Goal: Information Seeking & Learning: Learn about a topic

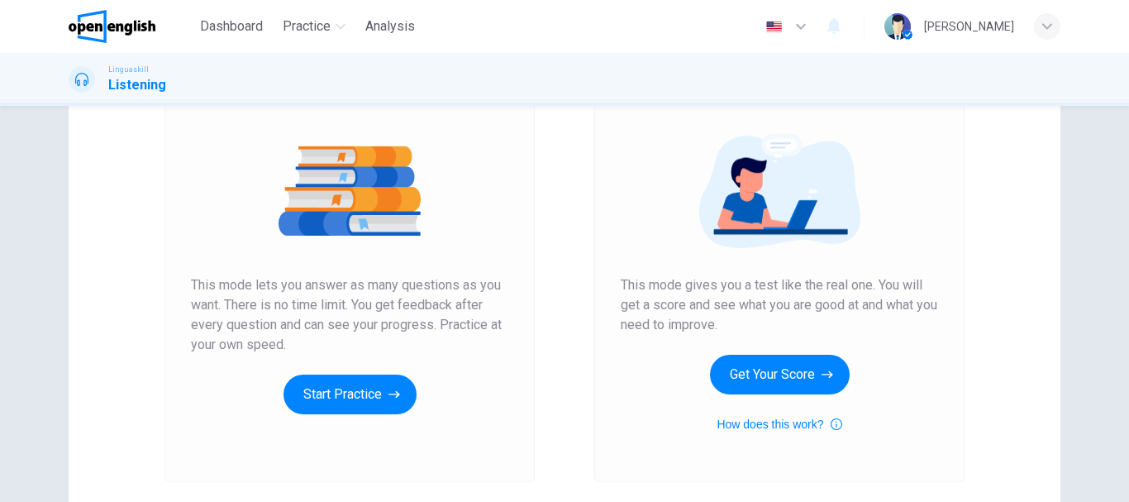
scroll to position [198, 0]
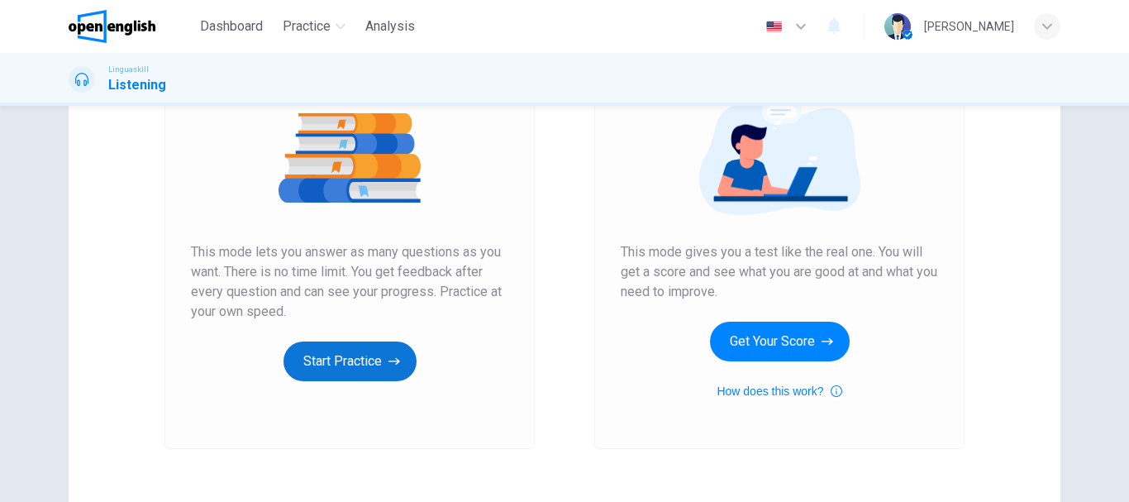
click at [359, 363] on button "Start Practice" at bounding box center [349, 361] width 133 height 40
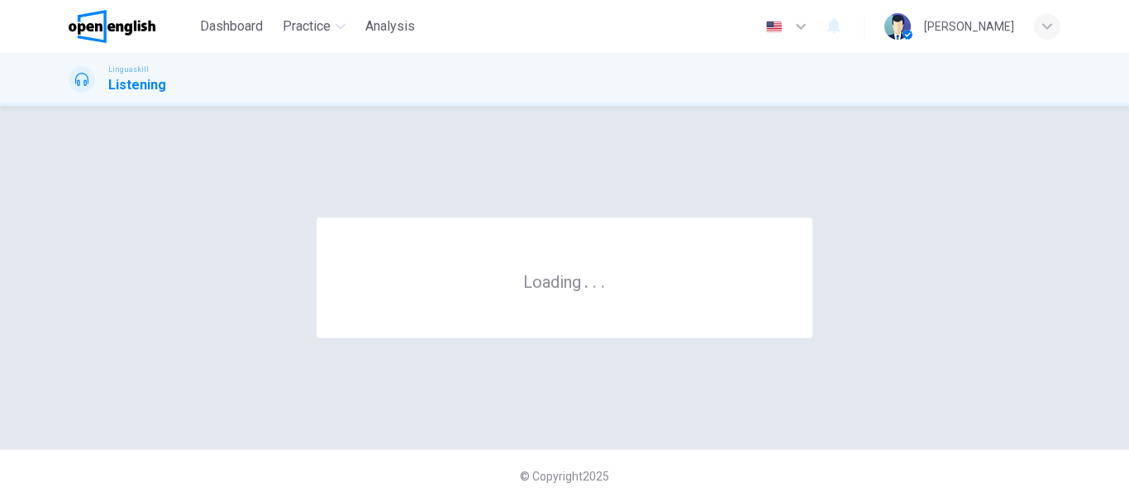
scroll to position [0, 0]
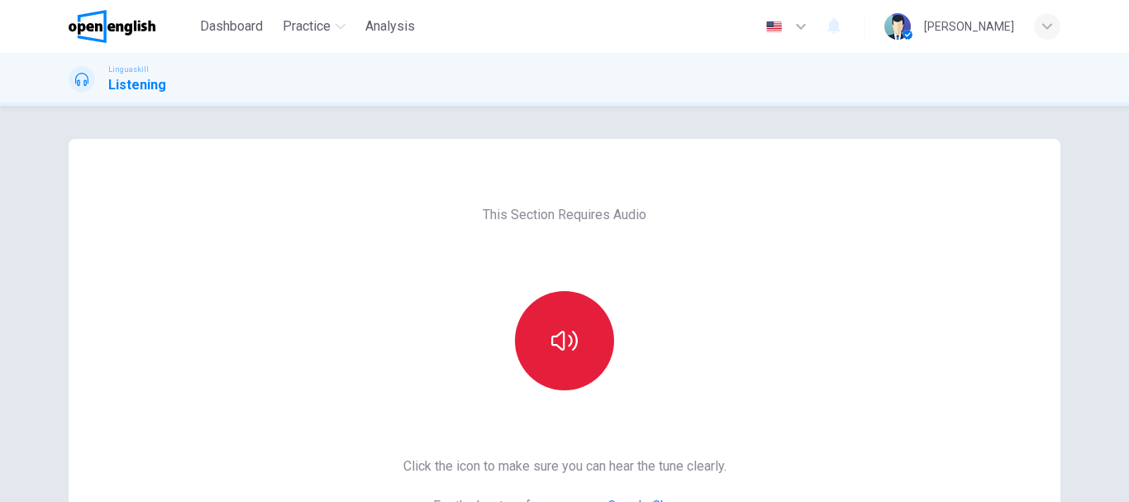
click at [559, 351] on icon "button" at bounding box center [564, 340] width 26 height 26
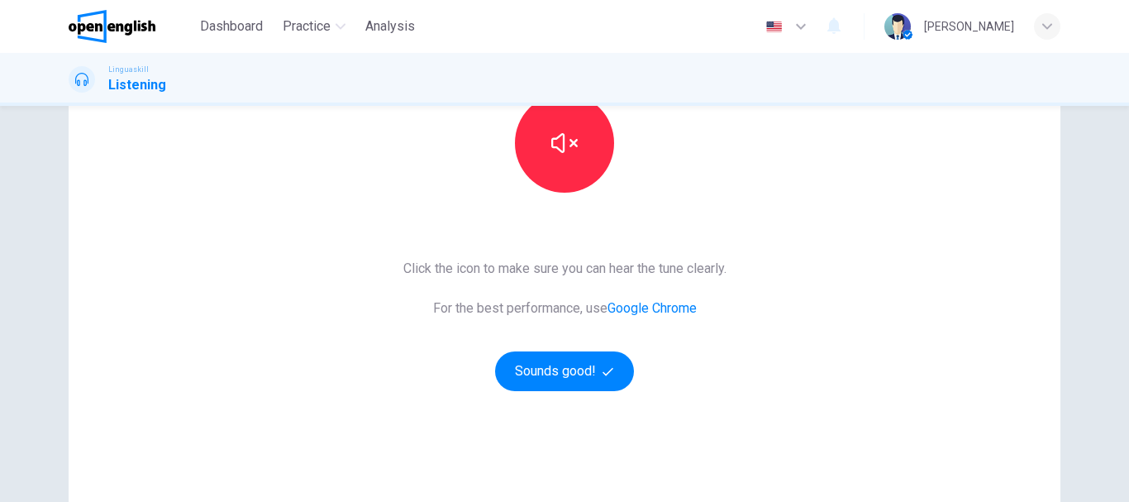
scroll to position [198, 0]
click at [595, 385] on button "Sounds good!" at bounding box center [564, 370] width 139 height 40
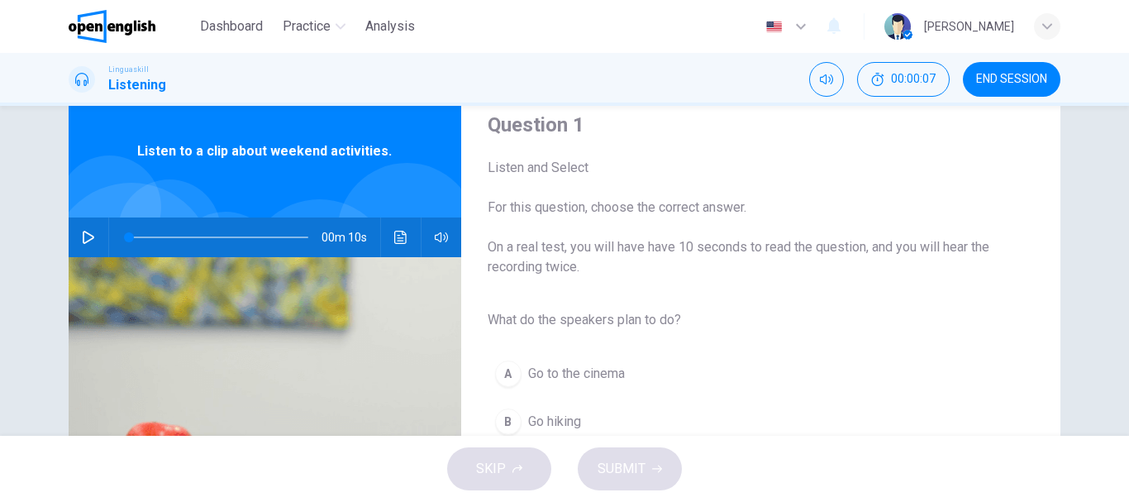
scroll to position [33, 0]
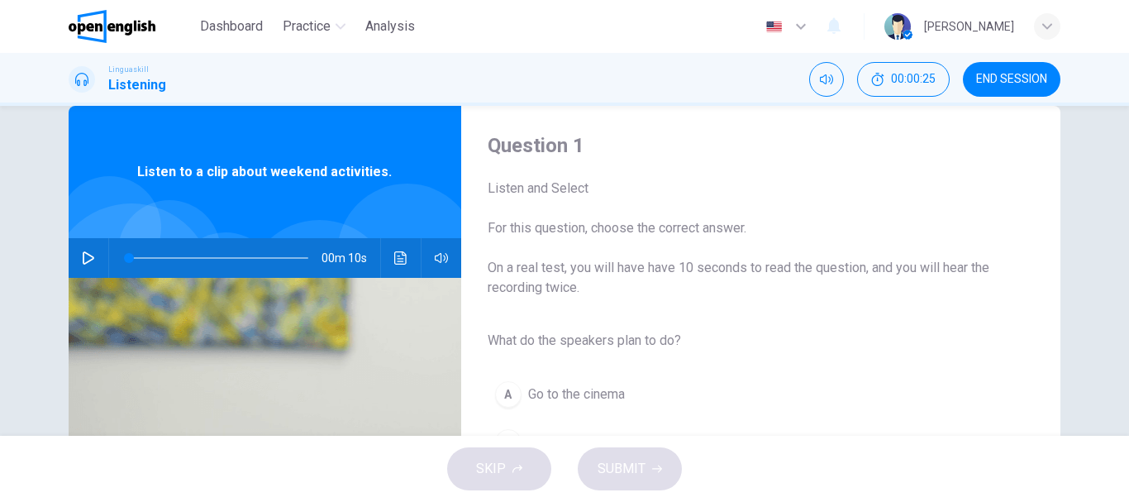
click at [86, 261] on icon "button" at bounding box center [89, 257] width 12 height 13
type input "*"
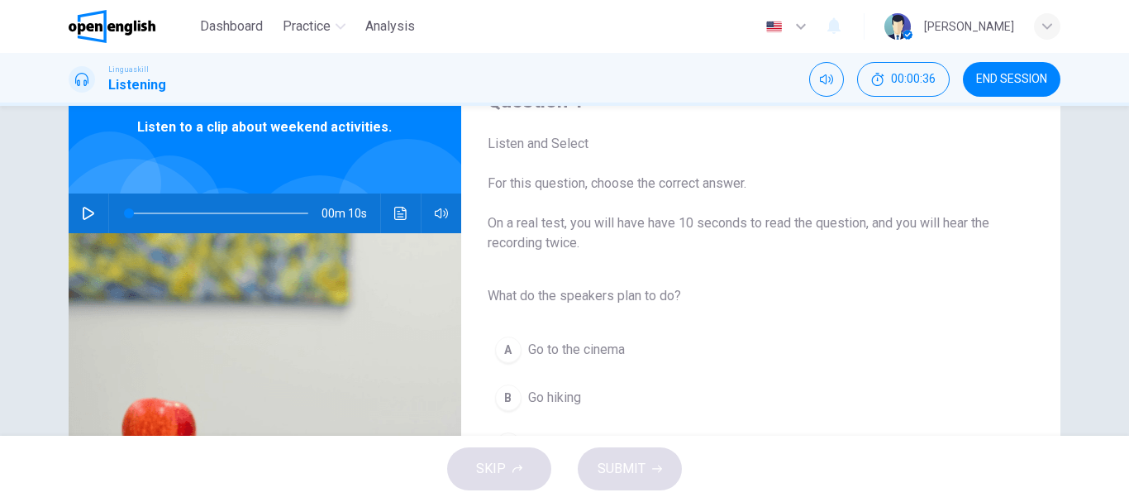
scroll to position [99, 0]
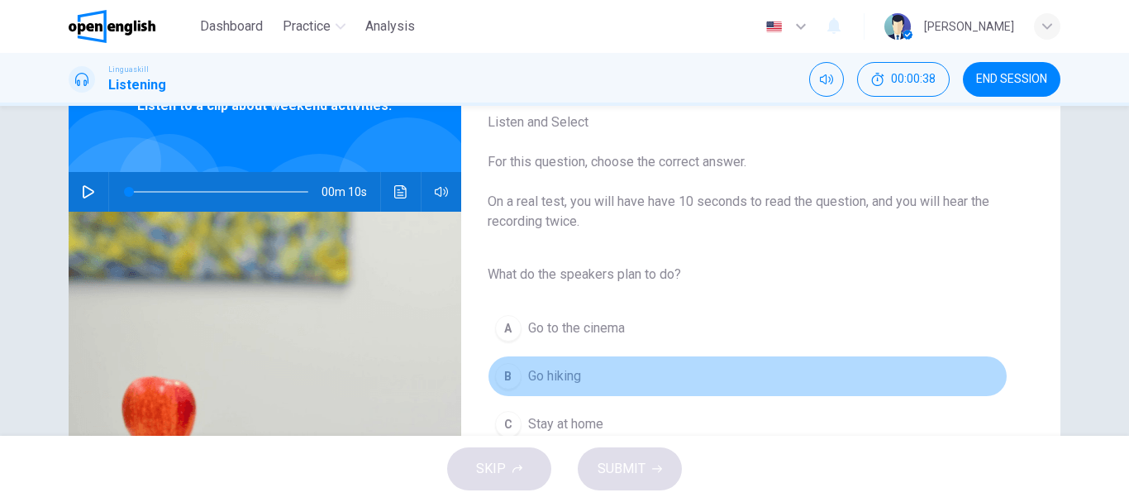
click at [565, 377] on span "Go hiking" at bounding box center [554, 376] width 53 height 20
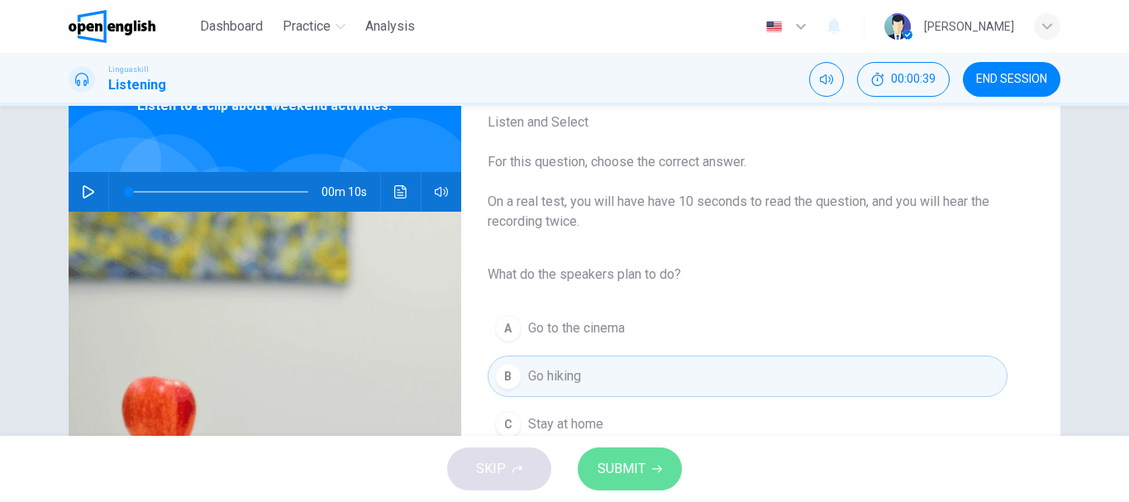
click at [618, 459] on span "SUBMIT" at bounding box center [621, 468] width 48 height 23
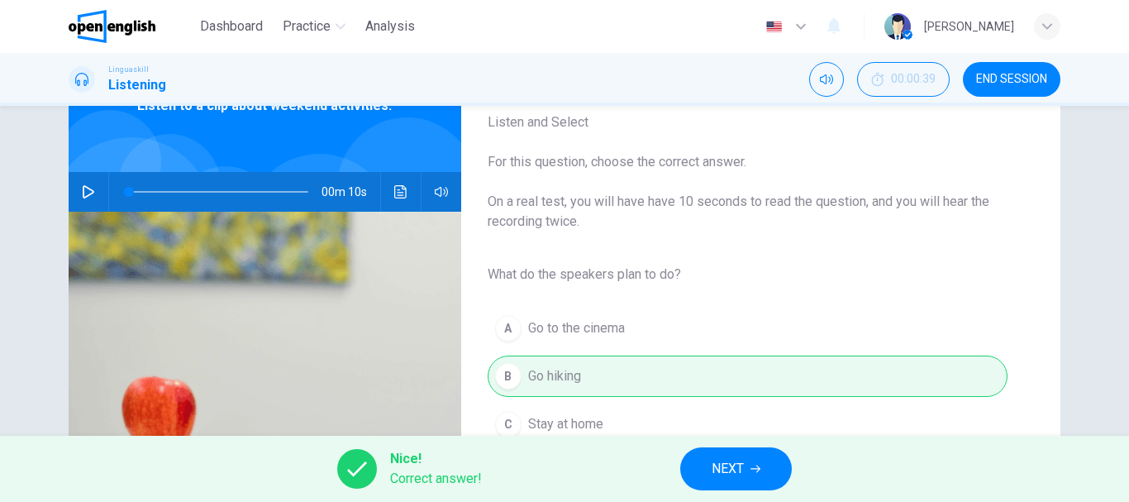
click at [697, 459] on button "NEXT" at bounding box center [736, 468] width 112 height 43
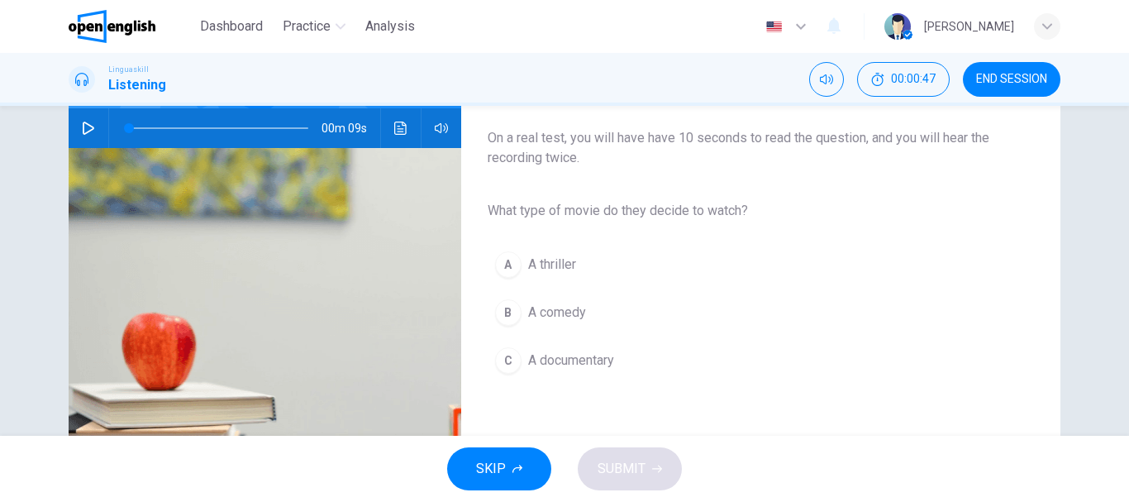
scroll to position [165, 0]
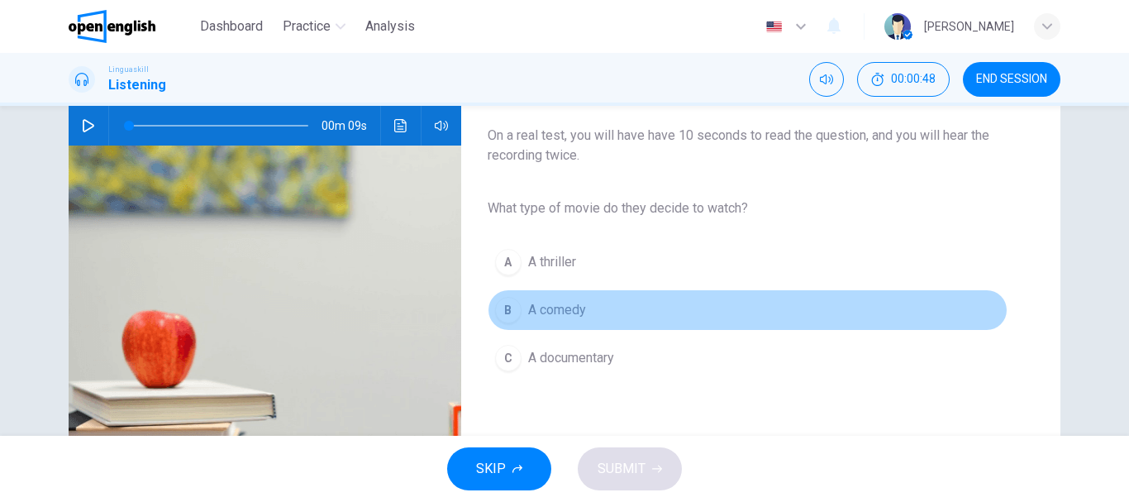
click at [576, 317] on span "A comedy" at bounding box center [557, 310] width 58 height 20
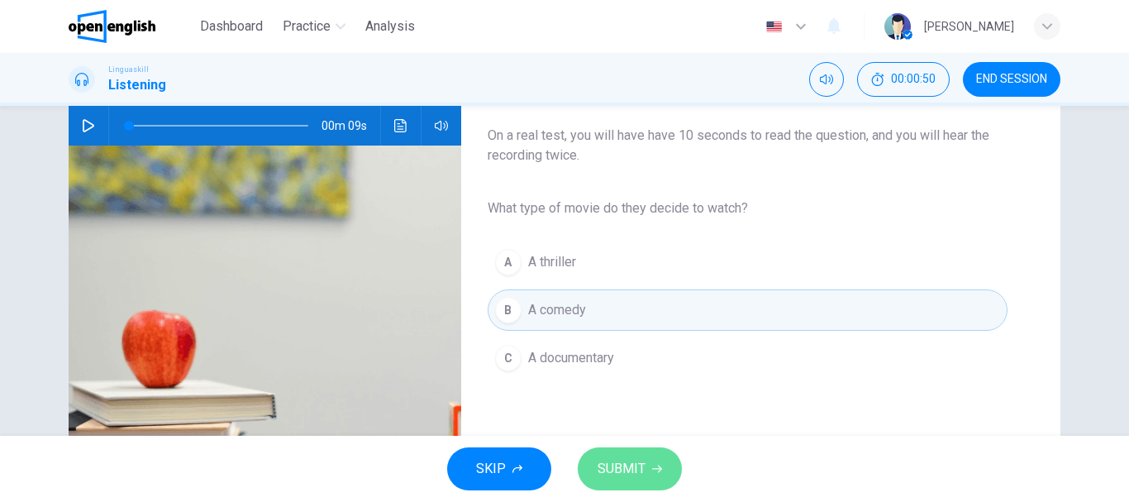
click at [607, 461] on span "SUBMIT" at bounding box center [621, 468] width 48 height 23
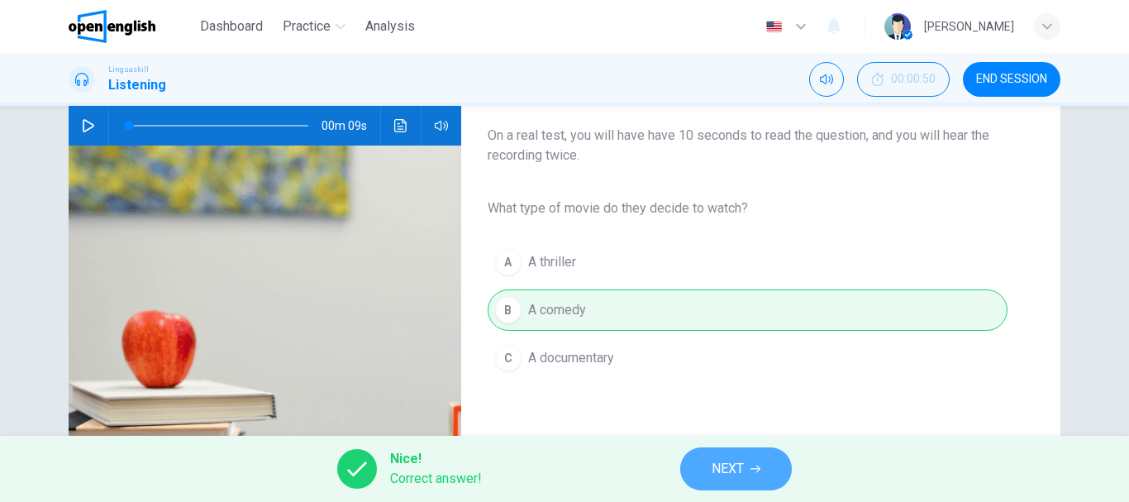
click at [763, 459] on button "NEXT" at bounding box center [736, 468] width 112 height 43
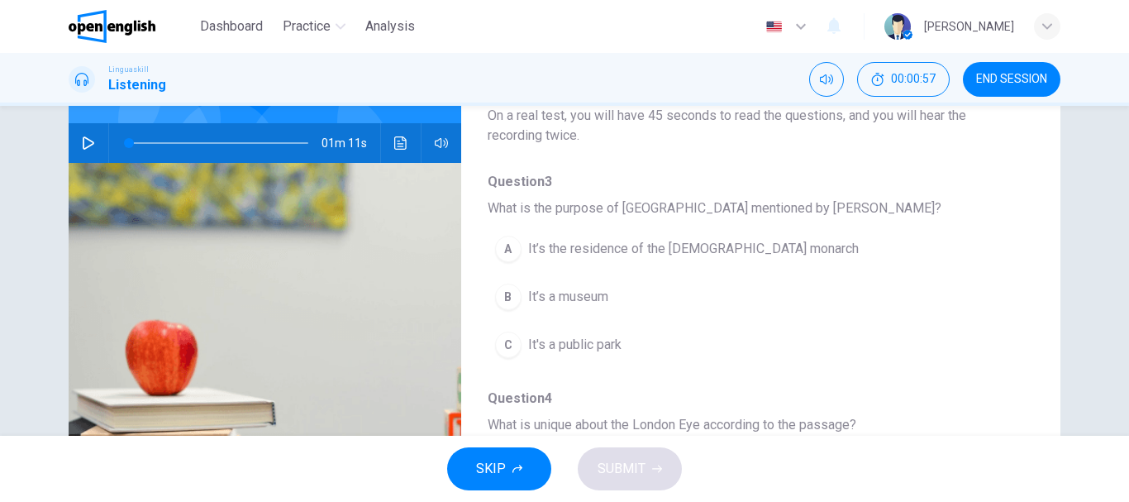
click at [772, 257] on button "A It’s the residence of the [DEMOGRAPHIC_DATA] monarch" at bounding box center [718, 248] width 460 height 41
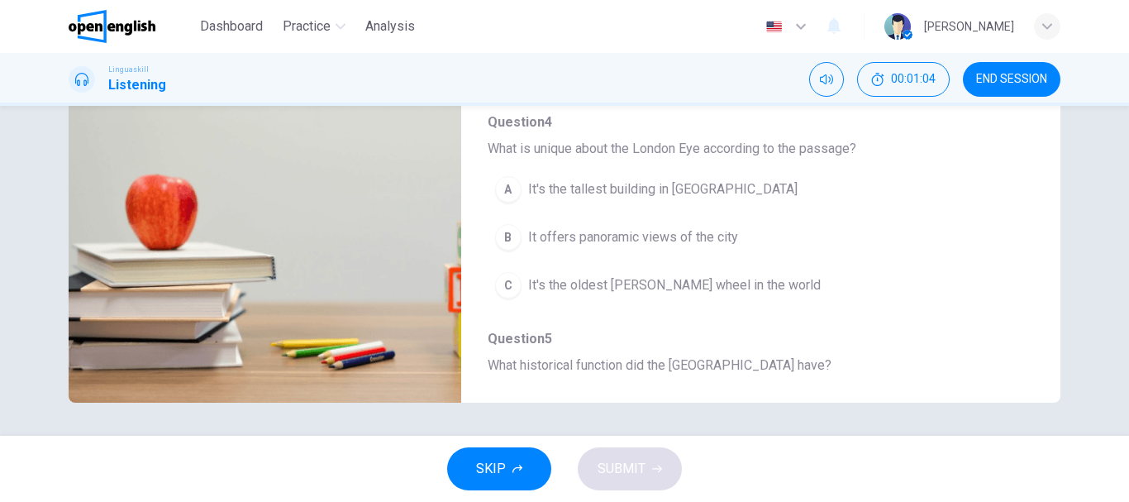
scroll to position [132, 0]
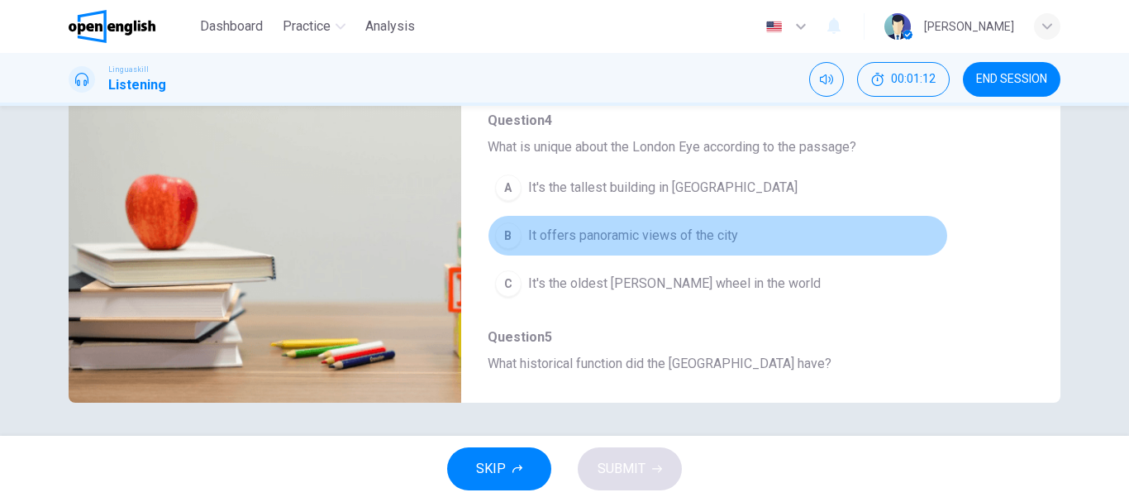
click at [715, 238] on span "It offers panoramic views of the city" at bounding box center [633, 236] width 210 height 20
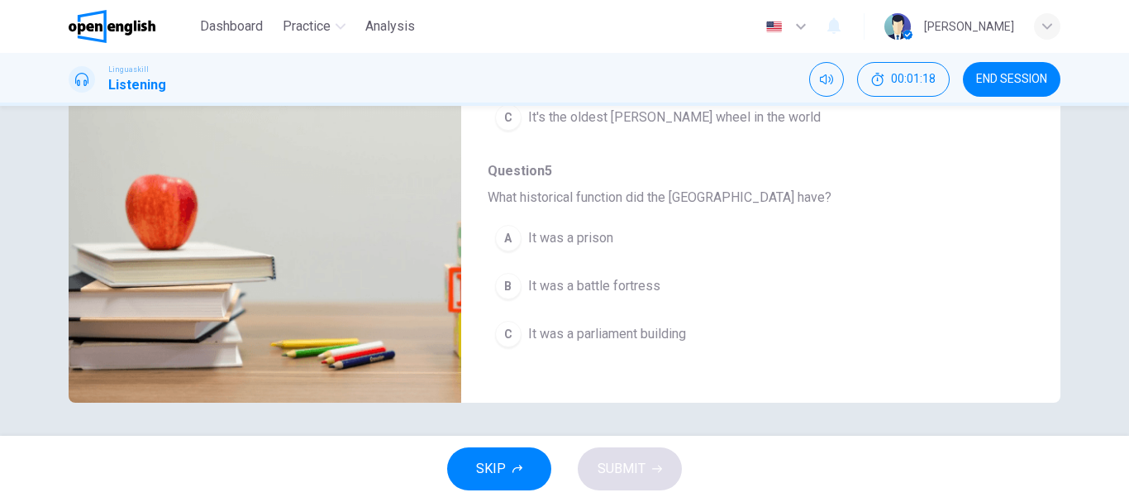
scroll to position [331, 0]
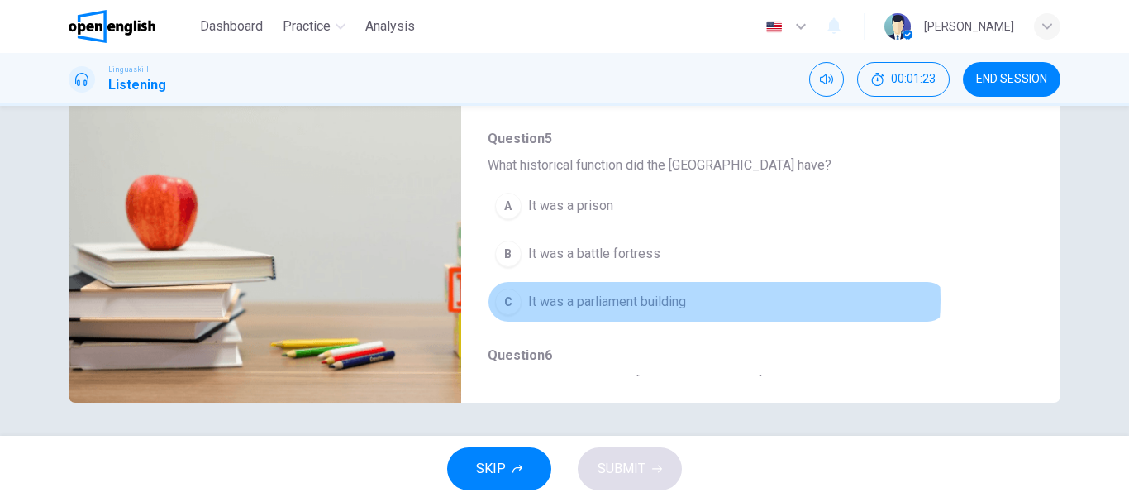
click at [694, 299] on button "C It was a parliament building" at bounding box center [718, 301] width 460 height 41
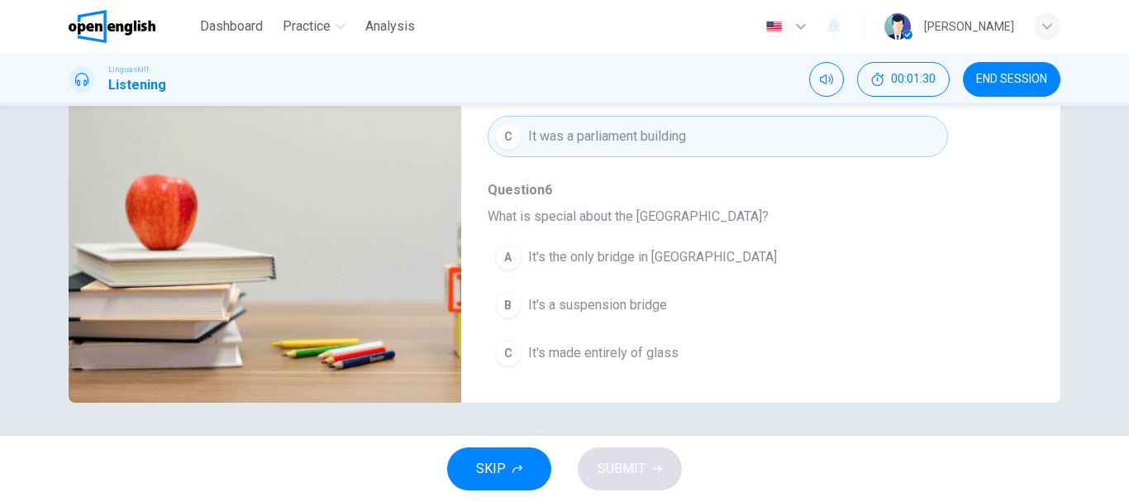
scroll to position [529, 0]
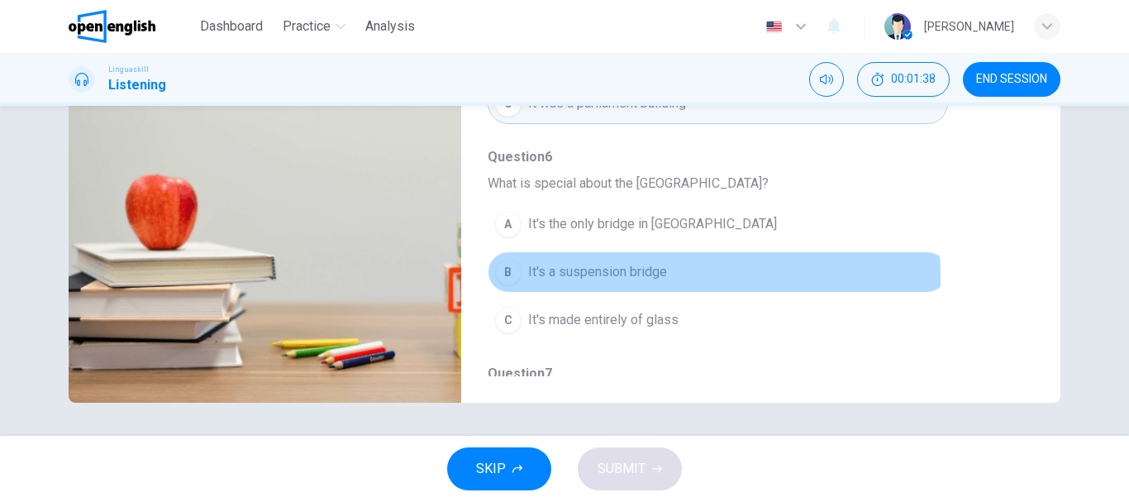
click at [650, 276] on span "It's a suspension bridge" at bounding box center [597, 272] width 139 height 20
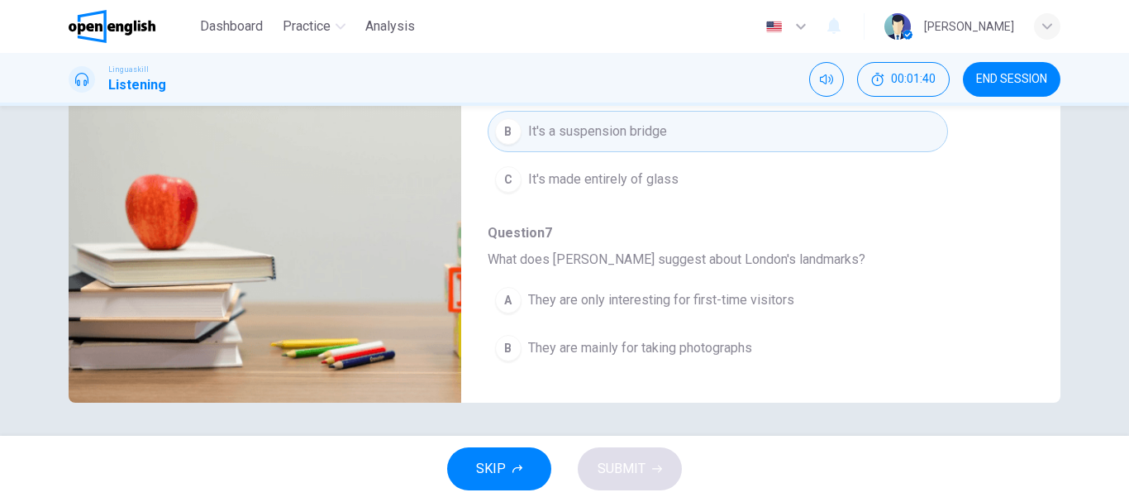
scroll to position [694, 0]
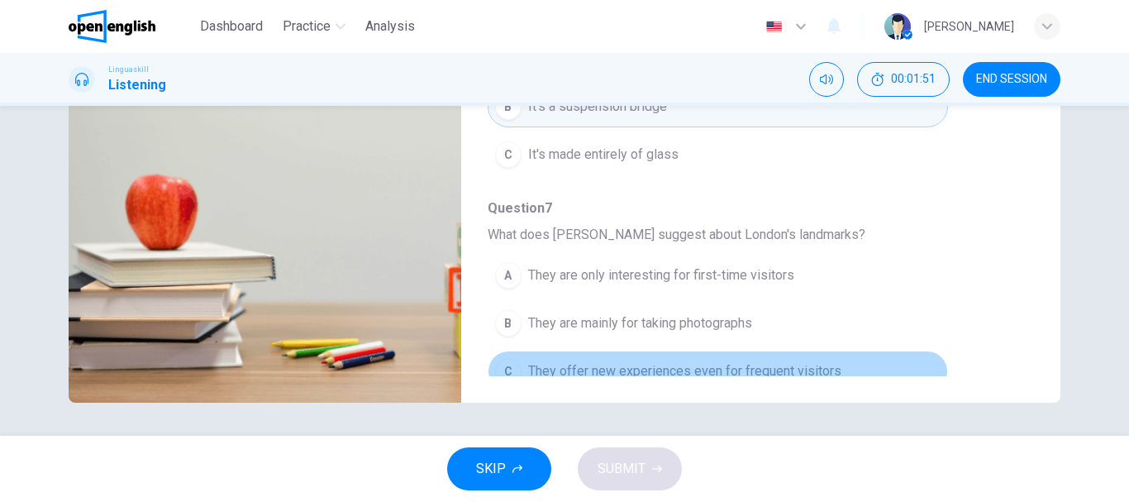
click at [766, 372] on span "They offer new experiences even for frequent visitors" at bounding box center [684, 371] width 313 height 20
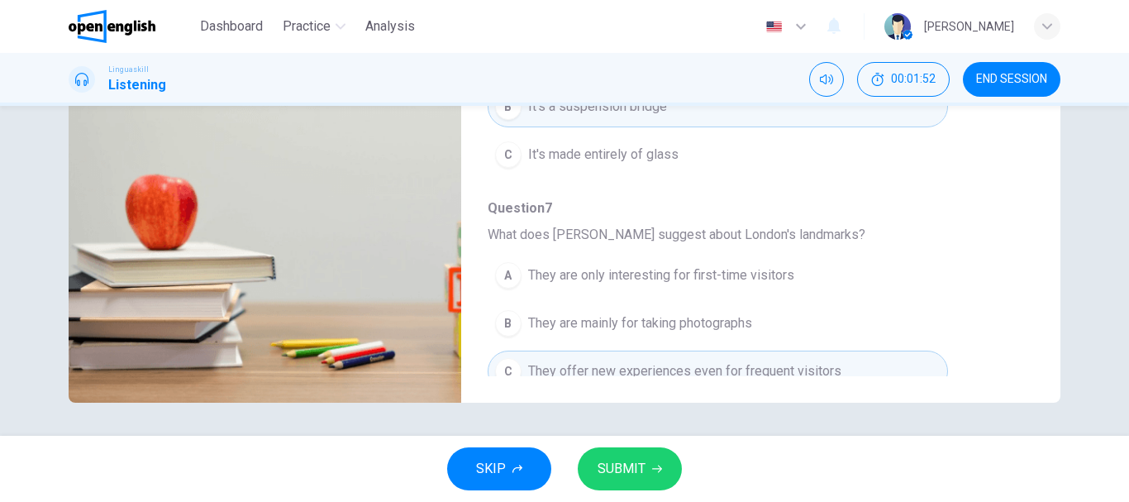
click at [641, 481] on button "SUBMIT" at bounding box center [630, 468] width 104 height 43
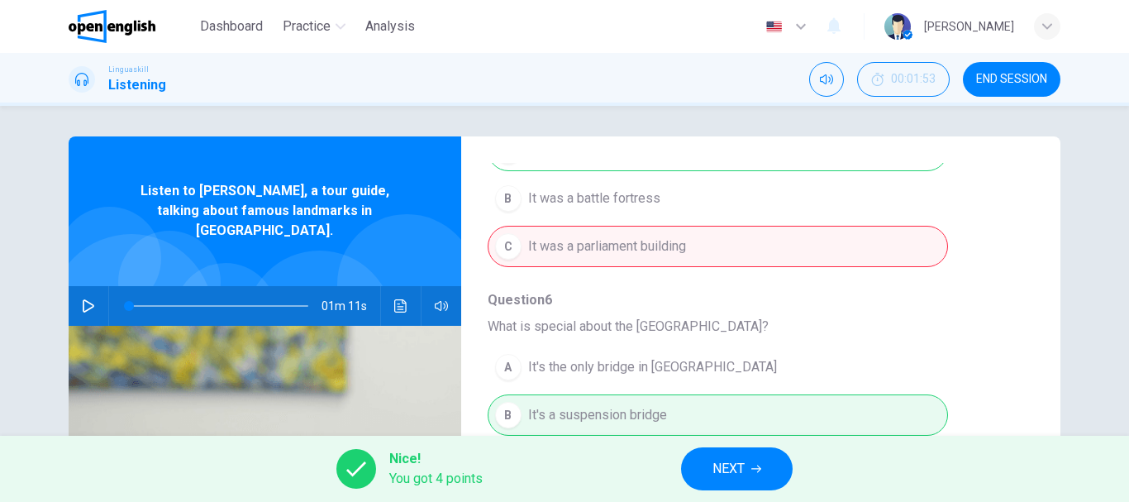
scroll to position [0, 0]
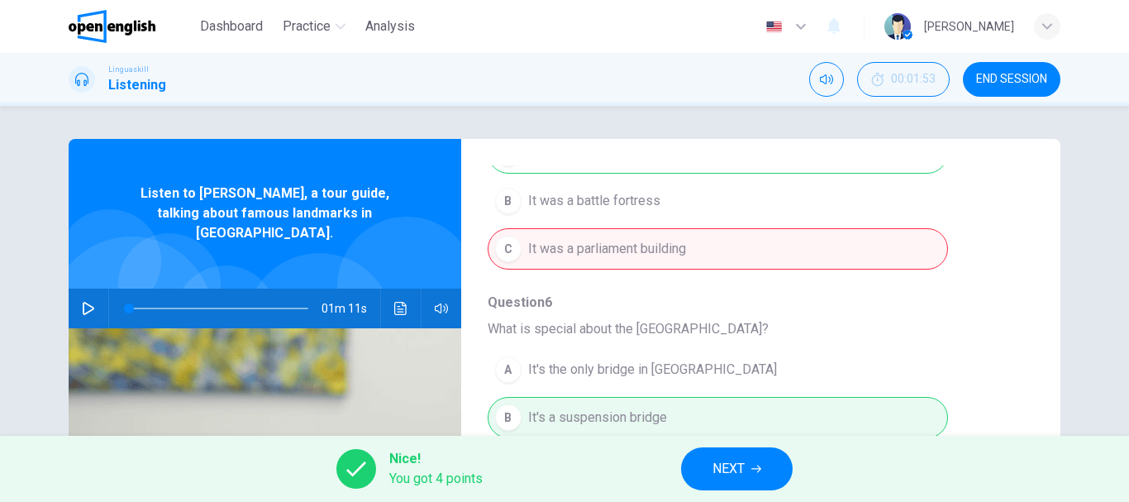
click at [751, 469] on button "NEXT" at bounding box center [737, 468] width 112 height 43
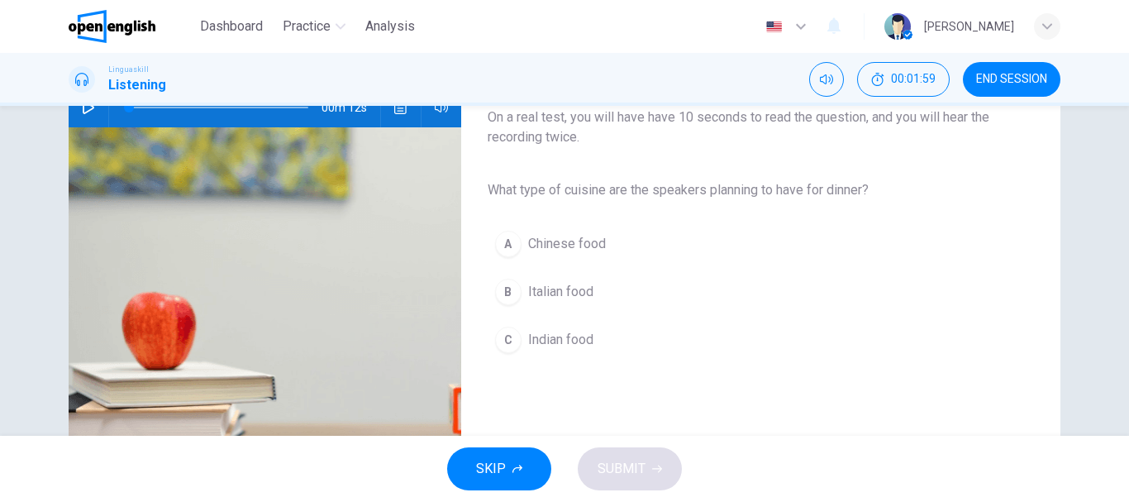
scroll to position [198, 0]
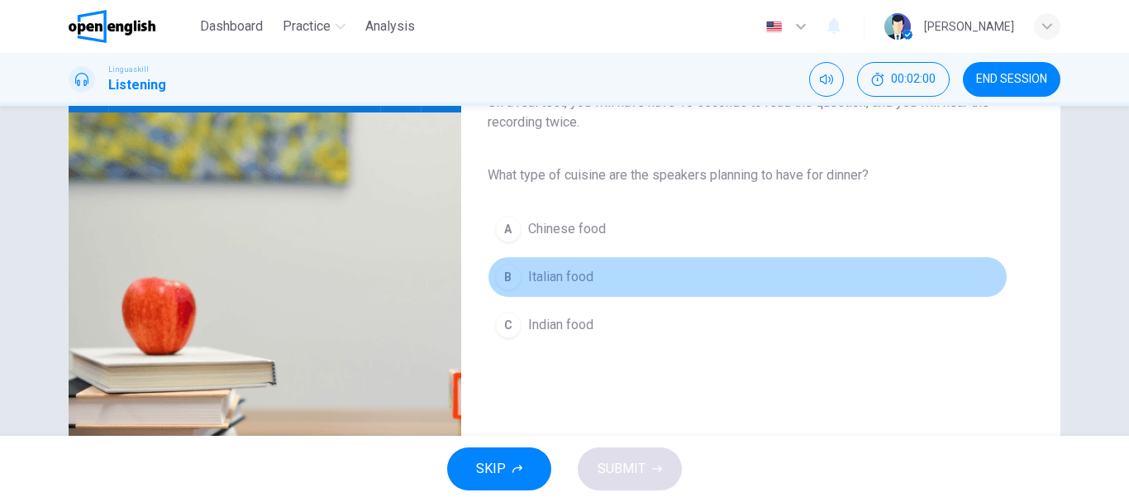
click at [581, 283] on span "Italian food" at bounding box center [560, 277] width 65 height 20
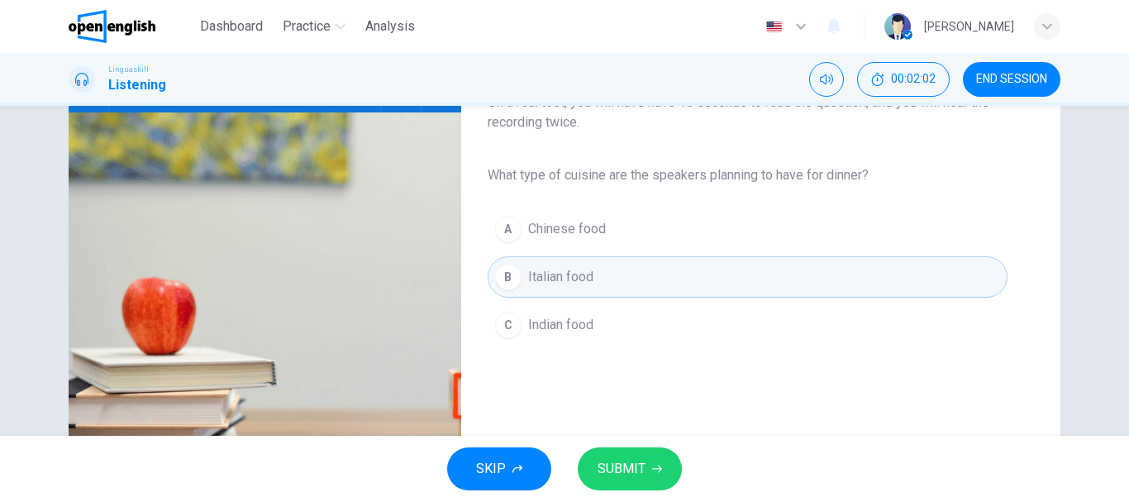
click at [622, 466] on span "SUBMIT" at bounding box center [621, 468] width 48 height 23
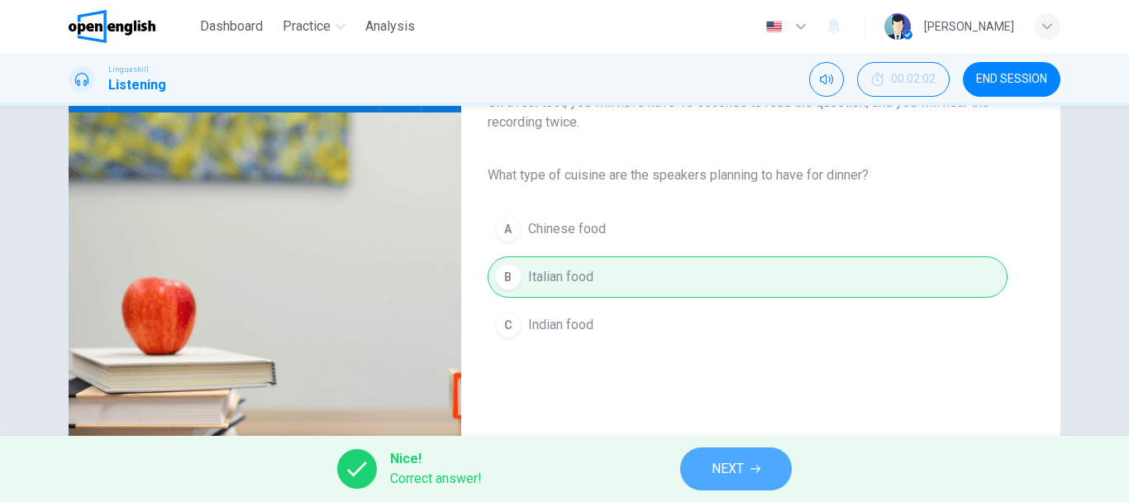
click at [749, 456] on button "NEXT" at bounding box center [736, 468] width 112 height 43
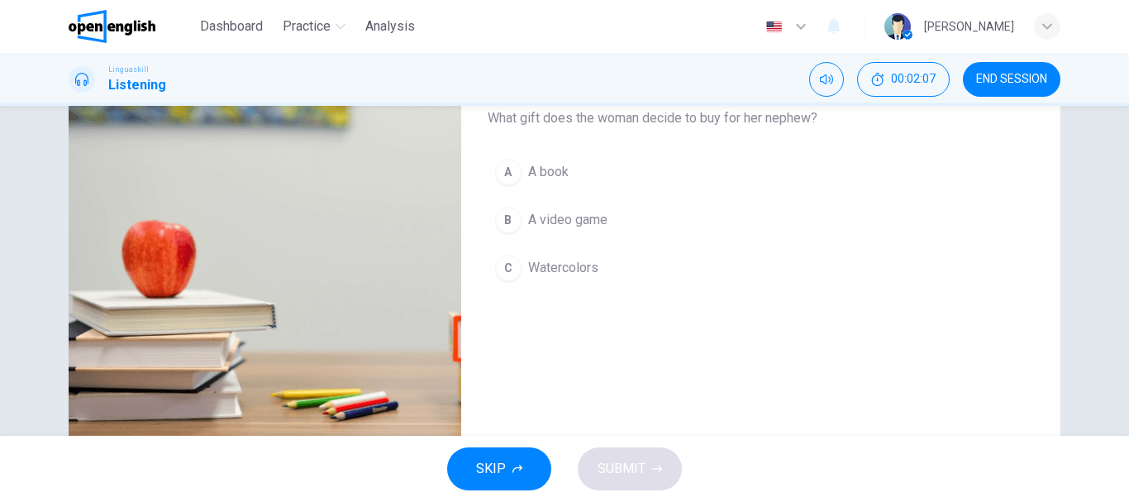
scroll to position [311, 0]
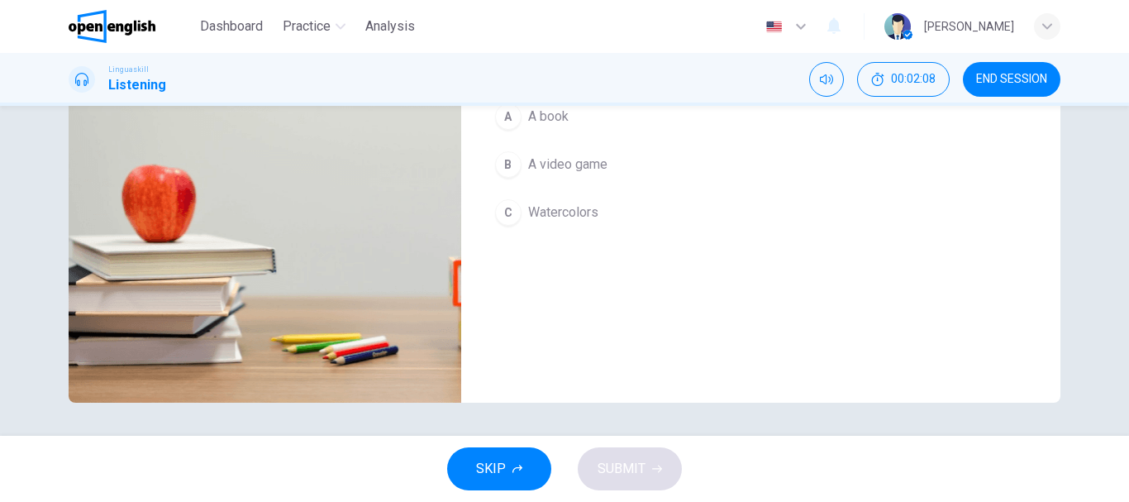
click at [603, 216] on button "C Watercolors" at bounding box center [748, 212] width 520 height 41
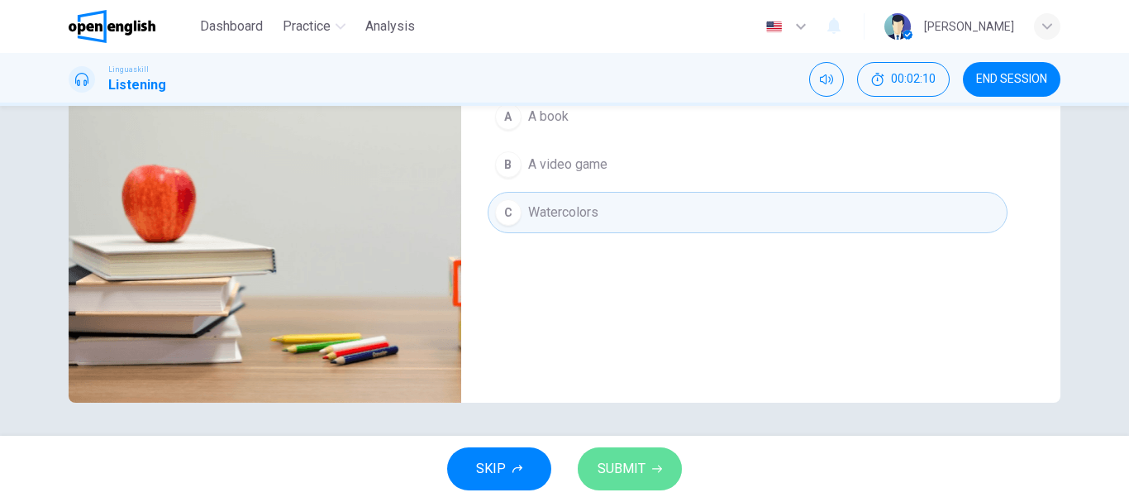
click at [612, 454] on button "SUBMIT" at bounding box center [630, 468] width 104 height 43
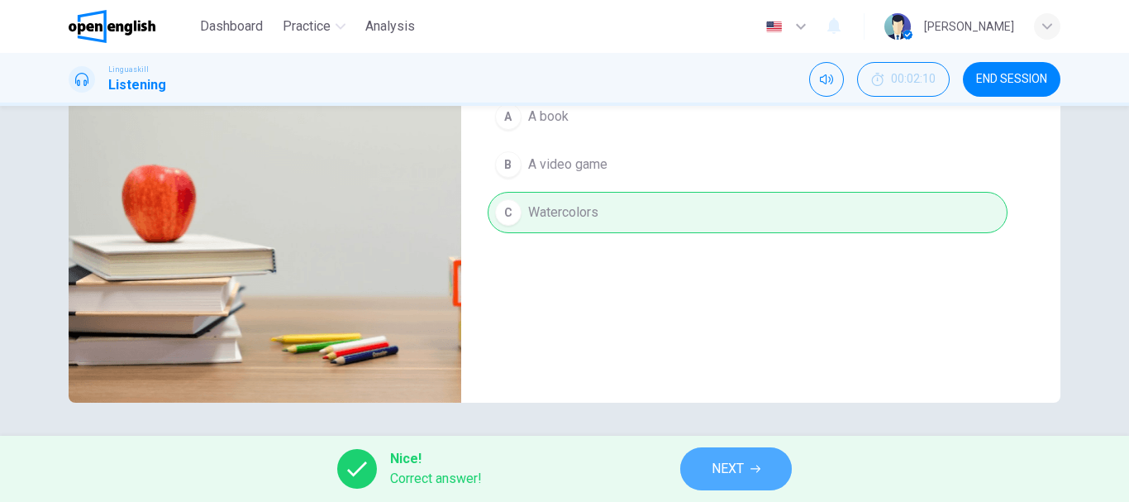
click at [719, 464] on span "NEXT" at bounding box center [728, 468] width 32 height 23
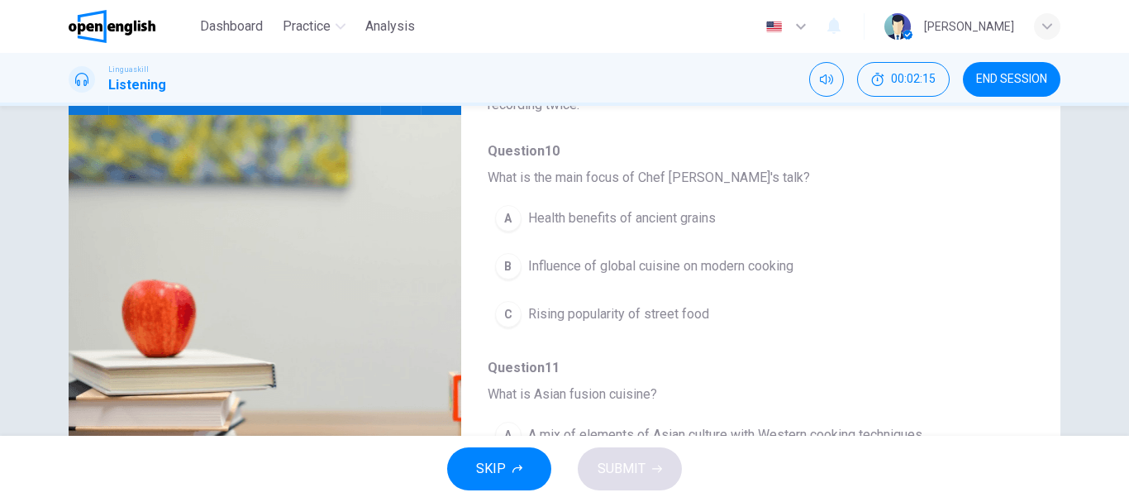
scroll to position [198, 0]
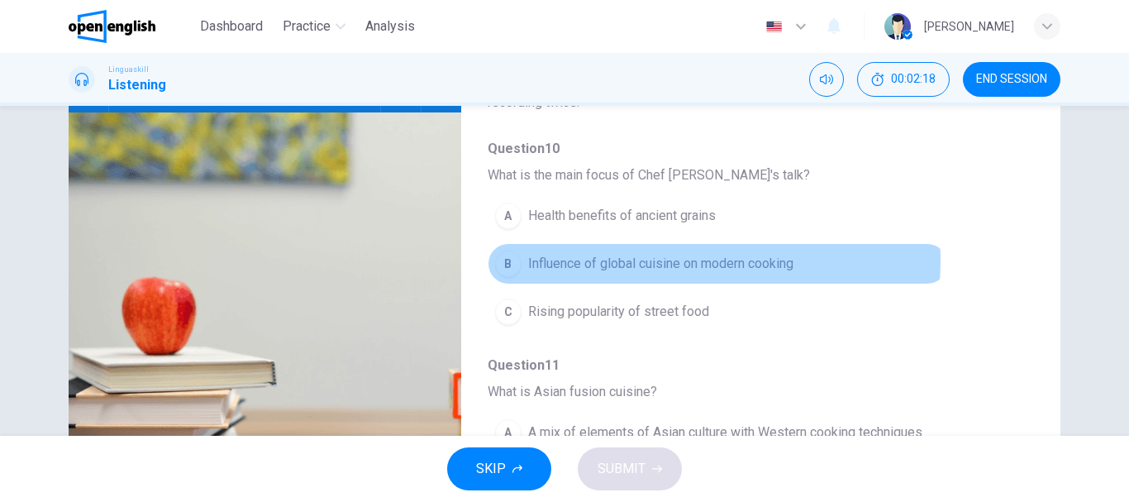
click at [664, 260] on span "Influence of global cuisine on modern cooking" at bounding box center [660, 264] width 265 height 20
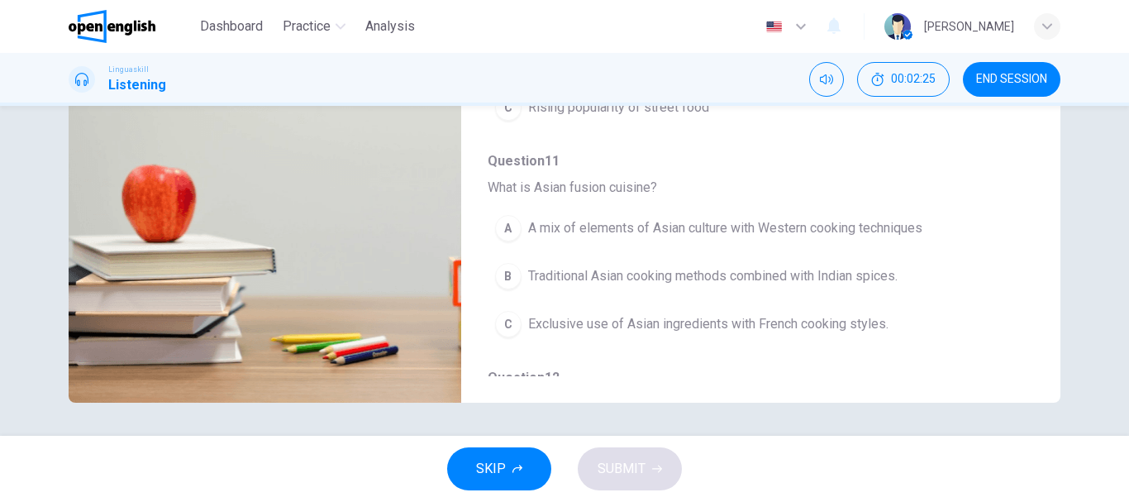
scroll to position [99, 0]
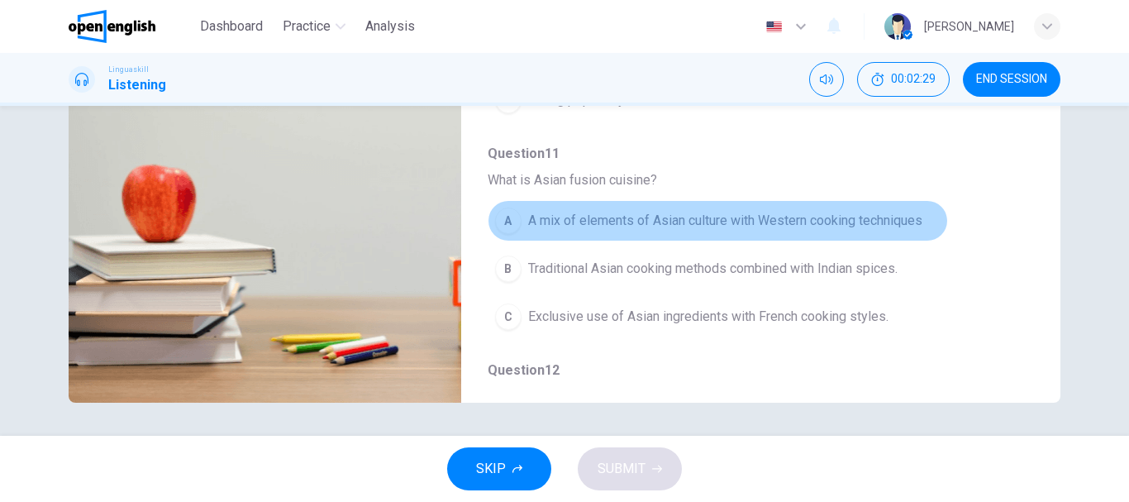
click at [827, 222] on span "A mix of elements of Asian culture with Western cooking techniques" at bounding box center [725, 221] width 394 height 20
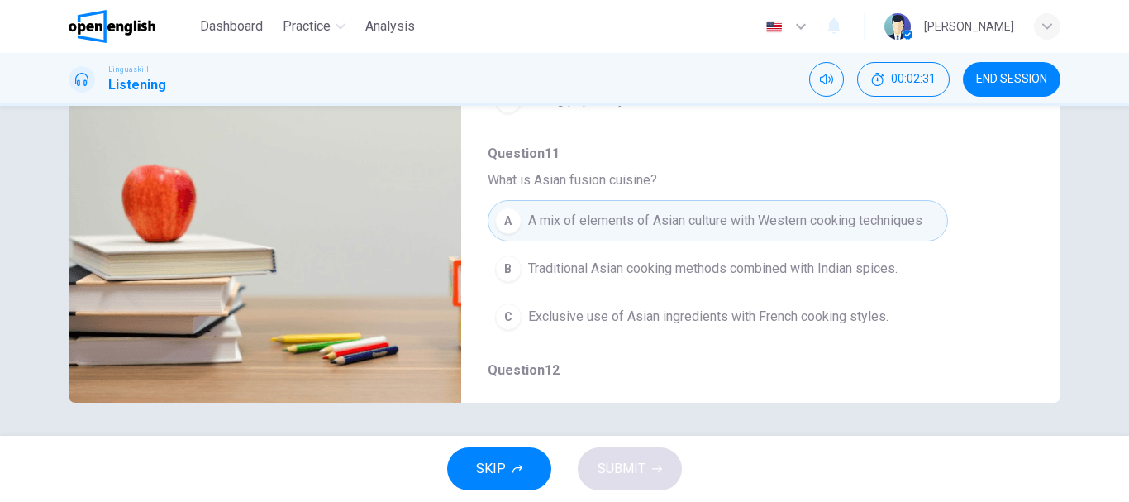
click at [1018, 369] on div "Question 10 - 14 For these questions, choose the correct answer. On a real test…" at bounding box center [747, 115] width 573 height 521
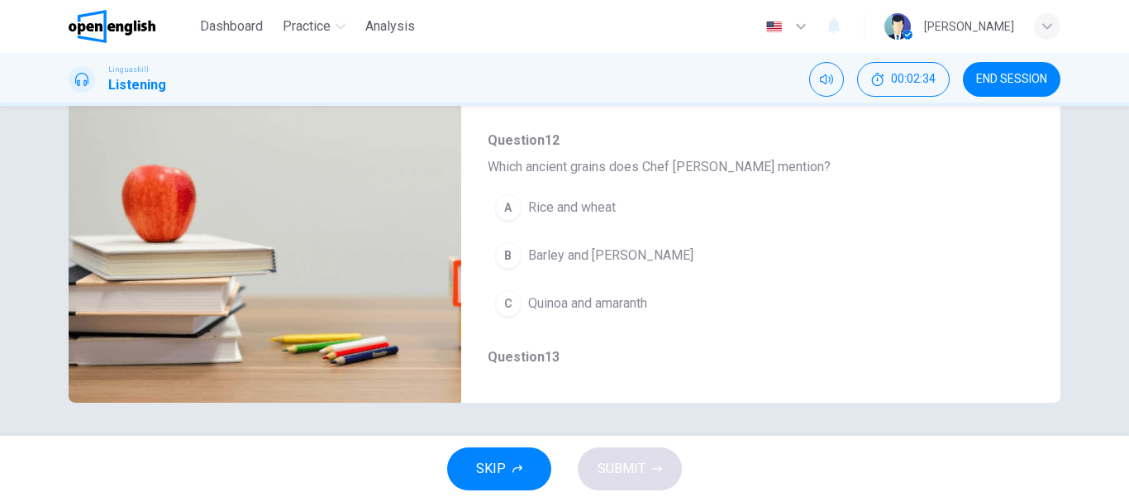
scroll to position [331, 0]
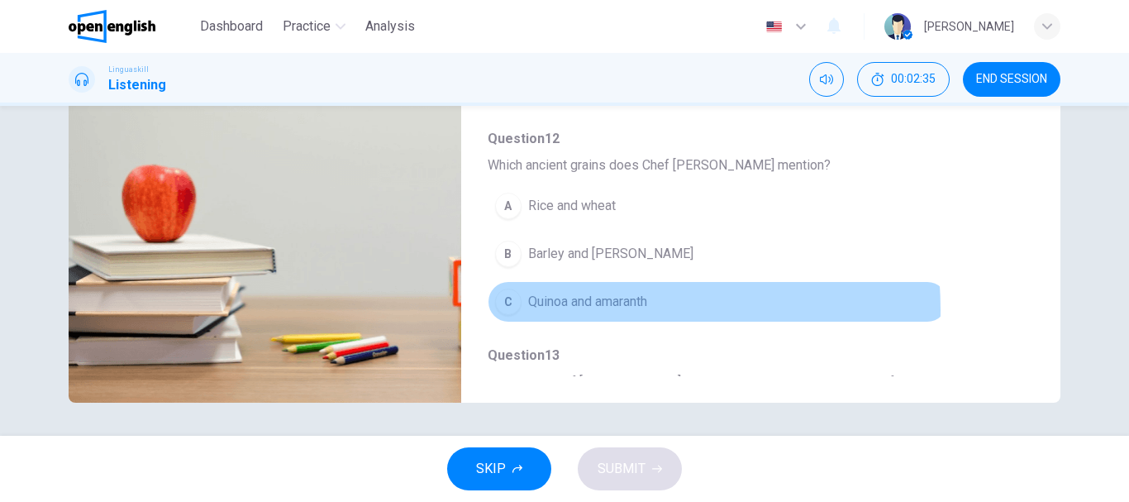
click at [593, 309] on span "Quinoa and amaranth" at bounding box center [587, 302] width 119 height 20
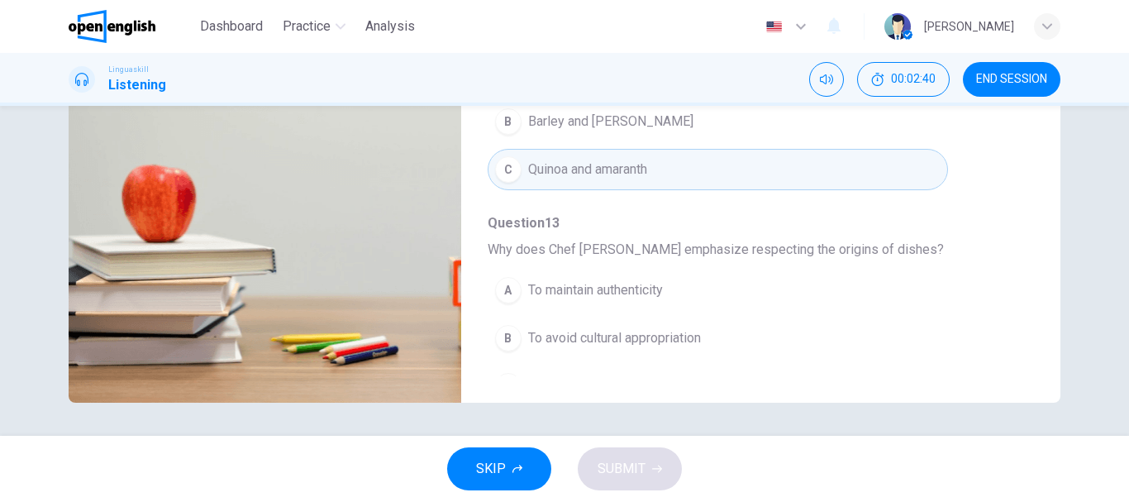
scroll to position [496, 0]
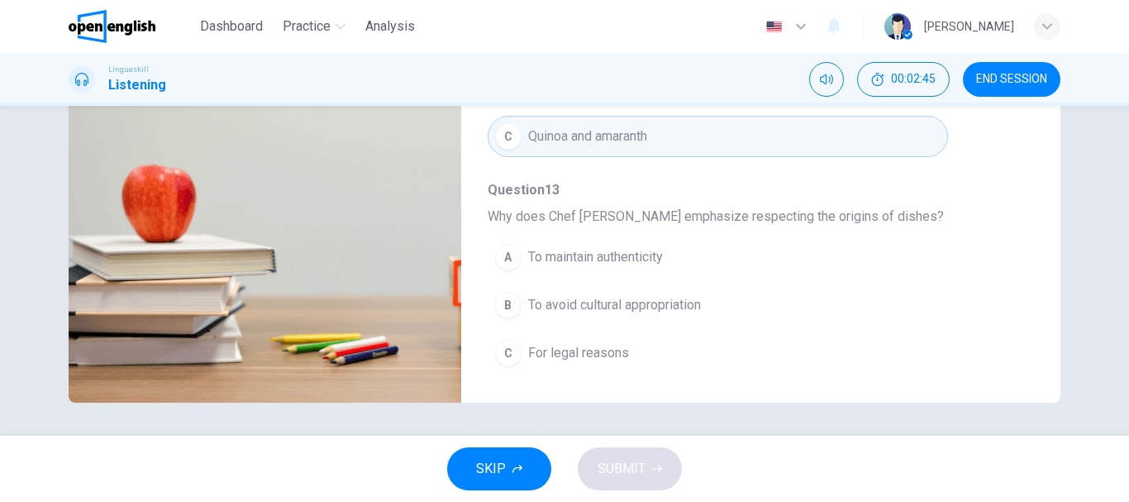
click at [566, 265] on span "To maintain authenticity" at bounding box center [595, 257] width 135 height 20
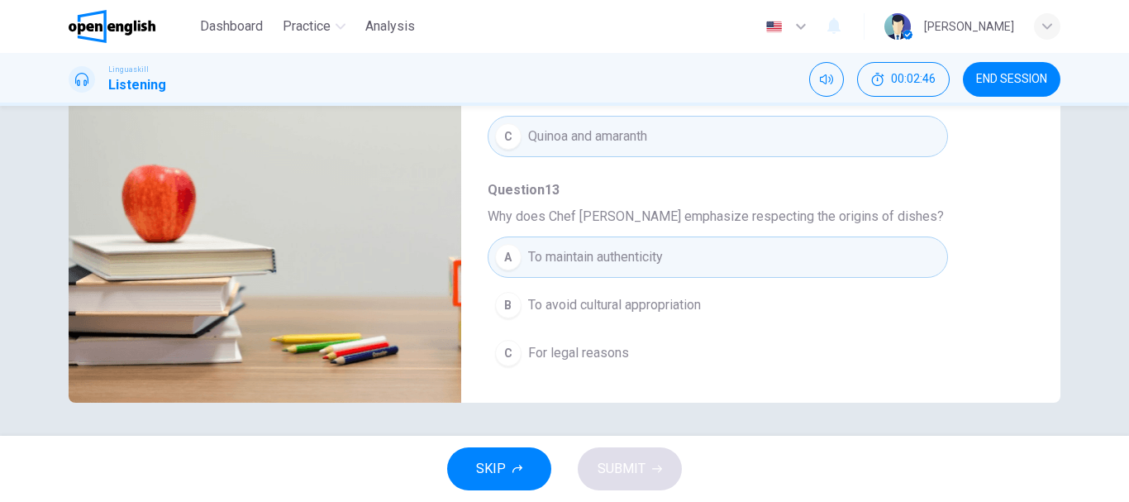
click at [664, 464] on div "SKIP SUBMIT" at bounding box center [564, 469] width 1129 height 66
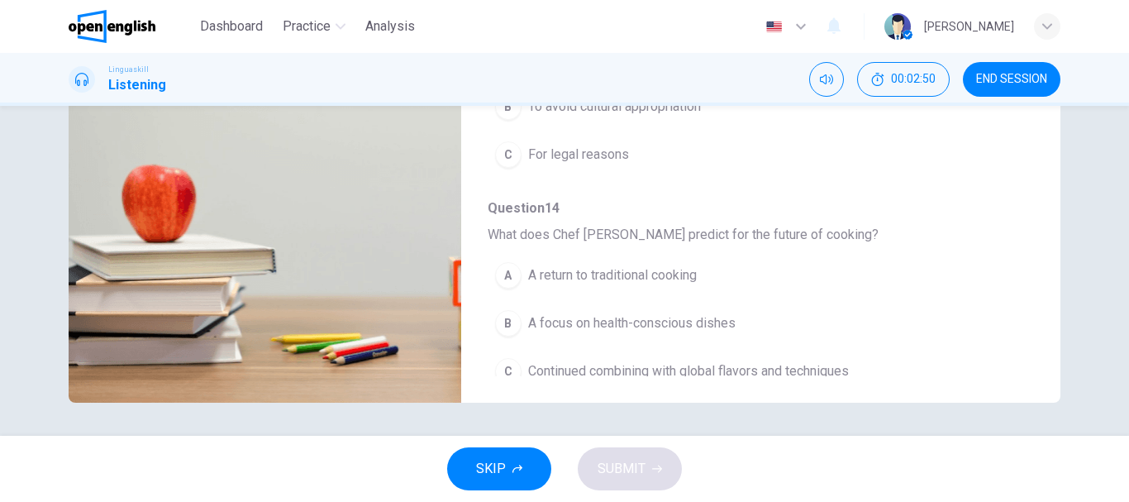
scroll to position [713, 0]
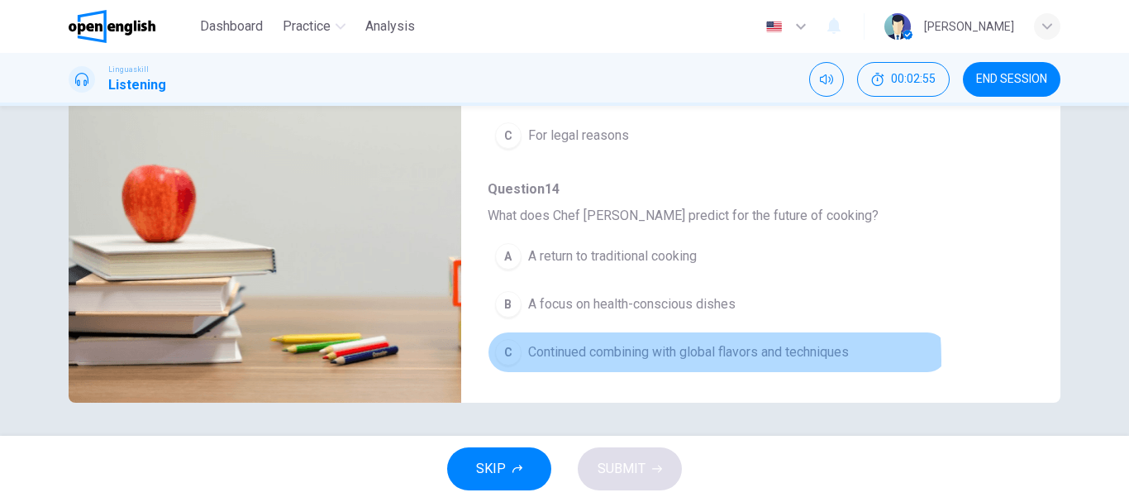
click at [625, 359] on span "Continued combining with global flavors and techniques" at bounding box center [688, 352] width 321 height 20
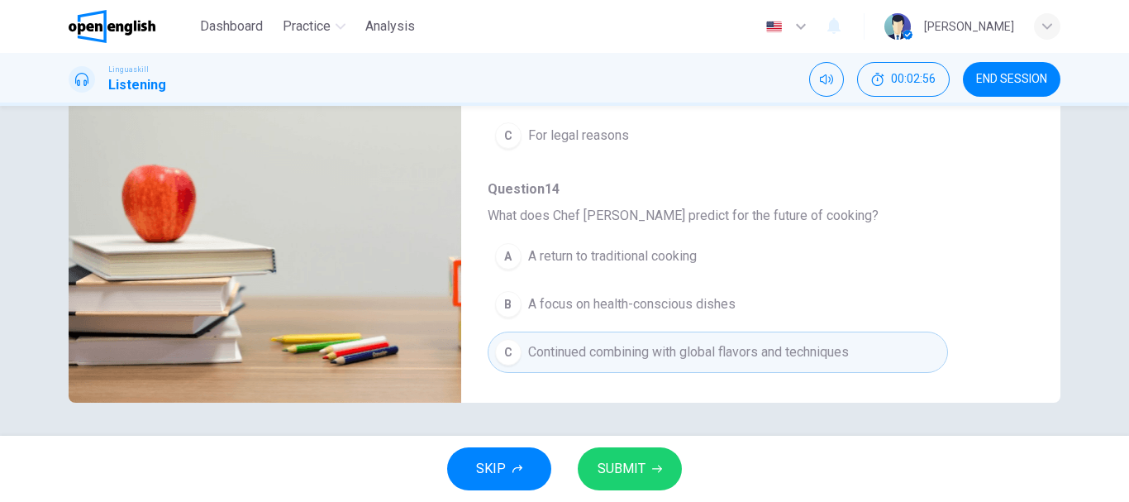
click at [629, 466] on span "SUBMIT" at bounding box center [621, 468] width 48 height 23
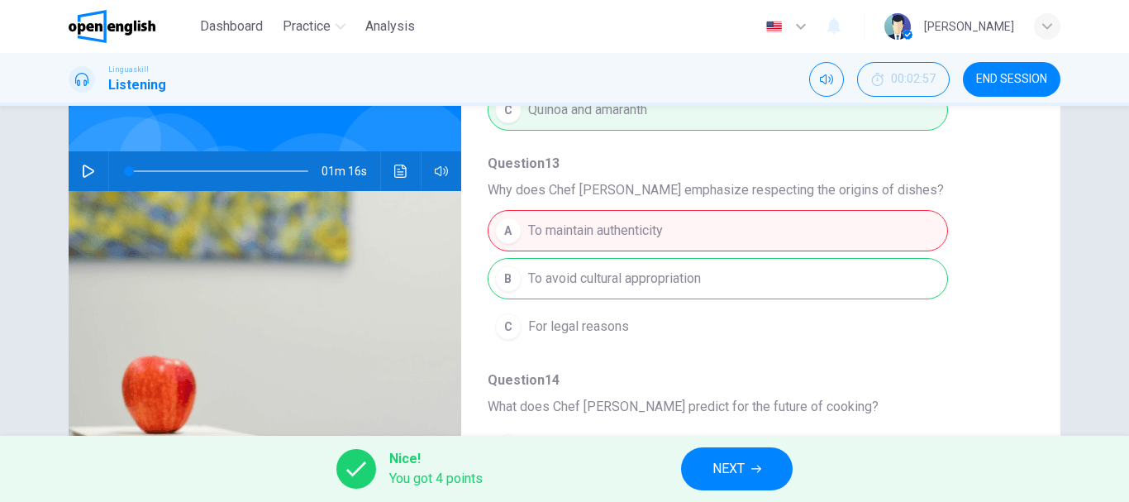
scroll to position [112, 0]
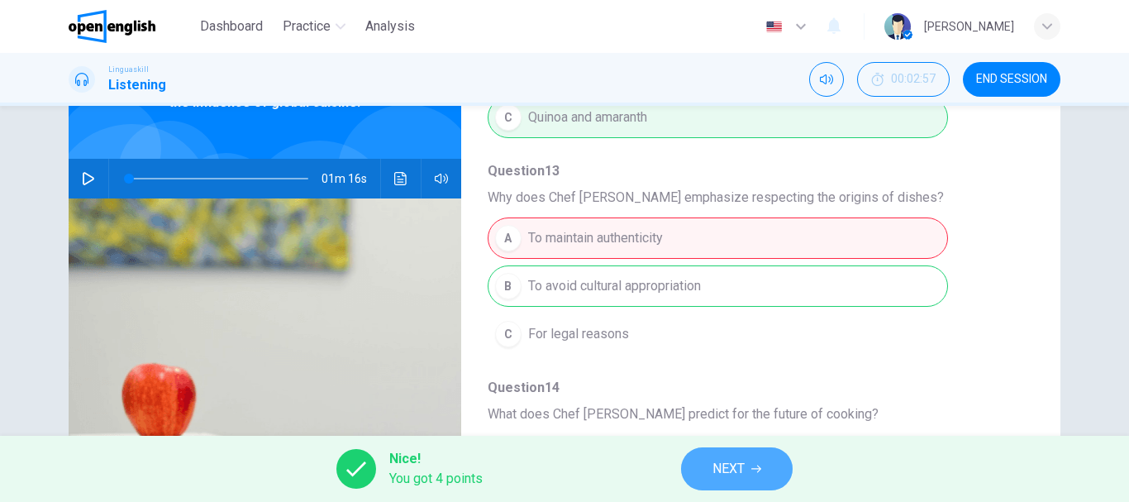
click at [778, 481] on button "NEXT" at bounding box center [737, 468] width 112 height 43
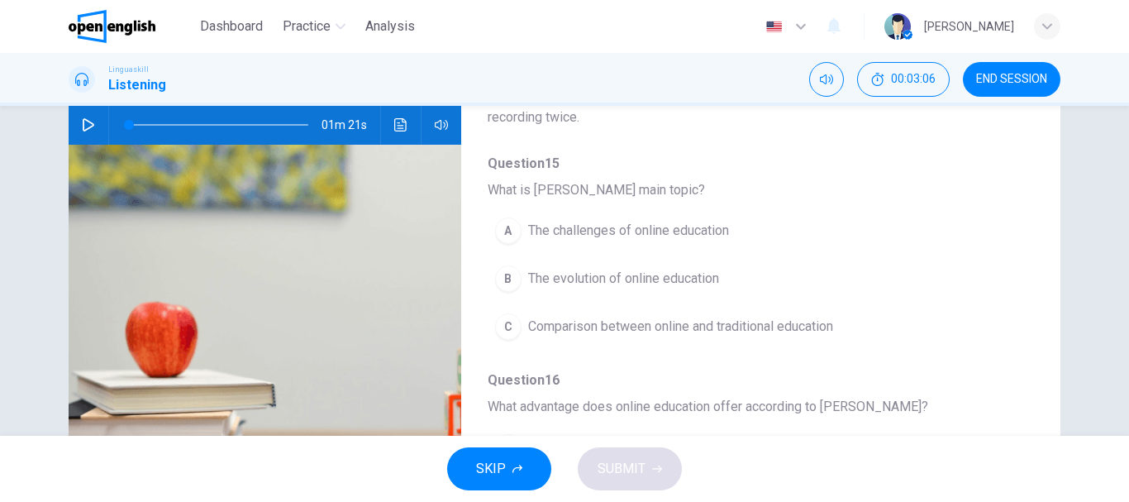
scroll to position [198, 0]
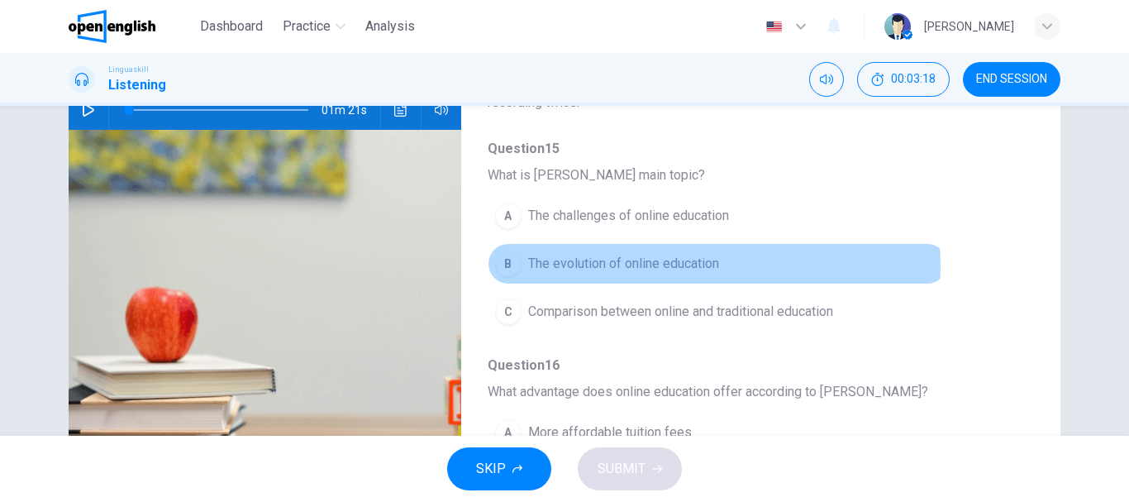
click at [708, 265] on span "The evolution of online education" at bounding box center [623, 264] width 191 height 20
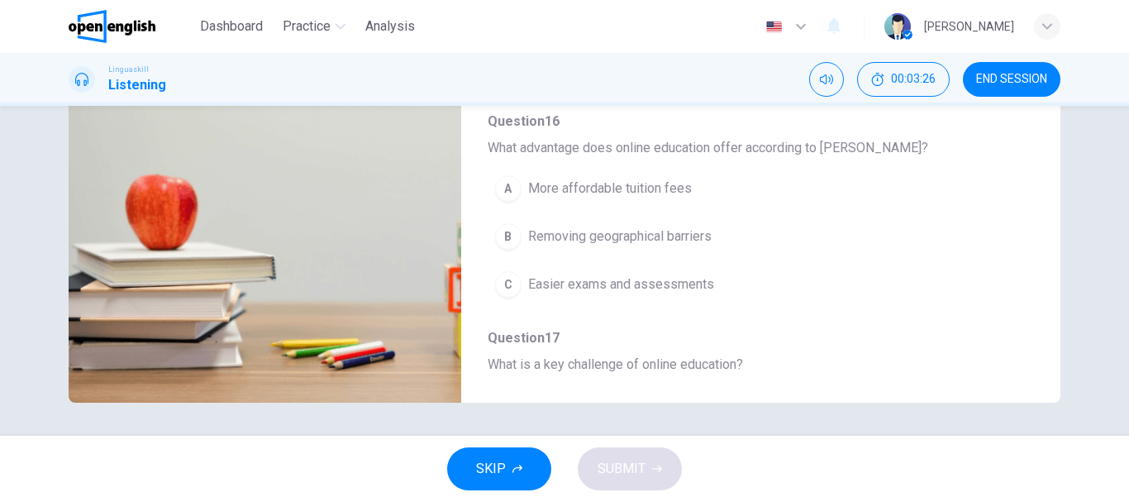
scroll to position [132, 0]
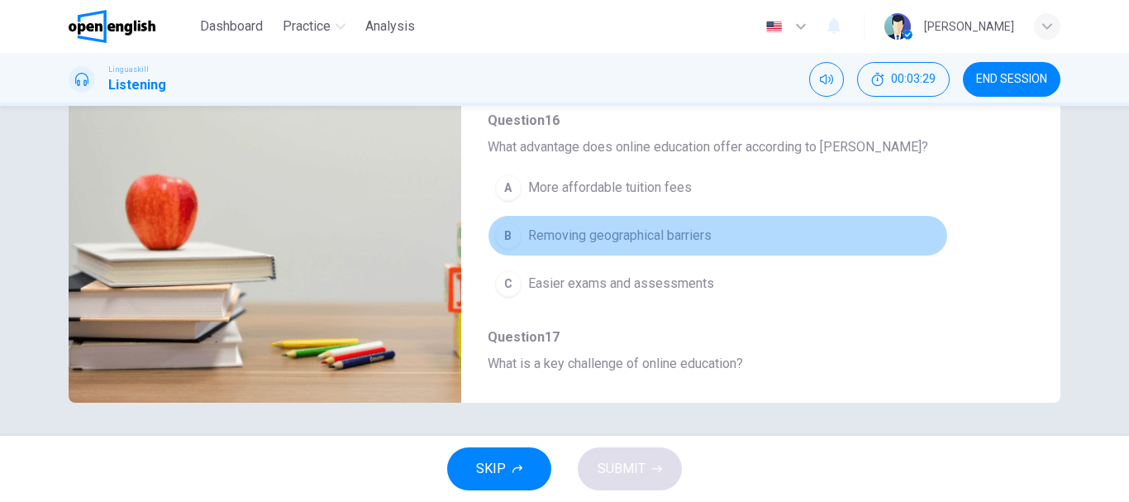
click at [712, 231] on button "B Removing geographical barriers" at bounding box center [718, 235] width 460 height 41
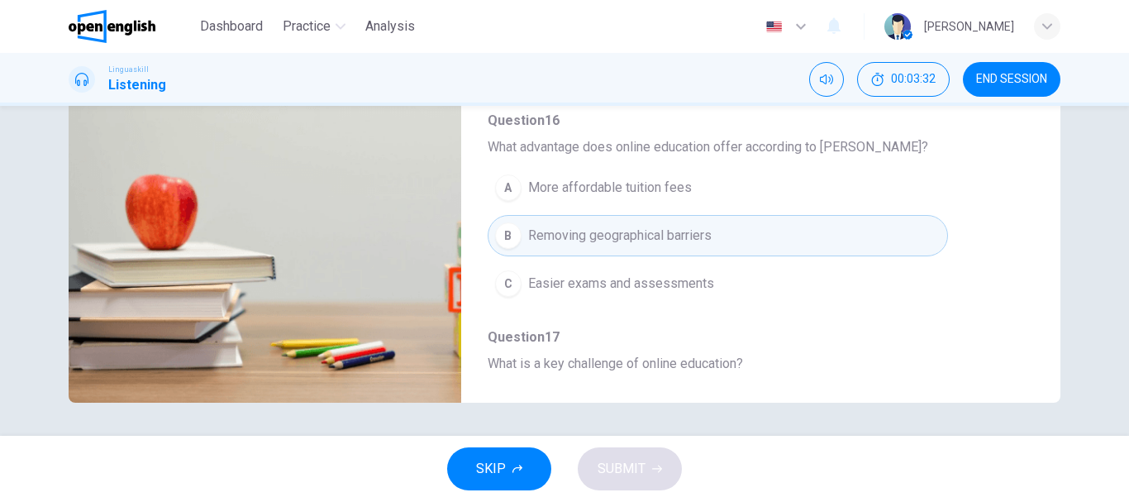
click at [1020, 368] on div "Question 15 - 19 For these questions, choose the correct answer. On a real test…" at bounding box center [747, 115] width 573 height 521
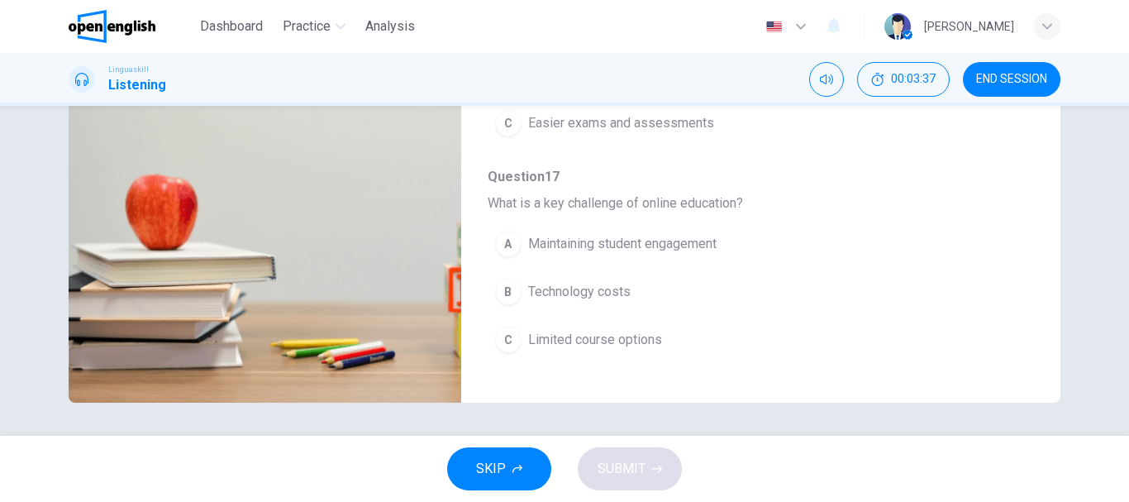
scroll to position [298, 0]
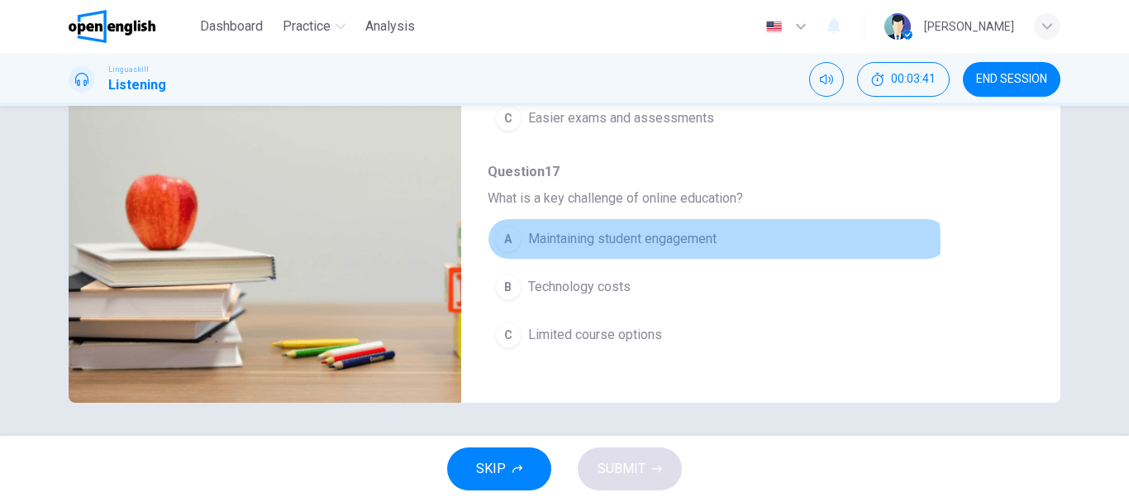
click at [643, 245] on span "Maintaining student engagement" at bounding box center [622, 239] width 188 height 20
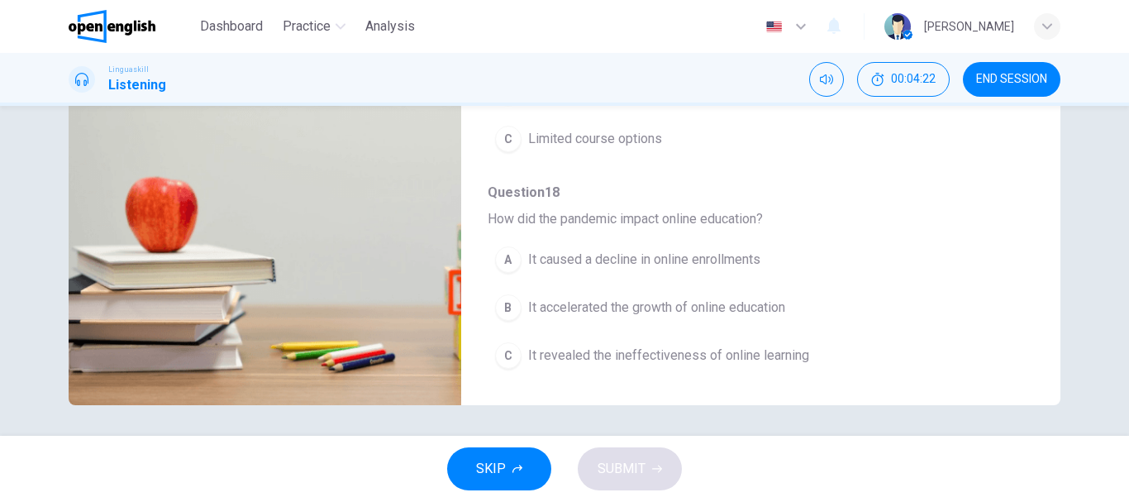
scroll to position [311, 0]
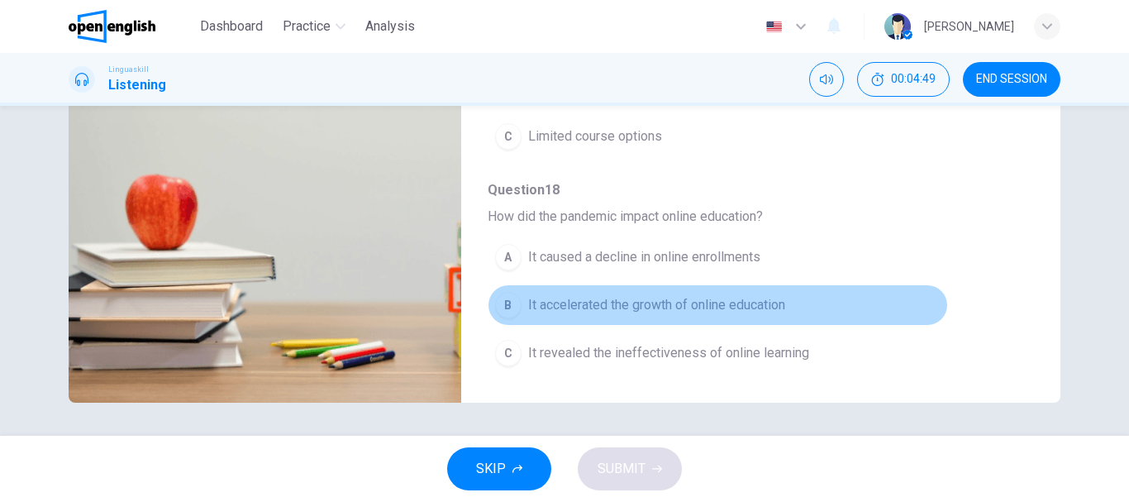
click at [786, 302] on button "B It accelerated the growth of online education" at bounding box center [718, 304] width 460 height 41
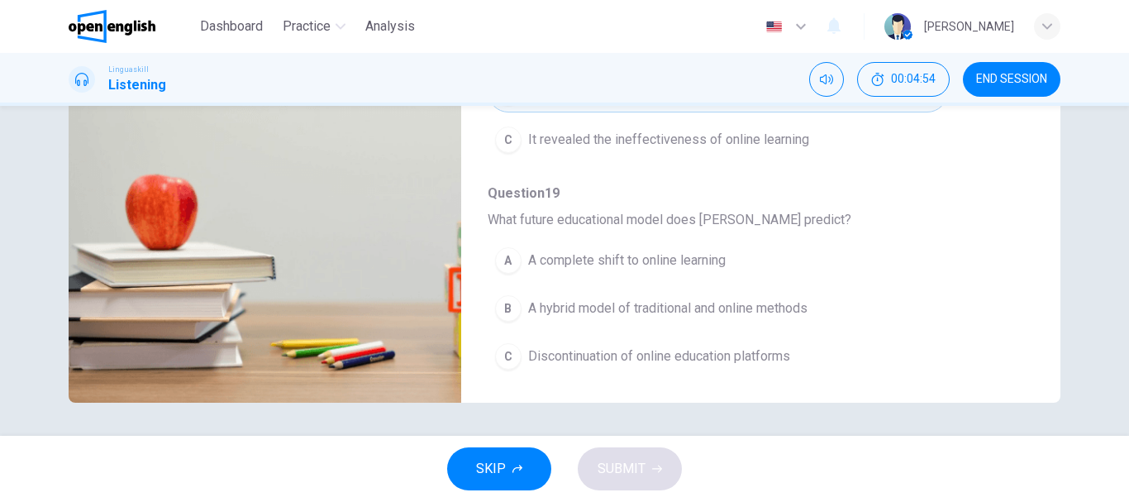
scroll to position [713, 0]
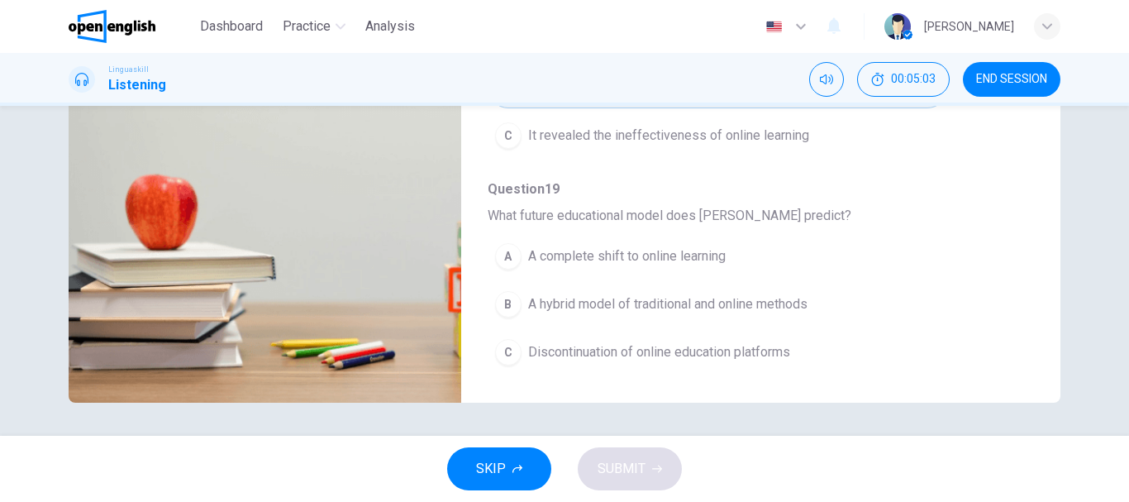
click at [720, 255] on span "A complete shift to online learning" at bounding box center [627, 256] width 198 height 20
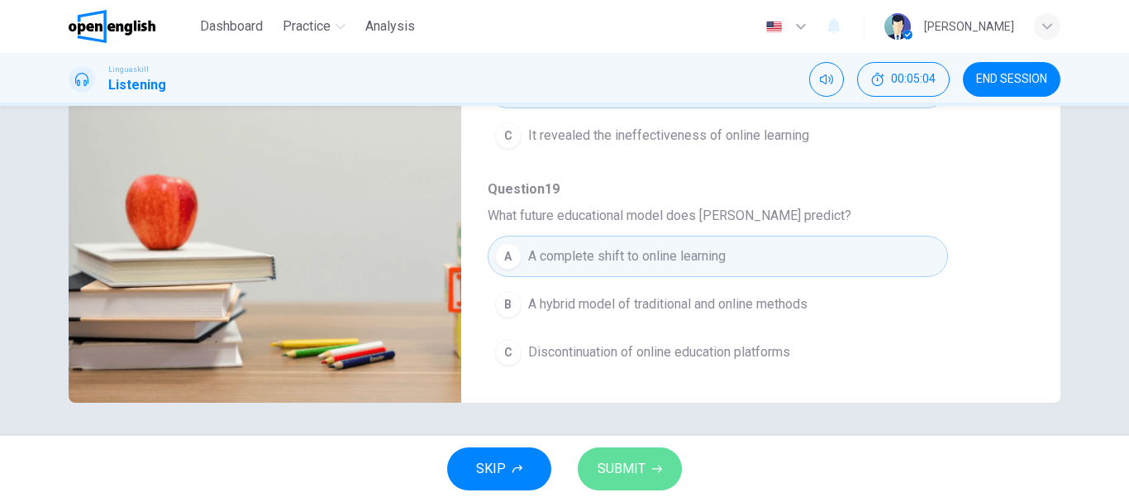
click at [651, 478] on button "SUBMIT" at bounding box center [630, 468] width 104 height 43
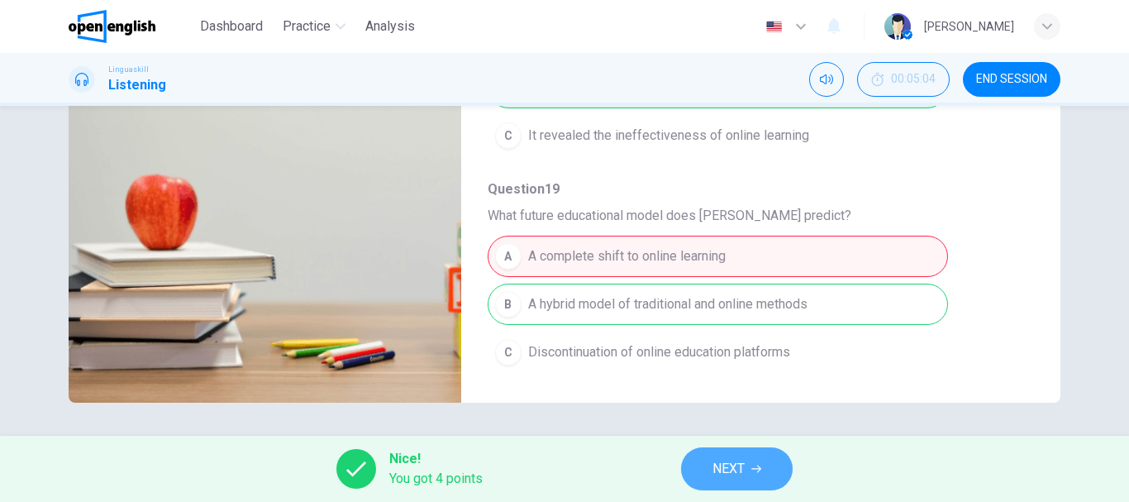
click at [747, 456] on button "NEXT" at bounding box center [737, 468] width 112 height 43
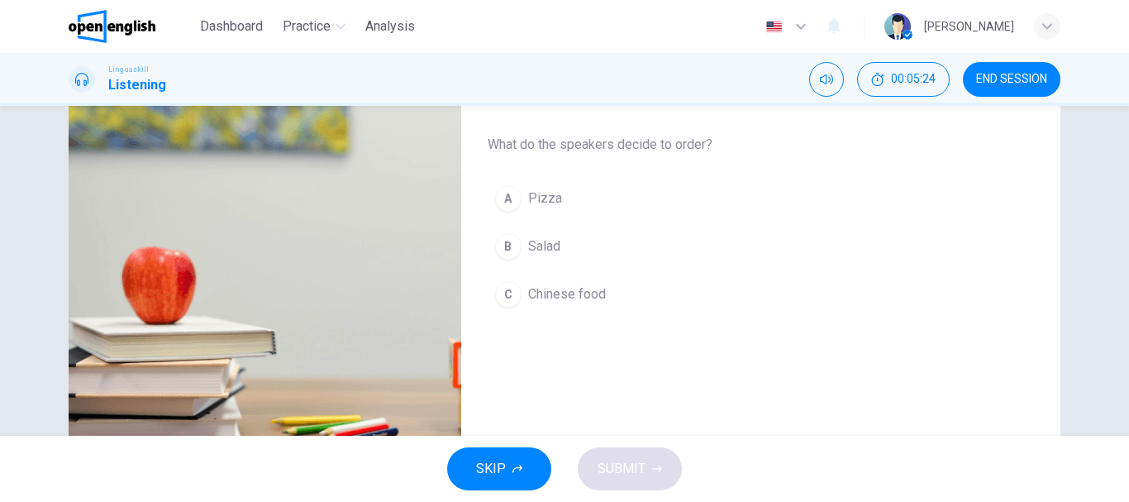
scroll to position [231, 0]
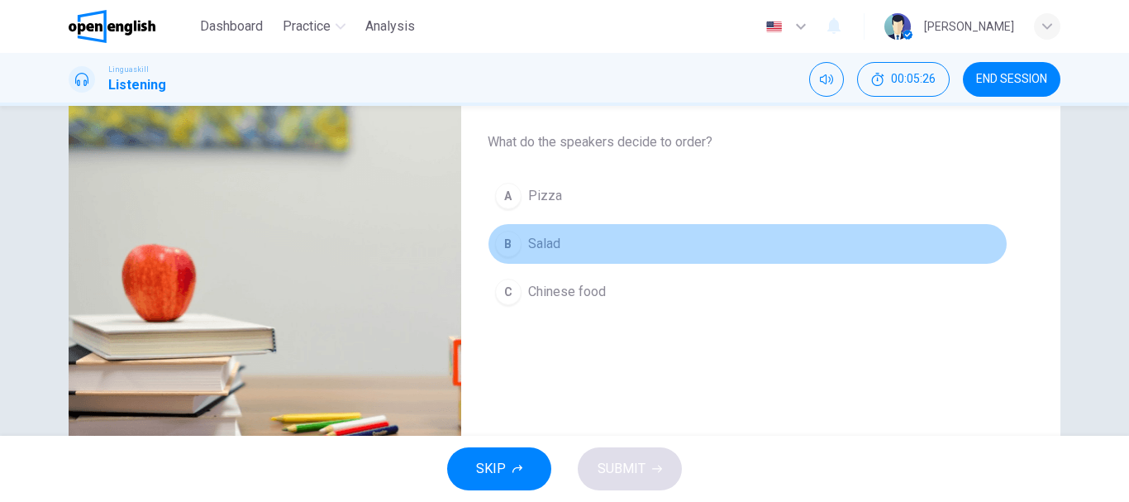
click at [557, 246] on button "B Salad" at bounding box center [748, 243] width 520 height 41
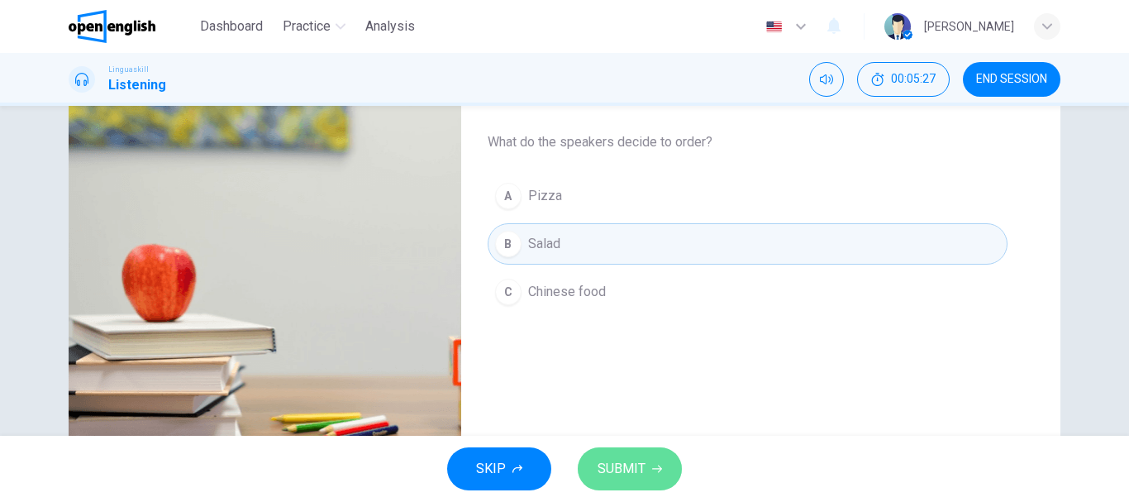
click at [645, 464] on button "SUBMIT" at bounding box center [630, 468] width 104 height 43
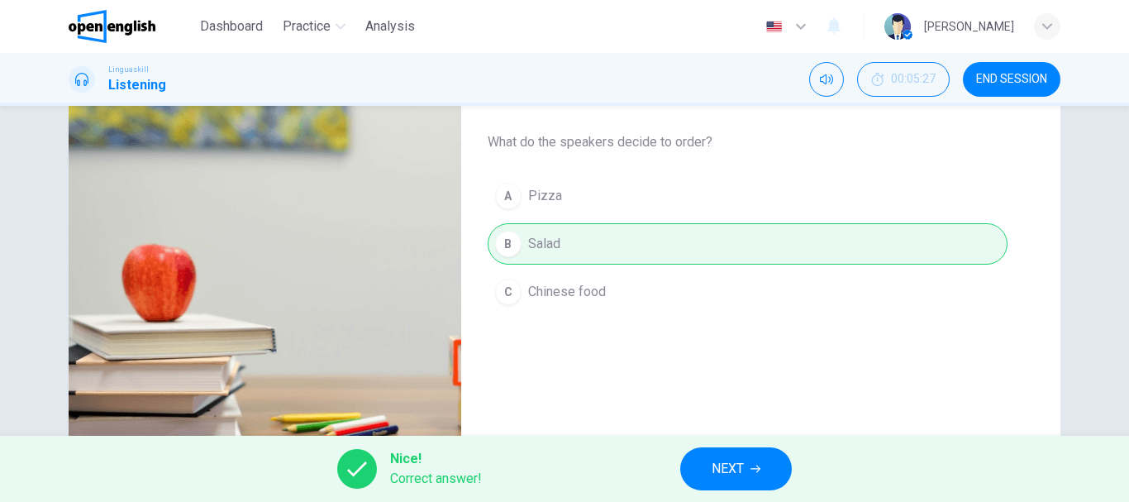
click at [702, 470] on button "NEXT" at bounding box center [736, 468] width 112 height 43
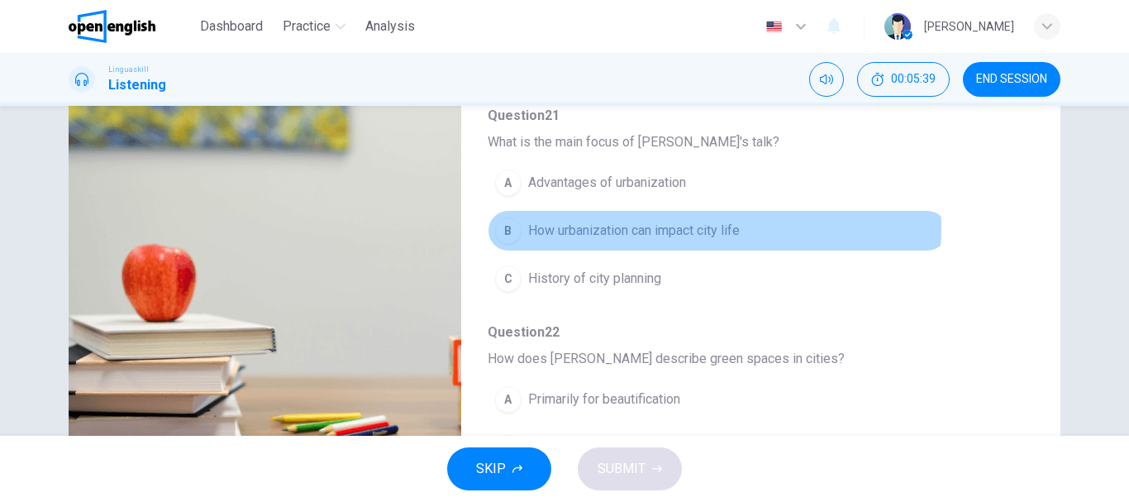
click at [692, 226] on span "How urbanization can impact city life" at bounding box center [634, 231] width 212 height 20
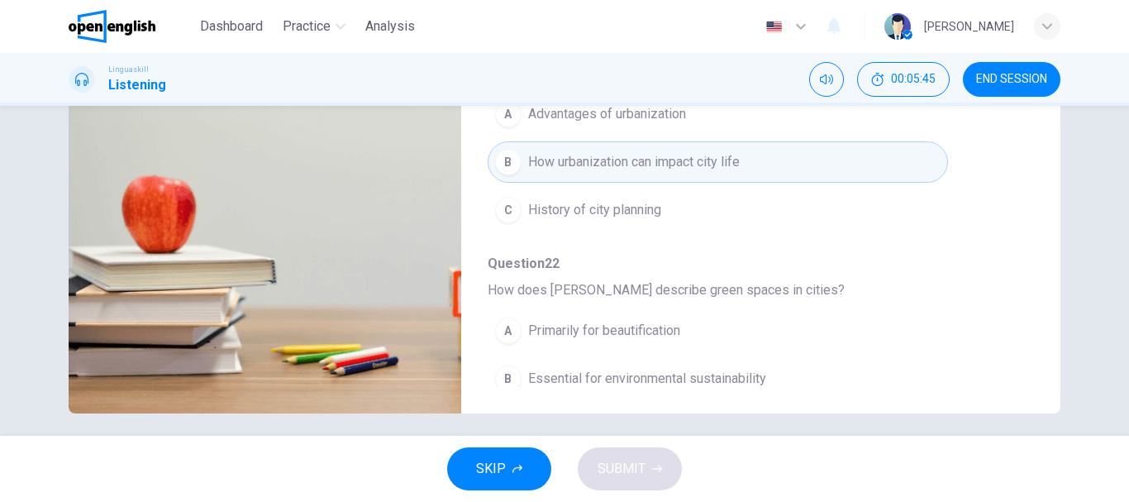
scroll to position [311, 0]
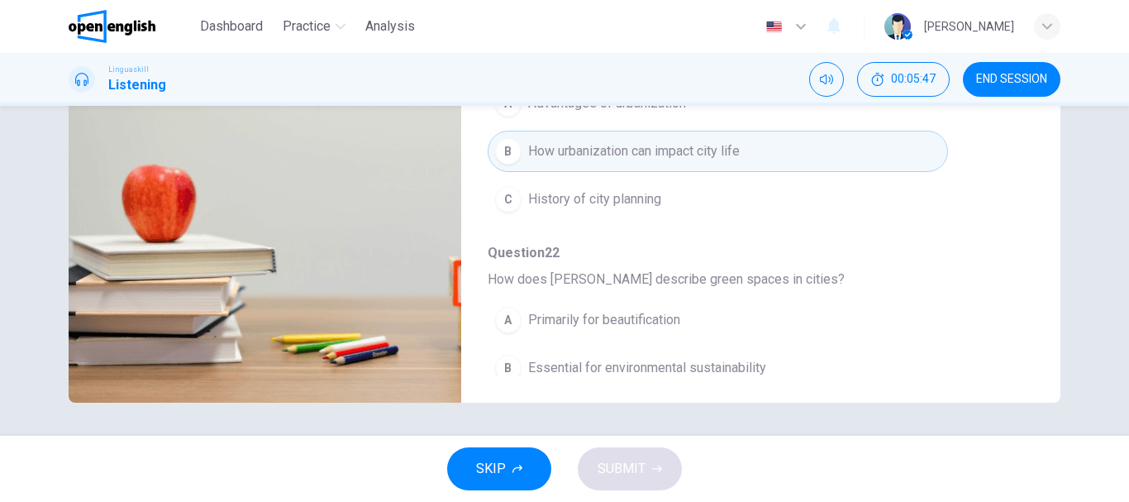
click at [755, 365] on span "Essential for environmental sustainability" at bounding box center [647, 368] width 238 height 20
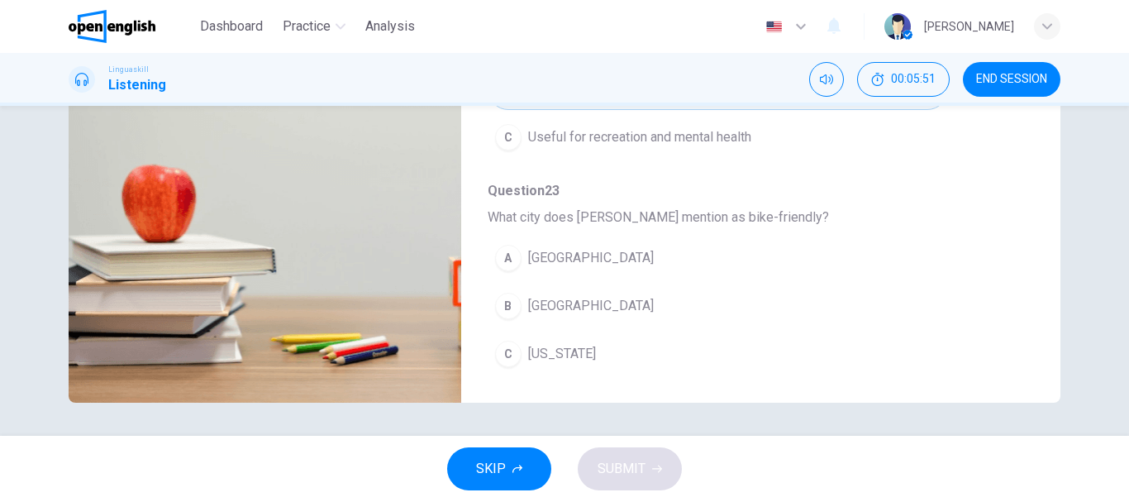
scroll to position [298, 0]
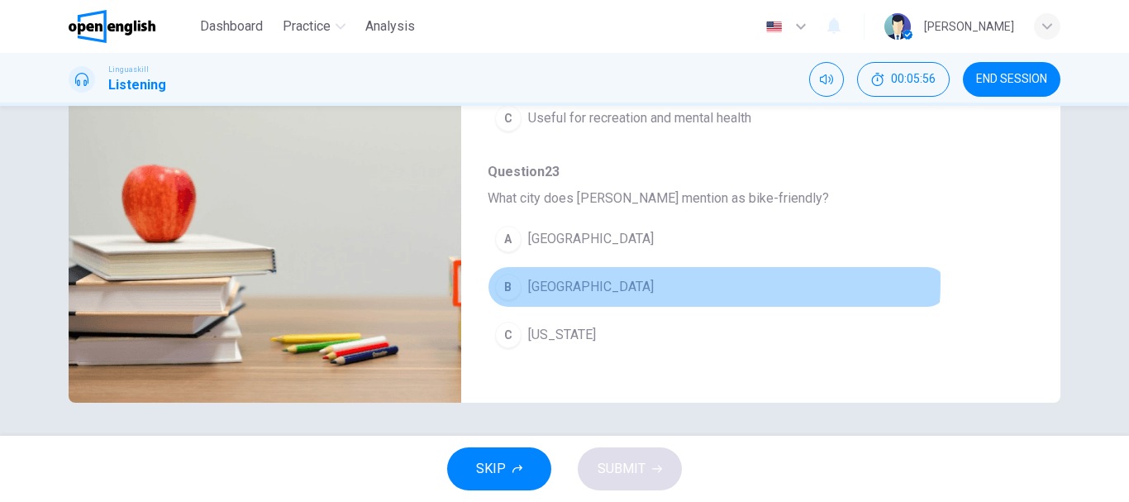
click at [600, 281] on button "B [GEOGRAPHIC_DATA]" at bounding box center [718, 286] width 460 height 41
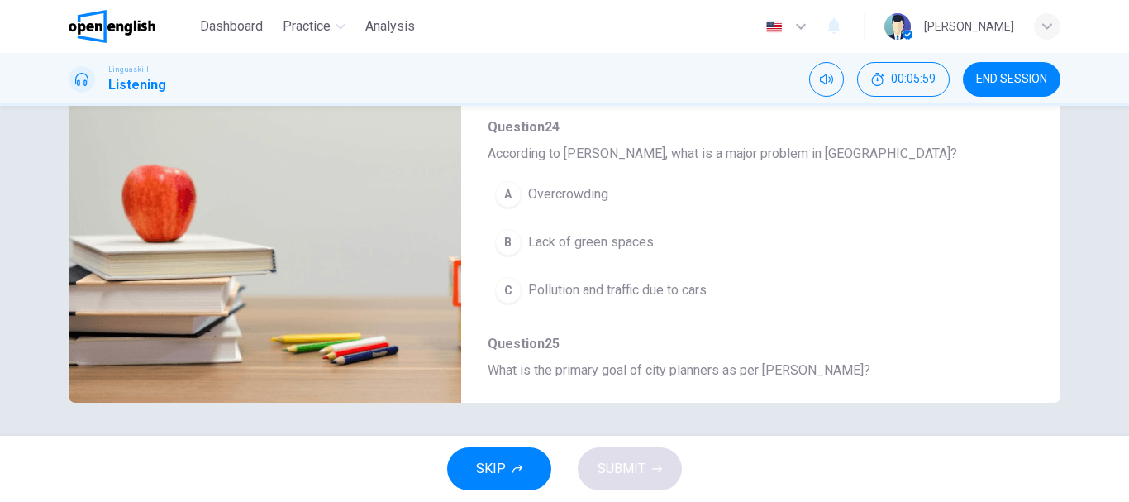
scroll to position [562, 0]
click at [619, 282] on span "Pollution and traffic due to cars" at bounding box center [617, 287] width 179 height 20
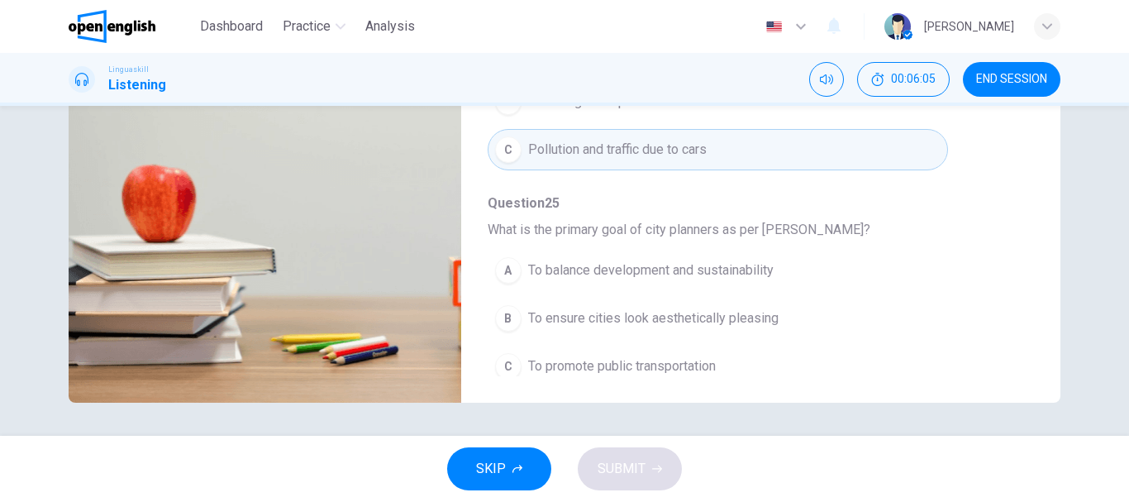
scroll to position [713, 0]
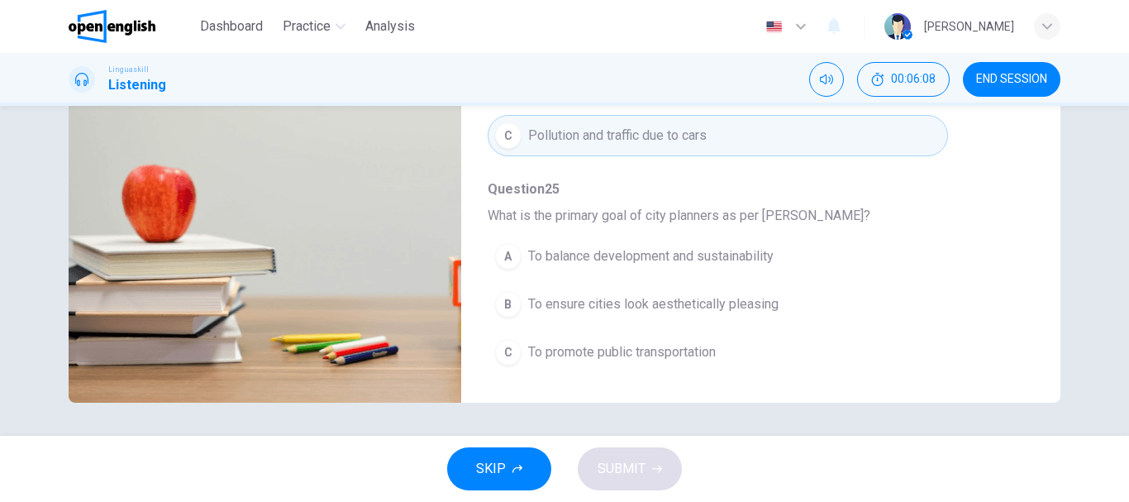
click at [758, 268] on button "A To balance development and sustainability" at bounding box center [718, 256] width 460 height 41
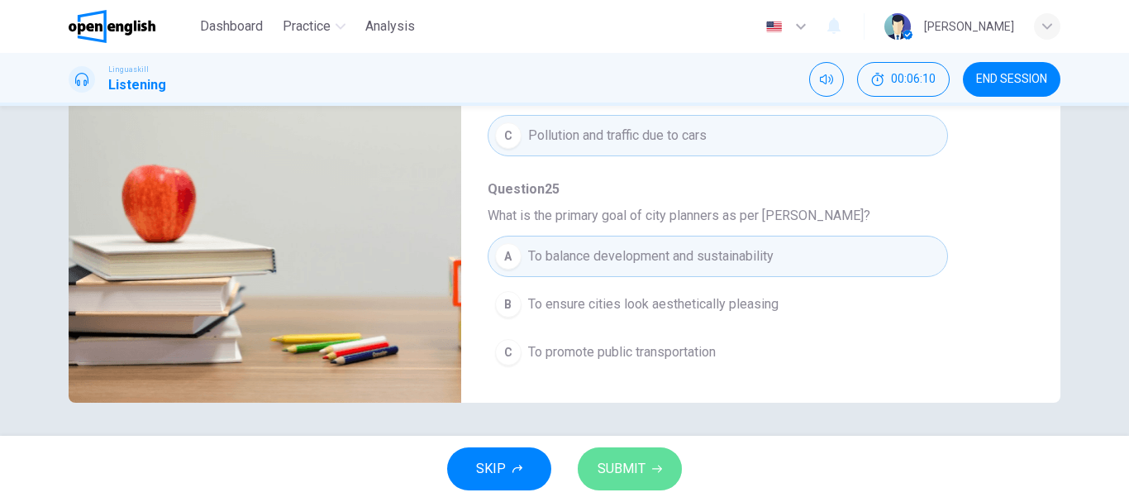
click at [653, 474] on button "SUBMIT" at bounding box center [630, 468] width 104 height 43
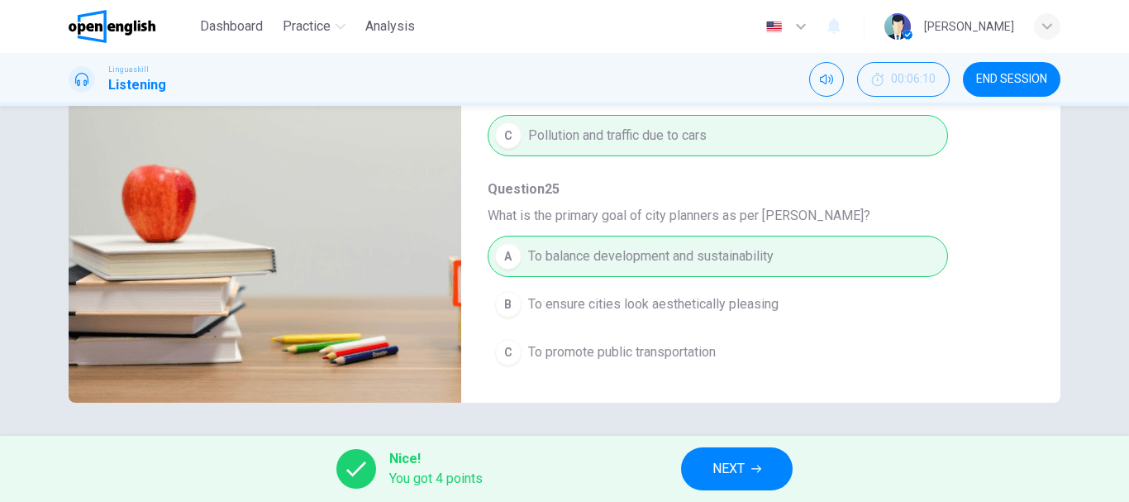
click at [802, 465] on div "Nice! You got 4 points NEXT" at bounding box center [564, 469] width 1129 height 66
click at [783, 468] on button "NEXT" at bounding box center [737, 468] width 112 height 43
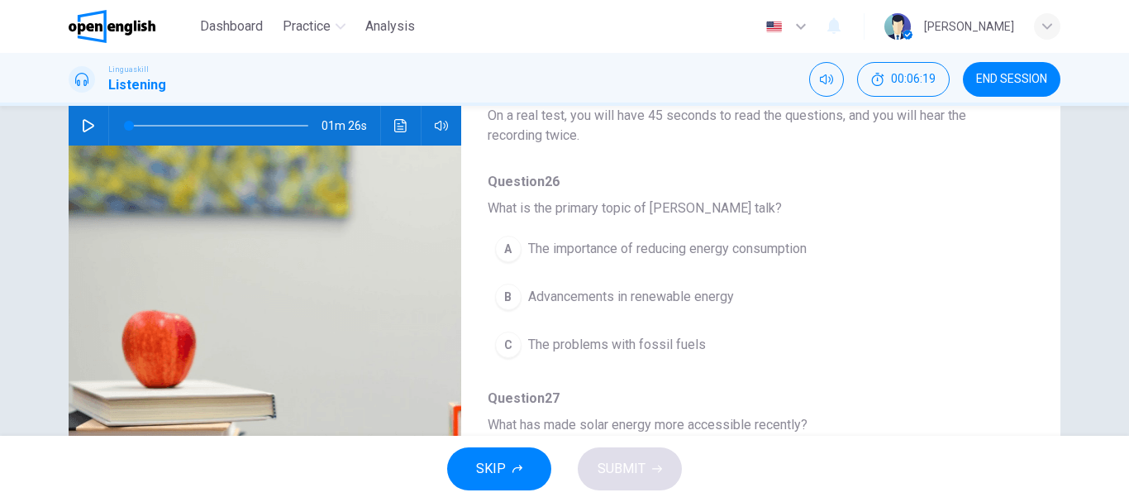
scroll to position [198, 0]
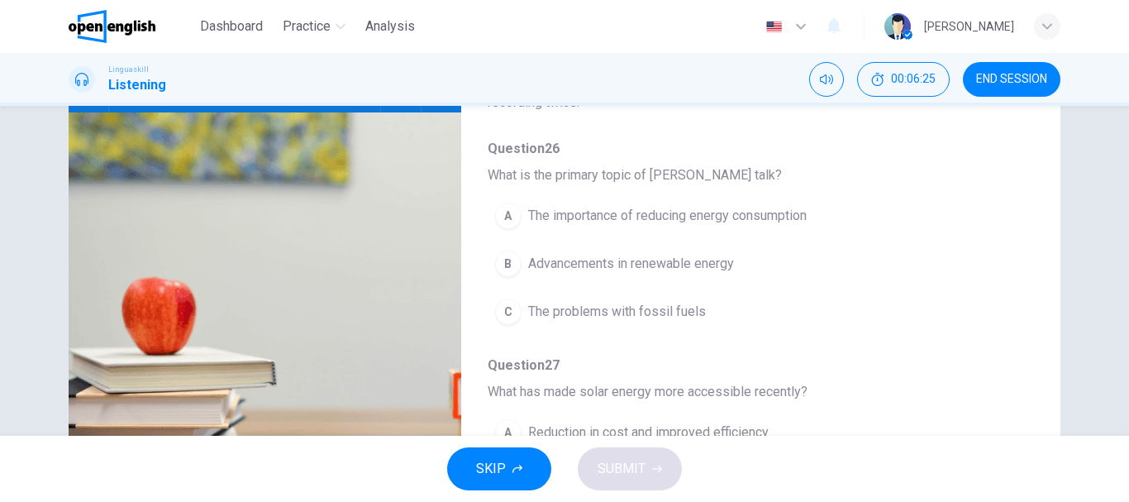
click at [669, 264] on span "Advancements in renewable energy" at bounding box center [631, 264] width 206 height 20
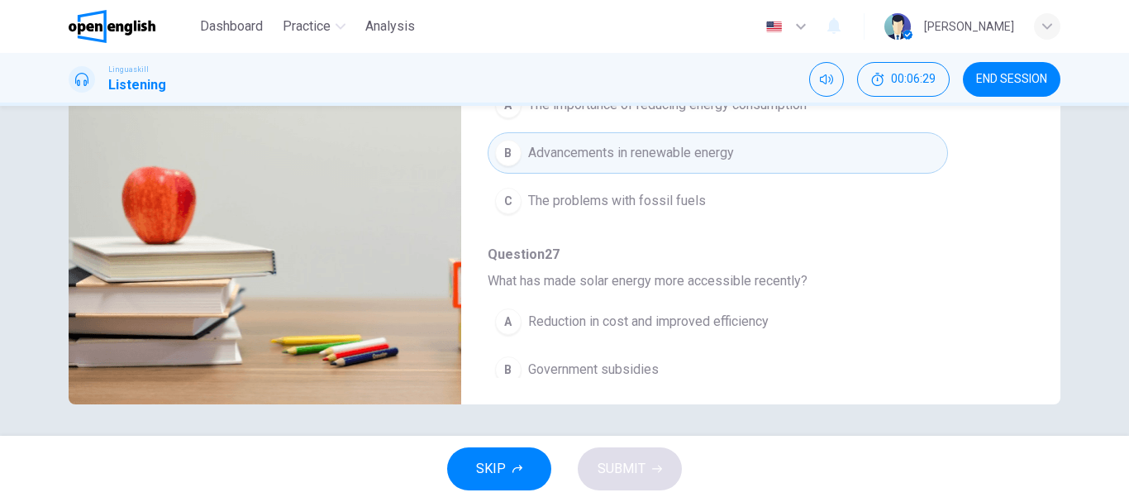
scroll to position [311, 0]
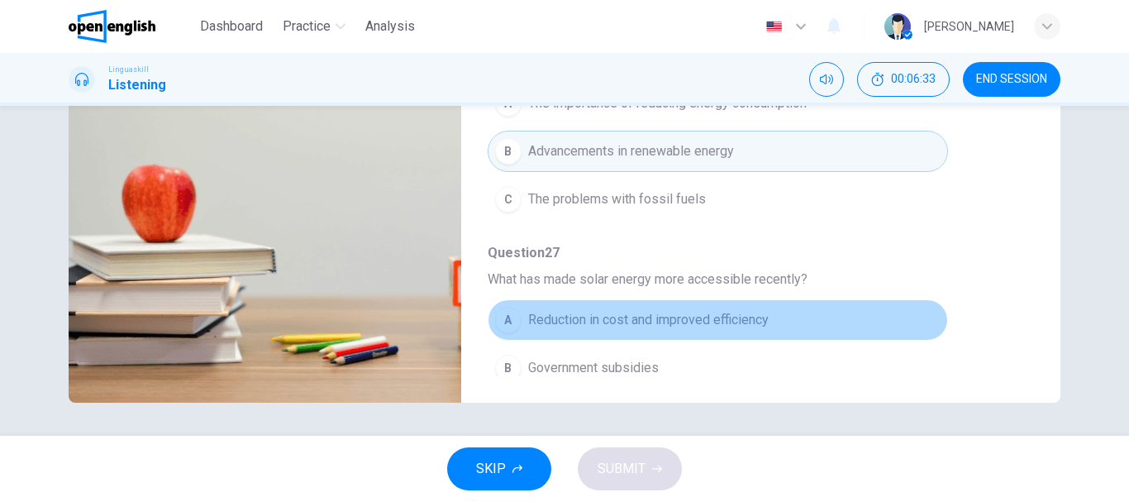
click at [774, 317] on button "A Reduction in cost and improved efficiency" at bounding box center [718, 319] width 460 height 41
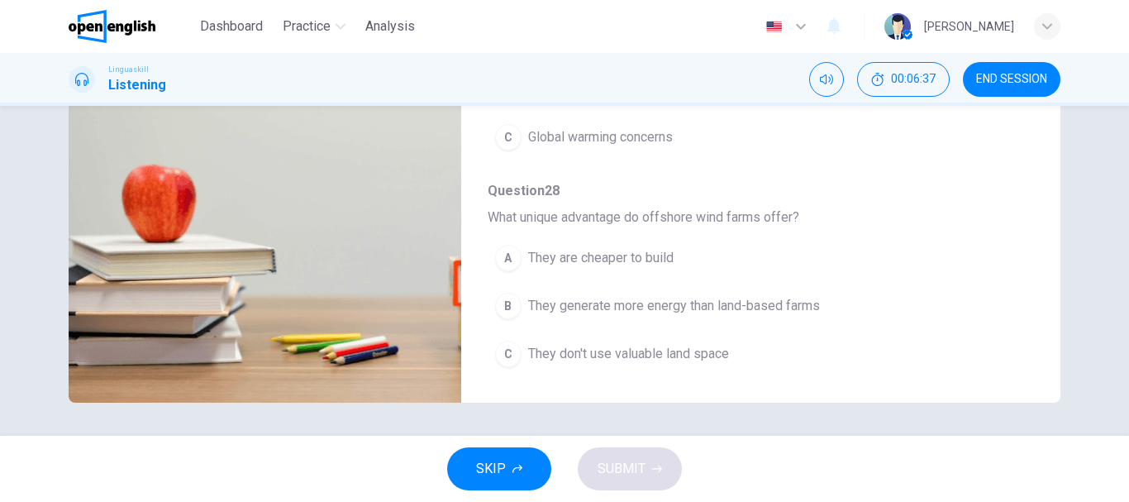
scroll to position [298, 0]
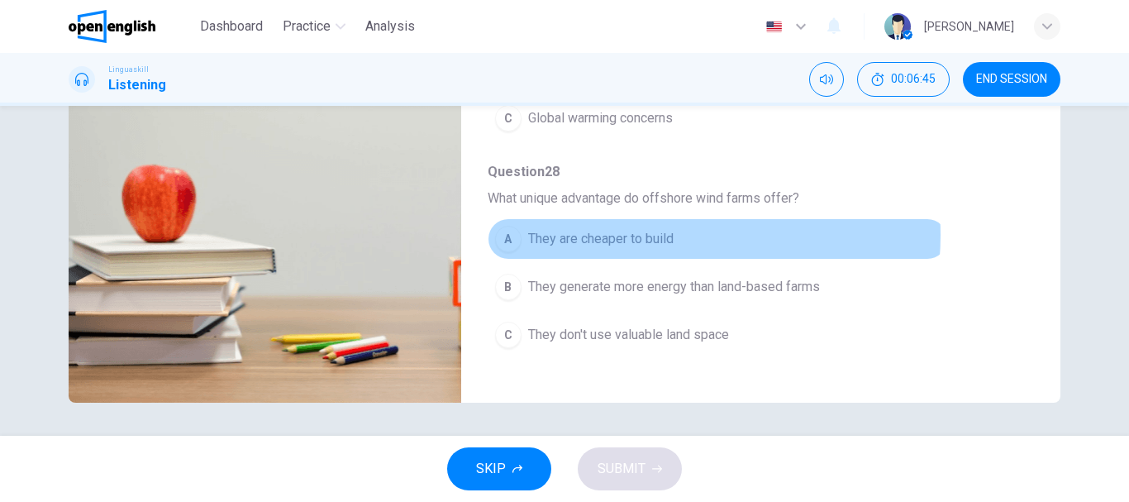
click at [650, 235] on span "They are cheaper to build" at bounding box center [600, 239] width 145 height 20
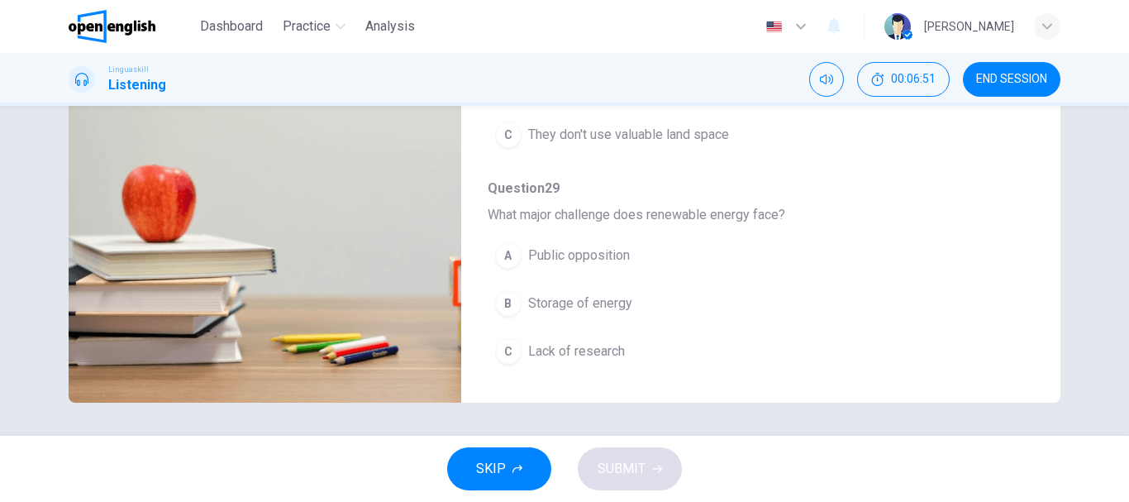
scroll to position [529, 0]
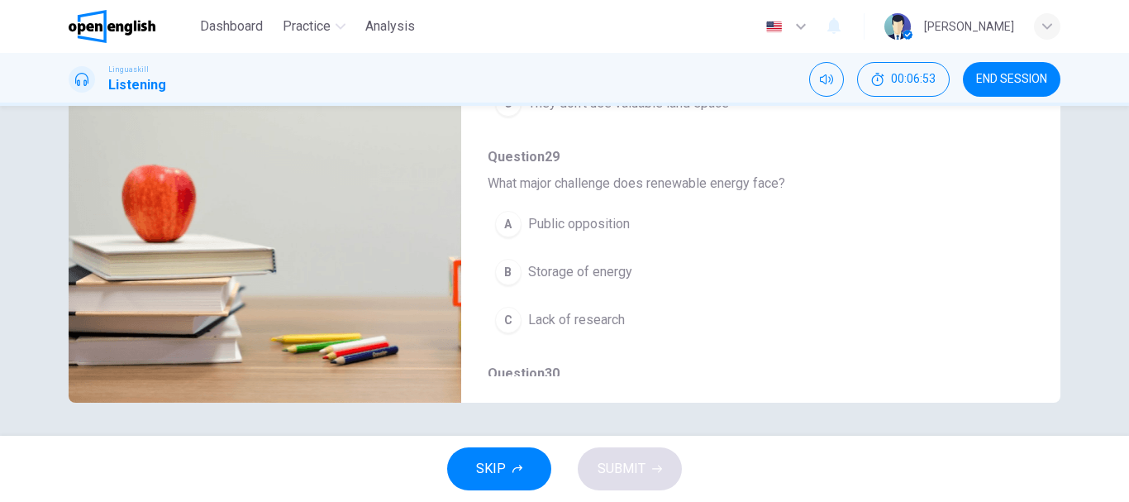
click at [627, 269] on span "Storage of energy" at bounding box center [580, 272] width 104 height 20
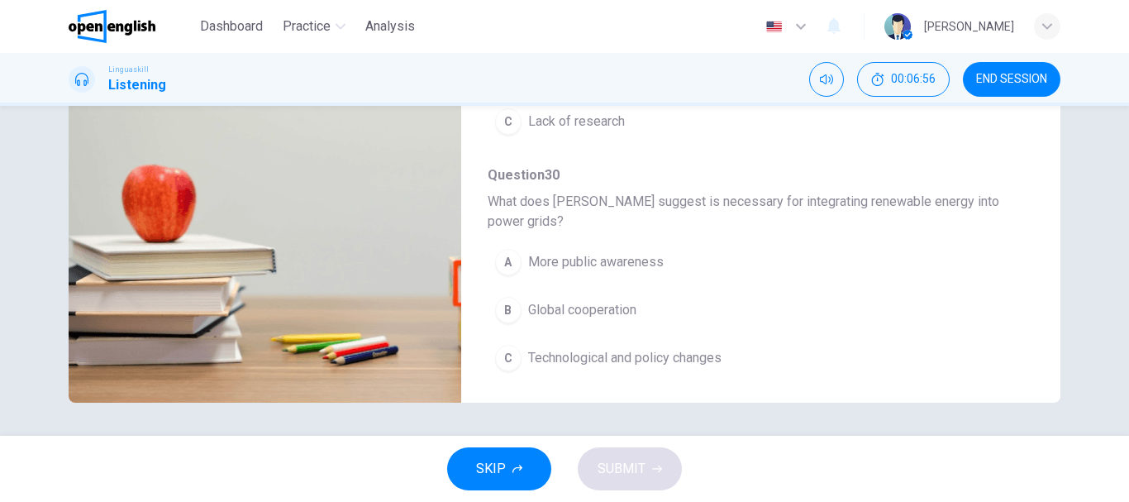
scroll to position [733, 0]
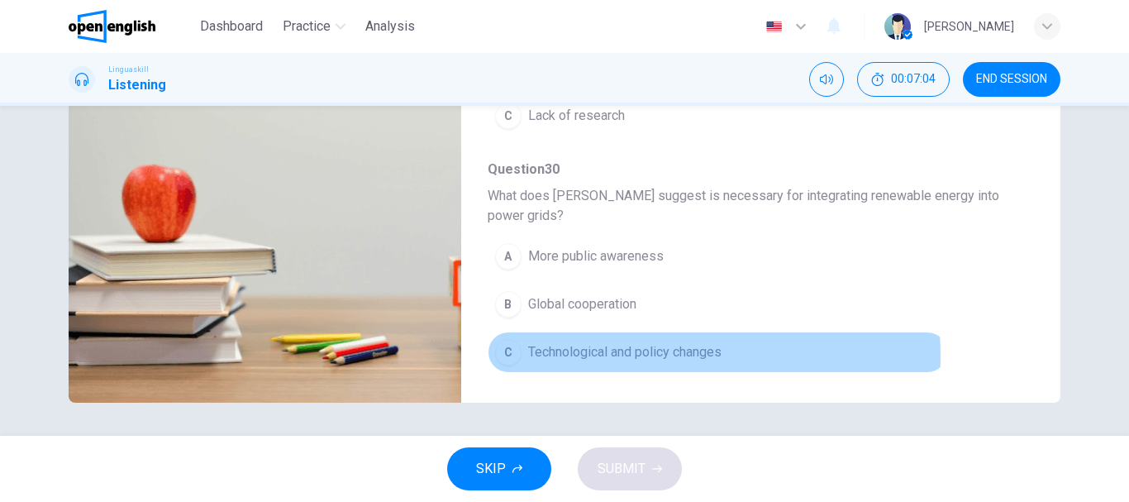
click at [607, 356] on span "Technological and policy changes" at bounding box center [624, 352] width 193 height 20
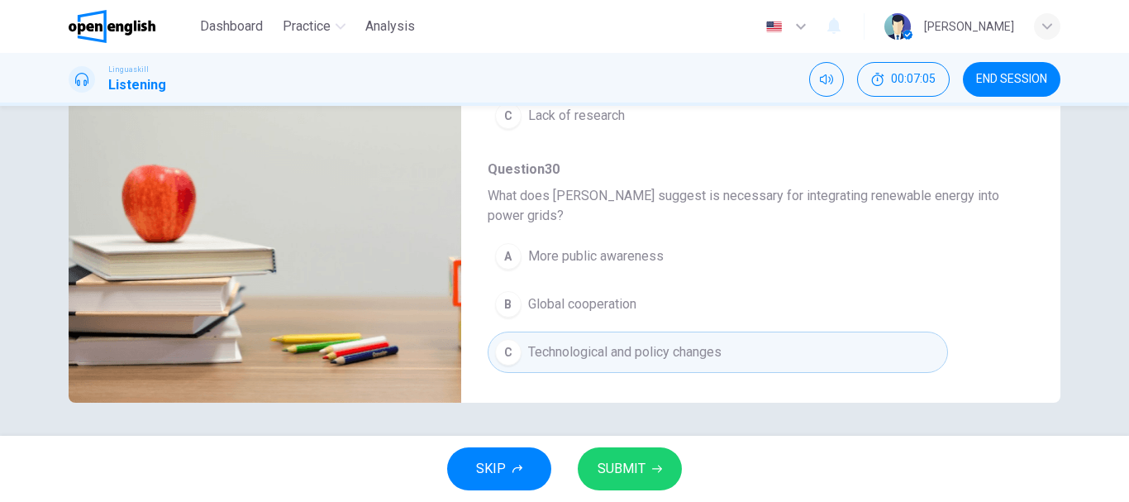
click at [618, 464] on span "SUBMIT" at bounding box center [621, 468] width 48 height 23
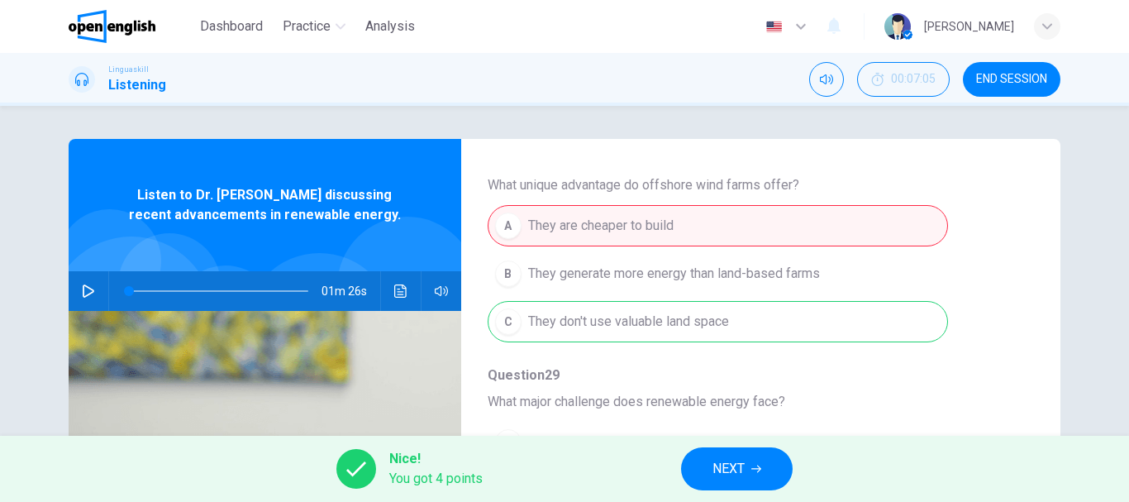
scroll to position [601, 0]
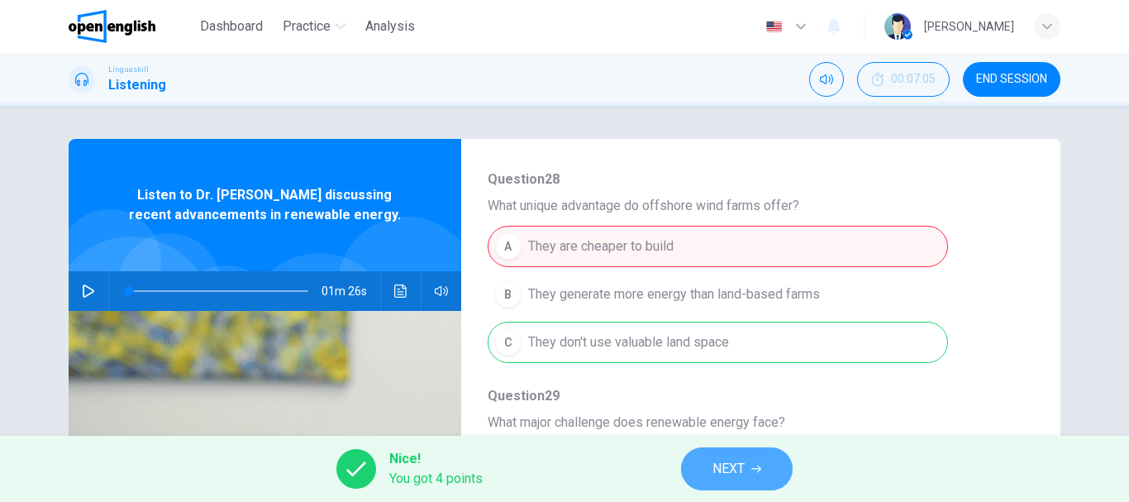
click at [753, 464] on icon "button" at bounding box center [756, 469] width 10 height 10
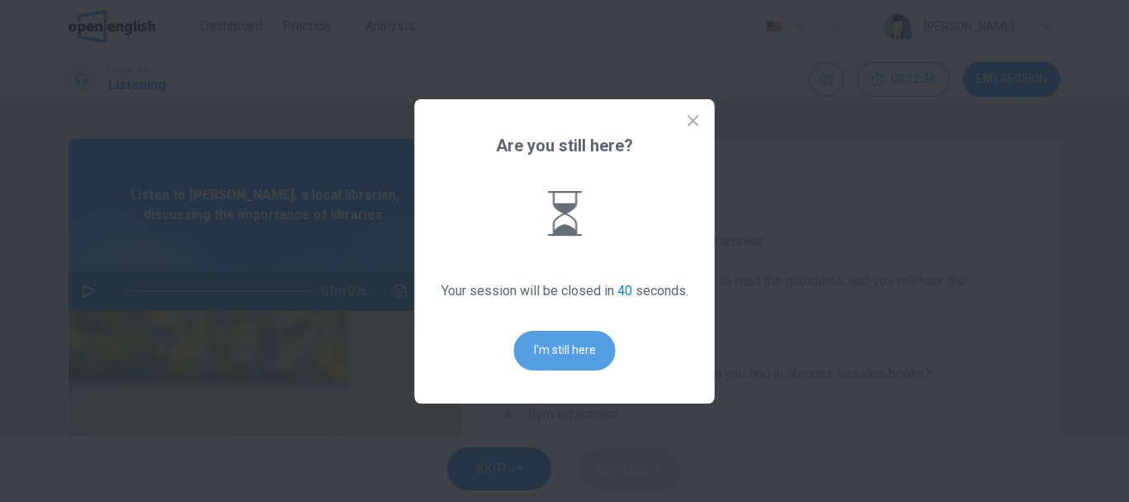
click at [568, 350] on button "I'm still here" at bounding box center [565, 351] width 102 height 40
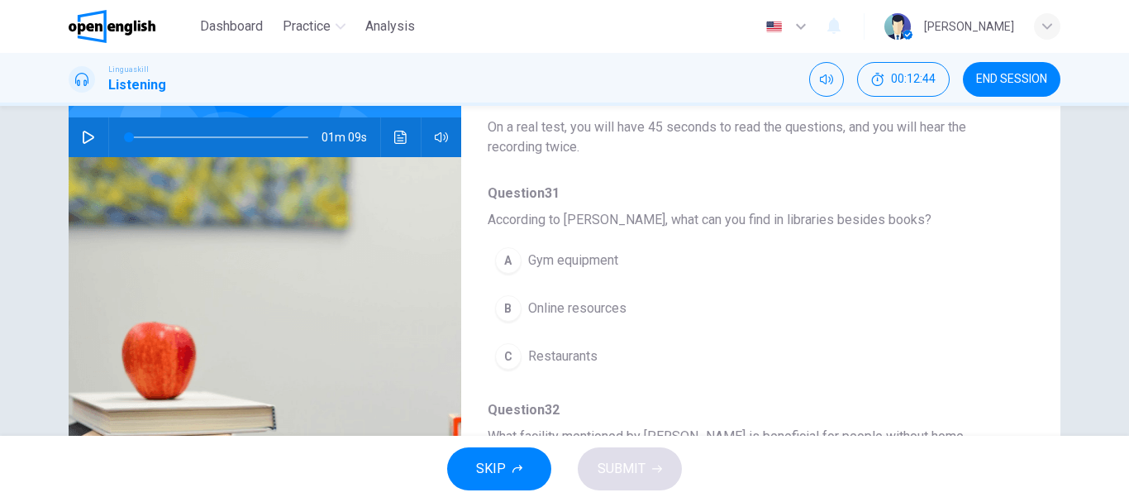
scroll to position [165, 0]
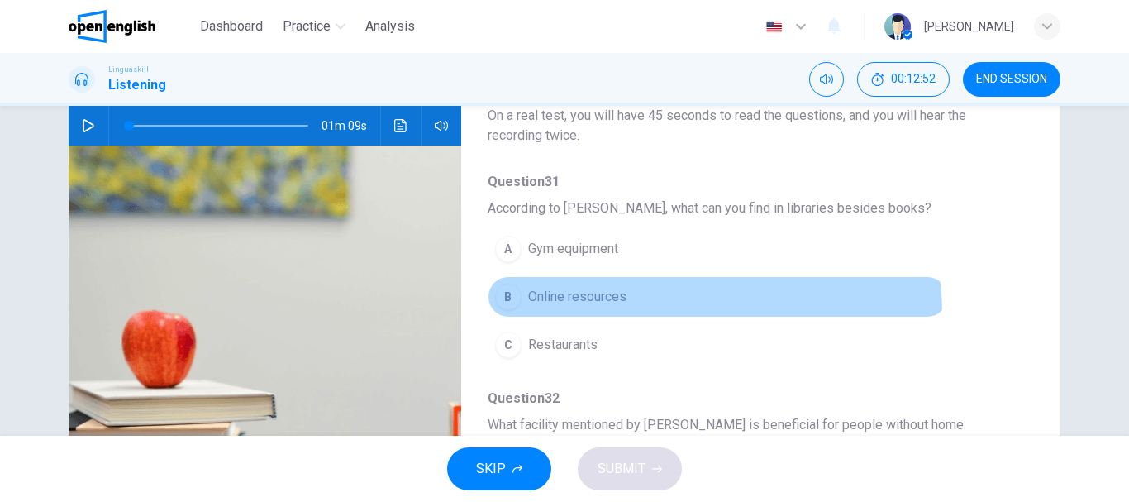
click at [690, 312] on button "B Online resources" at bounding box center [718, 296] width 460 height 41
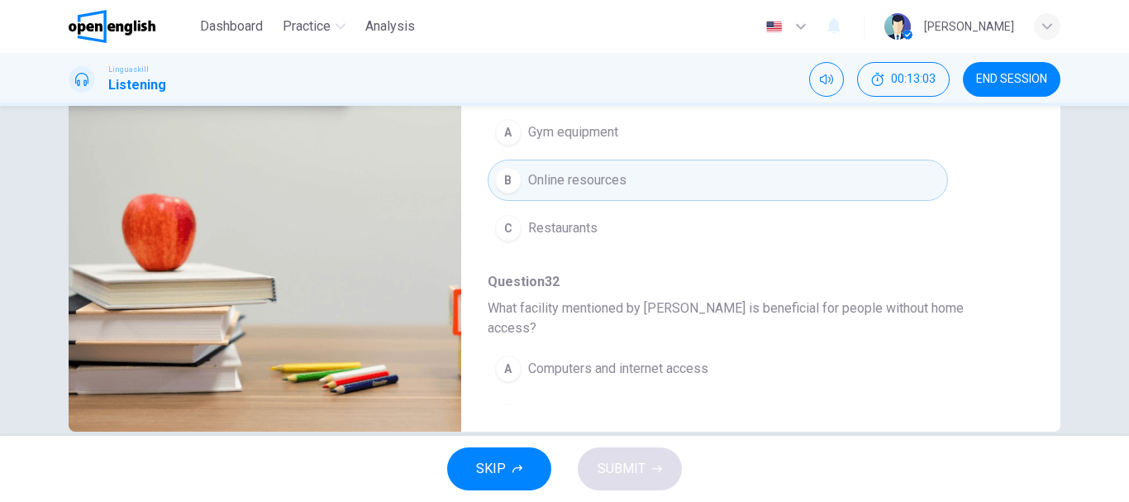
scroll to position [298, 0]
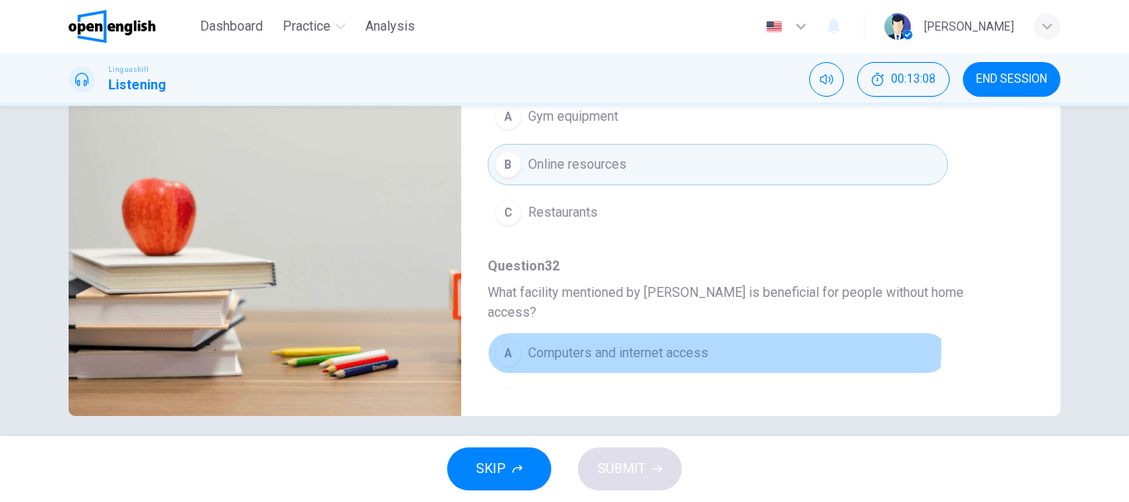
click at [689, 343] on span "Computers and internet access" at bounding box center [618, 353] width 180 height 20
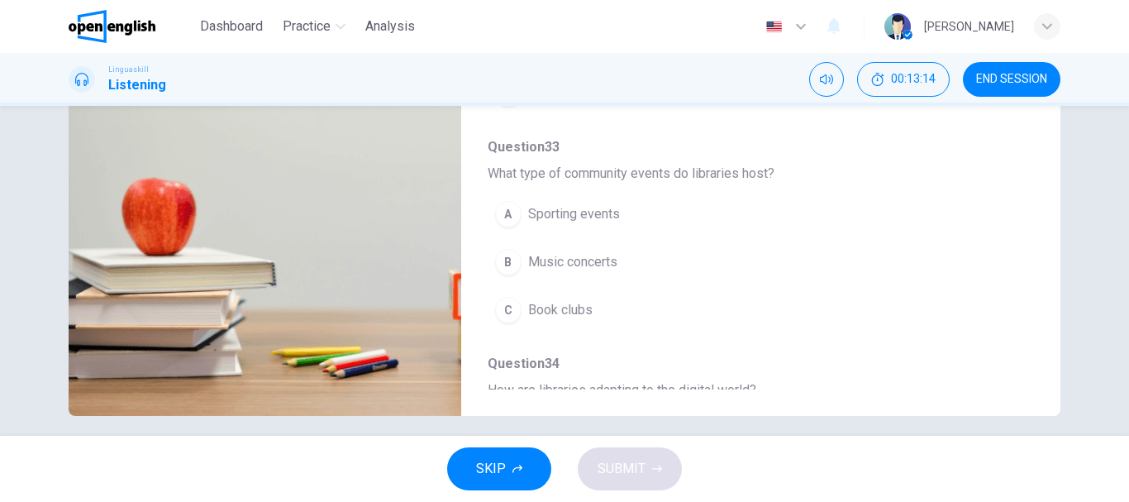
scroll to position [364, 0]
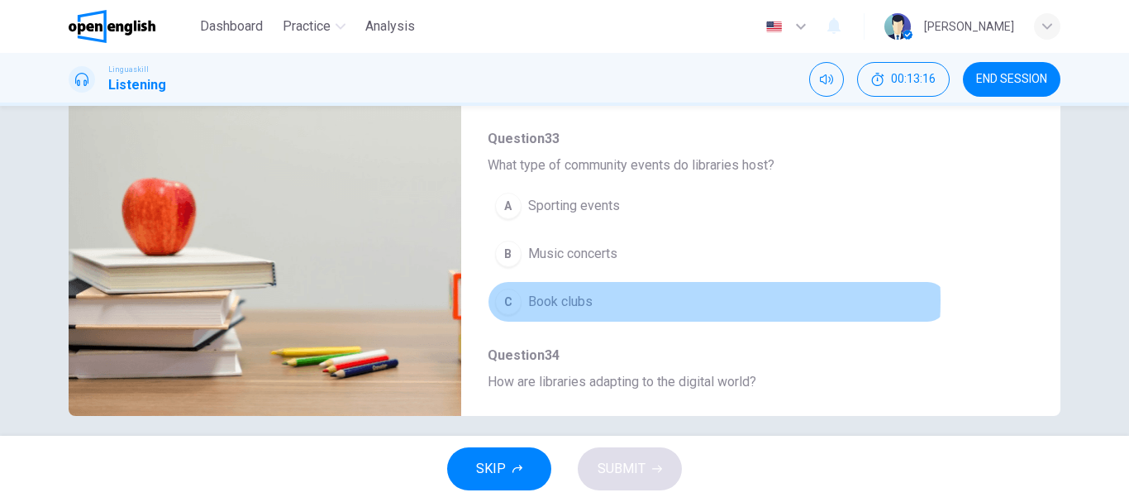
click at [613, 281] on button "C Book clubs" at bounding box center [718, 301] width 460 height 41
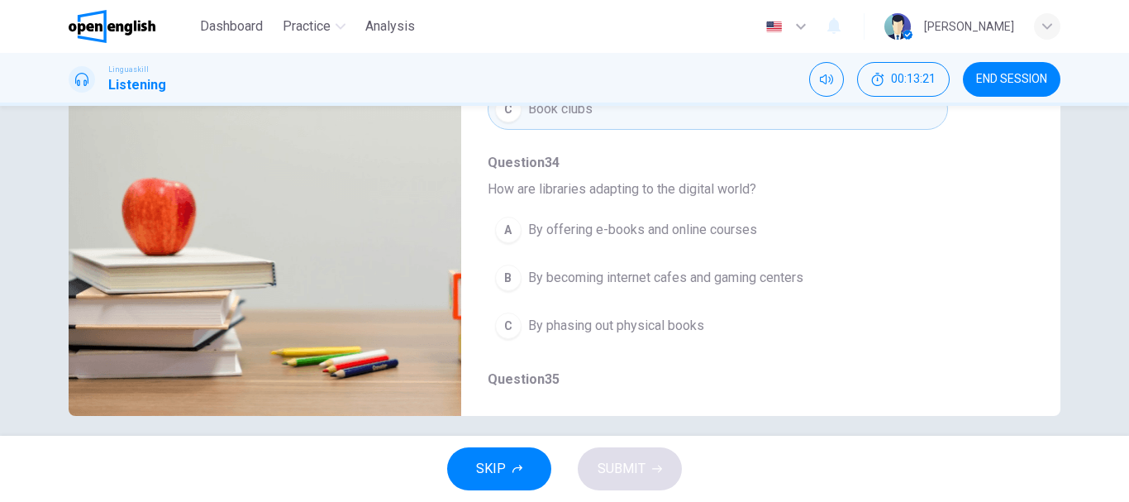
scroll to position [562, 0]
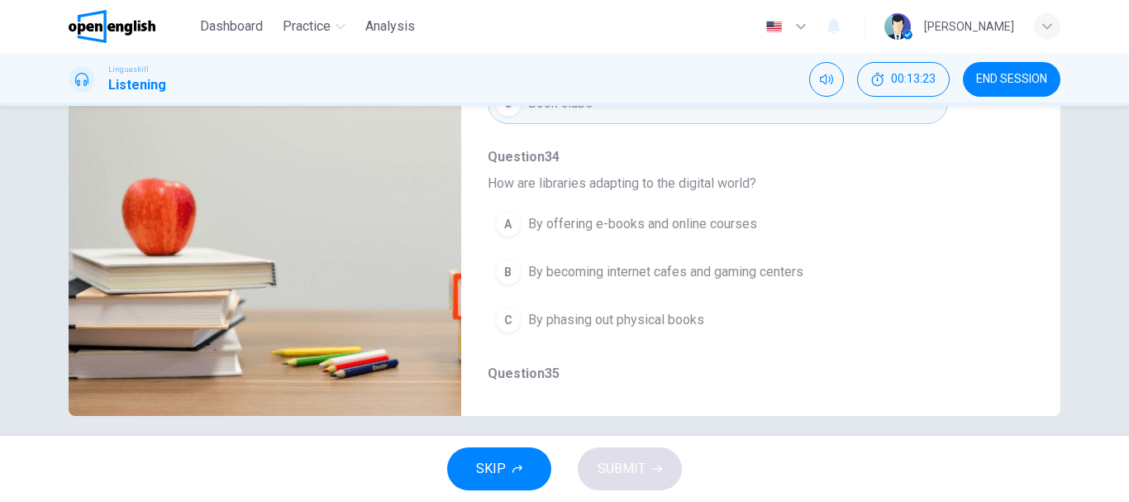
click at [707, 214] on span "By offering e-books and online courses" at bounding box center [642, 224] width 229 height 20
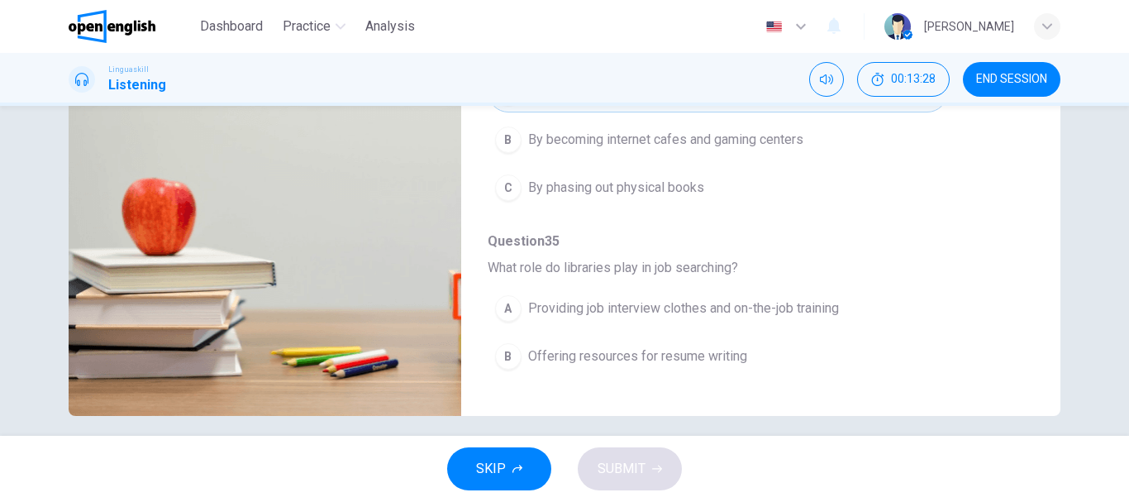
scroll to position [713, 0]
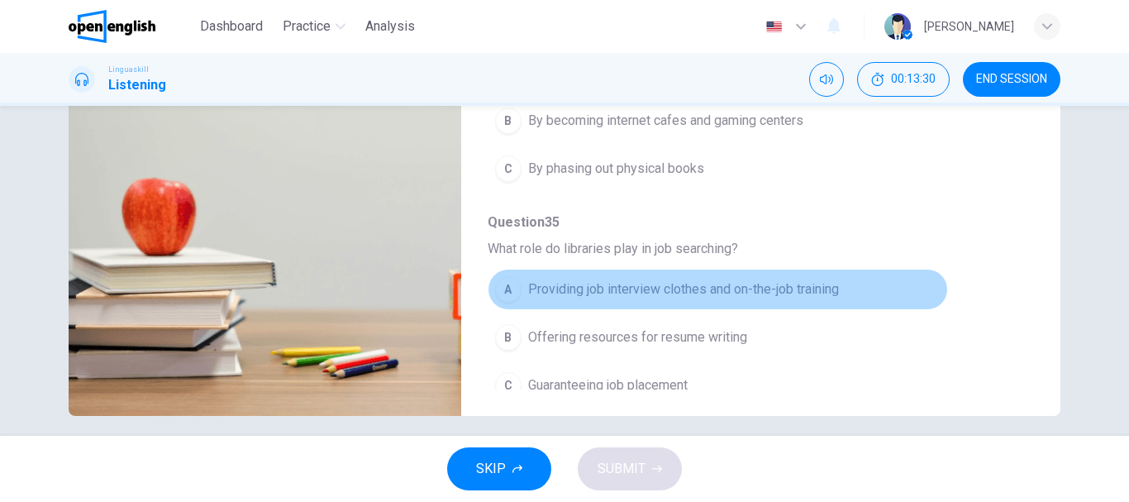
click at [796, 279] on span "Providing job interview clothes and on-the-job training" at bounding box center [683, 289] width 311 height 20
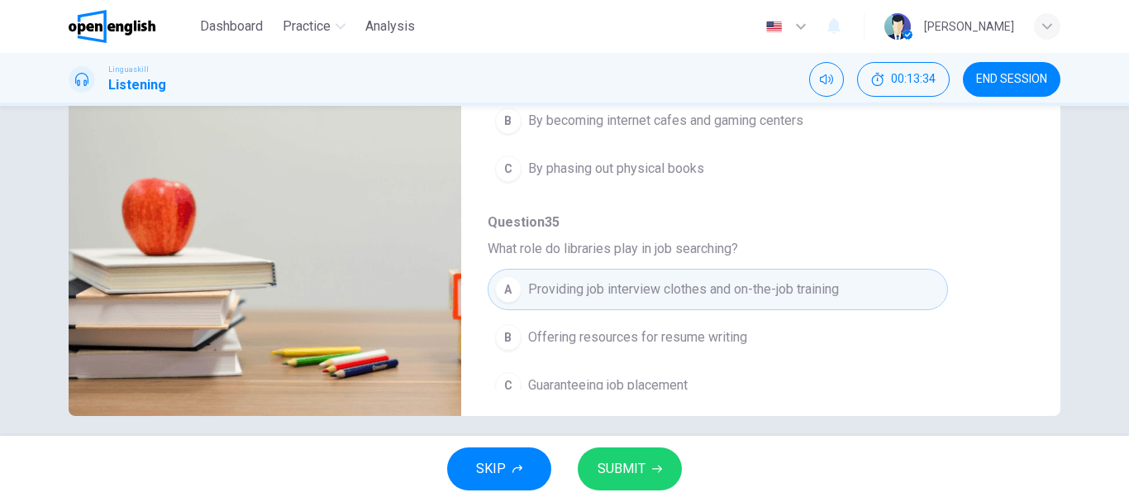
click at [752, 317] on button "B Offering resources for resume writing" at bounding box center [718, 337] width 460 height 41
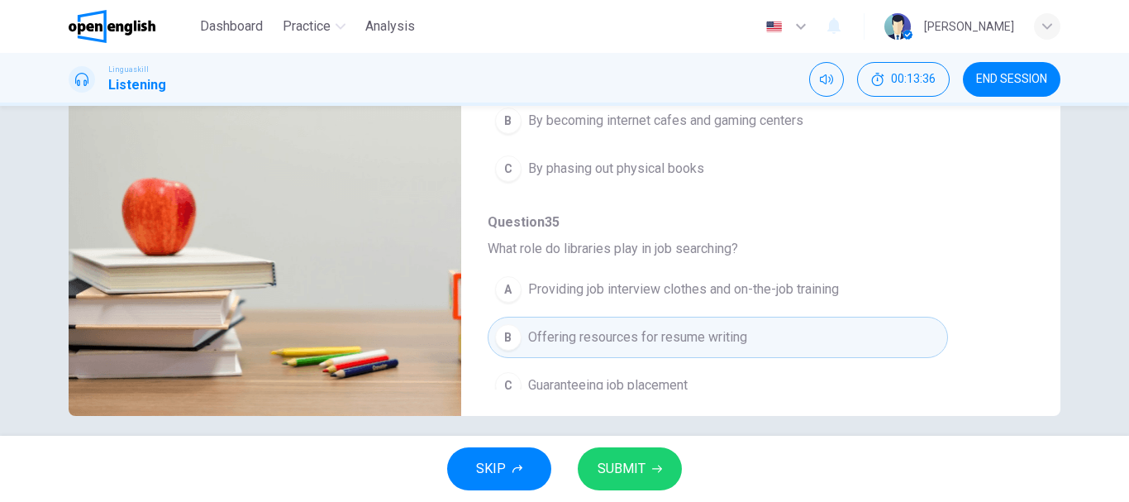
click at [602, 474] on span "SUBMIT" at bounding box center [621, 468] width 48 height 23
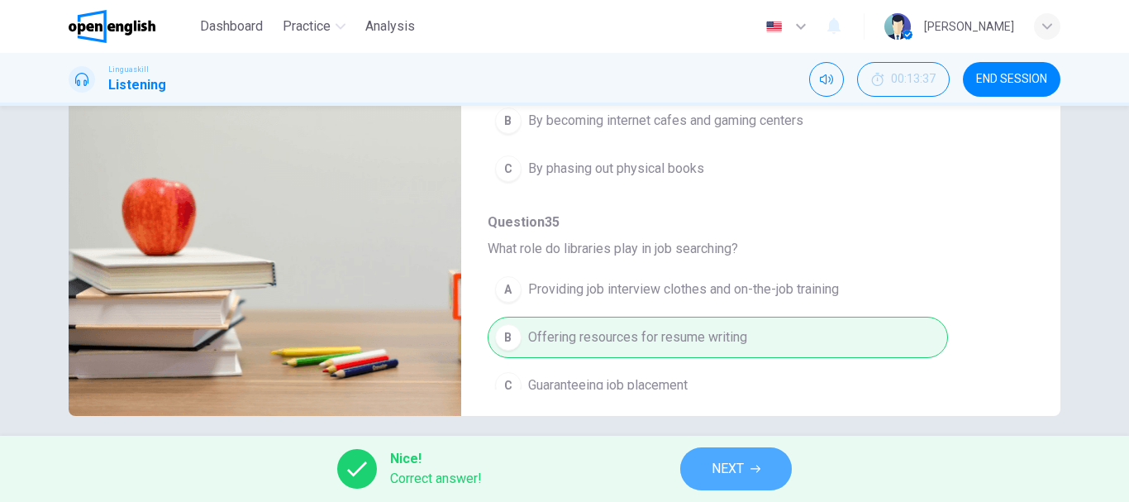
click at [730, 478] on span "NEXT" at bounding box center [728, 468] width 32 height 23
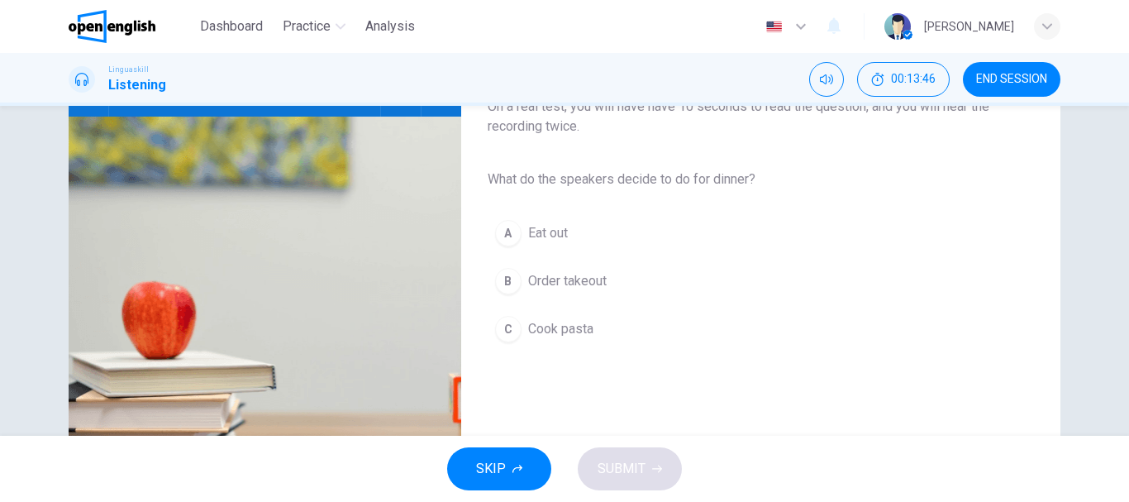
scroll to position [198, 0]
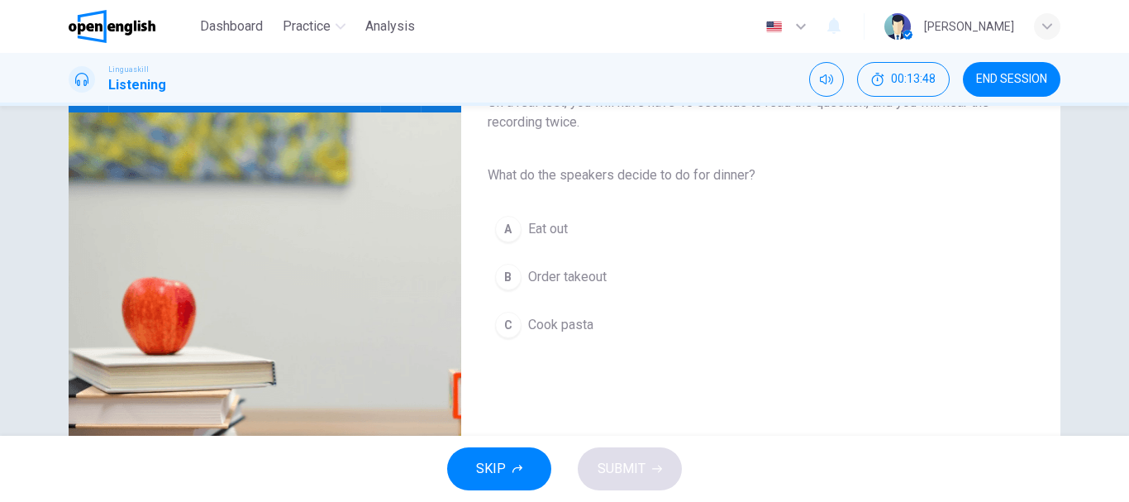
click at [570, 329] on span "Cook pasta" at bounding box center [560, 325] width 65 height 20
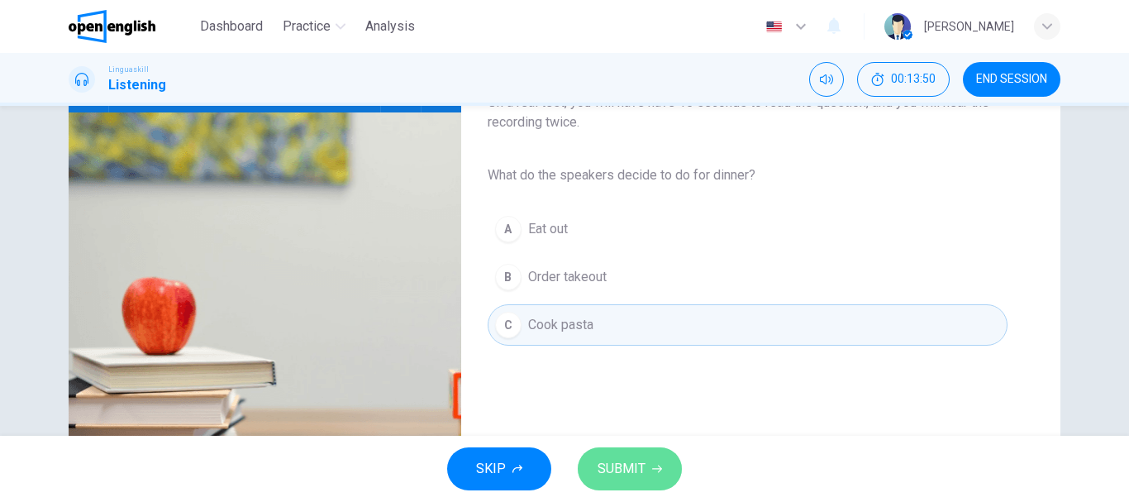
click at [608, 465] on span "SUBMIT" at bounding box center [621, 468] width 48 height 23
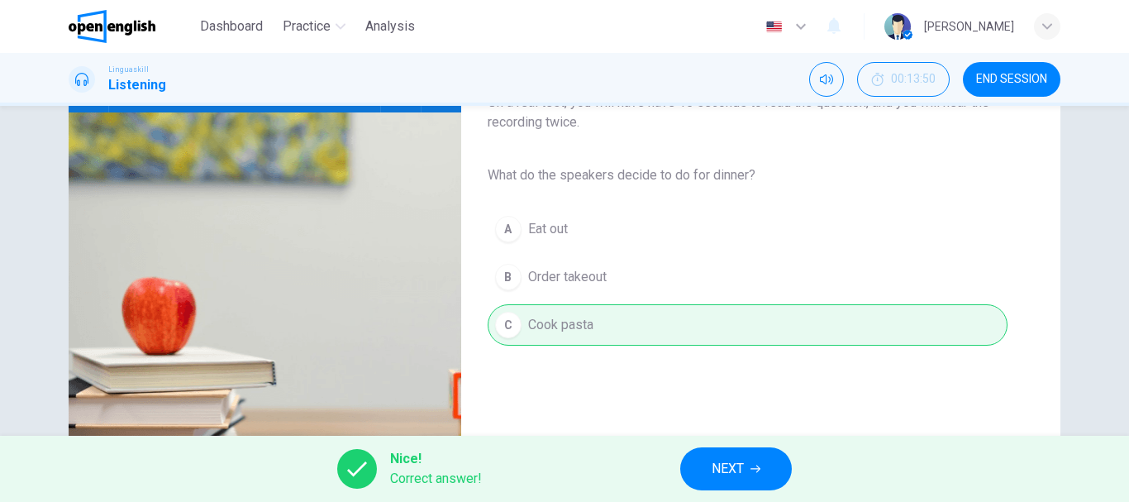
click at [705, 469] on button "NEXT" at bounding box center [736, 468] width 112 height 43
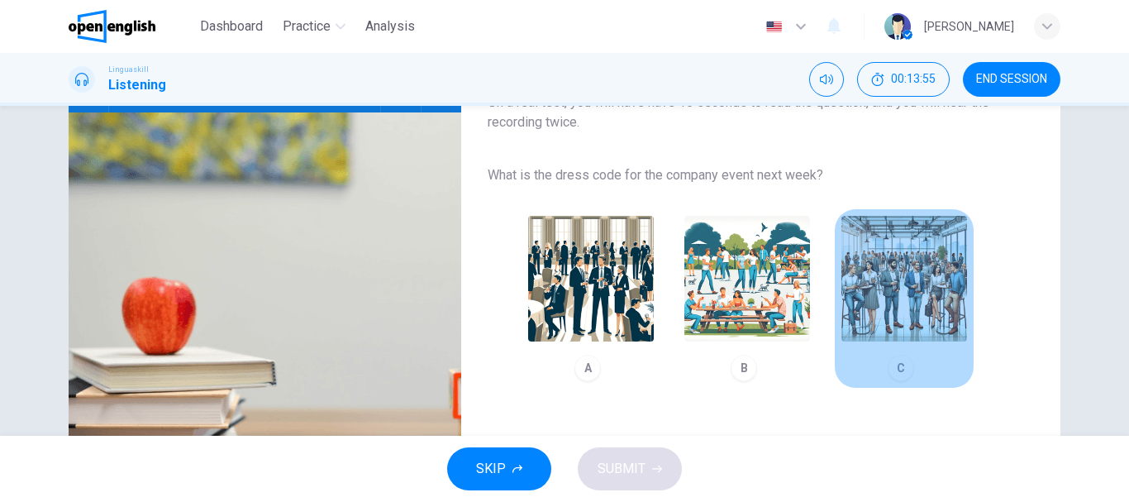
click at [904, 264] on img "button" at bounding box center [904, 279] width 126 height 126
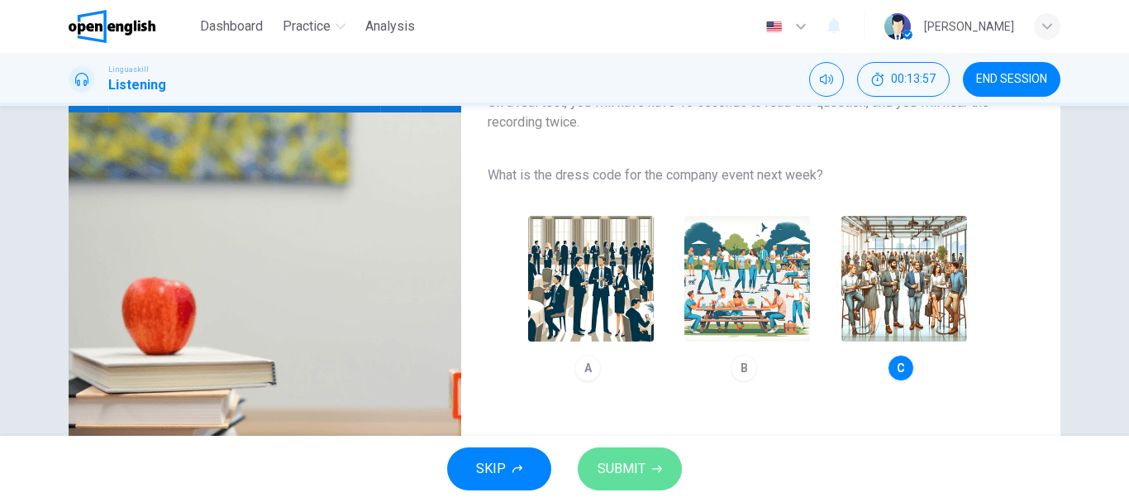
click at [664, 457] on button "SUBMIT" at bounding box center [630, 468] width 104 height 43
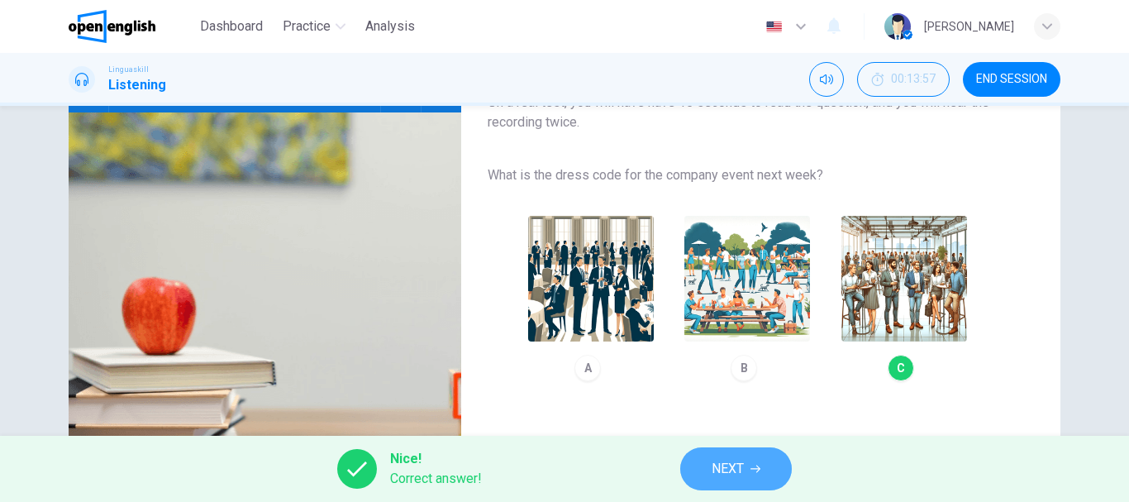
click at [746, 469] on button "NEXT" at bounding box center [736, 468] width 112 height 43
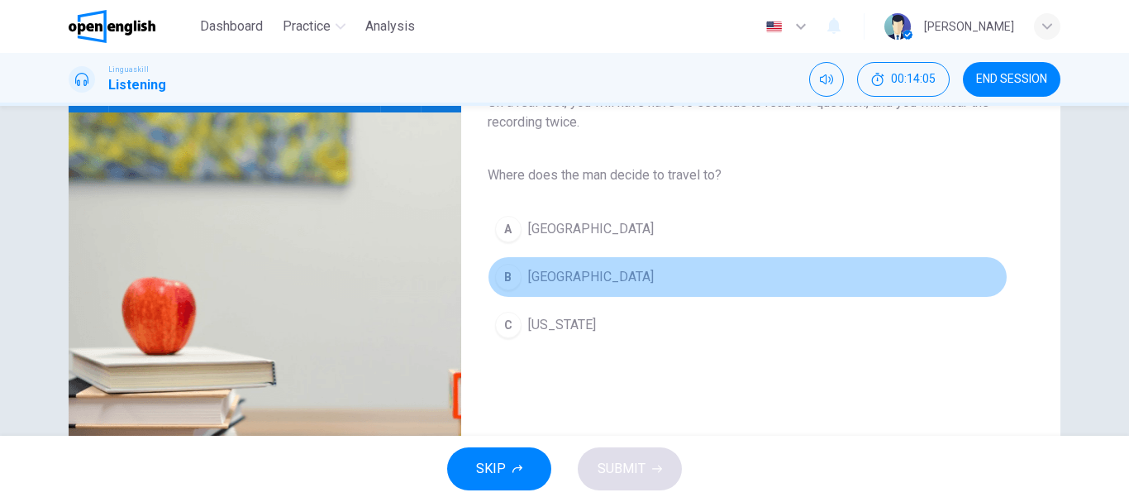
click at [576, 275] on button "B [GEOGRAPHIC_DATA]" at bounding box center [748, 276] width 520 height 41
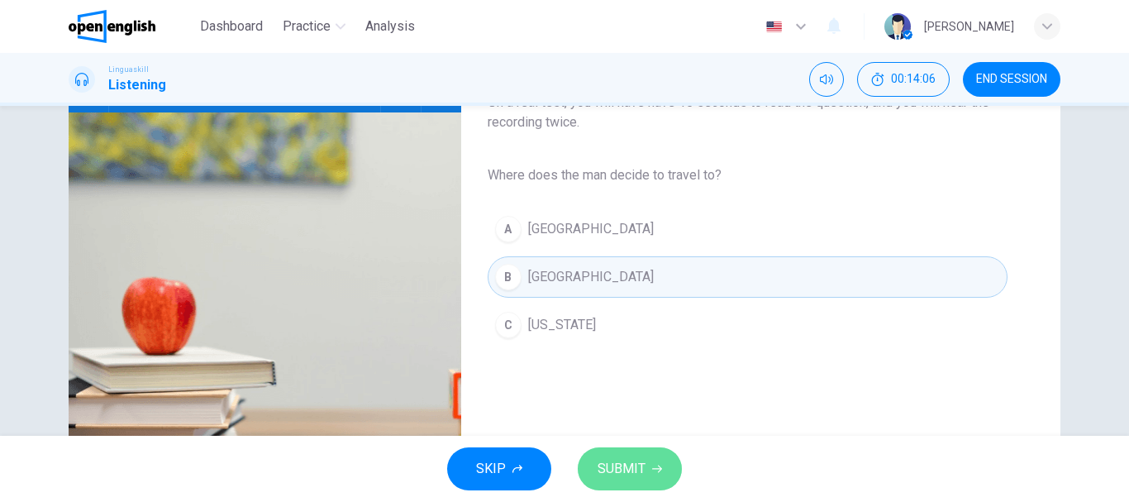
click at [612, 460] on span "SUBMIT" at bounding box center [621, 468] width 48 height 23
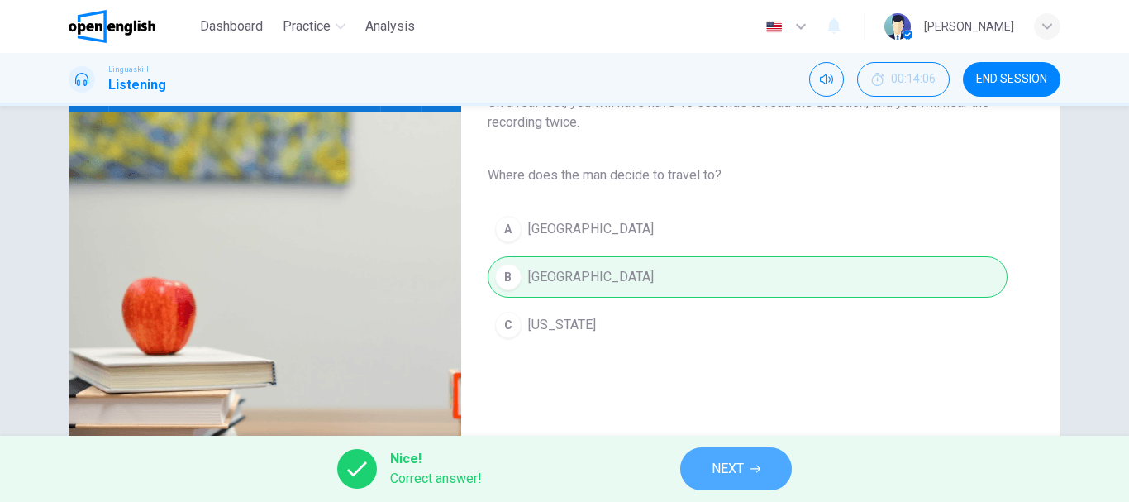
click at [759, 475] on button "NEXT" at bounding box center [736, 468] width 112 height 43
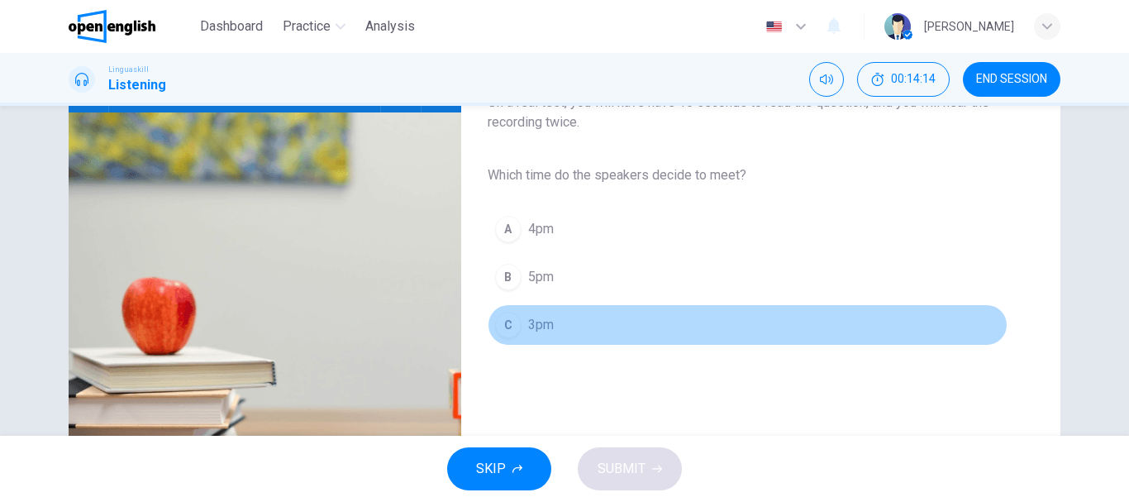
click at [601, 312] on button "C 3pm" at bounding box center [748, 324] width 520 height 41
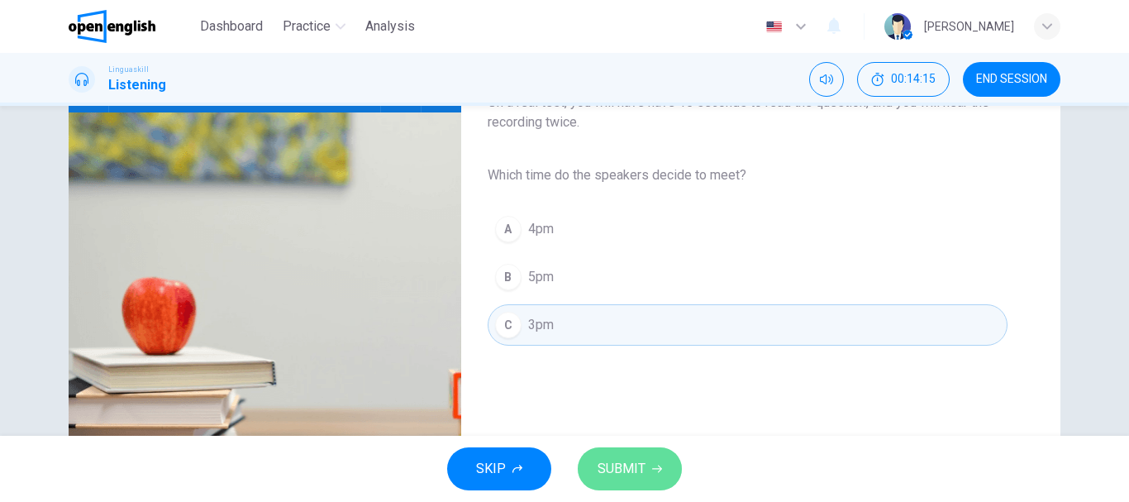
click at [608, 471] on span "SUBMIT" at bounding box center [621, 468] width 48 height 23
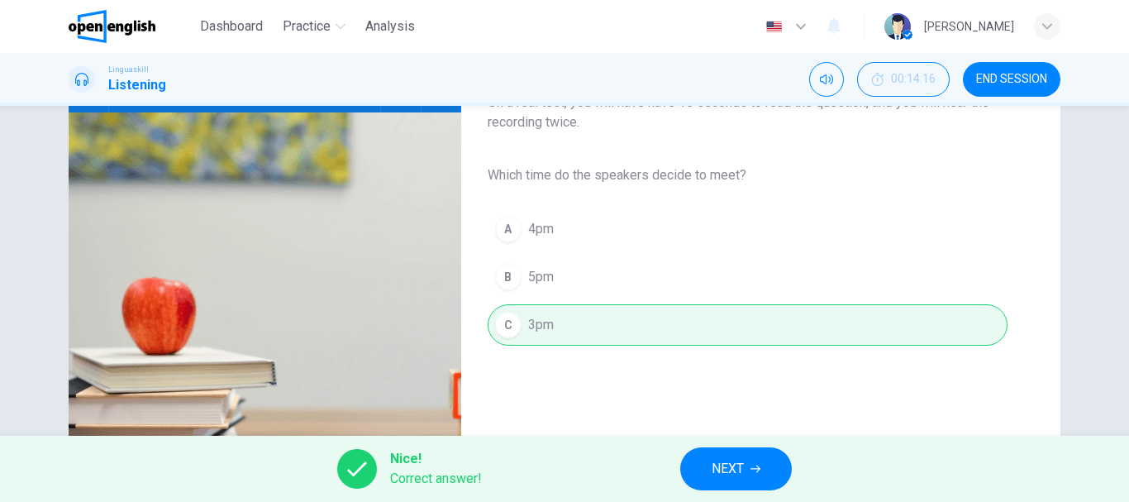
click at [709, 474] on button "NEXT" at bounding box center [736, 468] width 112 height 43
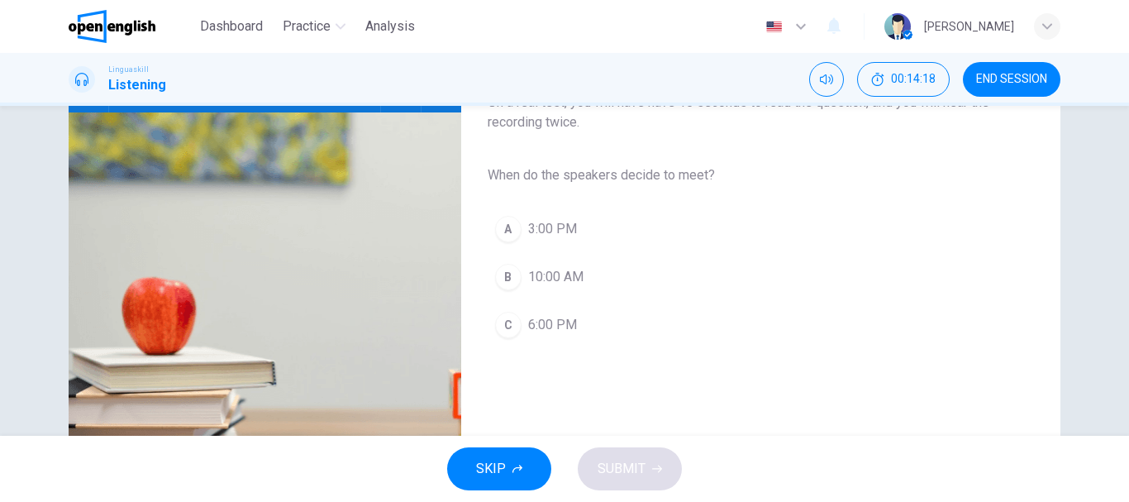
click at [565, 221] on span "3:00 PM" at bounding box center [552, 229] width 49 height 20
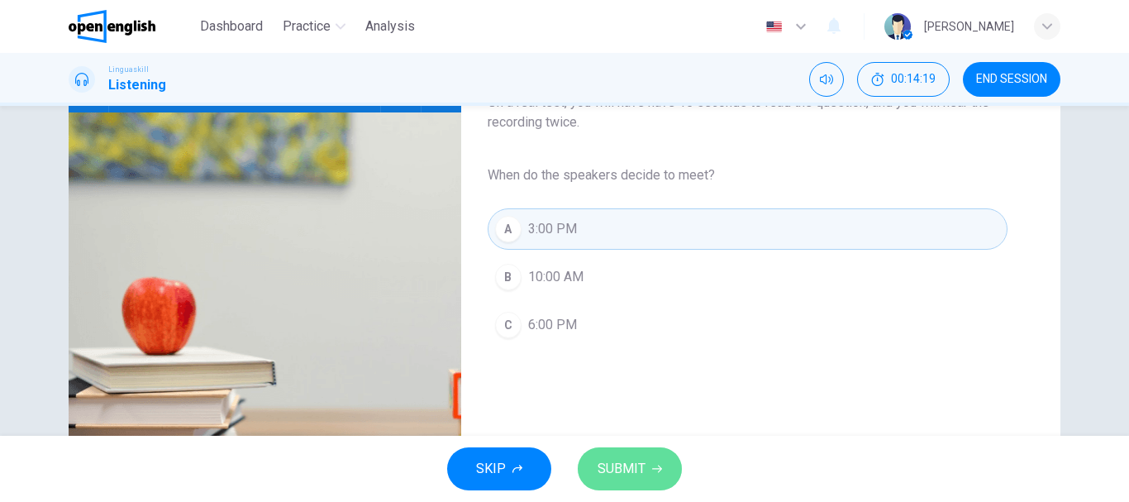
click at [611, 465] on span "SUBMIT" at bounding box center [621, 468] width 48 height 23
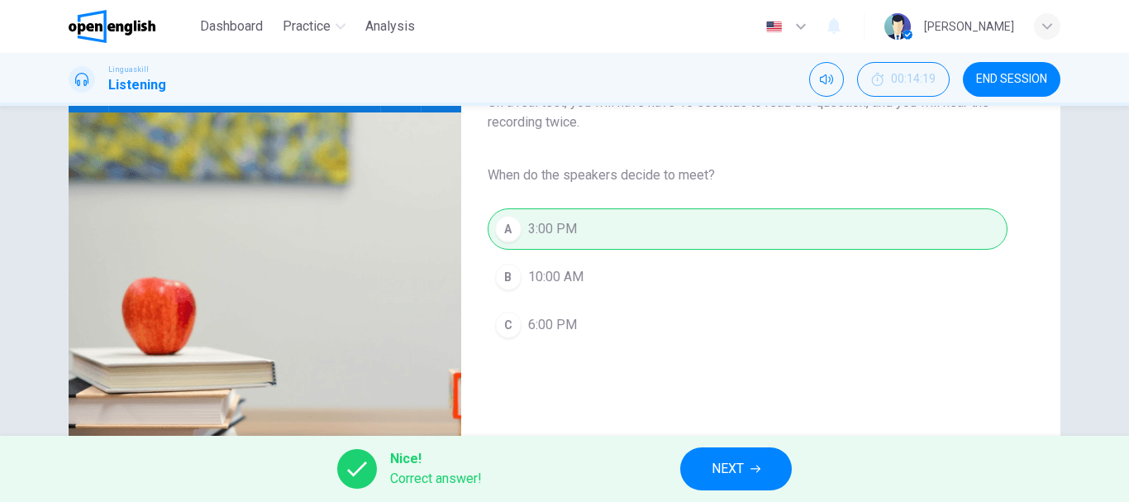
click at [782, 457] on button "NEXT" at bounding box center [736, 468] width 112 height 43
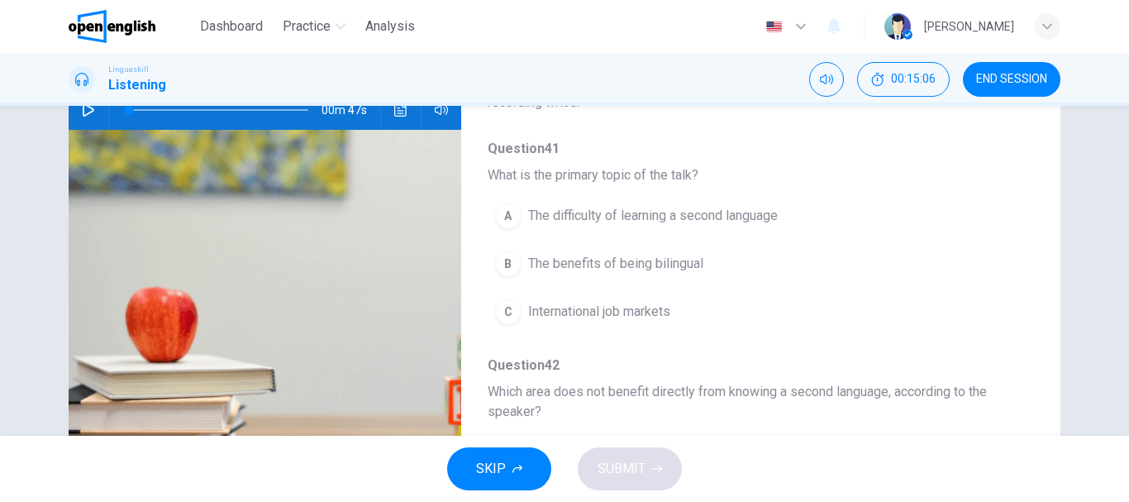
click at [655, 264] on span "The benefits of being bilingual" at bounding box center [615, 264] width 175 height 20
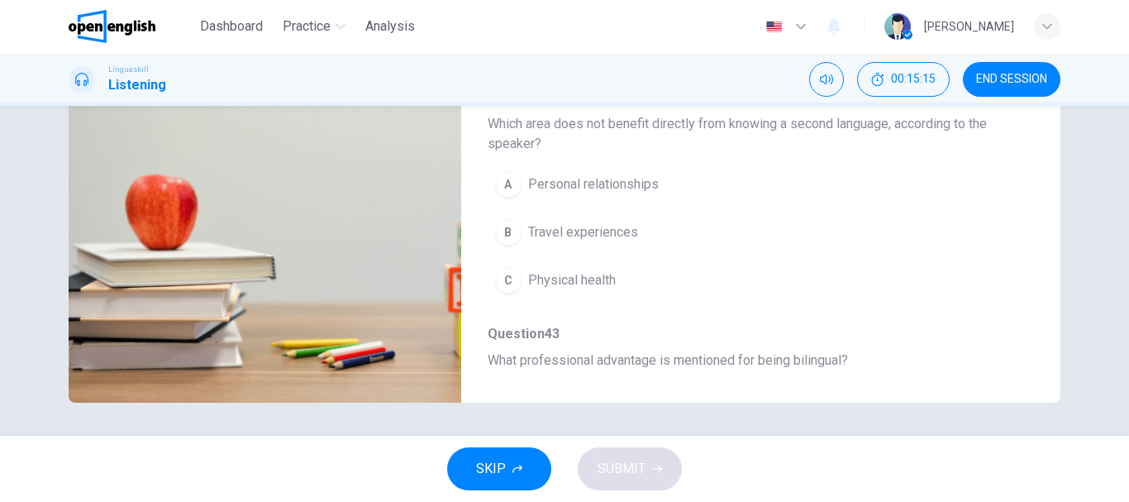
scroll to position [165, 0]
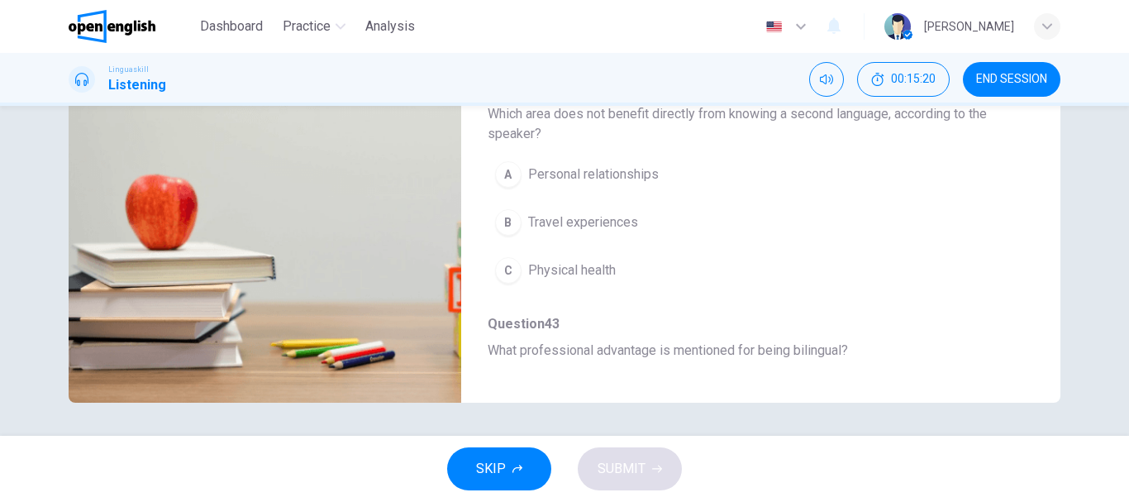
click at [673, 174] on button "A Personal relationships" at bounding box center [718, 174] width 460 height 41
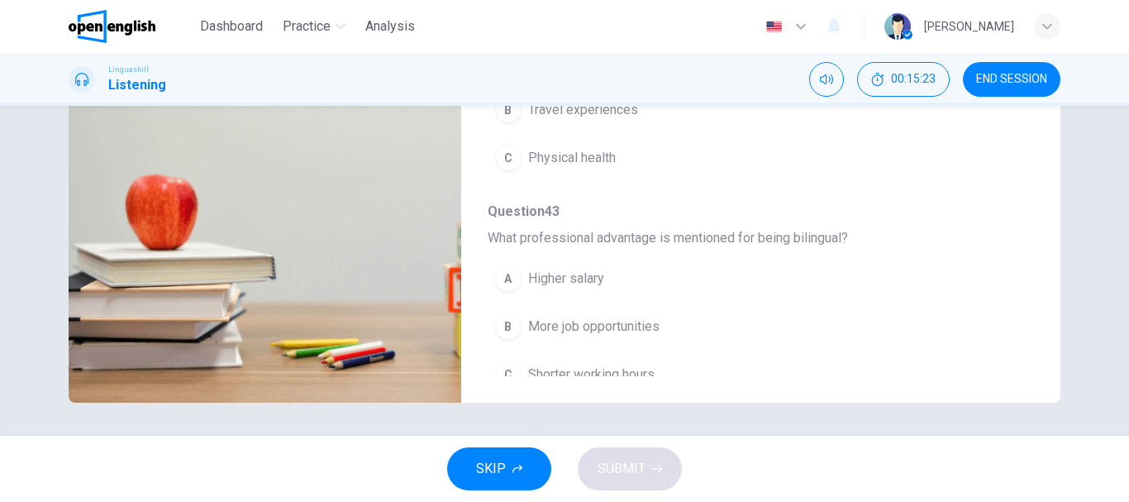
scroll to position [298, 0]
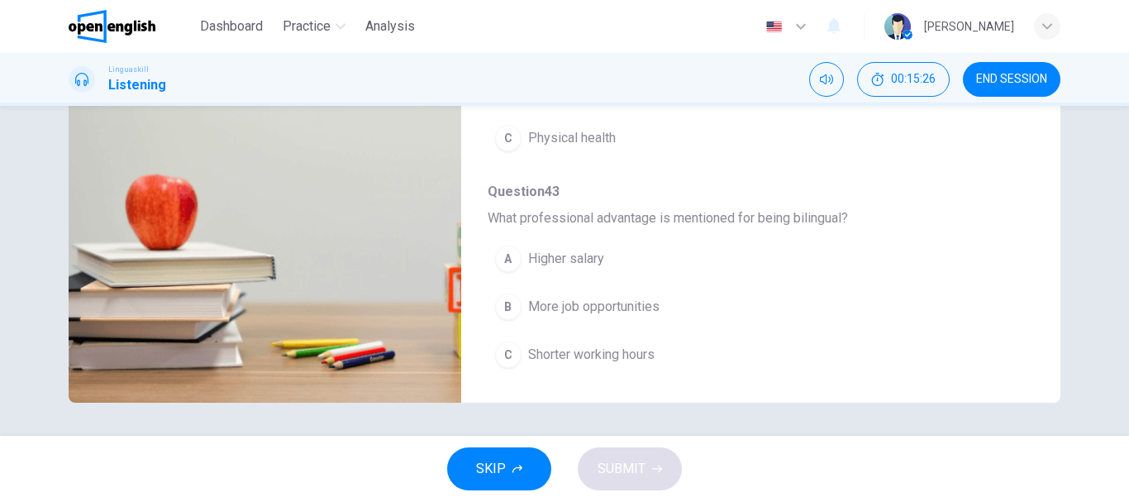
click at [678, 315] on button "B More job opportunities" at bounding box center [718, 306] width 460 height 41
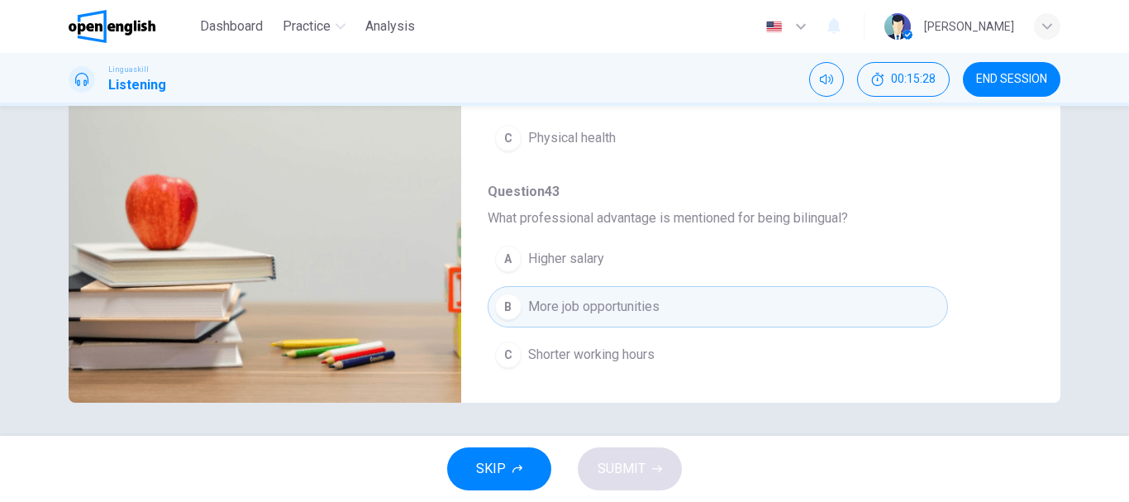
click at [1021, 370] on div "Question 41 - 45 For these questions, choose the correct answer. On a real test…" at bounding box center [747, 115] width 573 height 521
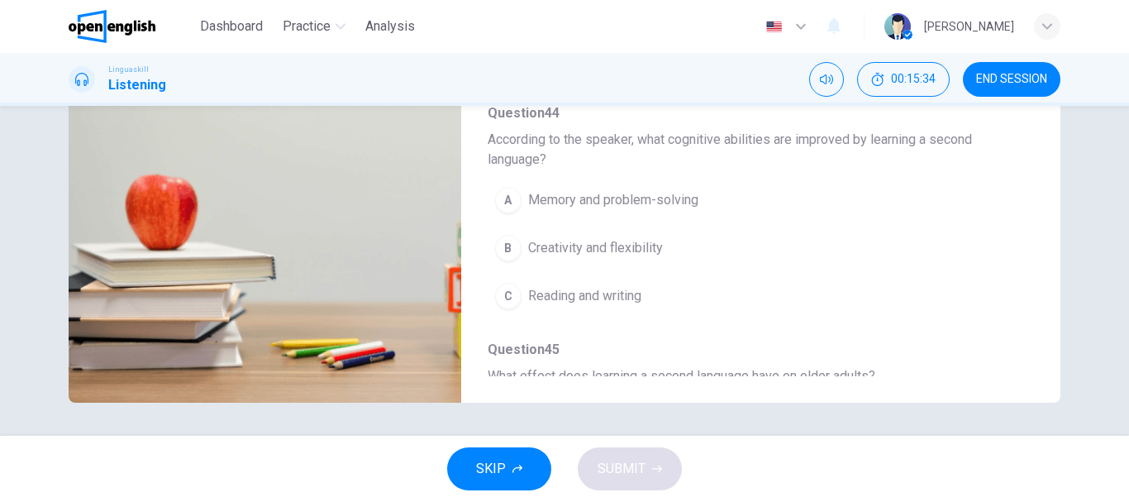
scroll to position [595, 0]
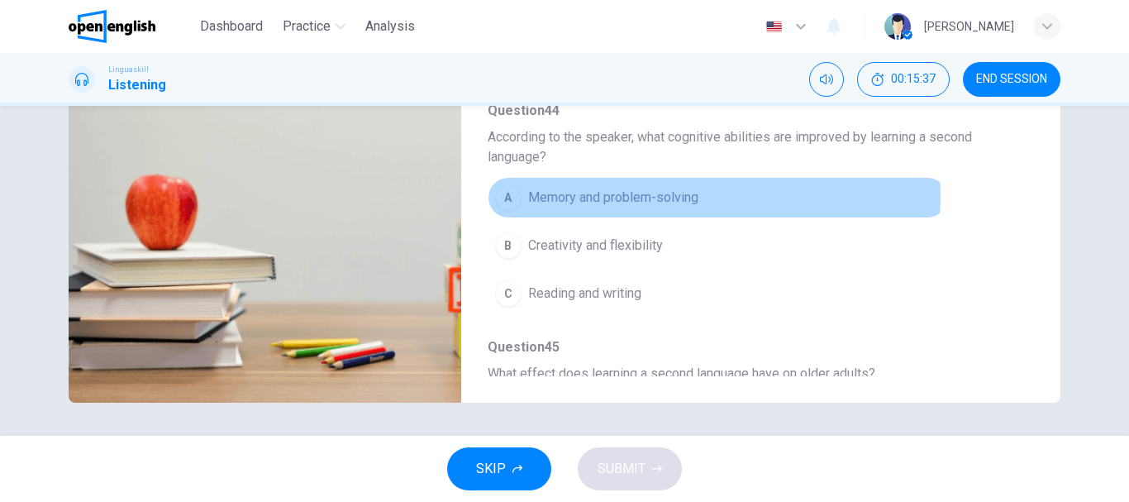
click at [693, 195] on span "Memory and problem-solving" at bounding box center [613, 198] width 170 height 20
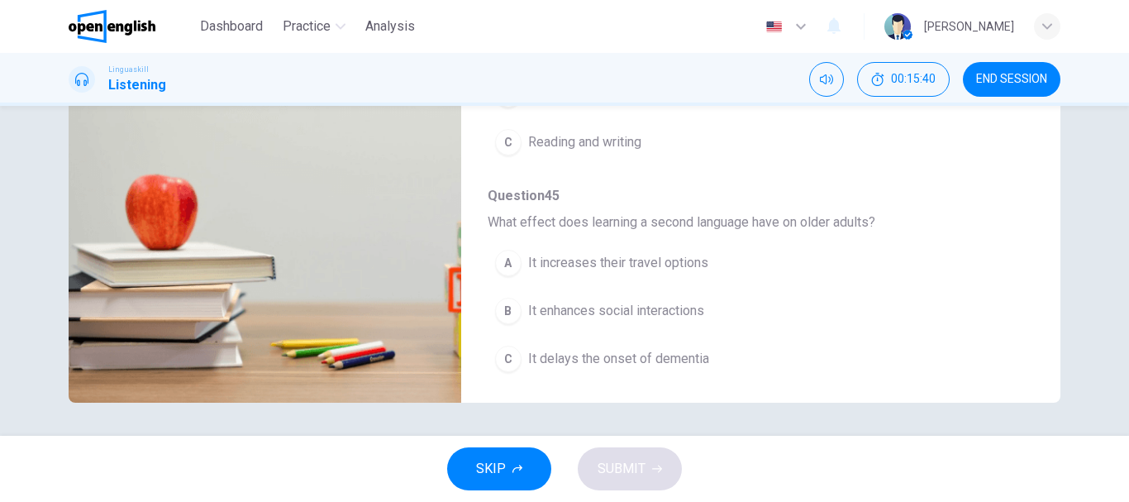
scroll to position [753, 0]
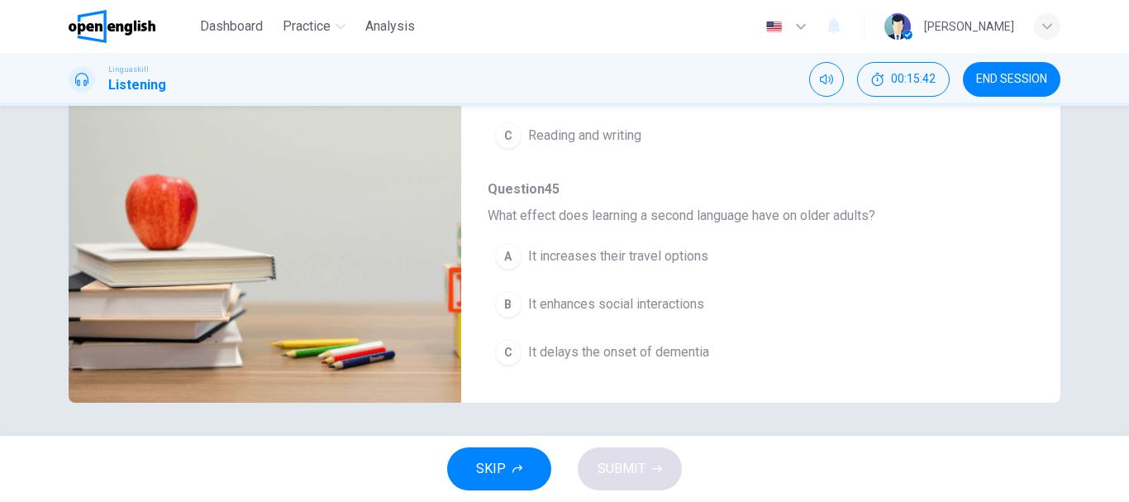
click at [622, 357] on span "It delays the onset of dementia" at bounding box center [618, 352] width 181 height 20
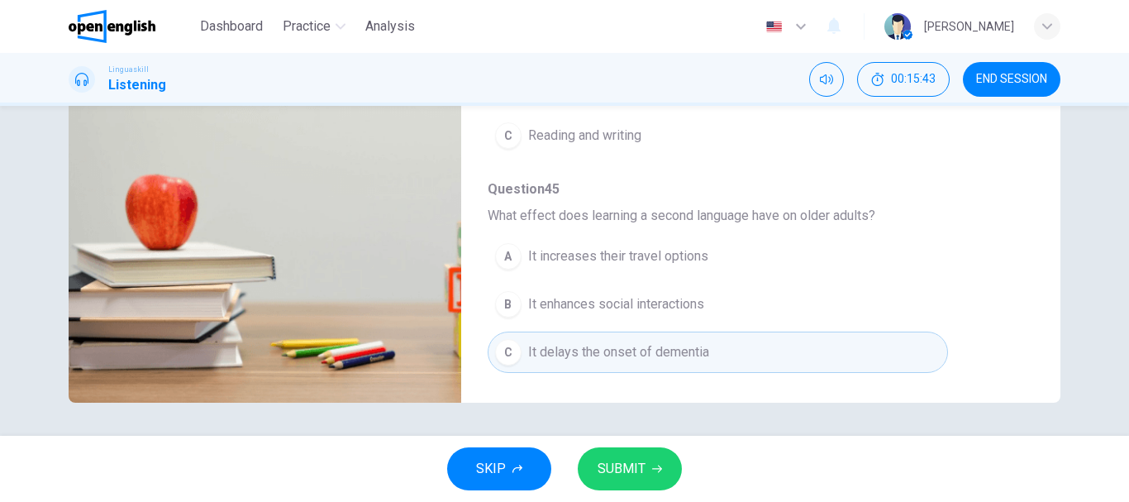
click at [621, 470] on span "SUBMIT" at bounding box center [621, 468] width 48 height 23
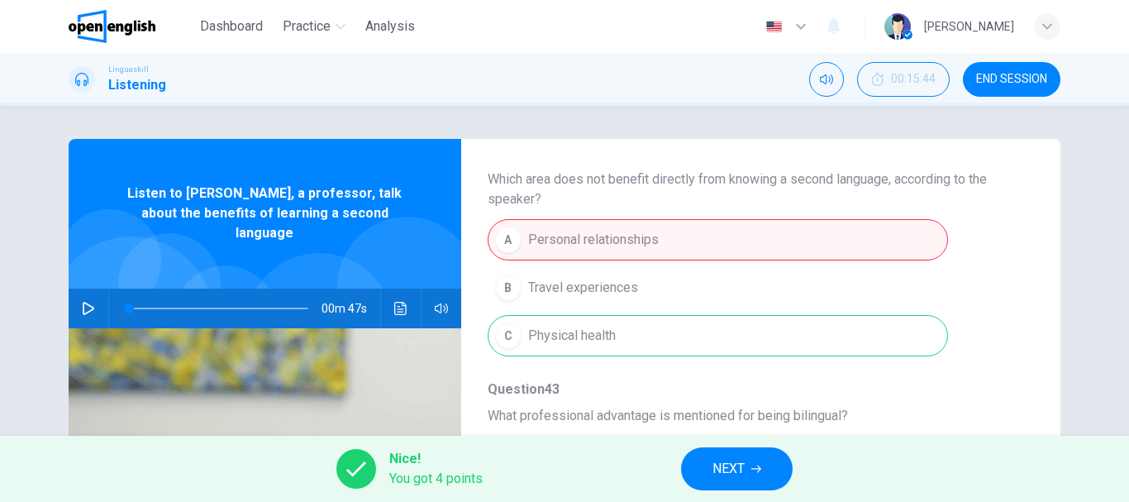
scroll to position [389, 0]
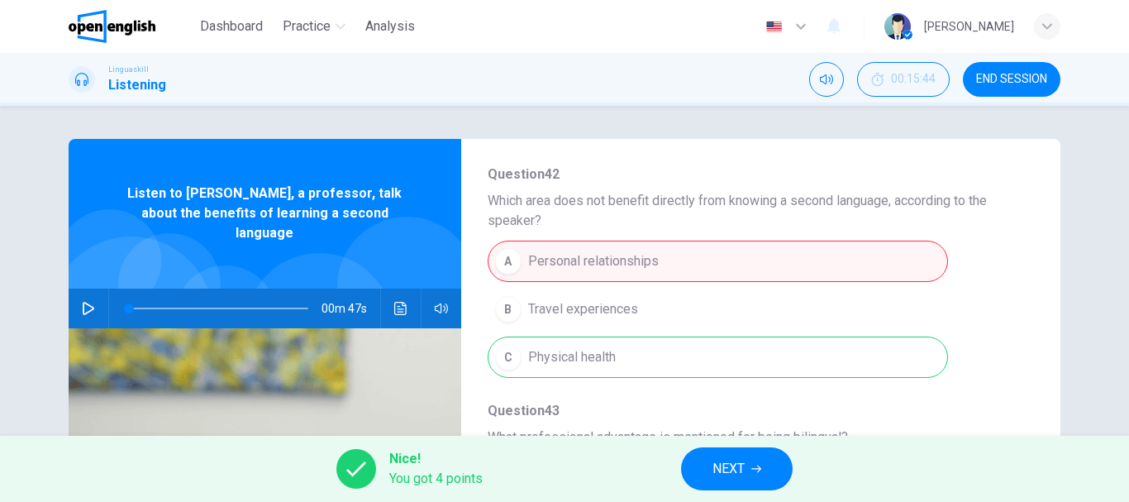
click at [754, 474] on button "NEXT" at bounding box center [737, 468] width 112 height 43
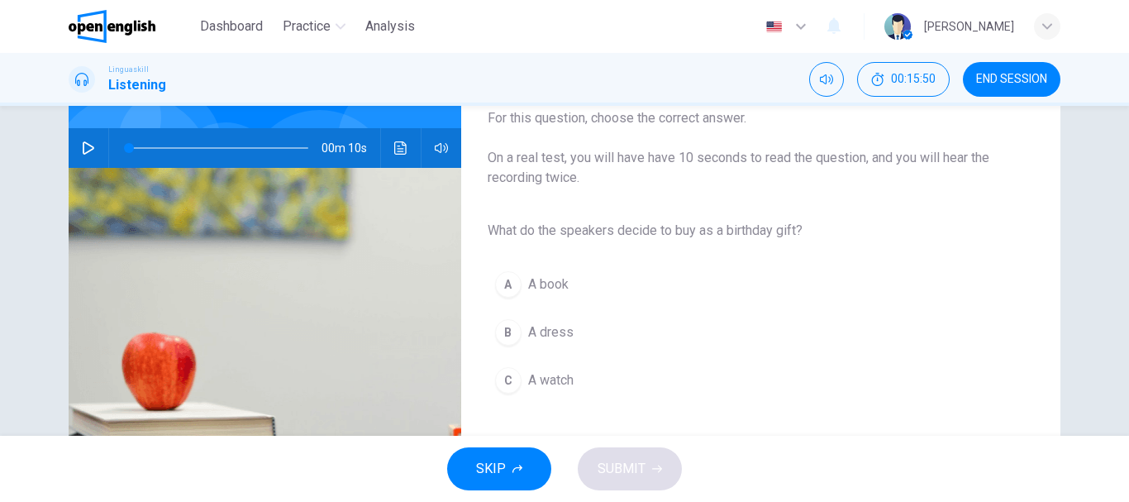
scroll to position [165, 0]
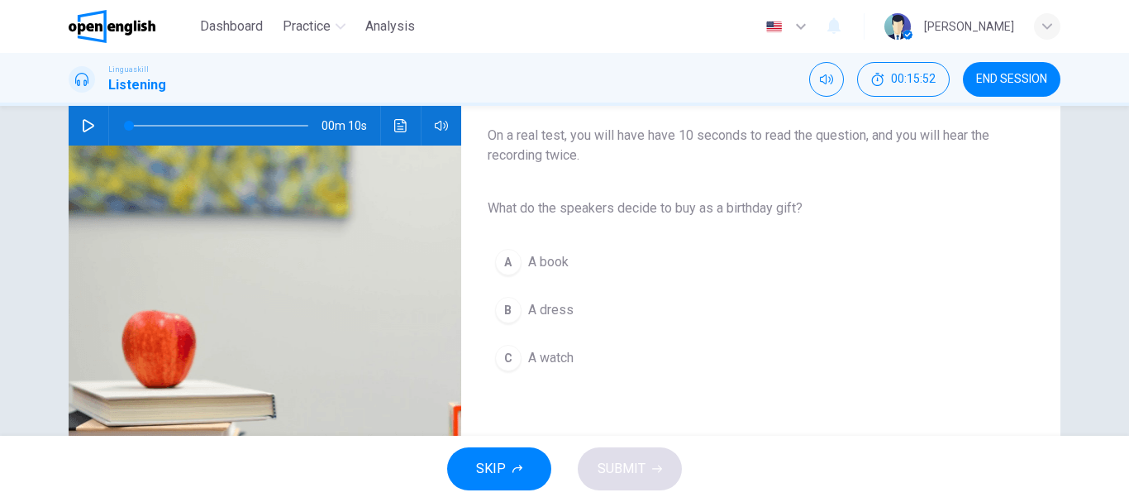
click at [554, 262] on span "A book" at bounding box center [548, 262] width 40 height 20
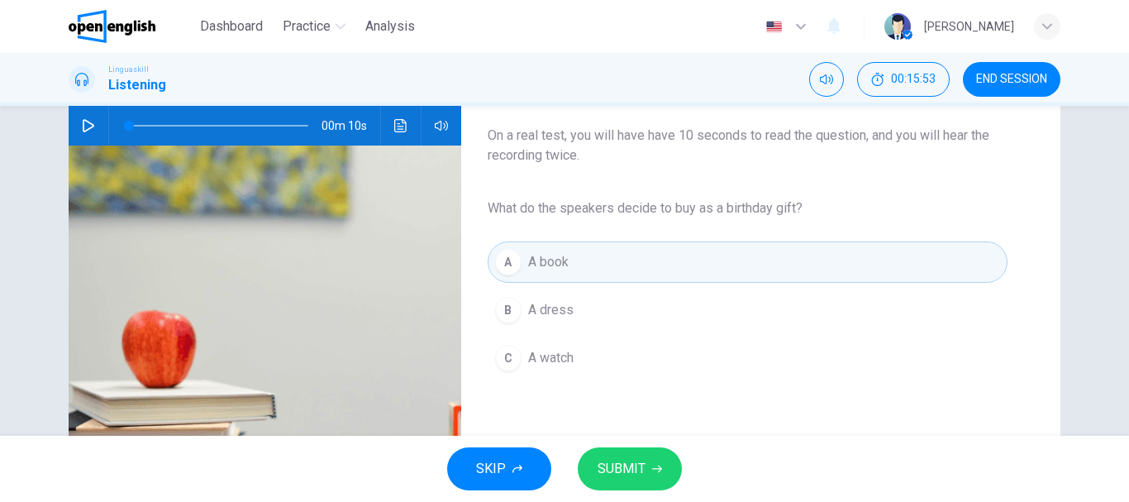
click at [590, 466] on button "SUBMIT" at bounding box center [630, 468] width 104 height 43
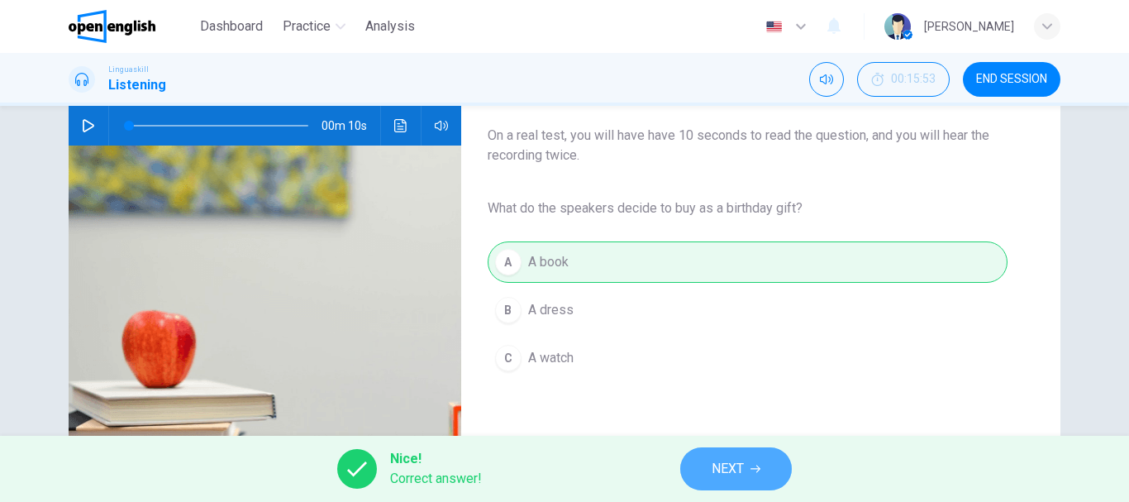
click at [718, 471] on span "NEXT" at bounding box center [728, 468] width 32 height 23
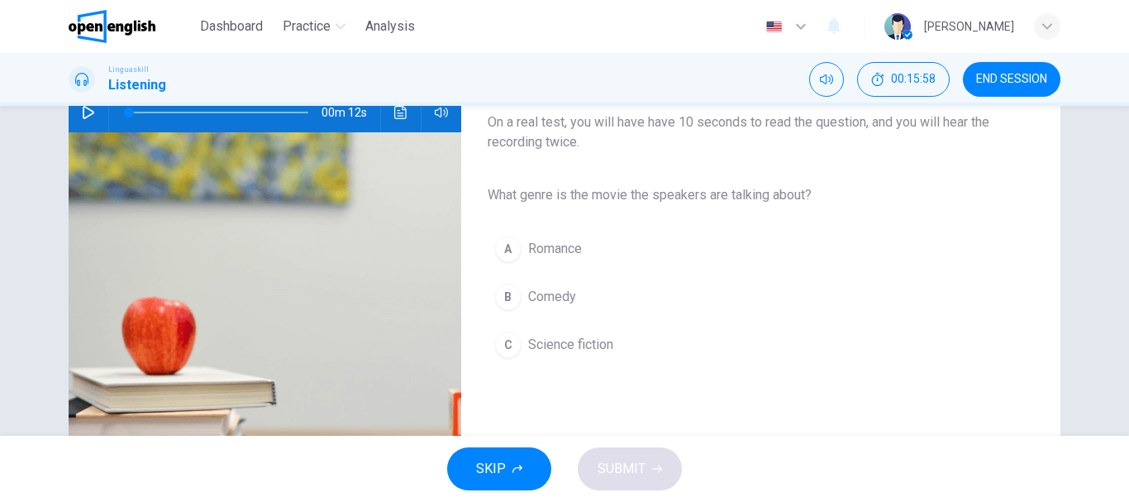
scroll to position [198, 0]
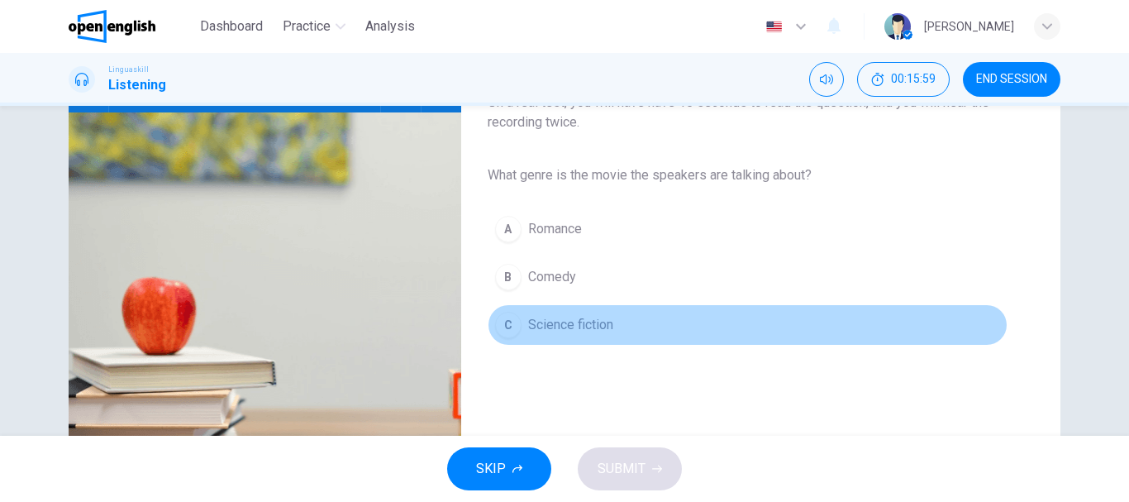
click at [612, 326] on button "C Science fiction" at bounding box center [748, 324] width 520 height 41
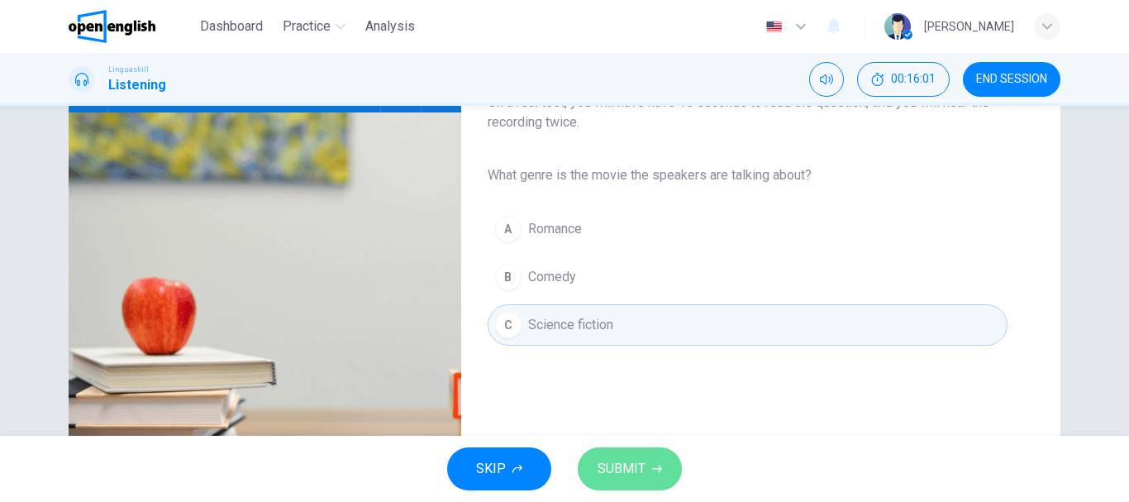
click at [617, 457] on span "SUBMIT" at bounding box center [621, 468] width 48 height 23
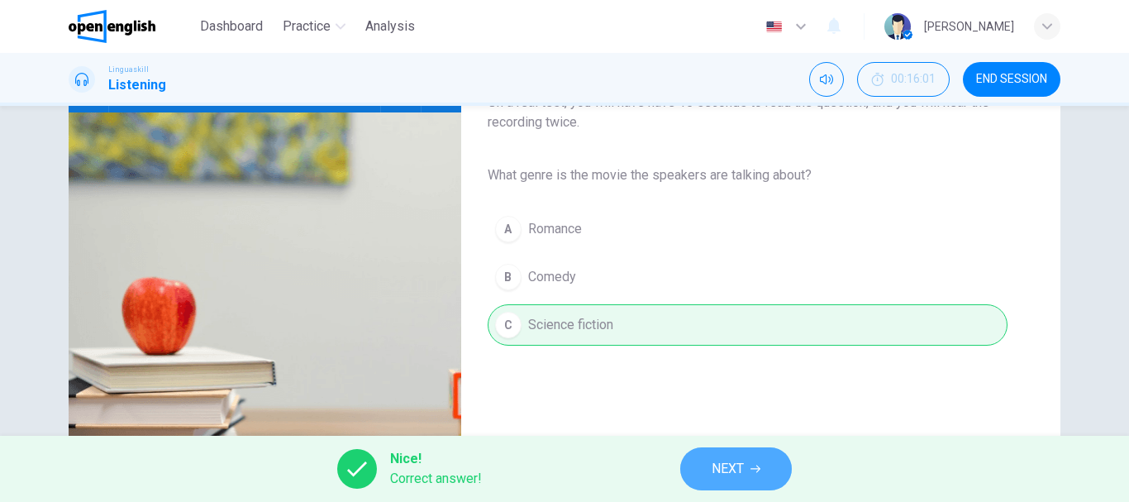
click at [739, 462] on span "NEXT" at bounding box center [728, 468] width 32 height 23
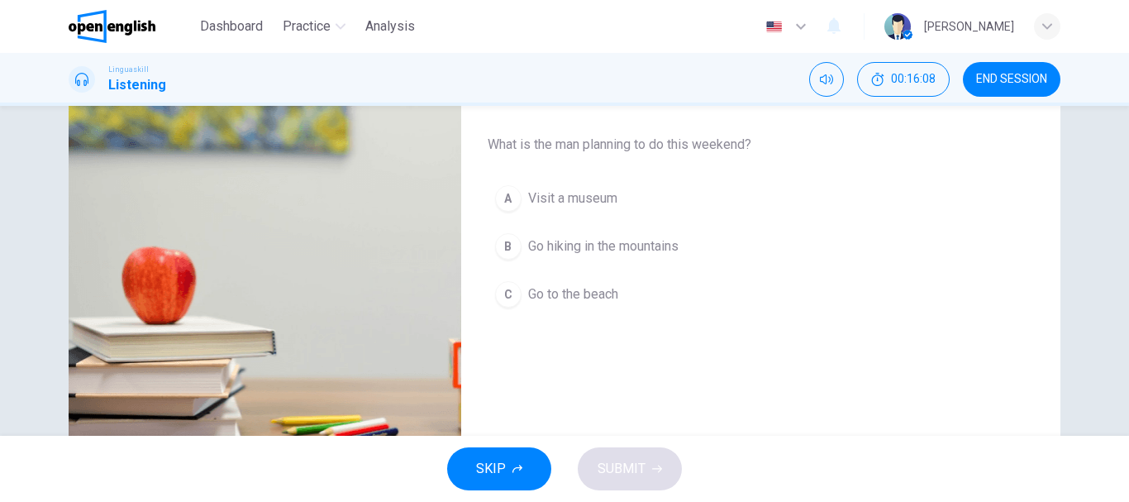
scroll to position [231, 0]
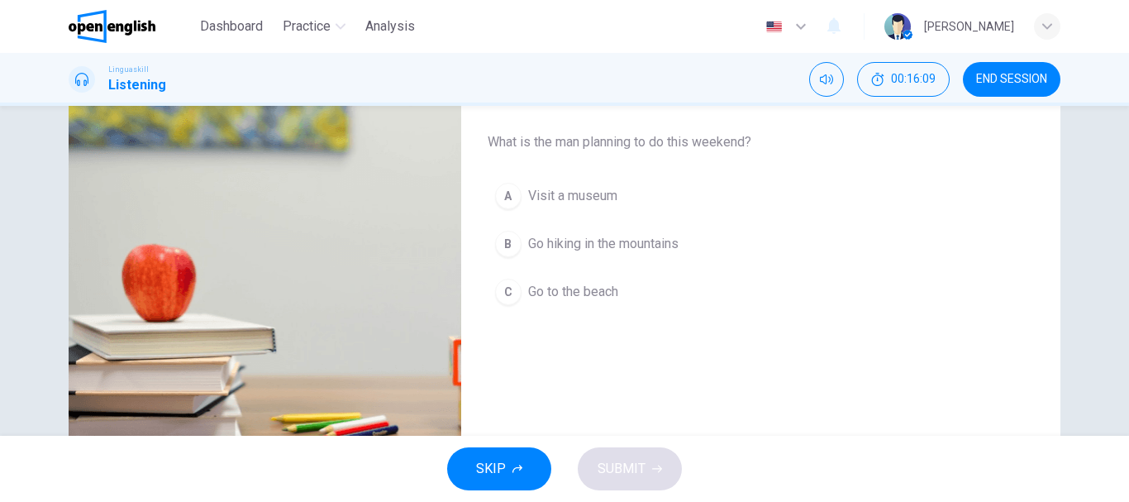
click at [682, 239] on button "B Go hiking in the mountains" at bounding box center [748, 243] width 520 height 41
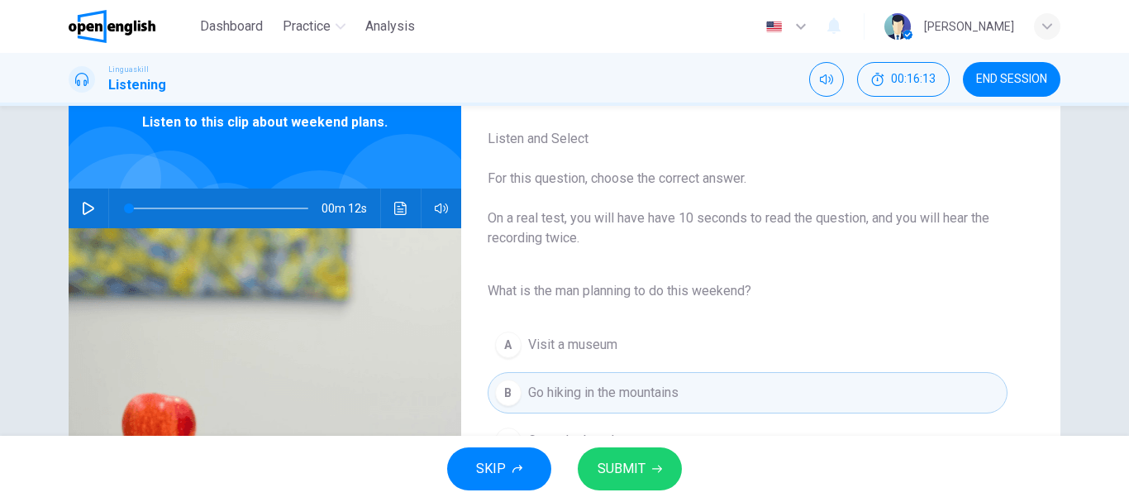
scroll to position [66, 0]
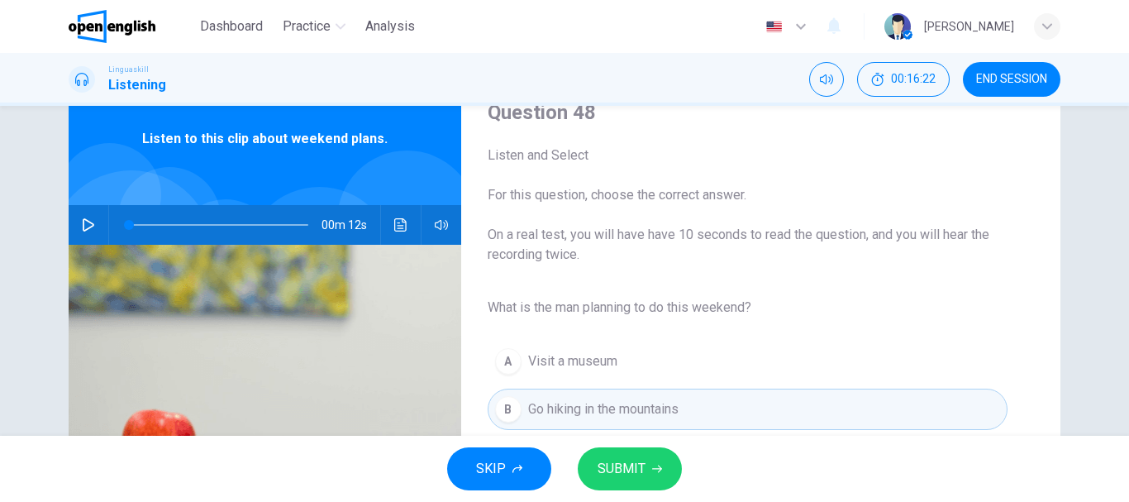
click at [82, 227] on icon "button" at bounding box center [88, 224] width 13 height 13
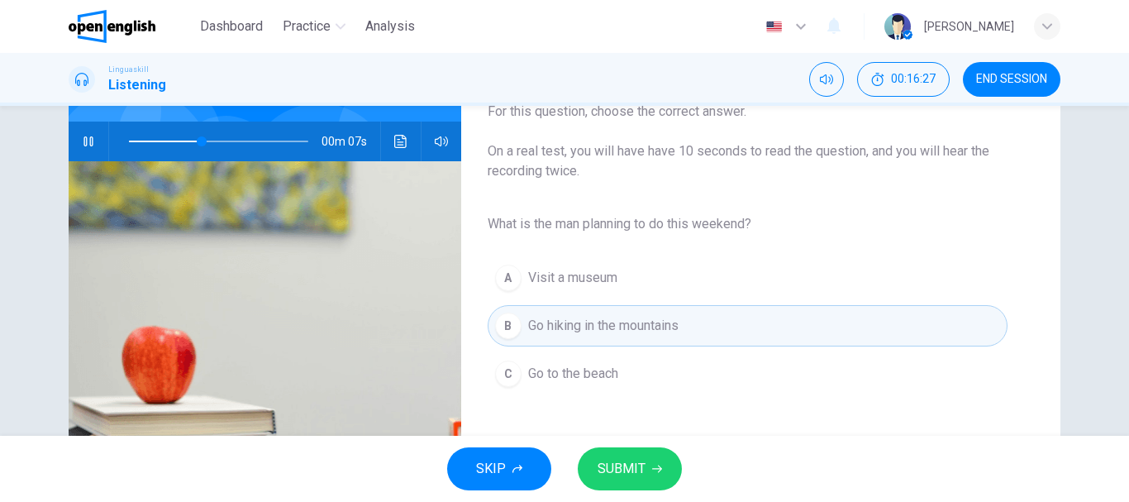
scroll to position [165, 0]
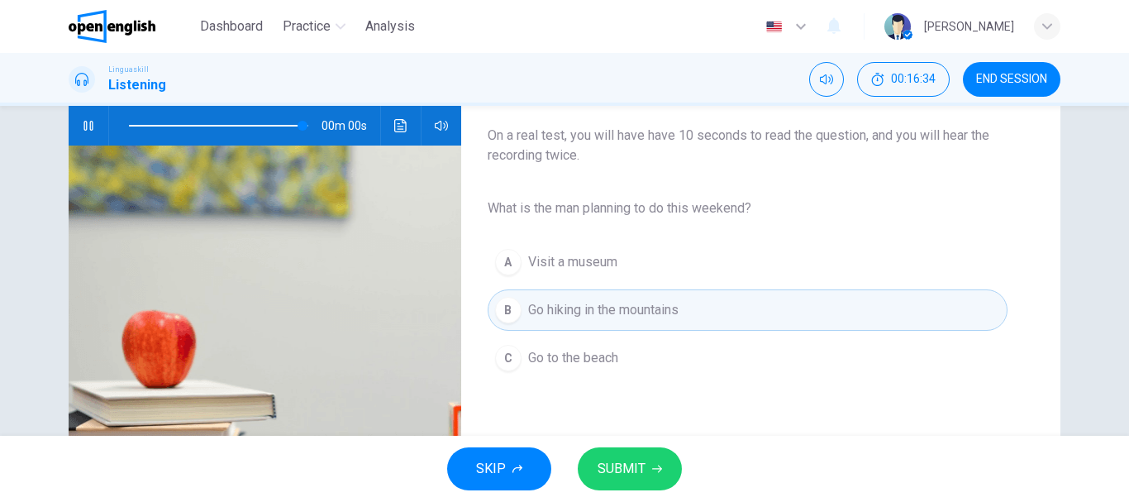
type input "*"
click at [655, 466] on icon "button" at bounding box center [657, 469] width 10 height 10
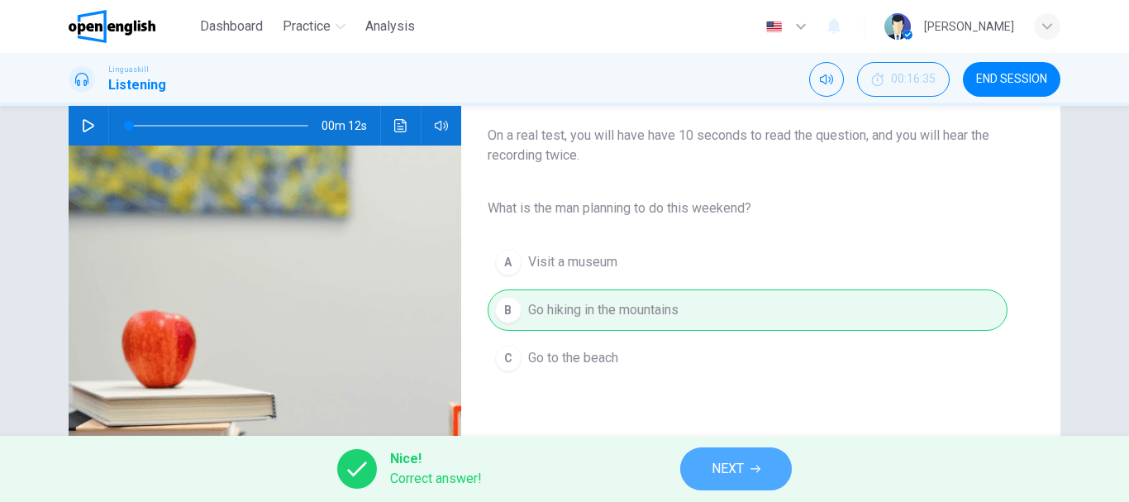
click at [728, 476] on span "NEXT" at bounding box center [728, 468] width 32 height 23
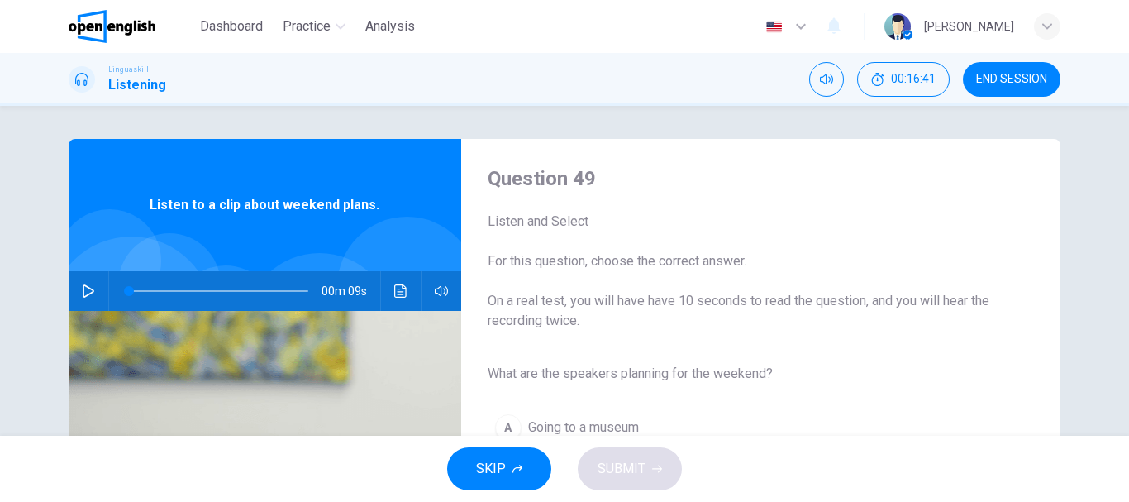
click at [83, 290] on icon "button" at bounding box center [89, 290] width 12 height 13
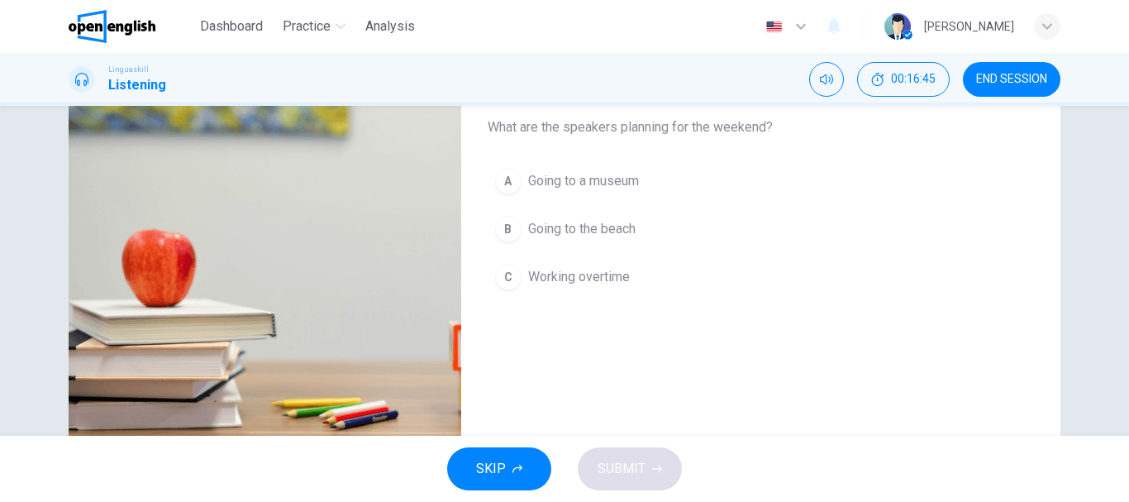
scroll to position [264, 0]
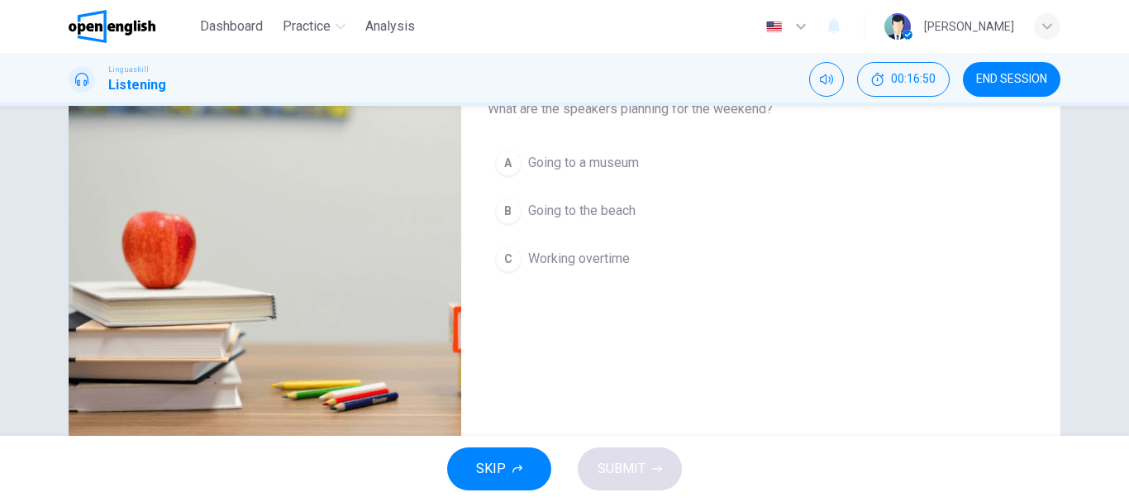
type input "*"
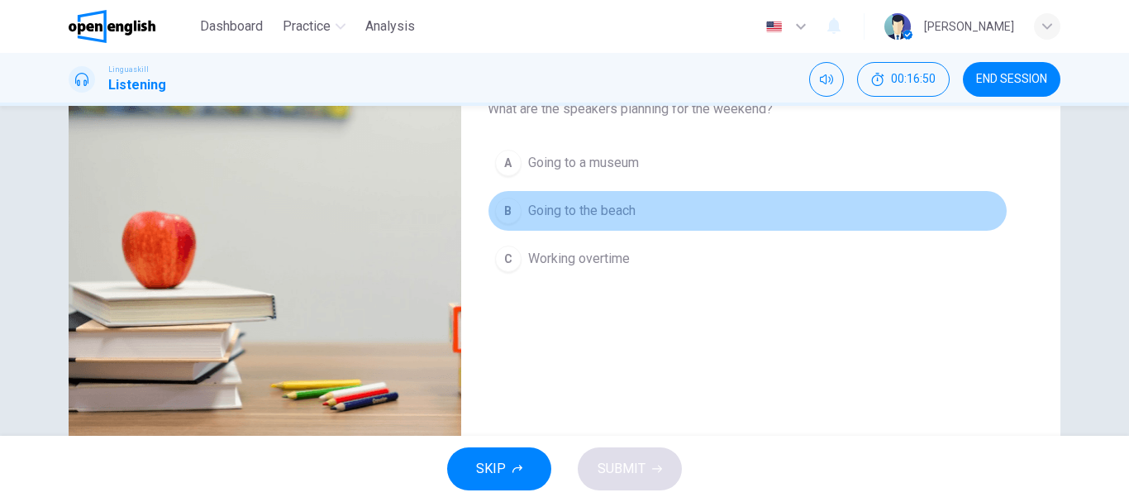
click at [620, 213] on span "Going to the beach" at bounding box center [581, 211] width 107 height 20
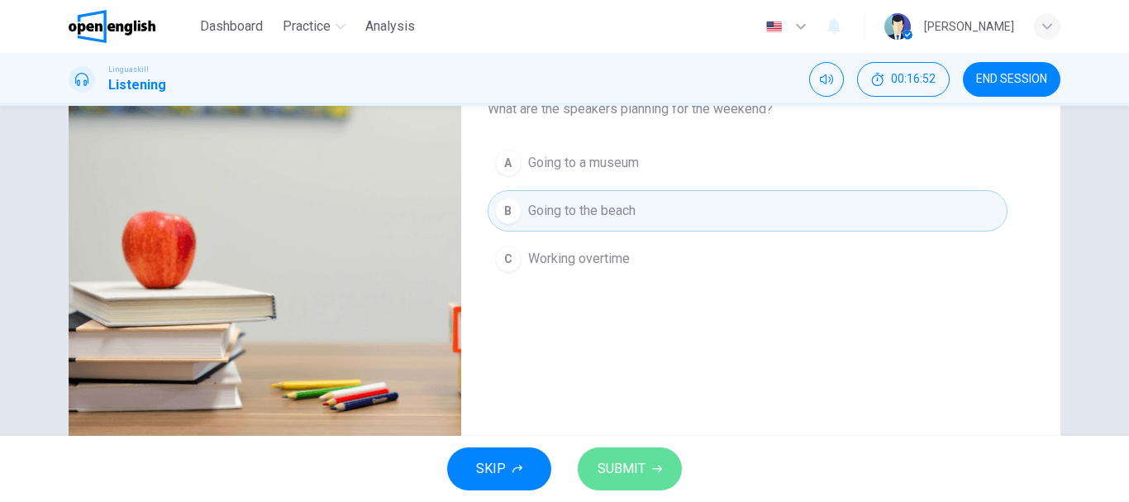
click at [636, 462] on span "SUBMIT" at bounding box center [621, 468] width 48 height 23
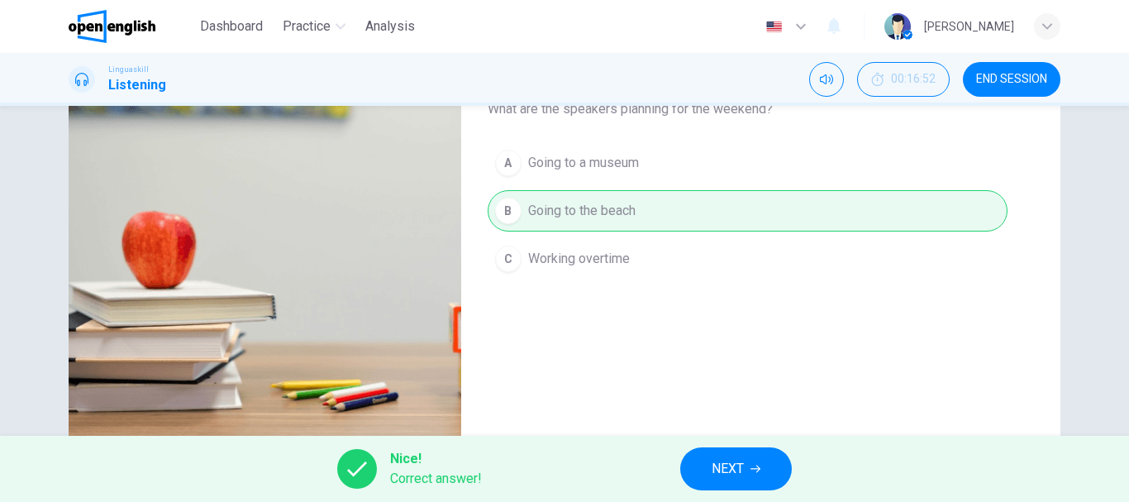
click at [745, 468] on button "NEXT" at bounding box center [736, 468] width 112 height 43
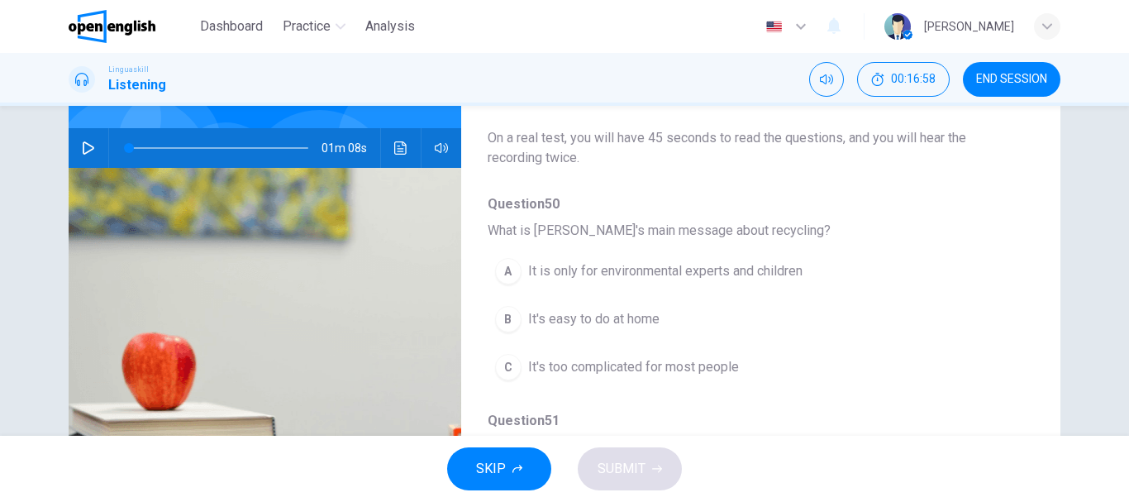
scroll to position [165, 0]
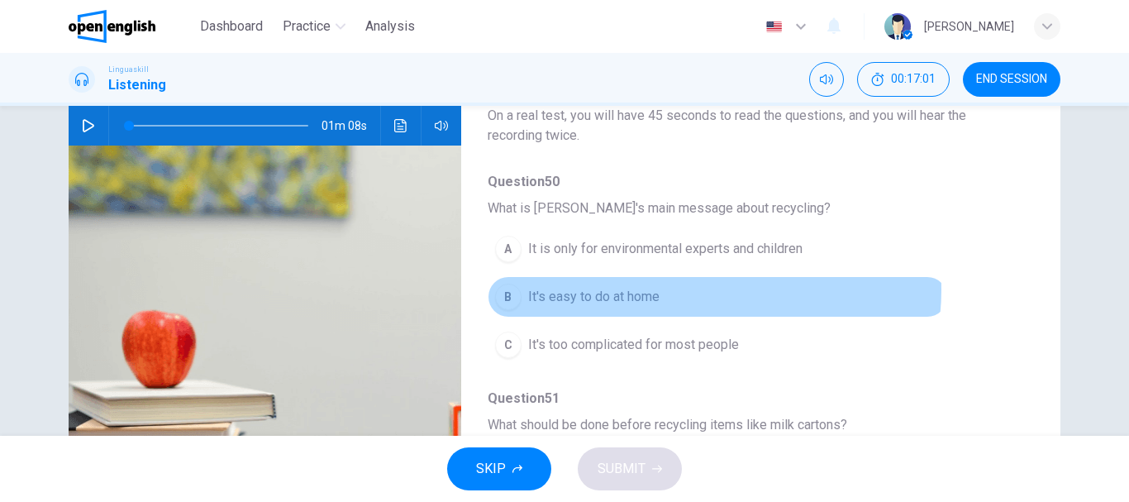
click at [682, 289] on button "B It's easy to do at home" at bounding box center [718, 296] width 460 height 41
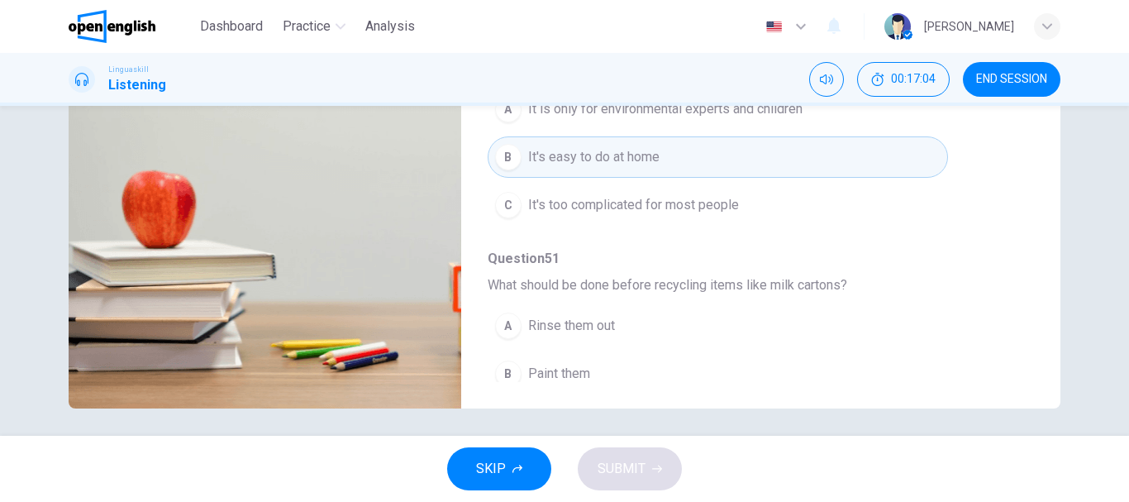
scroll to position [311, 0]
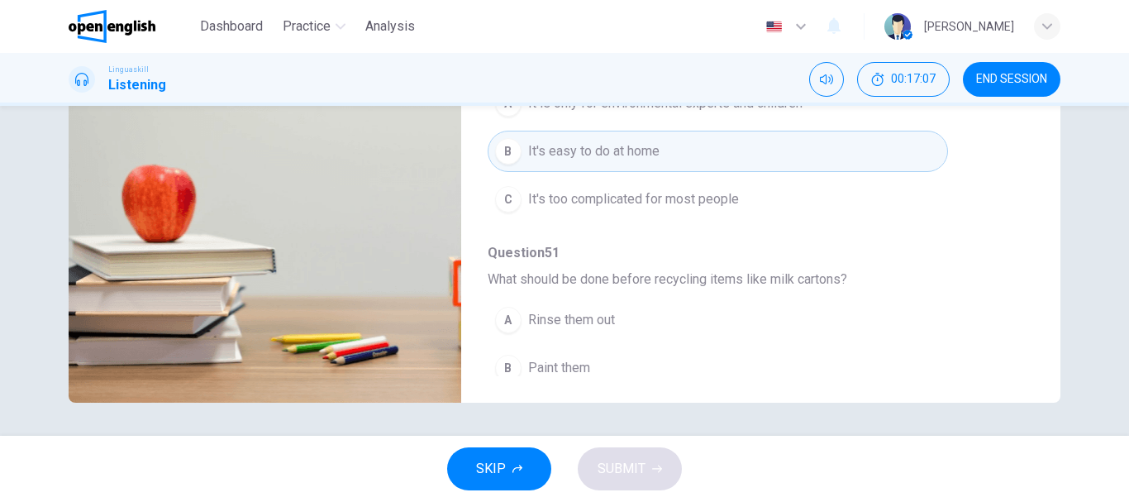
click at [562, 317] on span "Rinse them out" at bounding box center [571, 320] width 87 height 20
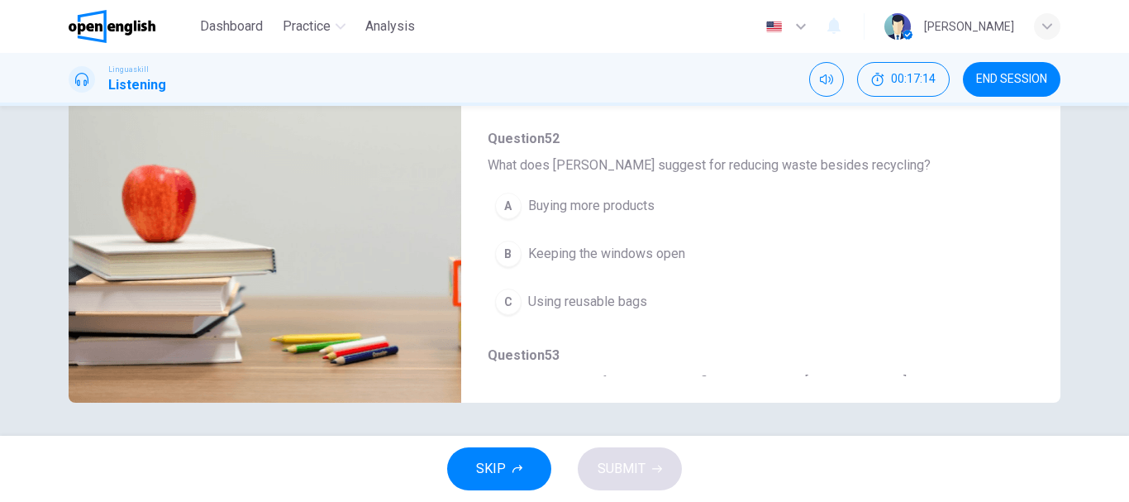
scroll to position [364, 0]
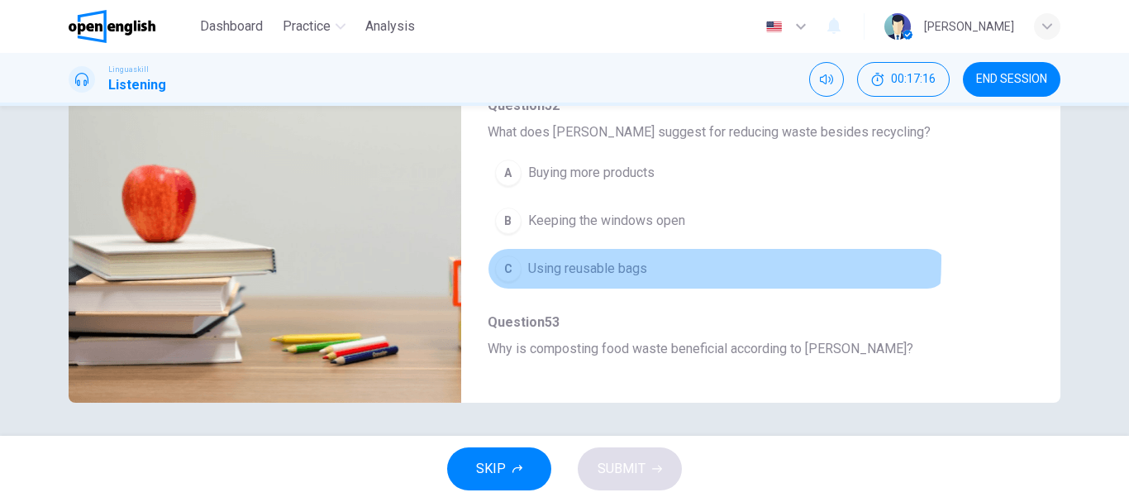
click at [647, 260] on button "C Using reusable bags" at bounding box center [718, 268] width 460 height 41
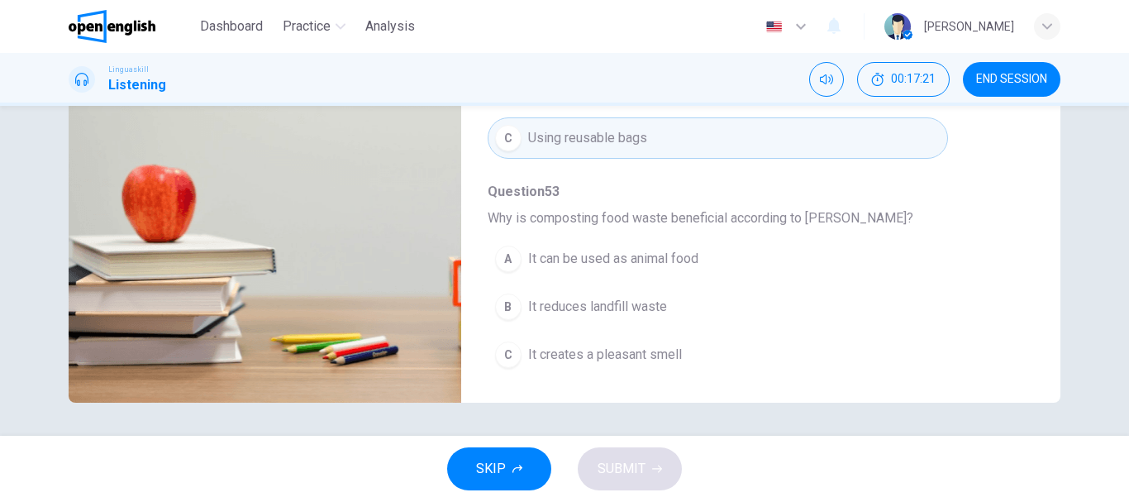
scroll to position [496, 0]
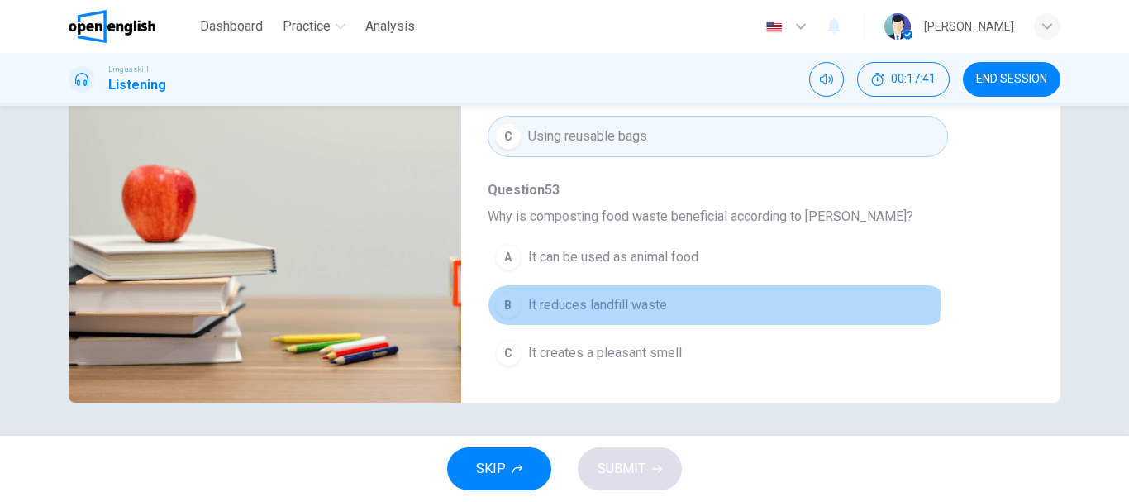
click at [672, 302] on button "B It reduces landfill waste" at bounding box center [718, 304] width 460 height 41
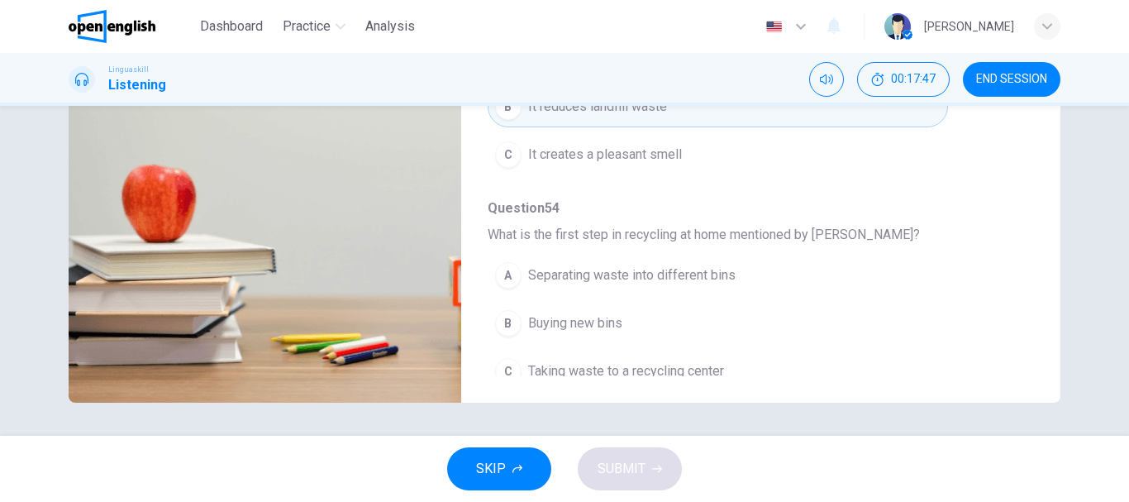
scroll to position [713, 0]
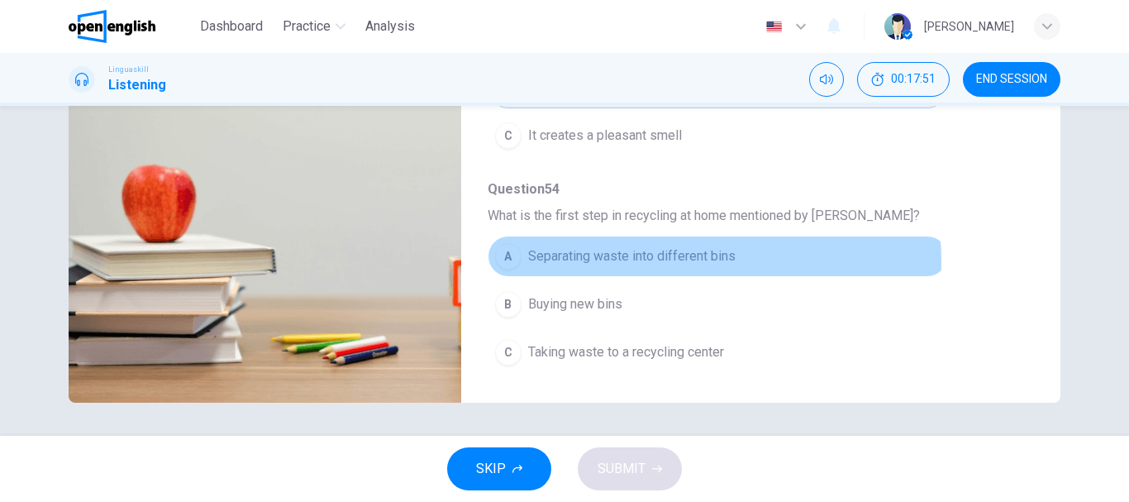
click at [707, 260] on span "Separating waste into different bins" at bounding box center [631, 256] width 207 height 20
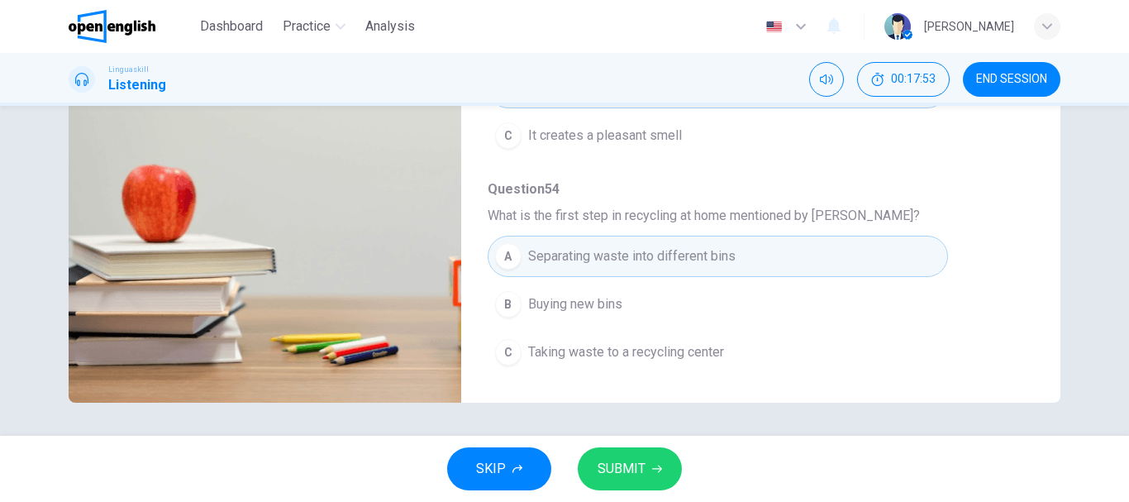
click at [636, 466] on span "SUBMIT" at bounding box center [621, 468] width 48 height 23
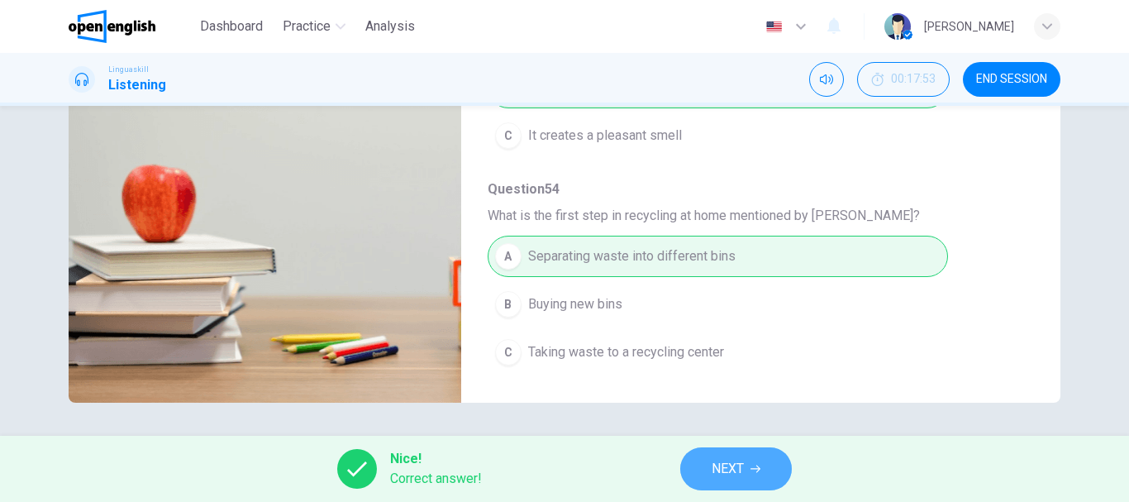
click at [731, 459] on span "NEXT" at bounding box center [728, 468] width 32 height 23
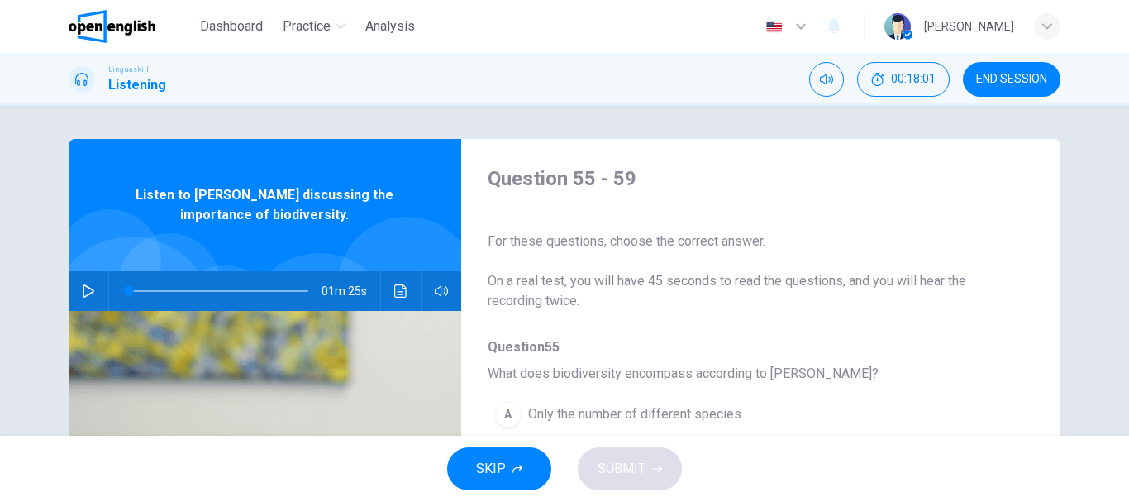
click at [1120, 425] on div "Question 55 - 59 For these questions, choose the correct answer. On a real test…" at bounding box center [564, 271] width 1129 height 330
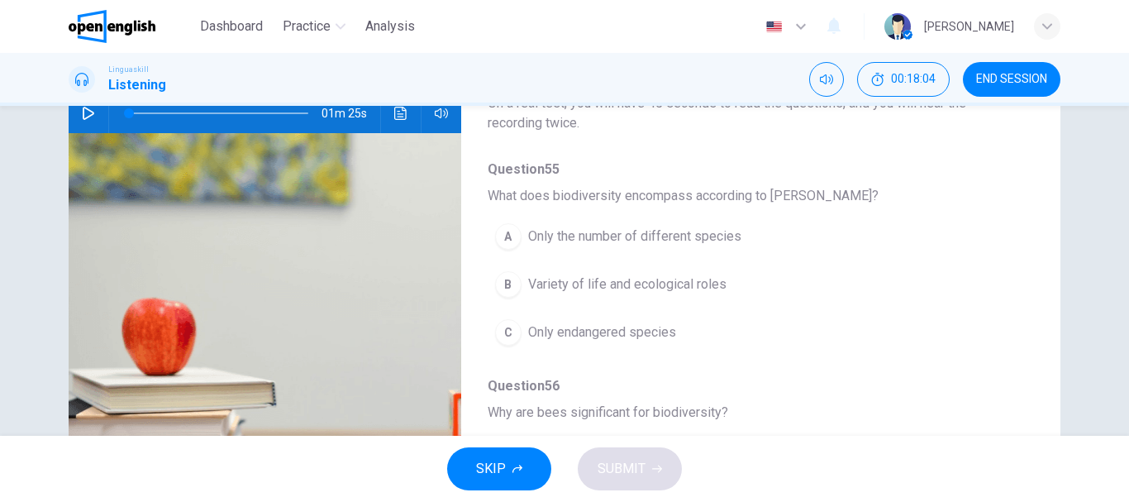
scroll to position [198, 0]
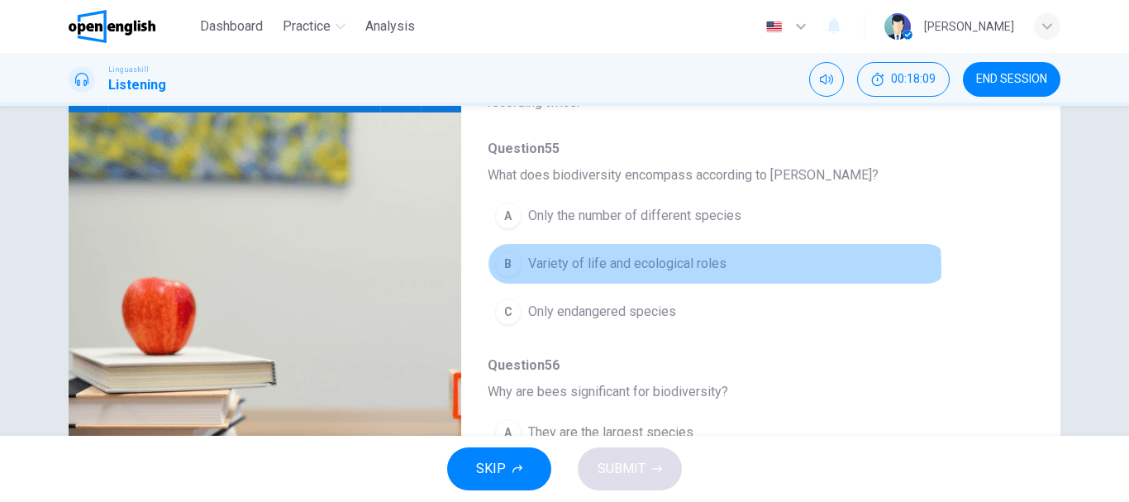
click at [707, 268] on span "Variety of life and ecological roles" at bounding box center [627, 264] width 198 height 20
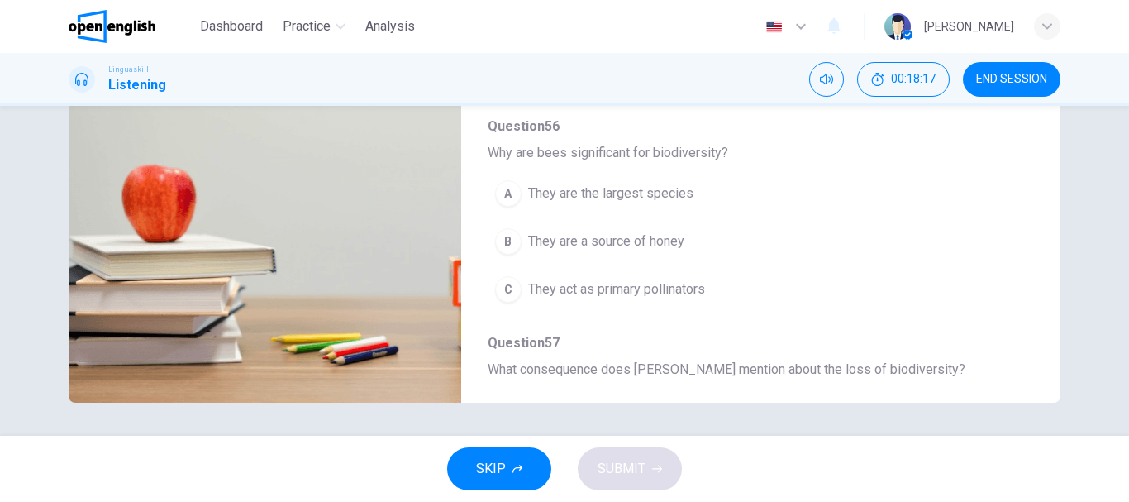
scroll to position [132, 0]
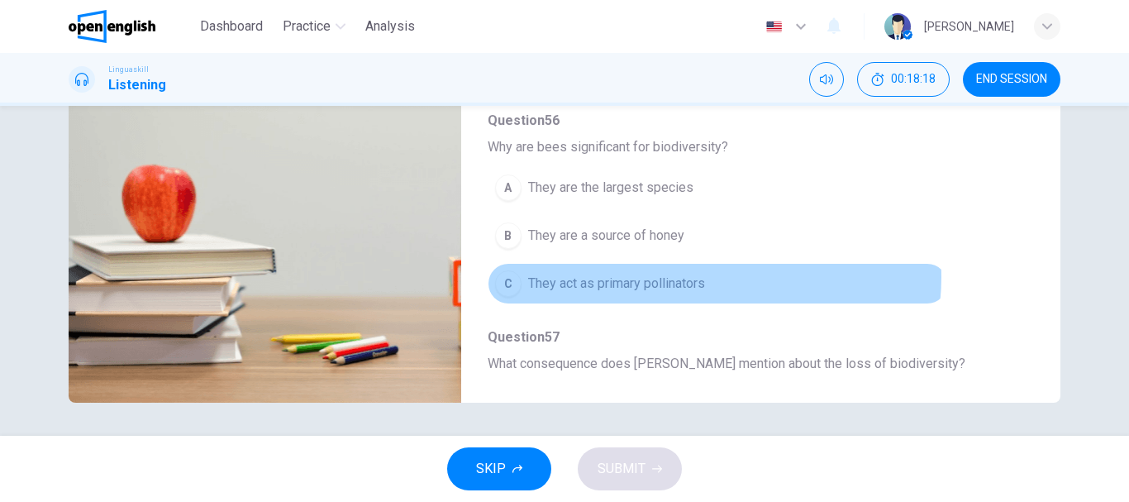
click at [701, 277] on span "They act as primary pollinators" at bounding box center [616, 284] width 177 height 20
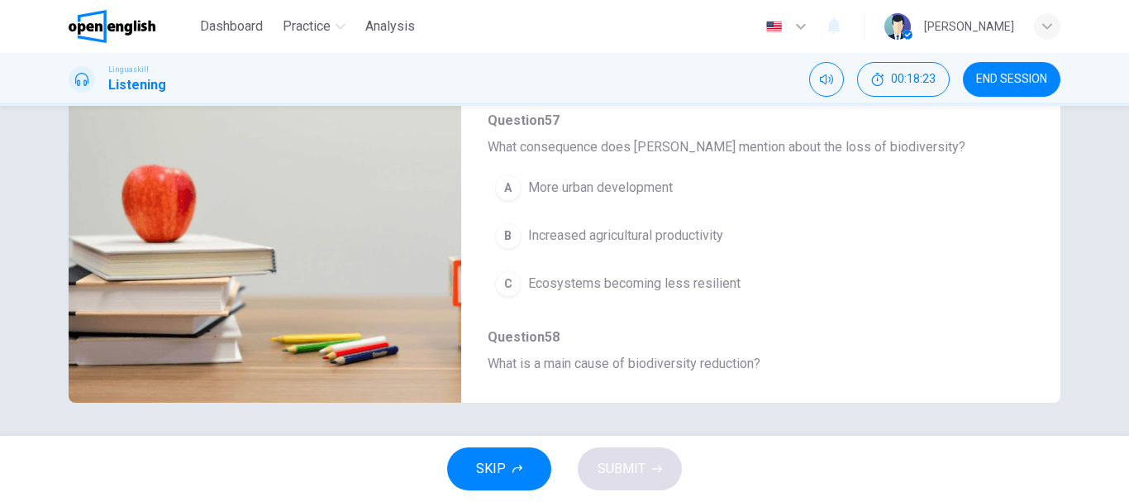
scroll to position [364, 0]
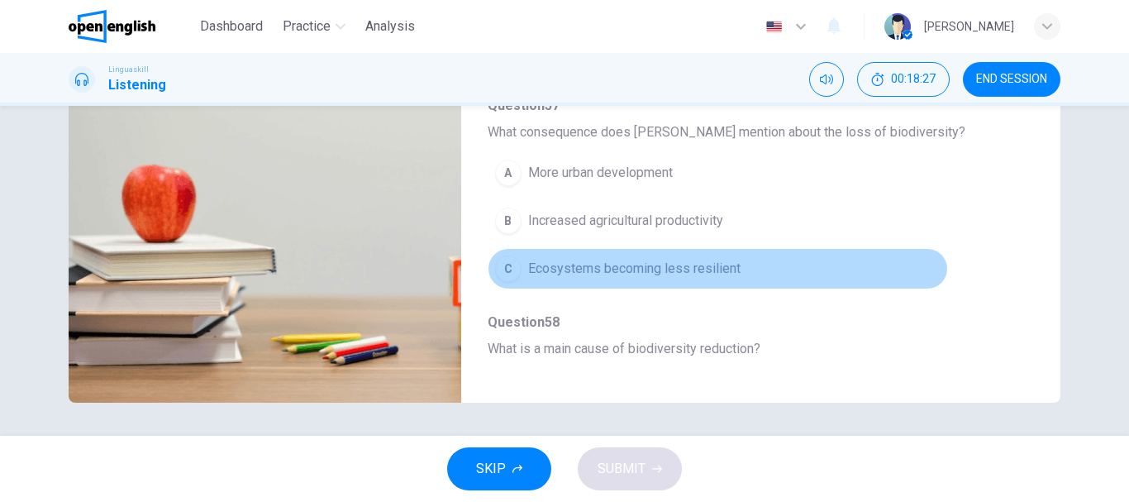
click at [737, 267] on button "C Ecosystems becoming less resilient" at bounding box center [718, 268] width 460 height 41
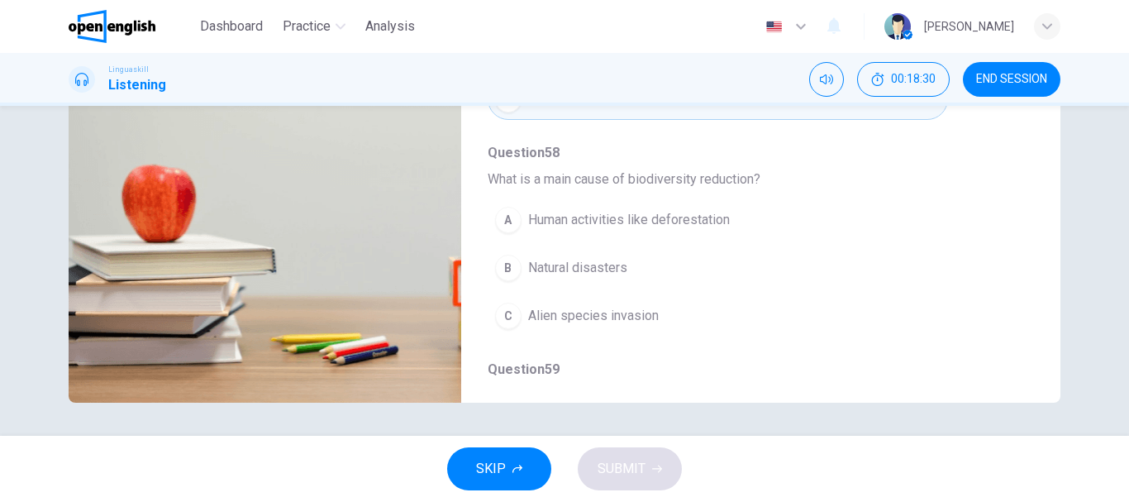
scroll to position [562, 0]
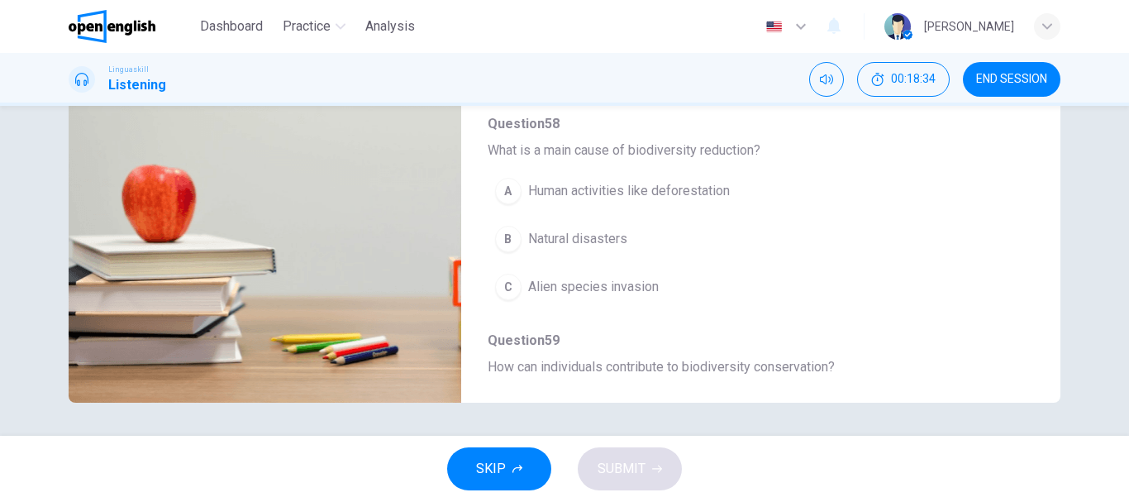
click at [699, 194] on span "Human activities like deforestation" at bounding box center [629, 191] width 202 height 20
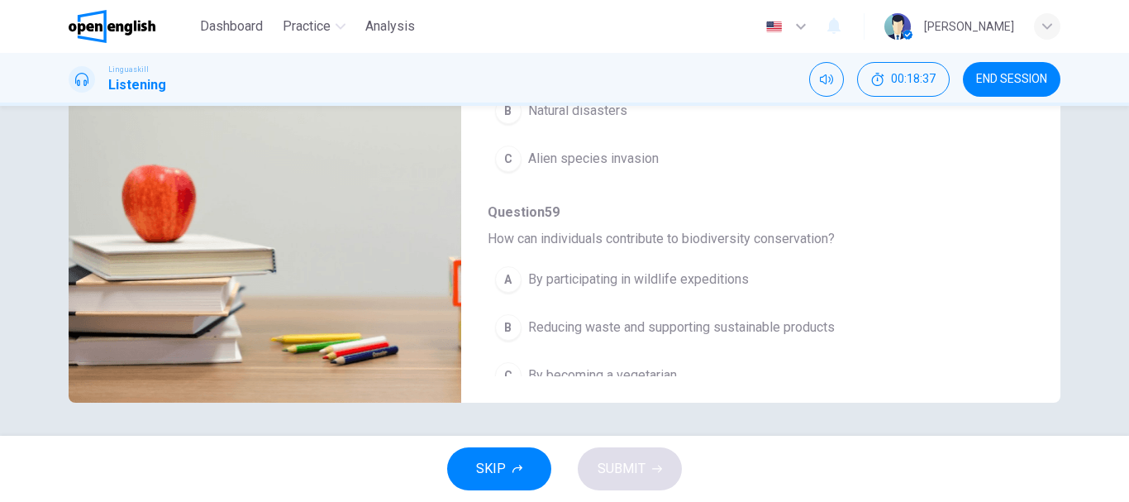
scroll to position [713, 0]
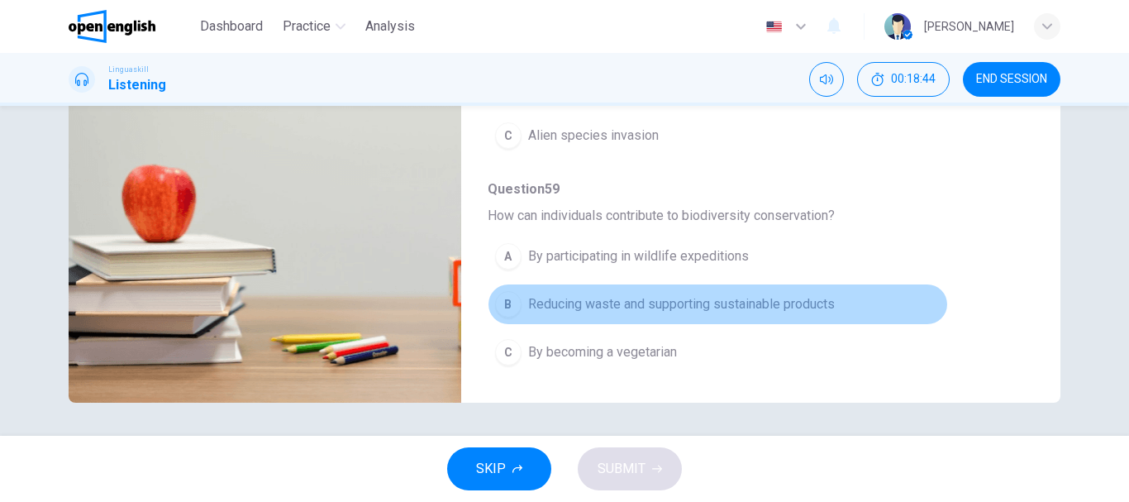
click at [808, 301] on span "Reducing waste and supporting sustainable products" at bounding box center [681, 304] width 307 height 20
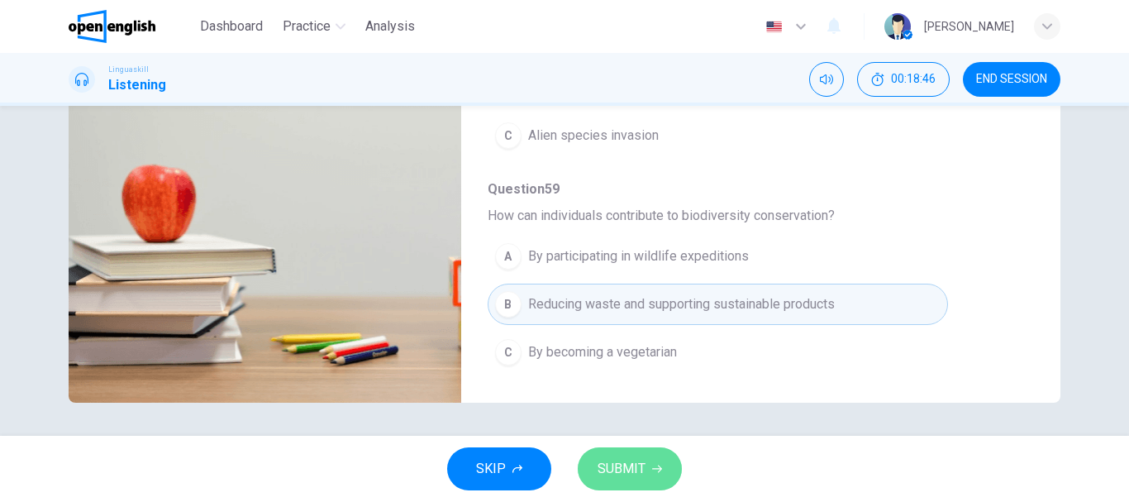
click at [674, 458] on button "SUBMIT" at bounding box center [630, 468] width 104 height 43
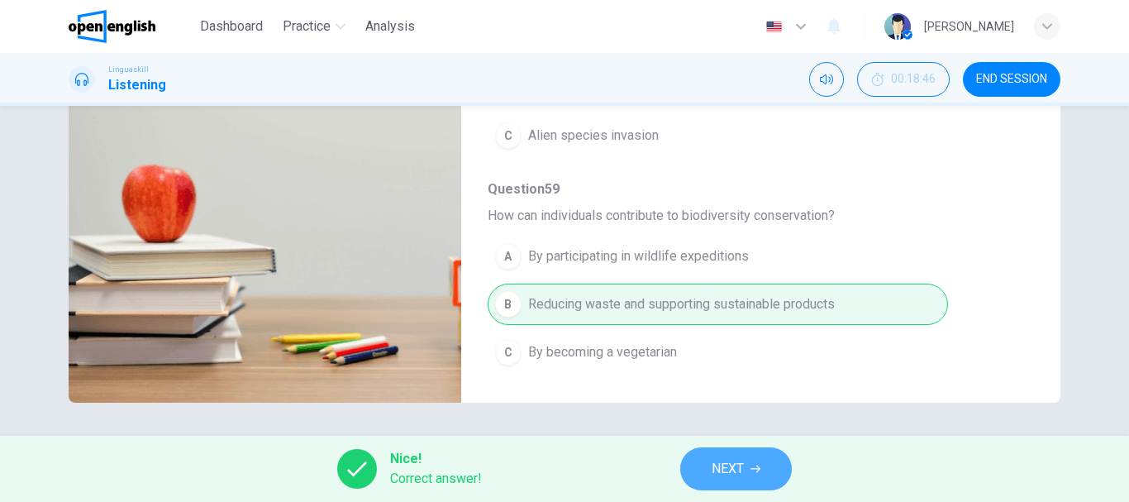
click at [705, 463] on button "NEXT" at bounding box center [736, 468] width 112 height 43
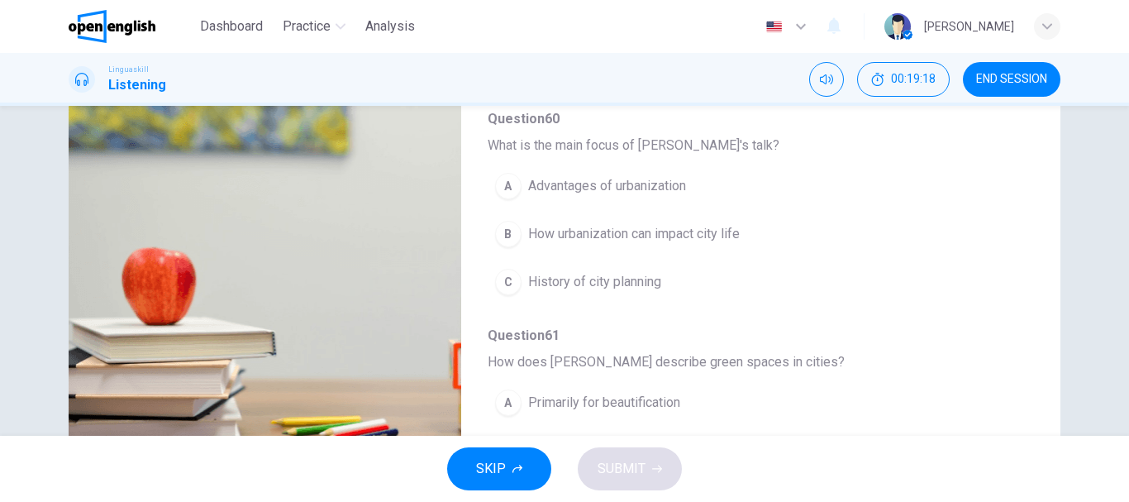
scroll to position [231, 0]
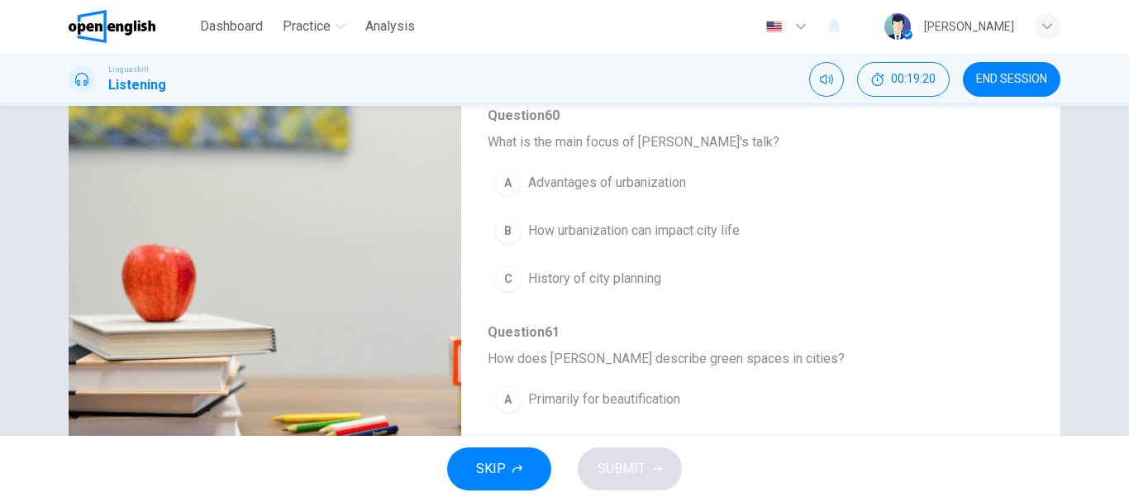
click at [712, 231] on span "How urbanization can impact city life" at bounding box center [634, 231] width 212 height 20
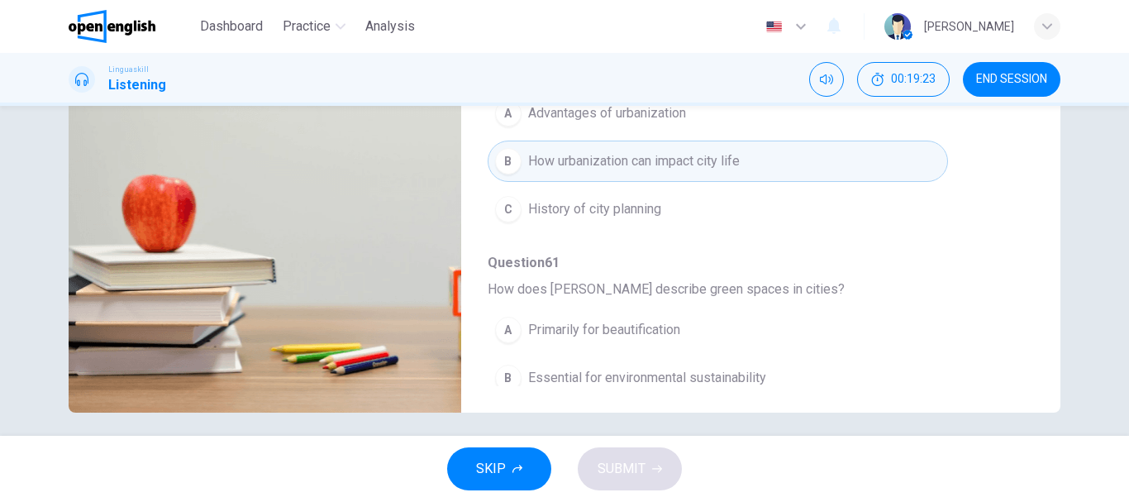
scroll to position [311, 0]
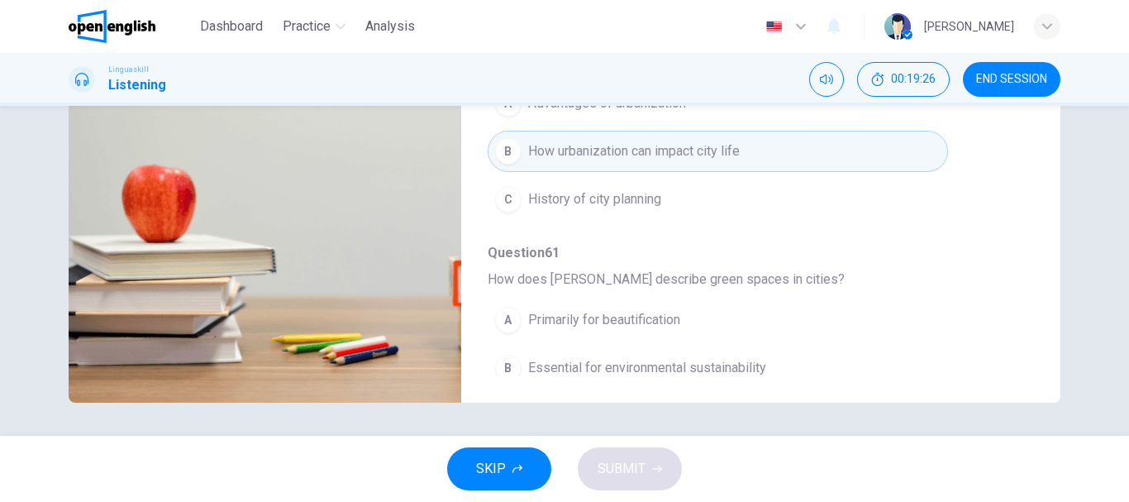
click at [1020, 369] on div "Question 60 - 64 For these questions, choose the correct answer. On a real test…" at bounding box center [747, 115] width 573 height 521
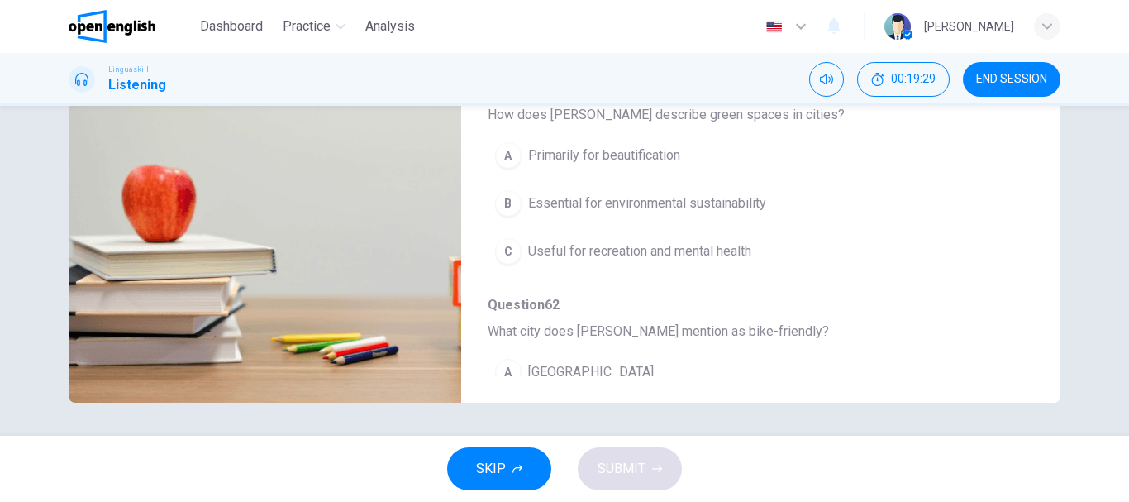
scroll to position [165, 0]
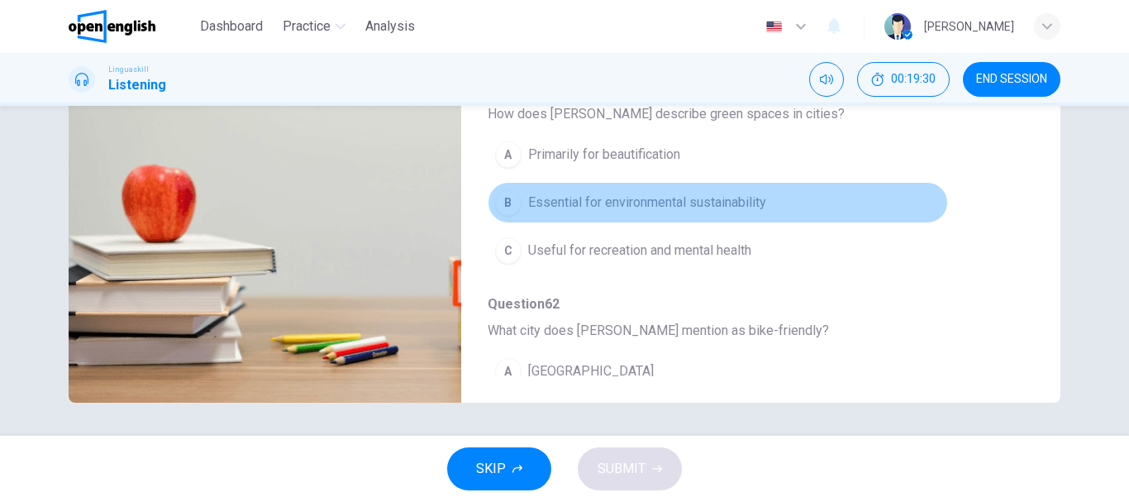
click at [738, 216] on button "B Essential for environmental sustainability" at bounding box center [718, 202] width 460 height 41
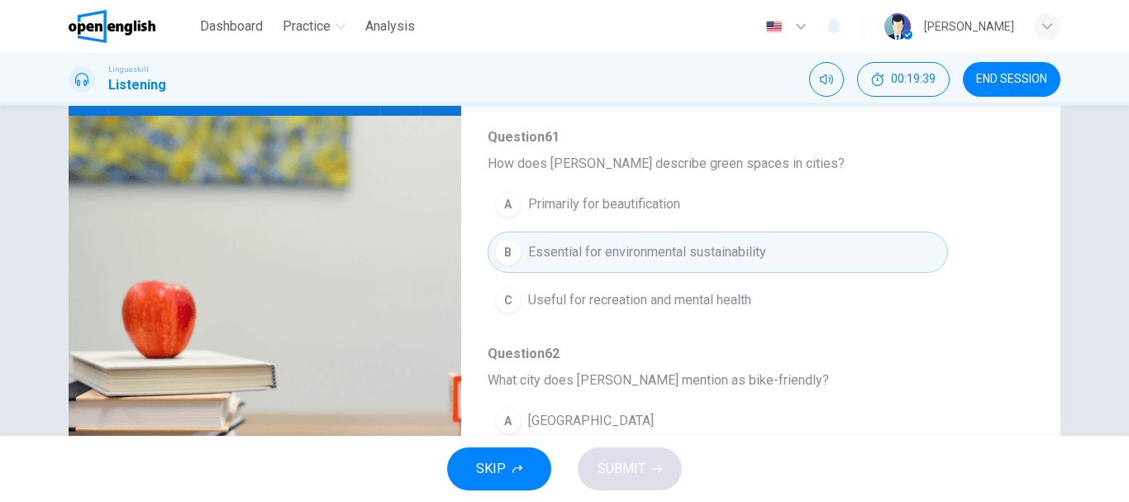
scroll to position [179, 0]
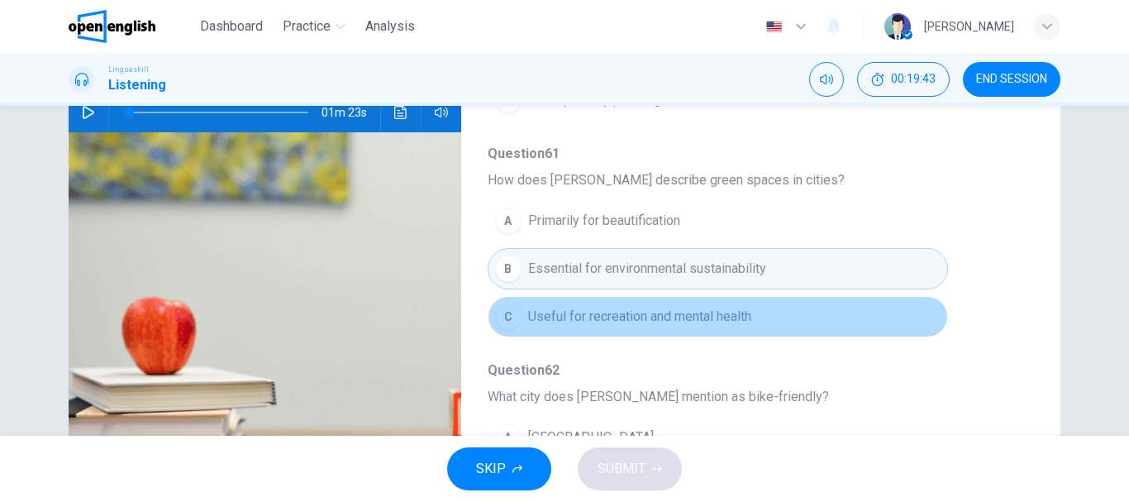
click at [758, 315] on button "C Useful for recreation and mental health" at bounding box center [718, 316] width 460 height 41
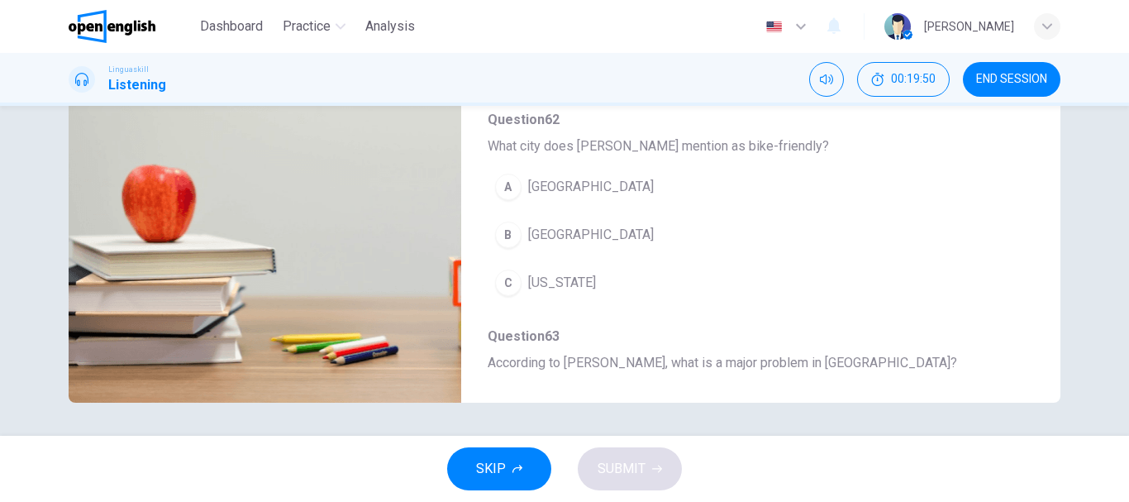
scroll to position [364, 0]
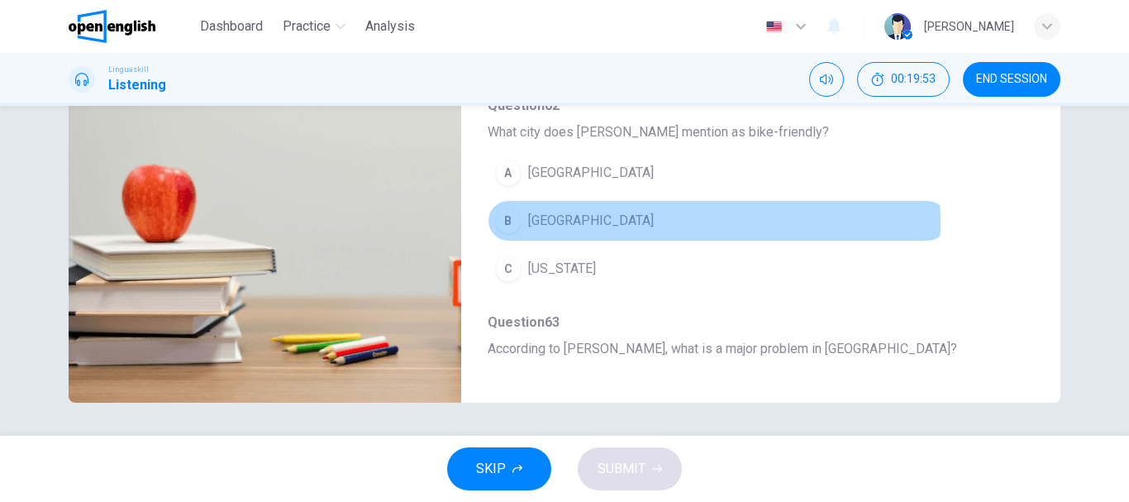
click at [565, 224] on span "[GEOGRAPHIC_DATA]" at bounding box center [591, 221] width 126 height 20
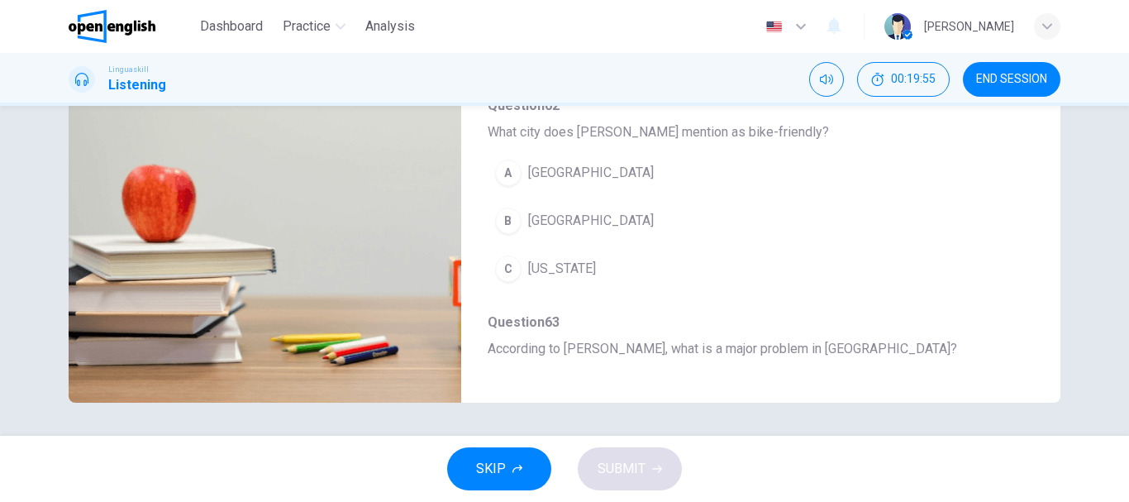
click at [702, 223] on button "B [GEOGRAPHIC_DATA]" at bounding box center [718, 220] width 460 height 41
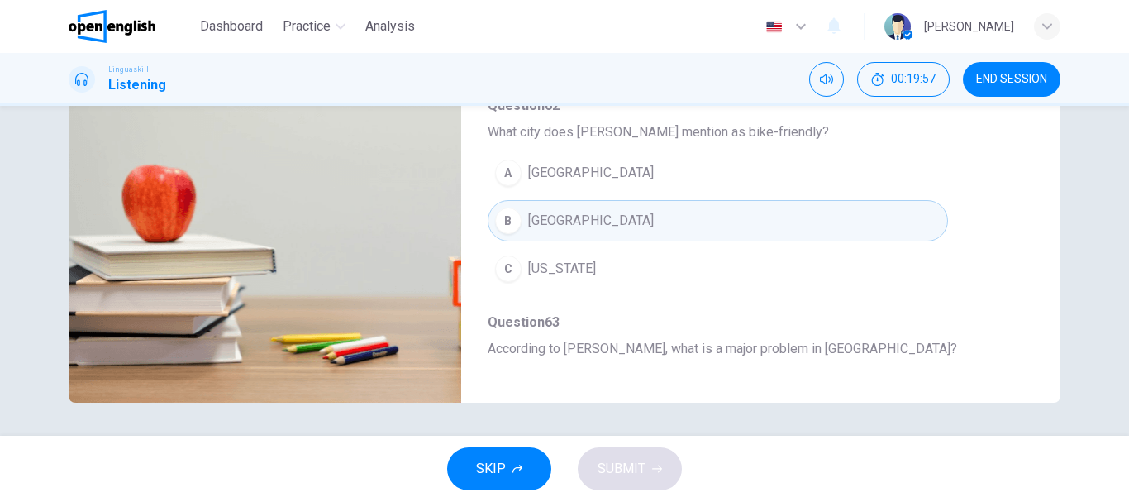
click at [1051, 370] on div "Question 60 - 64 For these questions, choose the correct answer. On a real test…" at bounding box center [565, 115] width 992 height 574
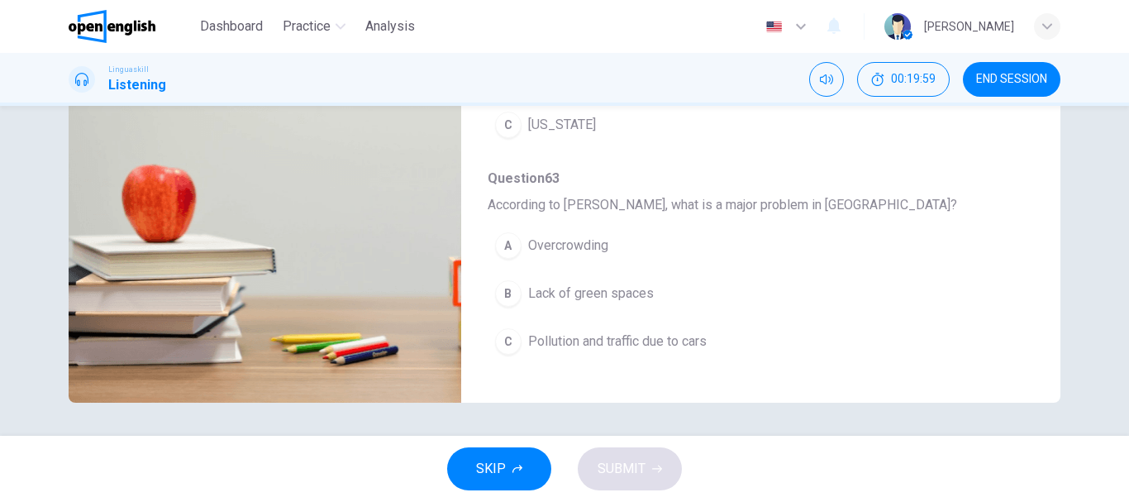
scroll to position [529, 0]
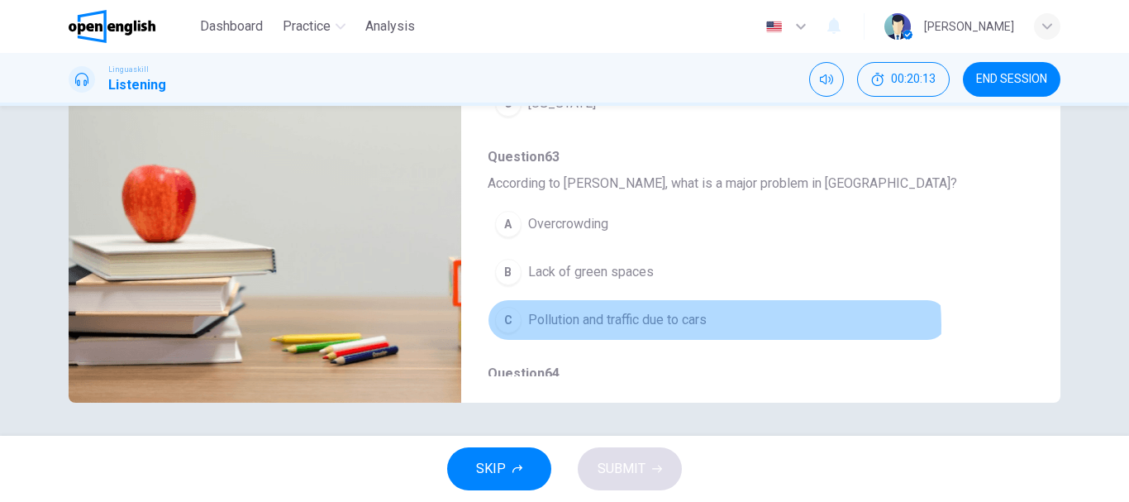
click at [707, 325] on span "Pollution and traffic due to cars" at bounding box center [617, 320] width 179 height 20
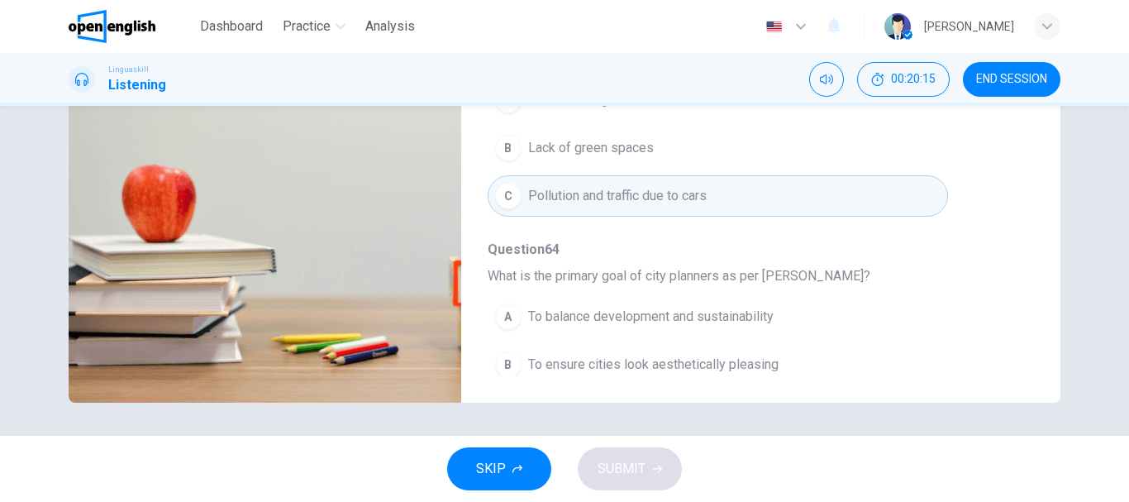
scroll to position [694, 0]
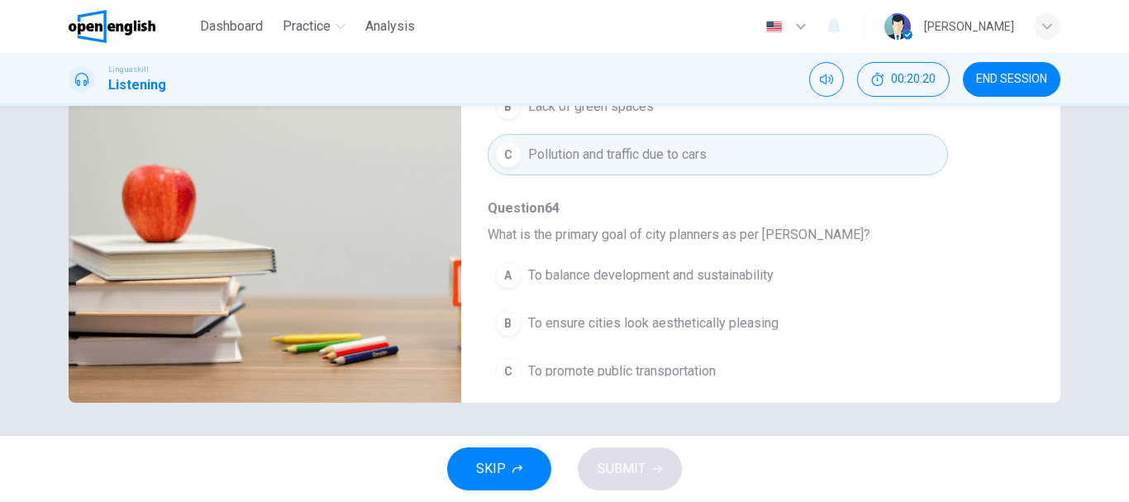
click at [628, 293] on button "A To balance development and sustainability" at bounding box center [718, 275] width 460 height 41
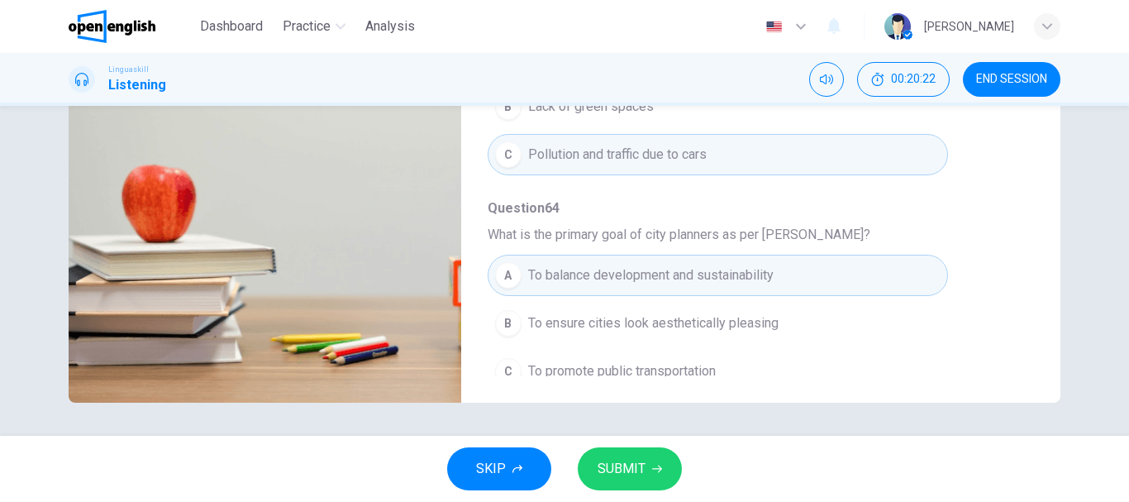
click at [634, 452] on button "SUBMIT" at bounding box center [630, 468] width 104 height 43
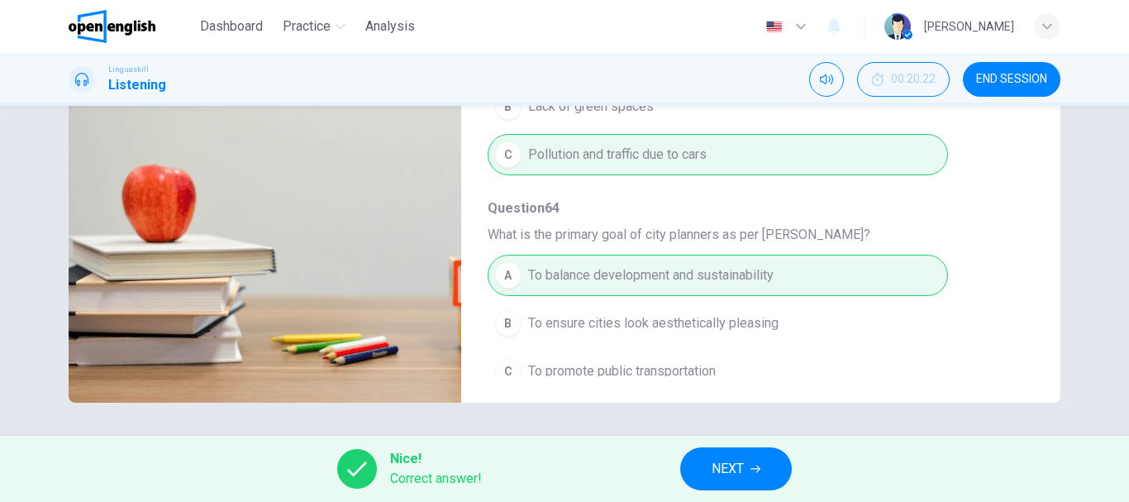
click at [710, 464] on button "NEXT" at bounding box center [736, 468] width 112 height 43
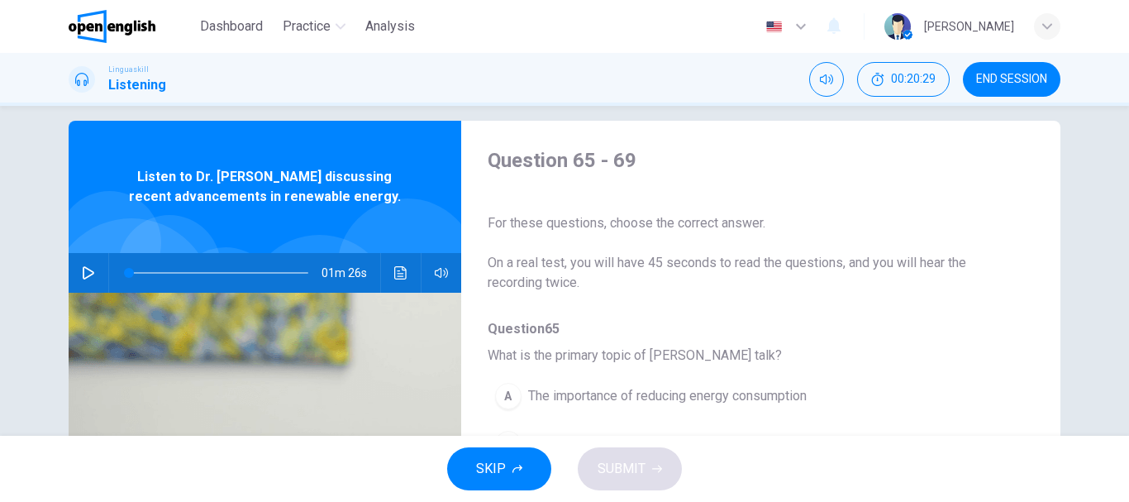
scroll to position [33, 0]
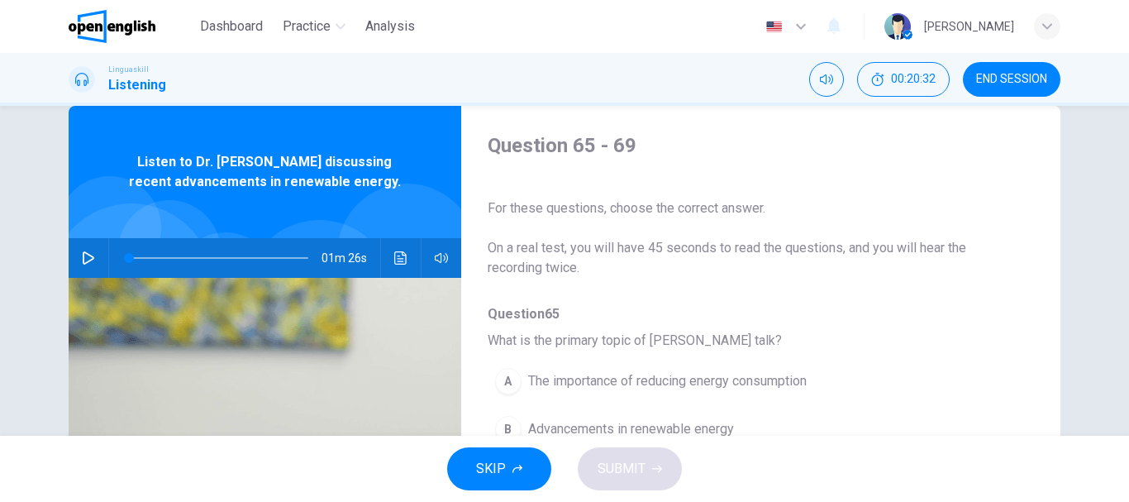
click at [84, 256] on icon "button" at bounding box center [88, 257] width 13 height 13
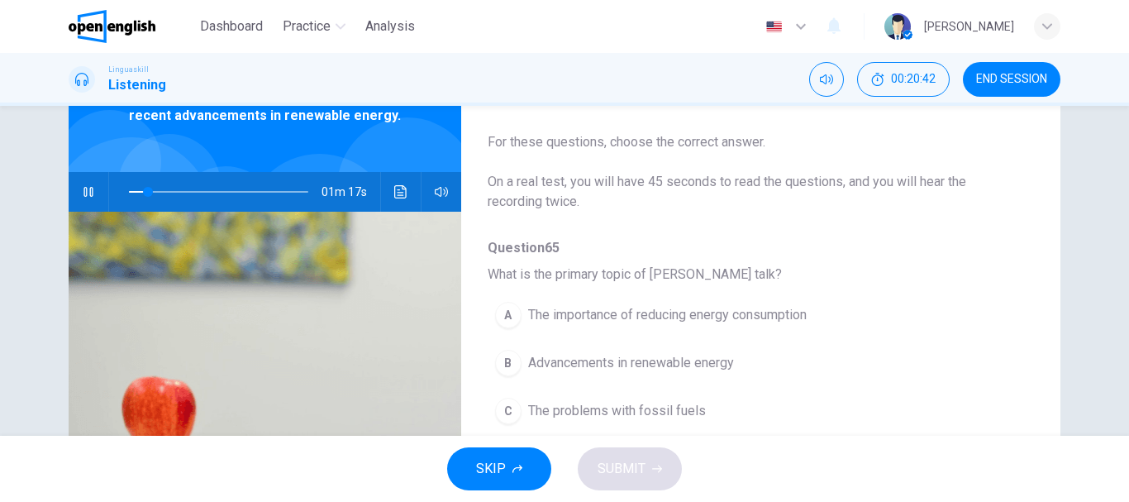
scroll to position [132, 0]
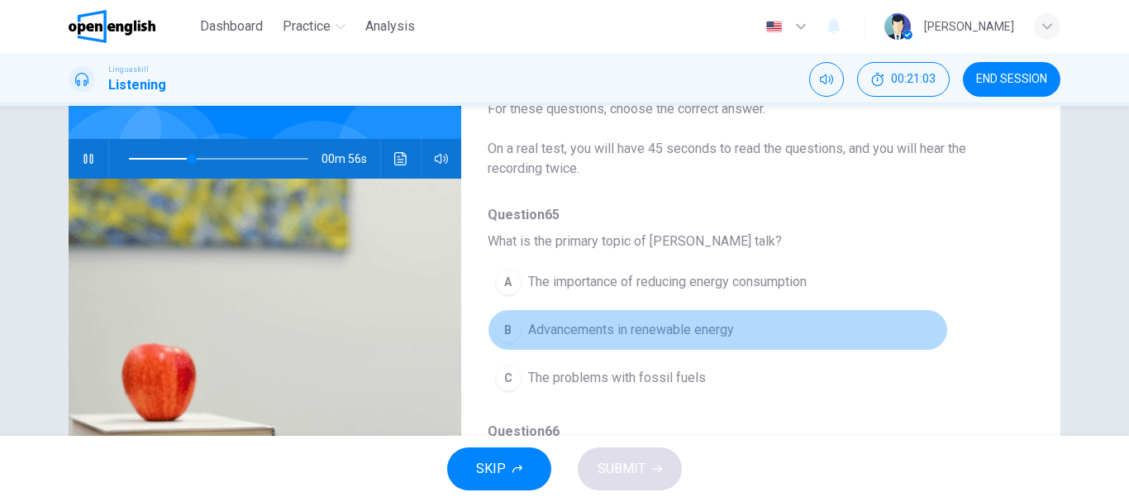
click at [753, 334] on button "B Advancements in renewable energy" at bounding box center [718, 329] width 460 height 41
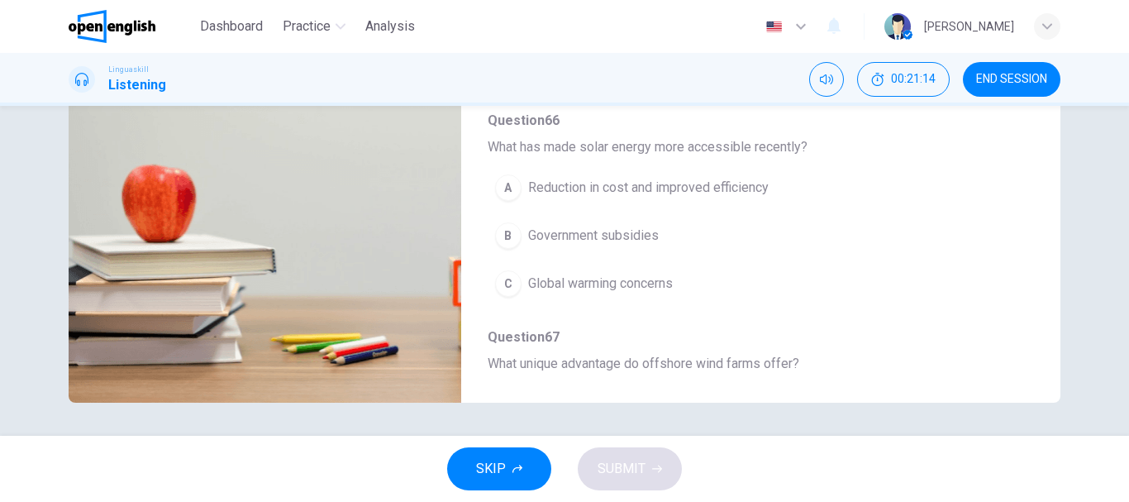
scroll to position [165, 0]
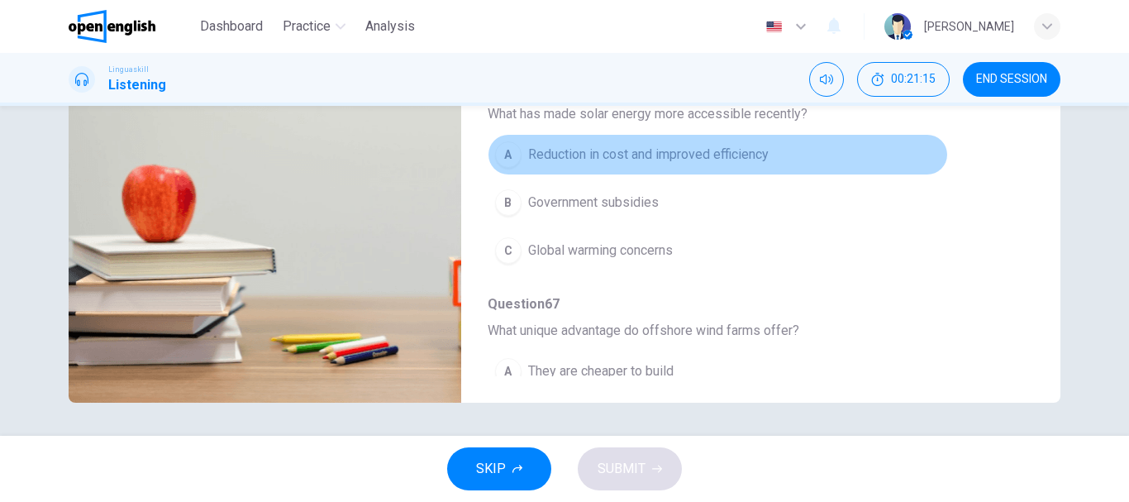
click at [727, 155] on span "Reduction in cost and improved efficiency" at bounding box center [648, 155] width 240 height 20
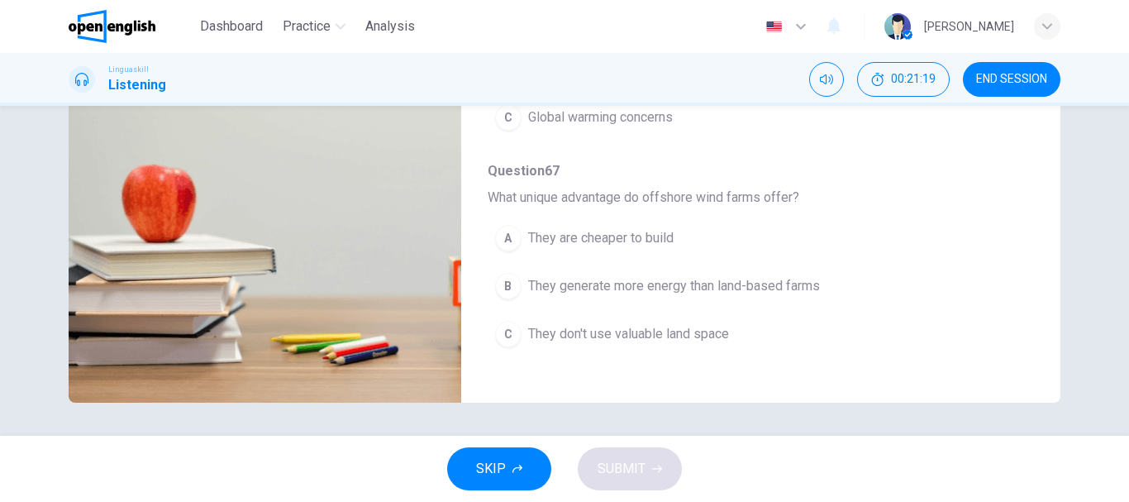
scroll to position [331, 0]
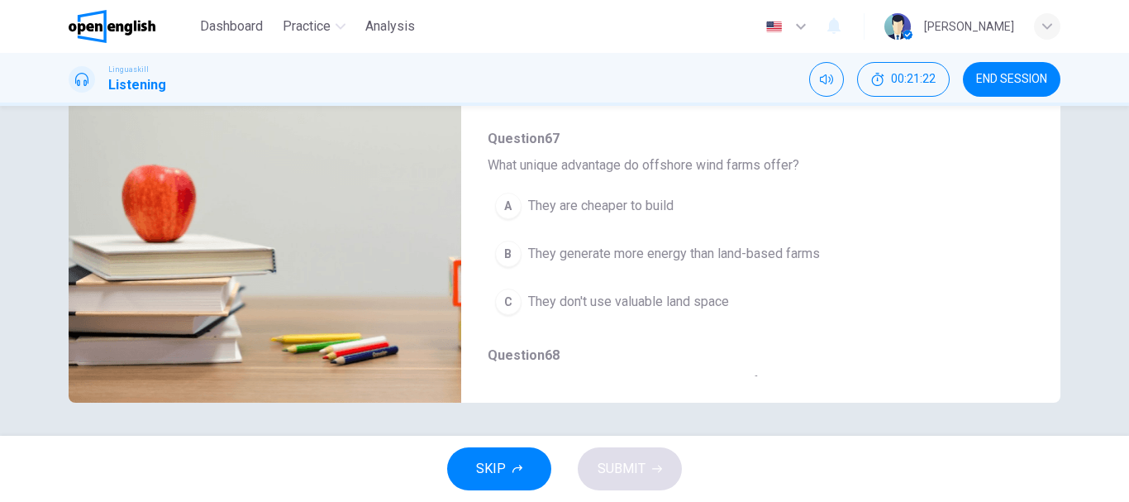
click at [721, 305] on span "They don't use valuable land space" at bounding box center [628, 302] width 201 height 20
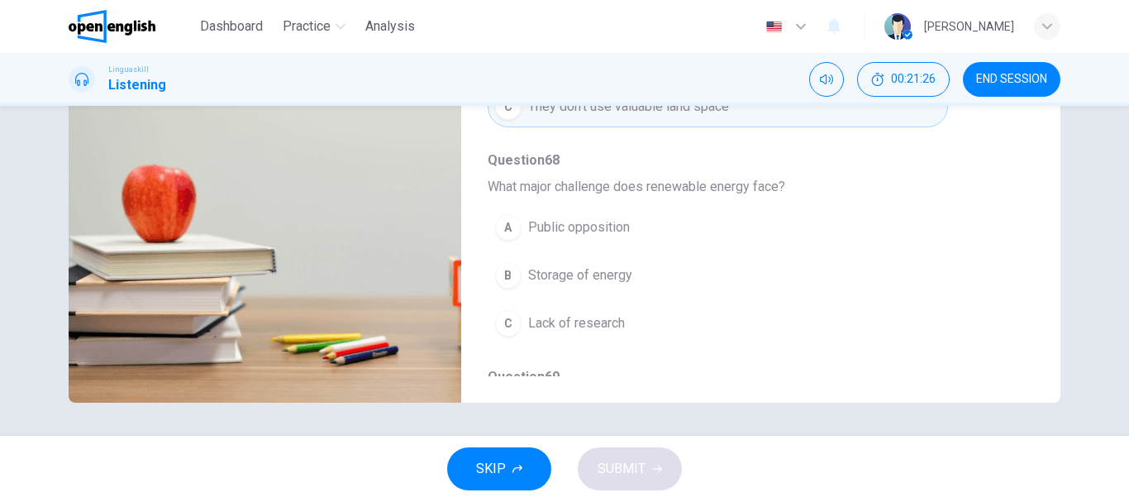
scroll to position [529, 0]
click at [612, 277] on span "Storage of energy" at bounding box center [580, 272] width 104 height 20
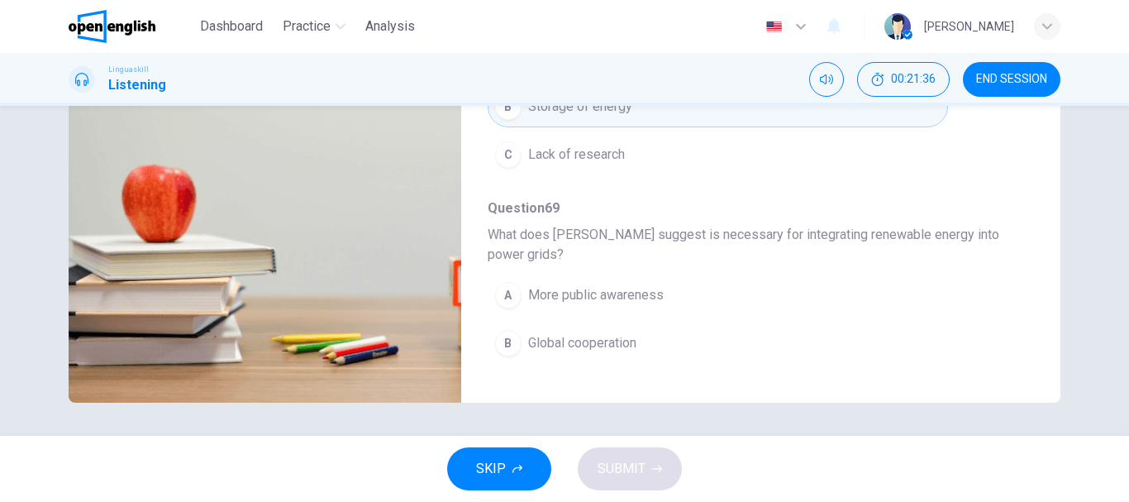
scroll to position [727, 0]
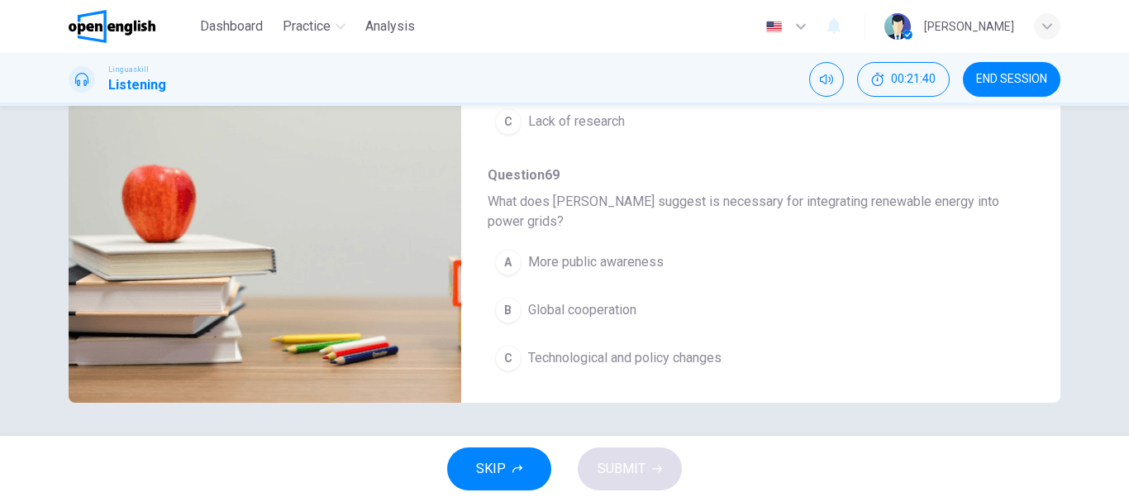
click at [697, 355] on span "Technological and policy changes" at bounding box center [624, 358] width 193 height 20
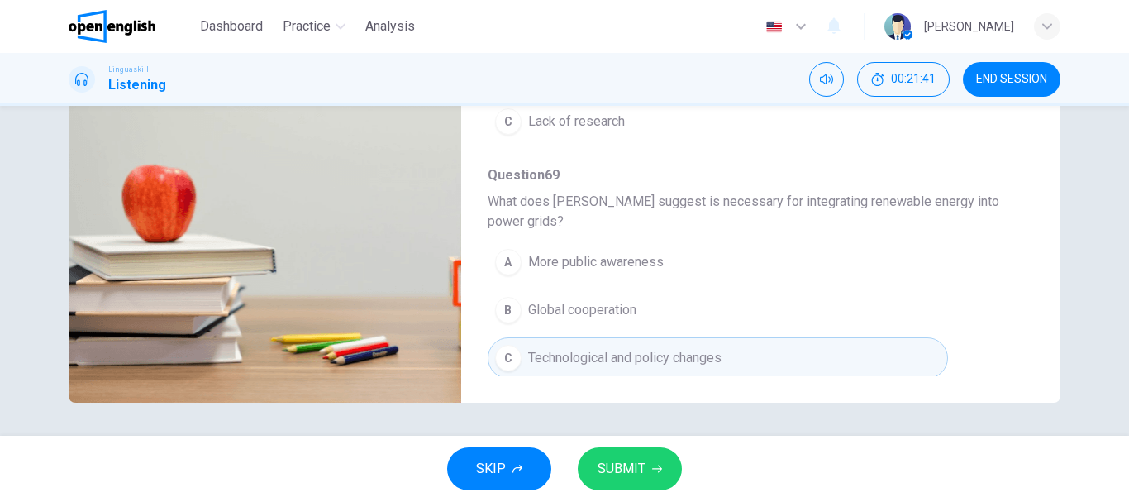
click at [613, 477] on span "SUBMIT" at bounding box center [621, 468] width 48 height 23
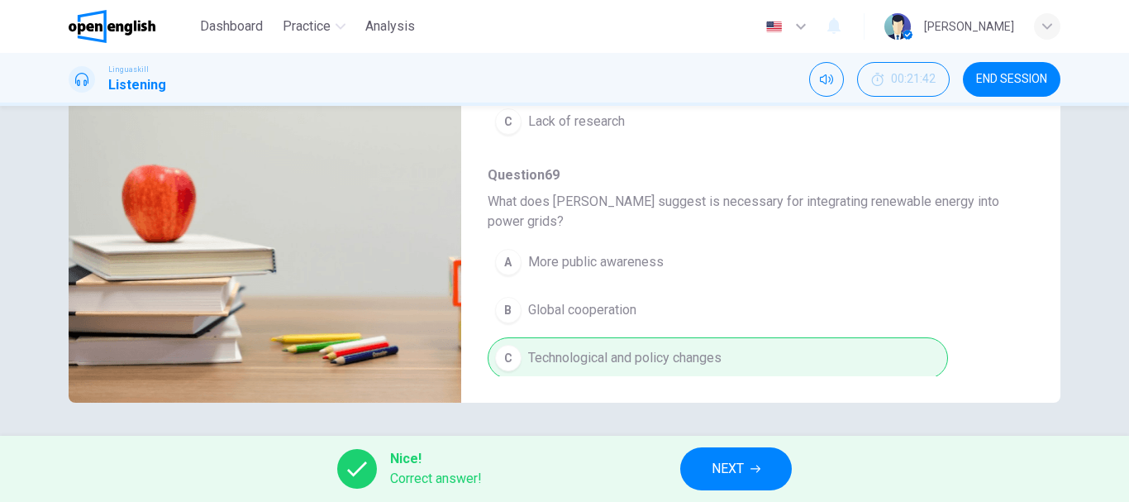
type input "**"
click at [699, 468] on button "NEXT" at bounding box center [736, 468] width 112 height 43
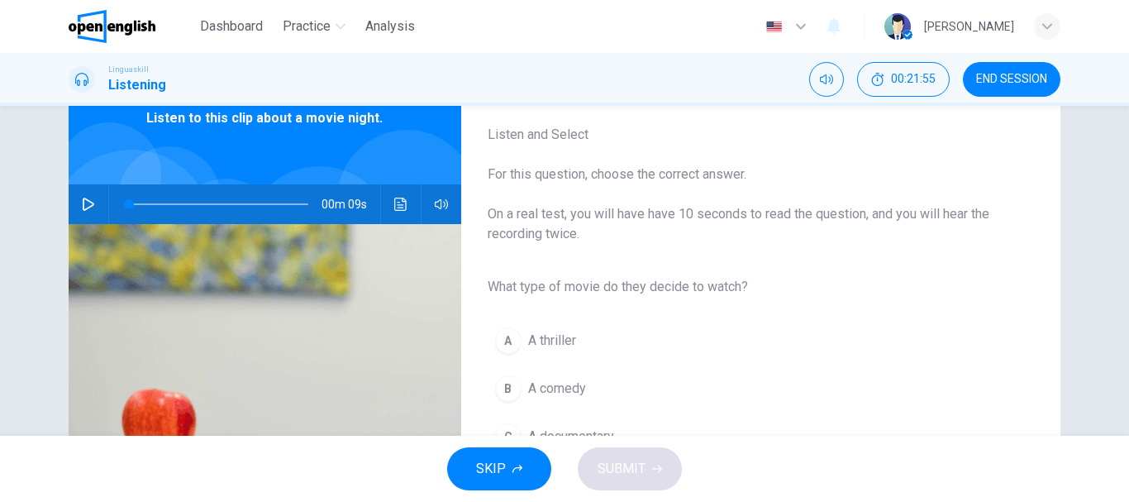
scroll to position [79, 0]
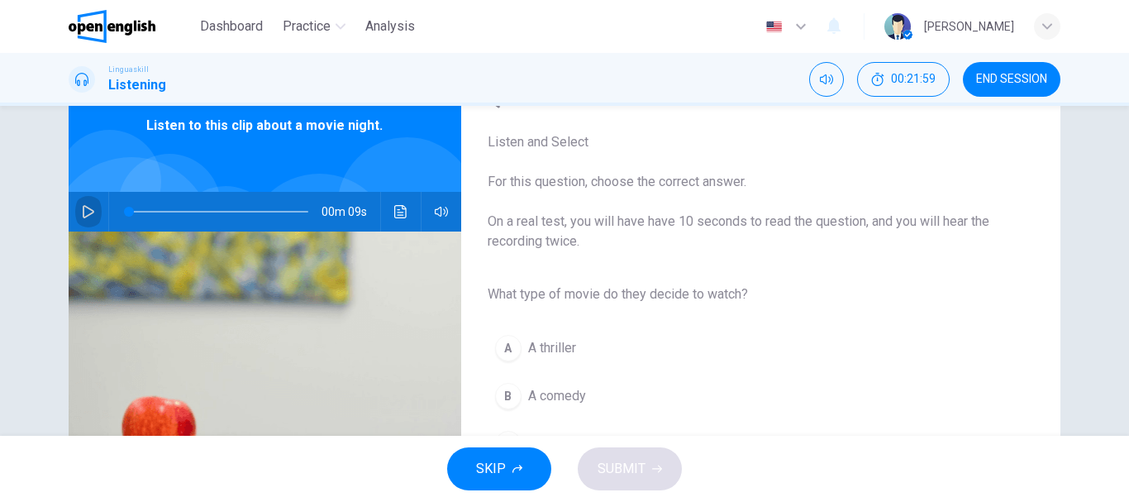
click at [77, 212] on button "button" at bounding box center [88, 212] width 26 height 40
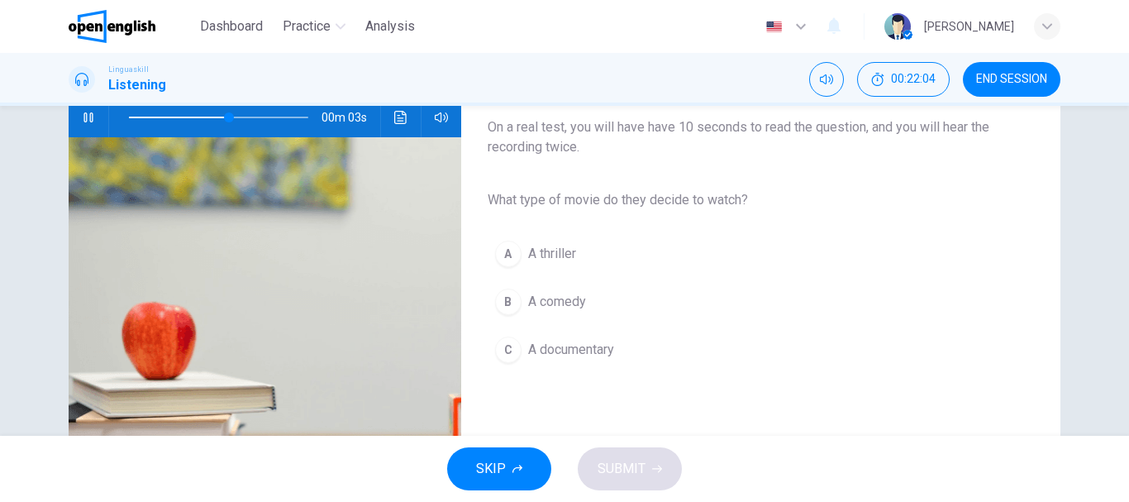
scroll to position [179, 0]
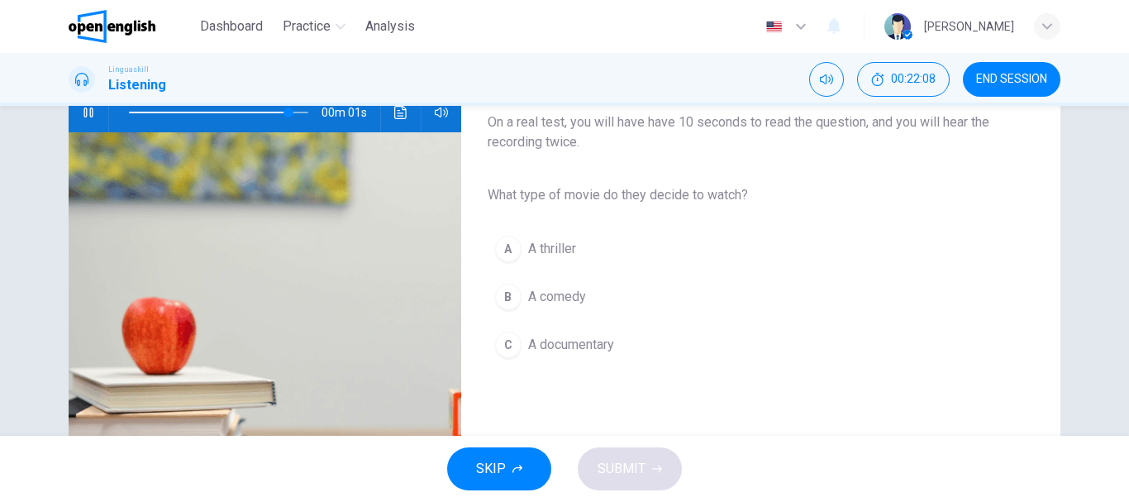
type input "*"
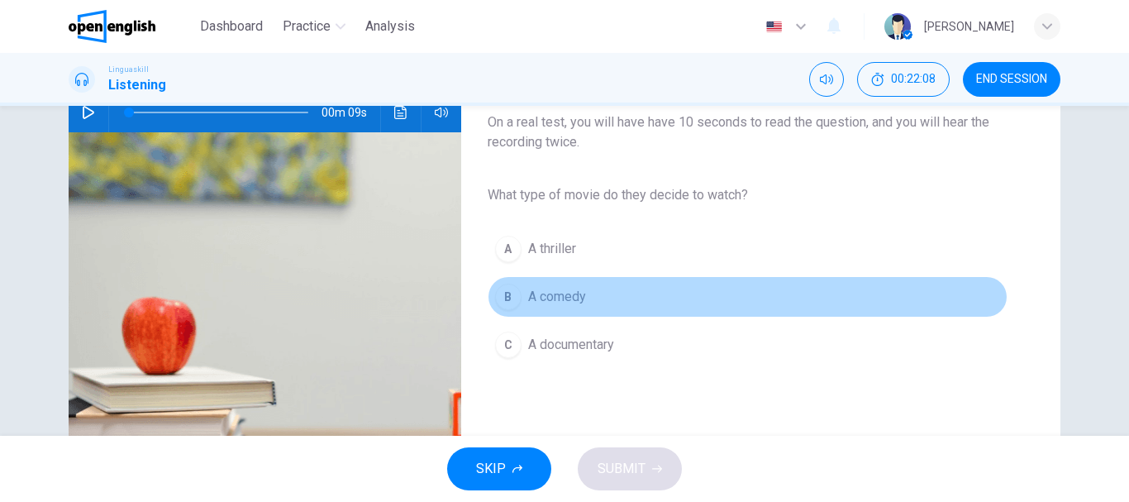
click at [564, 298] on span "A comedy" at bounding box center [557, 297] width 58 height 20
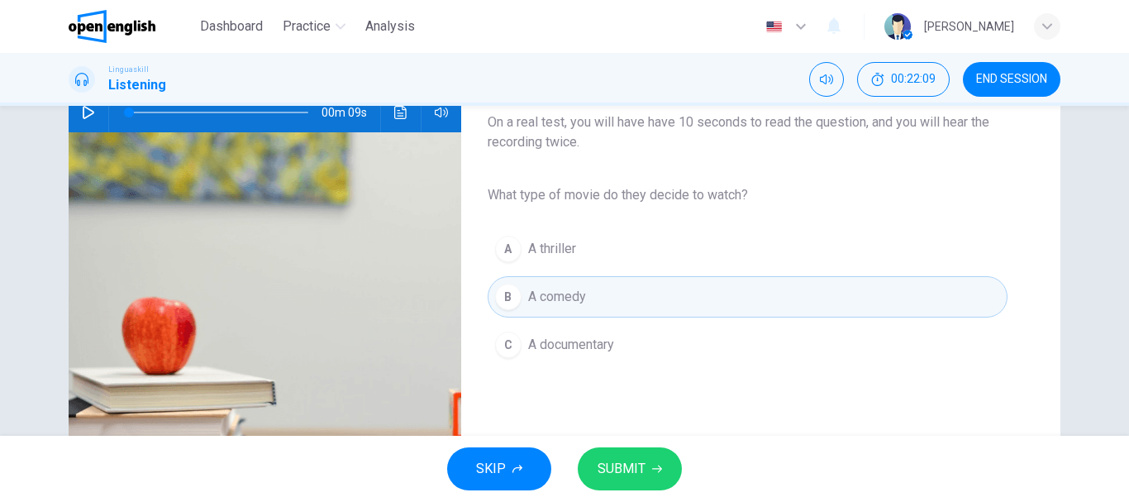
click at [635, 464] on span "SUBMIT" at bounding box center [621, 468] width 48 height 23
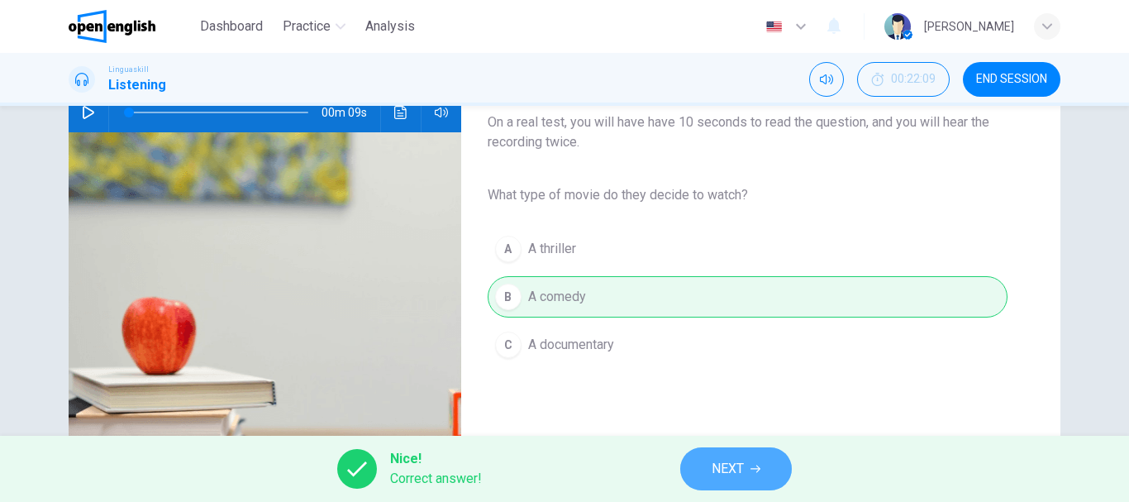
click at [707, 473] on button "NEXT" at bounding box center [736, 468] width 112 height 43
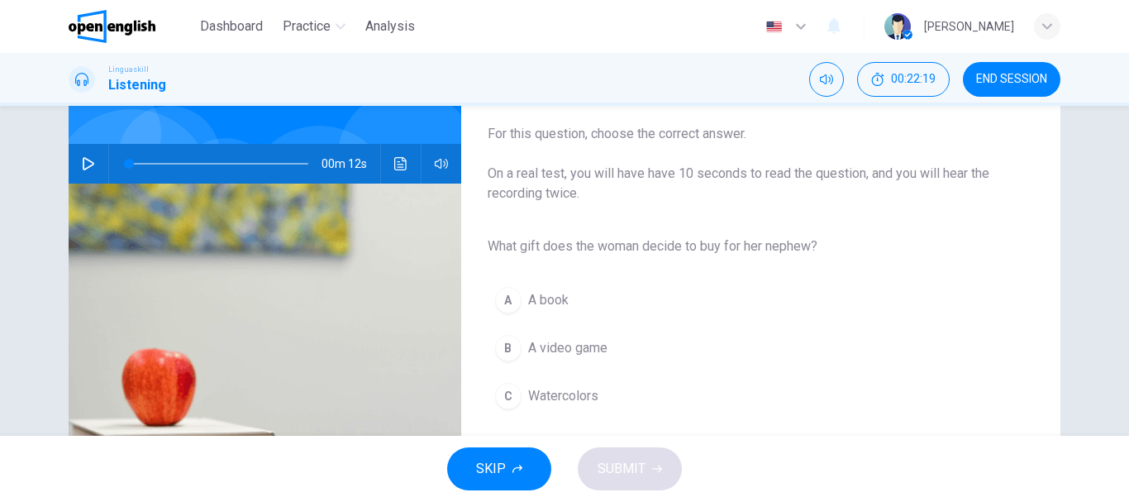
scroll to position [112, 0]
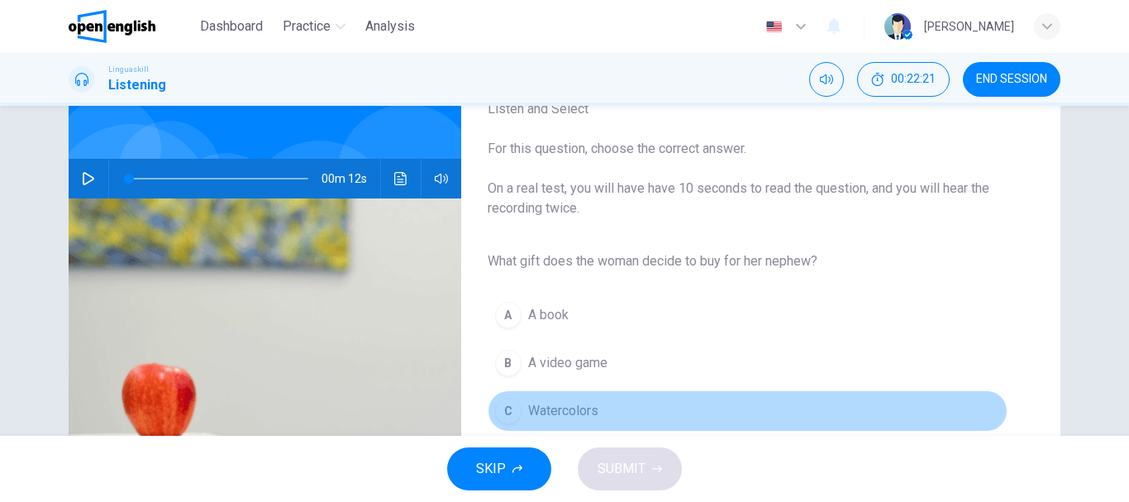
click at [570, 414] on span "Watercolors" at bounding box center [563, 411] width 70 height 20
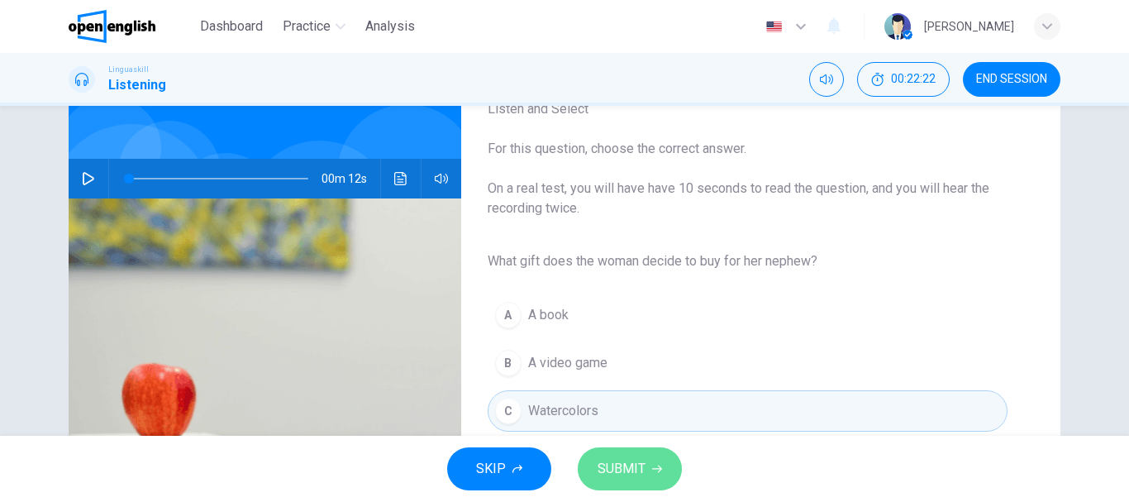
click at [611, 459] on span "SUBMIT" at bounding box center [621, 468] width 48 height 23
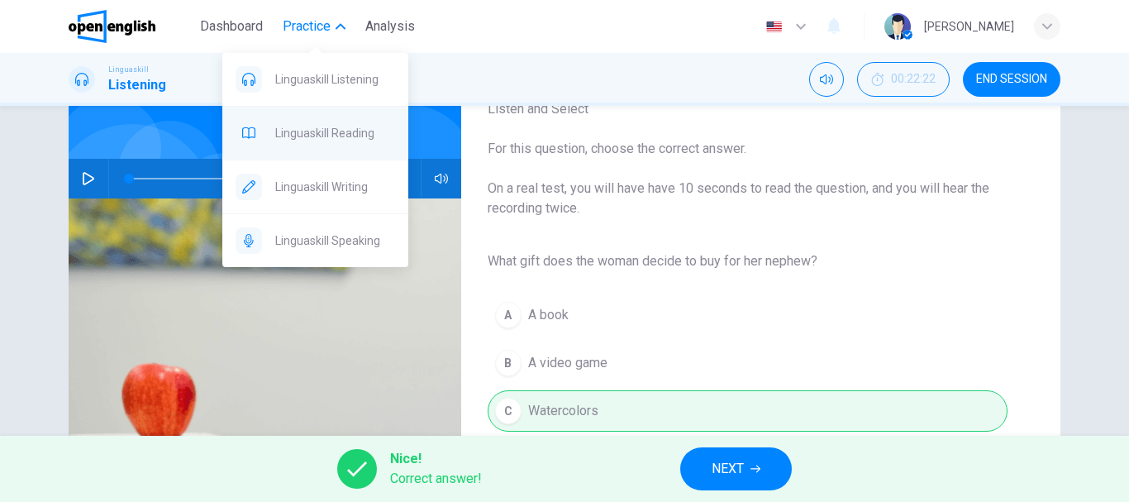
click at [335, 135] on span "Linguaskill Reading" at bounding box center [335, 133] width 120 height 20
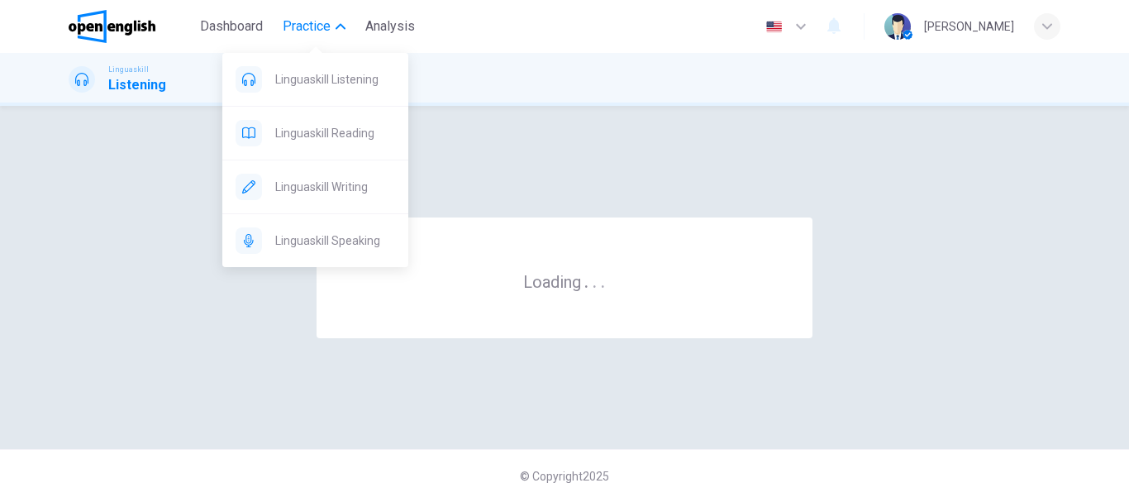
scroll to position [0, 0]
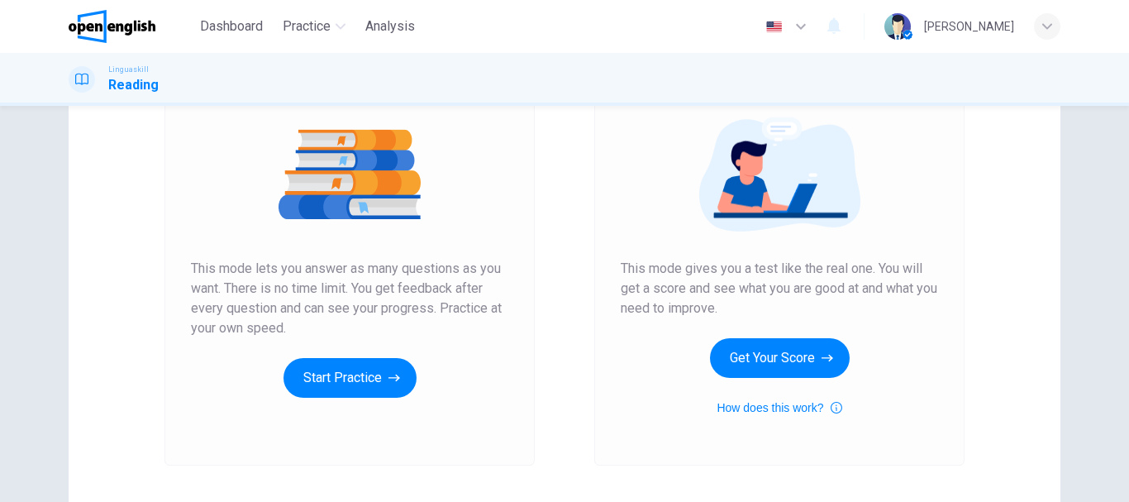
scroll to position [198, 0]
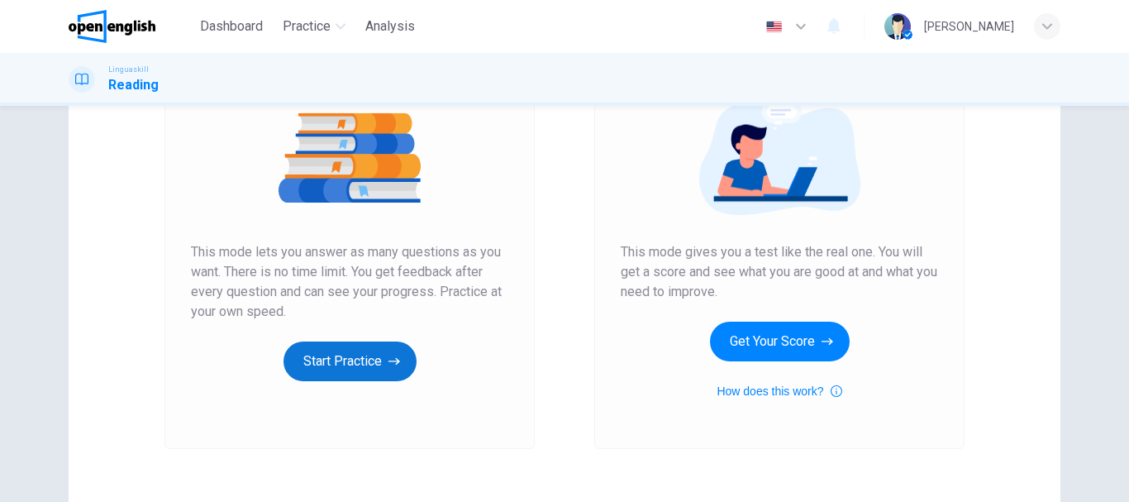
click at [360, 361] on button "Start Practice" at bounding box center [349, 361] width 133 height 40
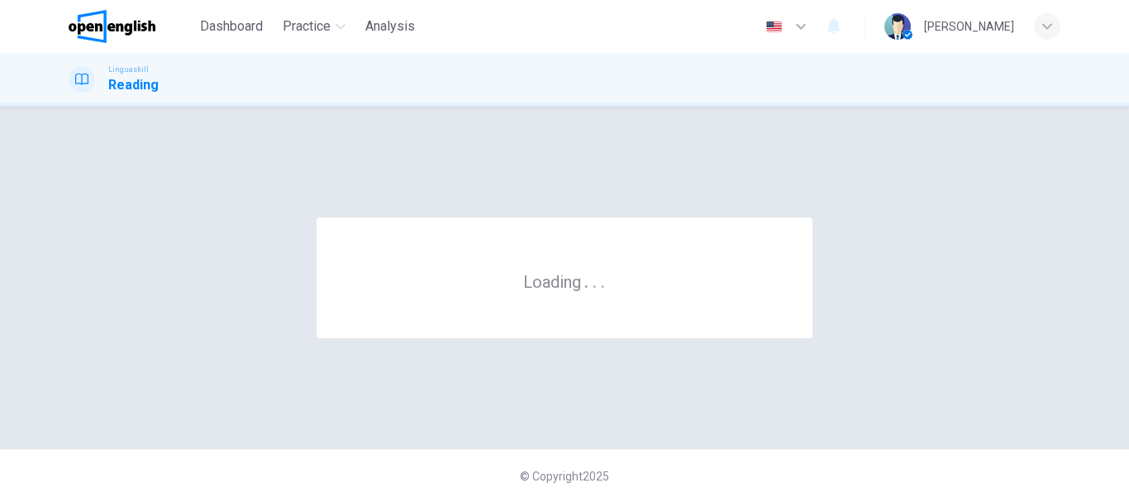
scroll to position [0, 0]
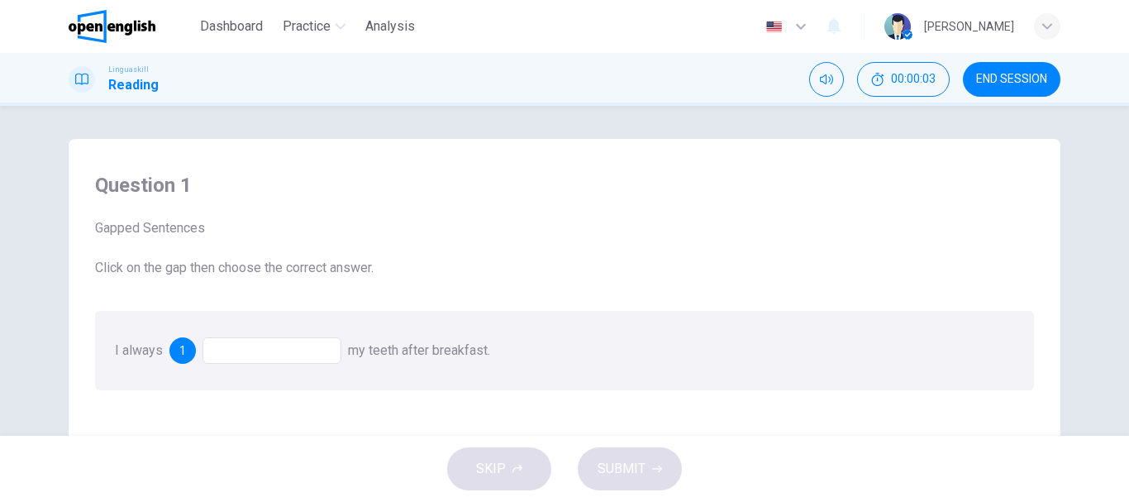
click at [295, 335] on div "I always 1 my teeth after breakfast." at bounding box center [564, 350] width 939 height 79
click at [293, 352] on div at bounding box center [271, 350] width 139 height 26
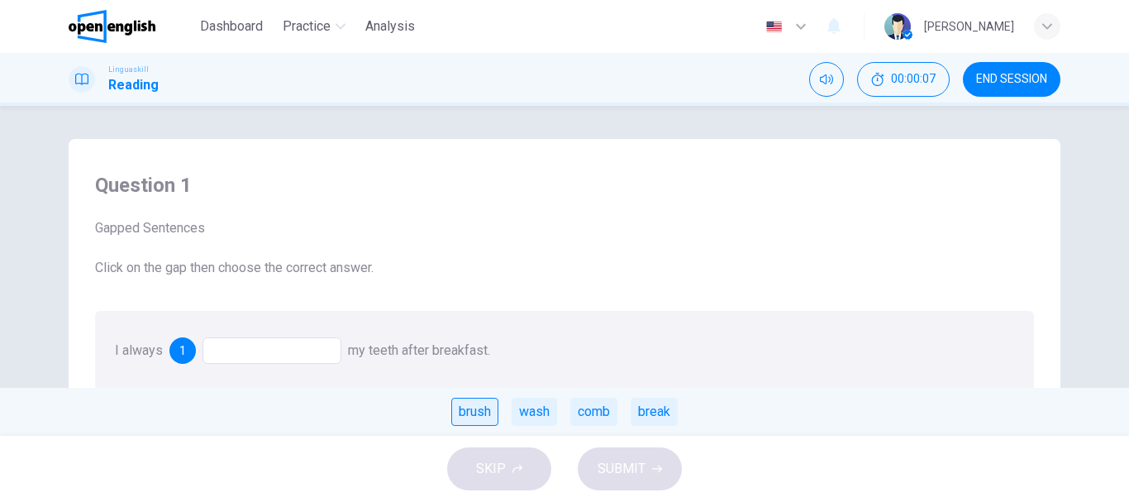
click at [476, 416] on div "brush" at bounding box center [474, 412] width 47 height 28
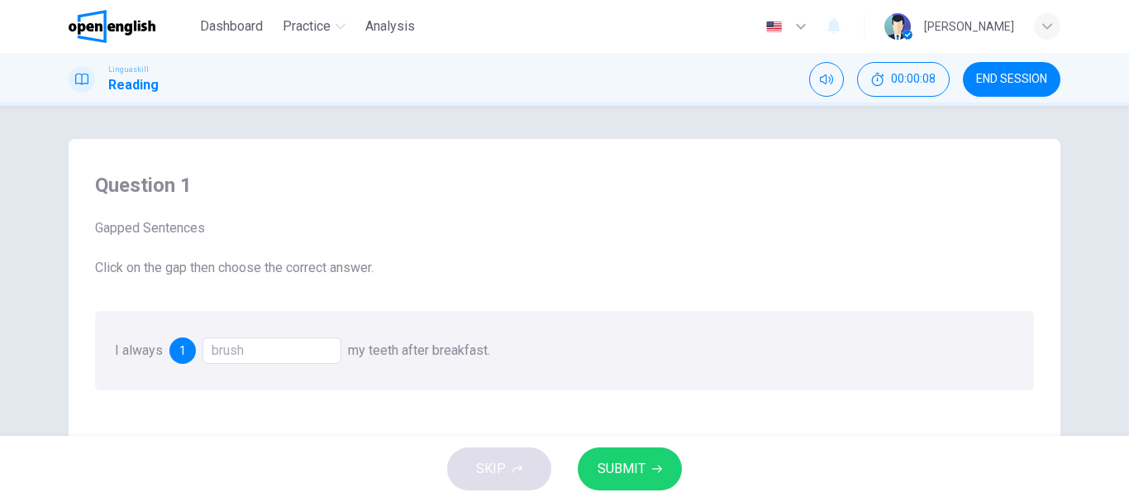
click at [641, 478] on span "SUBMIT" at bounding box center [621, 468] width 48 height 23
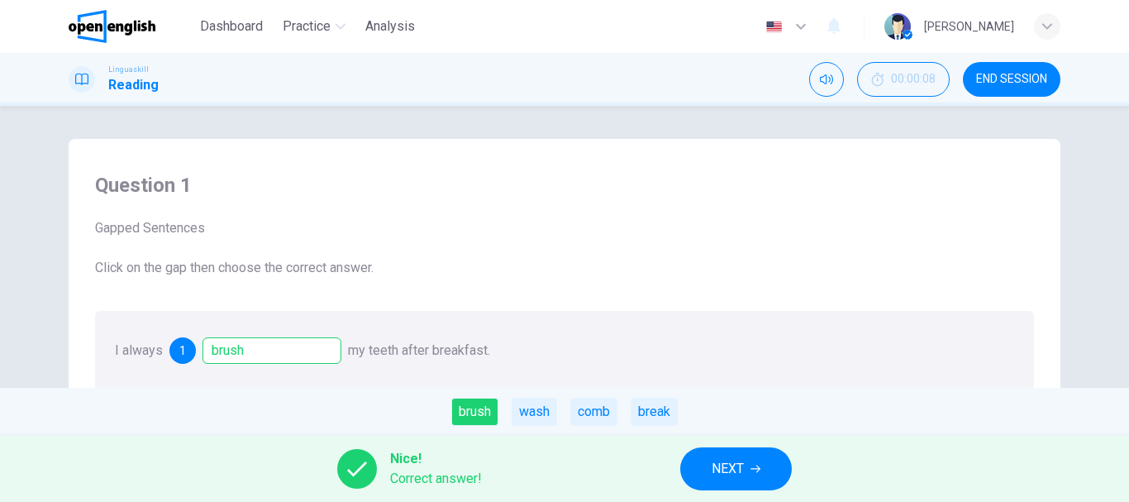
click at [719, 470] on span "NEXT" at bounding box center [728, 468] width 32 height 23
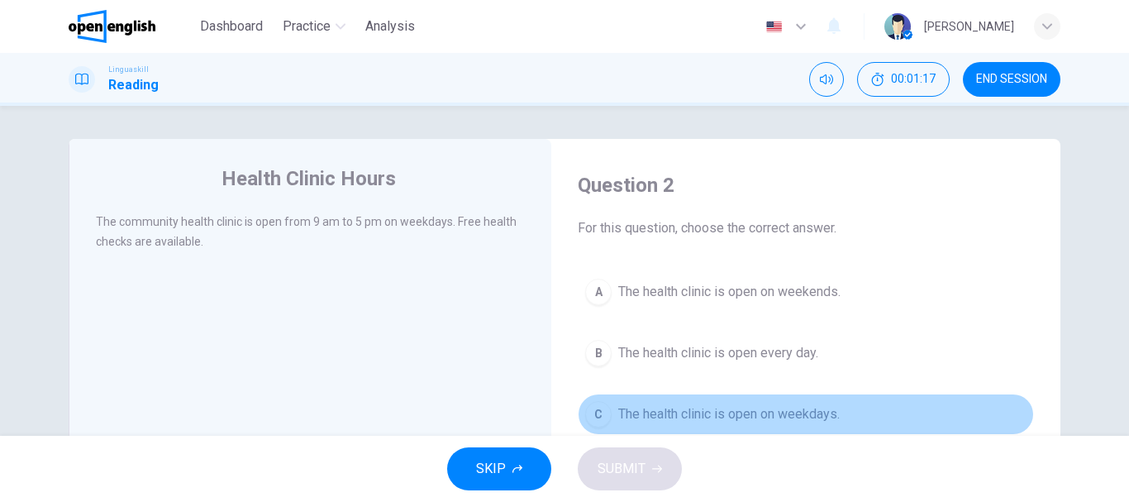
click at [828, 406] on span "The health clinic is open on weekdays." at bounding box center [728, 414] width 221 height 20
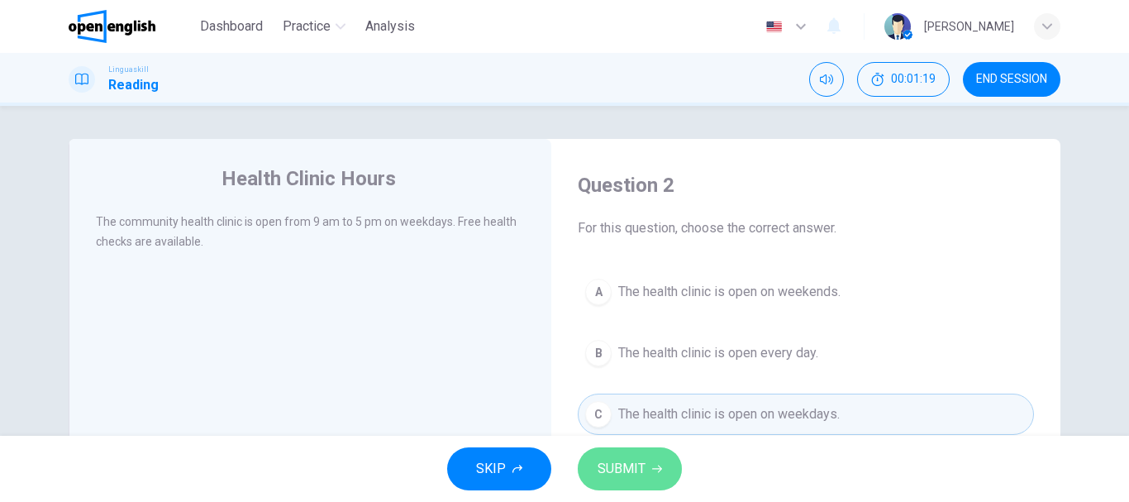
click at [623, 465] on span "SUBMIT" at bounding box center [621, 468] width 48 height 23
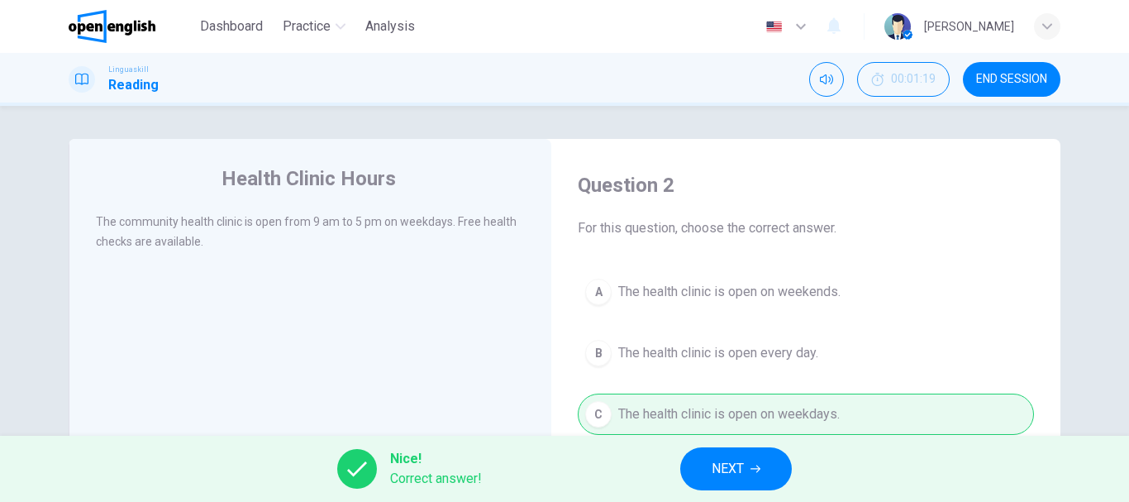
click at [712, 470] on span "NEXT" at bounding box center [728, 468] width 32 height 23
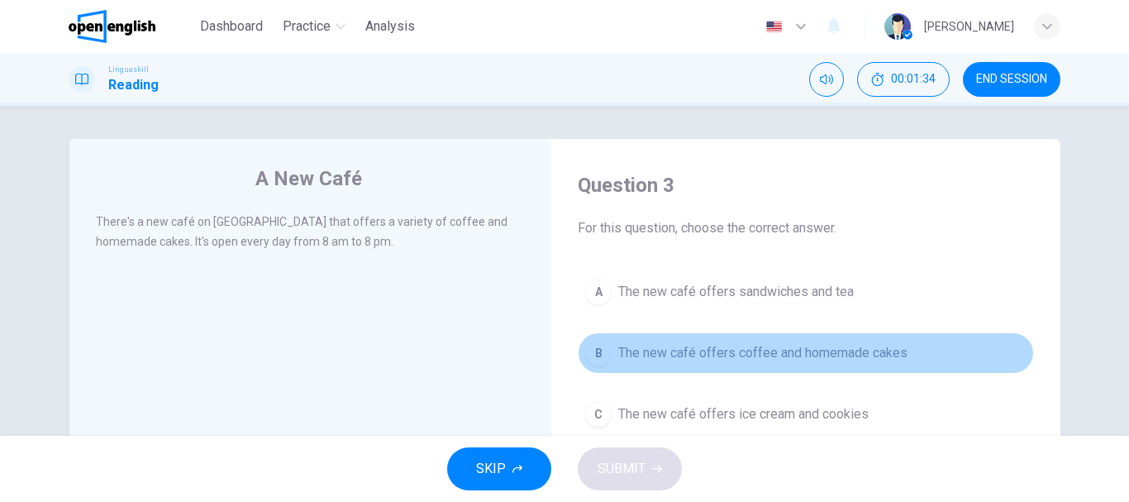
click at [866, 368] on button "B The new café offers coffee and homemade cakes" at bounding box center [806, 352] width 456 height 41
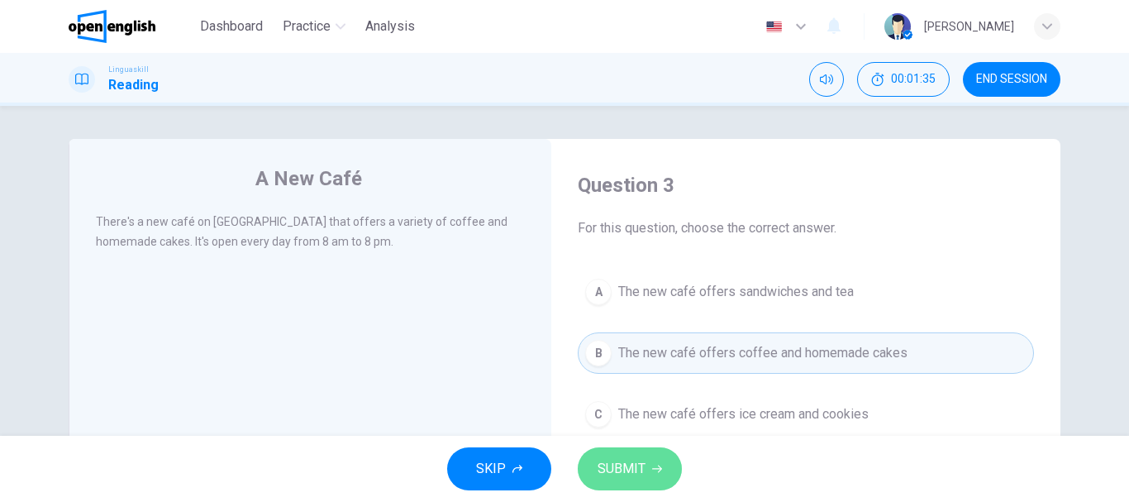
click at [640, 472] on span "SUBMIT" at bounding box center [621, 468] width 48 height 23
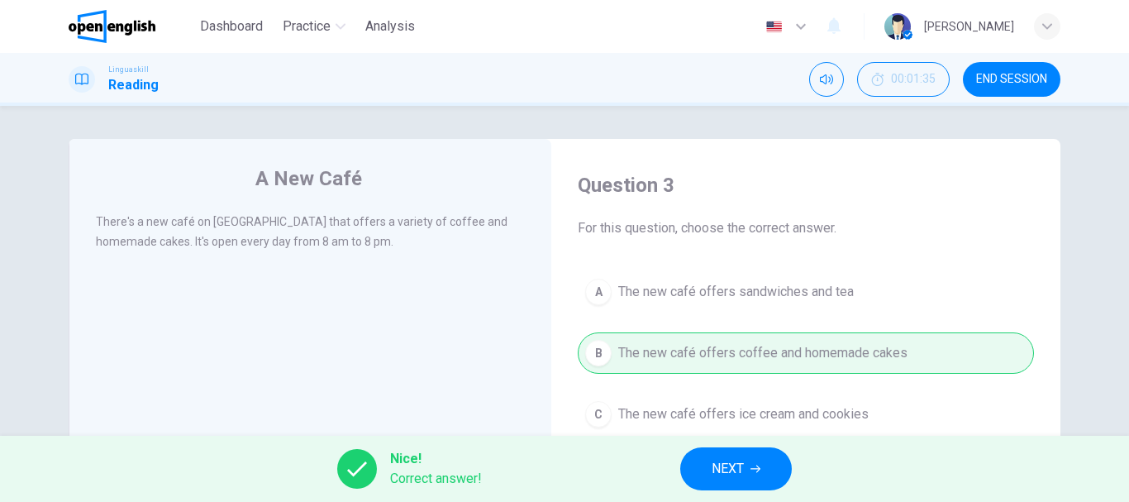
click at [733, 472] on span "NEXT" at bounding box center [728, 468] width 32 height 23
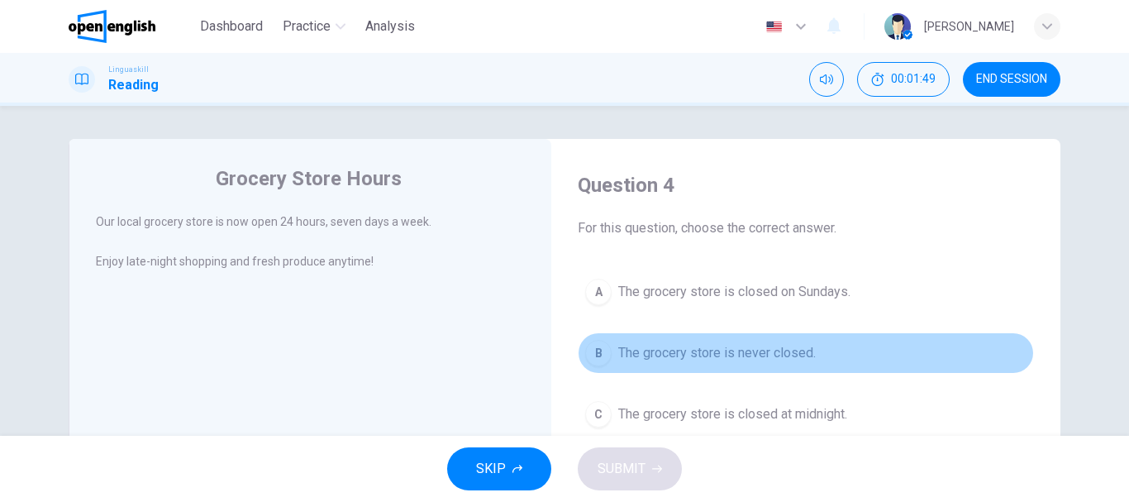
click at [813, 354] on button "B The grocery store is never closed." at bounding box center [806, 352] width 456 height 41
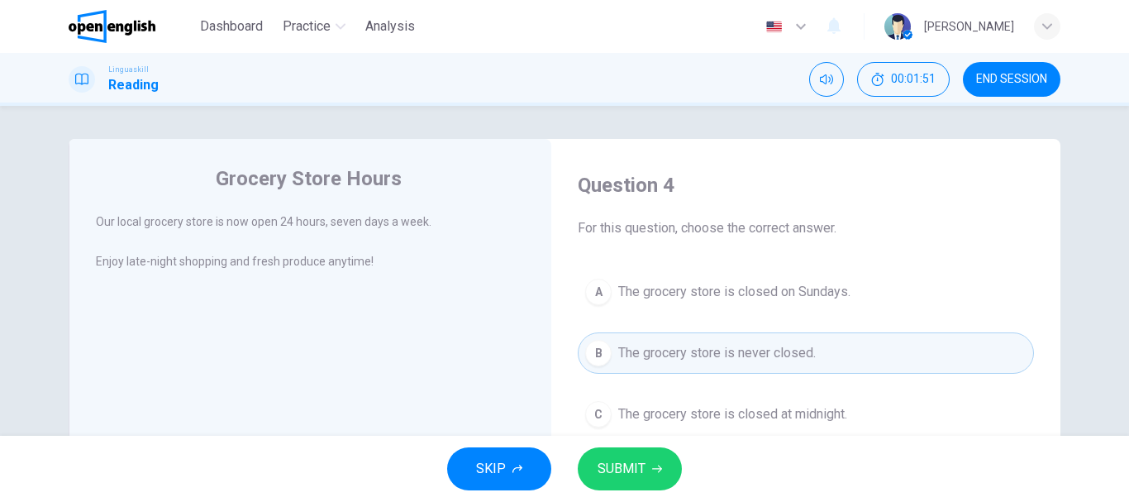
click at [642, 455] on button "SUBMIT" at bounding box center [630, 468] width 104 height 43
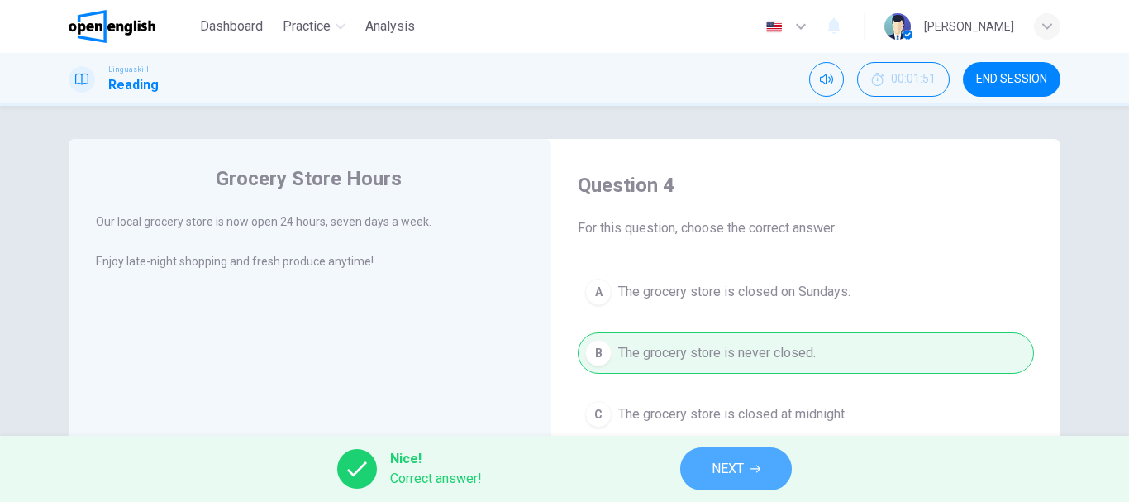
click at [713, 480] on button "NEXT" at bounding box center [736, 468] width 112 height 43
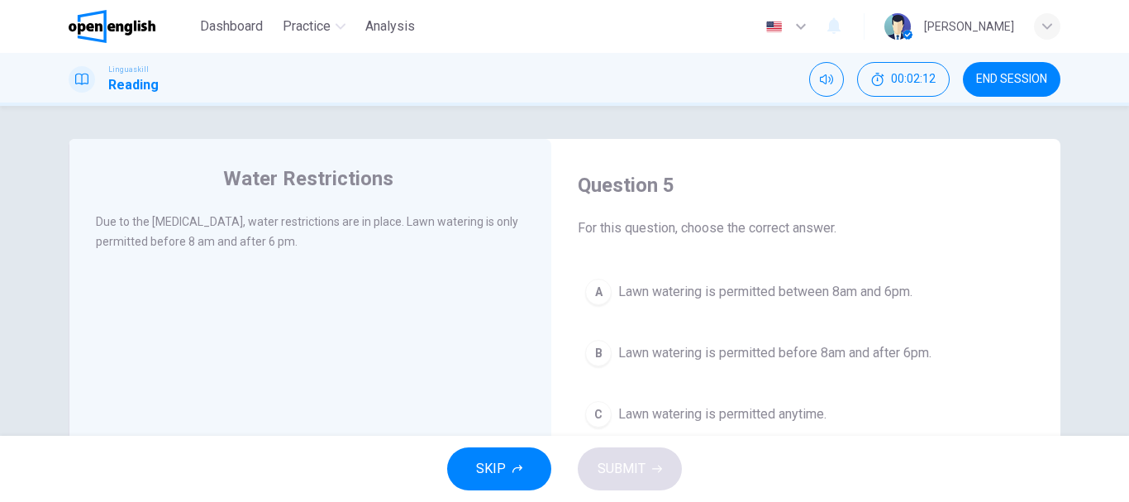
click at [791, 358] on span "Lawn watering is permitted before 8am and after 6pm." at bounding box center [774, 353] width 313 height 20
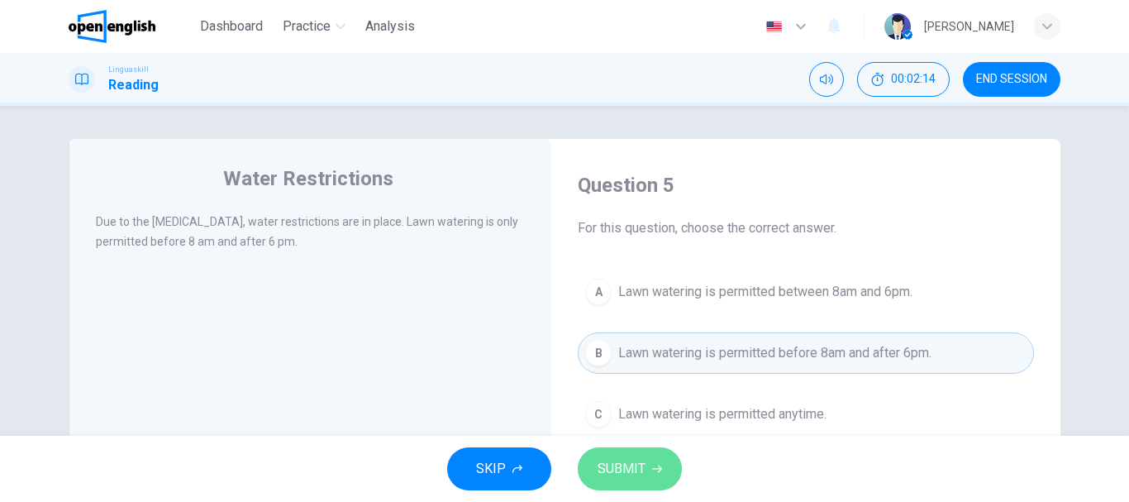
click at [627, 458] on span "SUBMIT" at bounding box center [621, 468] width 48 height 23
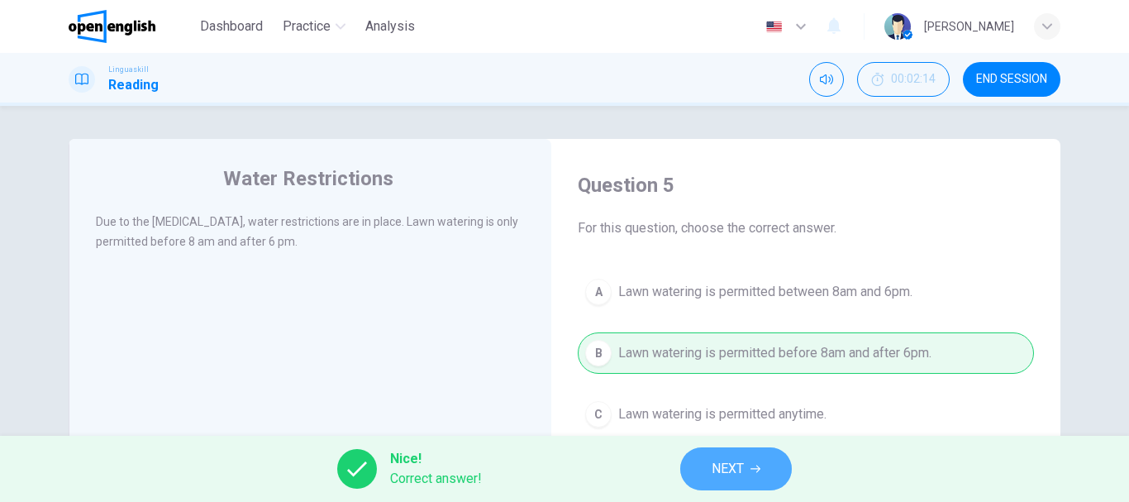
click at [709, 474] on button "NEXT" at bounding box center [736, 468] width 112 height 43
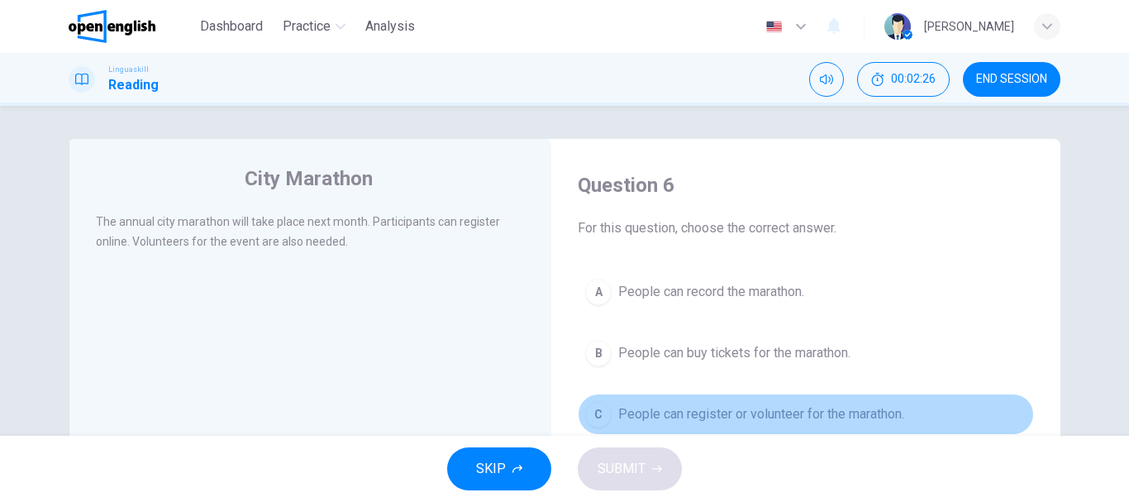
click at [740, 414] on span "People can register or volunteer for the marathon." at bounding box center [761, 414] width 286 height 20
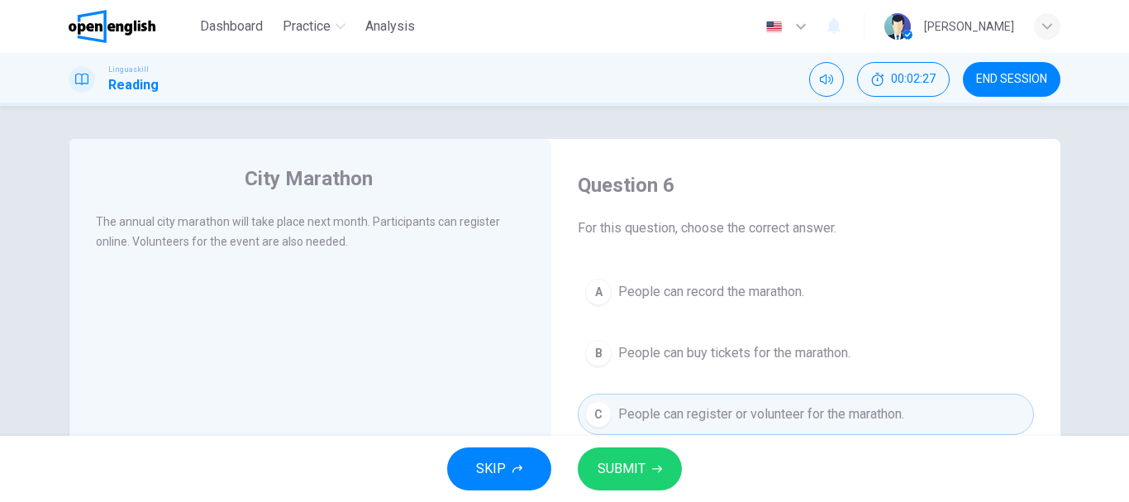
click at [655, 469] on icon "button" at bounding box center [657, 468] width 10 height 7
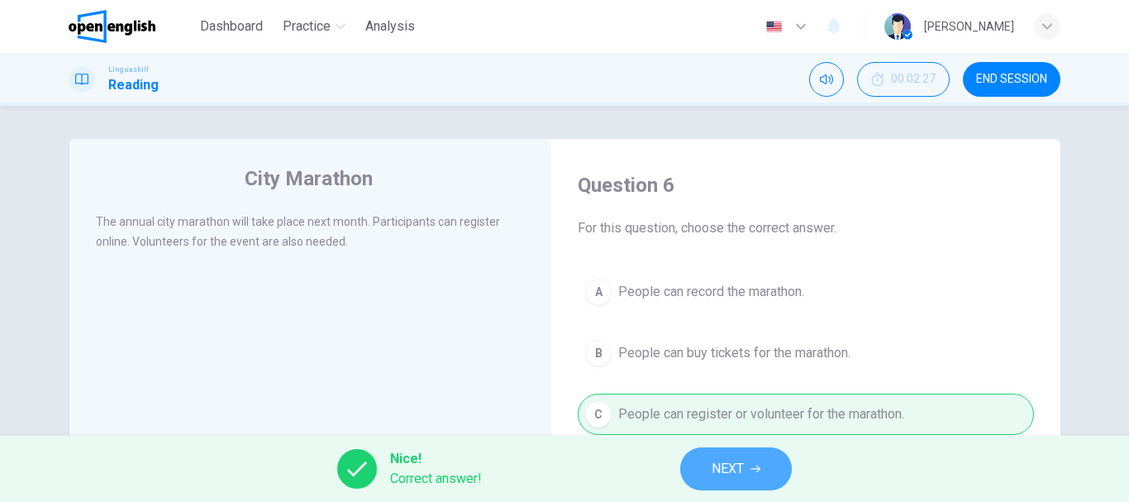
click at [756, 460] on button "NEXT" at bounding box center [736, 468] width 112 height 43
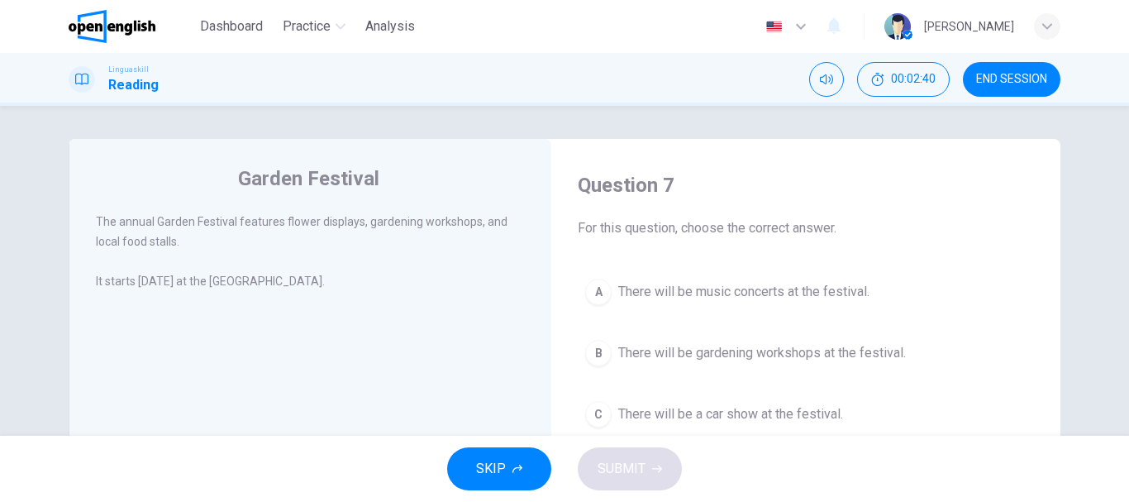
click at [775, 356] on span "There will be gardening workshops at the festival." at bounding box center [762, 353] width 288 height 20
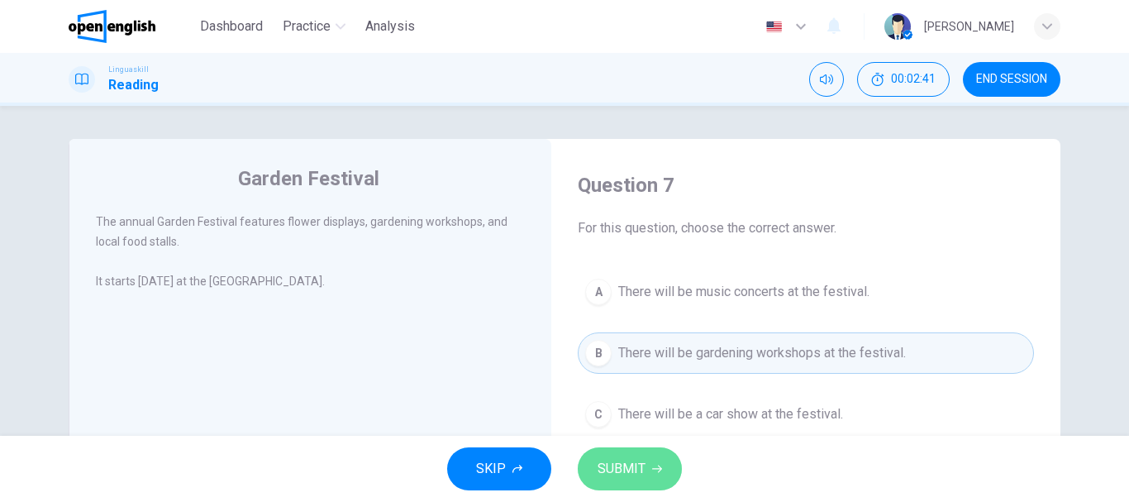
click at [661, 481] on button "SUBMIT" at bounding box center [630, 468] width 104 height 43
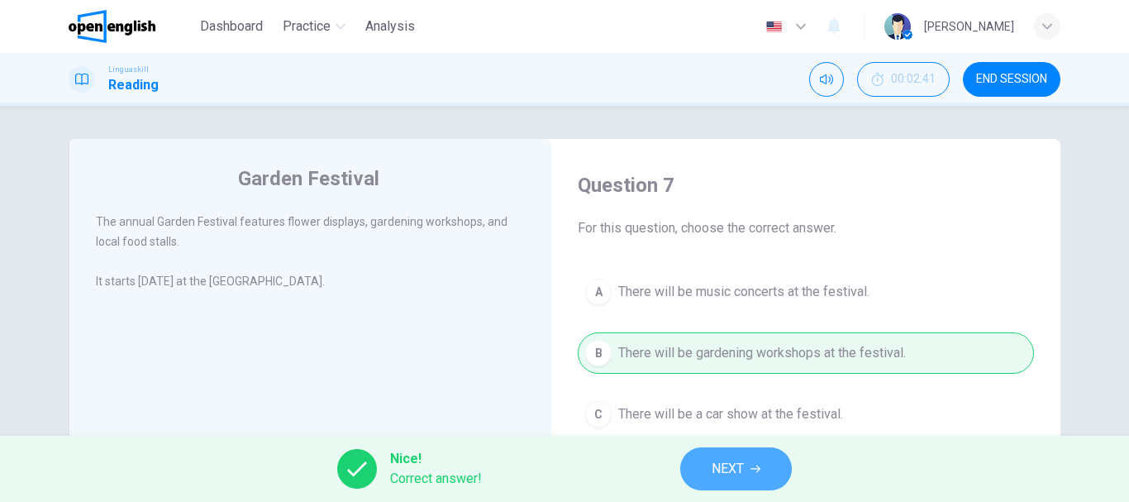
click at [760, 460] on button "NEXT" at bounding box center [736, 468] width 112 height 43
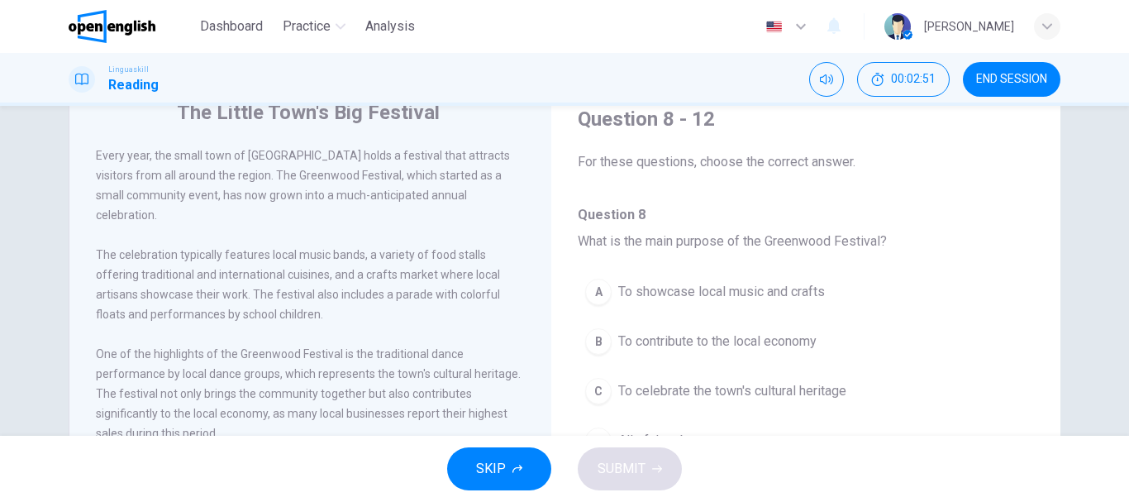
scroll to position [99, 0]
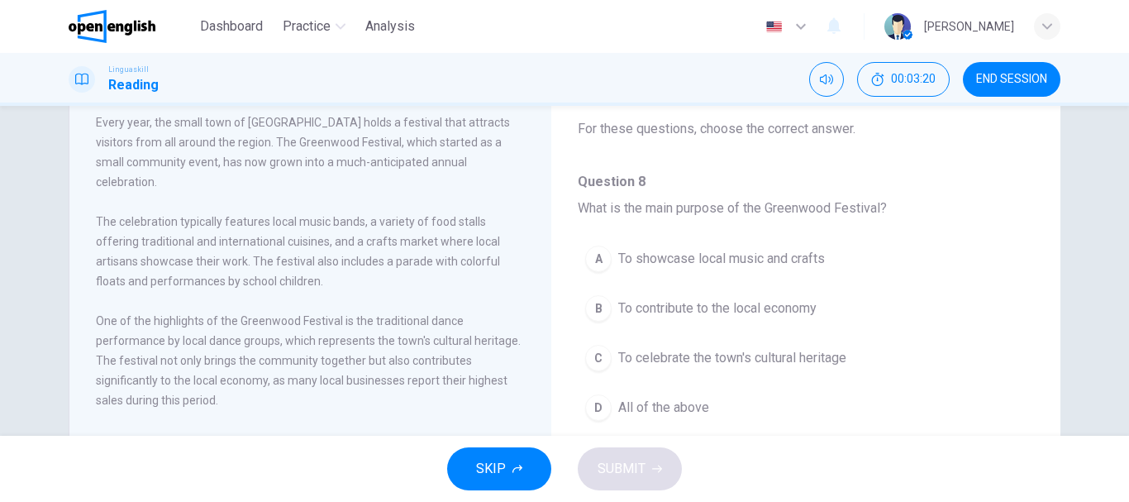
click at [672, 405] on span "All of the above" at bounding box center [663, 408] width 91 height 20
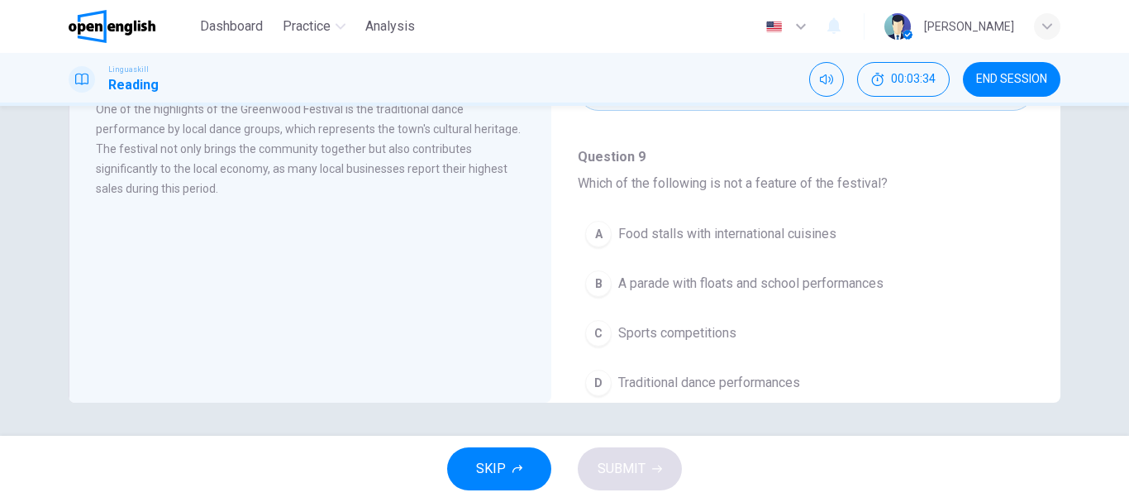
scroll to position [132, 0]
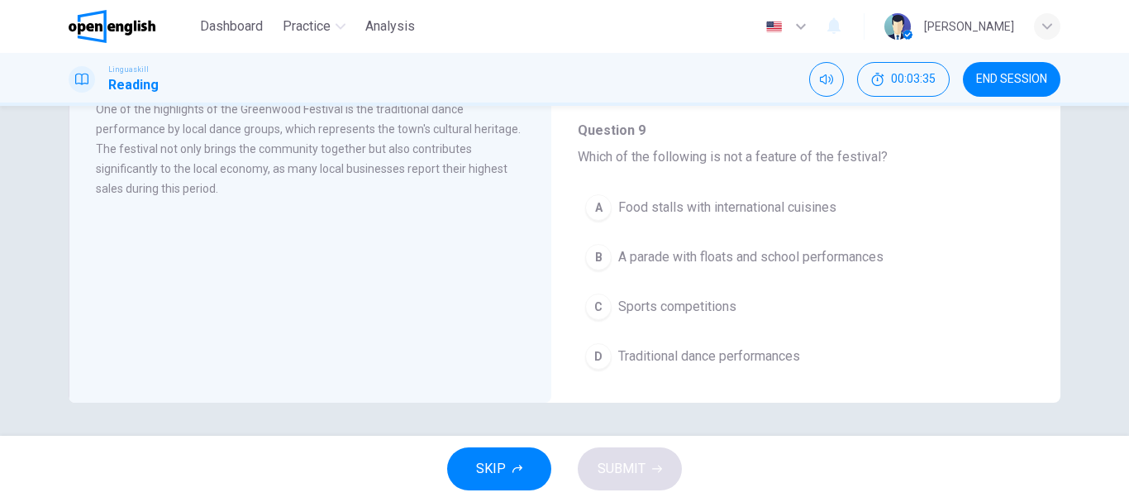
click at [752, 327] on div "A Food stalls with international cuisines B A parade with floats and school per…" at bounding box center [806, 290] width 456 height 207
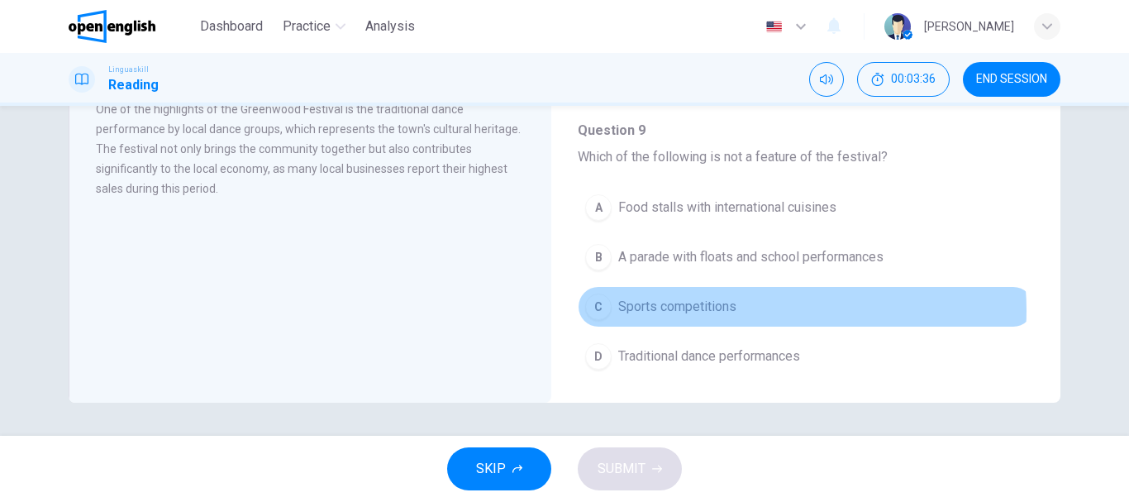
click at [743, 310] on button "C Sports competitions" at bounding box center [806, 306] width 456 height 41
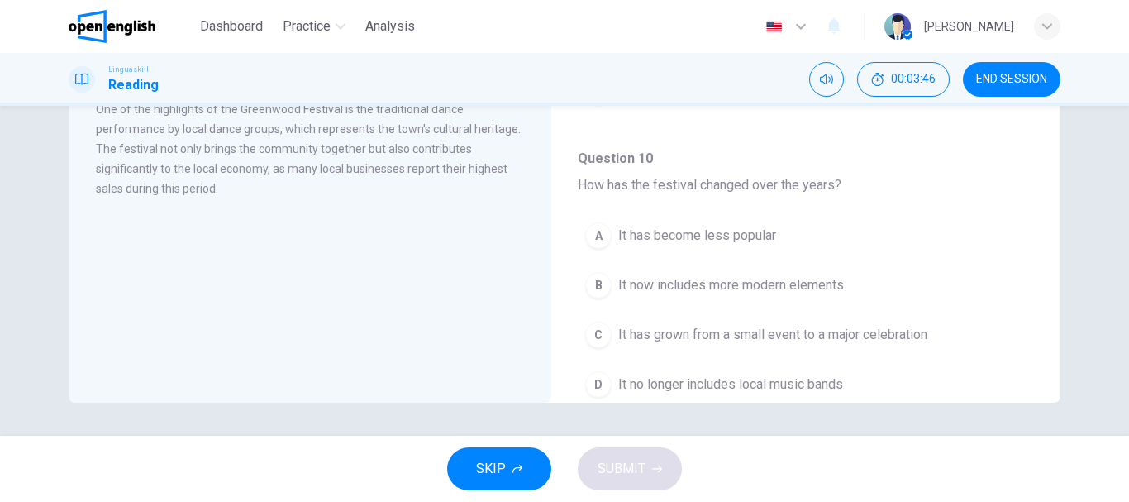
scroll to position [430, 0]
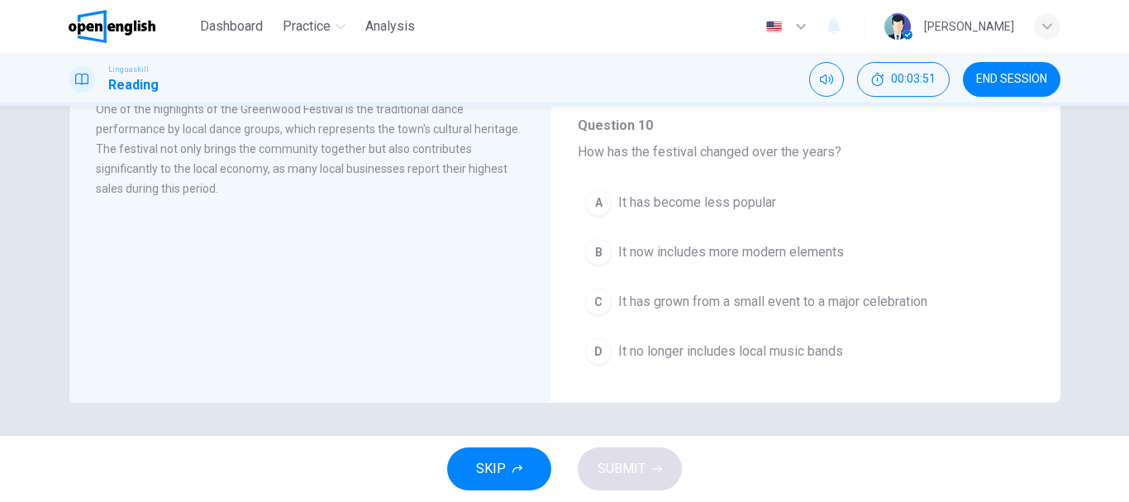
click at [840, 305] on span "It has grown from a small event to a major celebration" at bounding box center [772, 302] width 309 height 20
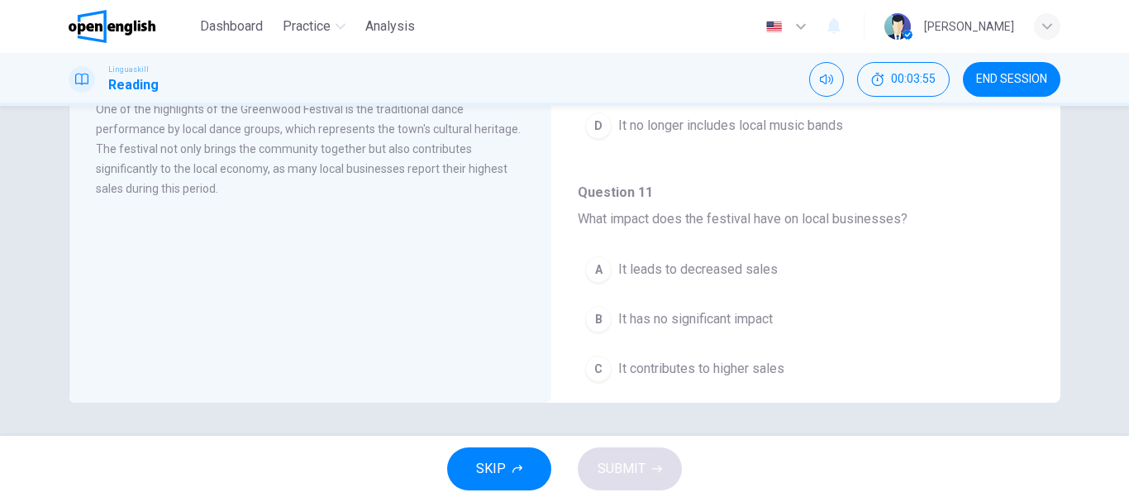
scroll to position [661, 0]
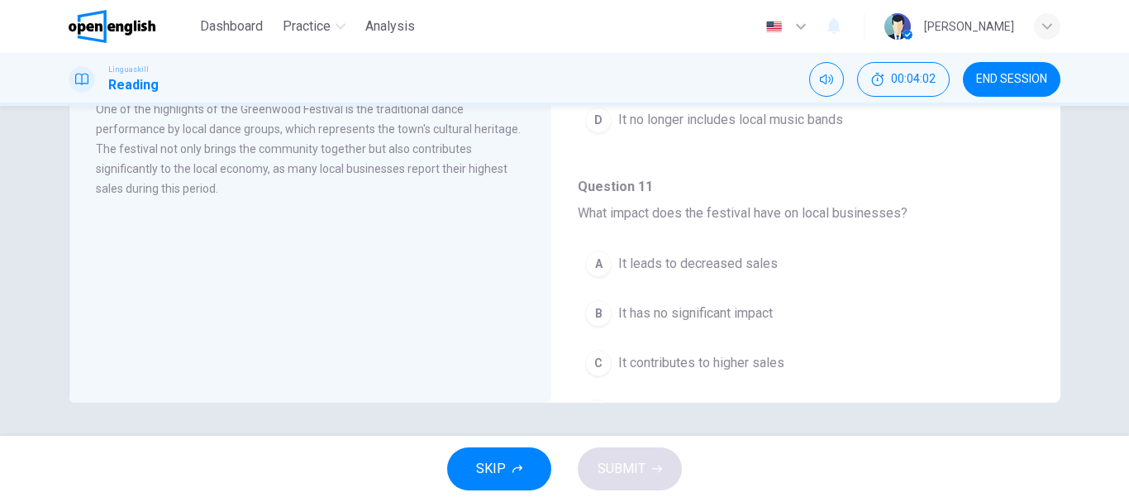
click at [798, 359] on button "C It contributes to higher sales" at bounding box center [806, 362] width 456 height 41
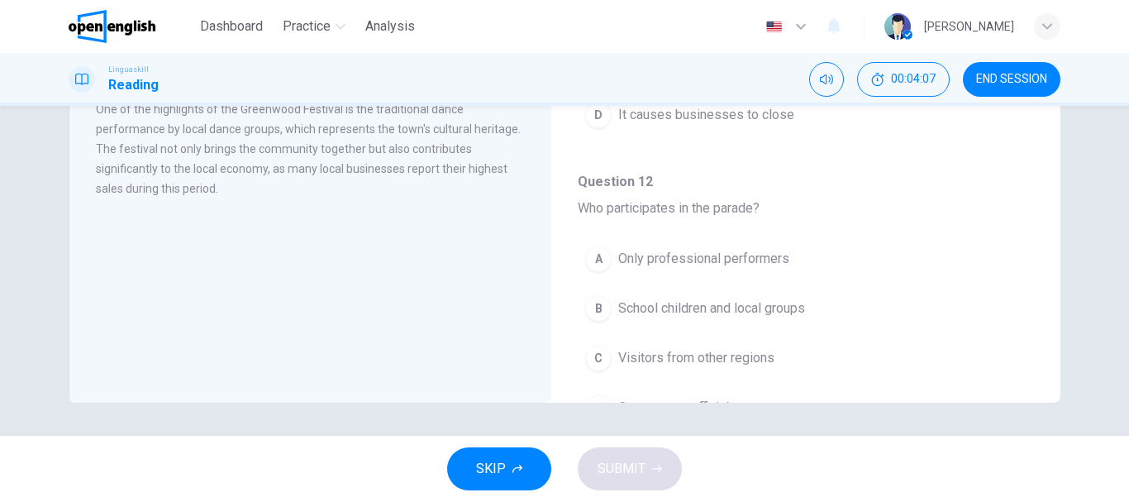
scroll to position [992, 0]
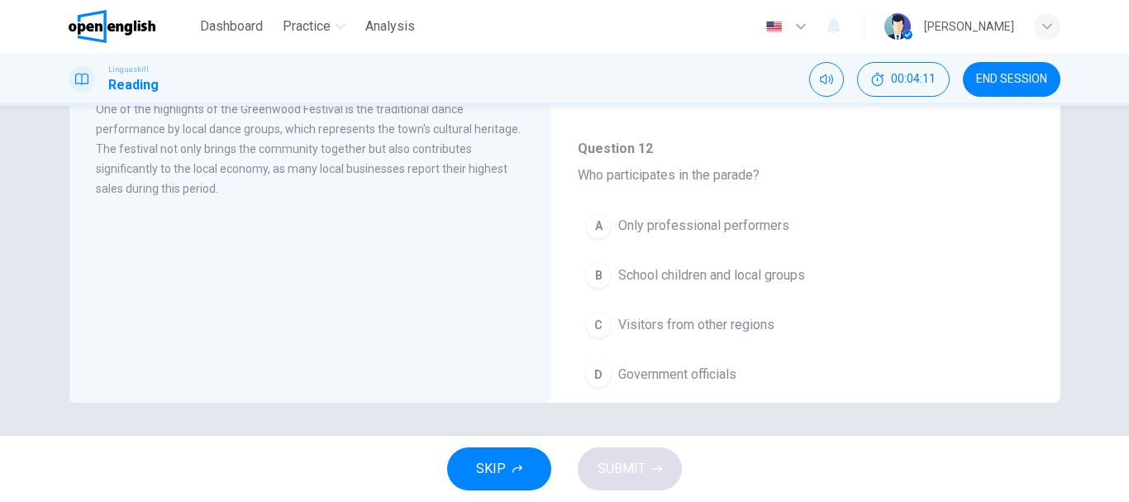
click at [764, 274] on span "School children and local groups" at bounding box center [711, 275] width 187 height 20
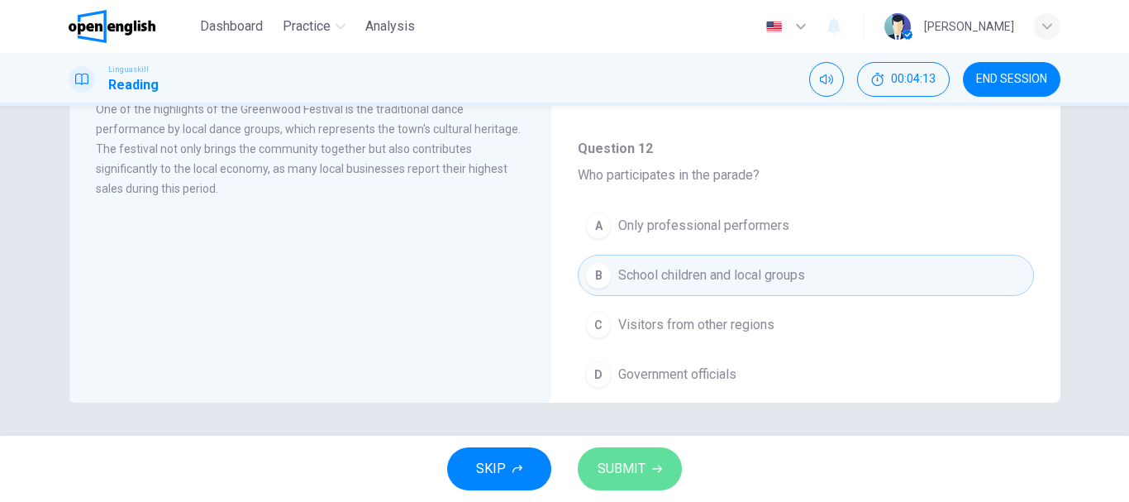
click at [634, 465] on span "SUBMIT" at bounding box center [621, 468] width 48 height 23
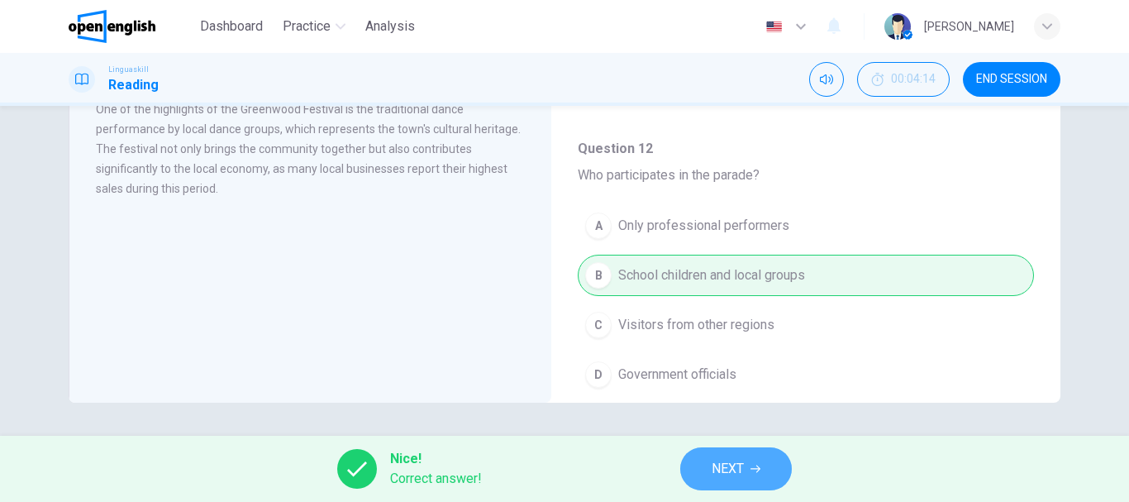
click at [727, 461] on span "NEXT" at bounding box center [728, 468] width 32 height 23
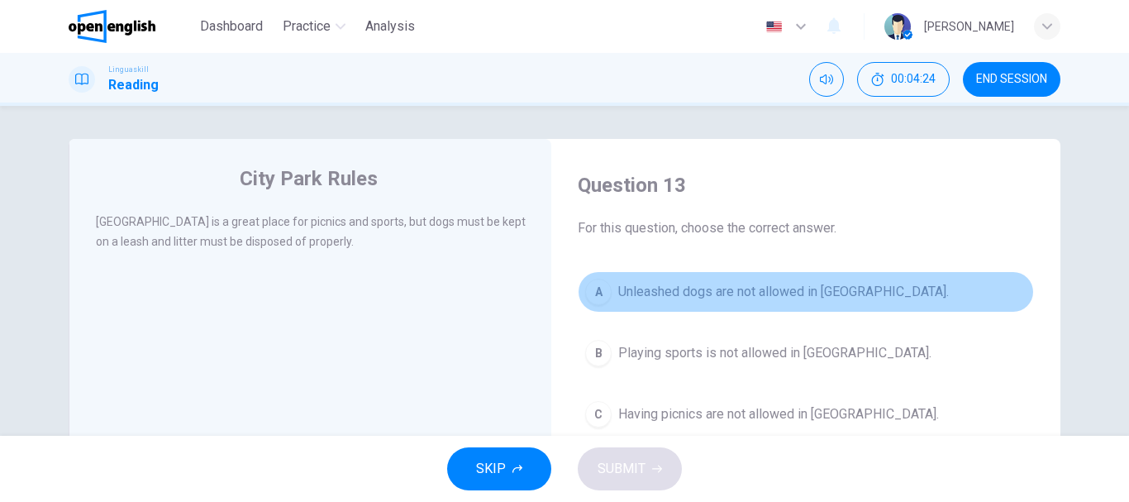
click at [770, 290] on span "Unleashed dogs are not allowed in City Park." at bounding box center [783, 292] width 331 height 20
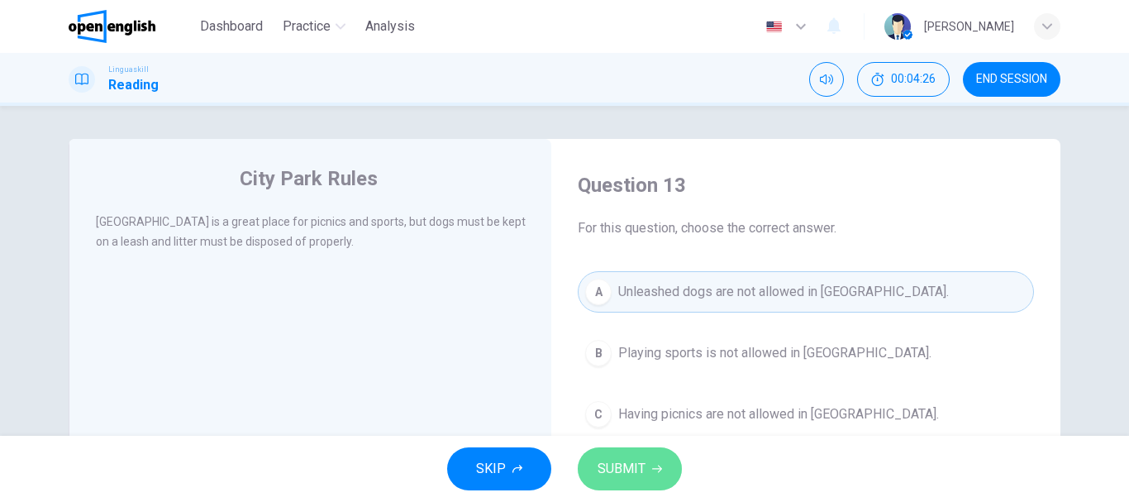
click at [647, 464] on button "SUBMIT" at bounding box center [630, 468] width 104 height 43
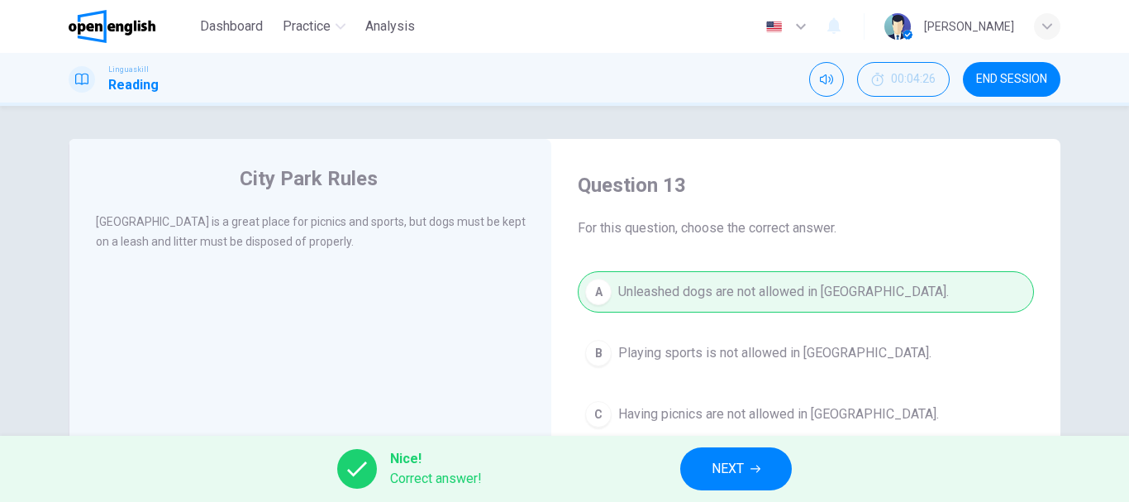
click at [717, 466] on span "NEXT" at bounding box center [728, 468] width 32 height 23
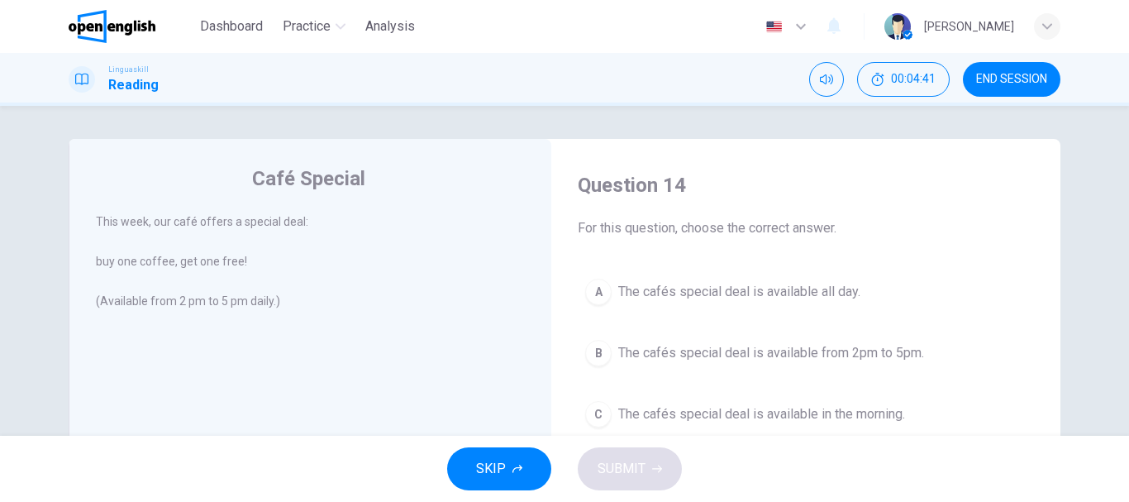
click at [787, 355] on span "The cafés special deal is available from 2pm to 5pm." at bounding box center [771, 353] width 306 height 20
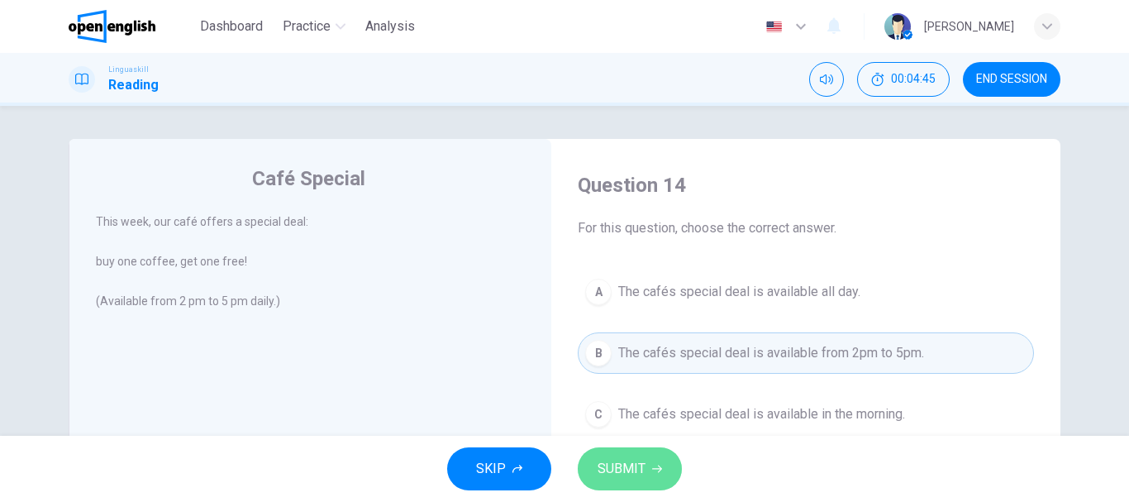
click at [627, 464] on span "SUBMIT" at bounding box center [621, 468] width 48 height 23
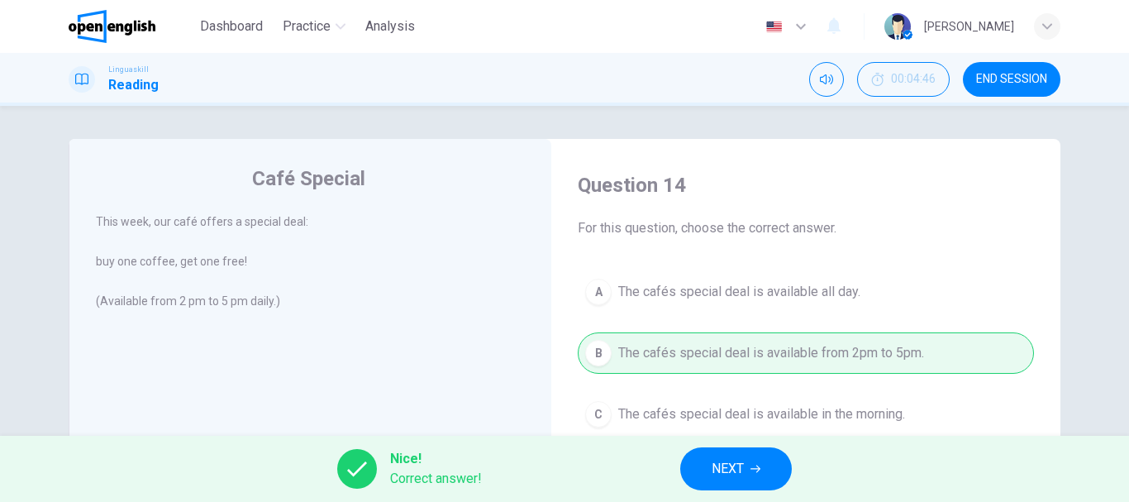
click at [769, 464] on button "NEXT" at bounding box center [736, 468] width 112 height 43
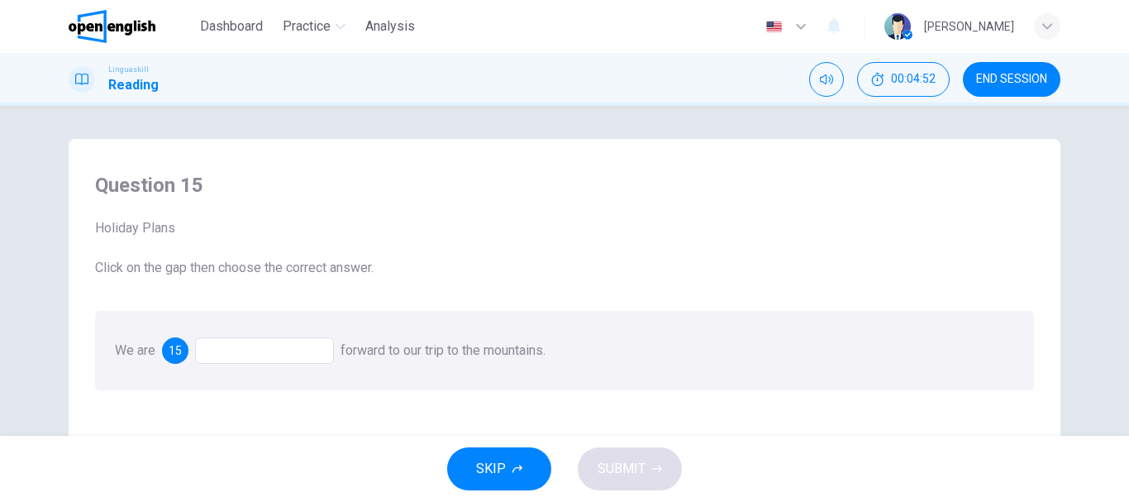
click at [280, 350] on div at bounding box center [264, 350] width 139 height 26
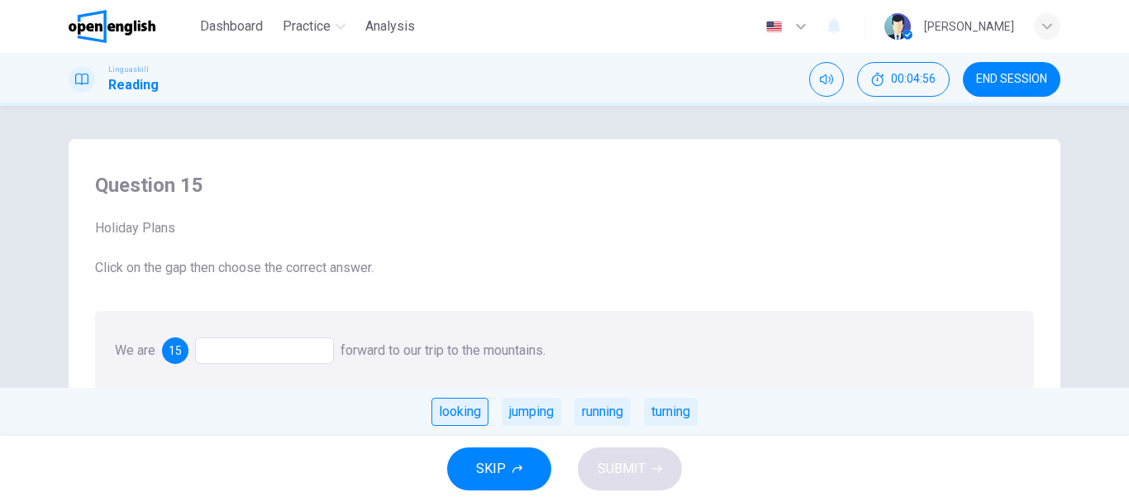
click at [448, 415] on div "looking" at bounding box center [459, 412] width 57 height 28
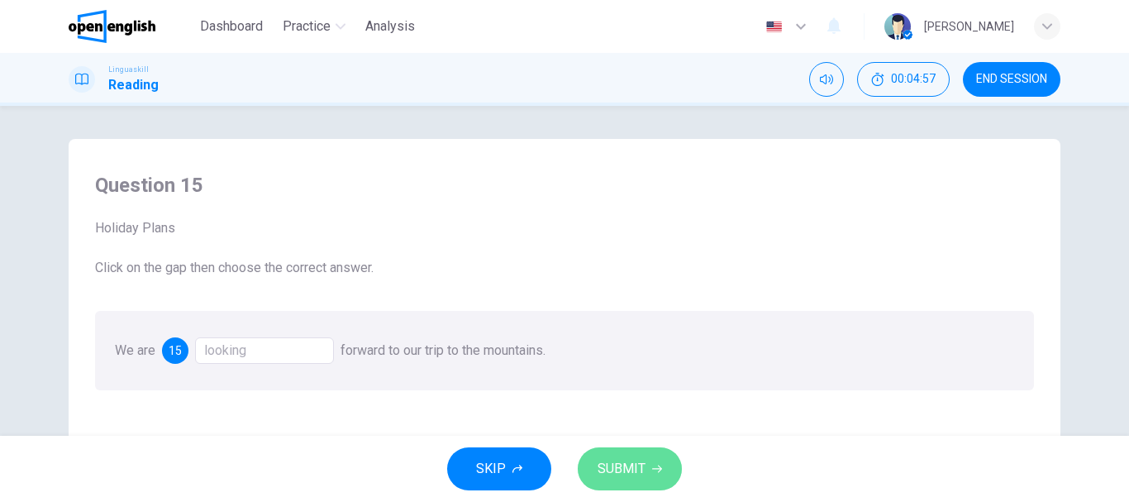
click at [606, 462] on span "SUBMIT" at bounding box center [621, 468] width 48 height 23
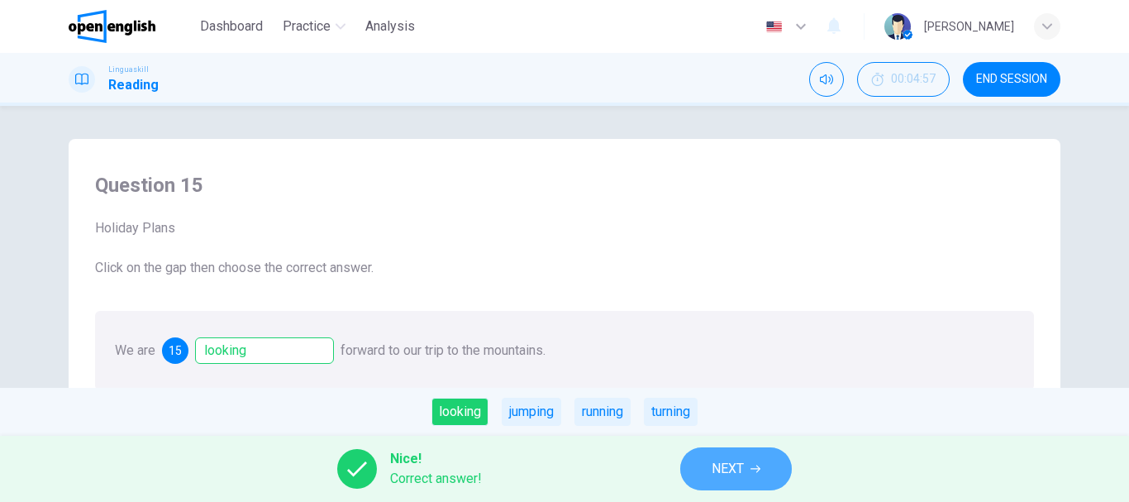
click at [714, 474] on span "NEXT" at bounding box center [728, 468] width 32 height 23
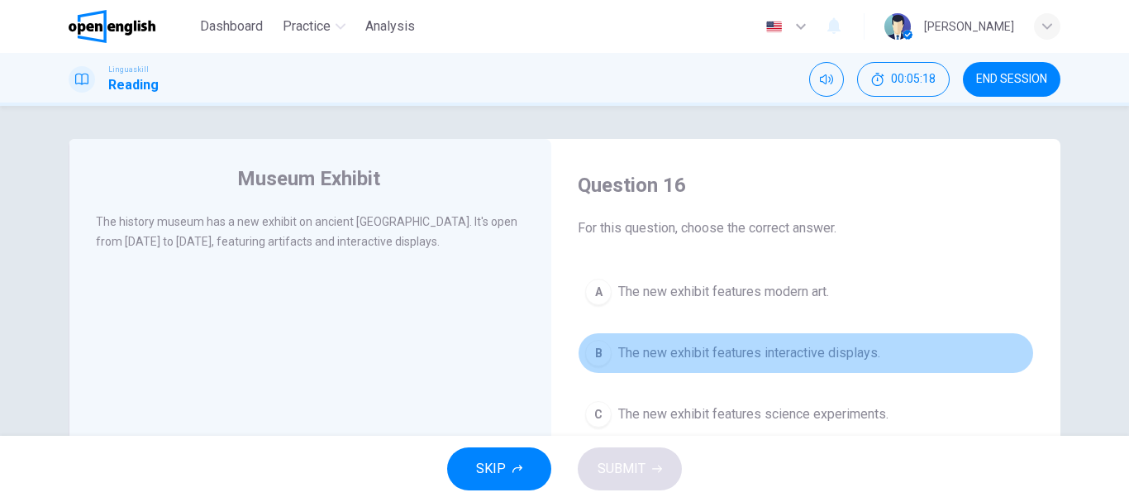
click at [769, 353] on span "The new exhibit features interactive displays." at bounding box center [749, 353] width 262 height 20
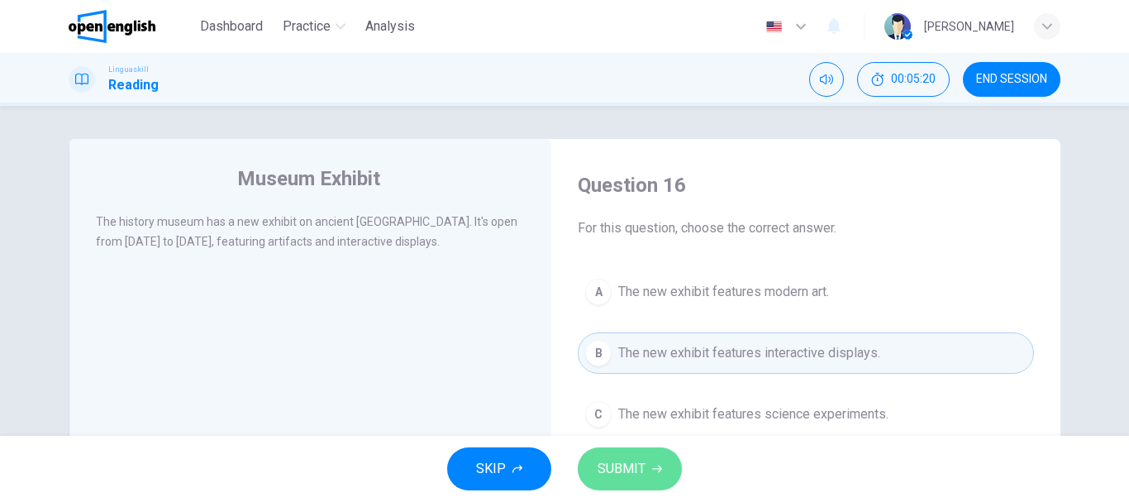
click at [644, 477] on span "SUBMIT" at bounding box center [621, 468] width 48 height 23
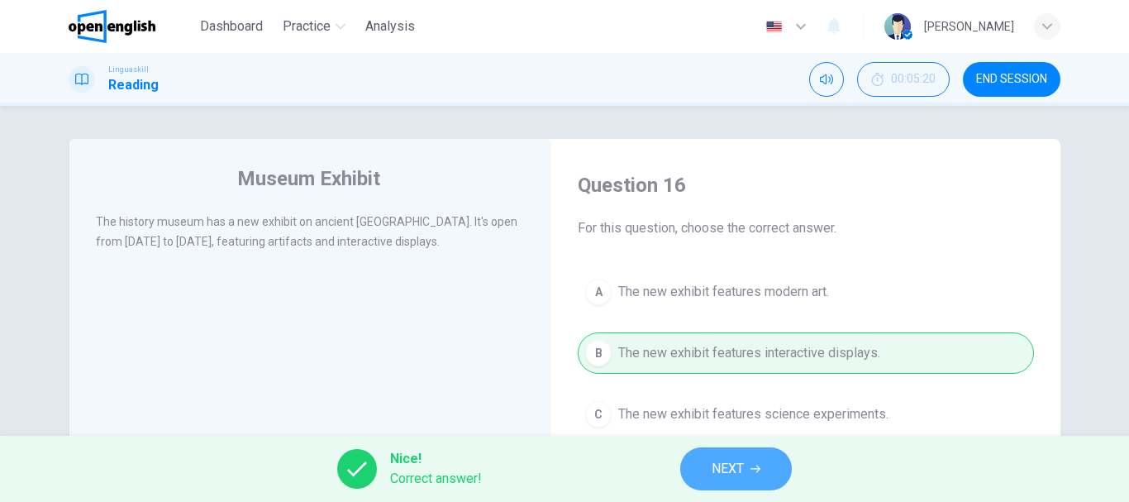
click at [697, 472] on button "NEXT" at bounding box center [736, 468] width 112 height 43
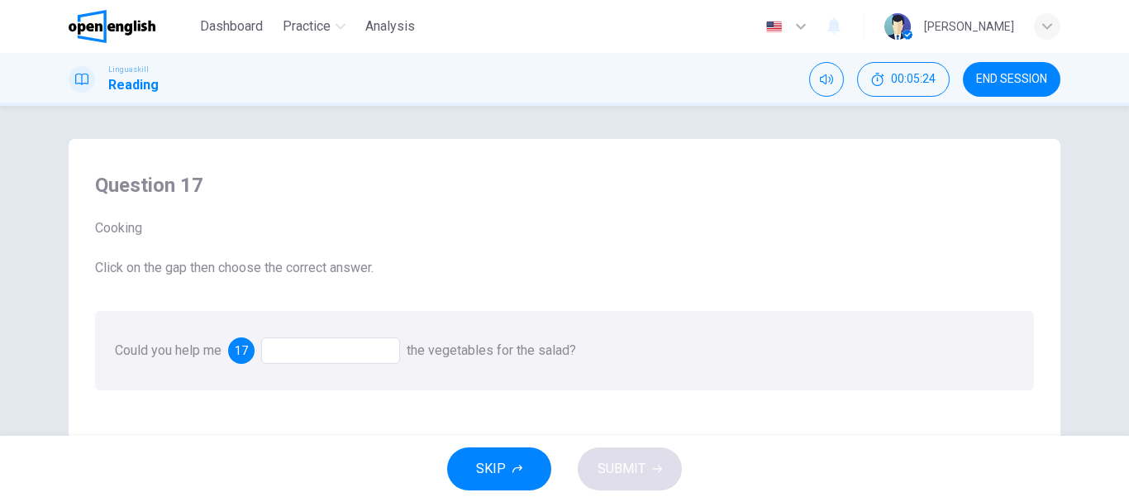
click at [341, 346] on div at bounding box center [330, 350] width 139 height 26
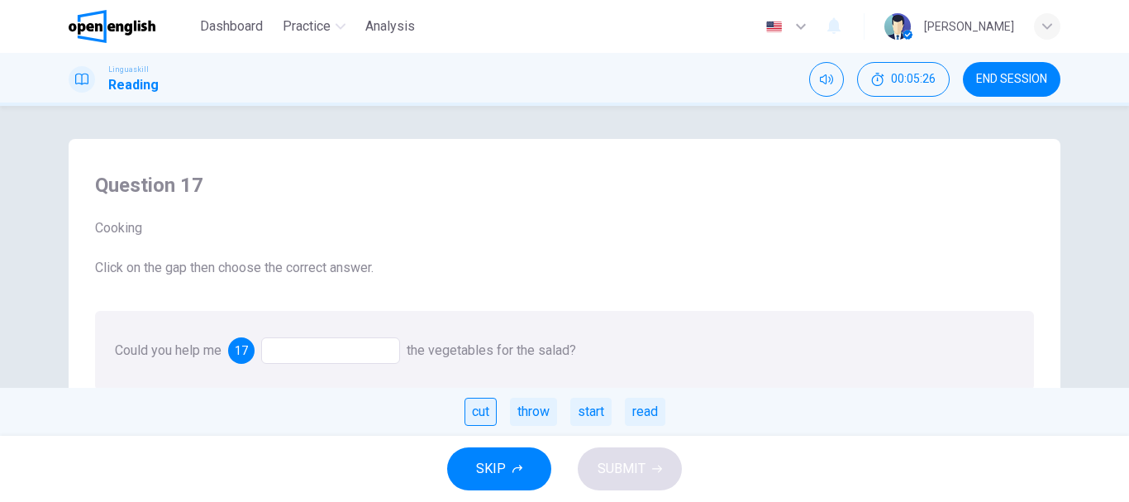
click at [478, 417] on div "cut" at bounding box center [480, 412] width 32 height 28
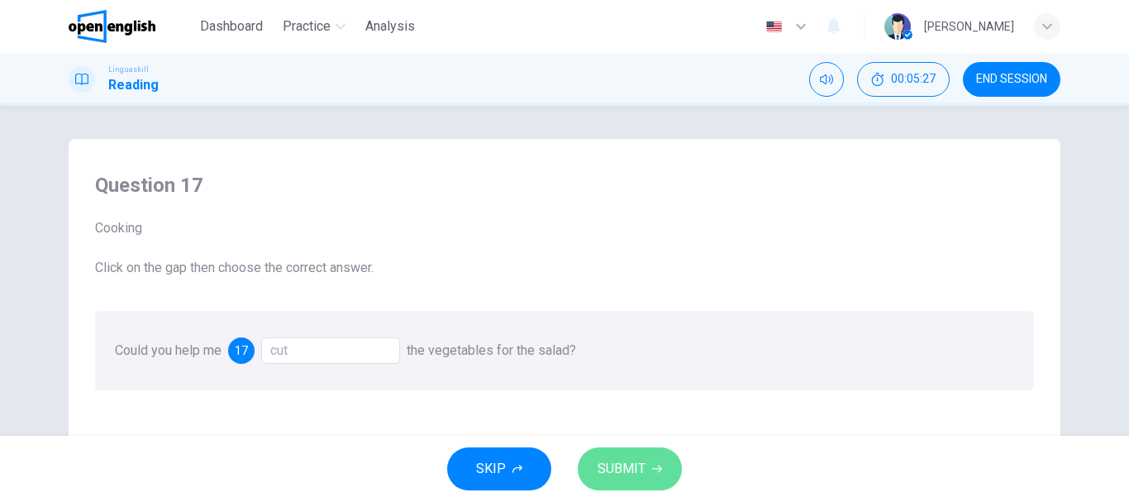
click at [608, 471] on span "SUBMIT" at bounding box center [621, 468] width 48 height 23
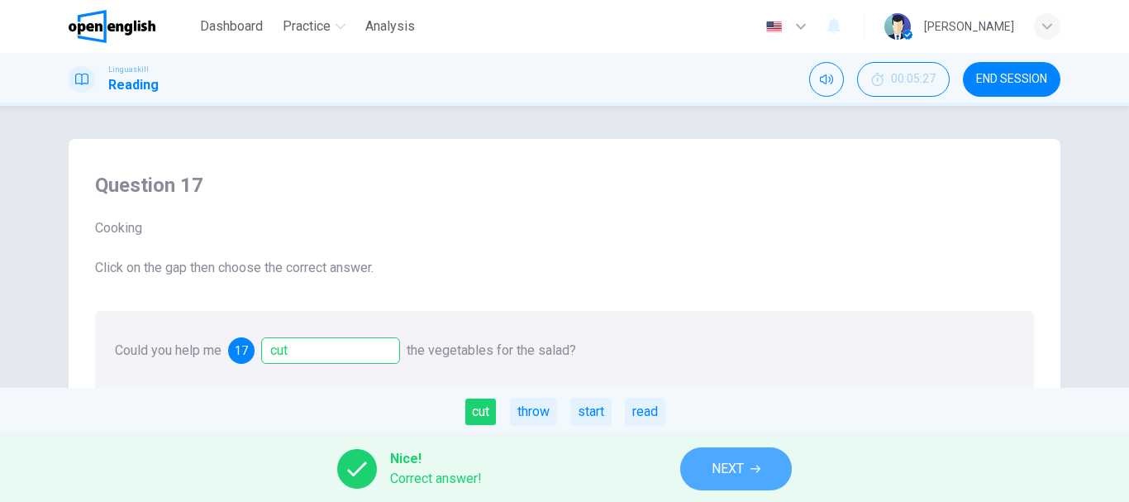
click at [720, 462] on span "NEXT" at bounding box center [728, 468] width 32 height 23
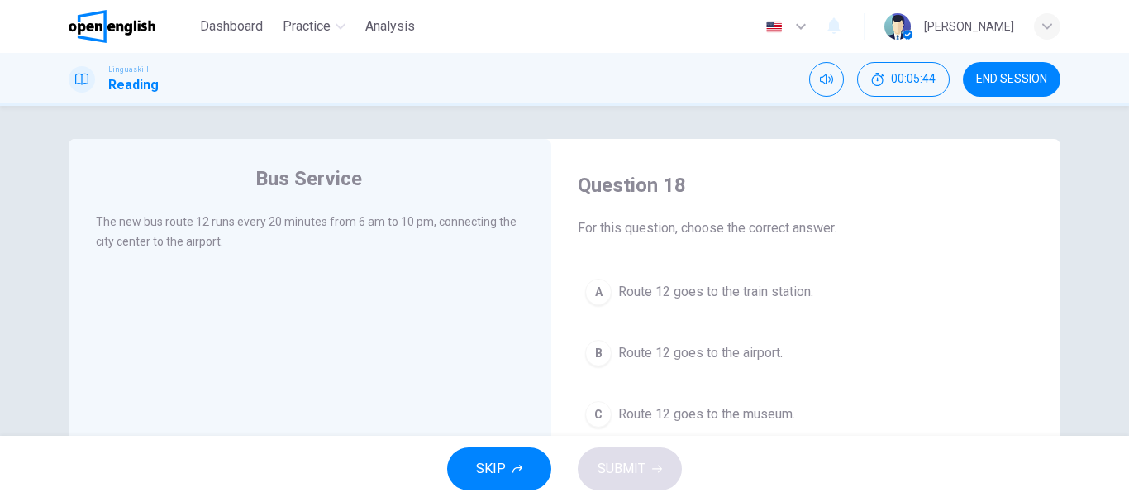
click at [640, 348] on span "Route 12 goes to the airport." at bounding box center [700, 353] width 164 height 20
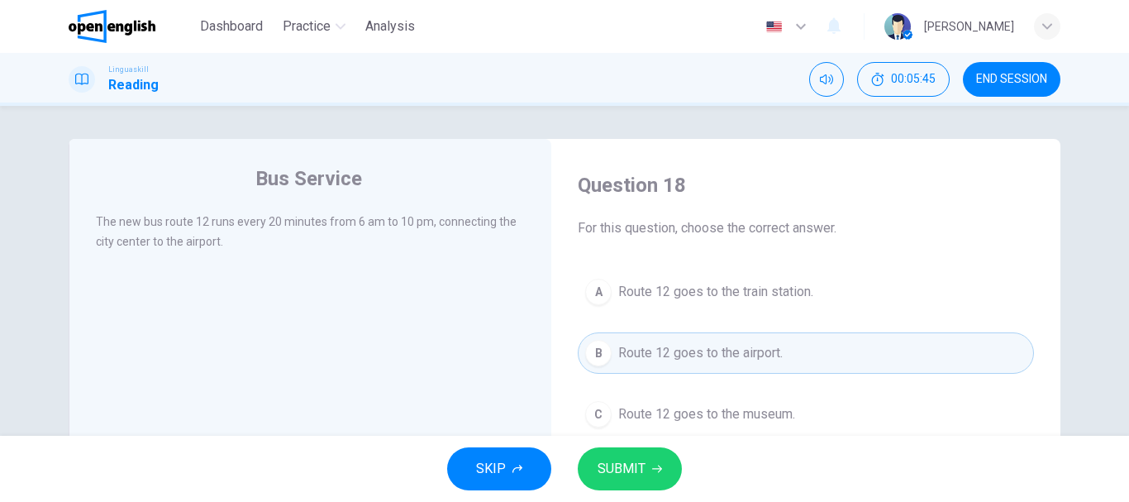
click at [624, 460] on span "SUBMIT" at bounding box center [621, 468] width 48 height 23
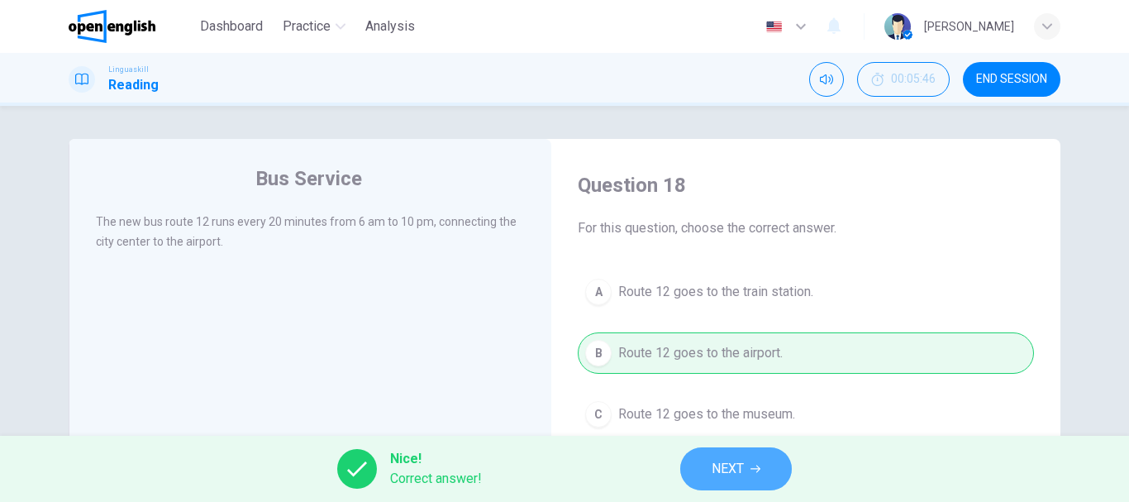
click at [698, 469] on button "NEXT" at bounding box center [736, 468] width 112 height 43
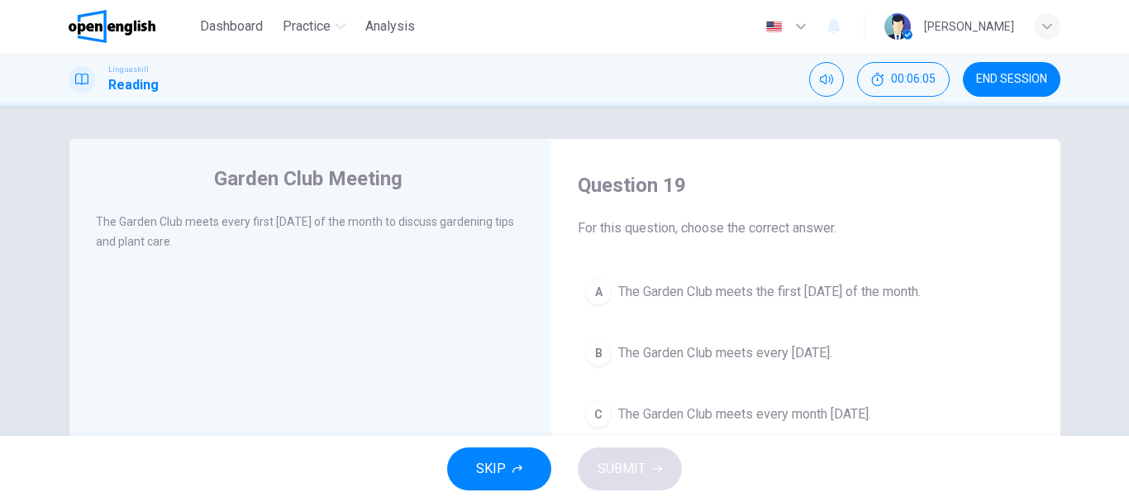
click at [920, 293] on span "The Garden Club meets the first Thursday of the month." at bounding box center [769, 292] width 302 height 20
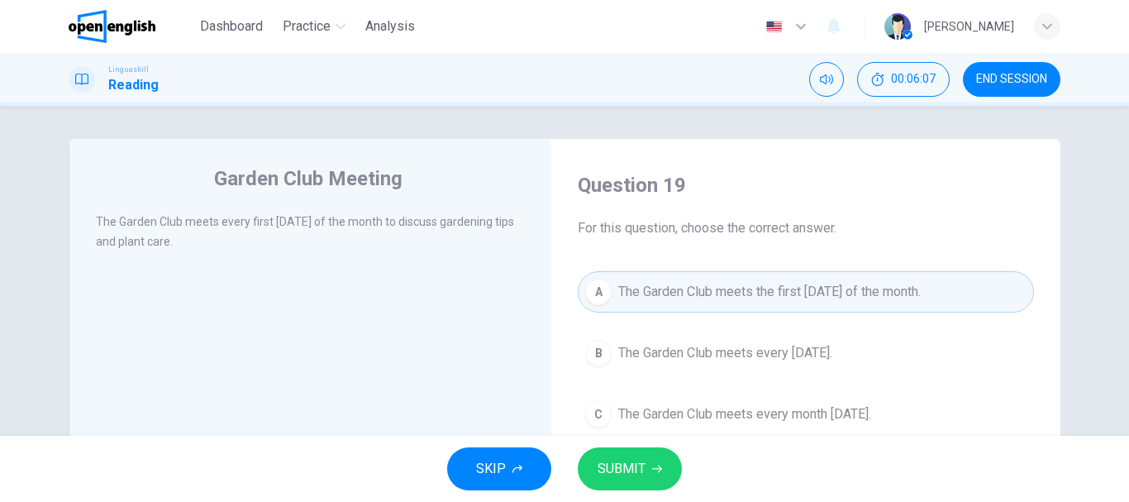
click at [639, 478] on span "SUBMIT" at bounding box center [621, 468] width 48 height 23
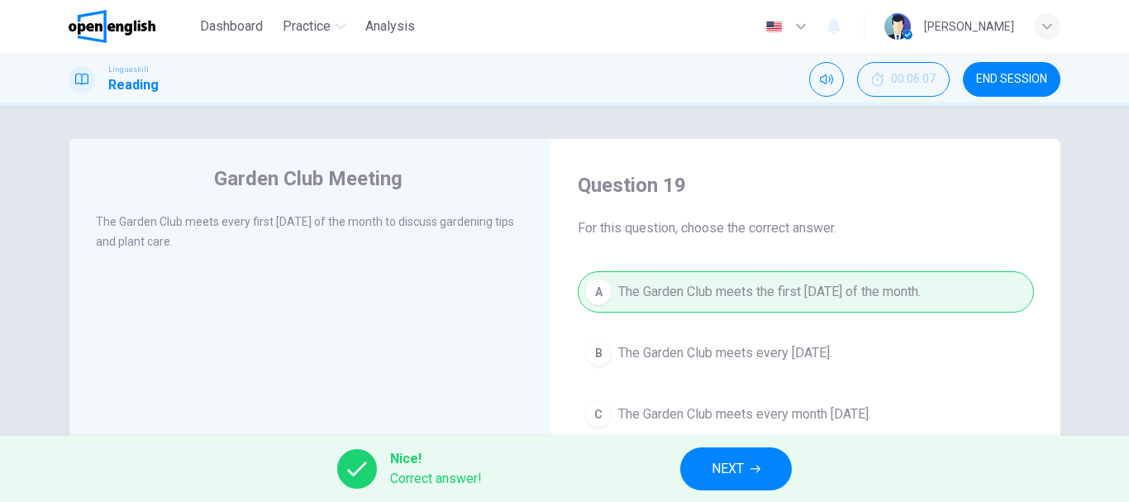
click at [741, 462] on span "NEXT" at bounding box center [728, 468] width 32 height 23
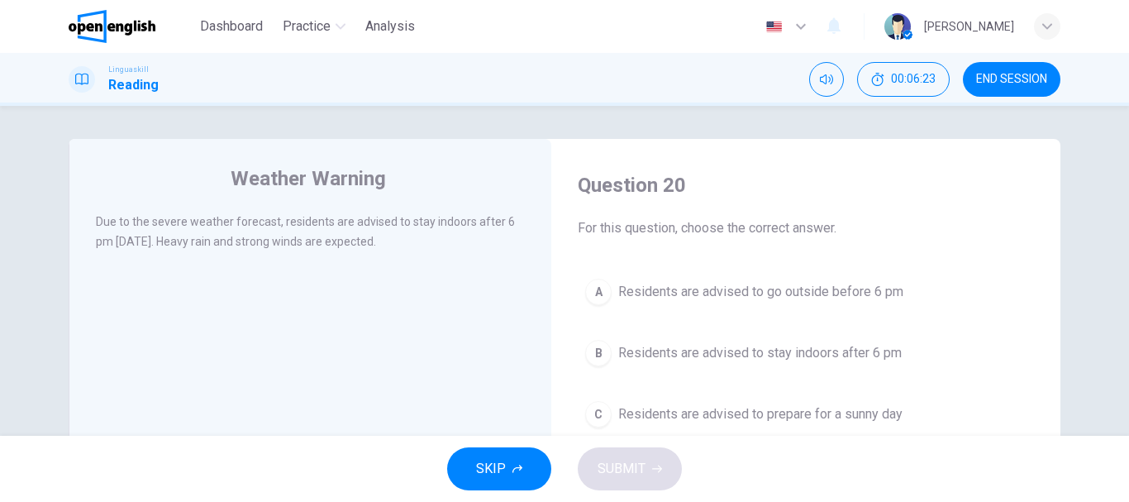
click at [773, 359] on span "Residents are advised to stay indoors after 6 pm" at bounding box center [759, 353] width 283 height 20
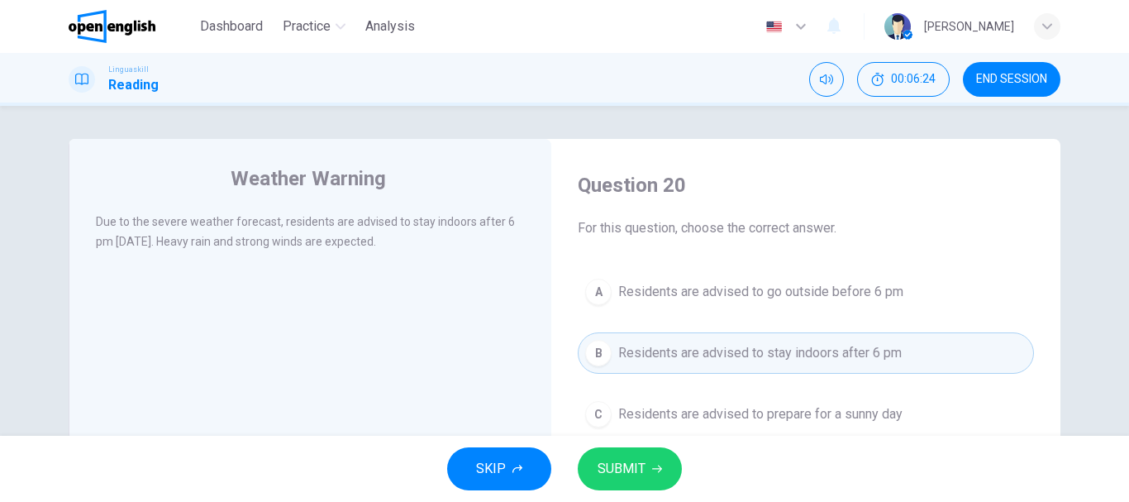
click at [650, 460] on button "SUBMIT" at bounding box center [630, 468] width 104 height 43
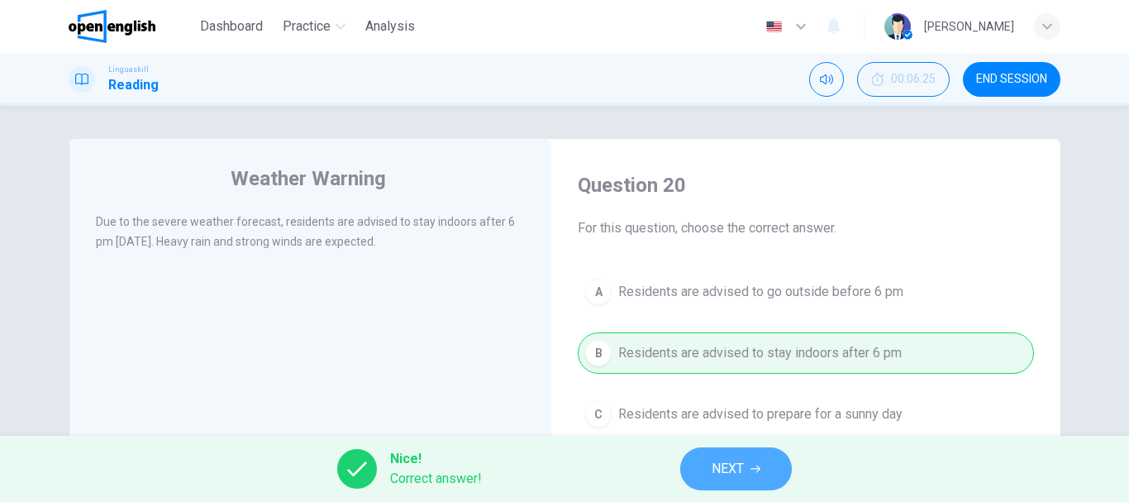
click at [737, 466] on span "NEXT" at bounding box center [728, 468] width 32 height 23
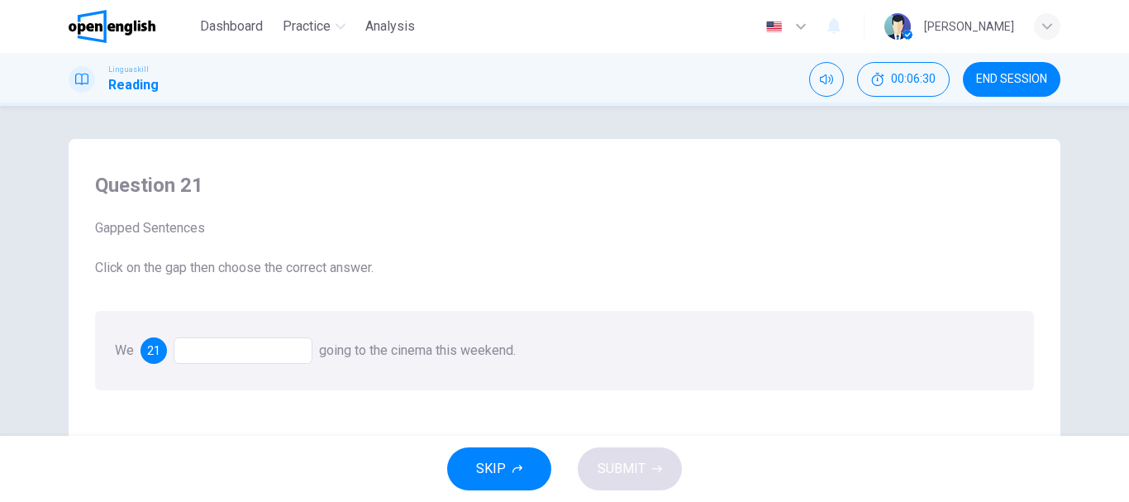
click at [259, 348] on div at bounding box center [243, 350] width 139 height 26
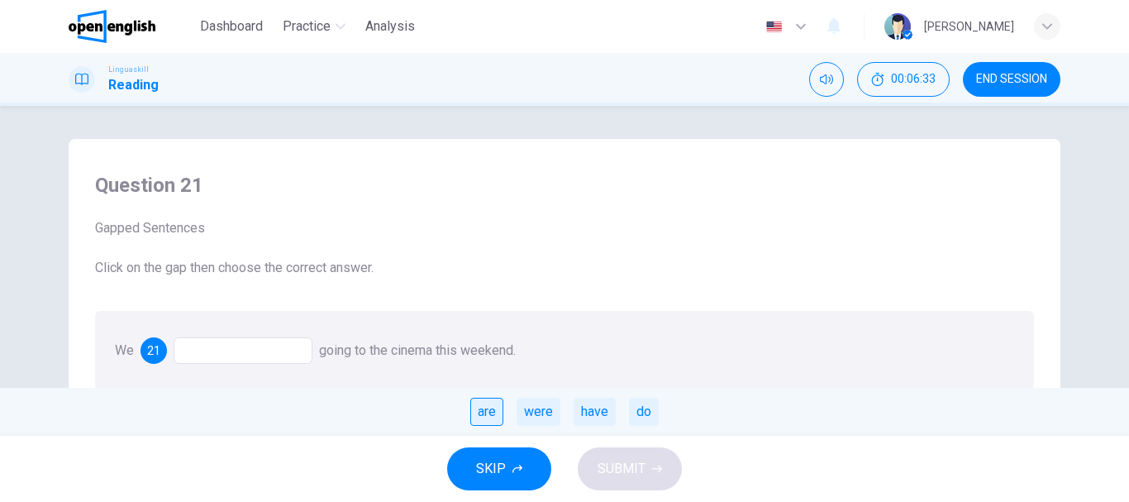
click at [484, 406] on div "are" at bounding box center [486, 412] width 33 height 28
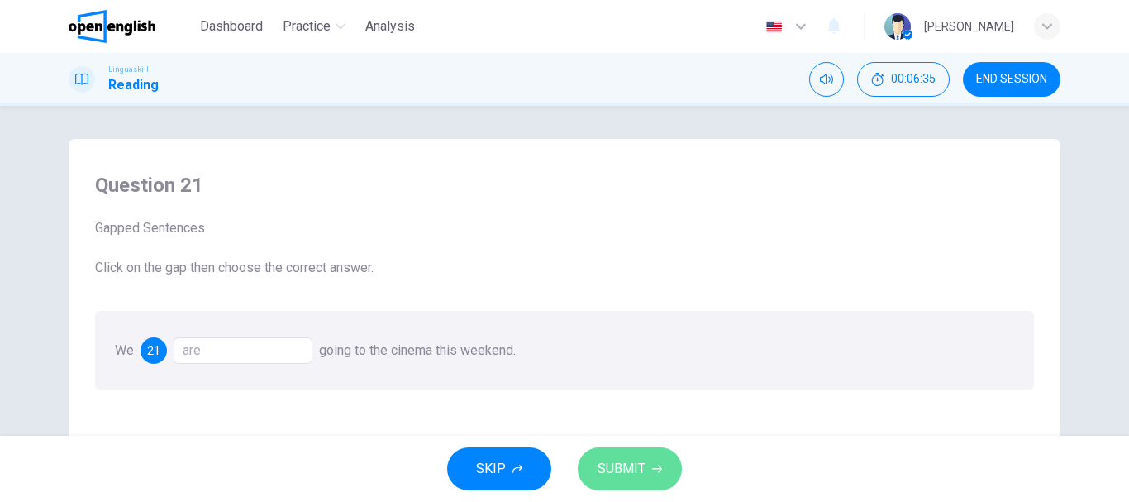
click at [633, 464] on span "SUBMIT" at bounding box center [621, 468] width 48 height 23
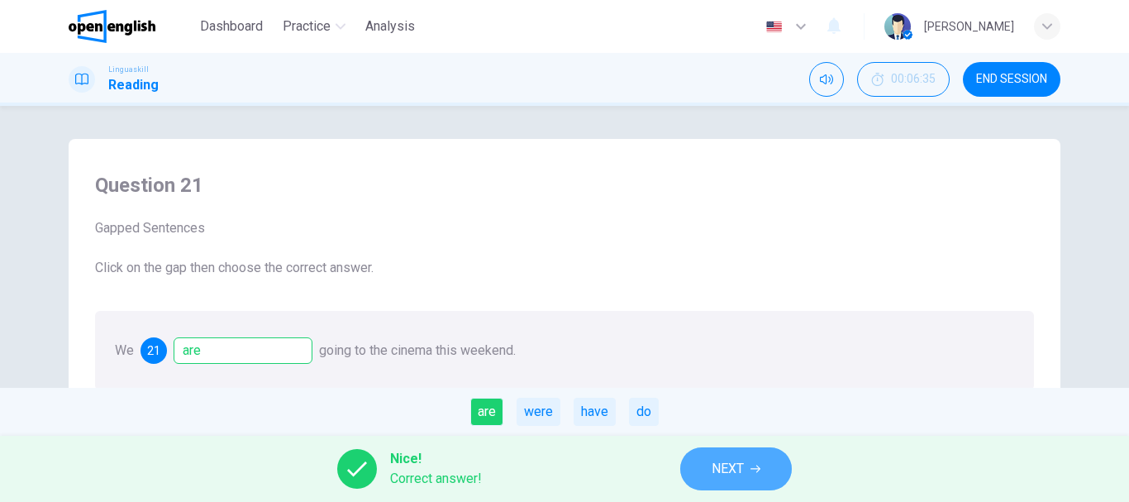
click at [723, 467] on span "NEXT" at bounding box center [728, 468] width 32 height 23
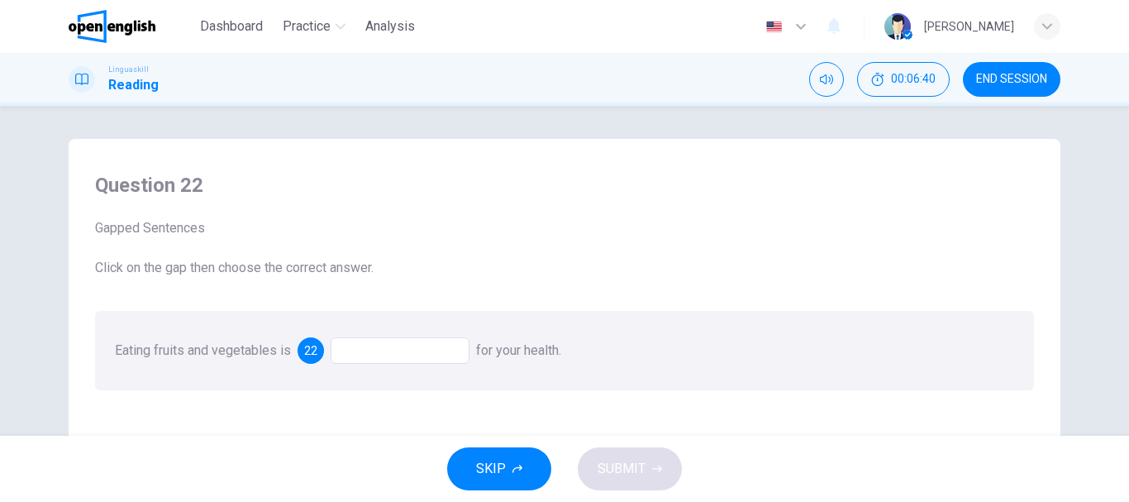
click at [392, 342] on div at bounding box center [400, 350] width 139 height 26
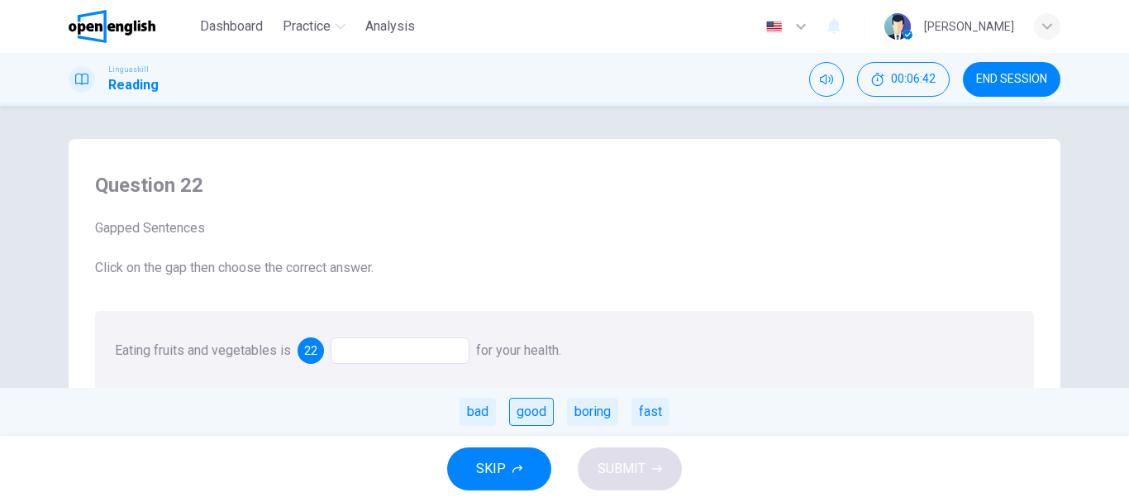
click at [535, 418] on div "good" at bounding box center [531, 412] width 45 height 28
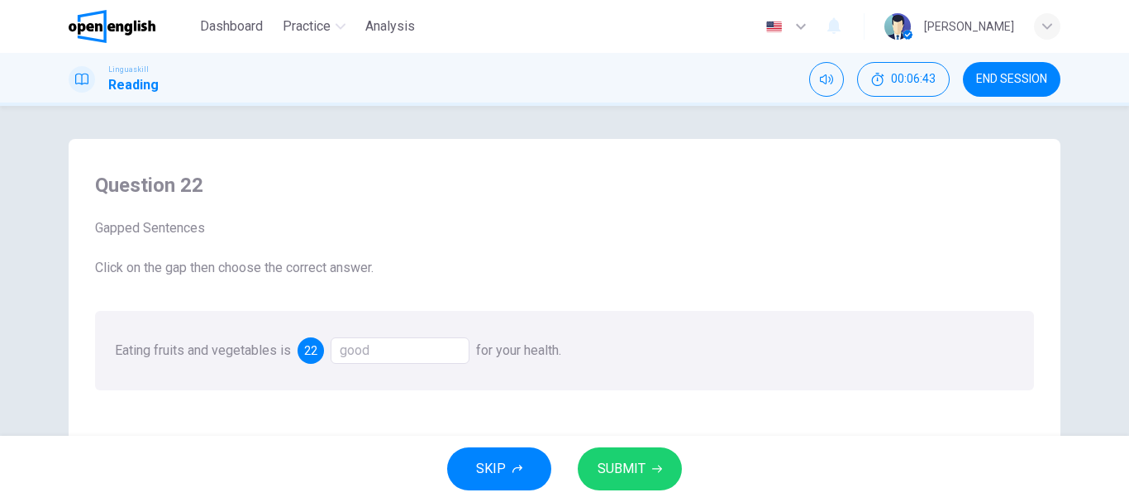
drag, startPoint x: 535, startPoint y: 418, endPoint x: 588, endPoint y: 455, distance: 64.7
click at [588, 455] on div "Dashboard Practice Analysis English ** ​ Priscila S. Linguaskill Reading 00:06:…" at bounding box center [564, 251] width 1129 height 502
click at [615, 466] on span "SUBMIT" at bounding box center [621, 468] width 48 height 23
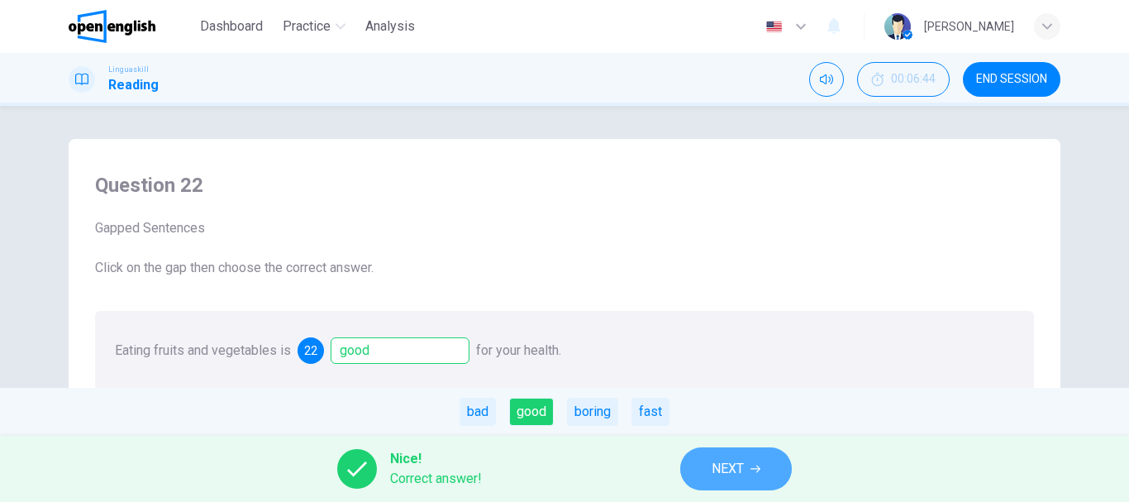
click at [728, 475] on span "NEXT" at bounding box center [728, 468] width 32 height 23
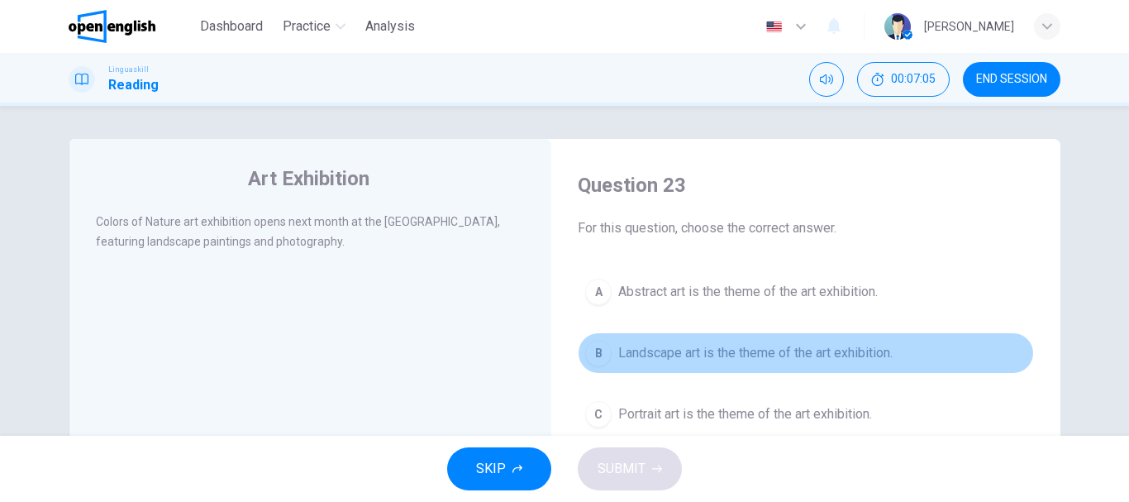
click at [701, 354] on span "Landscape art is the theme of the art exhibition." at bounding box center [755, 353] width 274 height 20
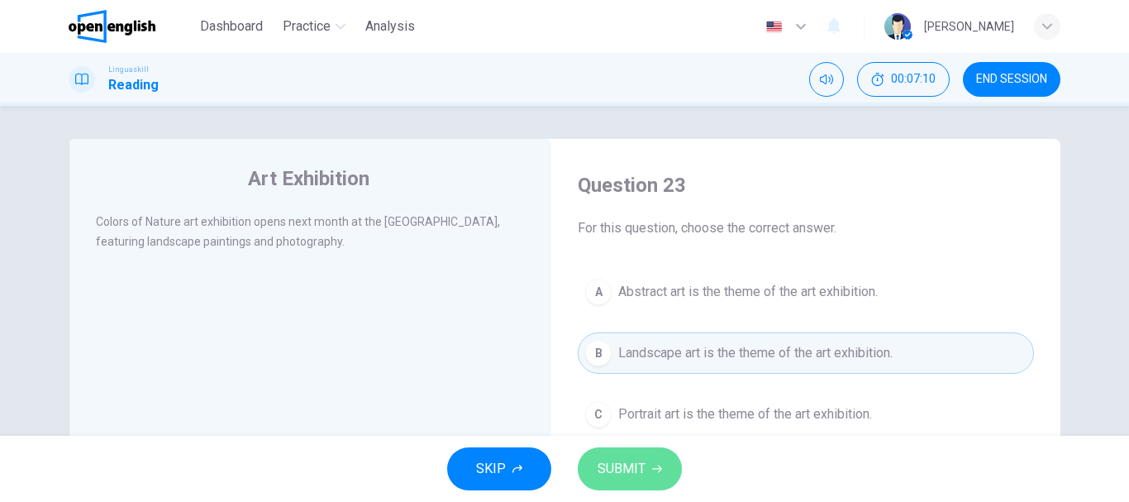
click at [649, 478] on button "SUBMIT" at bounding box center [630, 468] width 104 height 43
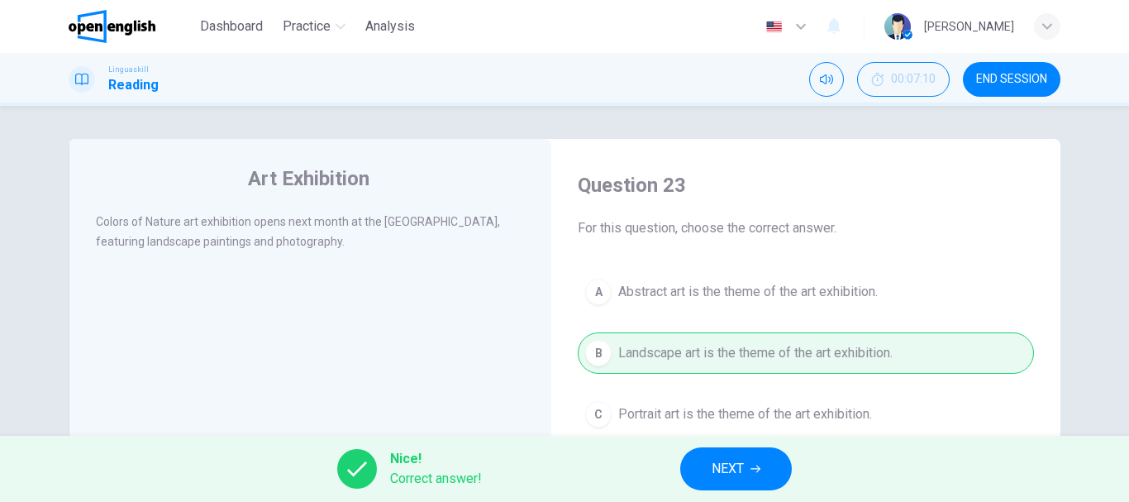
click at [696, 464] on button "NEXT" at bounding box center [736, 468] width 112 height 43
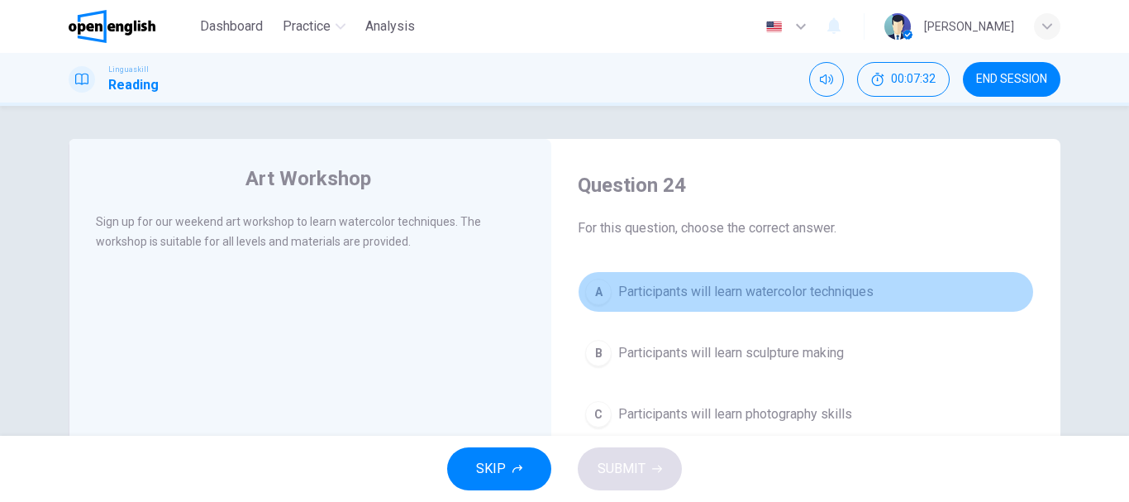
click at [835, 290] on span "Participants will learn watercolor techniques" at bounding box center [745, 292] width 255 height 20
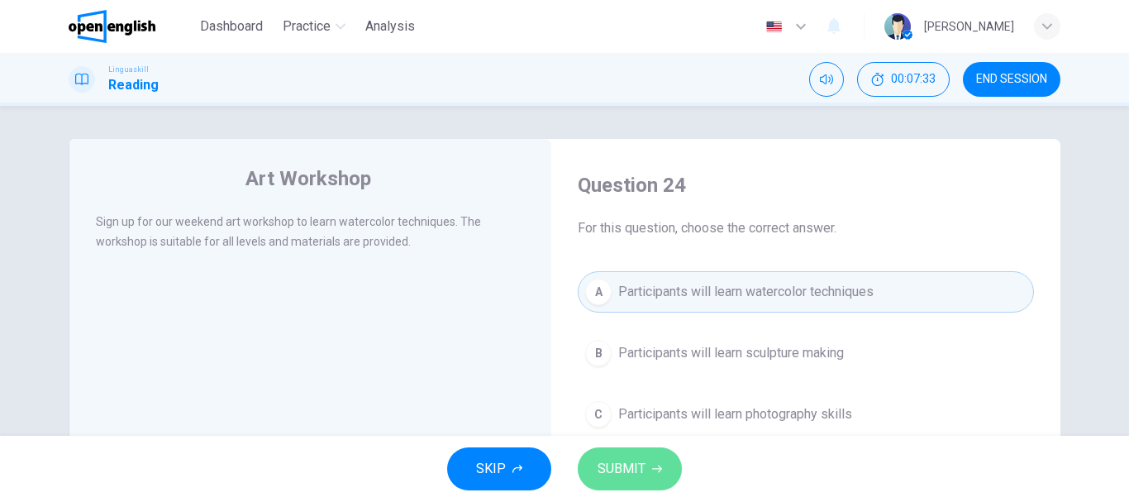
click at [633, 476] on span "SUBMIT" at bounding box center [621, 468] width 48 height 23
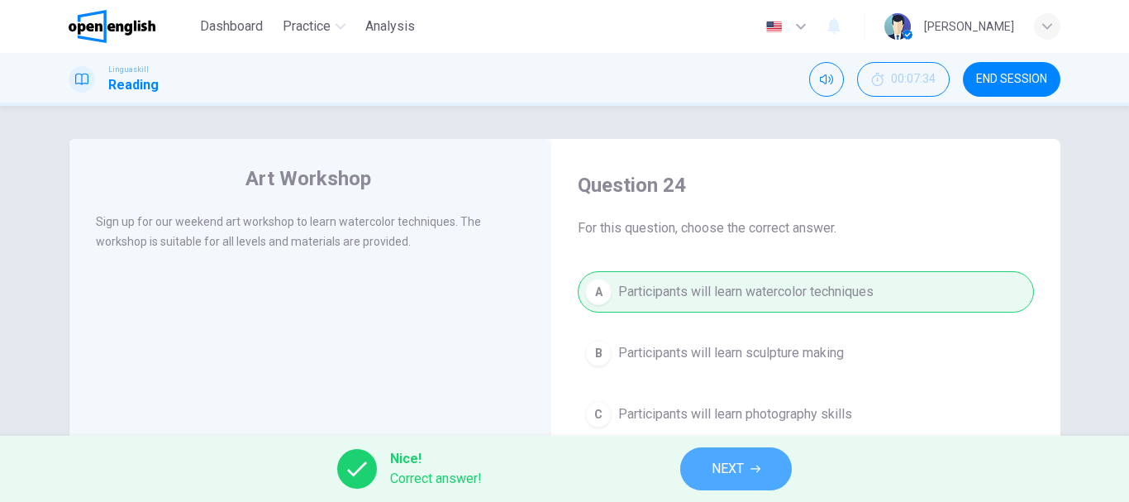
click at [735, 453] on button "NEXT" at bounding box center [736, 468] width 112 height 43
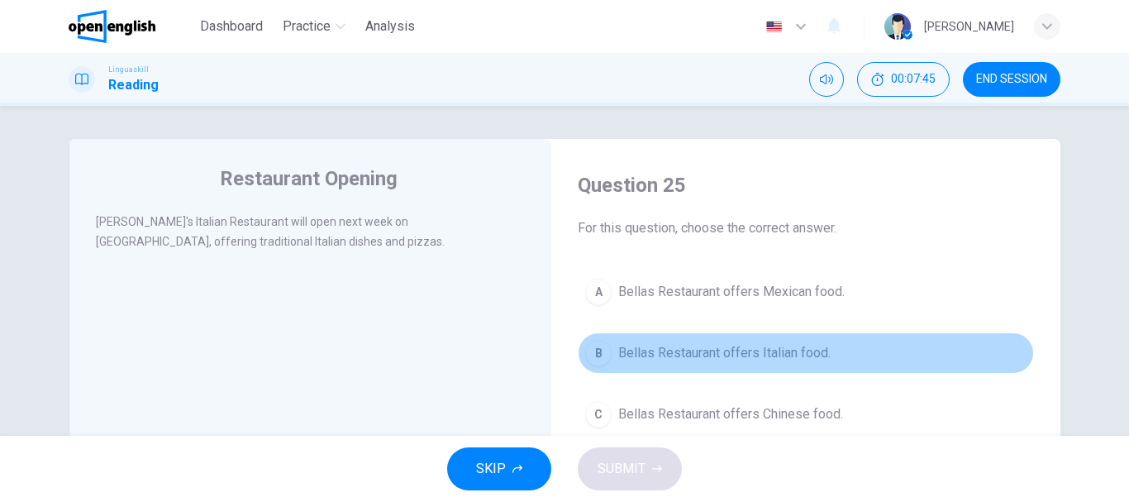
click at [816, 353] on span "Bellas Restaurant offers Italian food." at bounding box center [724, 353] width 212 height 20
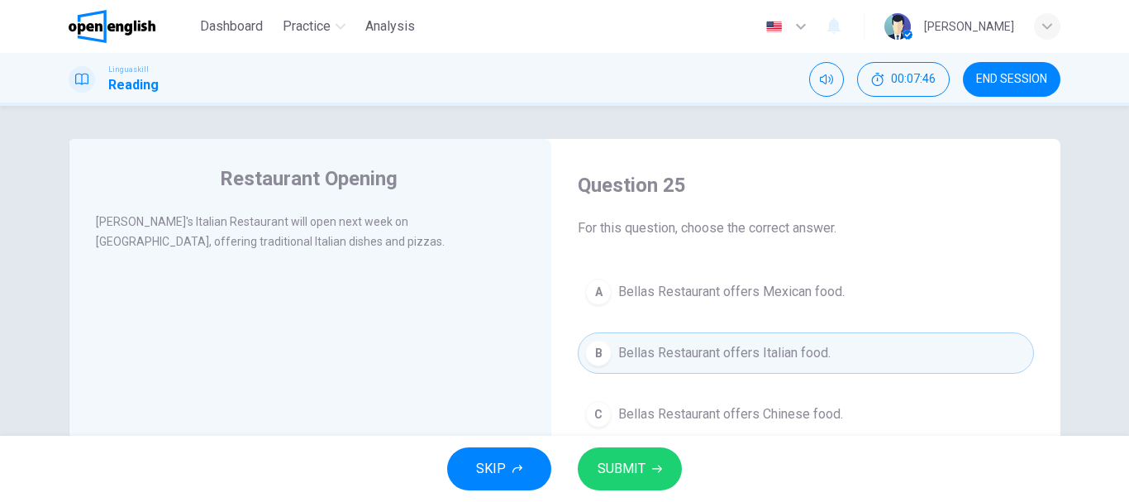
click at [647, 461] on button "SUBMIT" at bounding box center [630, 468] width 104 height 43
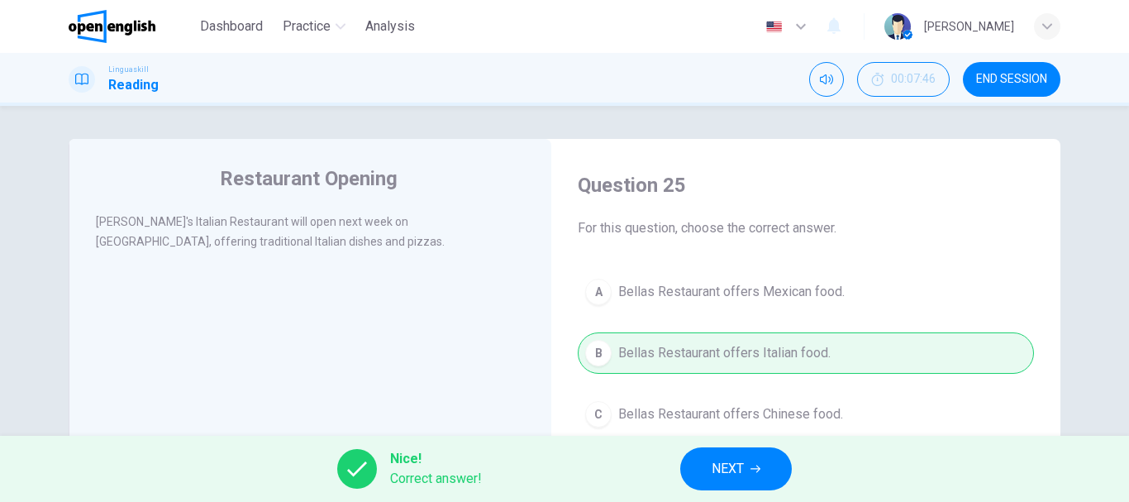
click at [728, 459] on span "NEXT" at bounding box center [728, 468] width 32 height 23
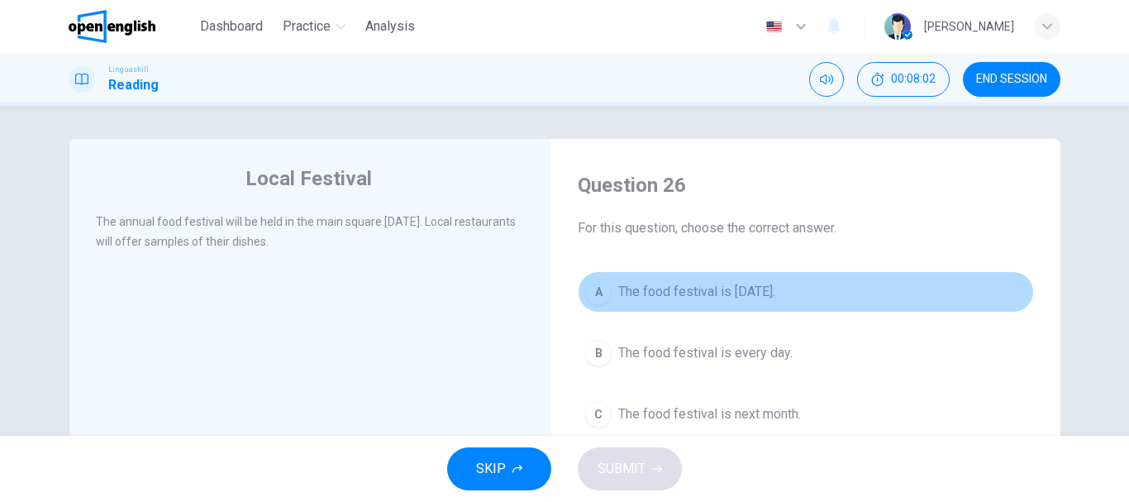
click at [749, 292] on span "The food festival is next Saturday." at bounding box center [696, 292] width 157 height 20
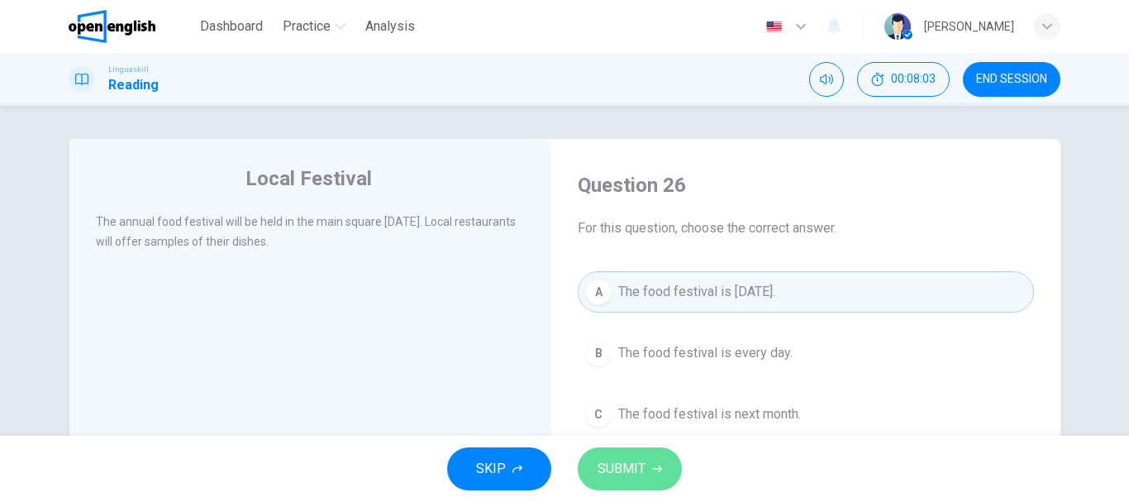
click at [640, 455] on button "SUBMIT" at bounding box center [630, 468] width 104 height 43
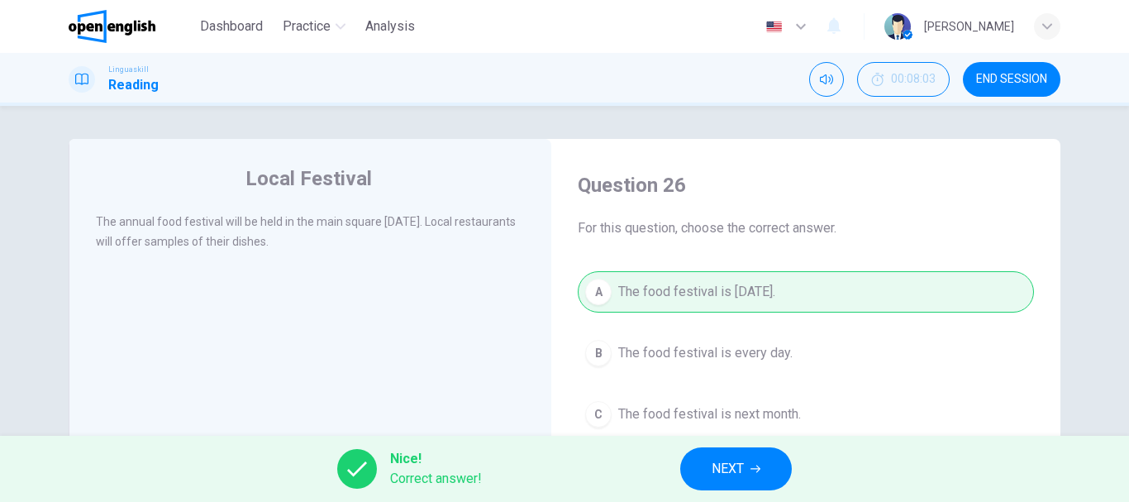
click at [729, 464] on span "NEXT" at bounding box center [728, 468] width 32 height 23
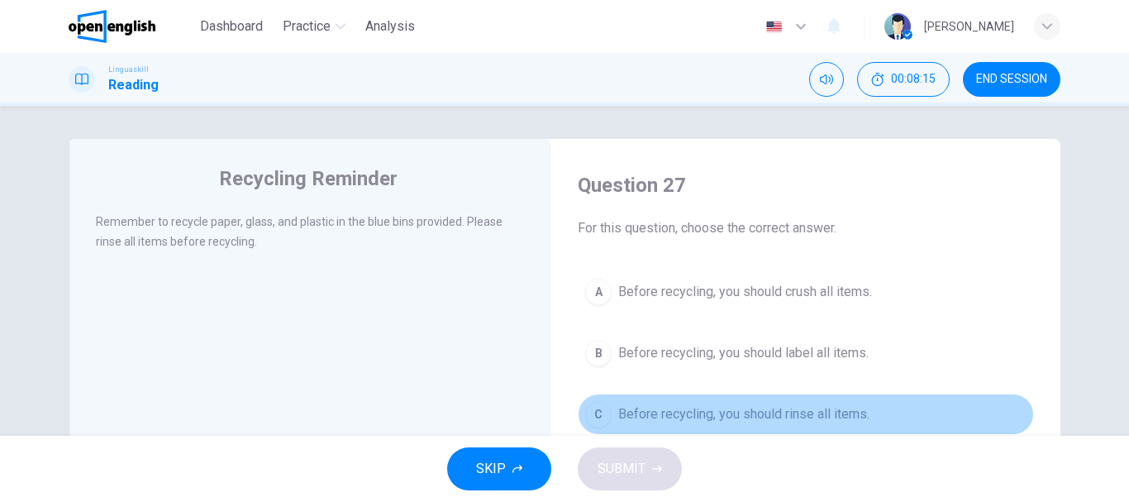
click at [812, 408] on span "Before recycling, you should rinse all items." at bounding box center [743, 414] width 251 height 20
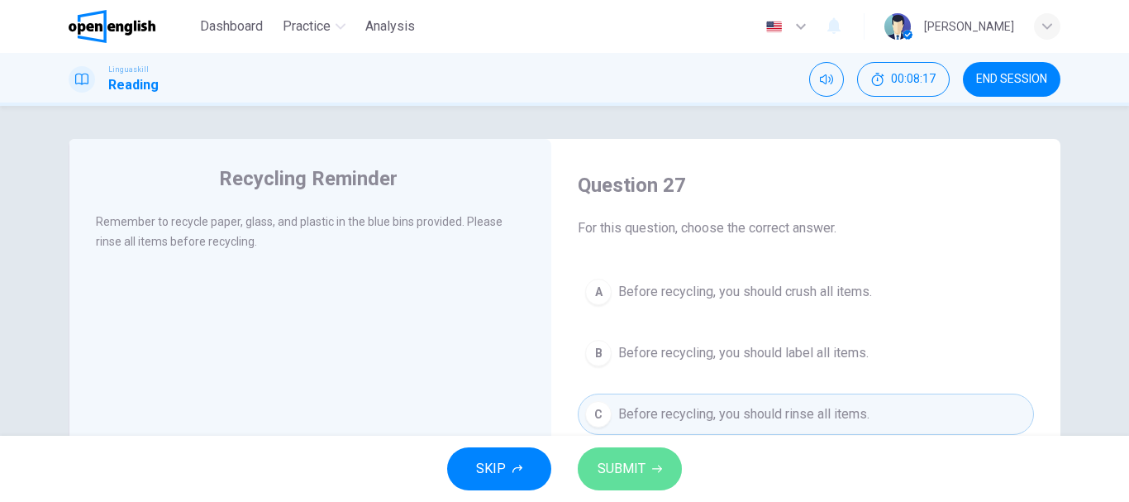
click at [663, 459] on button "SUBMIT" at bounding box center [630, 468] width 104 height 43
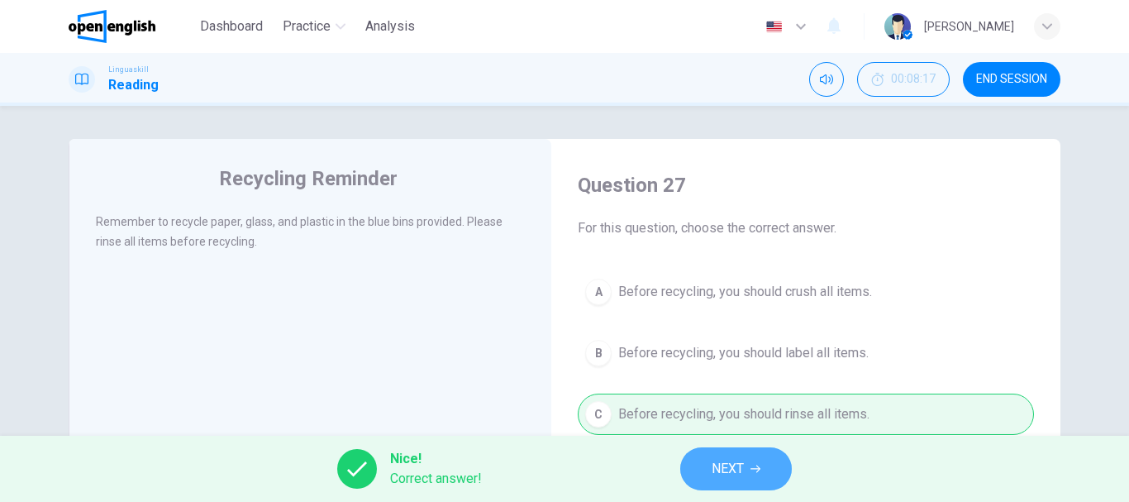
click at [714, 474] on span "NEXT" at bounding box center [728, 468] width 32 height 23
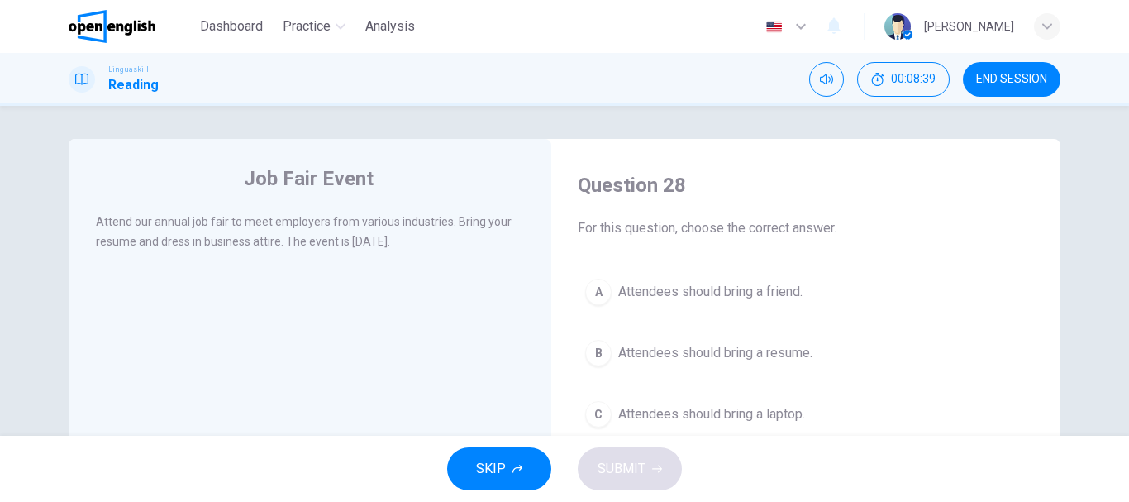
click at [730, 361] on span "Attendees should bring a resume." at bounding box center [715, 353] width 194 height 20
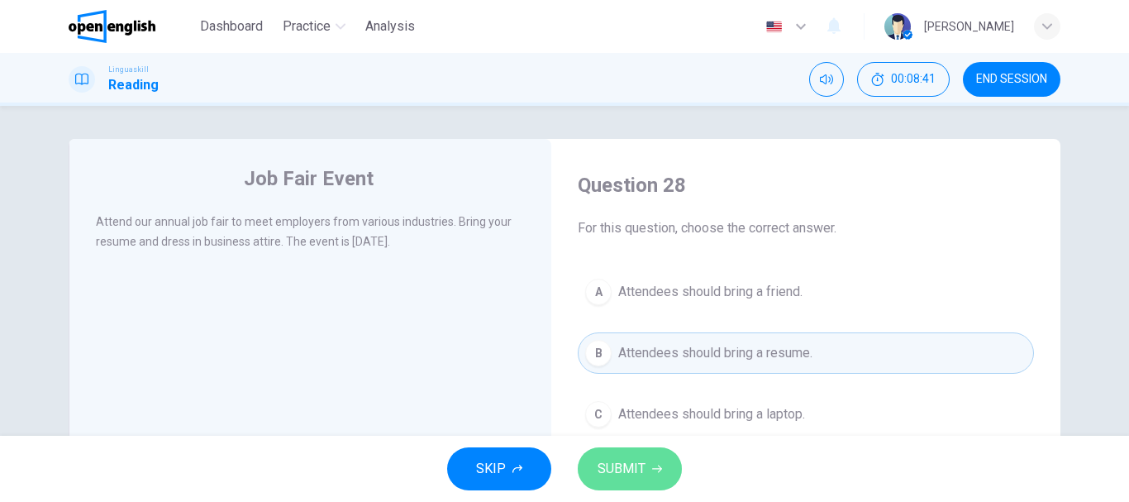
click at [631, 478] on span "SUBMIT" at bounding box center [621, 468] width 48 height 23
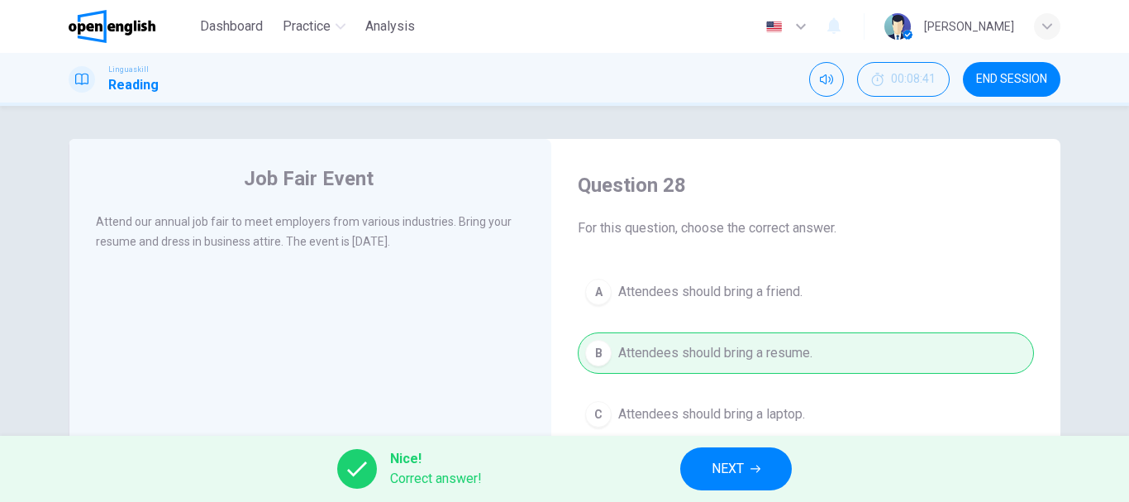
click at [706, 464] on button "NEXT" at bounding box center [736, 468] width 112 height 43
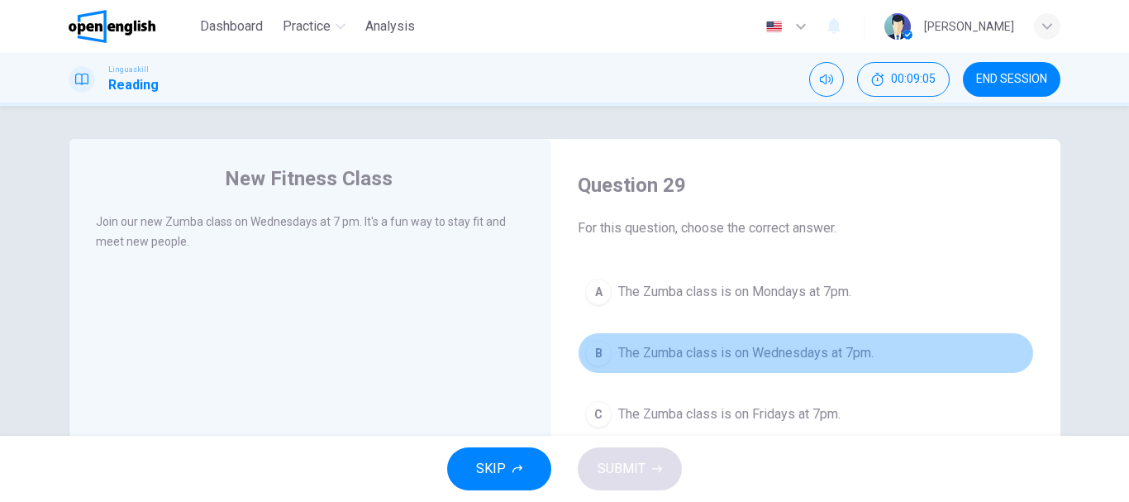
click at [810, 350] on span "The Zumba class is on Wednesdays at 7pm." at bounding box center [745, 353] width 255 height 20
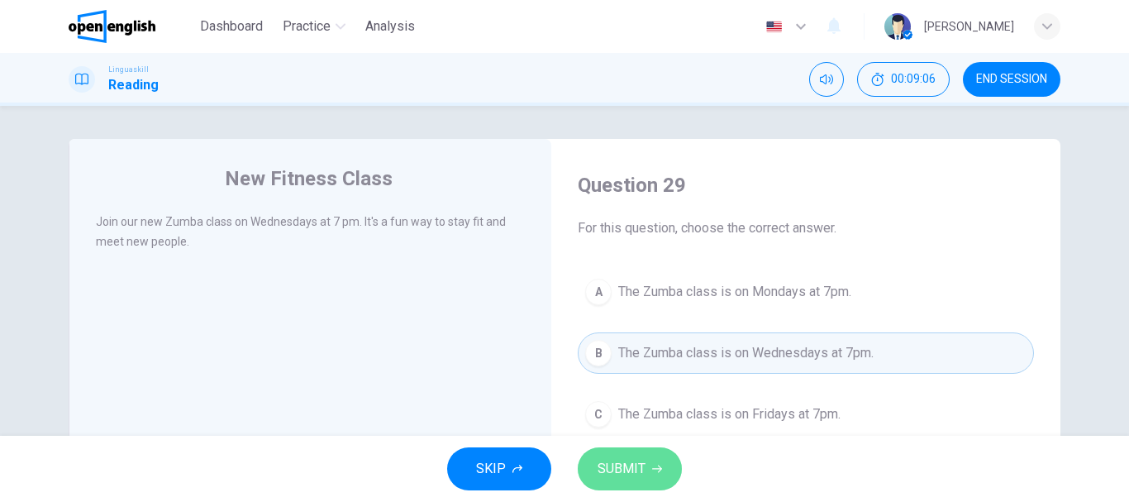
click at [659, 472] on icon "button" at bounding box center [657, 469] width 10 height 10
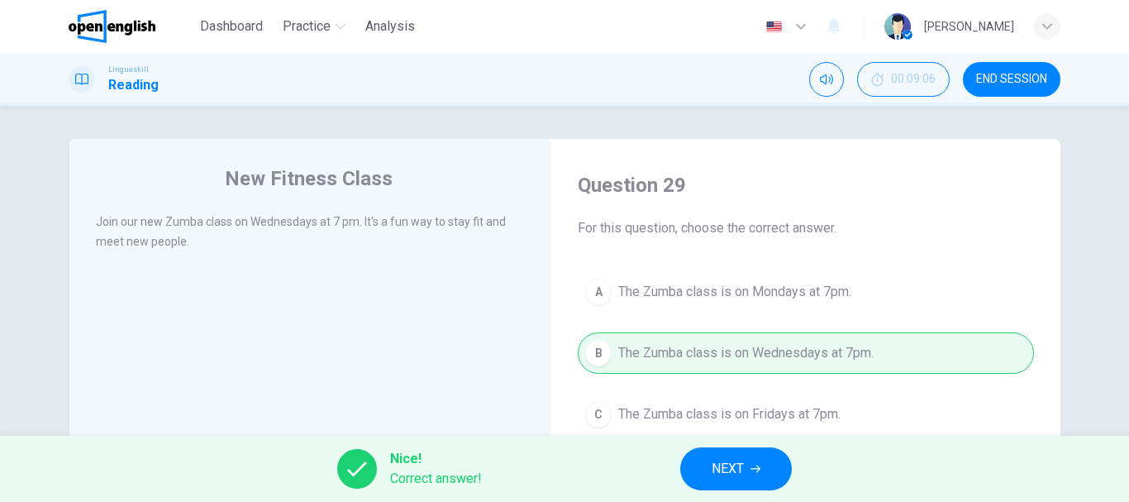
click at [710, 464] on button "NEXT" at bounding box center [736, 468] width 112 height 43
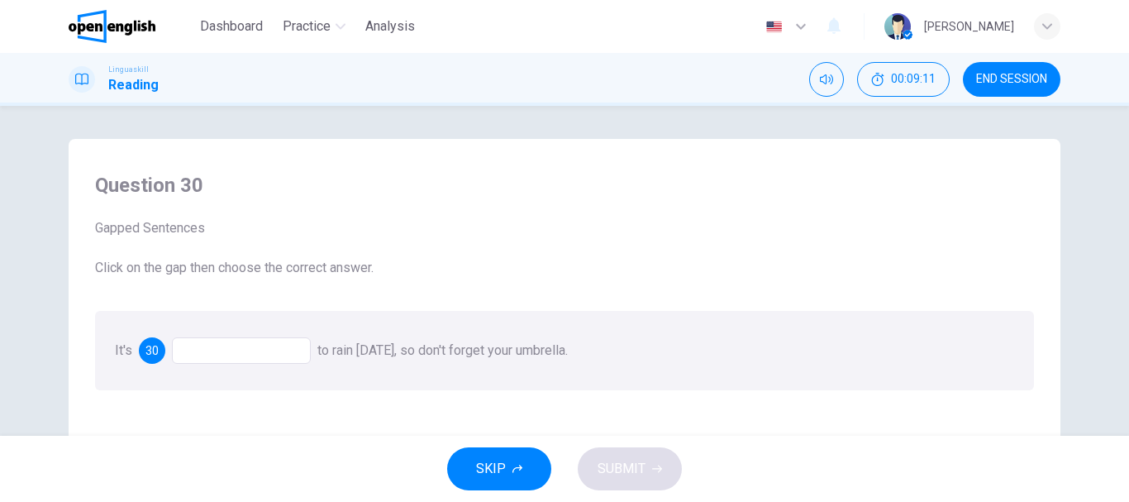
click at [257, 340] on div at bounding box center [241, 350] width 139 height 26
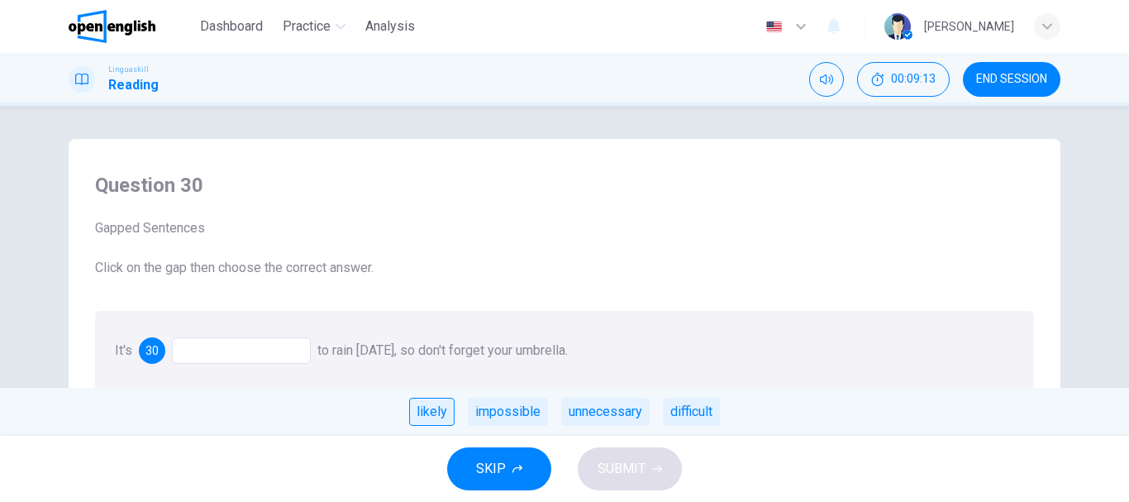
click at [431, 415] on div "likely" at bounding box center [431, 412] width 45 height 28
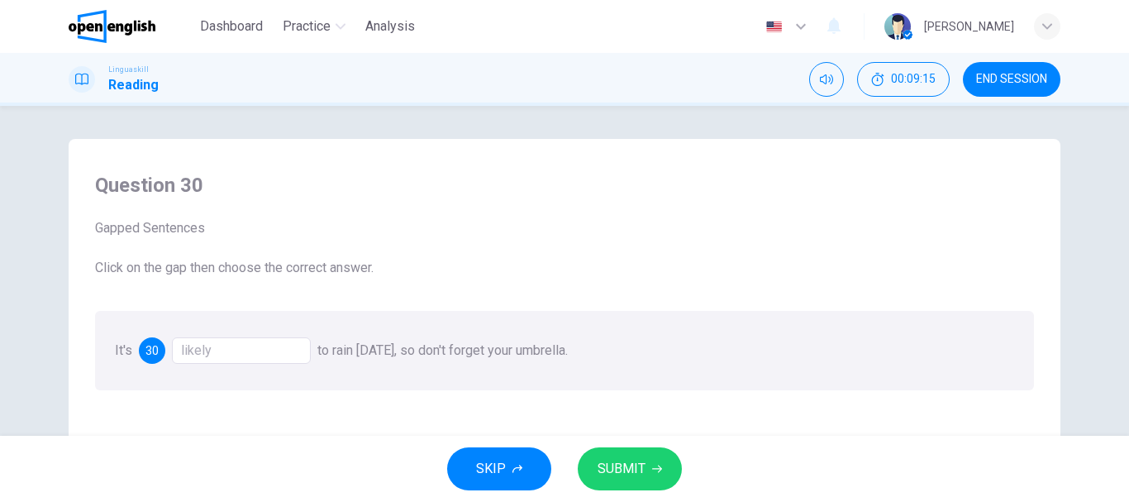
click at [612, 463] on span "SUBMIT" at bounding box center [621, 468] width 48 height 23
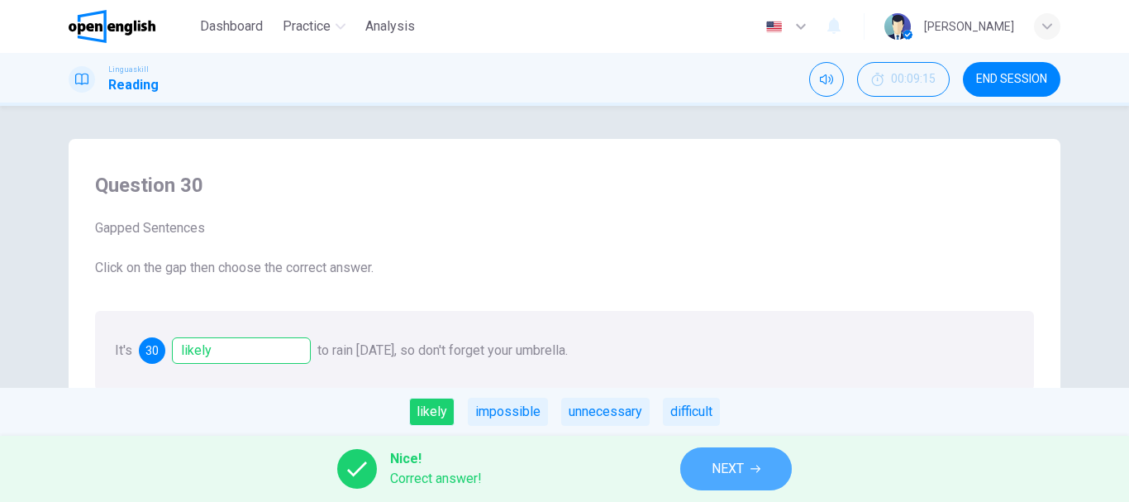
click at [703, 459] on button "NEXT" at bounding box center [736, 468] width 112 height 43
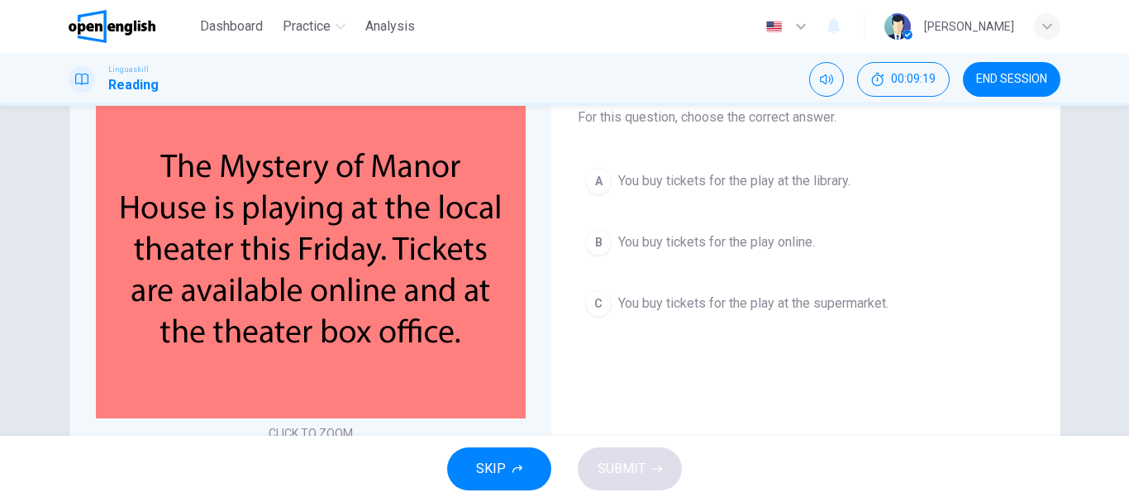
scroll to position [132, 0]
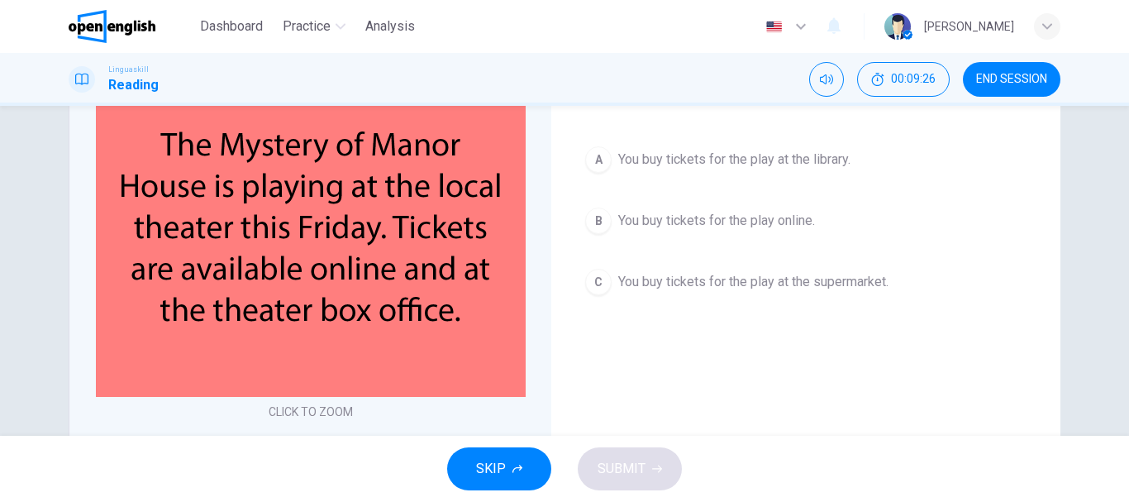
click at [790, 213] on span "You buy tickets for the play online." at bounding box center [716, 221] width 197 height 20
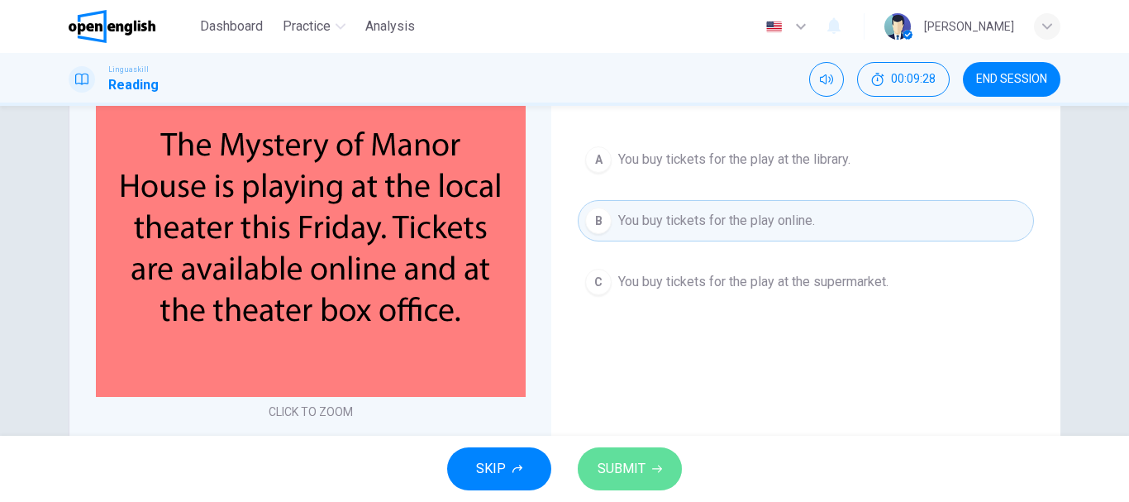
click at [655, 453] on button "SUBMIT" at bounding box center [630, 468] width 104 height 43
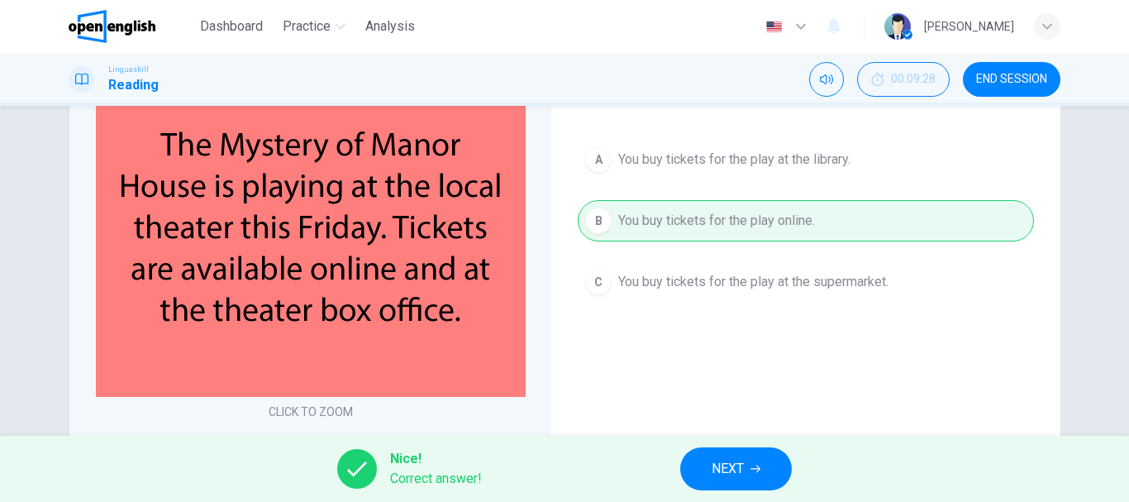
click at [702, 466] on button "NEXT" at bounding box center [736, 468] width 112 height 43
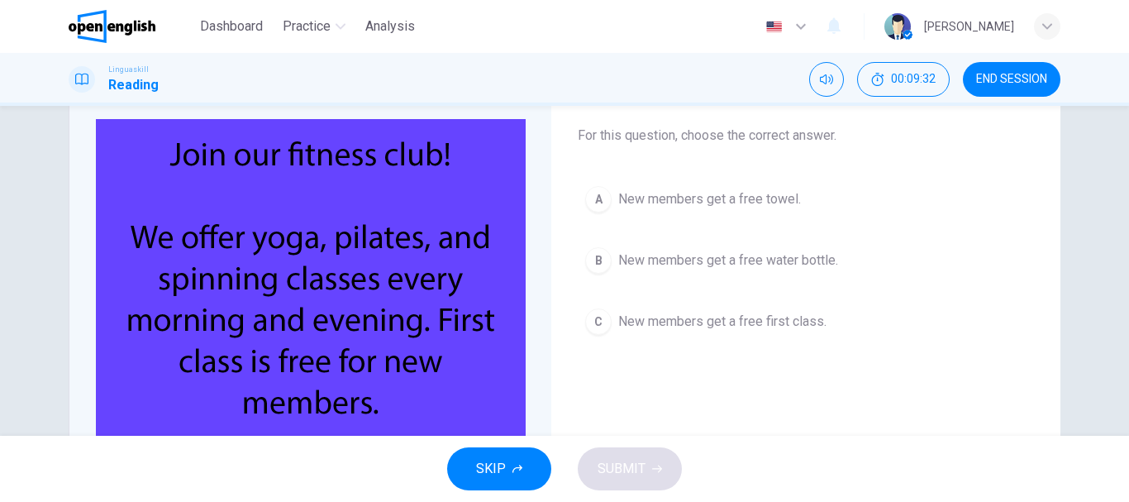
scroll to position [99, 0]
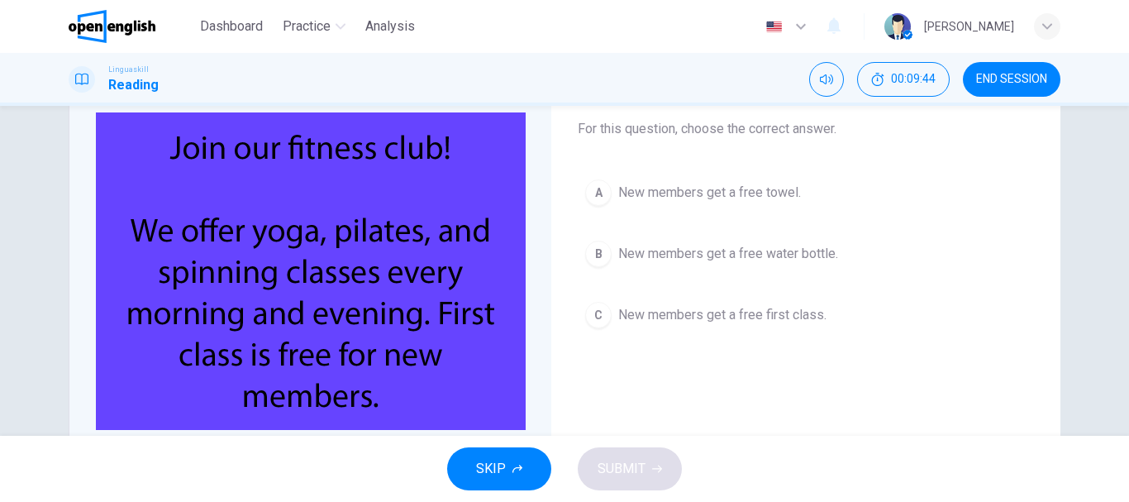
click at [811, 311] on span "New members get a free first class." at bounding box center [722, 315] width 208 height 20
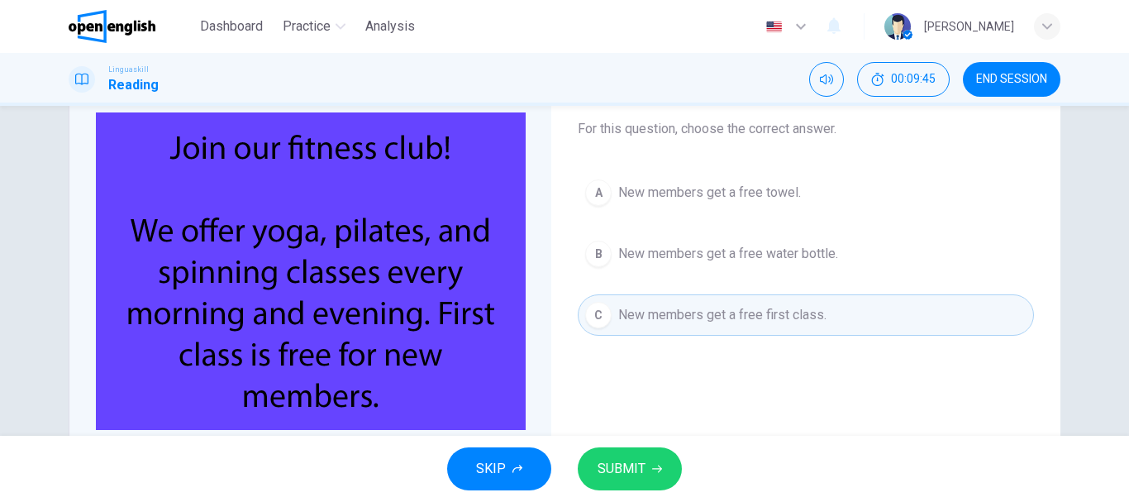
click at [647, 466] on button "SUBMIT" at bounding box center [630, 468] width 104 height 43
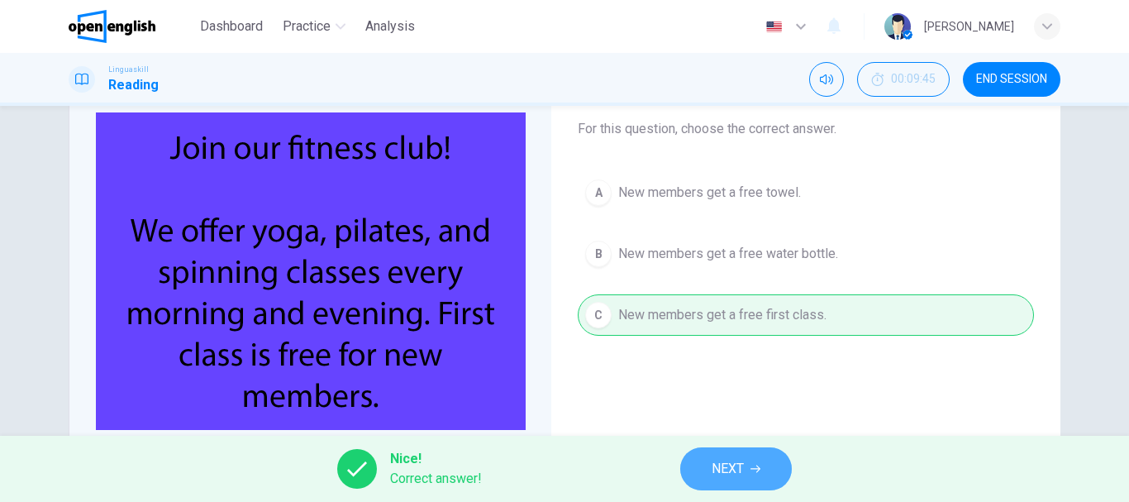
click at [726, 471] on span "NEXT" at bounding box center [728, 468] width 32 height 23
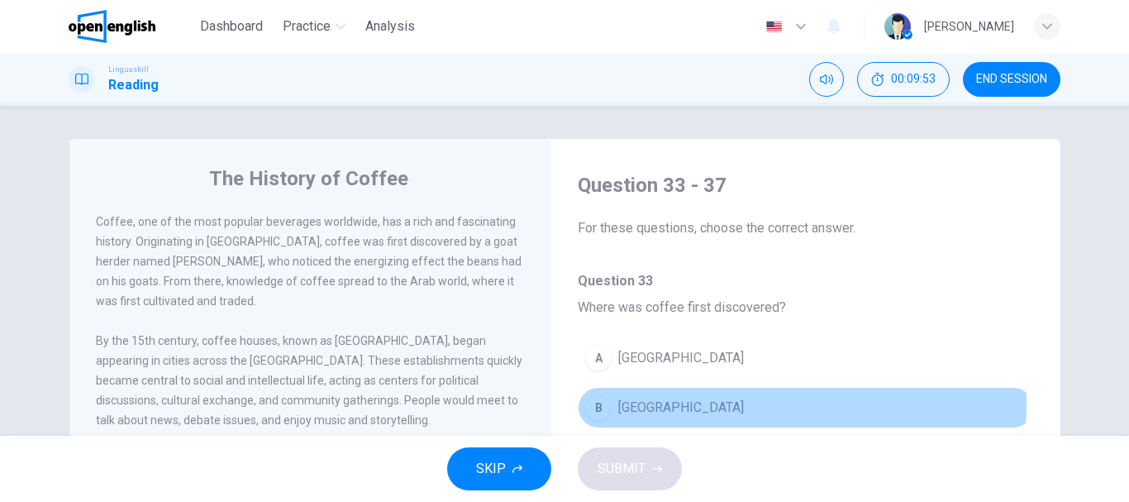
click at [670, 402] on button "B Ethiopia" at bounding box center [806, 407] width 456 height 41
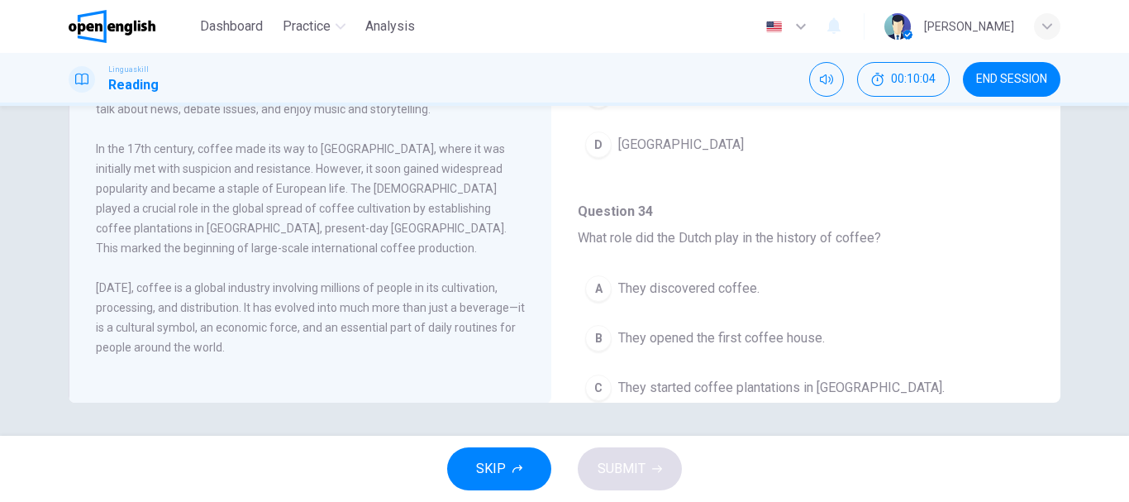
scroll to position [66, 0]
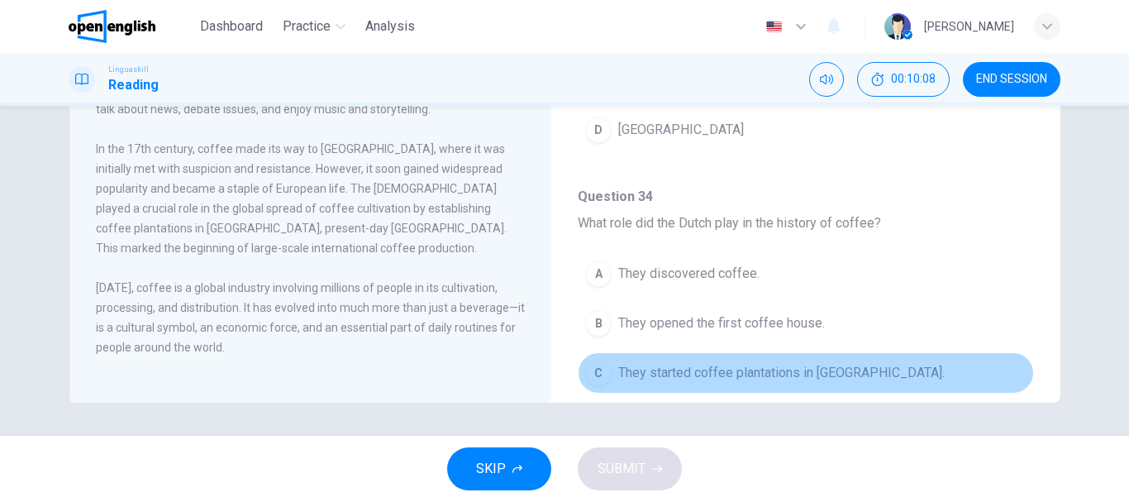
click at [862, 369] on button "C They started coffee plantations in Java." at bounding box center [806, 372] width 456 height 41
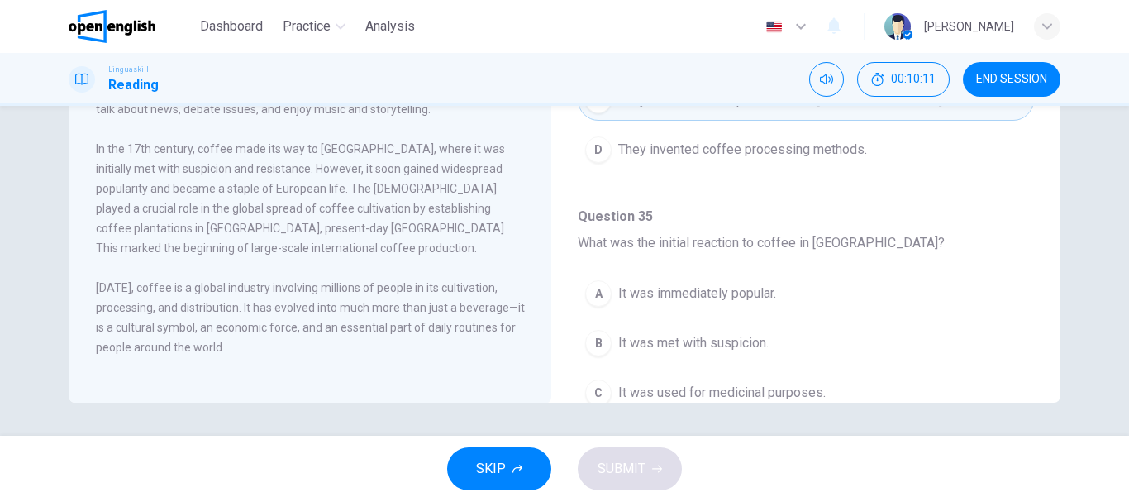
scroll to position [364, 0]
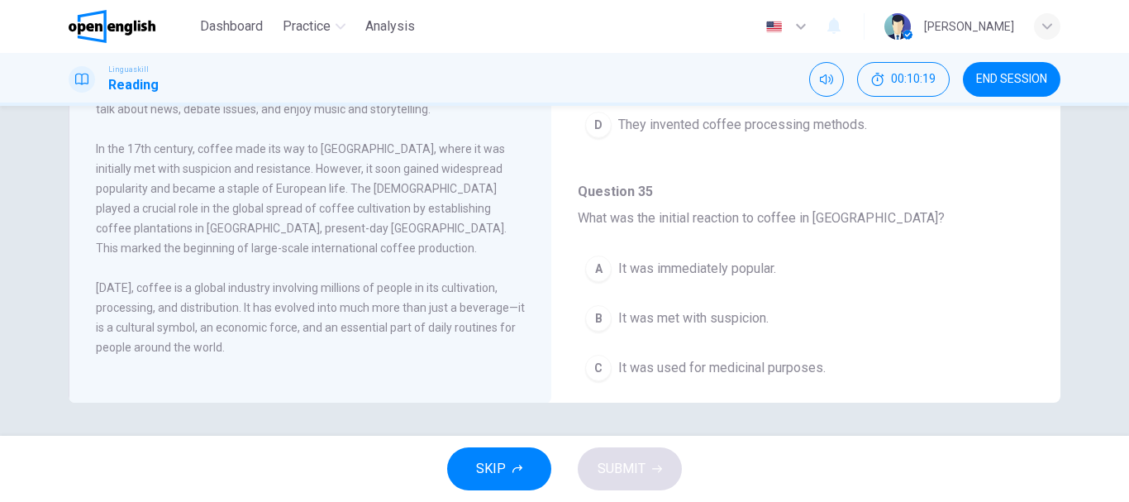
click at [722, 317] on span "It was met with suspicion." at bounding box center [693, 318] width 150 height 20
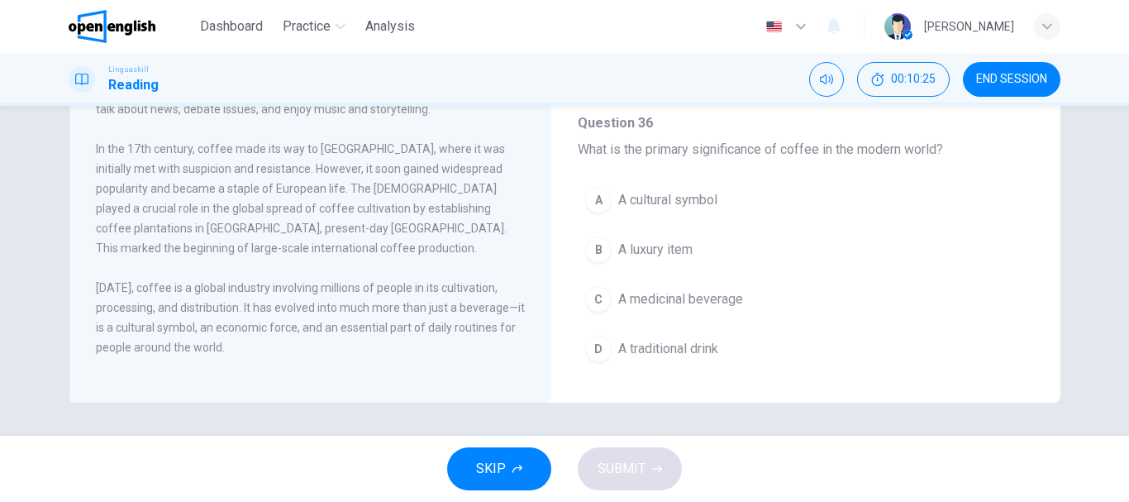
scroll to position [727, 0]
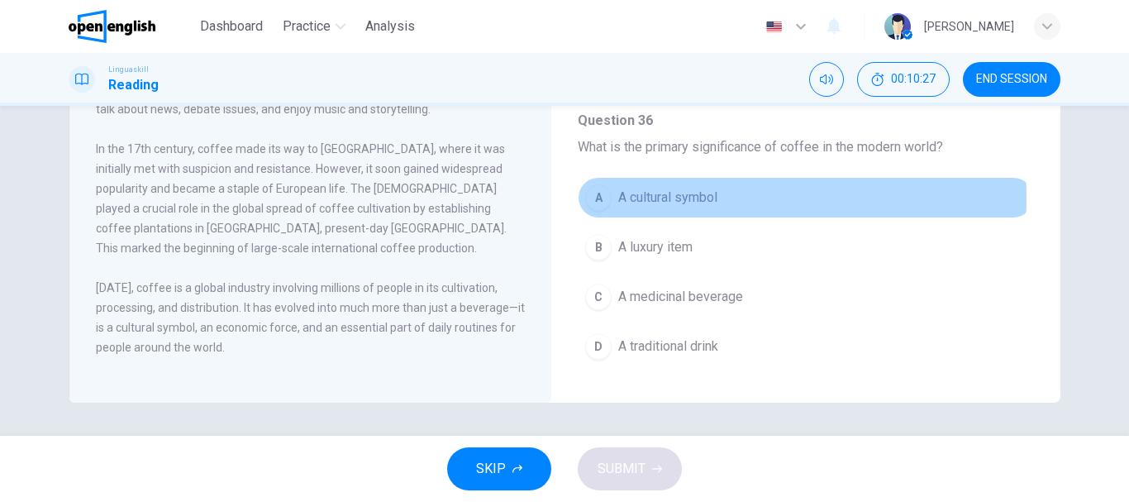
click at [638, 198] on span "A cultural symbol" at bounding box center [667, 198] width 99 height 20
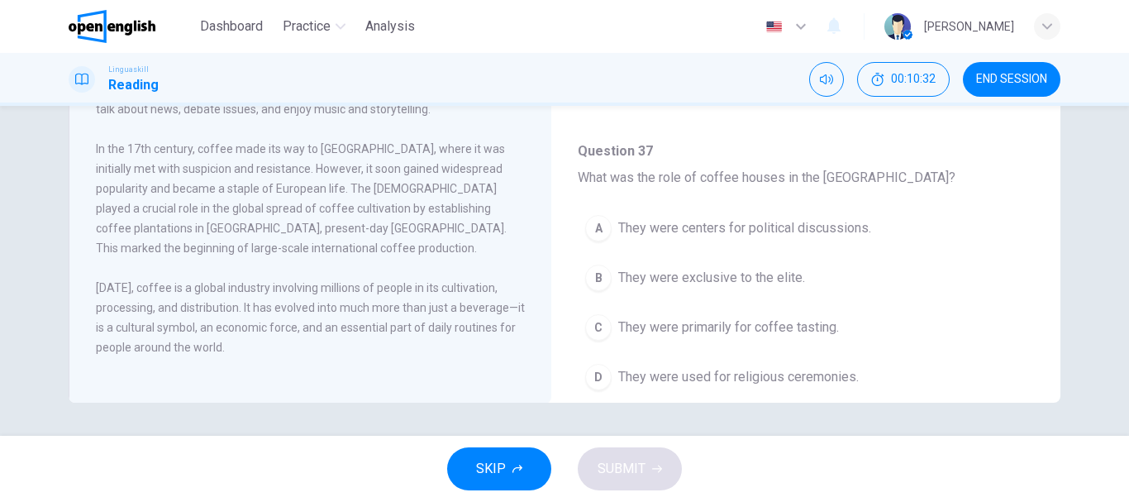
scroll to position [992, 0]
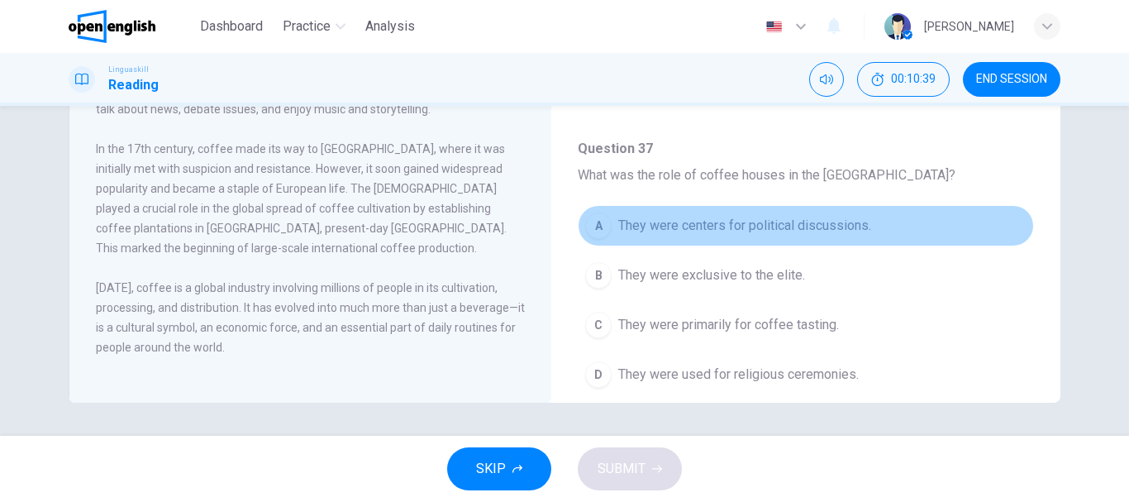
click at [826, 219] on span "They were centers for political discussions." at bounding box center [744, 226] width 253 height 20
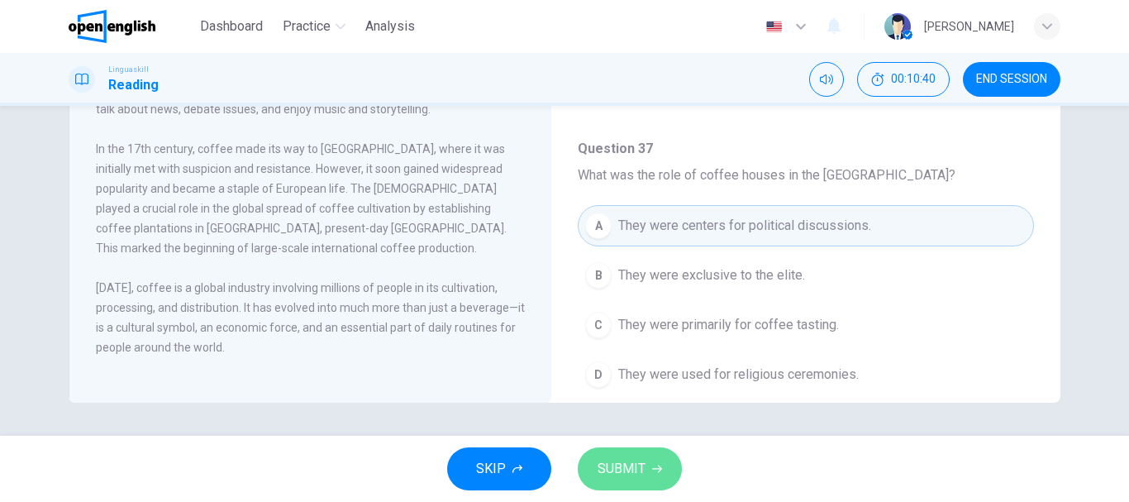
click at [639, 467] on span "SUBMIT" at bounding box center [621, 468] width 48 height 23
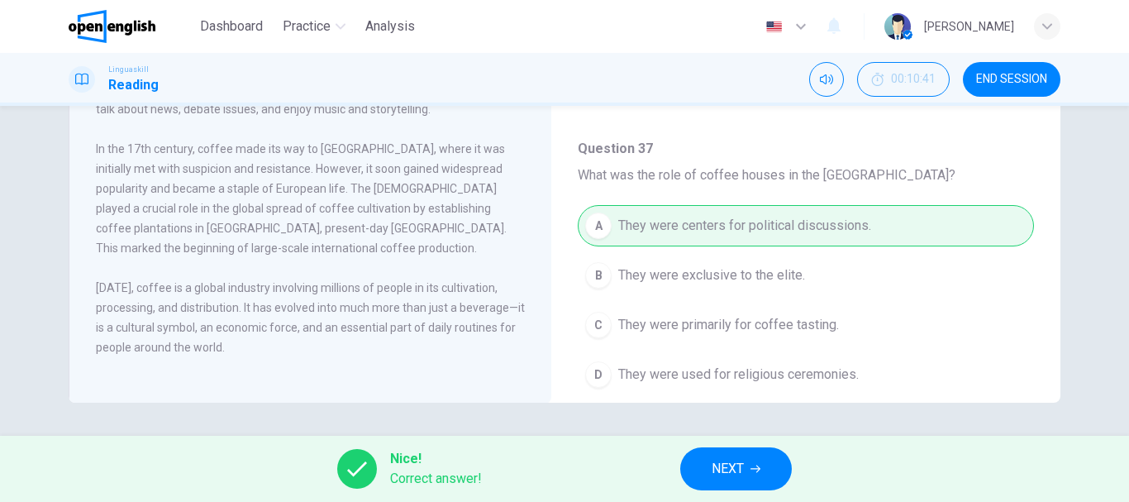
click at [726, 469] on span "NEXT" at bounding box center [728, 468] width 32 height 23
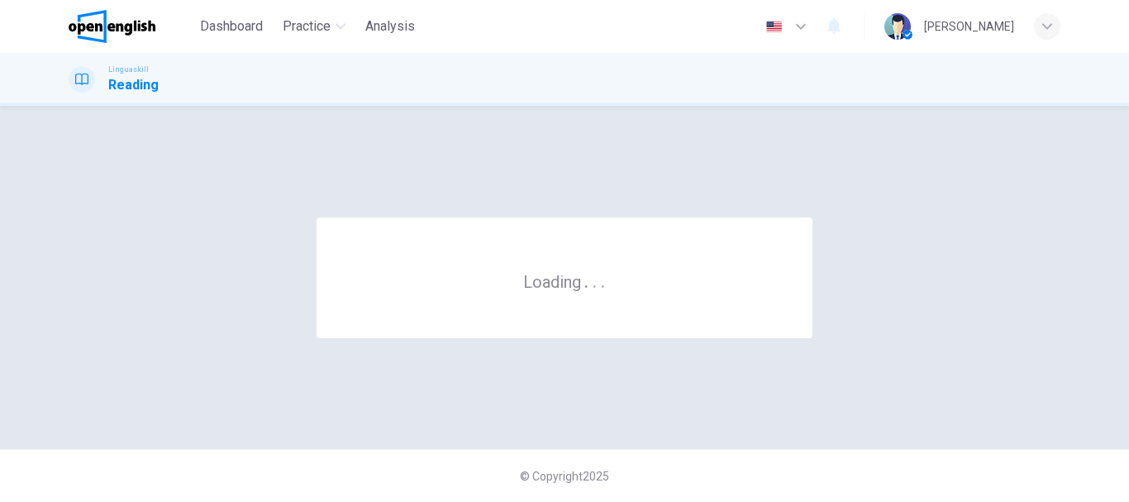
scroll to position [0, 0]
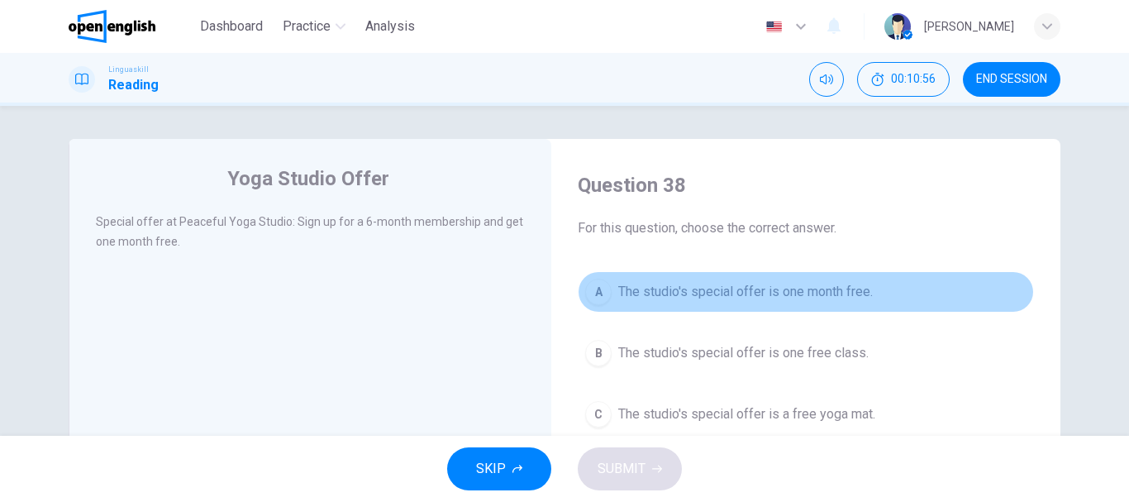
click at [759, 301] on span "The studio's special offer is one month free." at bounding box center [745, 292] width 255 height 20
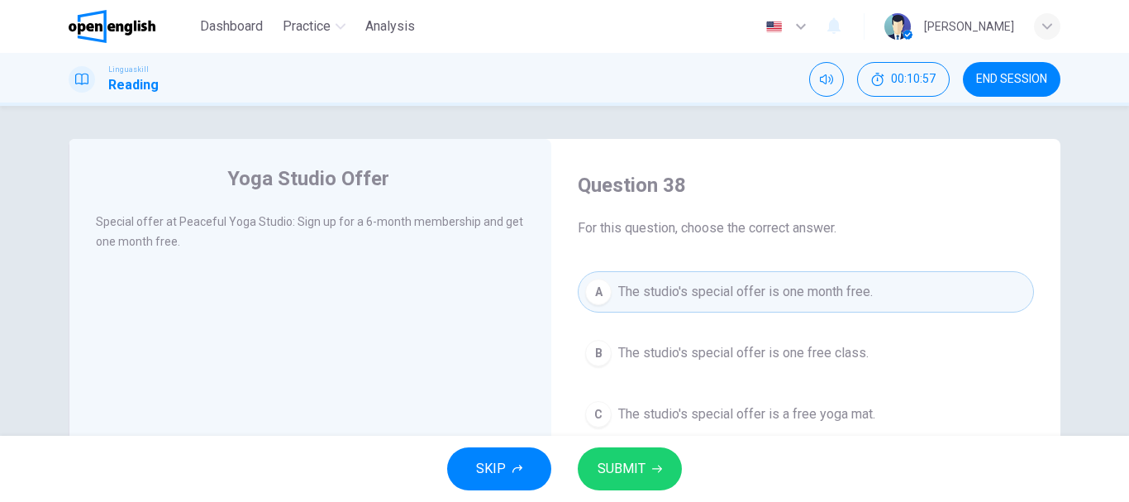
click at [635, 475] on span "SUBMIT" at bounding box center [621, 468] width 48 height 23
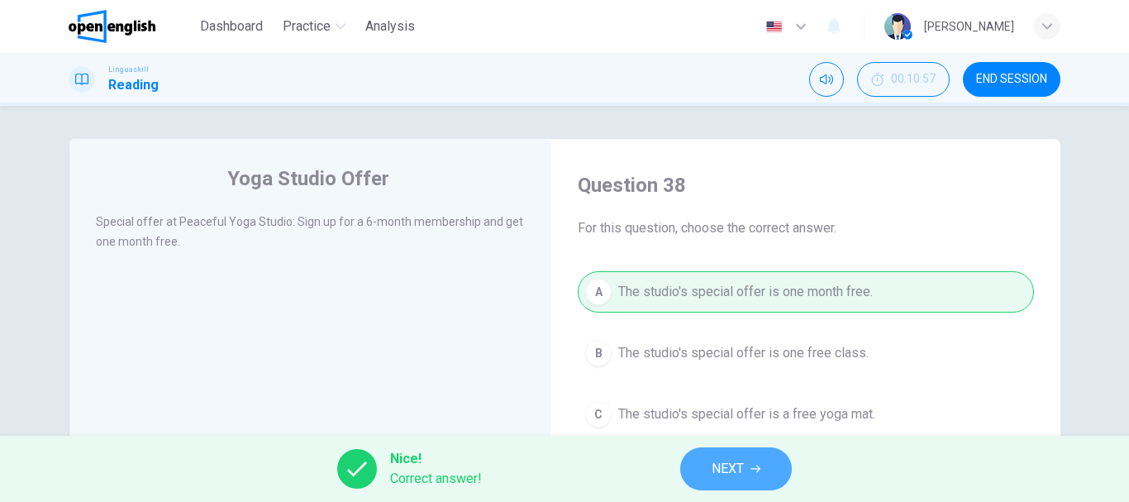
click at [723, 468] on span "NEXT" at bounding box center [728, 468] width 32 height 23
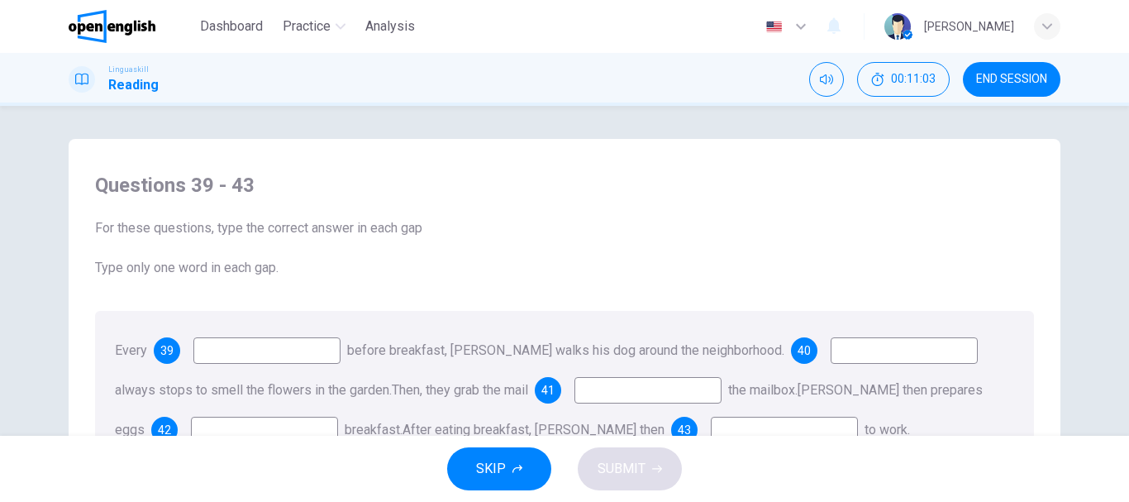
click at [312, 358] on input at bounding box center [266, 350] width 147 height 26
type input "***"
click at [834, 350] on input at bounding box center [904, 350] width 147 height 26
type input "****"
click at [707, 393] on input at bounding box center [647, 390] width 147 height 26
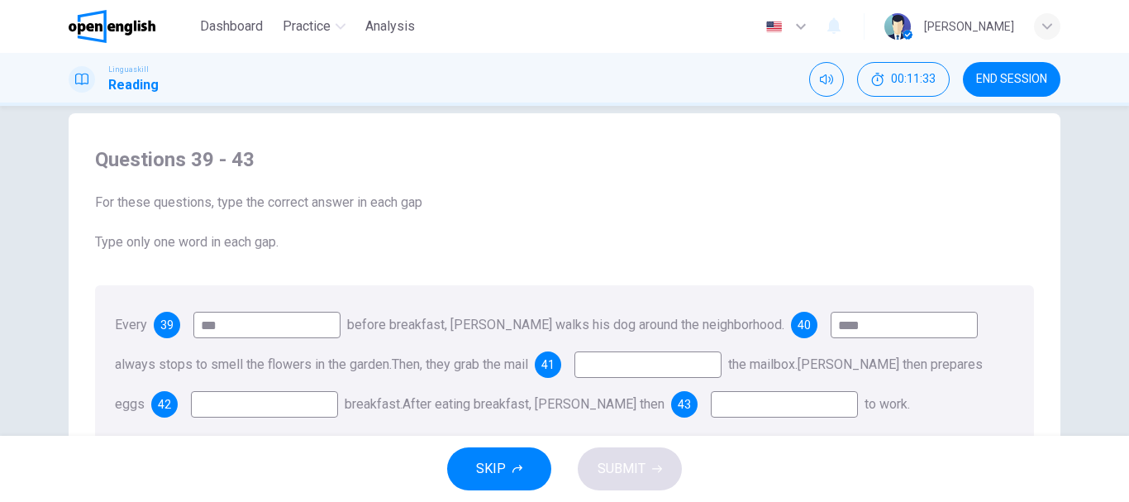
scroll to position [33, 0]
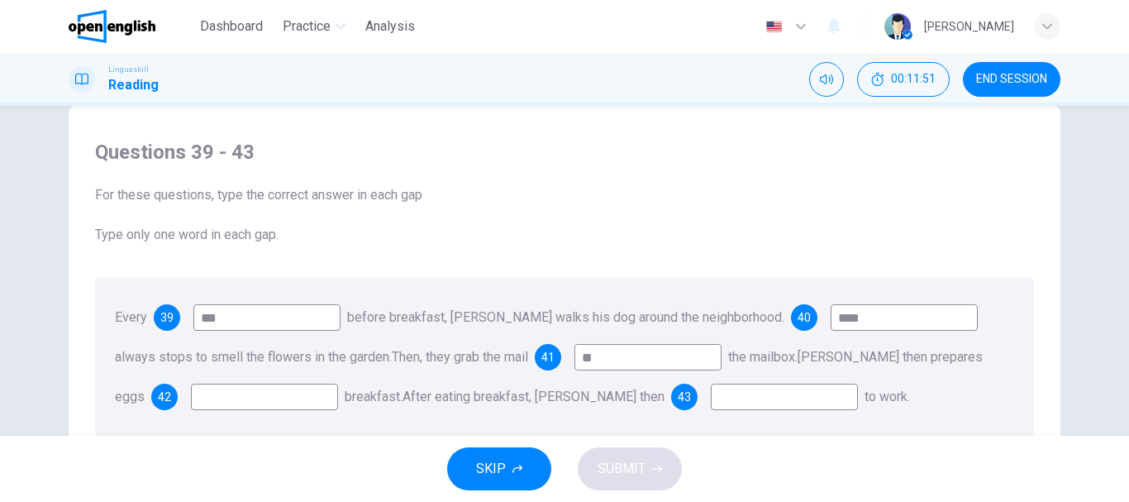
type input "**"
click at [289, 403] on input at bounding box center [264, 396] width 147 height 26
type input "**"
click at [711, 401] on input at bounding box center [784, 396] width 147 height 26
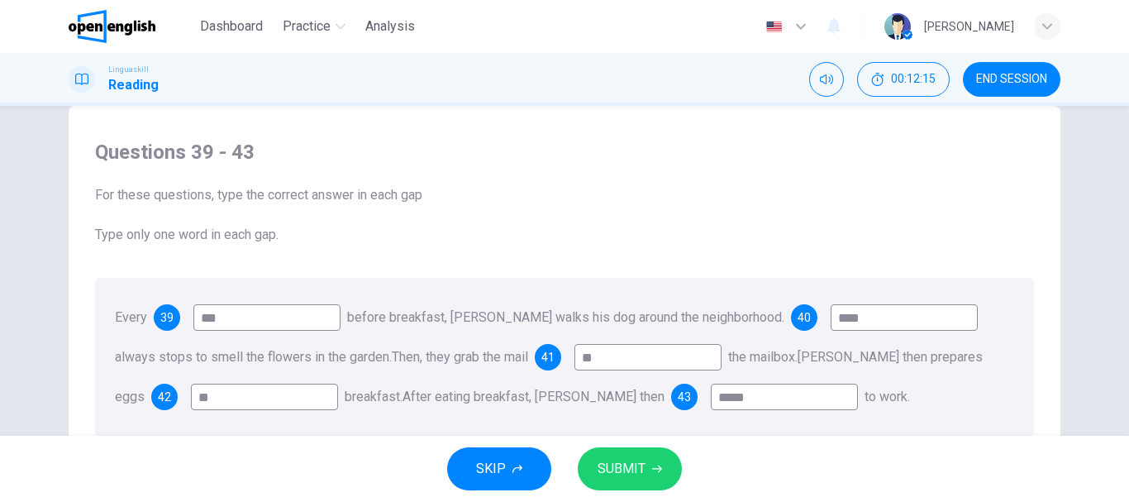
type input "*****"
click at [635, 469] on span "SUBMIT" at bounding box center [621, 468] width 48 height 23
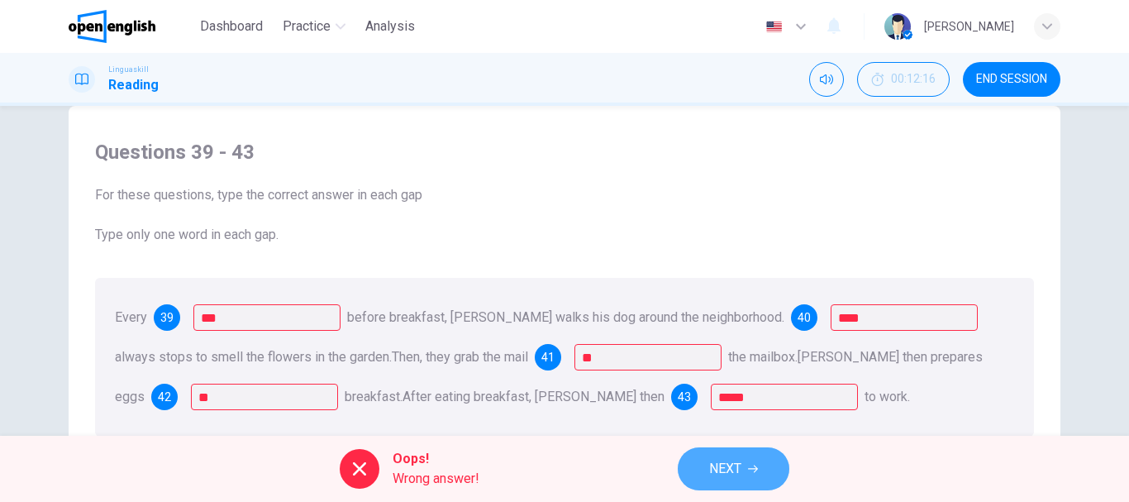
click at [716, 465] on span "NEXT" at bounding box center [725, 468] width 32 height 23
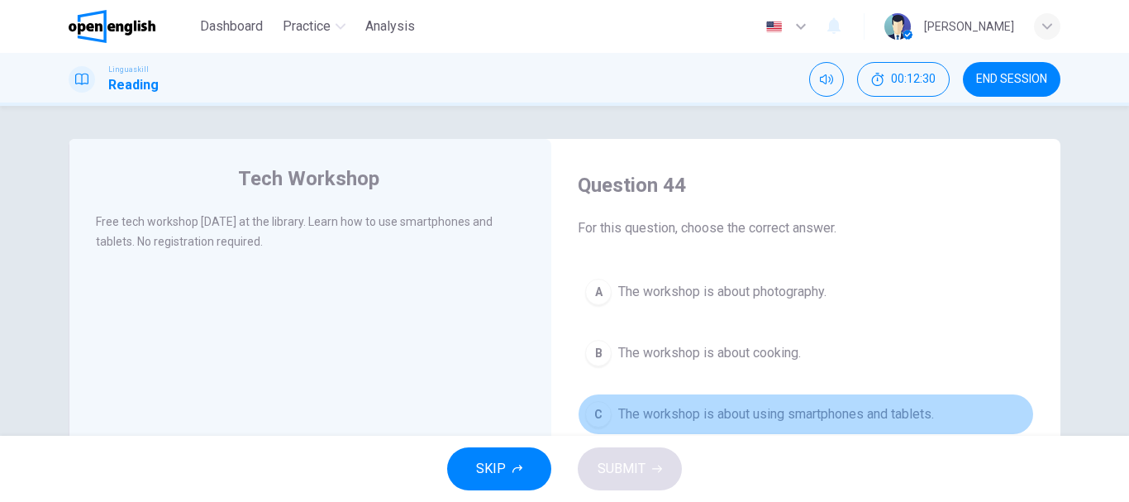
click at [683, 406] on span "The workshop is about using smartphones and tablets." at bounding box center [776, 414] width 316 height 20
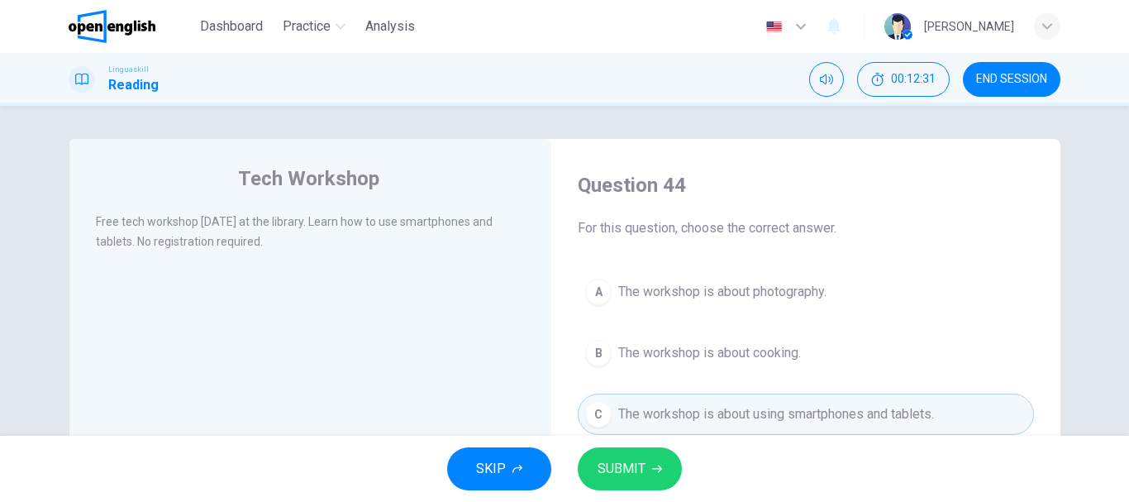
click at [640, 474] on span "SUBMIT" at bounding box center [621, 468] width 48 height 23
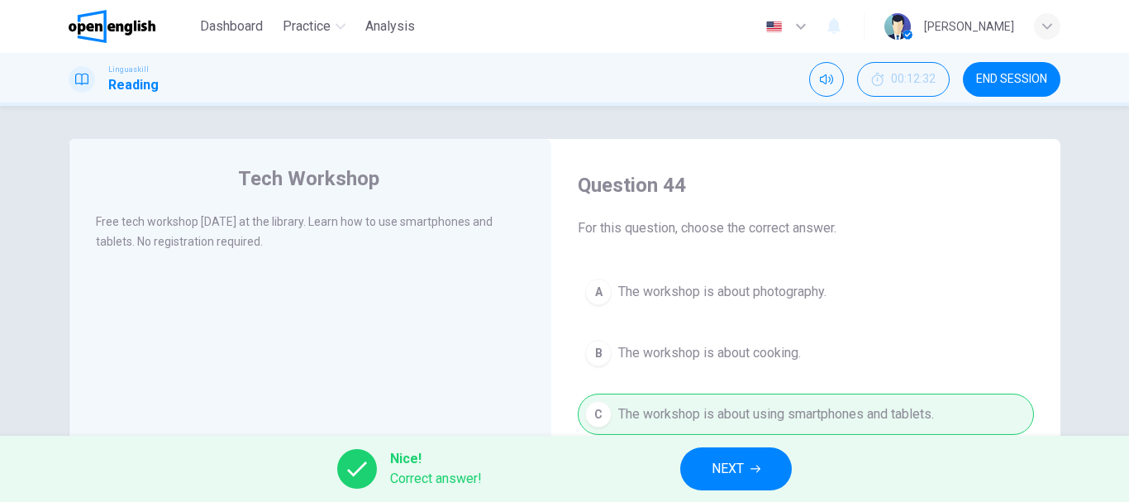
click at [751, 465] on icon "button" at bounding box center [755, 469] width 10 height 10
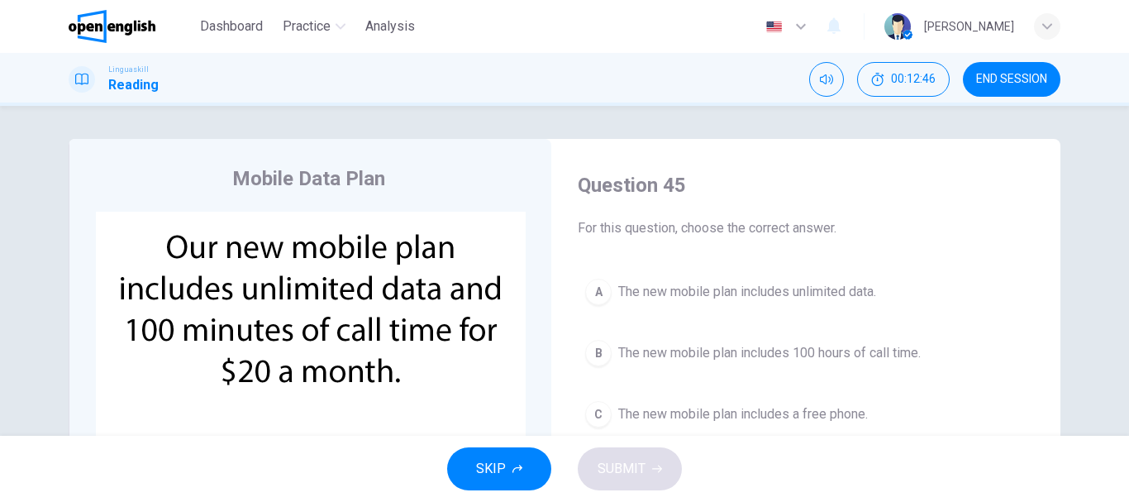
click at [769, 293] on span "The new mobile plan includes unlimited data." at bounding box center [747, 292] width 258 height 20
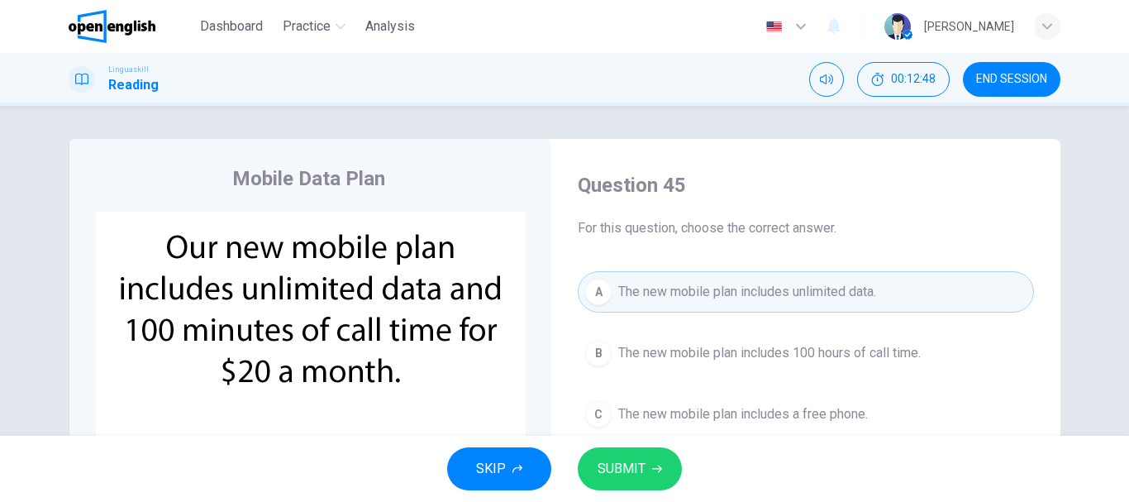
click at [655, 465] on icon "button" at bounding box center [657, 469] width 10 height 10
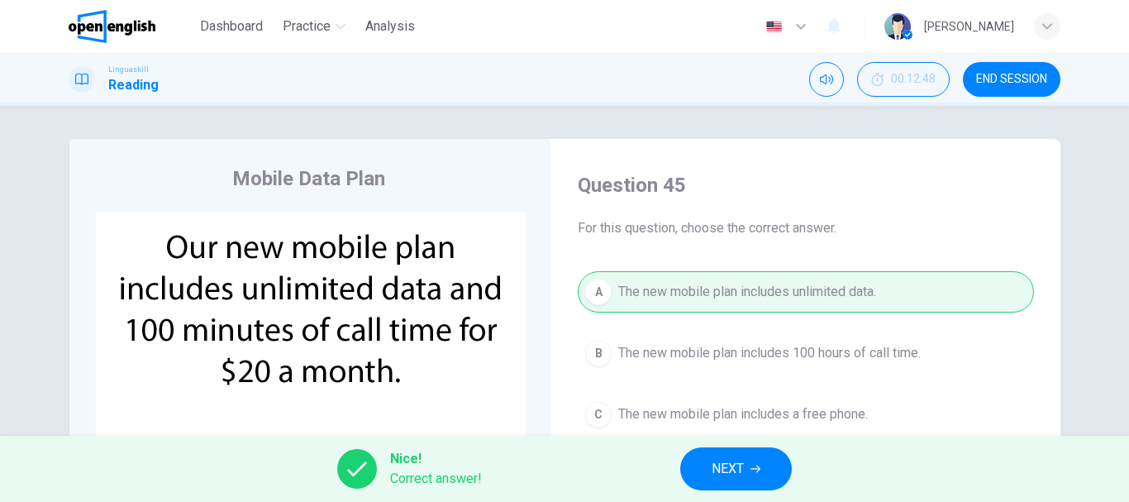
click at [703, 464] on button "NEXT" at bounding box center [736, 468] width 112 height 43
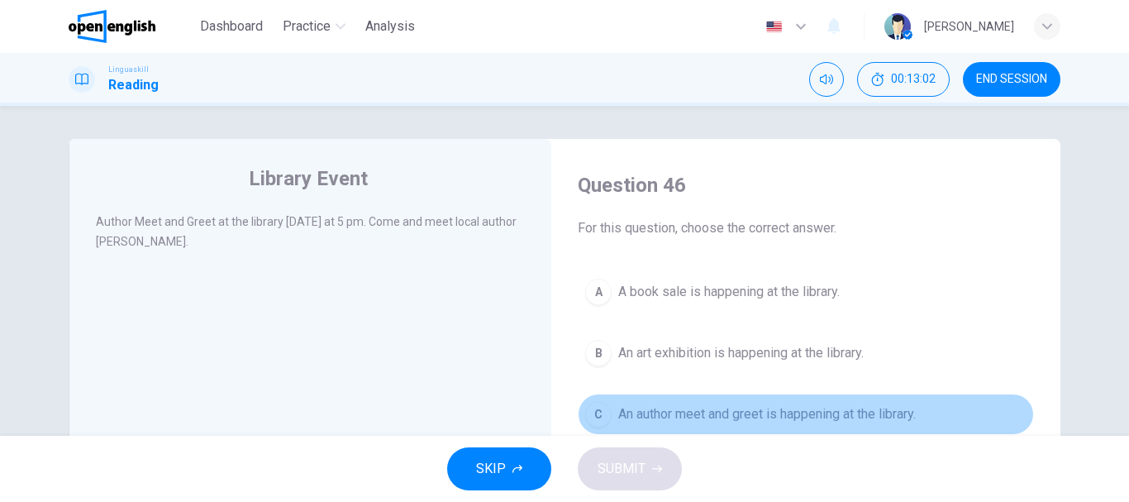
click at [720, 414] on span "An author meet and greet is happening at the library." at bounding box center [767, 414] width 298 height 20
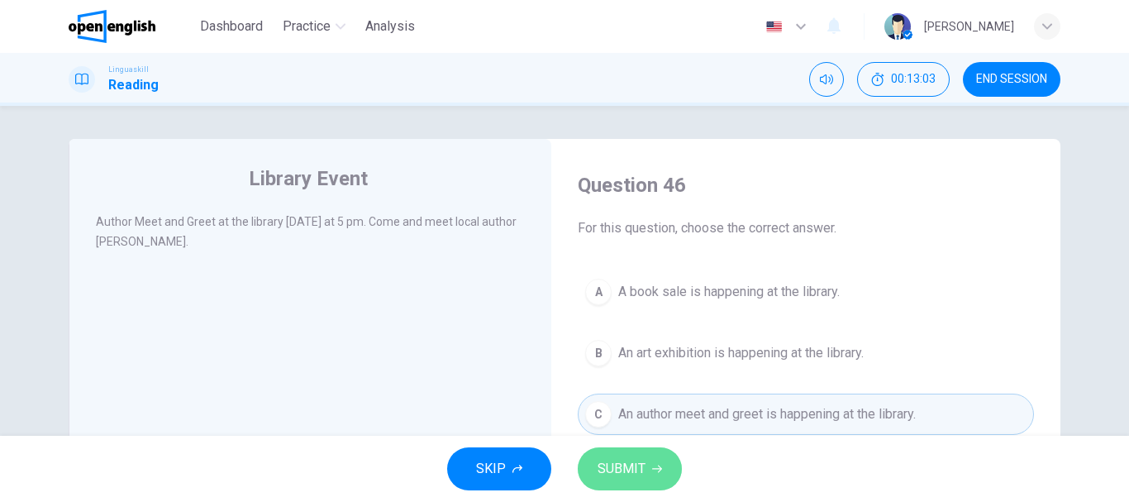
click at [656, 475] on button "SUBMIT" at bounding box center [630, 468] width 104 height 43
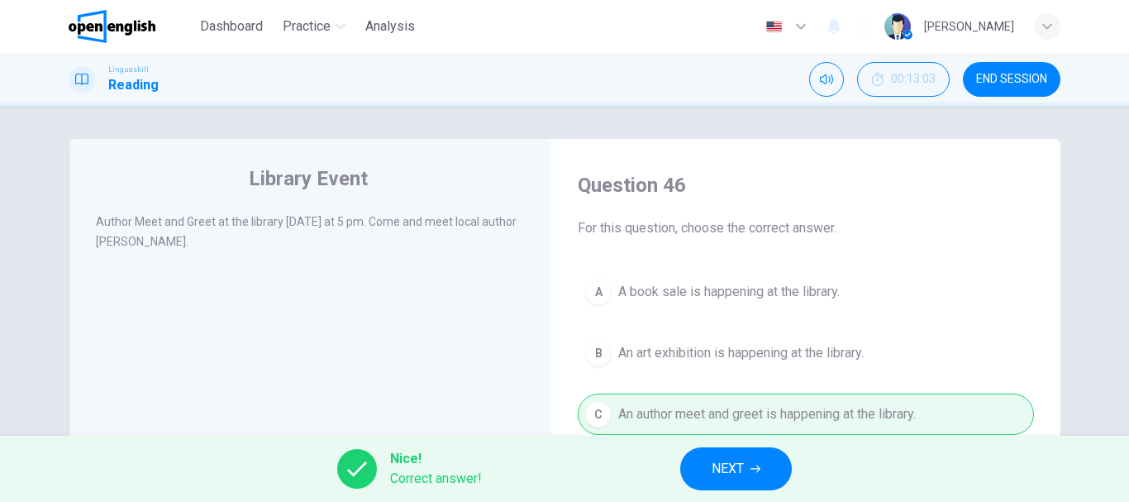
click at [712, 466] on span "NEXT" at bounding box center [728, 468] width 32 height 23
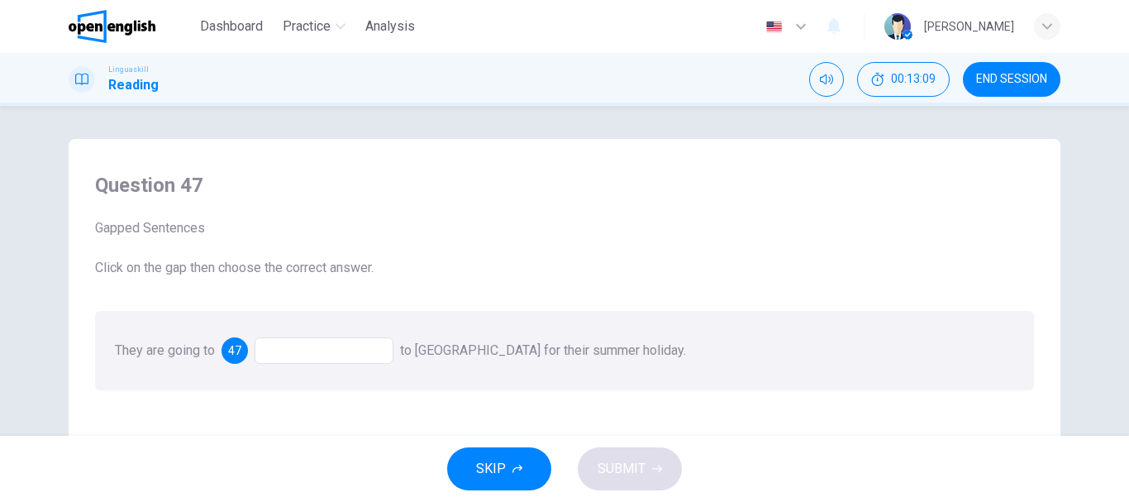
click at [350, 345] on div at bounding box center [324, 350] width 139 height 26
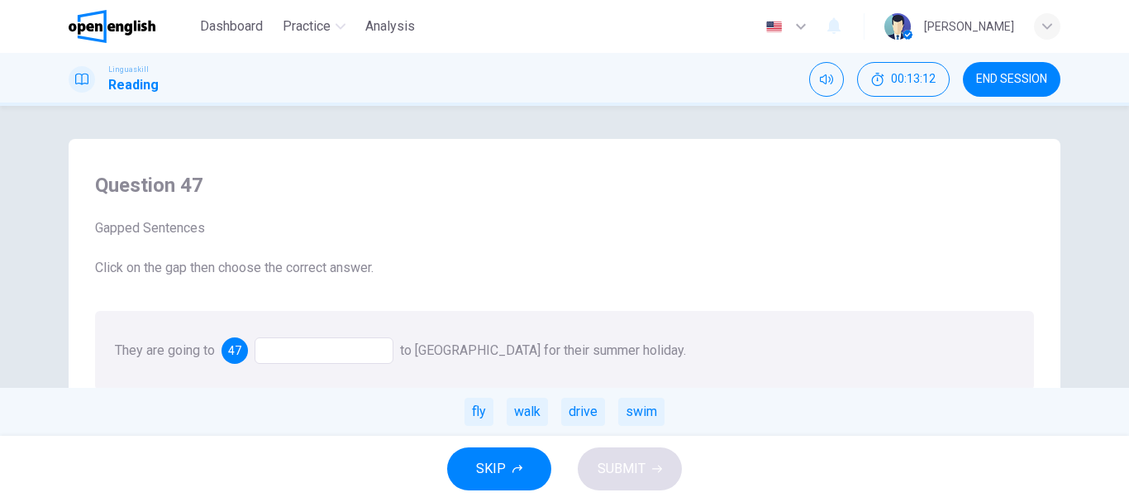
click at [478, 426] on div "fly walk drive swim" at bounding box center [564, 412] width 1129 height 48
click at [475, 410] on div "fly" at bounding box center [478, 412] width 29 height 28
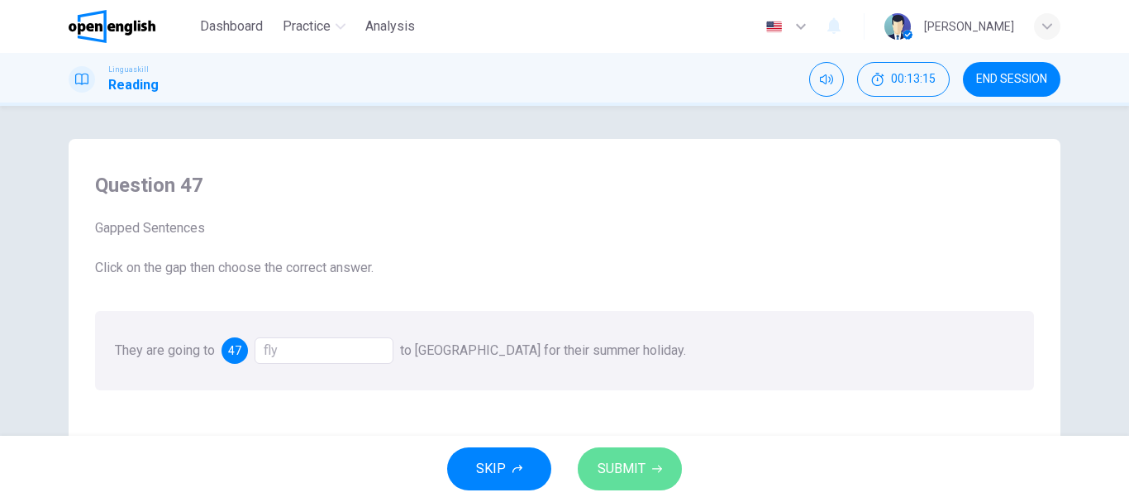
click at [629, 460] on span "SUBMIT" at bounding box center [621, 468] width 48 height 23
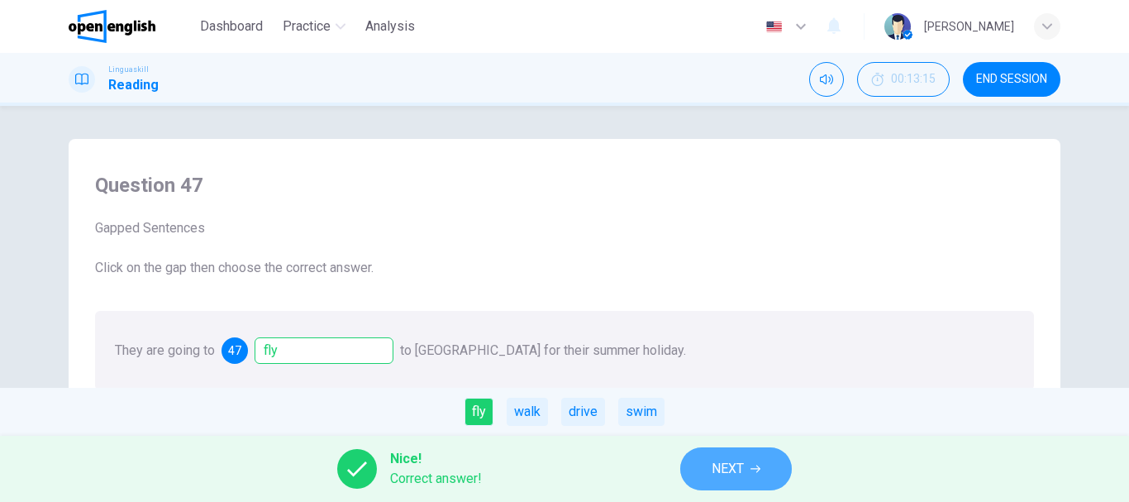
click at [715, 469] on span "NEXT" at bounding box center [728, 468] width 32 height 23
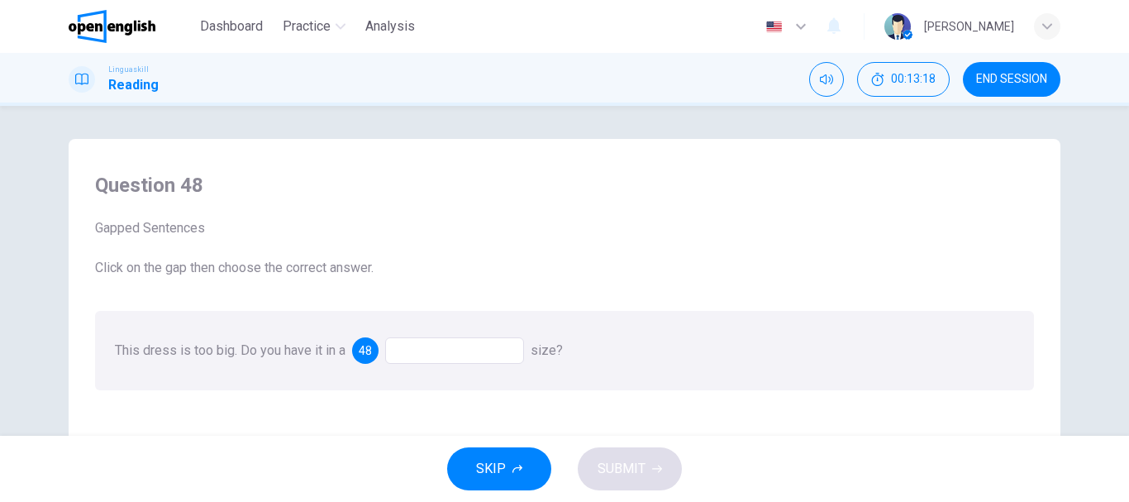
click at [462, 351] on div at bounding box center [454, 350] width 139 height 26
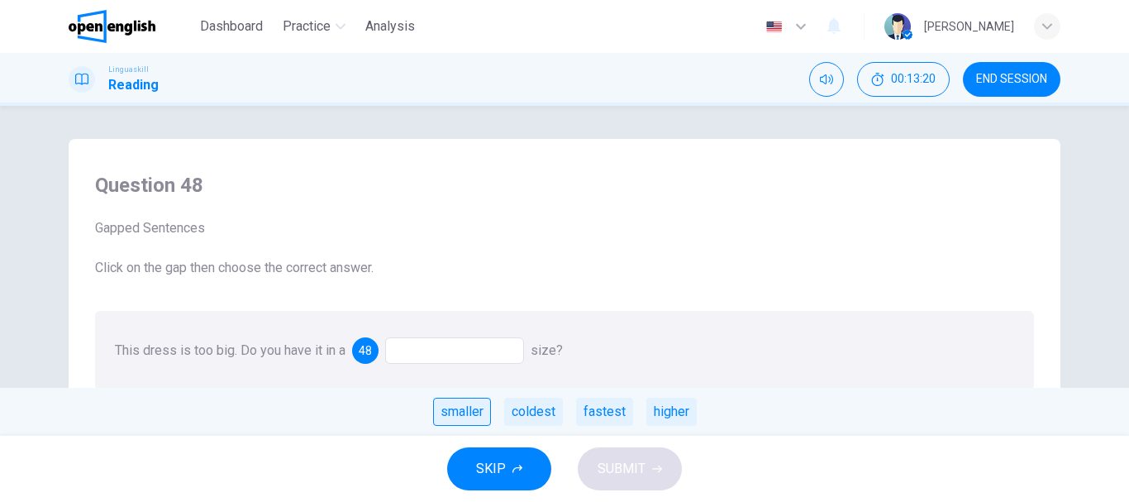
click at [457, 408] on div "smaller" at bounding box center [462, 412] width 58 height 28
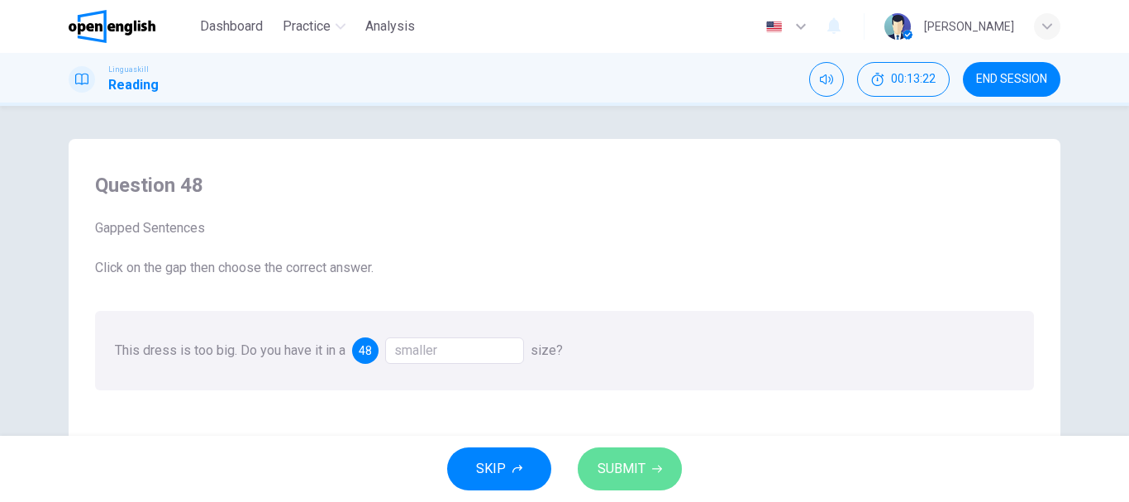
click at [621, 464] on span "SUBMIT" at bounding box center [621, 468] width 48 height 23
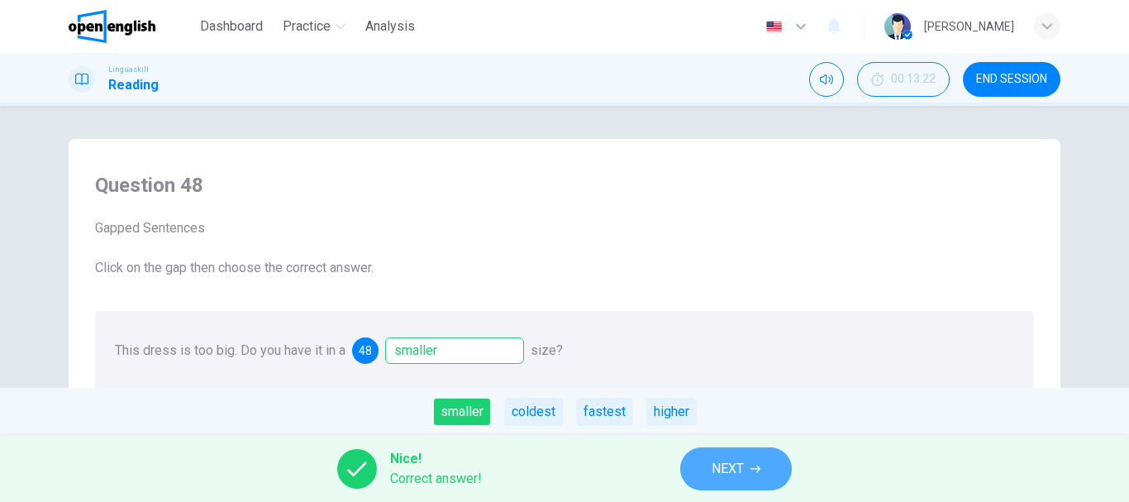
click at [721, 470] on span "NEXT" at bounding box center [728, 468] width 32 height 23
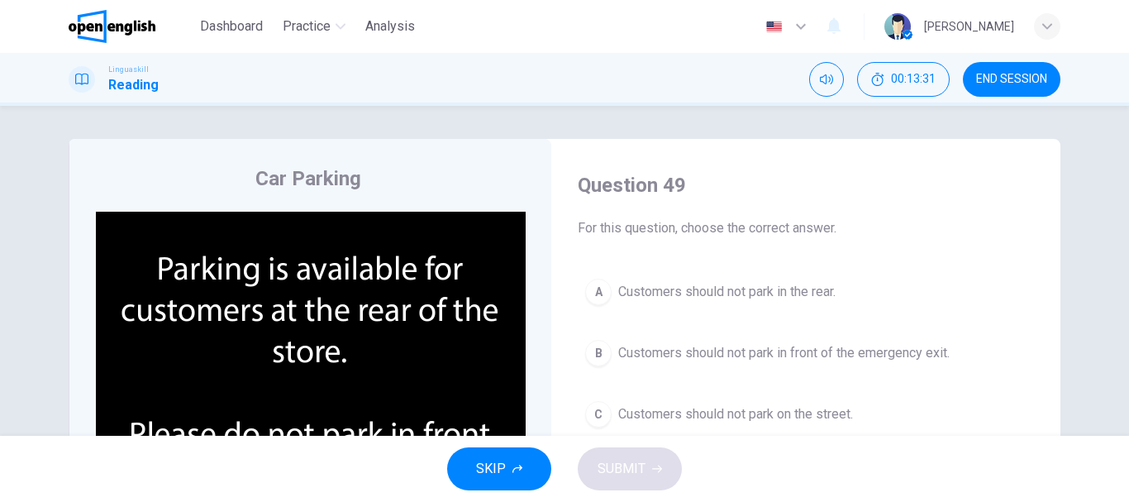
click at [906, 356] on span "Customers should not park in front of the emergency exit." at bounding box center [783, 353] width 331 height 20
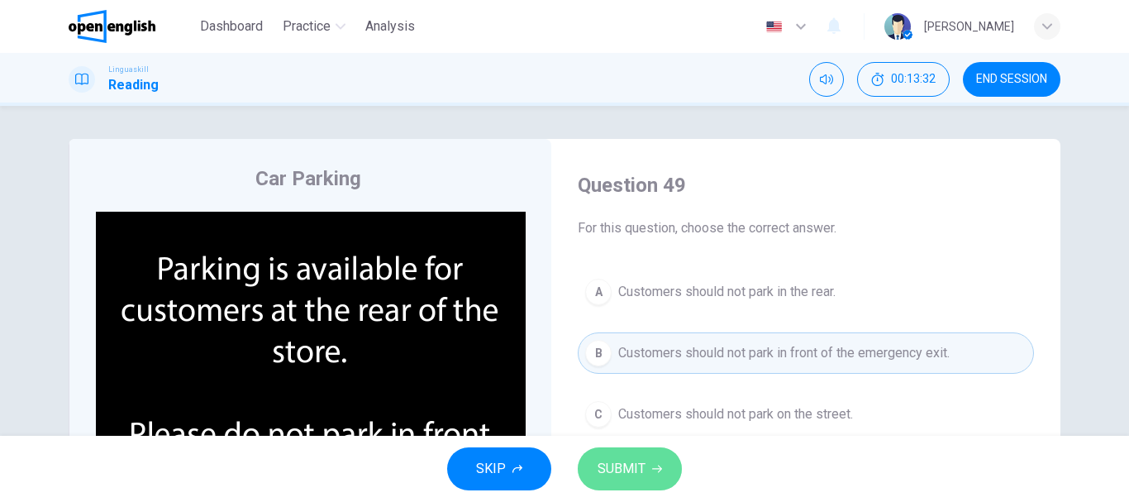
click at [664, 468] on button "SUBMIT" at bounding box center [630, 468] width 104 height 43
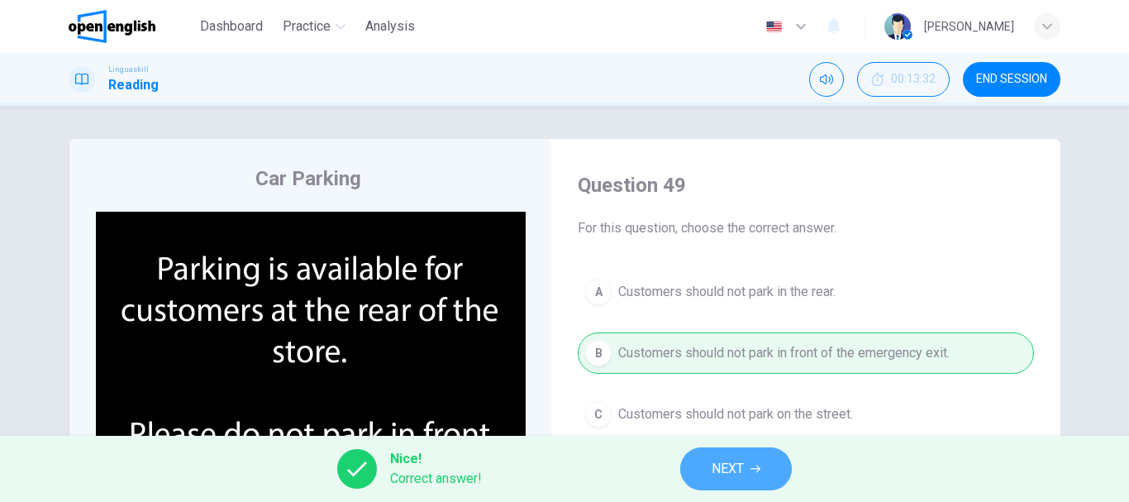
click at [716, 464] on span "NEXT" at bounding box center [728, 468] width 32 height 23
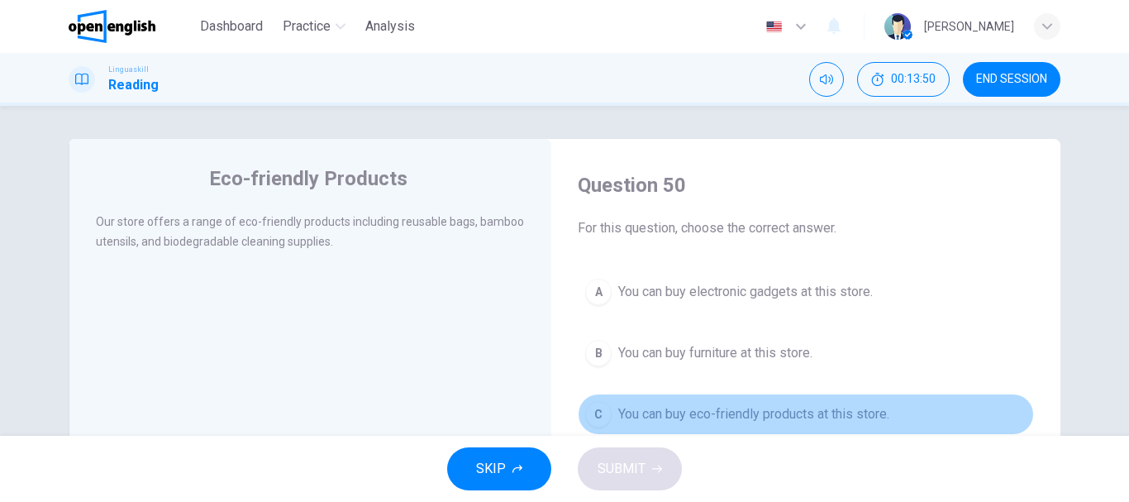
click at [732, 421] on span "You can buy eco-friendly products at this store." at bounding box center [753, 414] width 271 height 20
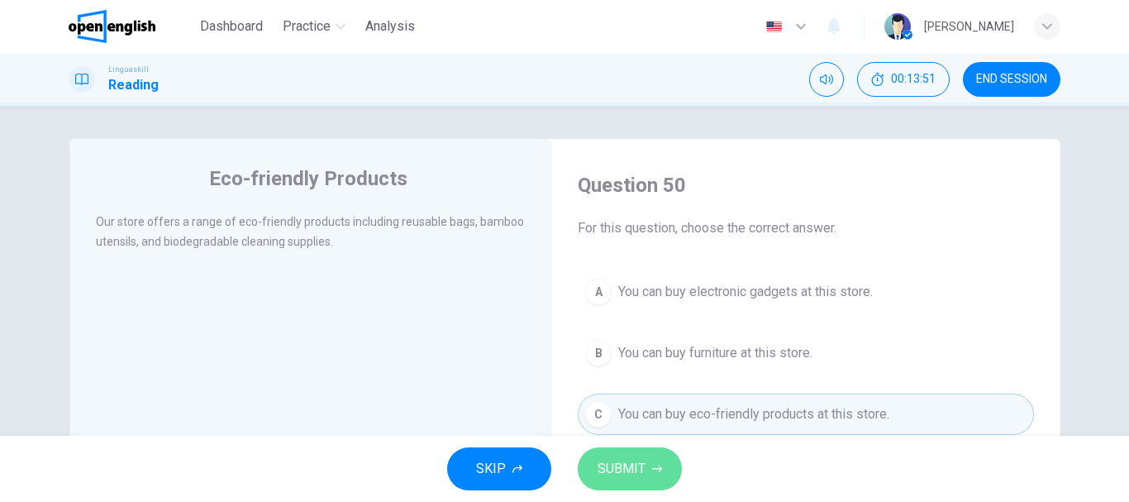
click at [656, 473] on icon "button" at bounding box center [657, 469] width 10 height 10
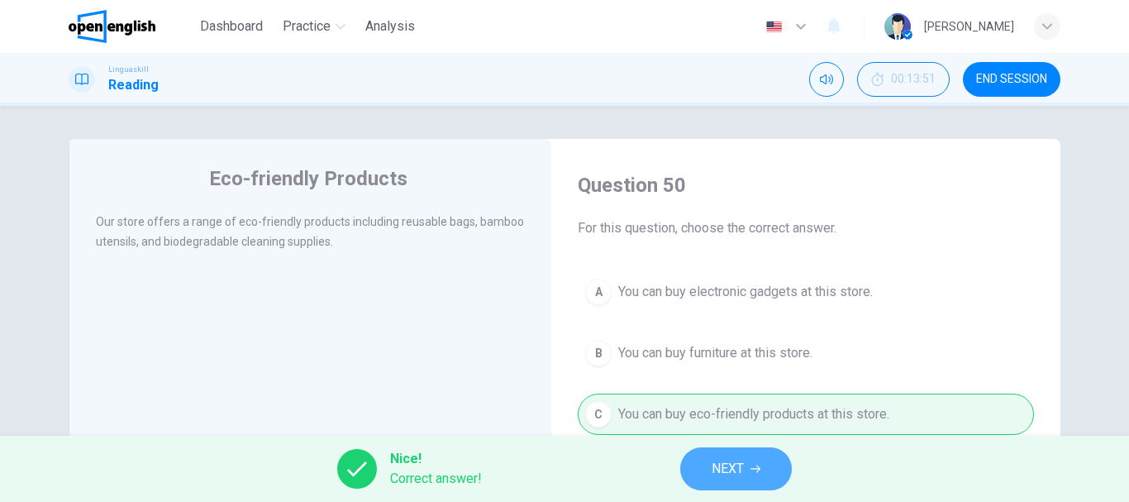
click at [716, 470] on span "NEXT" at bounding box center [728, 468] width 32 height 23
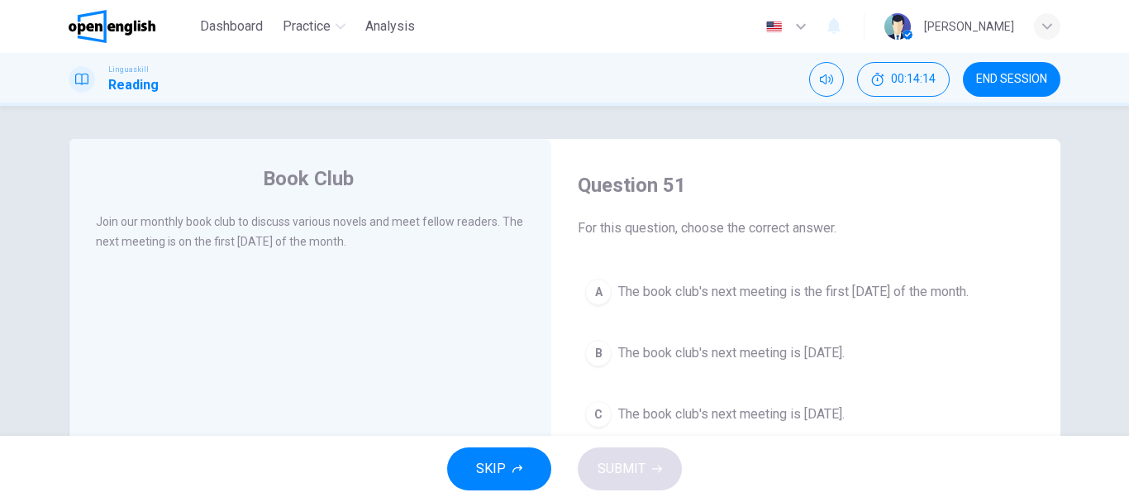
click at [907, 298] on span "The book club's next meeting is the first Monday of the month." at bounding box center [793, 292] width 350 height 20
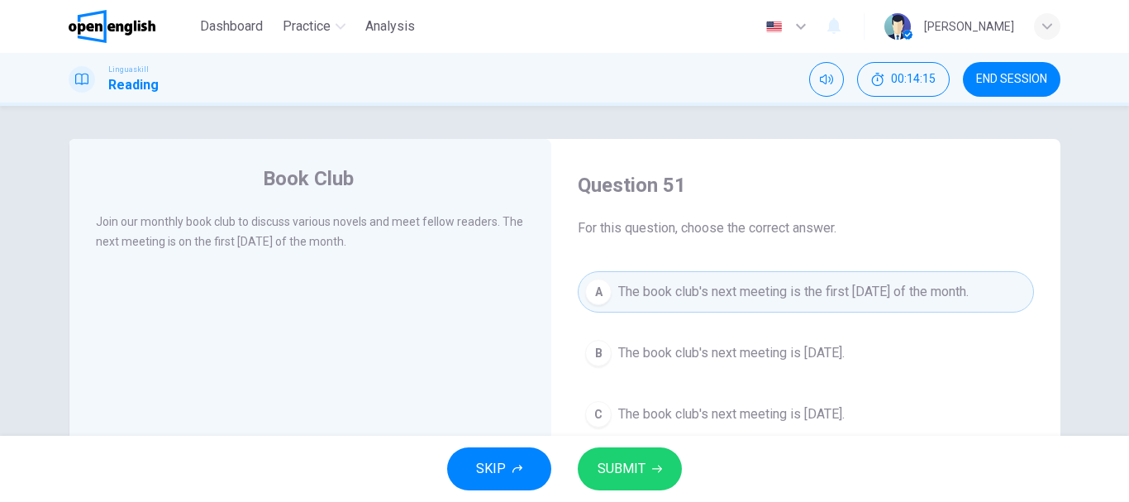
click at [657, 466] on icon "button" at bounding box center [657, 469] width 10 height 10
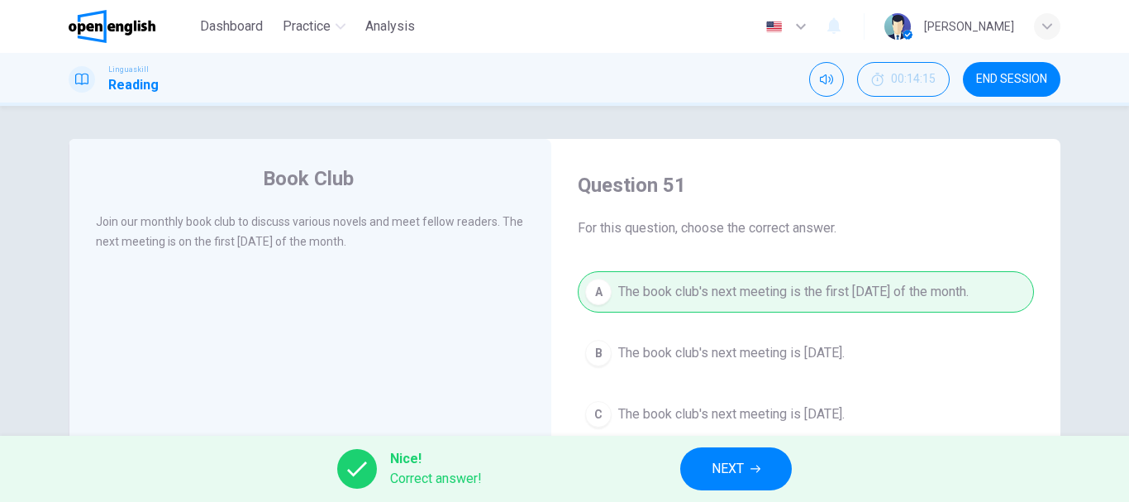
click at [749, 469] on button "NEXT" at bounding box center [736, 468] width 112 height 43
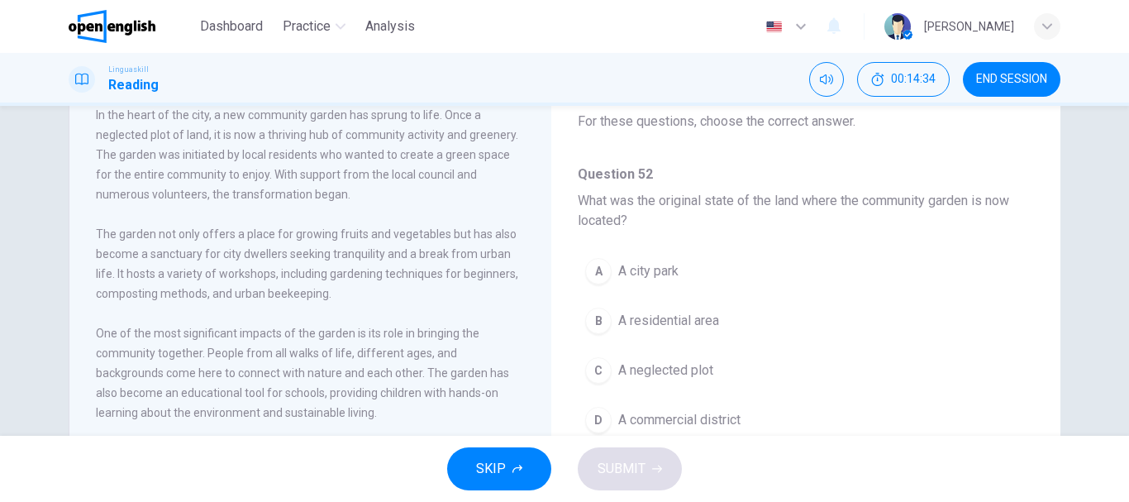
scroll to position [132, 0]
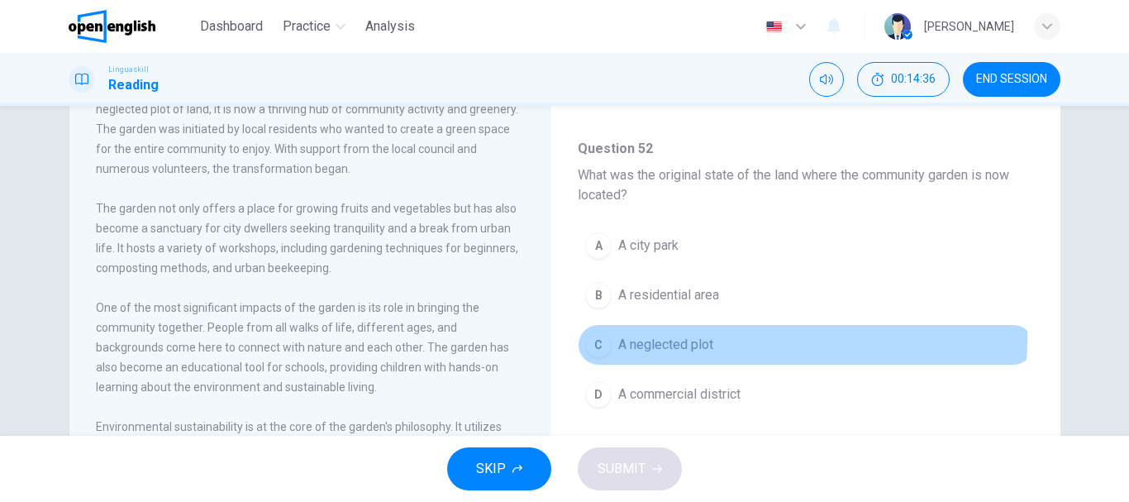
click at [728, 338] on button "C A neglected plot" at bounding box center [806, 344] width 456 height 41
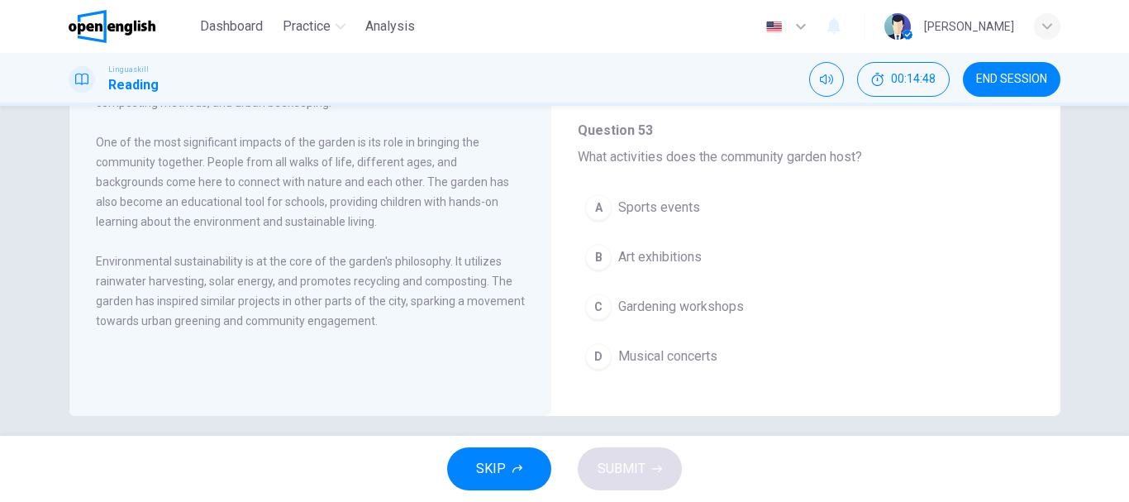
scroll to position [198, 0]
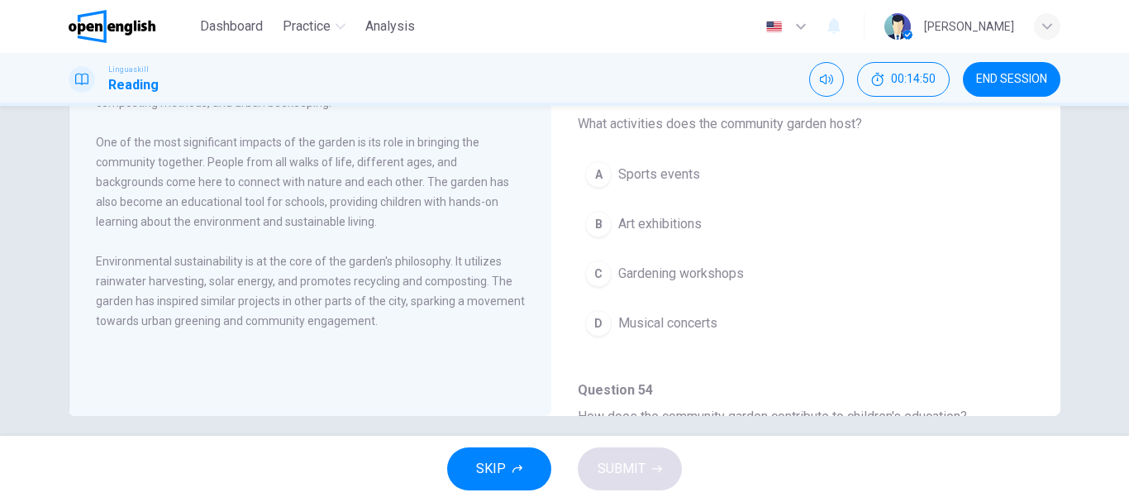
click at [785, 269] on button "C Gardening workshops" at bounding box center [806, 273] width 456 height 41
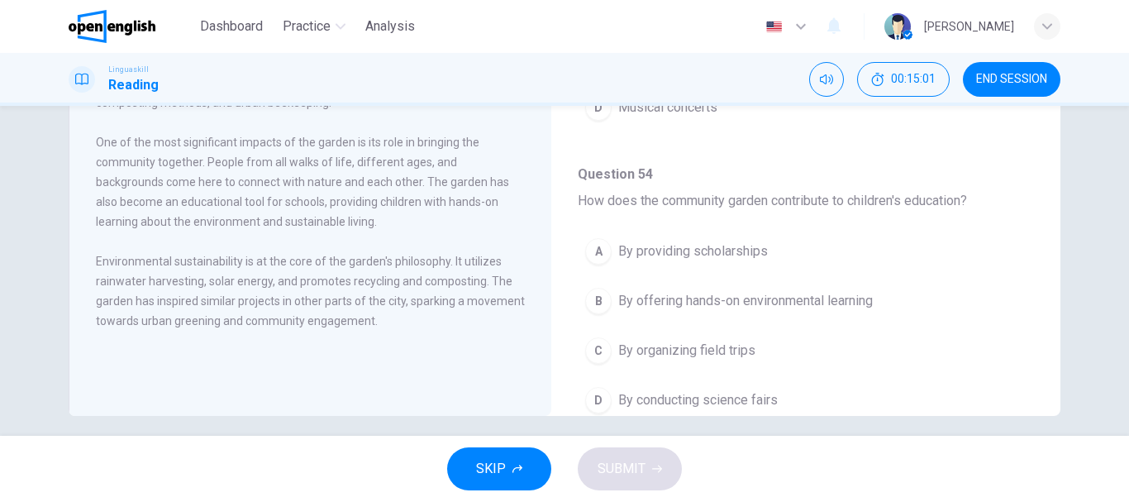
scroll to position [430, 0]
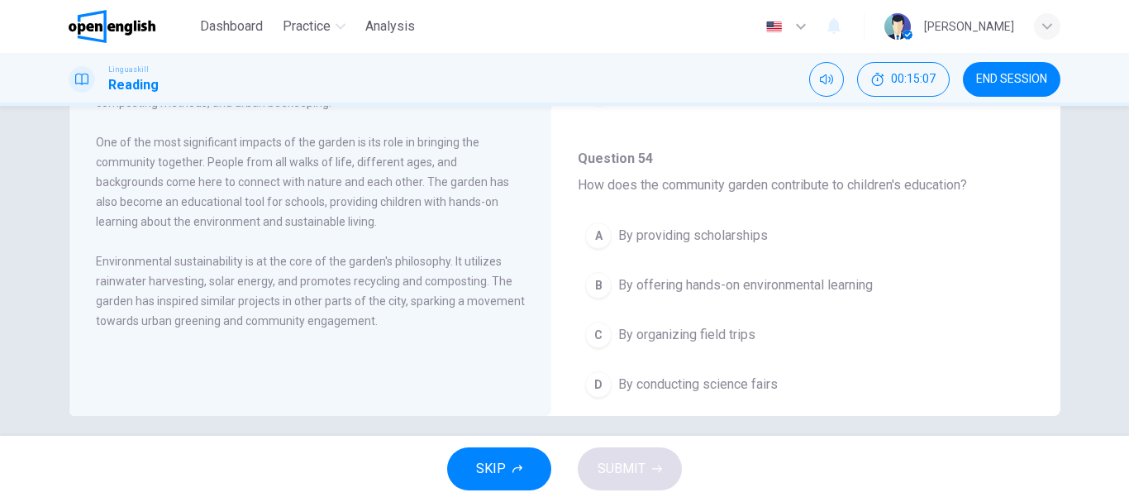
click at [826, 281] on span "By offering hands-on environmental learning" at bounding box center [745, 285] width 255 height 20
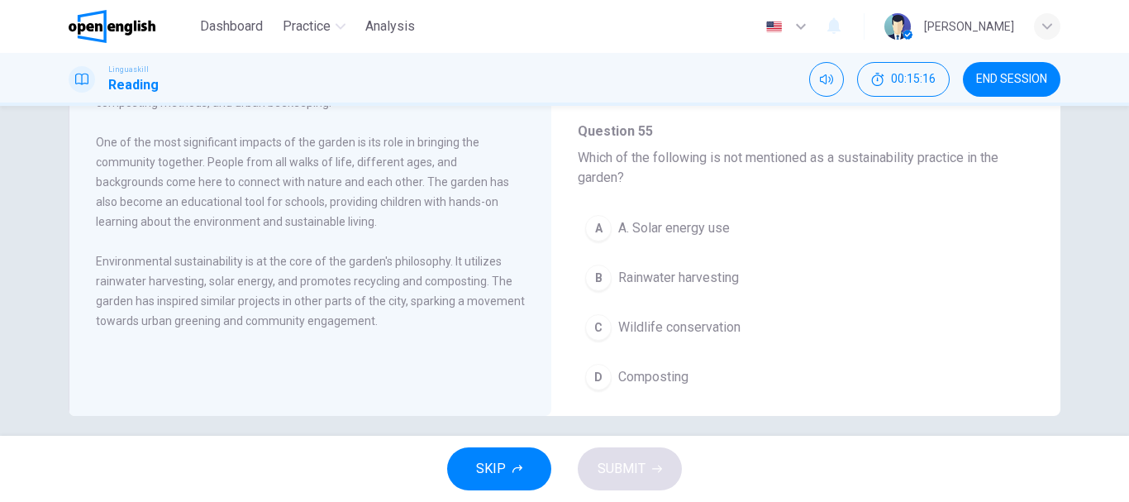
scroll to position [760, 0]
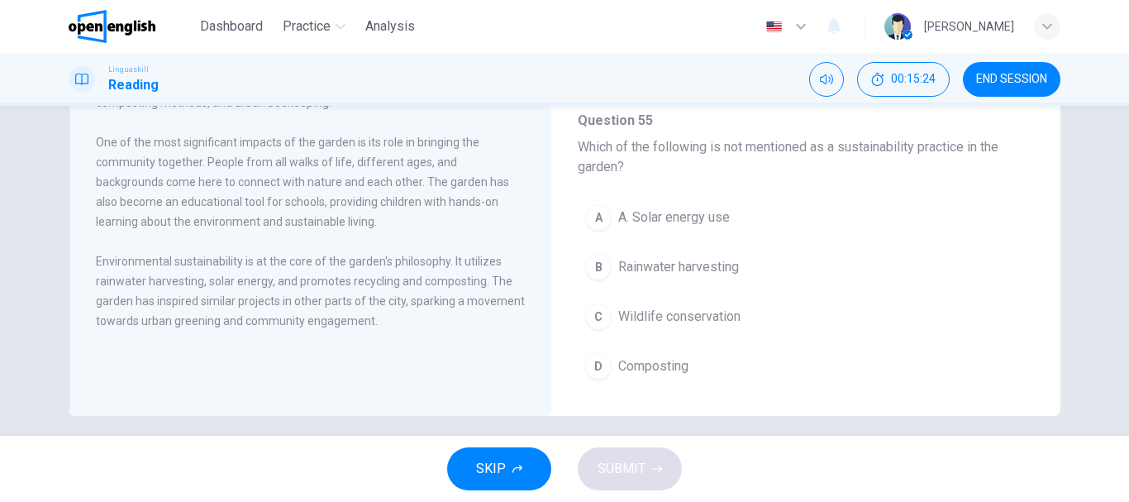
click at [743, 321] on button "C Wildlife conservation" at bounding box center [806, 316] width 456 height 41
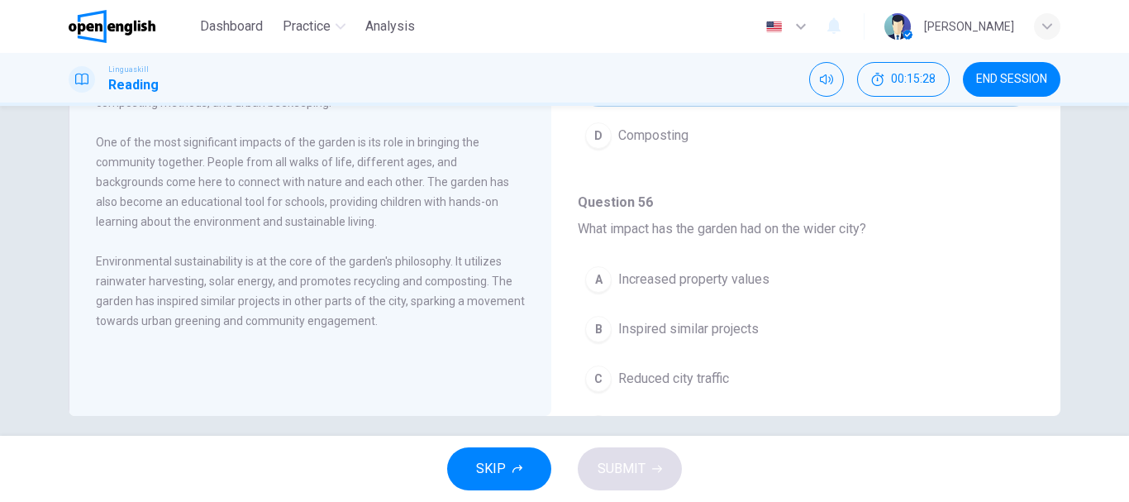
scroll to position [992, 0]
click at [787, 327] on button "B Inspired similar projects" at bounding box center [806, 327] width 456 height 41
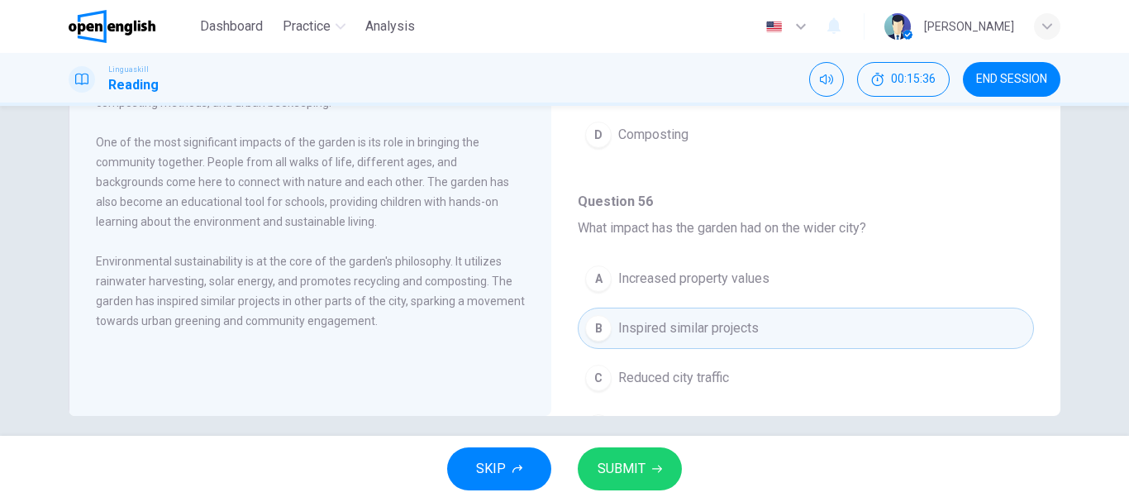
click at [654, 467] on icon "button" at bounding box center [657, 469] width 10 height 10
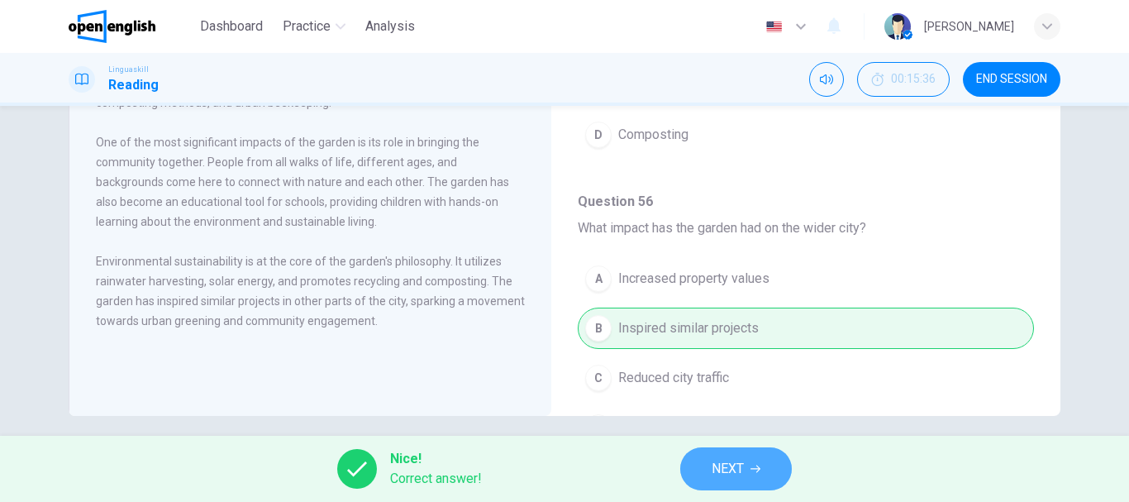
click at [729, 473] on span "NEXT" at bounding box center [728, 468] width 32 height 23
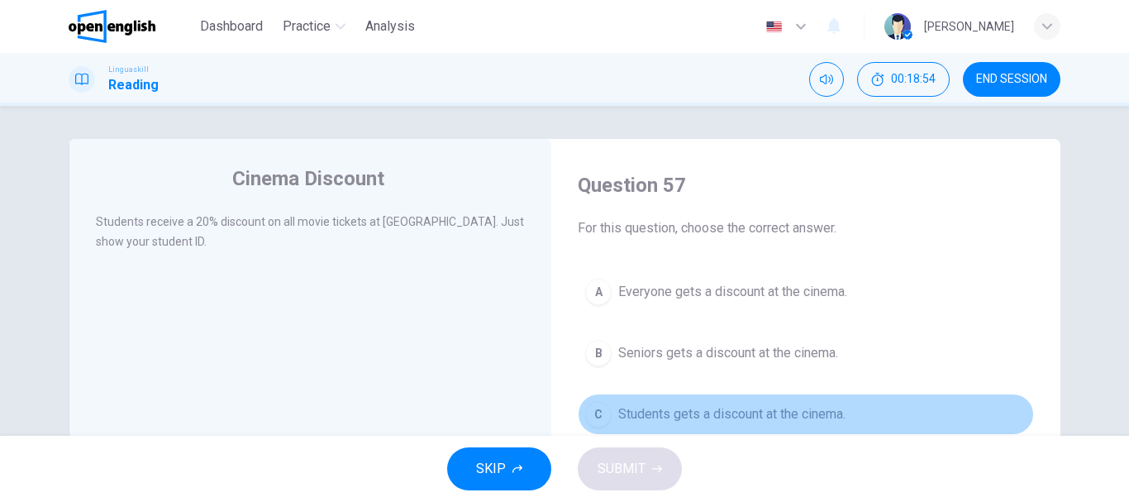
click at [831, 417] on span "Students gets a discount at the cinema." at bounding box center [731, 414] width 227 height 20
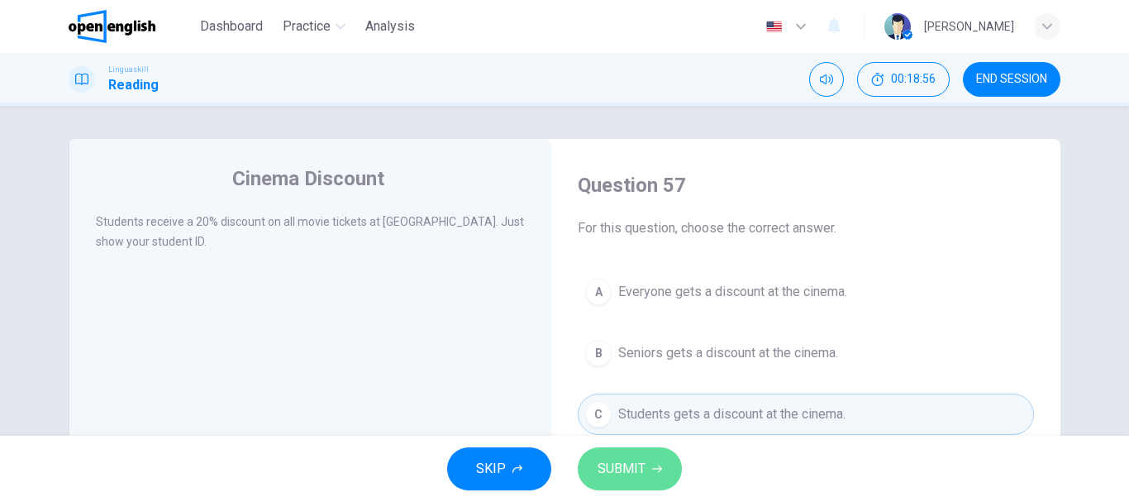
click at [658, 477] on button "SUBMIT" at bounding box center [630, 468] width 104 height 43
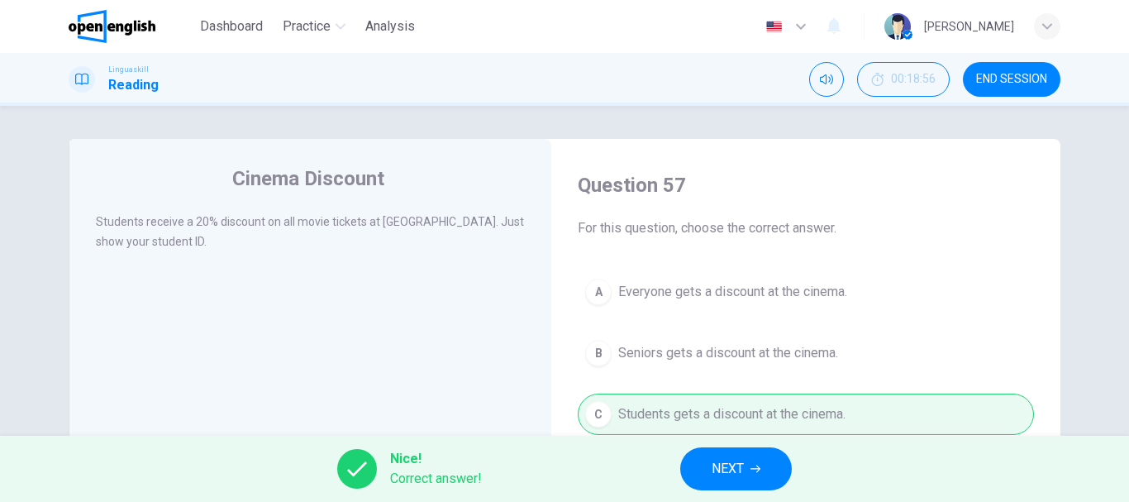
click at [738, 466] on span "NEXT" at bounding box center [728, 468] width 32 height 23
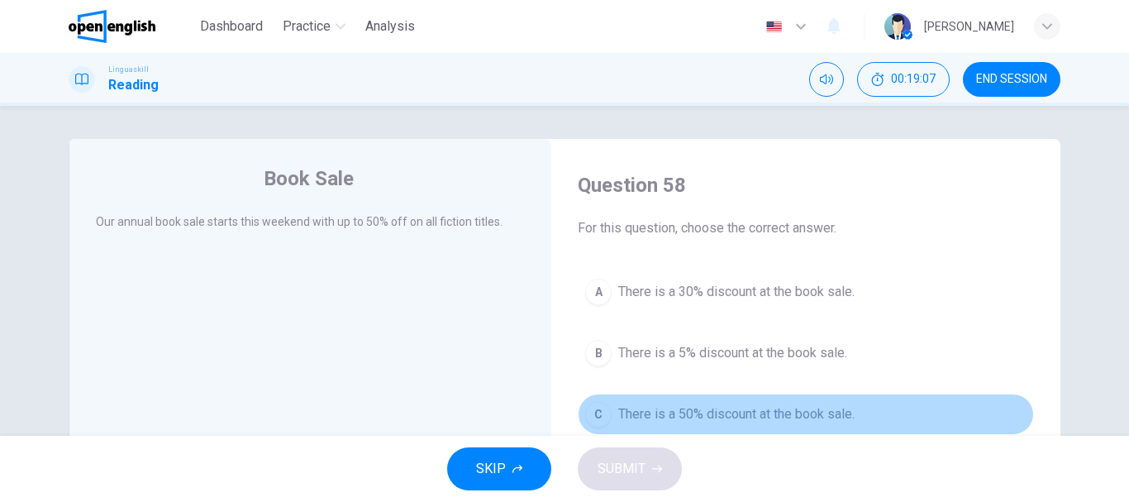
click at [737, 419] on span "There is a 50% discount at the book sale." at bounding box center [736, 414] width 236 height 20
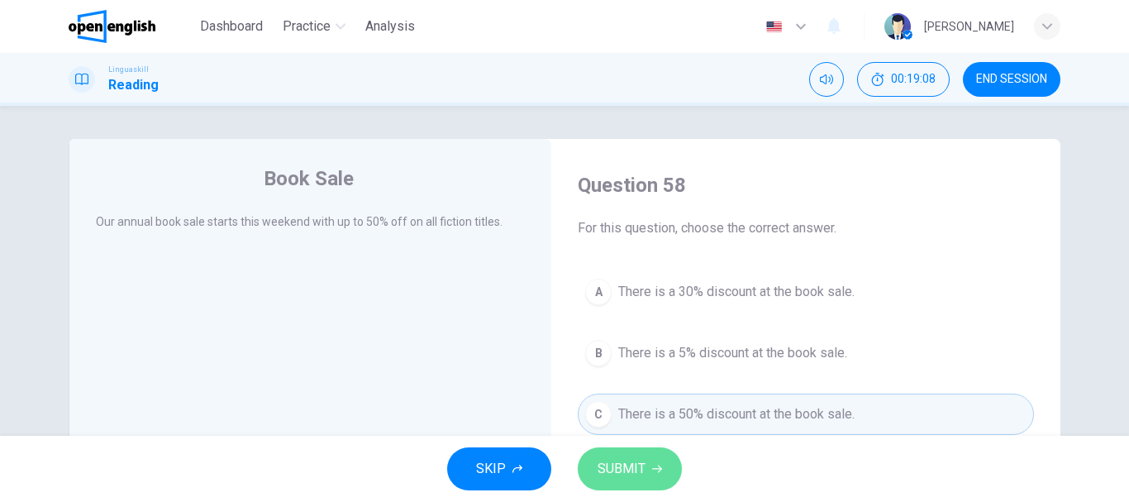
click at [661, 469] on button "SUBMIT" at bounding box center [630, 468] width 104 height 43
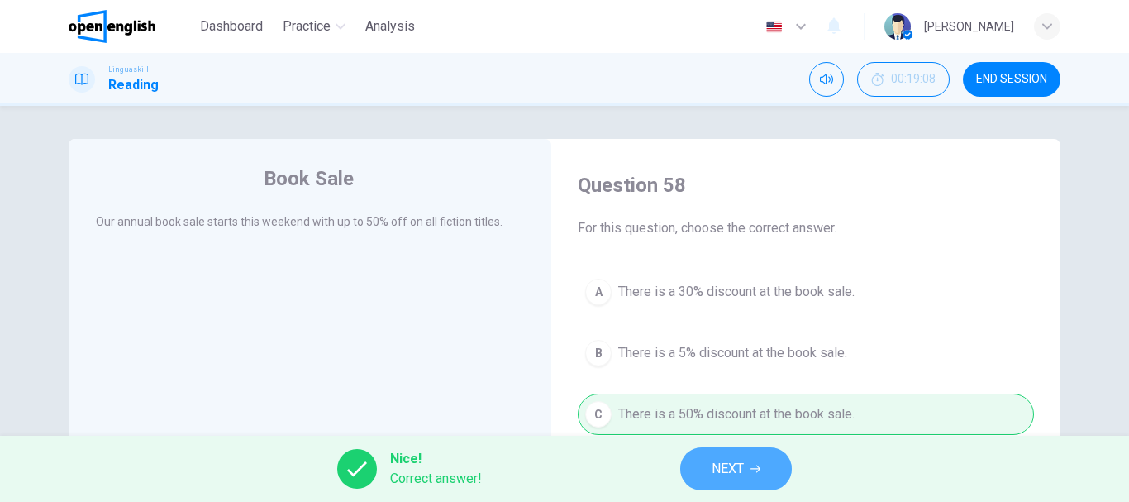
click at [713, 474] on span "NEXT" at bounding box center [728, 468] width 32 height 23
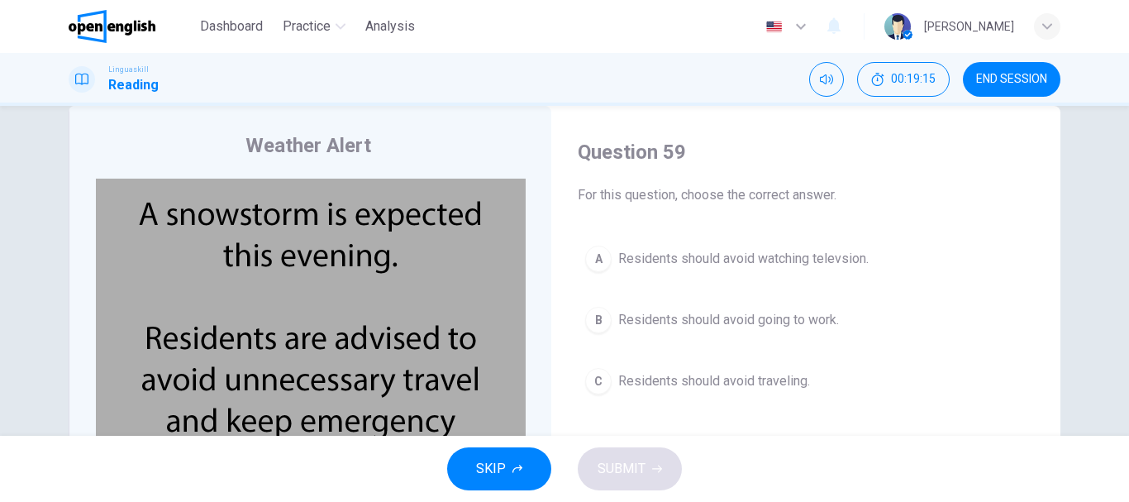
scroll to position [66, 0]
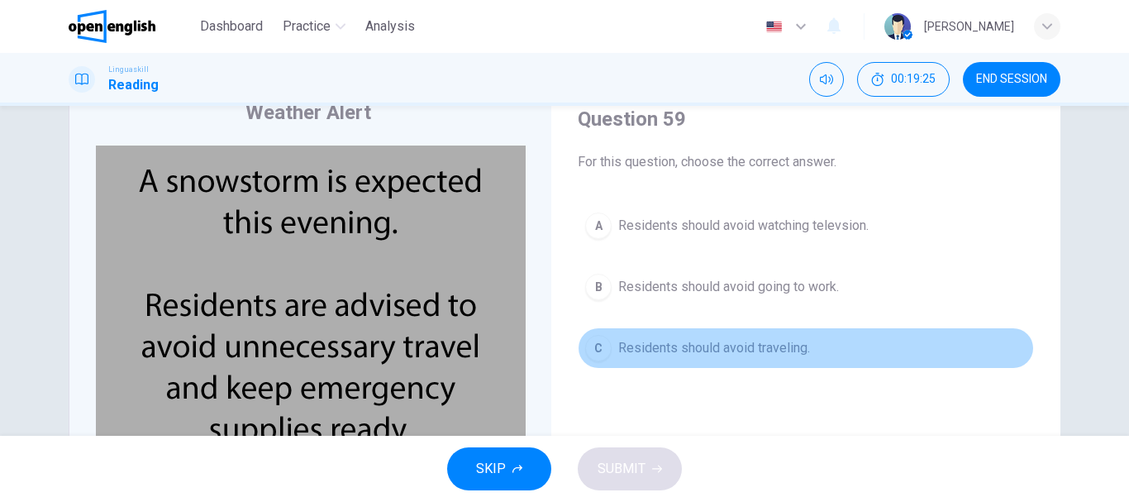
click at [791, 344] on span "Residents should avoid traveling." at bounding box center [714, 348] width 192 height 20
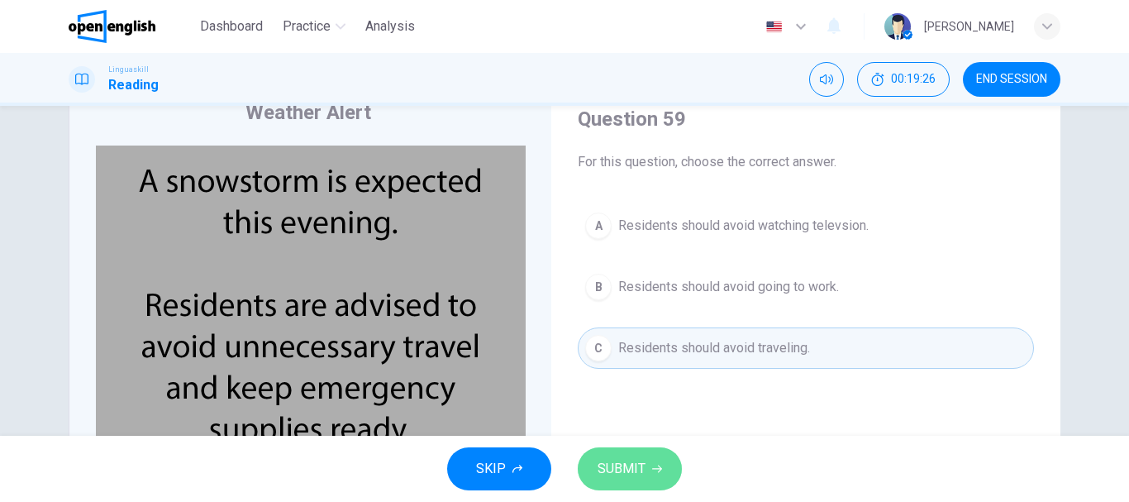
click at [644, 468] on span "SUBMIT" at bounding box center [621, 468] width 48 height 23
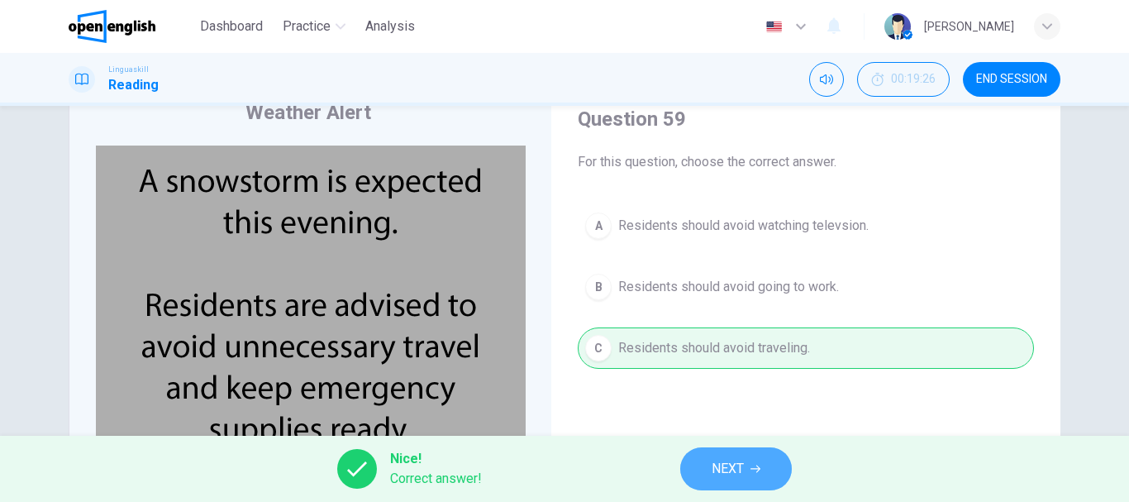
click at [726, 469] on span "NEXT" at bounding box center [728, 468] width 32 height 23
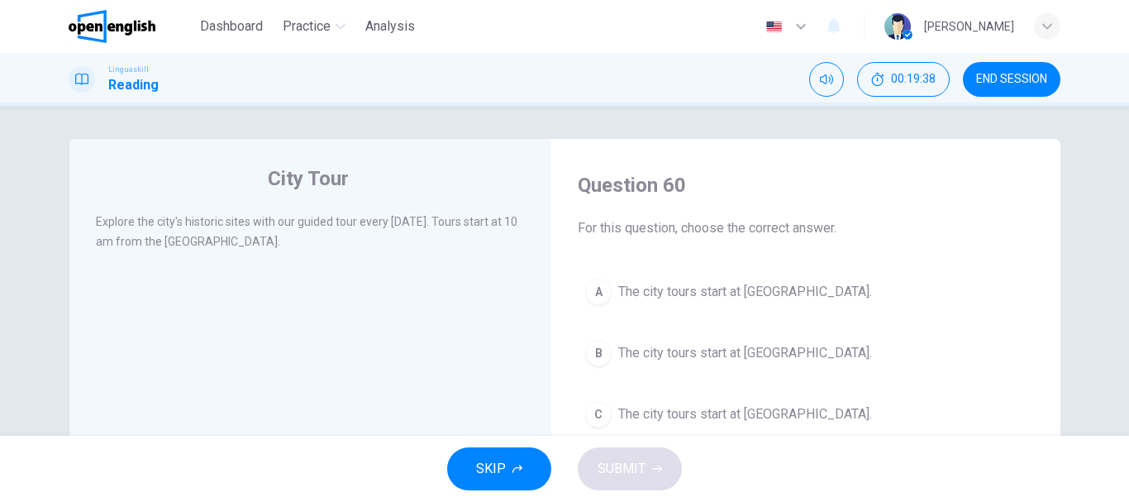
click at [769, 289] on span "The city tours start at City Museum." at bounding box center [745, 292] width 254 height 20
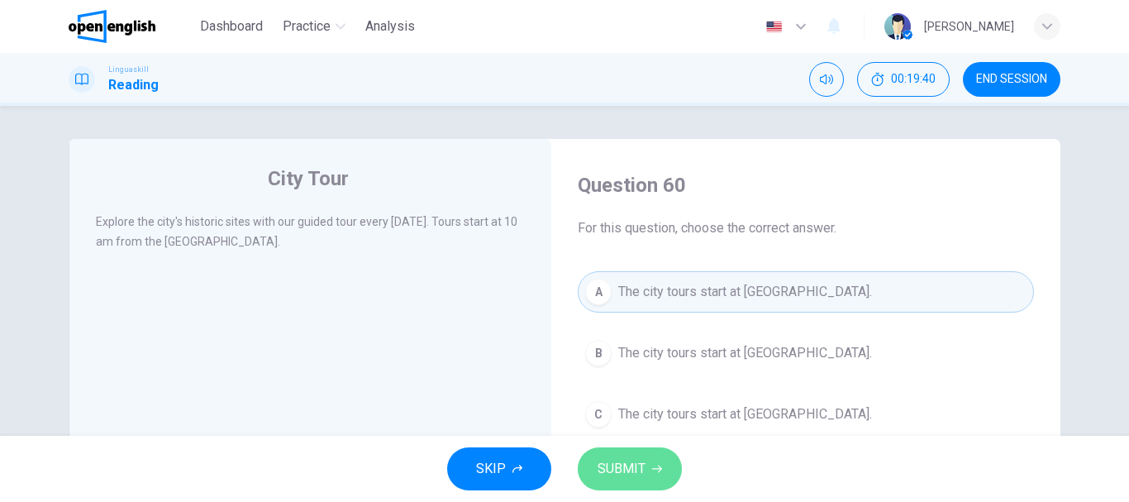
click at [635, 478] on span "SUBMIT" at bounding box center [621, 468] width 48 height 23
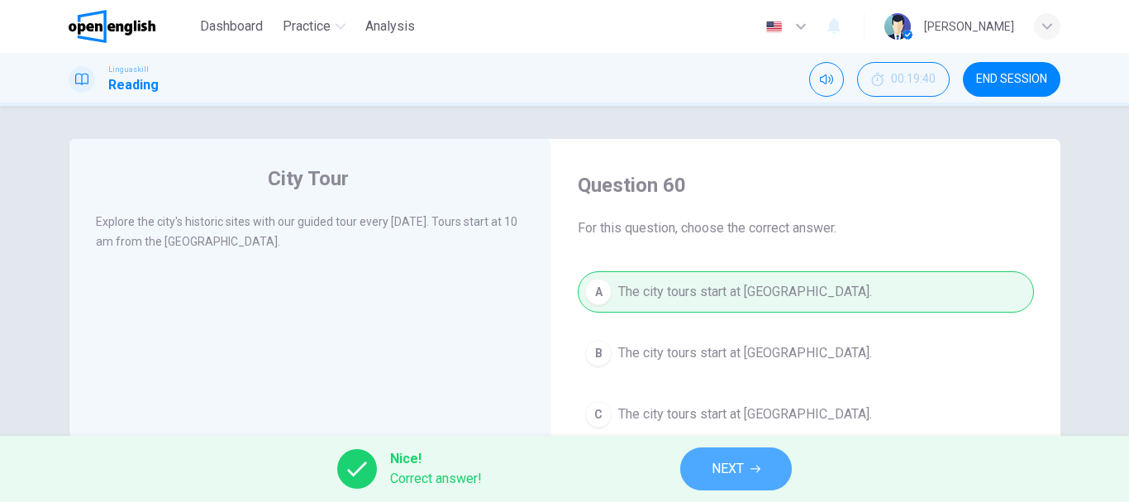
click at [745, 464] on button "NEXT" at bounding box center [736, 468] width 112 height 43
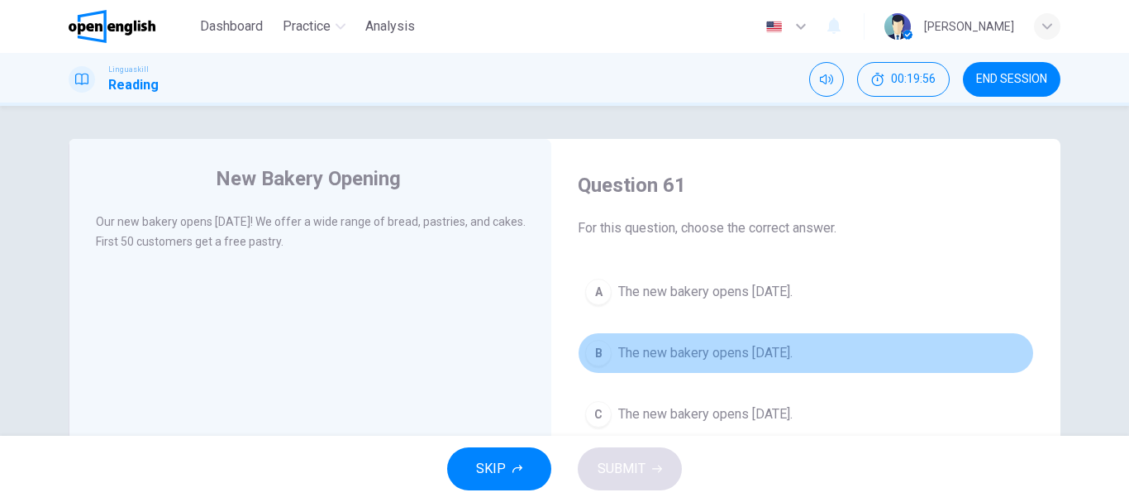
click at [793, 356] on span "The new bakery opens next Monday." at bounding box center [705, 353] width 174 height 20
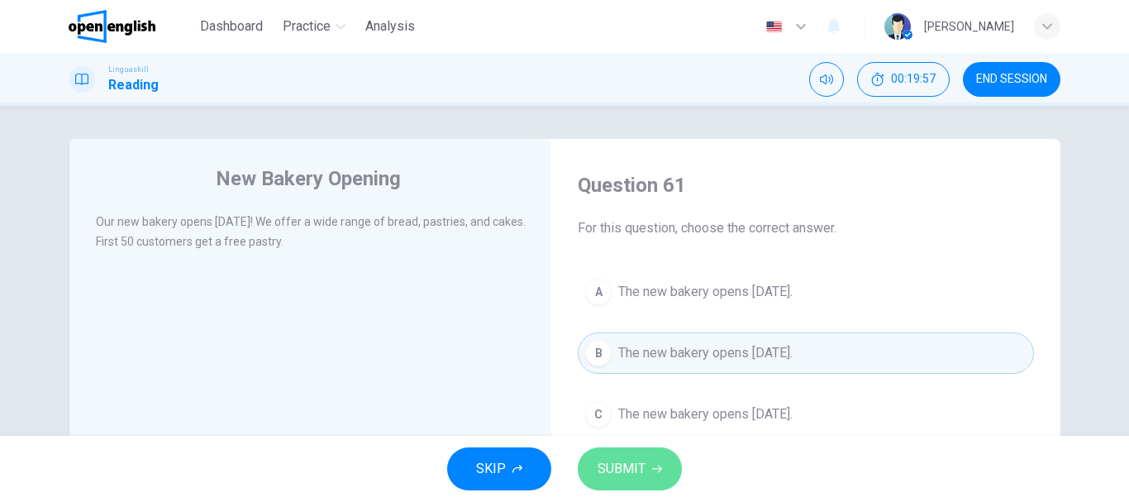
click at [668, 471] on button "SUBMIT" at bounding box center [630, 468] width 104 height 43
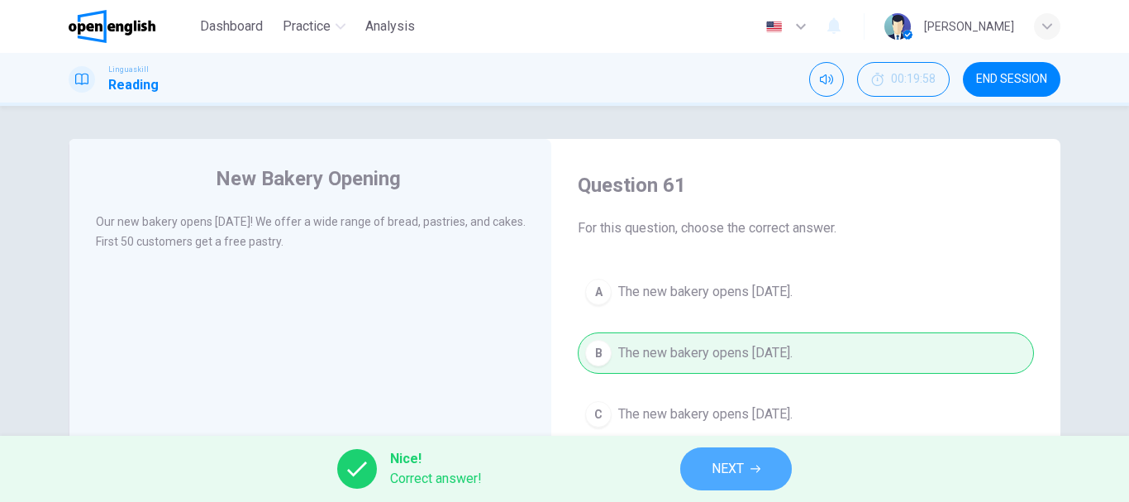
click at [710, 470] on button "NEXT" at bounding box center [736, 468] width 112 height 43
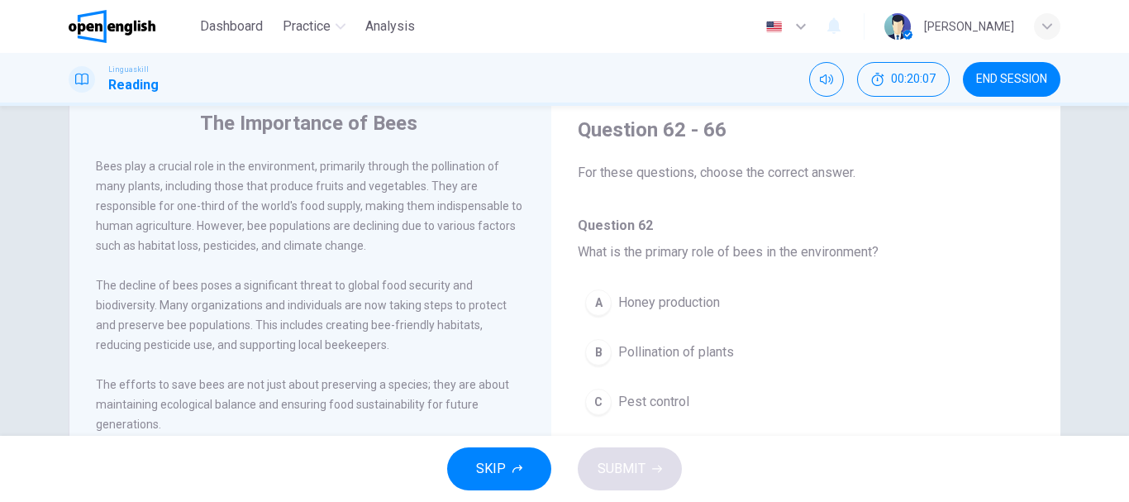
scroll to position [22, 0]
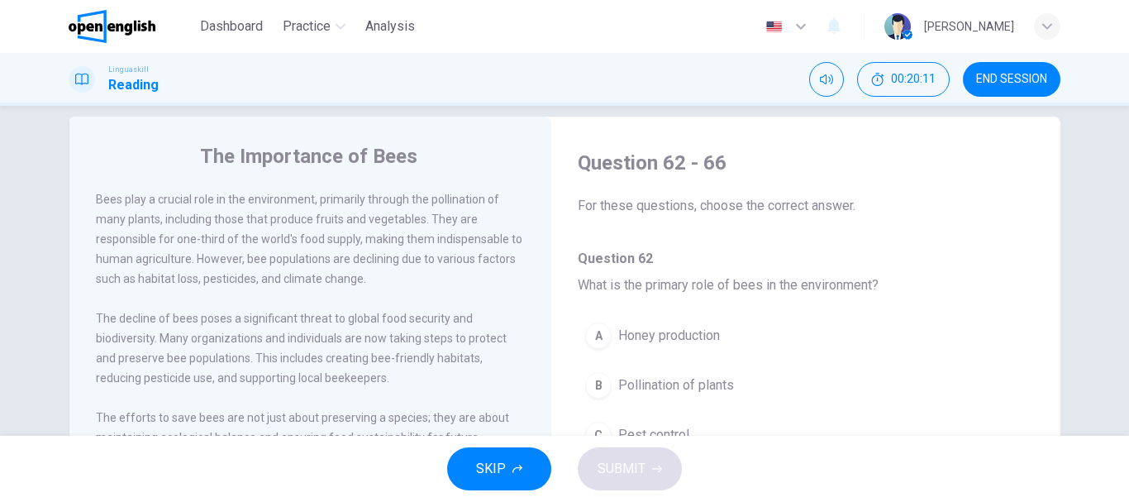
click at [746, 397] on button "B Pollination of plants" at bounding box center [806, 384] width 456 height 41
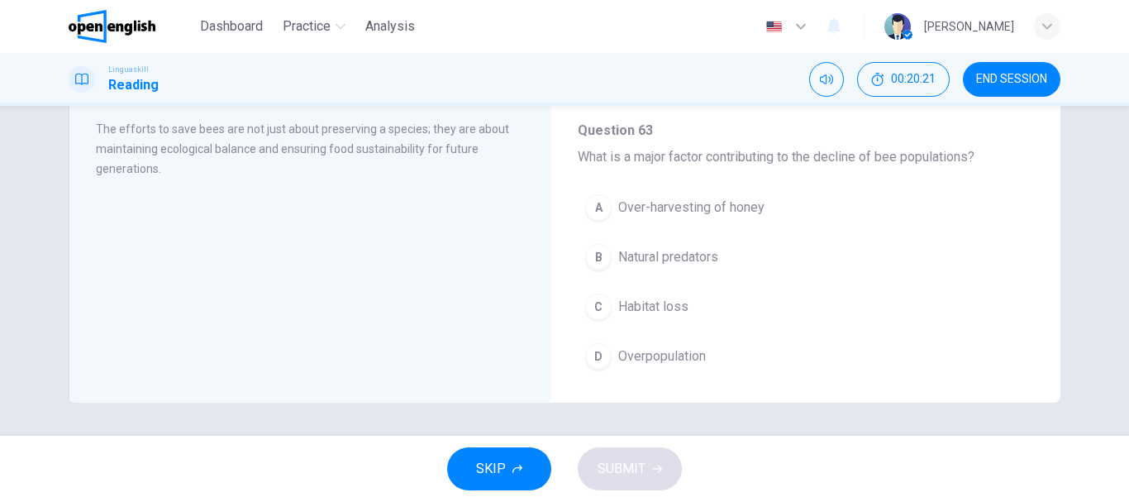
scroll to position [165, 0]
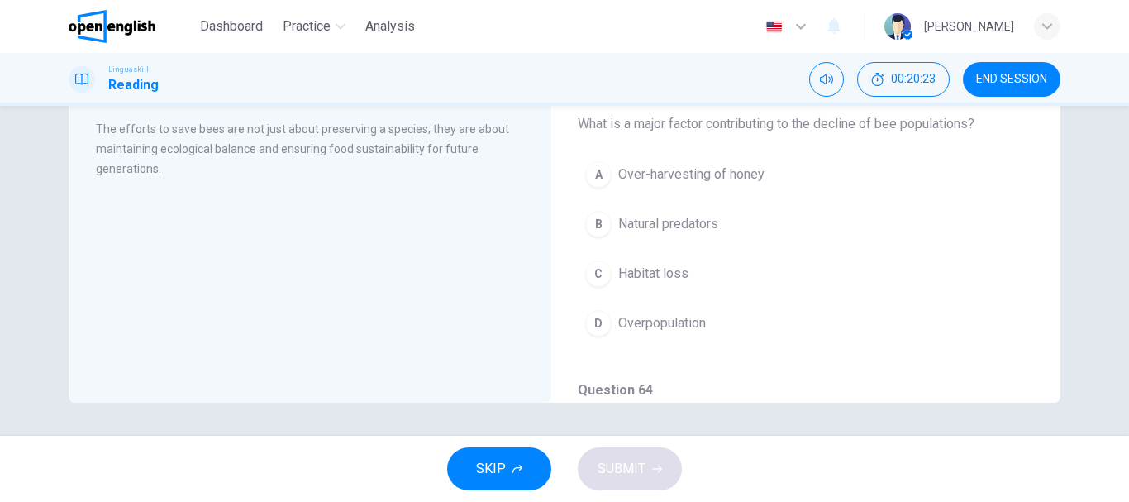
click at [690, 277] on button "C Habitat loss" at bounding box center [806, 273] width 456 height 41
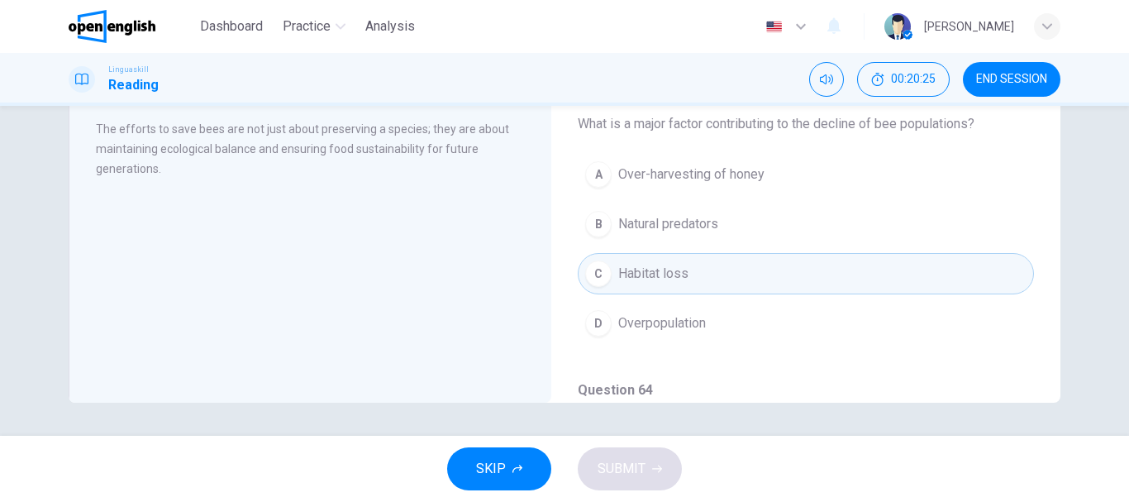
click at [1034, 399] on div "Question 62 - 66 For these questions, choose the correct answer. Question 62 Wh…" at bounding box center [805, 466] width 483 height 1575
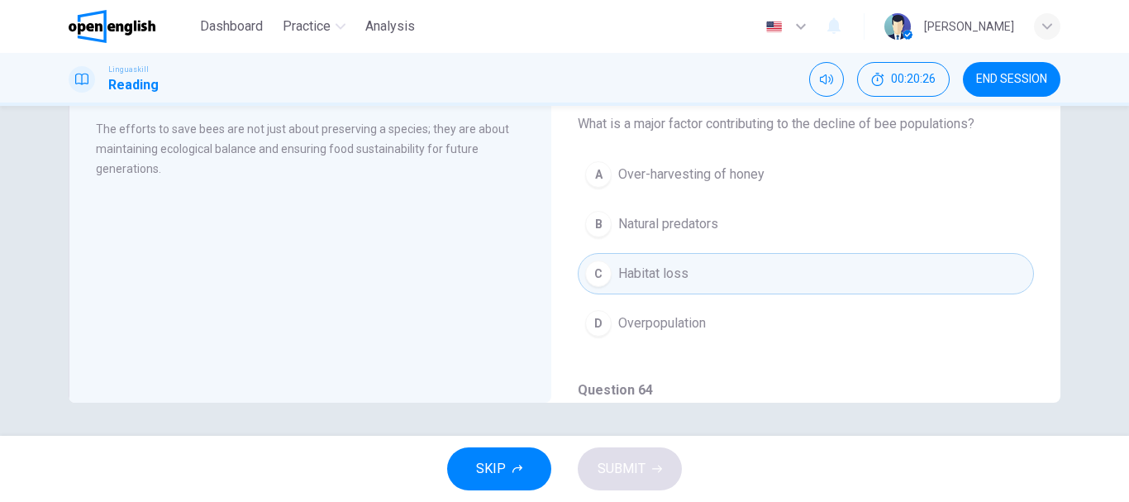
click at [1034, 399] on div "Question 62 - 66 For these questions, choose the correct answer. Question 62 Wh…" at bounding box center [805, 466] width 483 height 1575
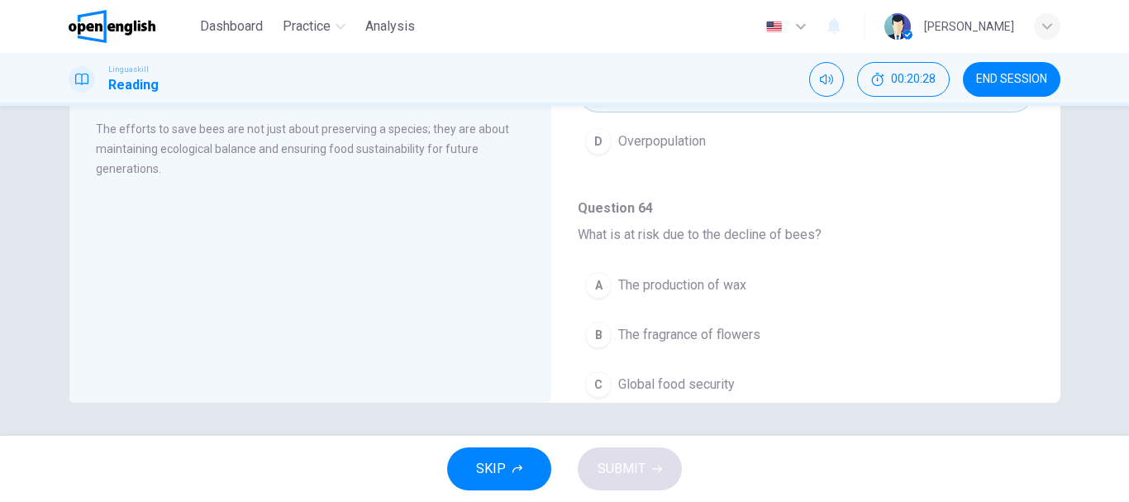
scroll to position [364, 0]
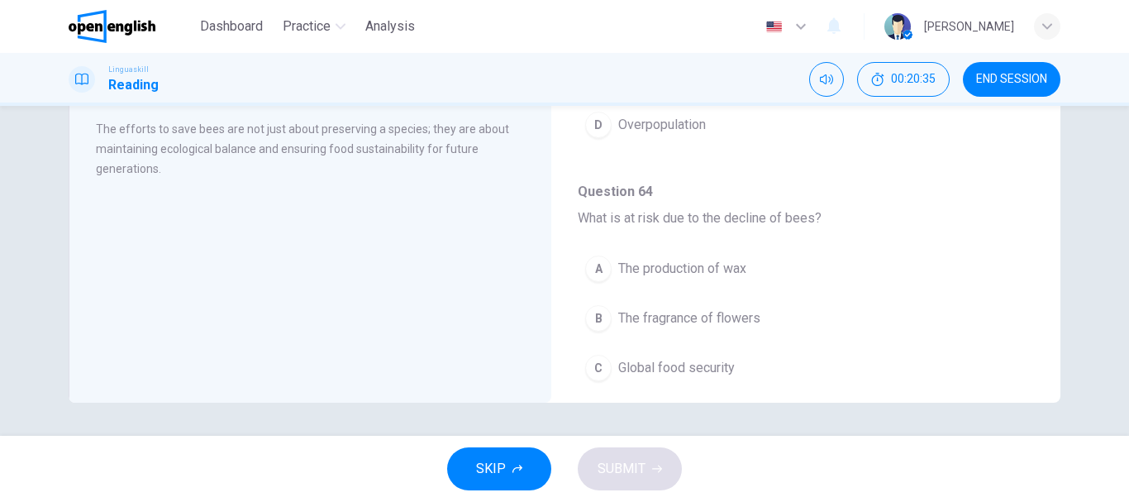
click at [768, 372] on button "C Global food security" at bounding box center [806, 367] width 456 height 41
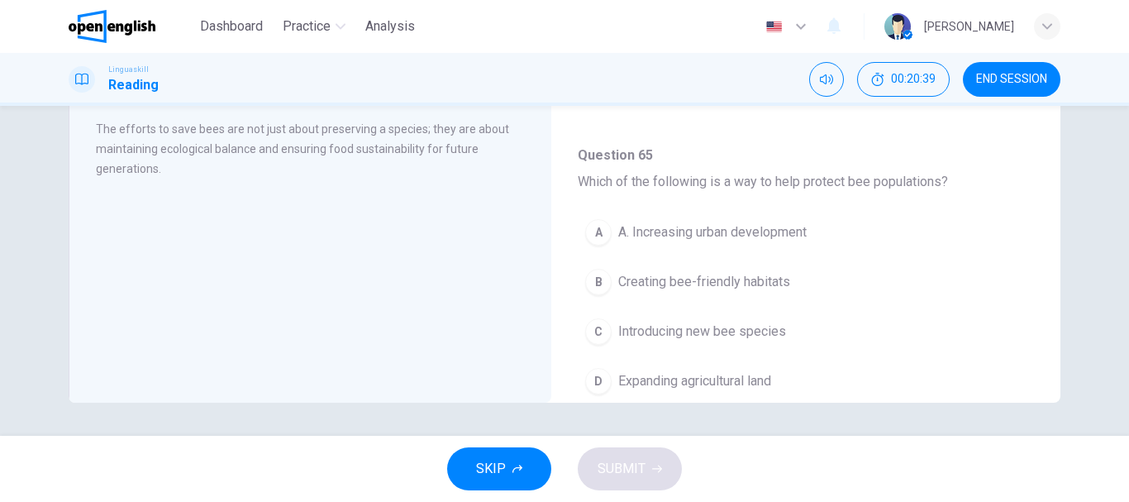
scroll to position [694, 0]
click at [799, 292] on button "B Creating bee-friendly habitats" at bounding box center [806, 279] width 456 height 41
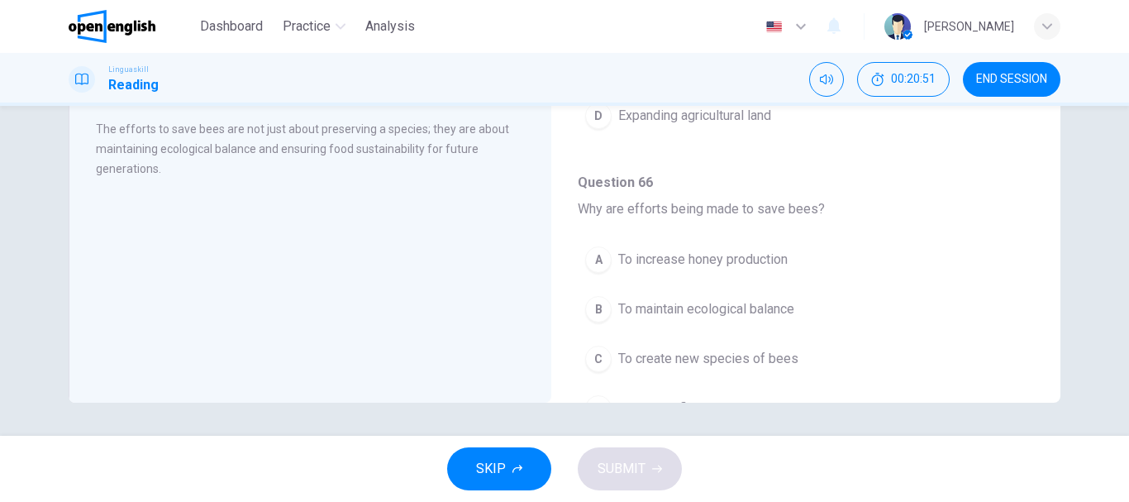
scroll to position [959, 0]
click at [797, 311] on button "B To maintain ecological balance" at bounding box center [806, 308] width 456 height 41
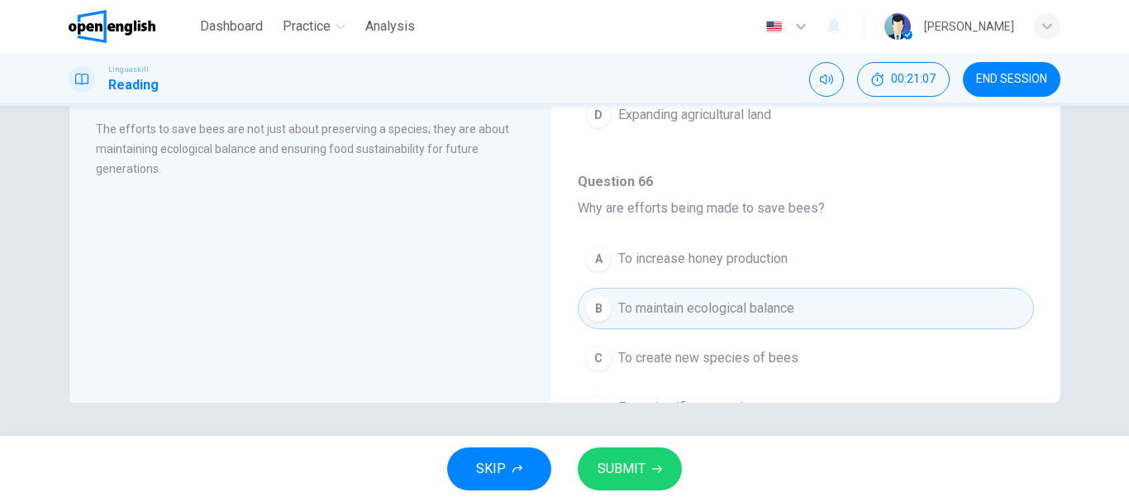
click at [611, 478] on span "SUBMIT" at bounding box center [621, 468] width 48 height 23
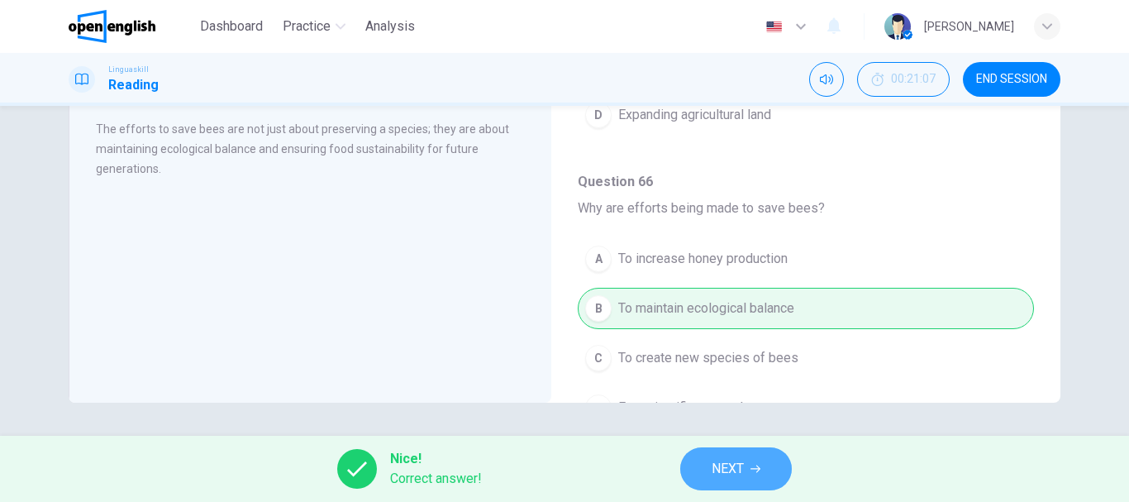
click at [730, 474] on span "NEXT" at bounding box center [728, 468] width 32 height 23
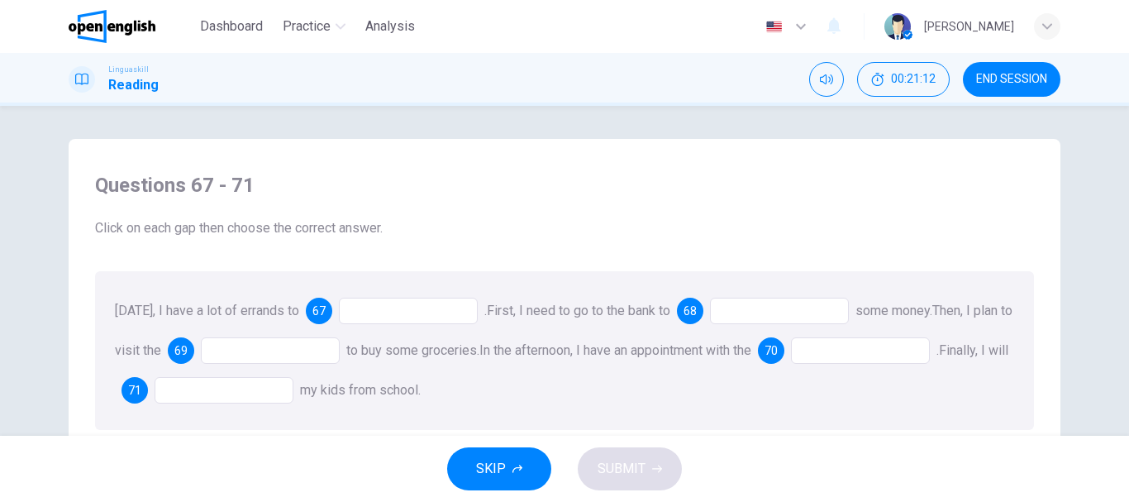
click at [394, 317] on div at bounding box center [408, 311] width 139 height 26
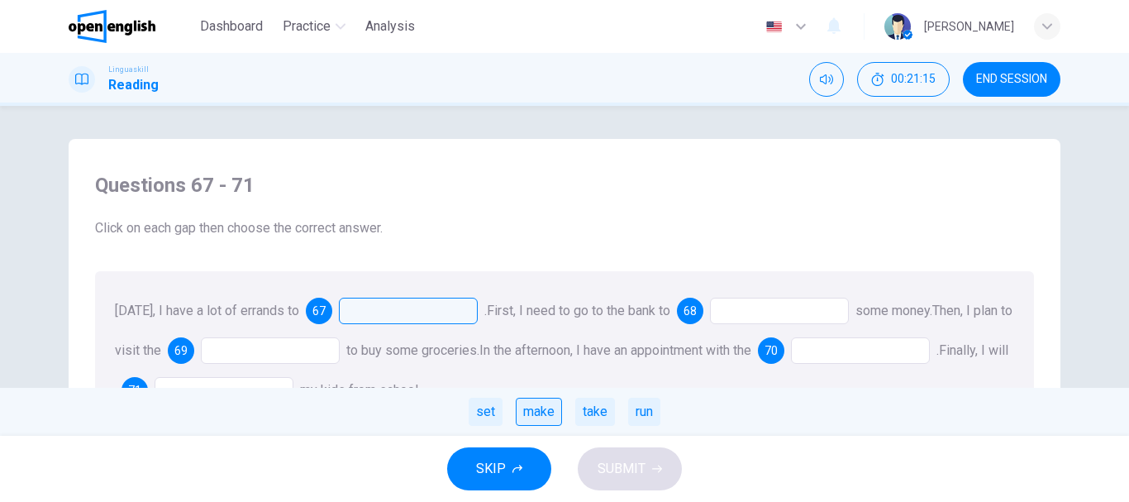
click at [526, 414] on div "make" at bounding box center [539, 412] width 46 height 28
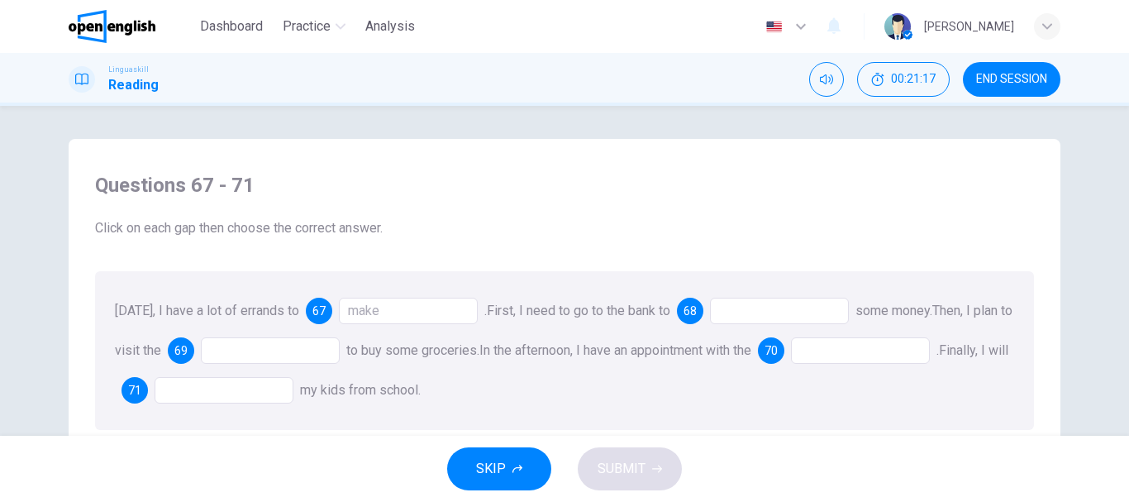
click at [748, 307] on div at bounding box center [779, 311] width 139 height 26
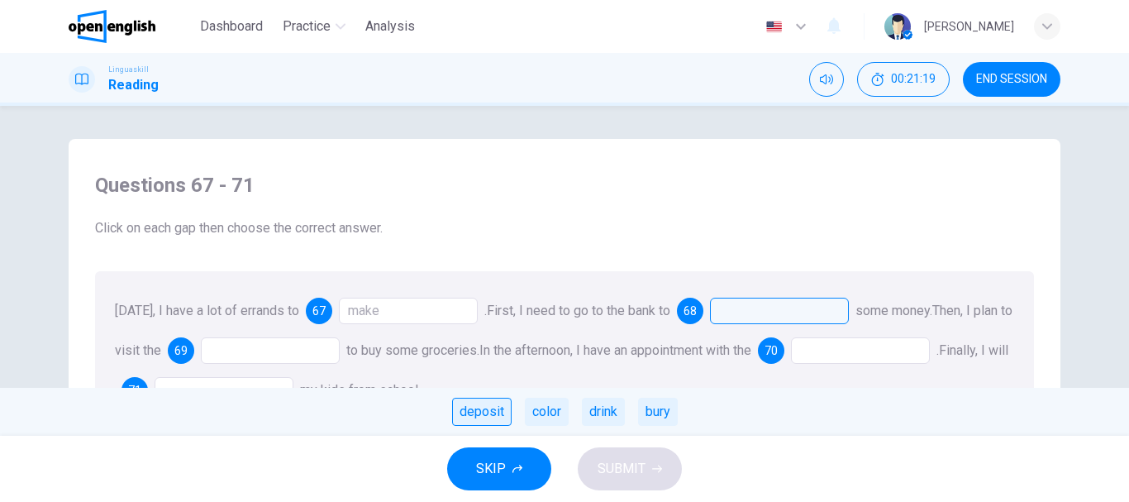
click at [474, 417] on div "deposit" at bounding box center [482, 412] width 60 height 28
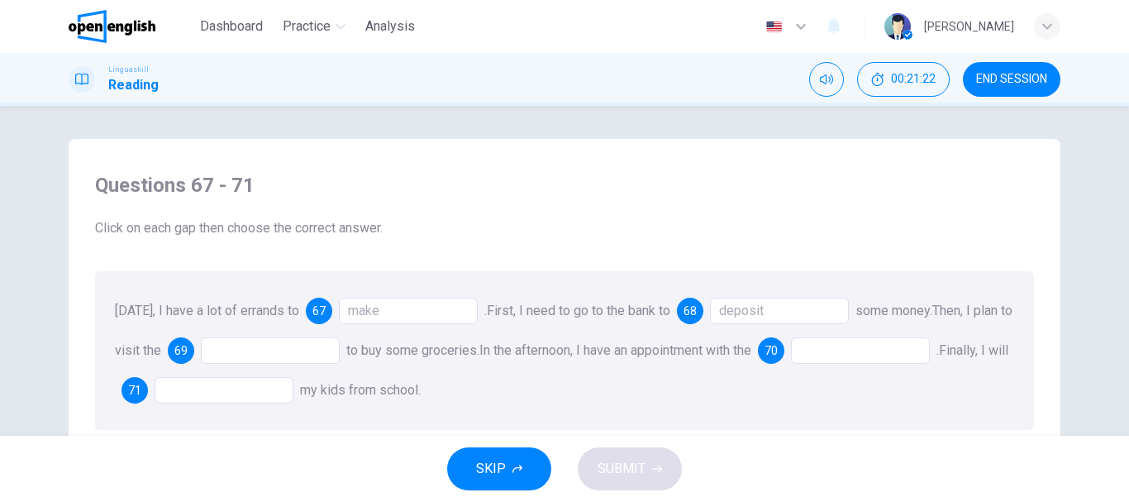
click at [330, 340] on div at bounding box center [270, 350] width 139 height 26
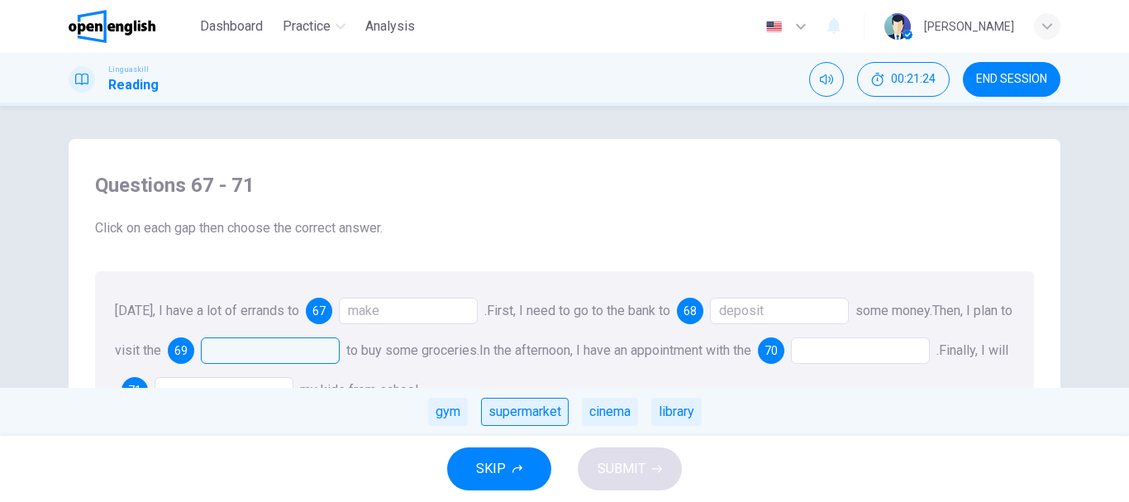
click at [511, 414] on div "supermarket" at bounding box center [525, 412] width 88 height 28
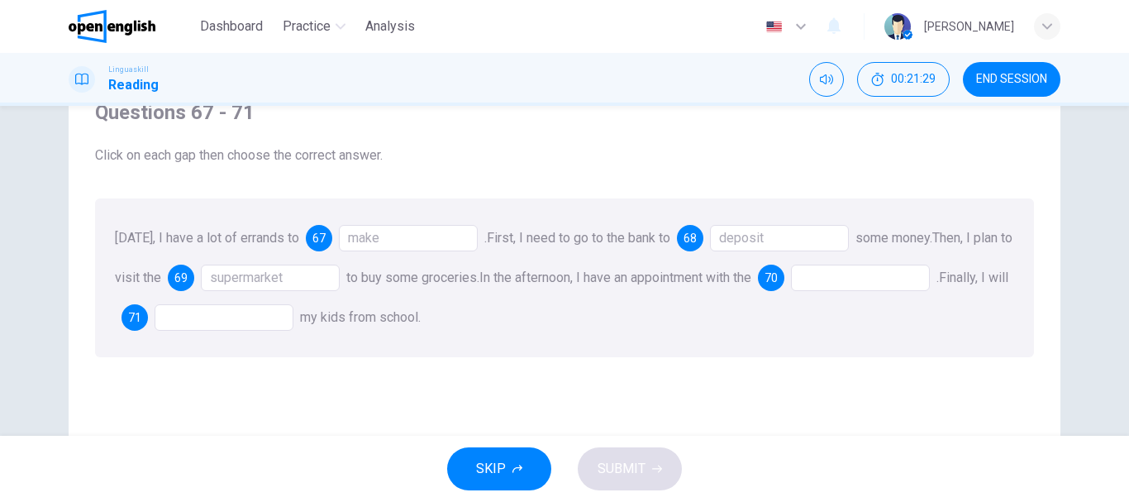
scroll to position [99, 0]
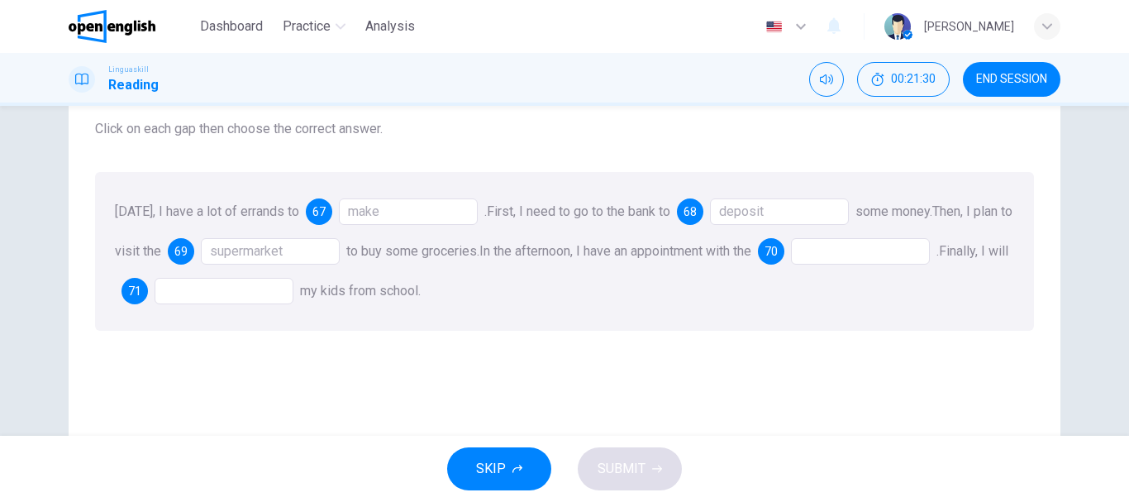
click at [912, 254] on div at bounding box center [860, 251] width 139 height 26
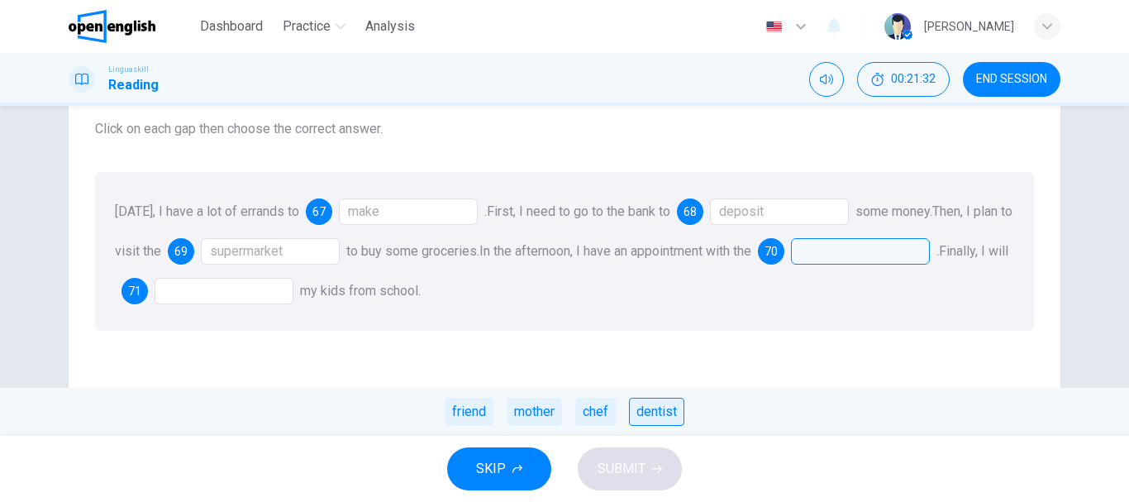
click at [673, 411] on div "dentist" at bounding box center [656, 412] width 55 height 28
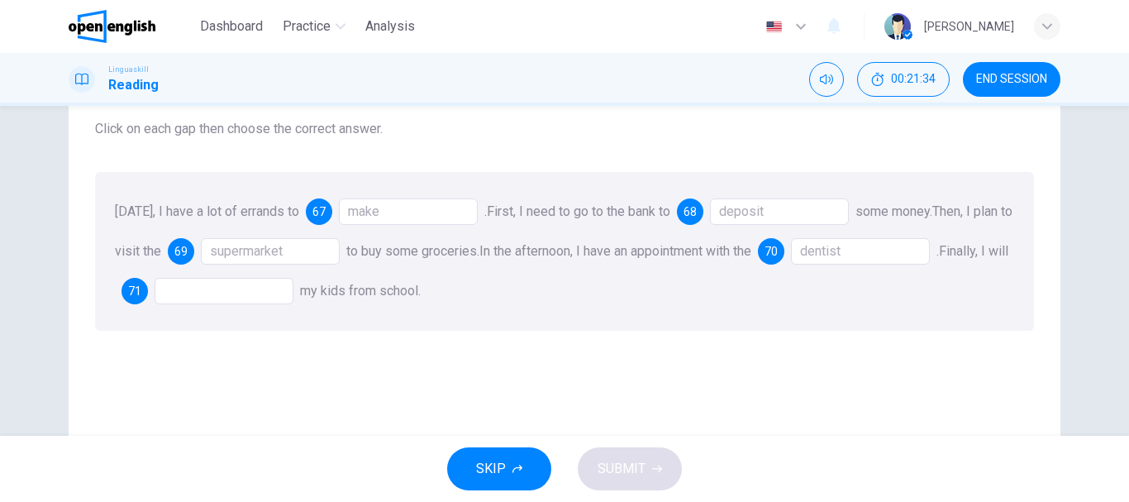
click at [278, 295] on div at bounding box center [224, 291] width 139 height 26
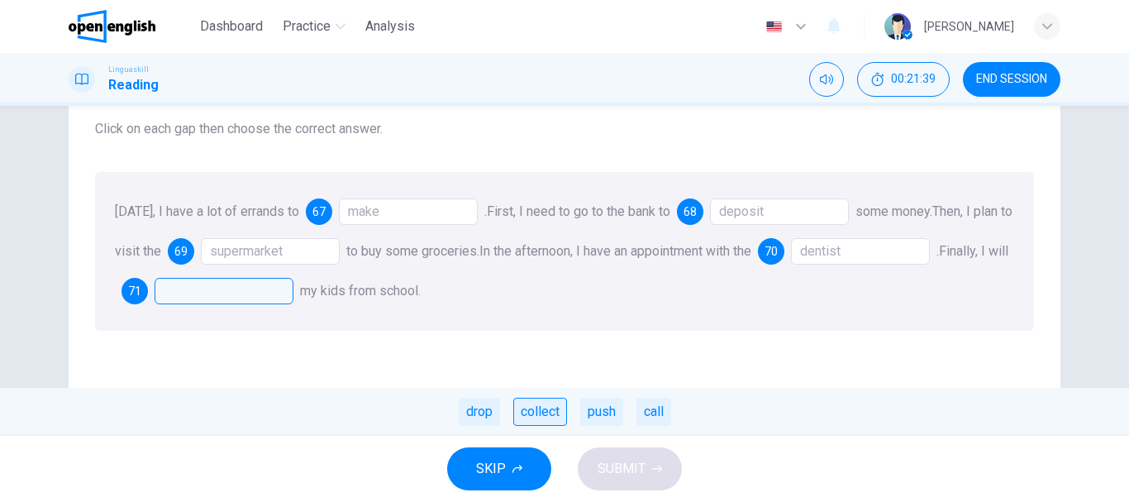
click at [560, 408] on div "collect" at bounding box center [540, 412] width 54 height 28
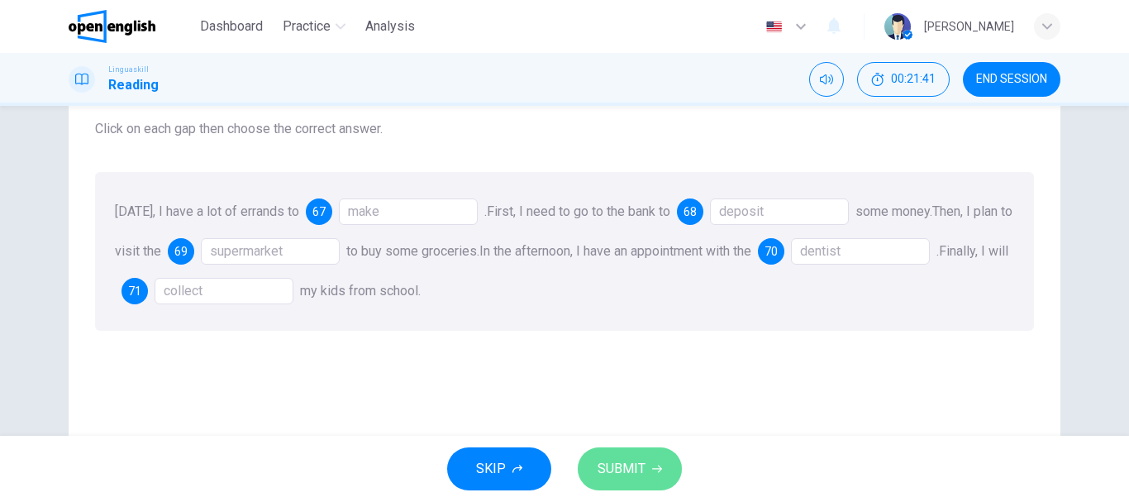
click at [644, 473] on span "SUBMIT" at bounding box center [621, 468] width 48 height 23
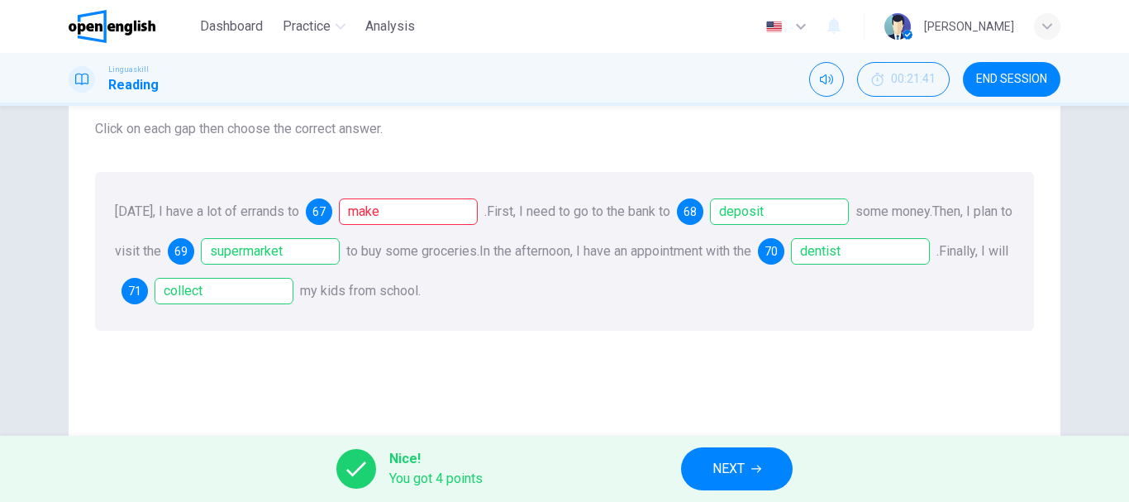
click at [699, 465] on button "NEXT" at bounding box center [737, 468] width 112 height 43
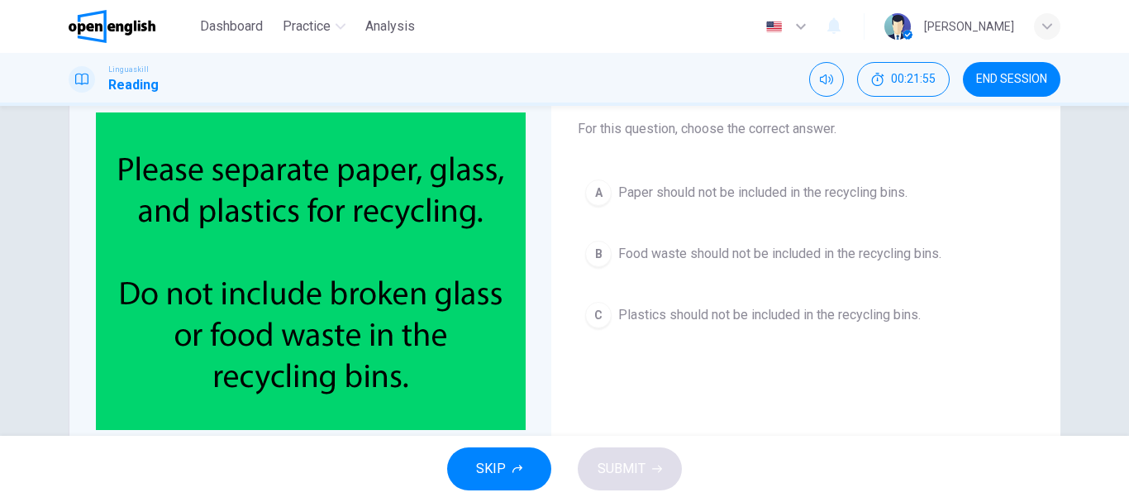
click at [853, 257] on span "Food waste should not be included in the recycling bins." at bounding box center [779, 254] width 323 height 20
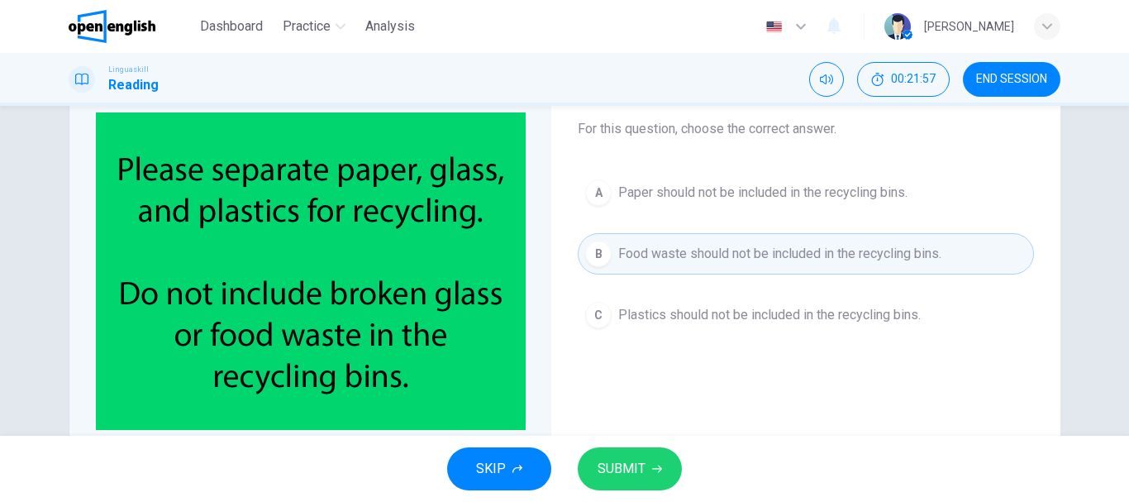
click at [626, 470] on span "SUBMIT" at bounding box center [621, 468] width 48 height 23
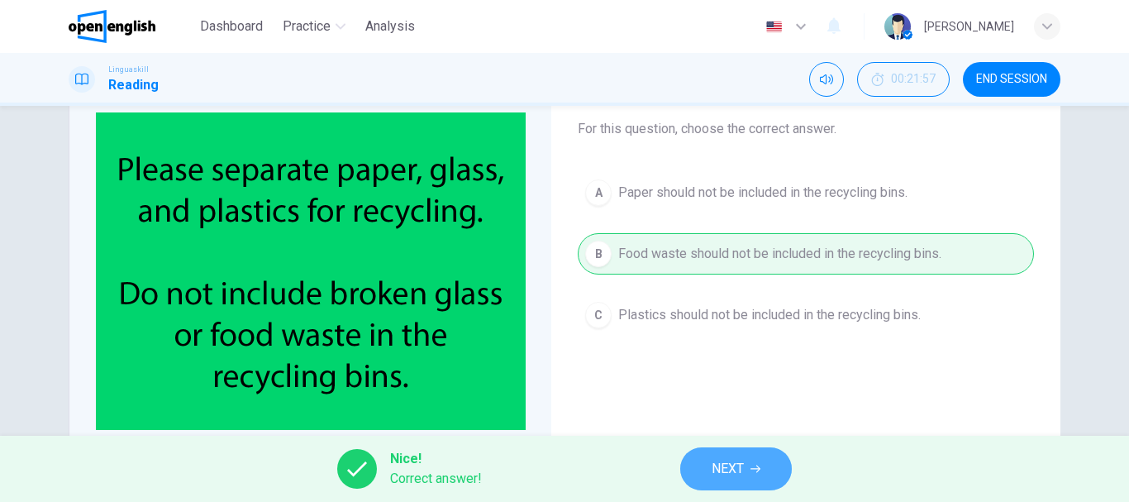
click at [723, 457] on span "NEXT" at bounding box center [728, 468] width 32 height 23
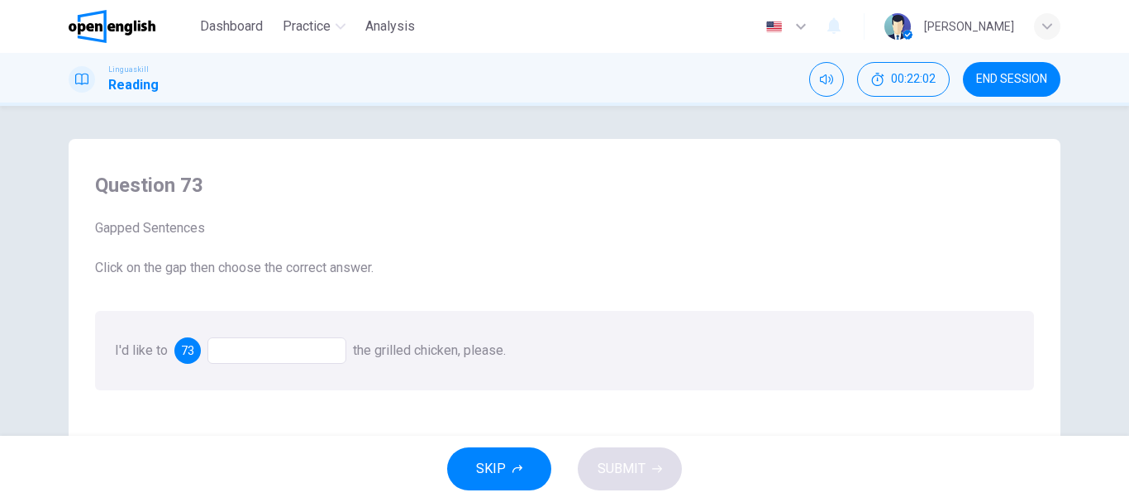
click at [294, 354] on div at bounding box center [276, 350] width 139 height 26
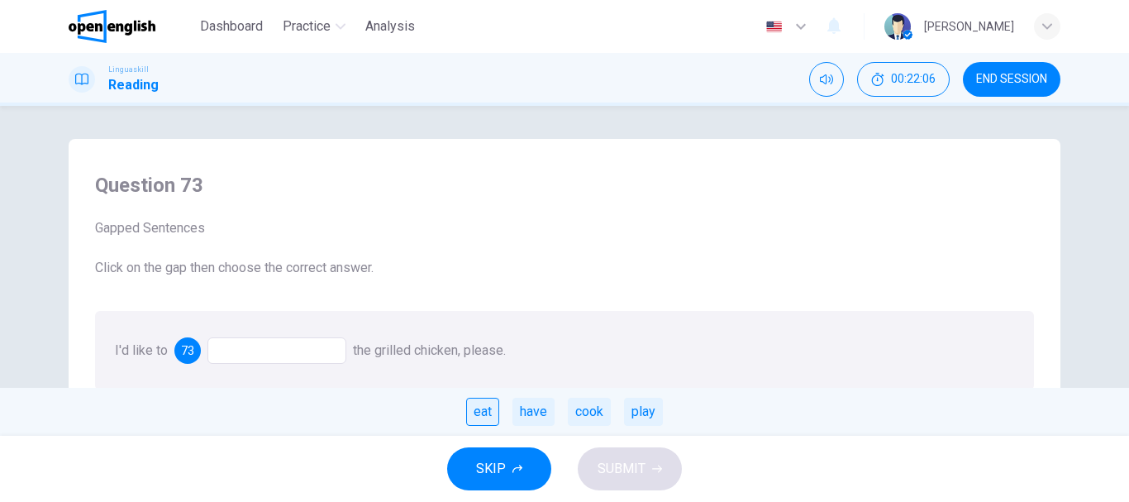
click at [482, 415] on div "eat" at bounding box center [482, 412] width 33 height 28
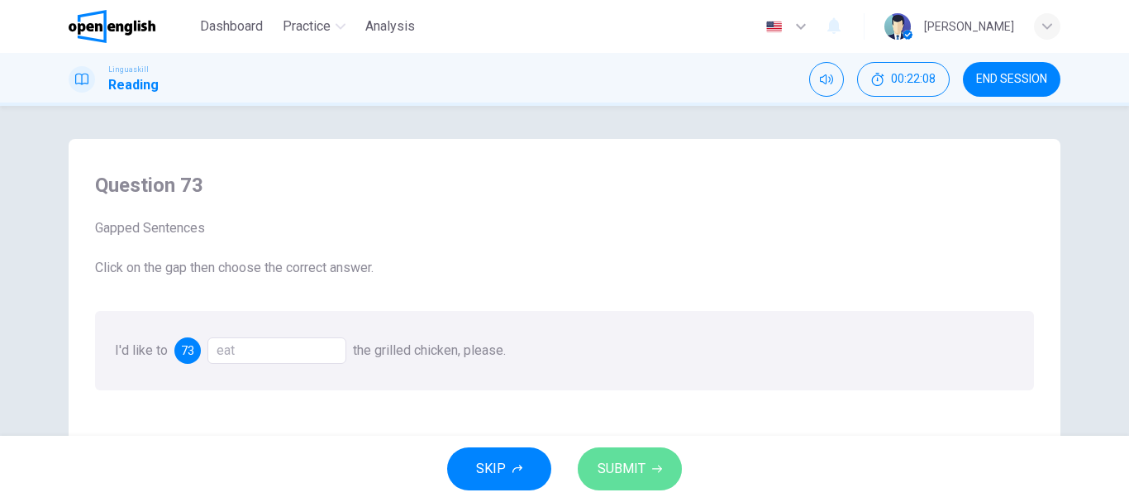
click at [616, 468] on span "SUBMIT" at bounding box center [621, 468] width 48 height 23
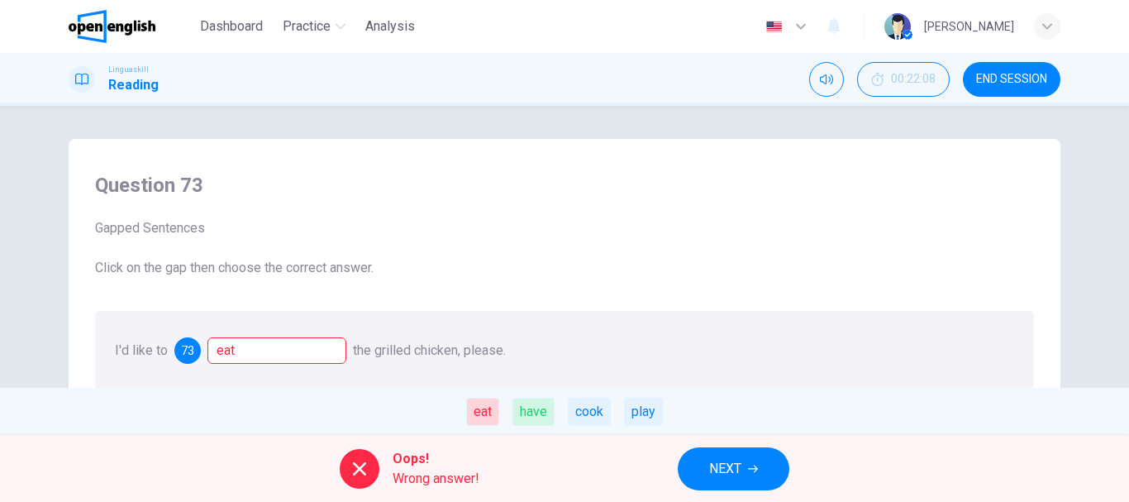
click at [714, 478] on span "NEXT" at bounding box center [725, 468] width 32 height 23
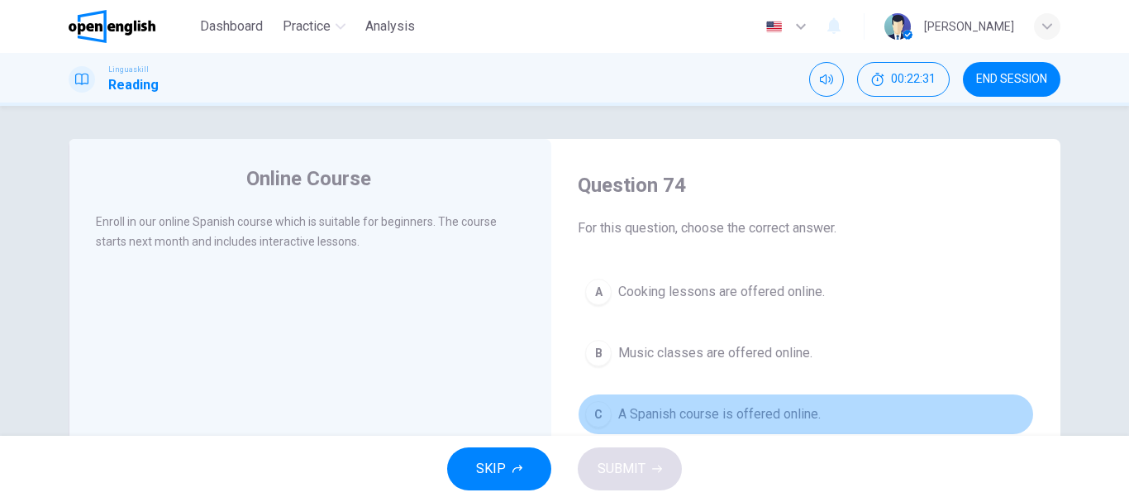
click at [754, 429] on button "C A Spanish course is offered online." at bounding box center [806, 413] width 456 height 41
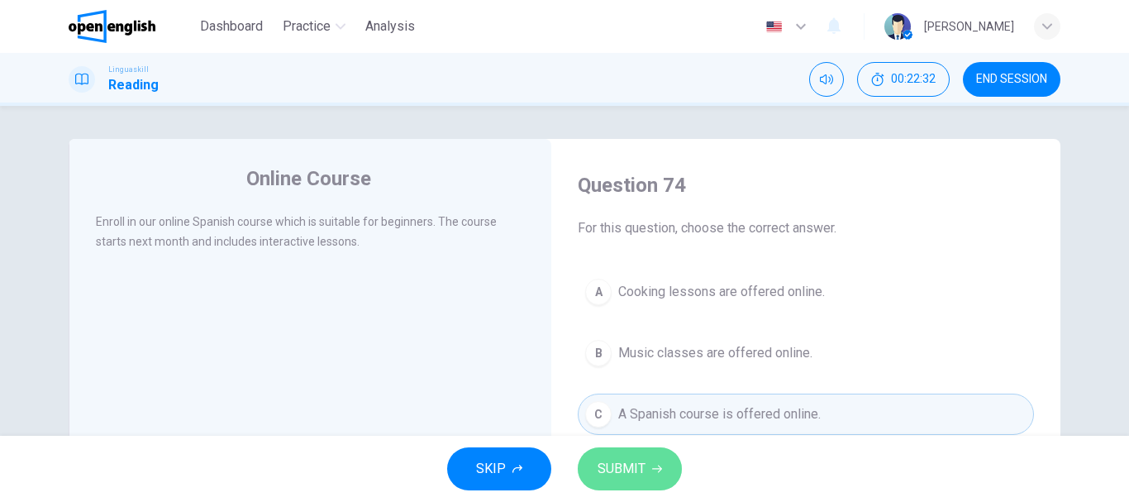
click at [652, 469] on icon "button" at bounding box center [657, 468] width 10 height 7
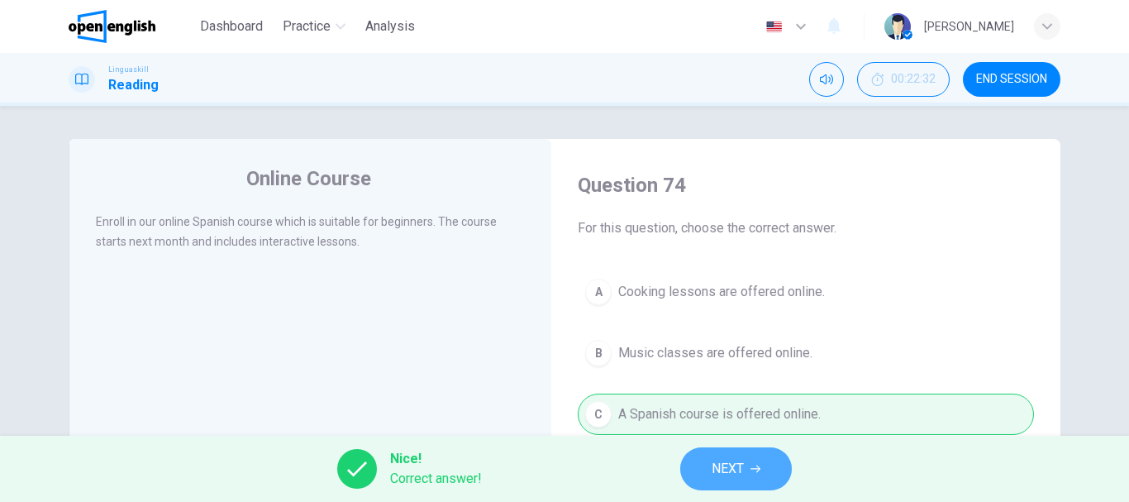
click at [757, 469] on icon "button" at bounding box center [755, 469] width 10 height 10
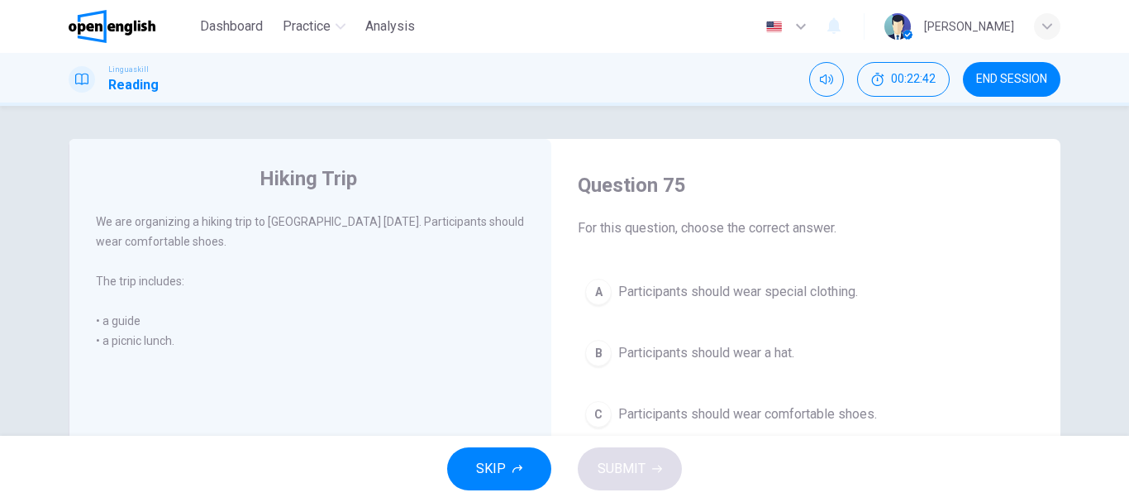
click at [806, 417] on span "Participants should wear comfortable shoes." at bounding box center [747, 414] width 259 height 20
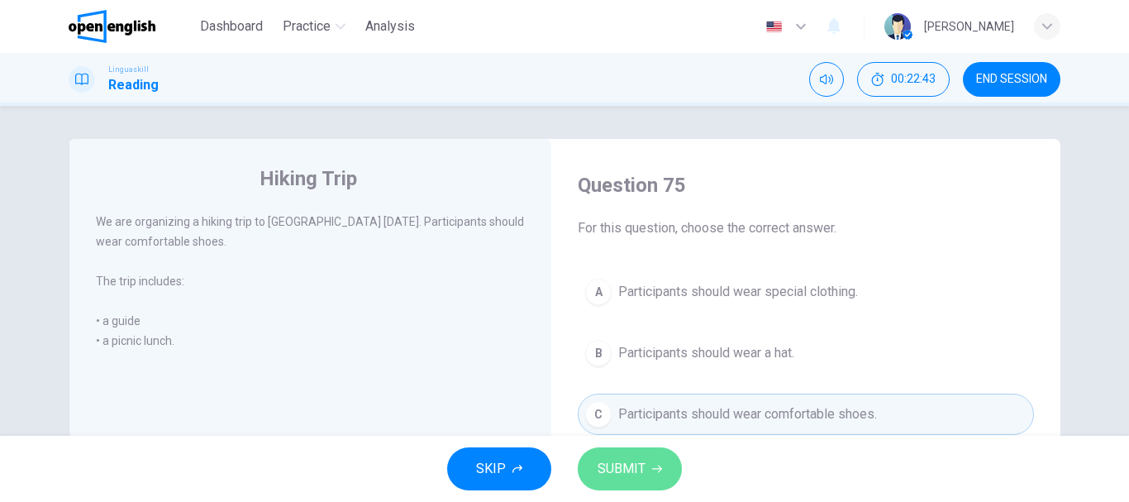
click at [678, 464] on button "SUBMIT" at bounding box center [630, 468] width 104 height 43
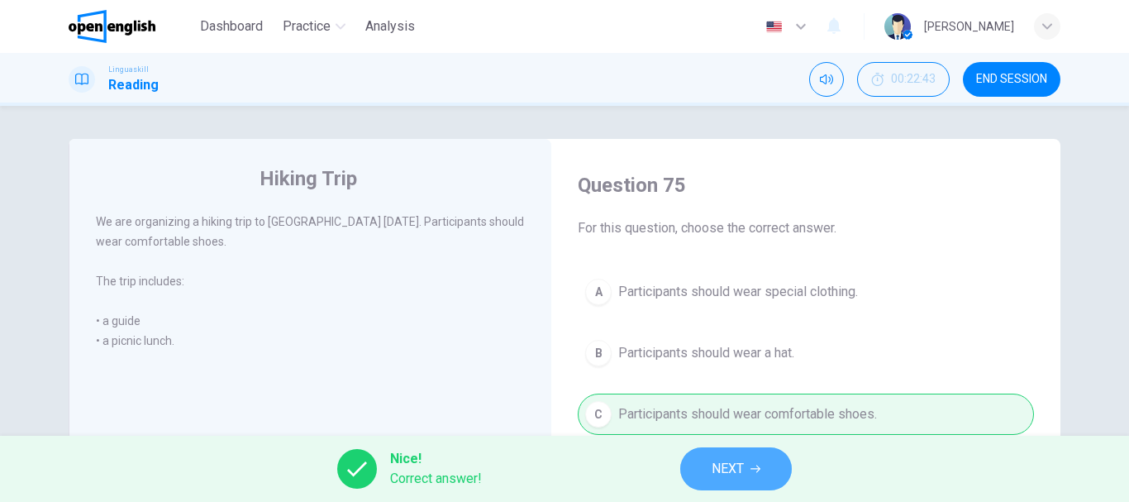
click at [712, 469] on span "NEXT" at bounding box center [728, 468] width 32 height 23
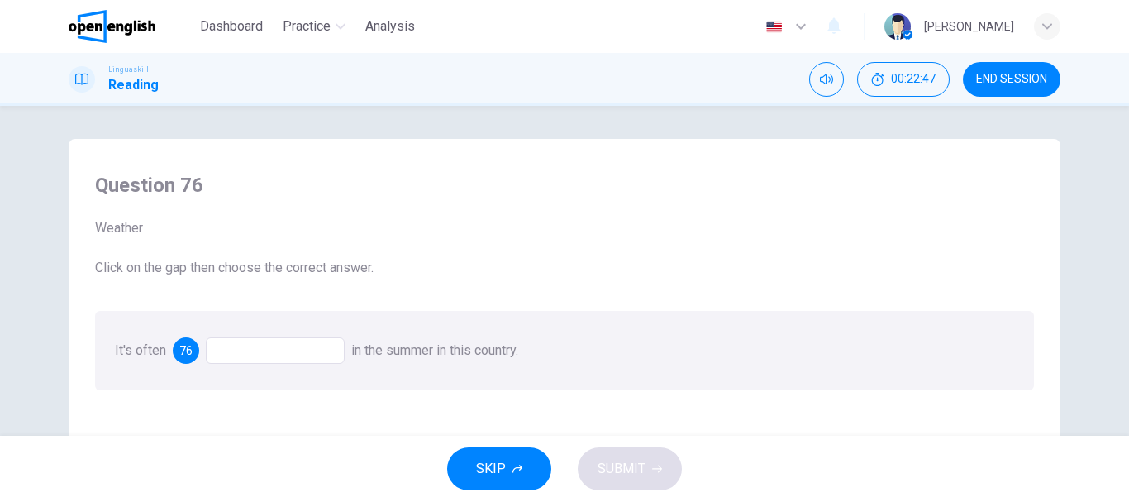
click at [286, 348] on div at bounding box center [275, 350] width 139 height 26
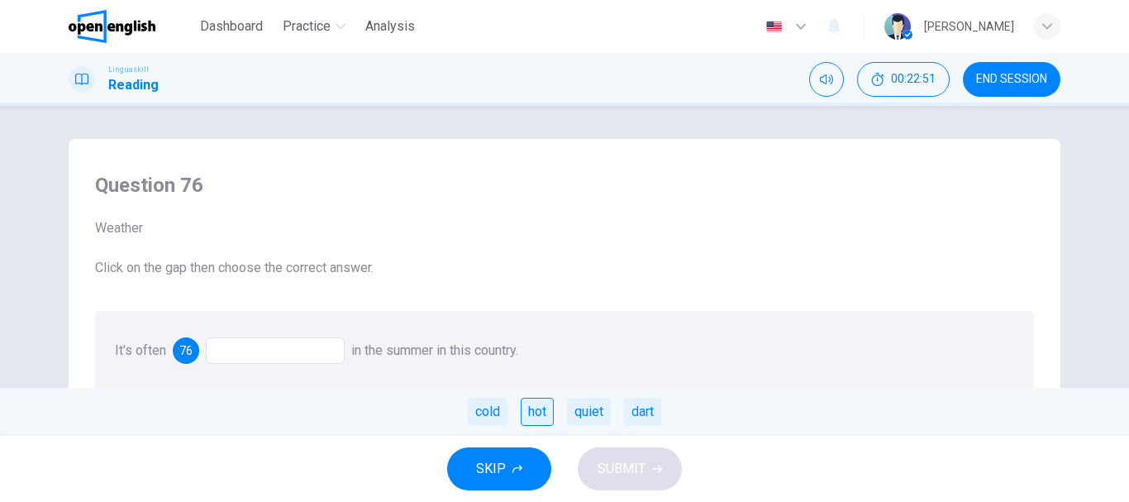
click at [536, 422] on div "hot" at bounding box center [537, 412] width 33 height 28
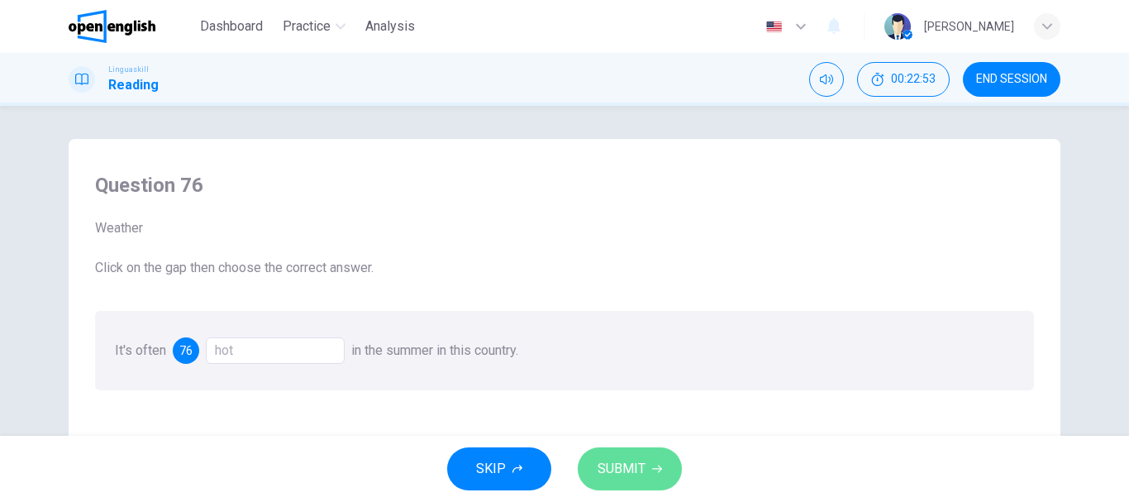
click at [617, 457] on span "SUBMIT" at bounding box center [621, 468] width 48 height 23
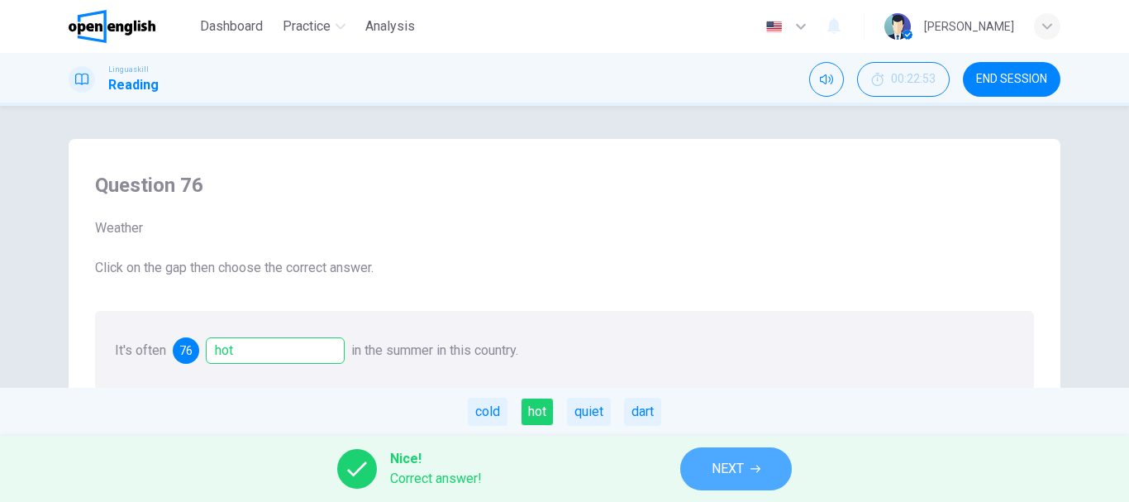
click at [709, 474] on button "NEXT" at bounding box center [736, 468] width 112 height 43
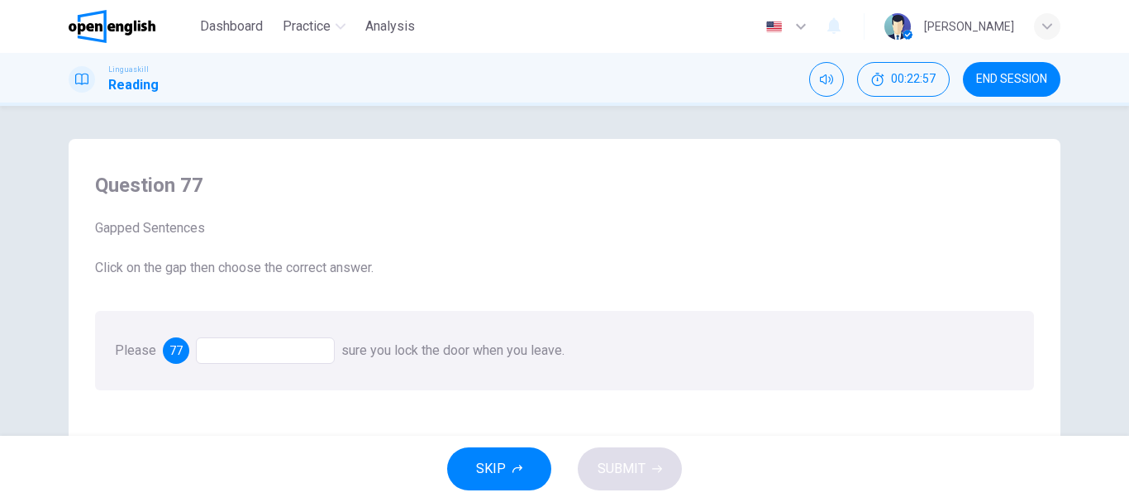
click at [281, 350] on div at bounding box center [265, 350] width 139 height 26
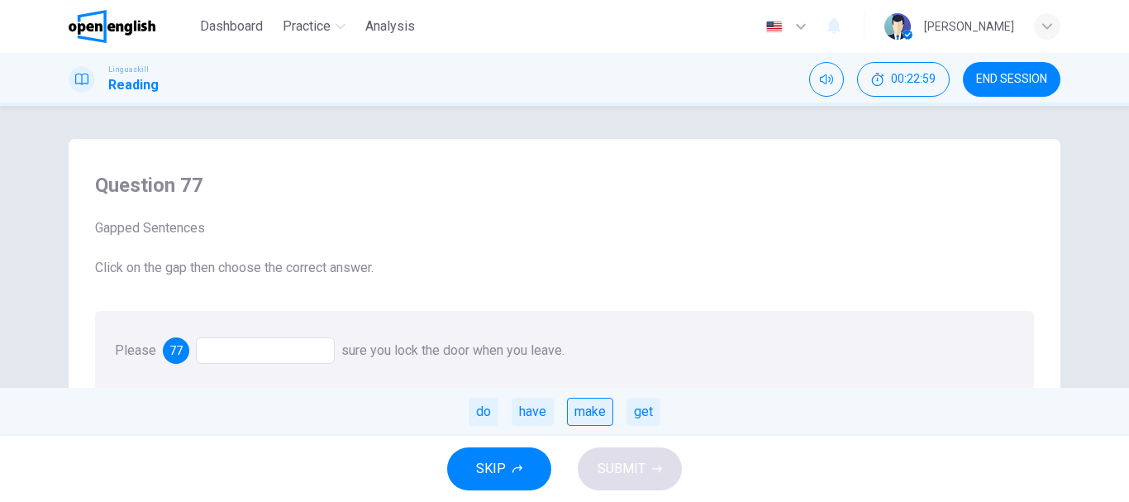
click at [593, 412] on div "make" at bounding box center [590, 412] width 46 height 28
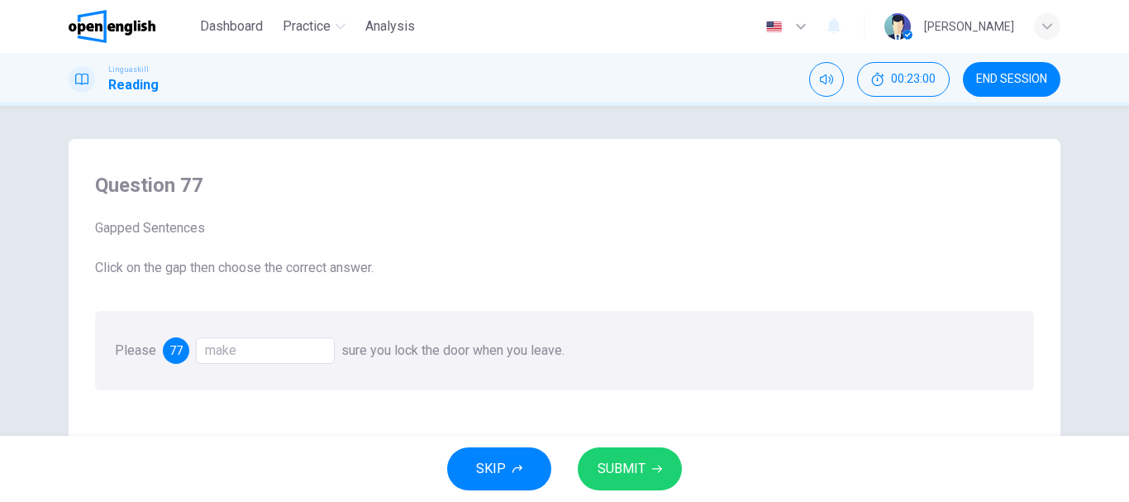
click at [650, 458] on button "SUBMIT" at bounding box center [630, 468] width 104 height 43
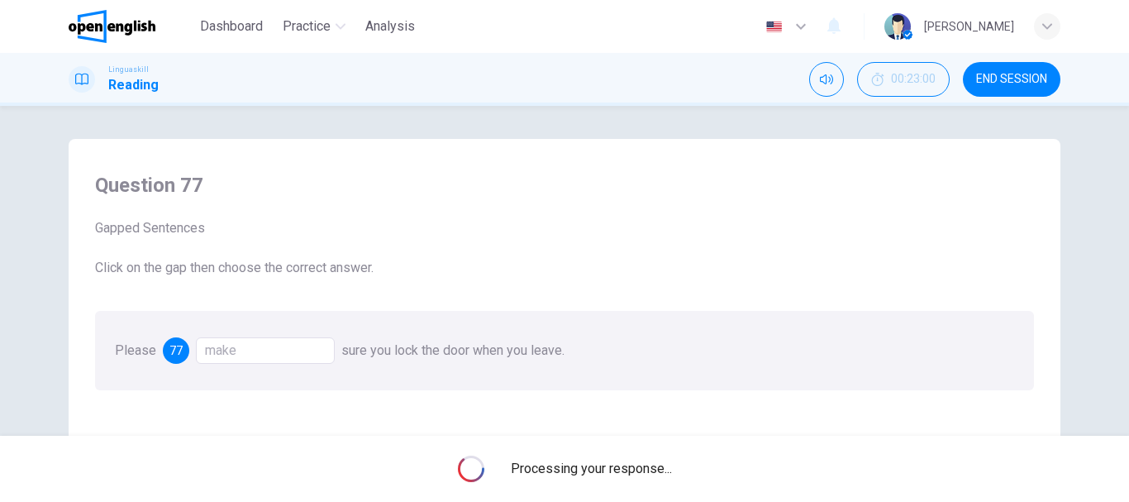
click at [650, 458] on div "Processing your response..." at bounding box center [564, 469] width 1129 height 66
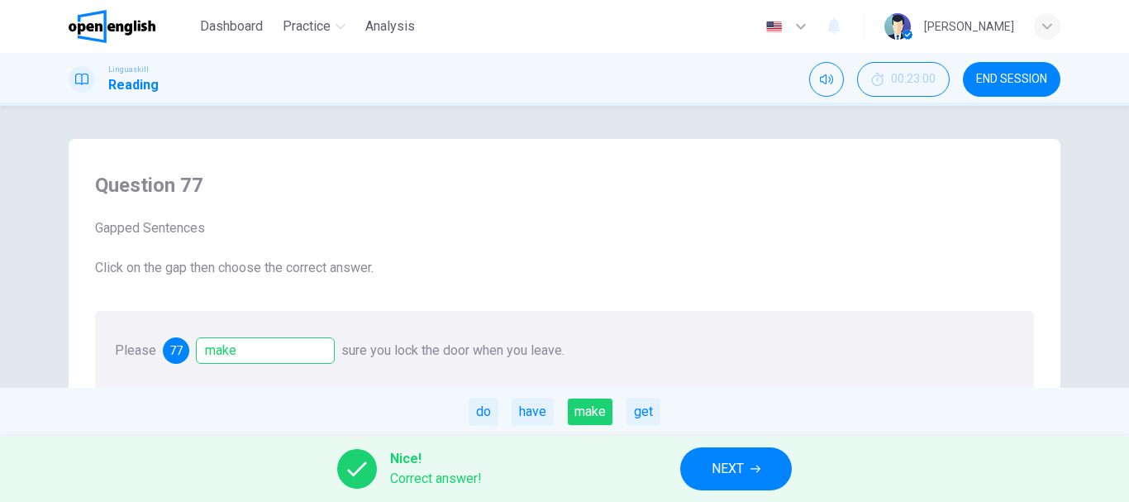
click at [735, 473] on span "NEXT" at bounding box center [728, 468] width 32 height 23
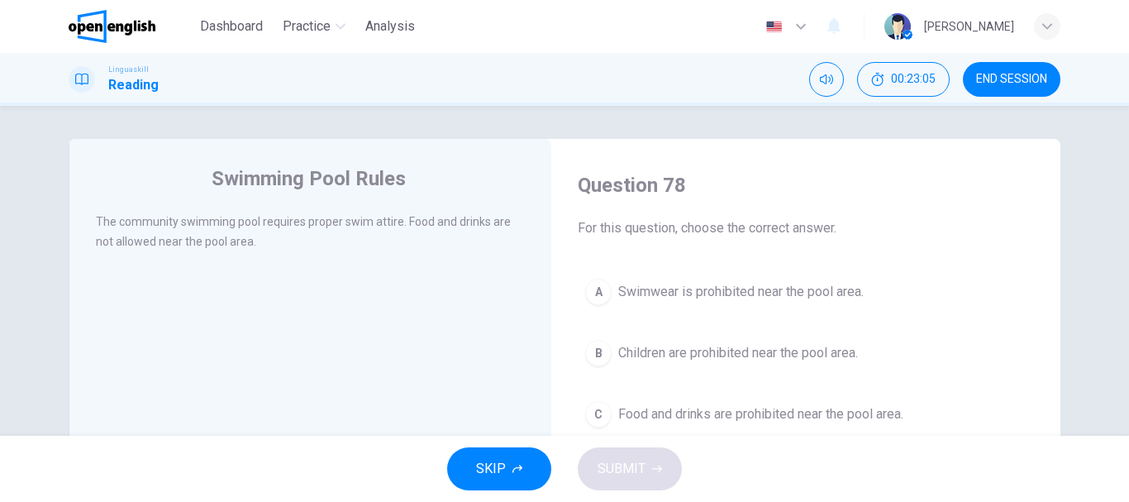
click at [745, 416] on span "Food and drinks are prohibited near the pool area." at bounding box center [760, 414] width 285 height 20
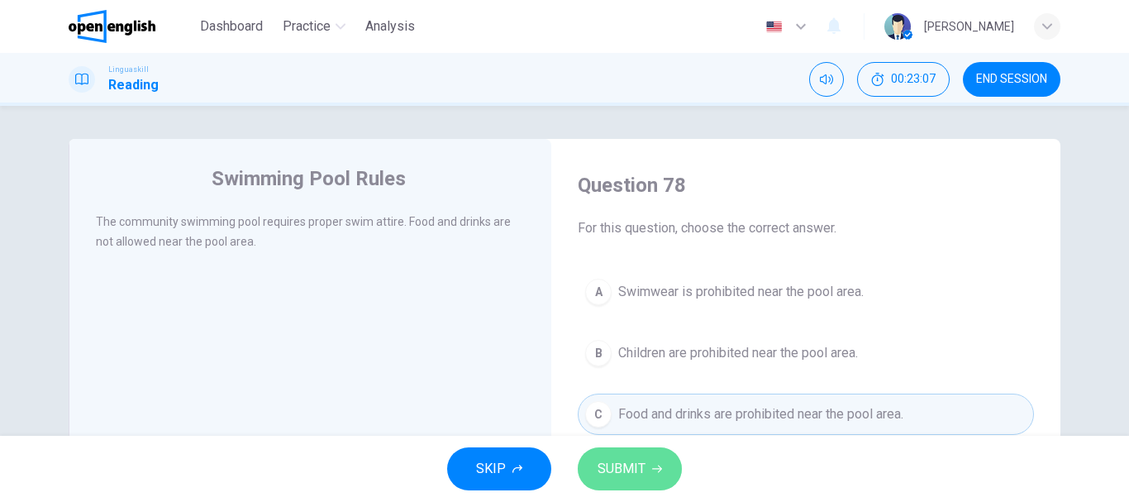
click at [645, 467] on button "SUBMIT" at bounding box center [630, 468] width 104 height 43
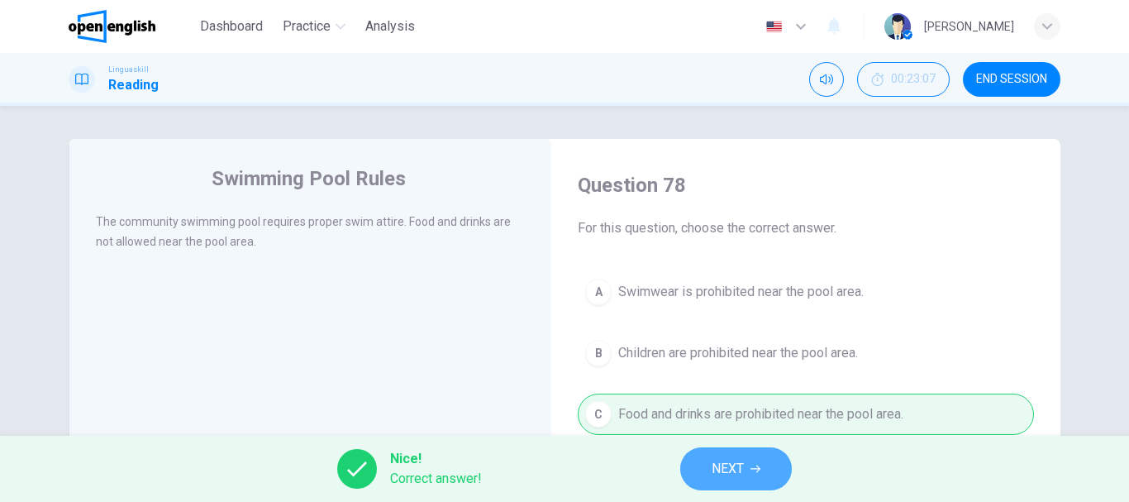
click at [750, 478] on button "NEXT" at bounding box center [736, 468] width 112 height 43
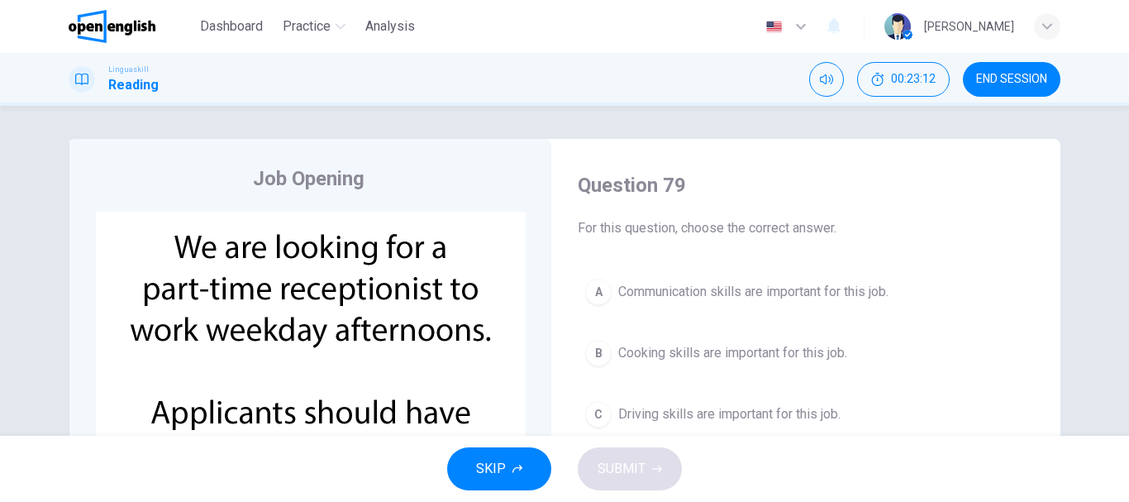
click at [829, 301] on span "Communication skills are important for this job." at bounding box center [753, 292] width 270 height 20
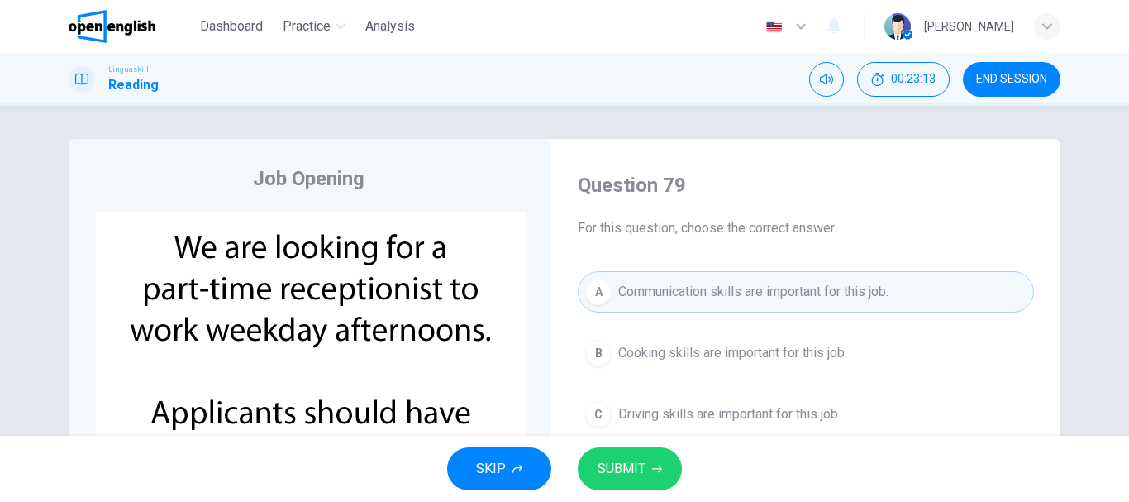
click at [631, 462] on span "SUBMIT" at bounding box center [621, 468] width 48 height 23
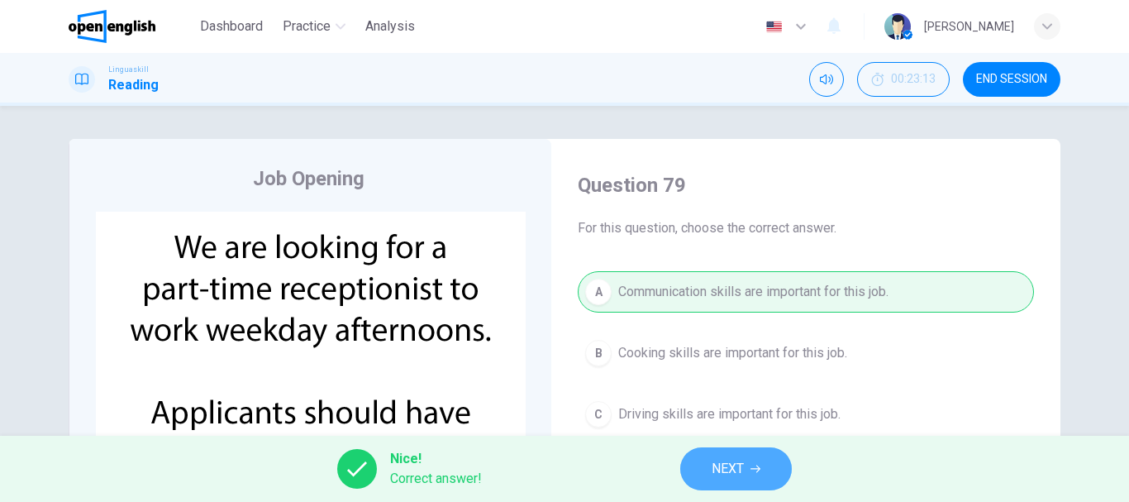
click at [724, 467] on span "NEXT" at bounding box center [728, 468] width 32 height 23
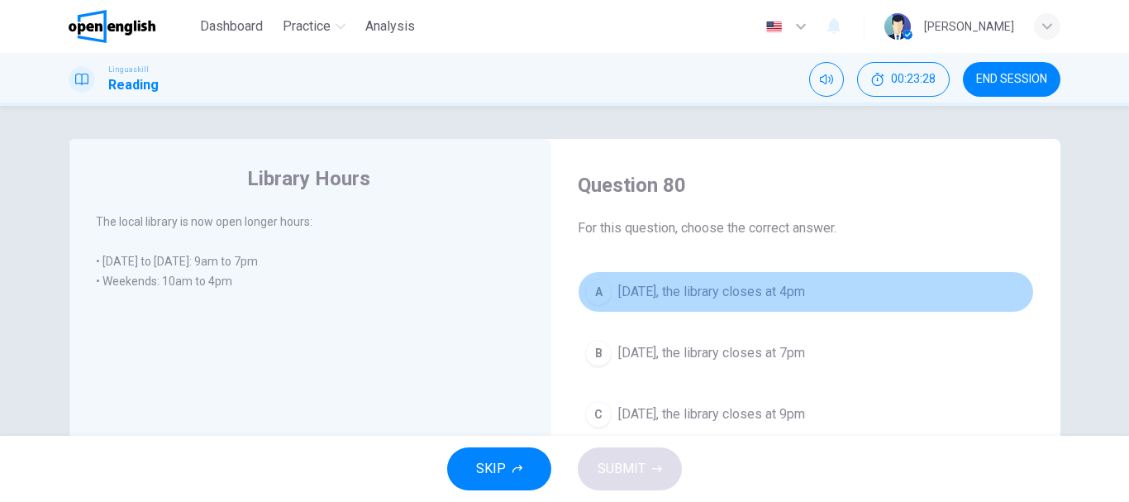
click at [798, 289] on span "On Saturday, the library closes at 4pm" at bounding box center [711, 292] width 187 height 20
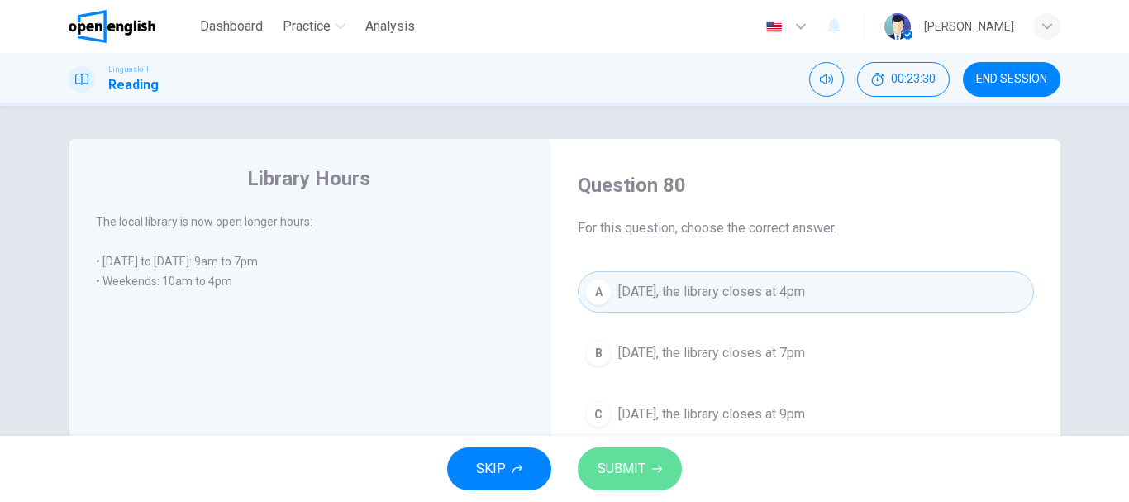
click at [654, 459] on button "SUBMIT" at bounding box center [630, 468] width 104 height 43
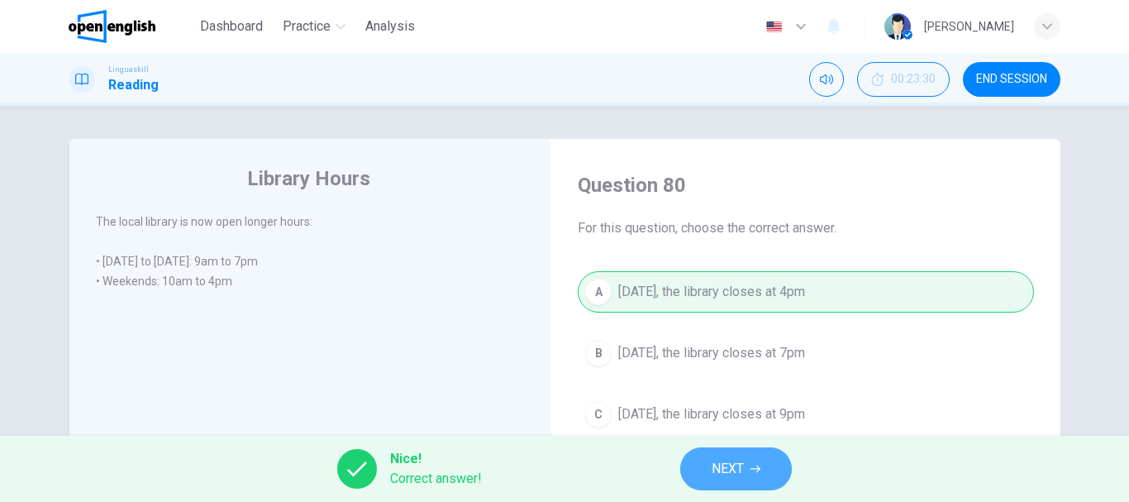
click at [724, 461] on span "NEXT" at bounding box center [728, 468] width 32 height 23
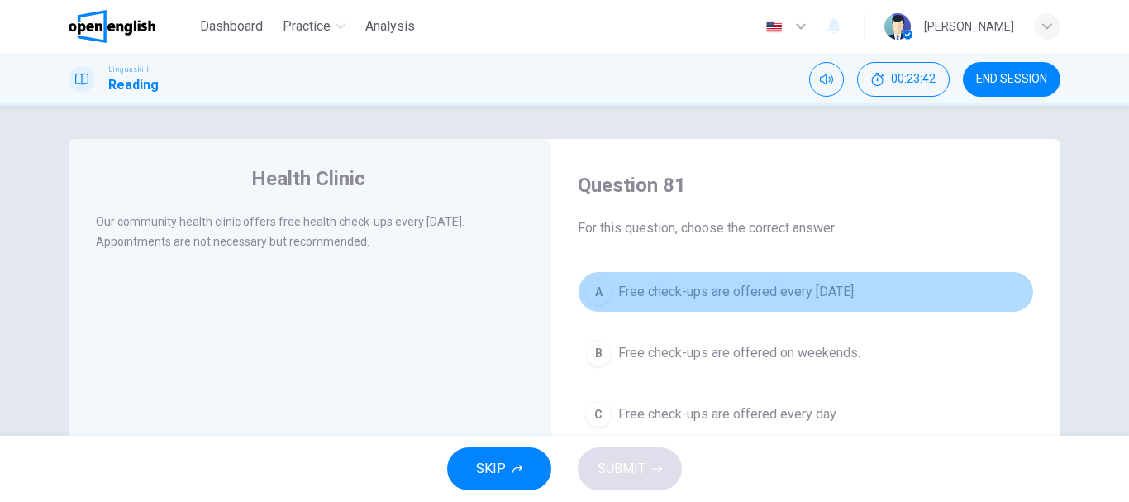
click at [854, 295] on span "Free check-ups are offered every Wednesday." at bounding box center [737, 292] width 238 height 20
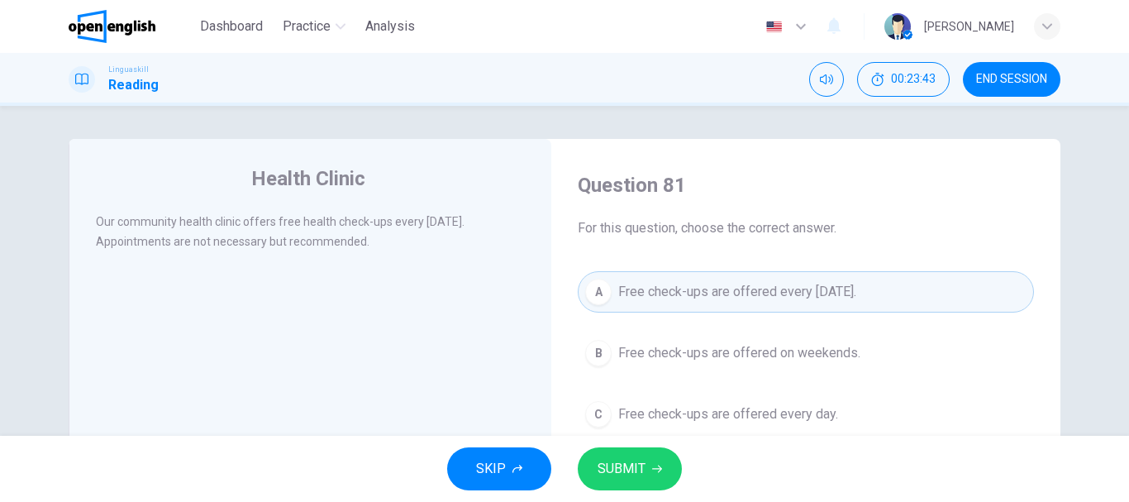
click at [626, 492] on div "SKIP SUBMIT" at bounding box center [564, 469] width 1129 height 66
click at [626, 480] on button "SUBMIT" at bounding box center [630, 468] width 104 height 43
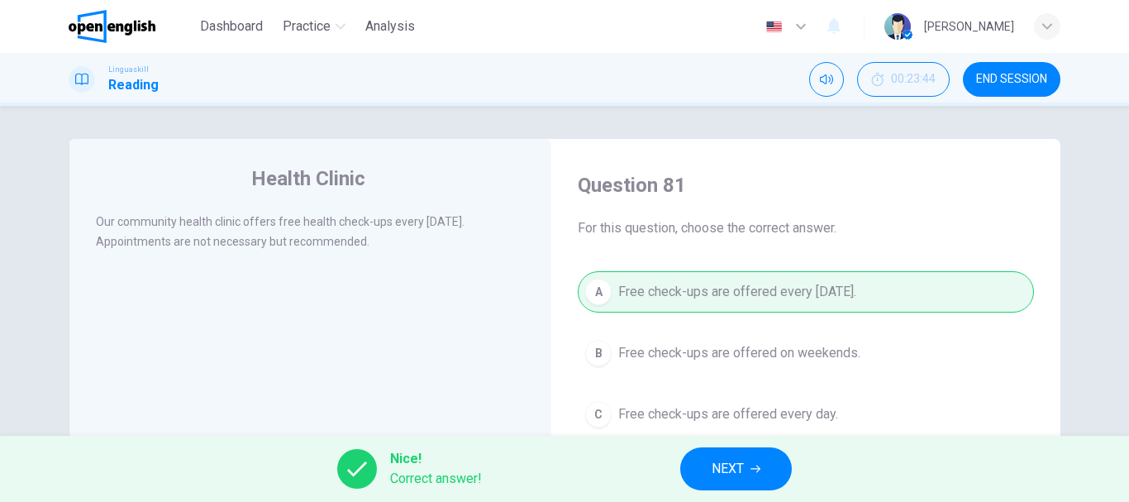
click at [712, 463] on span "NEXT" at bounding box center [728, 468] width 32 height 23
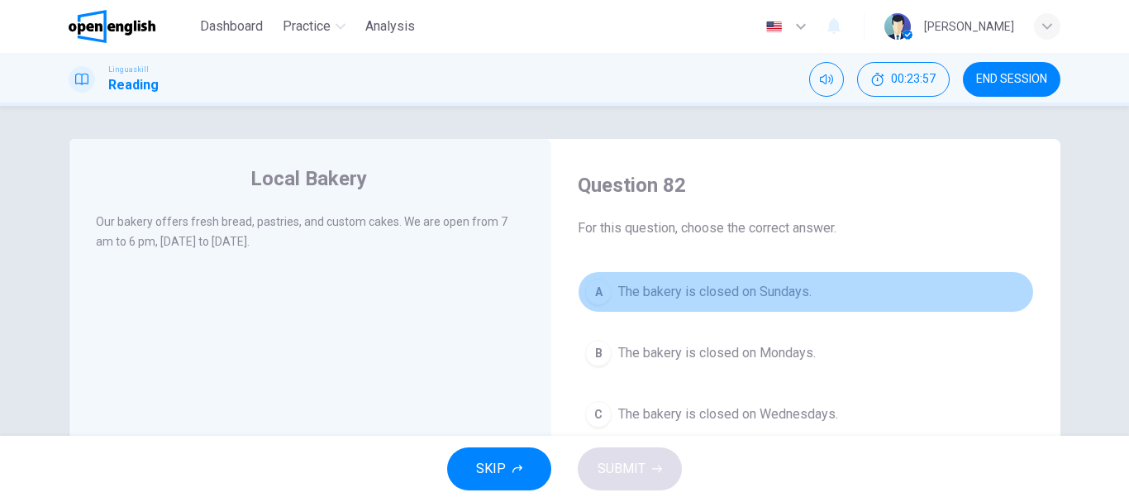
click at [761, 290] on span "The bakery is closed on Sundays." at bounding box center [714, 292] width 193 height 20
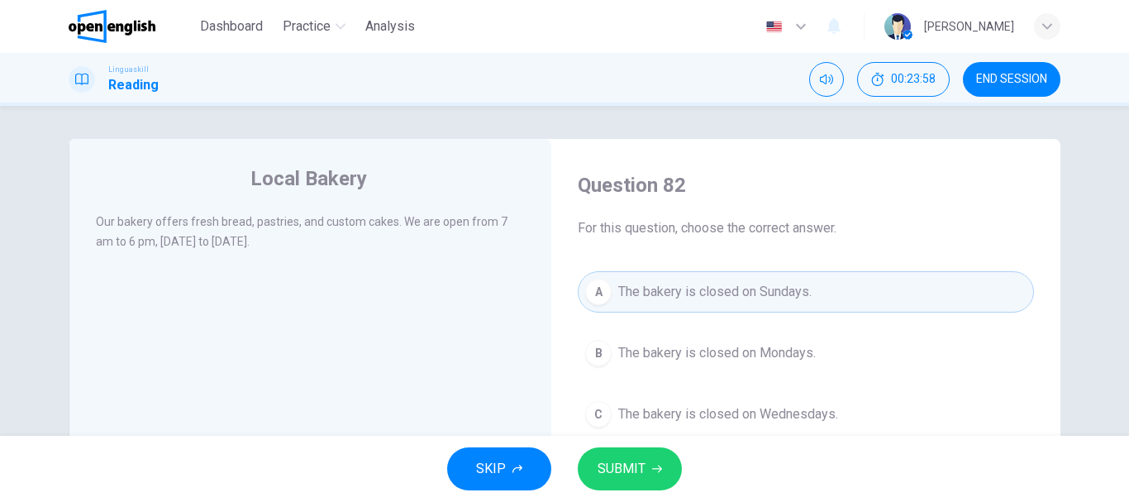
click at [647, 469] on button "SUBMIT" at bounding box center [630, 468] width 104 height 43
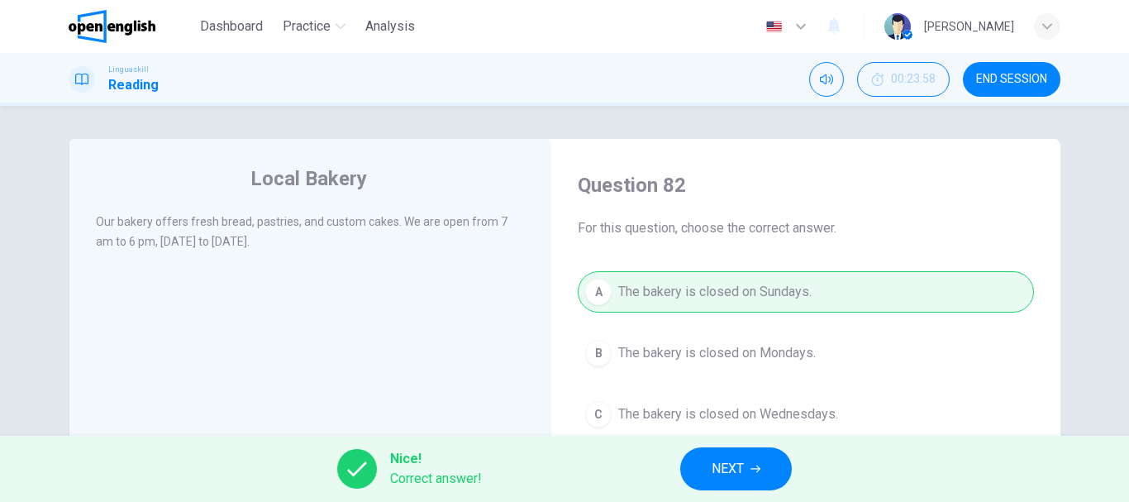
click at [716, 463] on span "NEXT" at bounding box center [728, 468] width 32 height 23
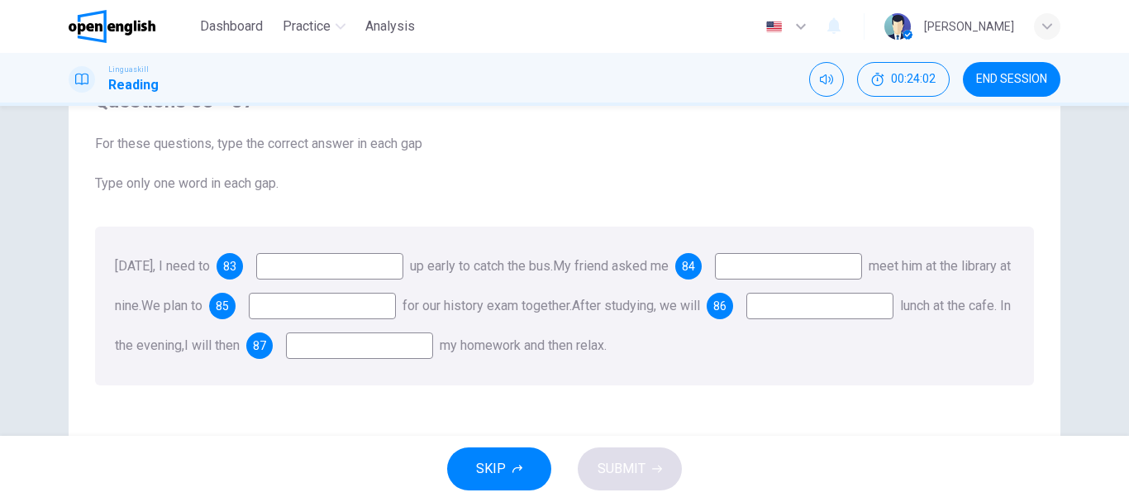
scroll to position [99, 0]
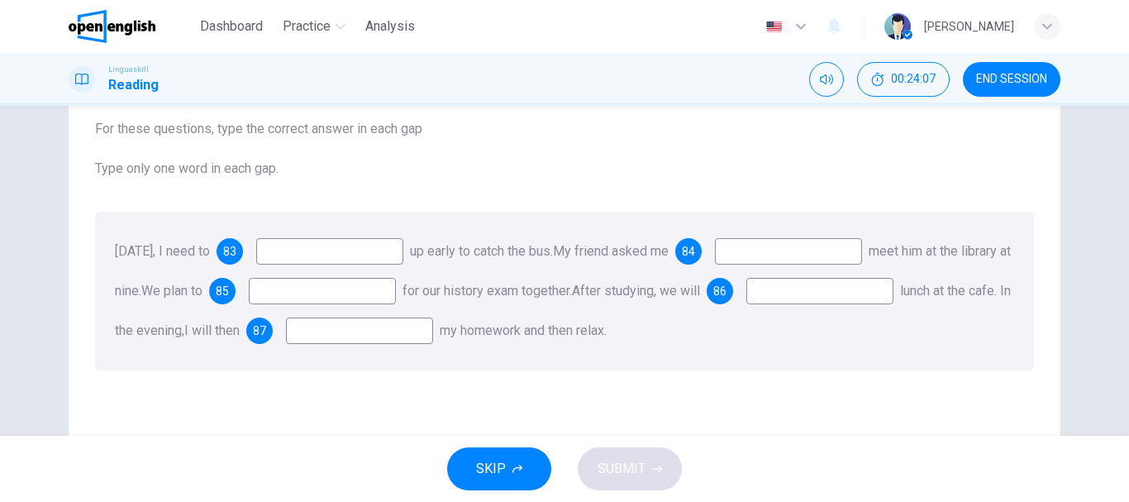
click at [353, 245] on input at bounding box center [329, 251] width 147 height 26
type input "****"
click at [817, 248] on input at bounding box center [788, 251] width 147 height 26
type input "**"
click at [396, 291] on input at bounding box center [322, 291] width 147 height 26
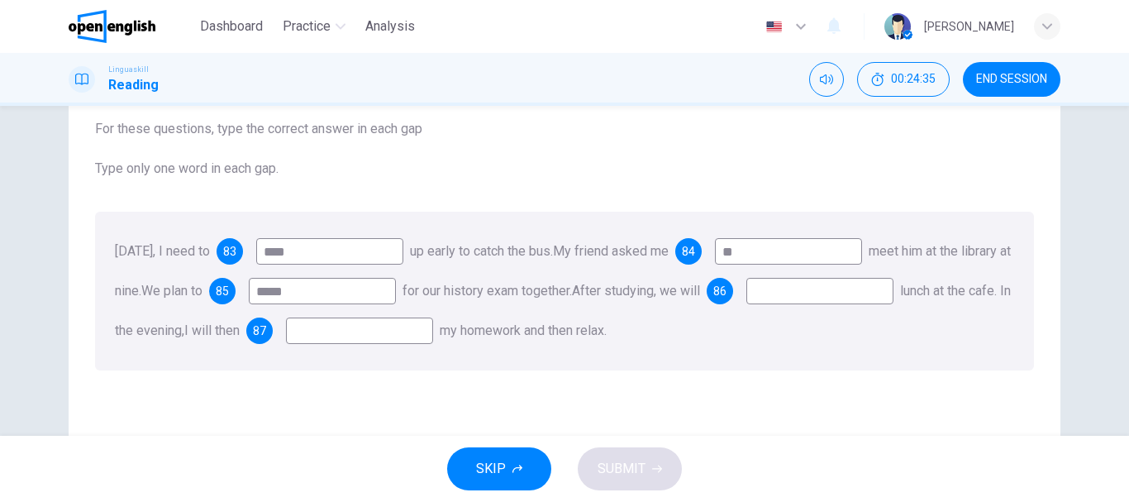
type input "*****"
click at [746, 304] on input at bounding box center [819, 291] width 147 height 26
type input "***"
click at [433, 329] on input at bounding box center [359, 330] width 147 height 26
type input "**"
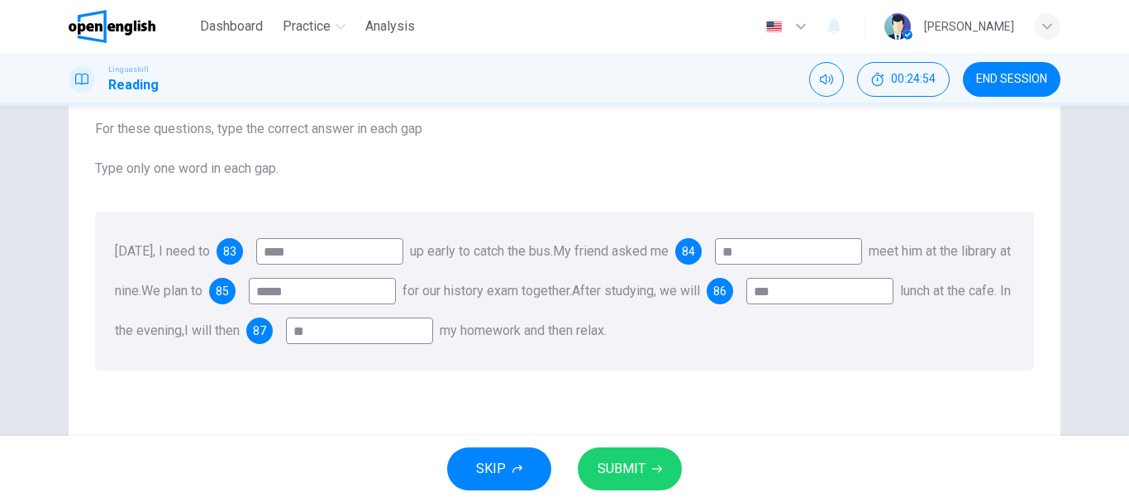
click at [660, 476] on button "SUBMIT" at bounding box center [630, 468] width 104 height 43
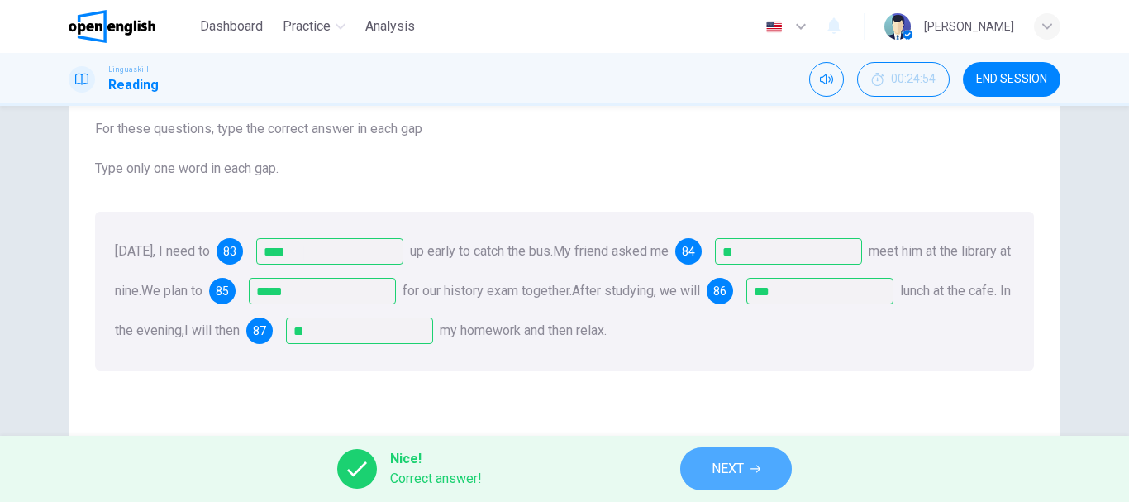
click at [728, 455] on button "NEXT" at bounding box center [736, 468] width 112 height 43
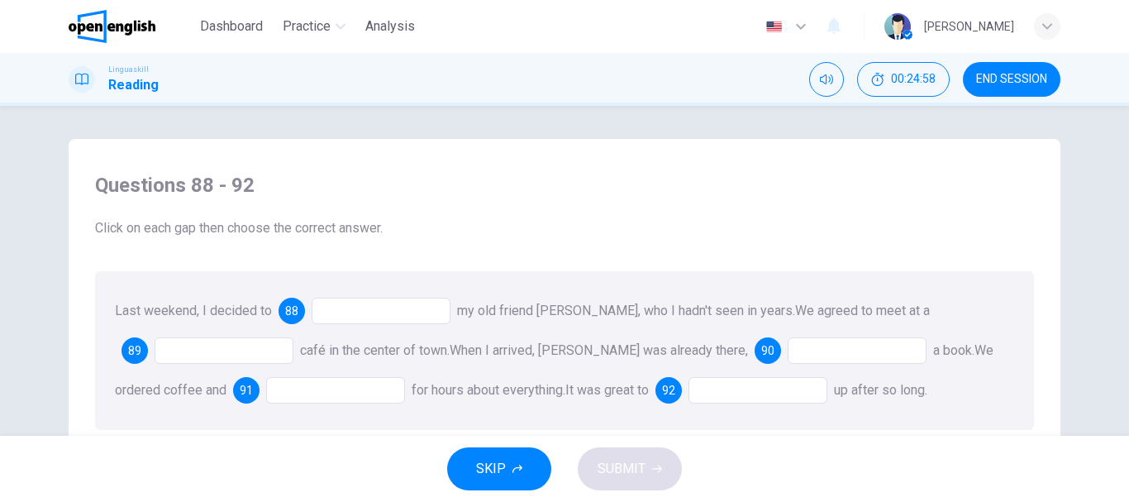
click at [366, 310] on div at bounding box center [381, 311] width 139 height 26
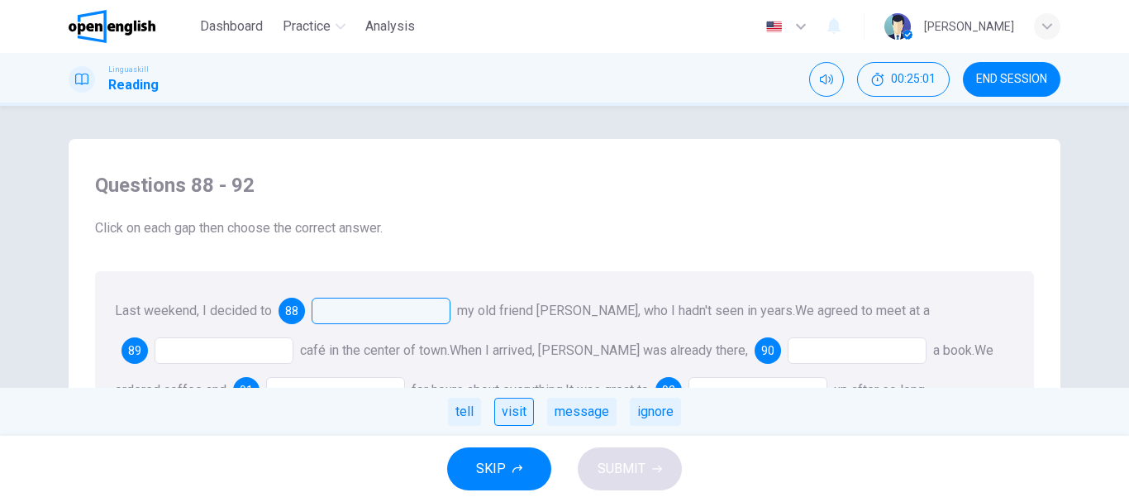
click at [517, 412] on div "visit" at bounding box center [514, 412] width 40 height 28
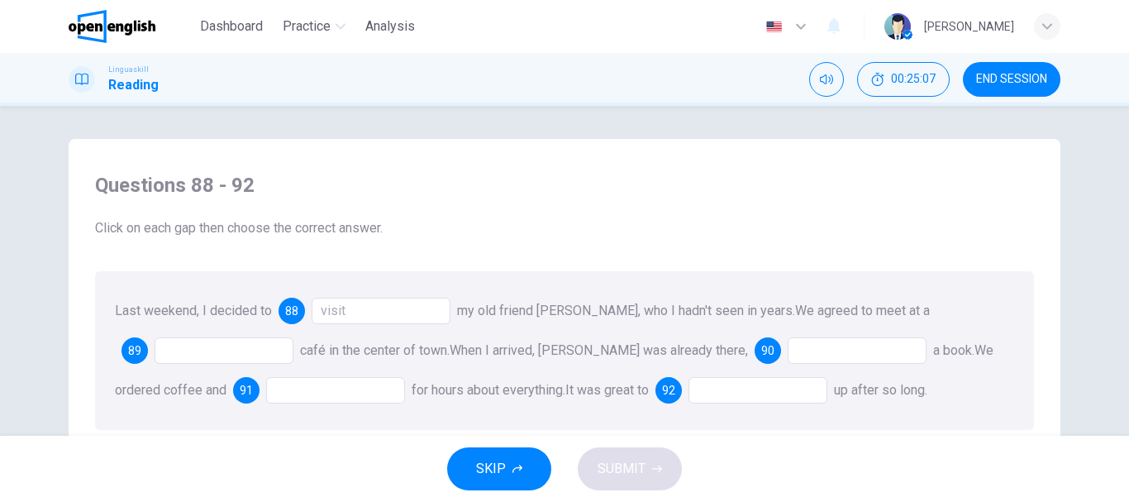
click at [181, 347] on div at bounding box center [224, 350] width 139 height 26
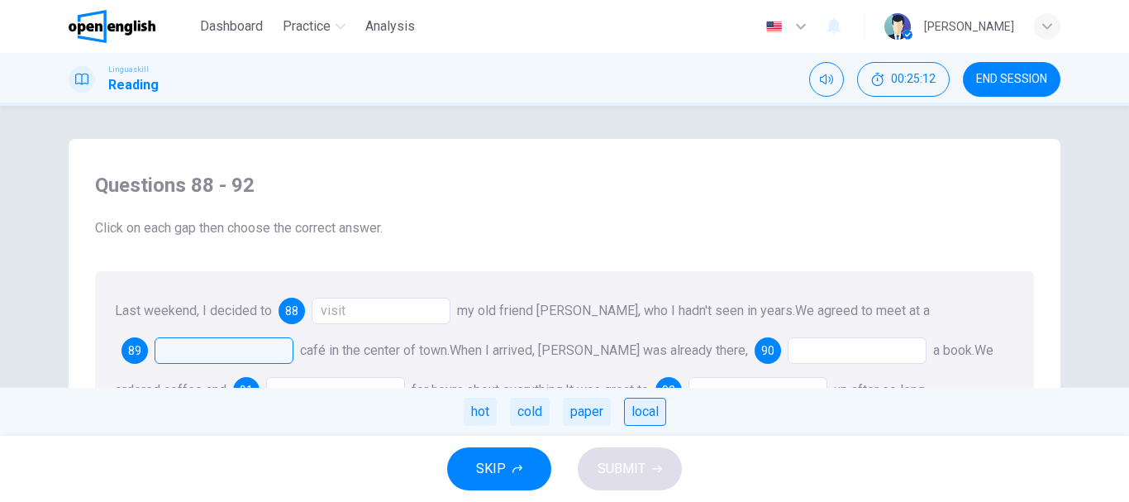
click at [640, 413] on div "local" at bounding box center [645, 412] width 42 height 28
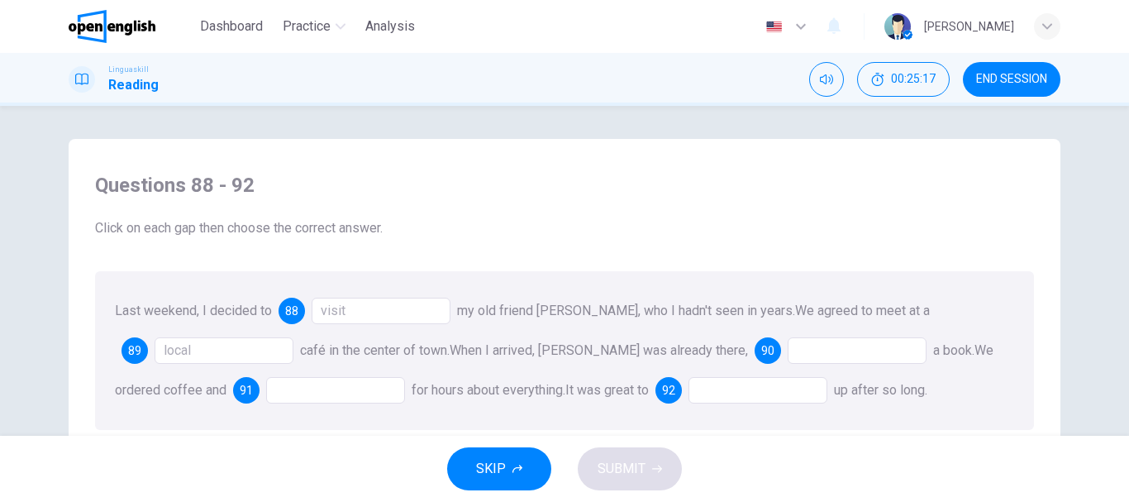
click at [788, 345] on div at bounding box center [857, 350] width 139 height 26
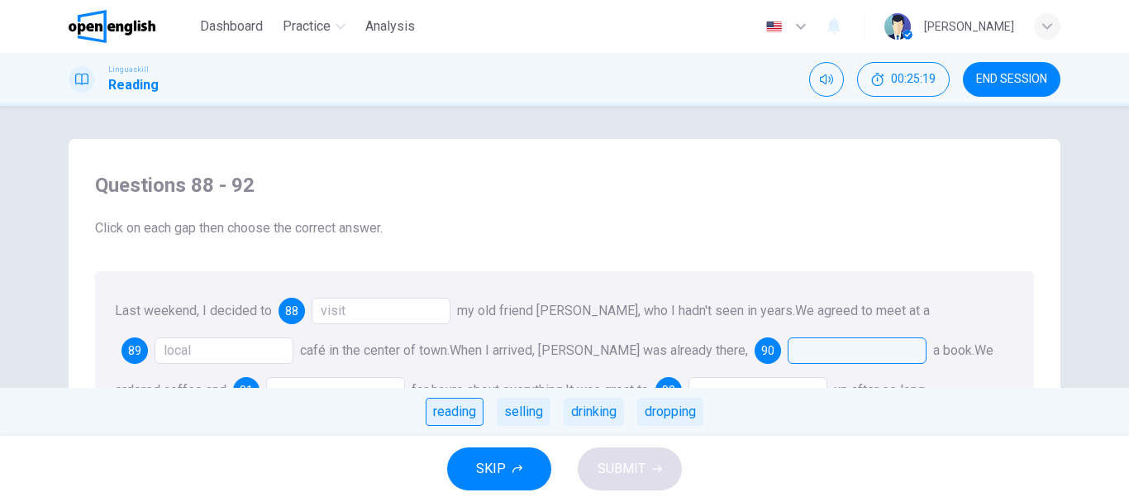
click at [460, 409] on div "reading" at bounding box center [455, 412] width 58 height 28
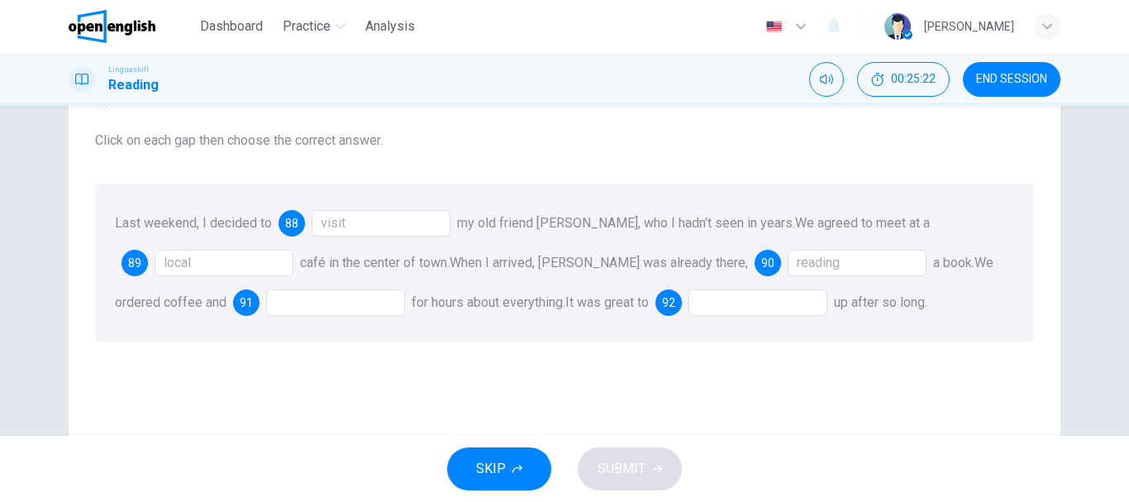
scroll to position [99, 0]
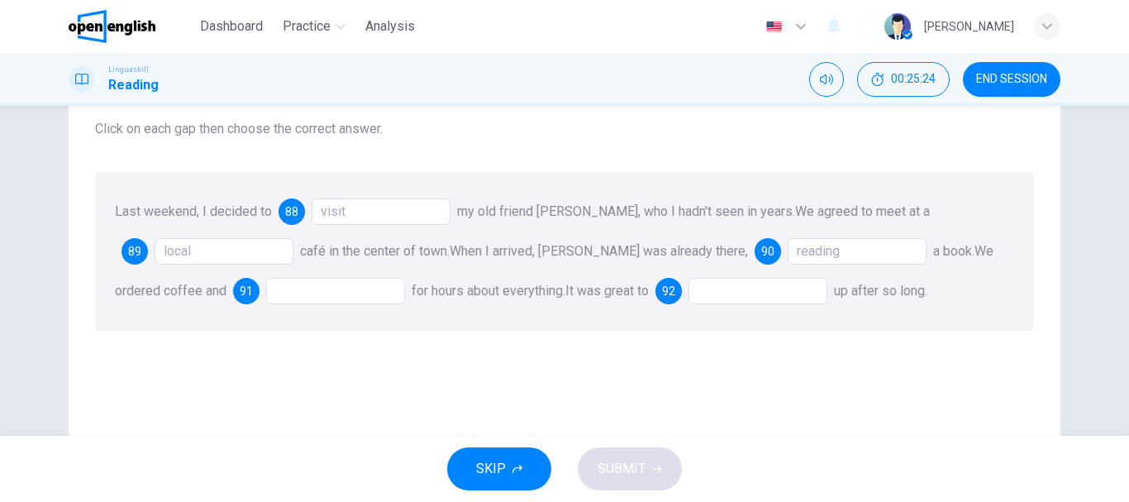
click at [266, 294] on div at bounding box center [335, 291] width 139 height 26
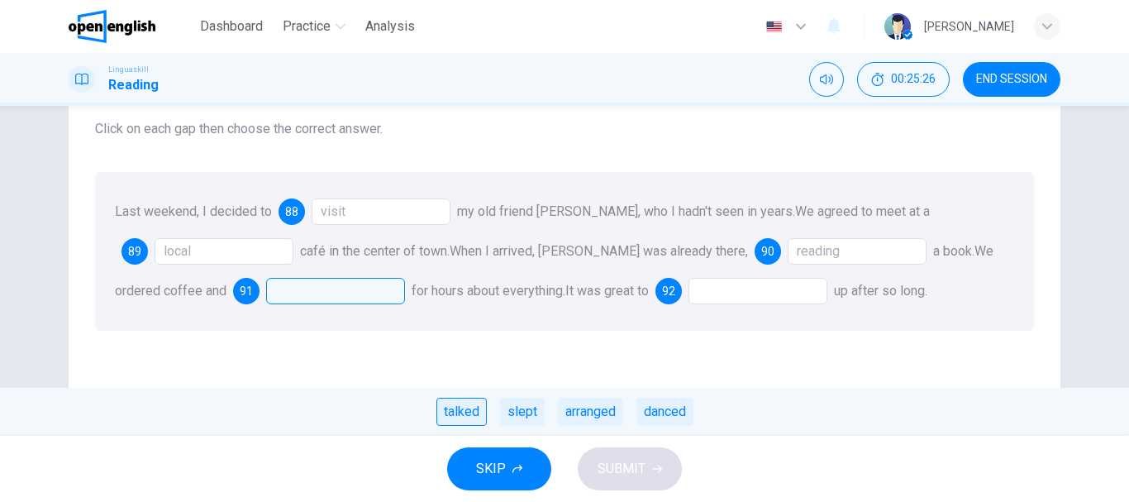
click at [452, 410] on div "talked" at bounding box center [461, 412] width 50 height 28
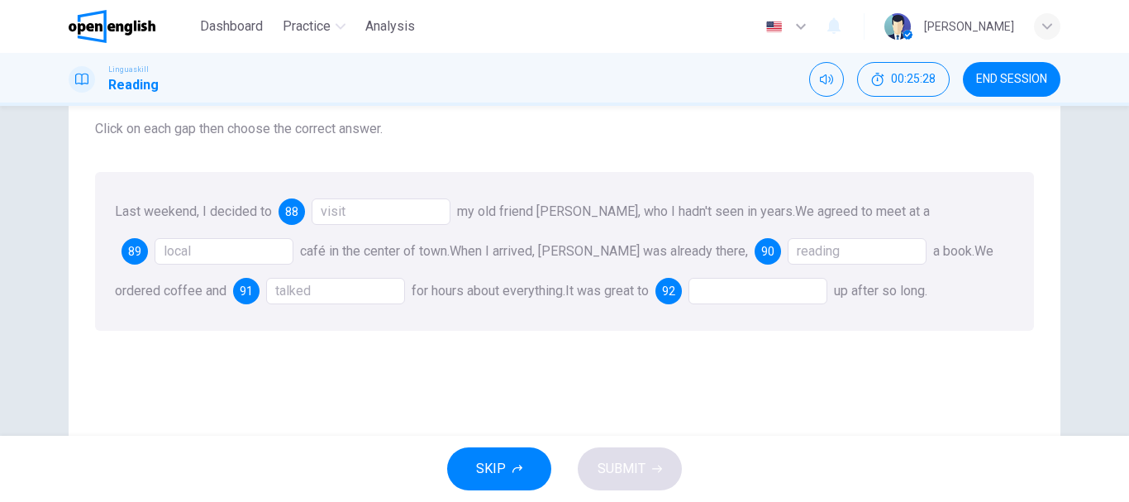
click at [691, 287] on div at bounding box center [757, 291] width 139 height 26
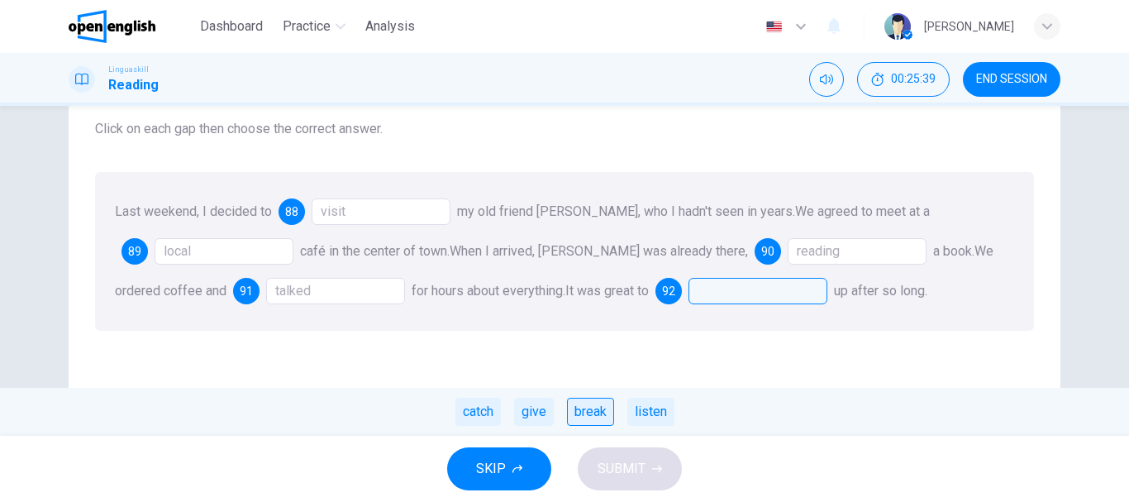
click at [591, 417] on div "break" at bounding box center [590, 412] width 47 height 28
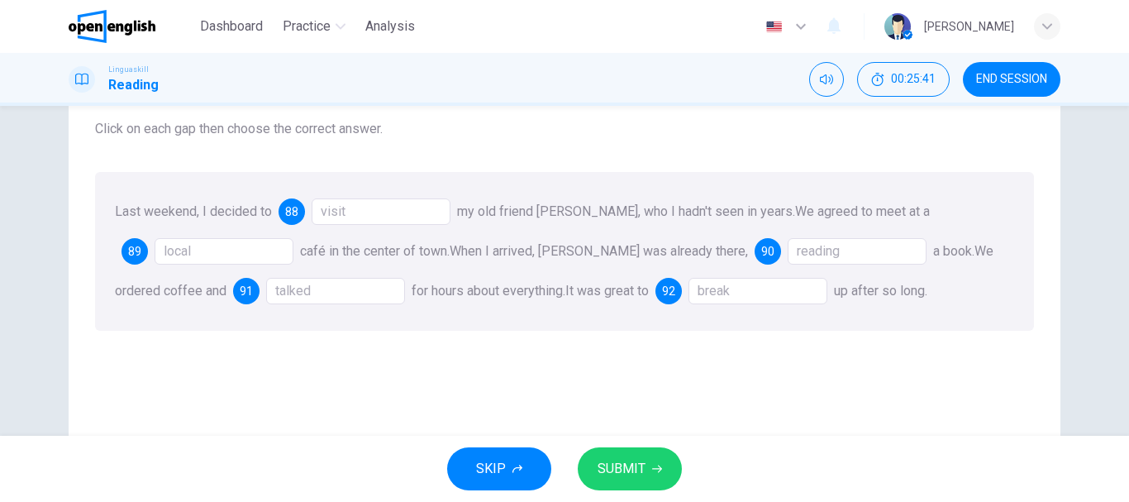
click at [611, 459] on span "SUBMIT" at bounding box center [621, 468] width 48 height 23
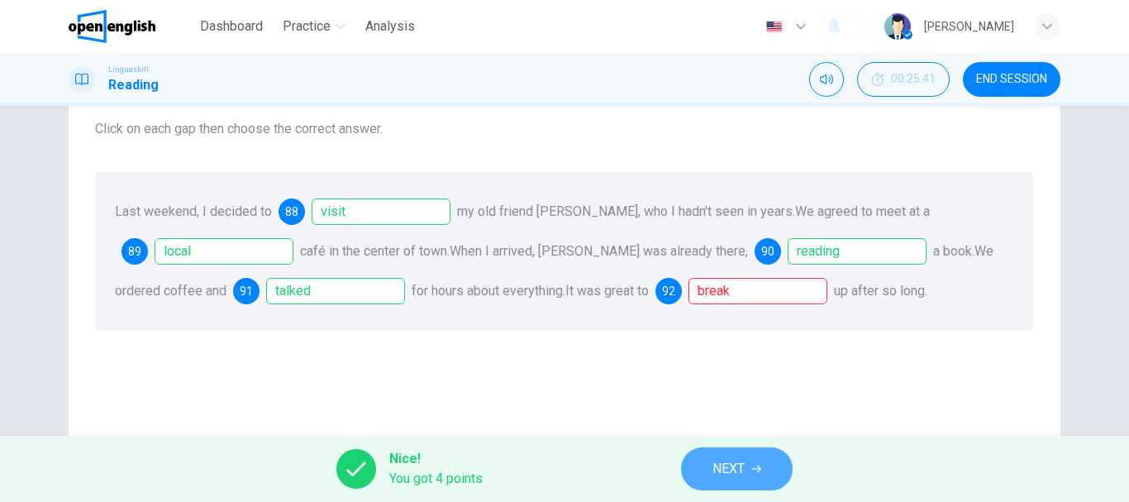
click at [719, 465] on span "NEXT" at bounding box center [728, 468] width 32 height 23
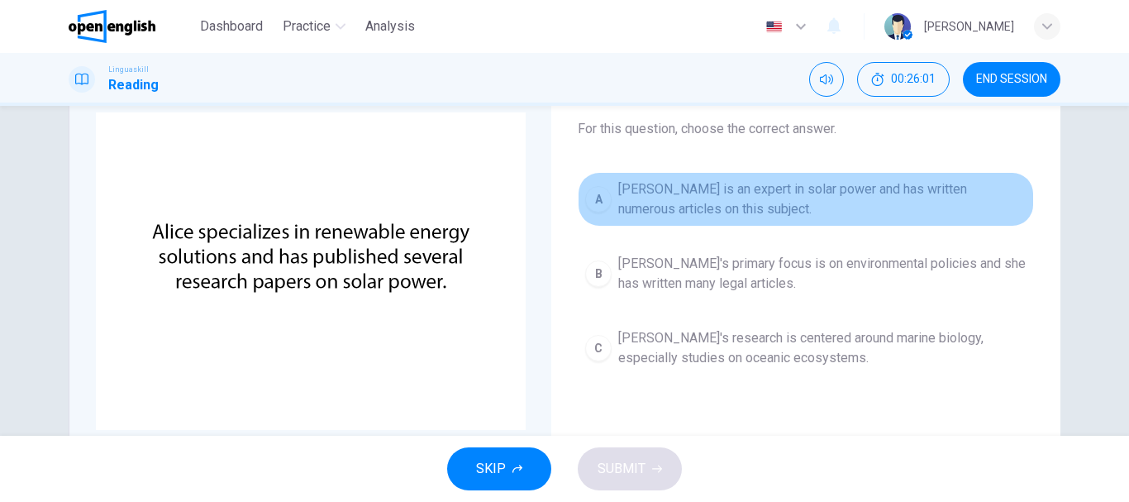
click at [904, 206] on span "Alice is an expert in solar power and has written numerous articles on this sub…" at bounding box center [822, 199] width 408 height 40
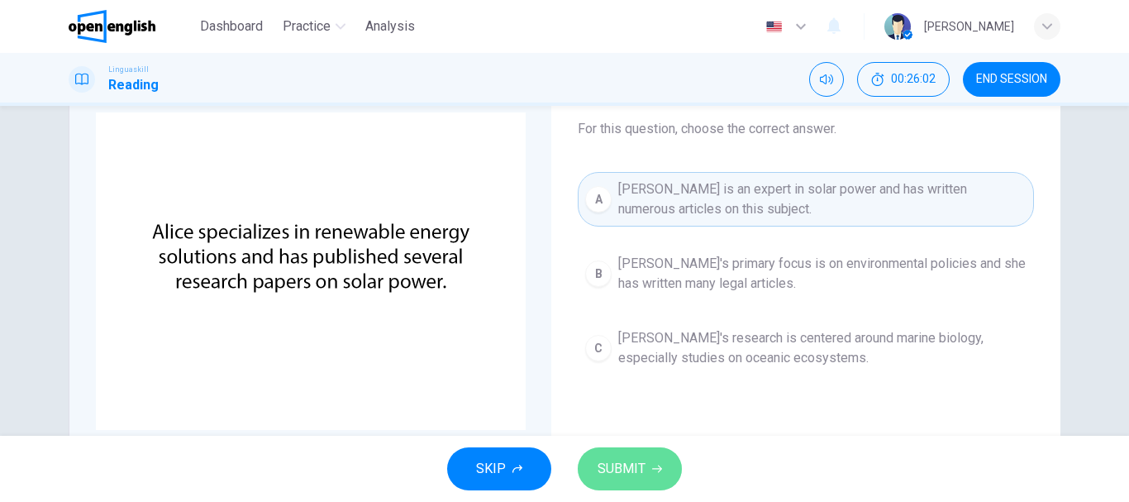
click at [652, 473] on icon "button" at bounding box center [657, 469] width 10 height 10
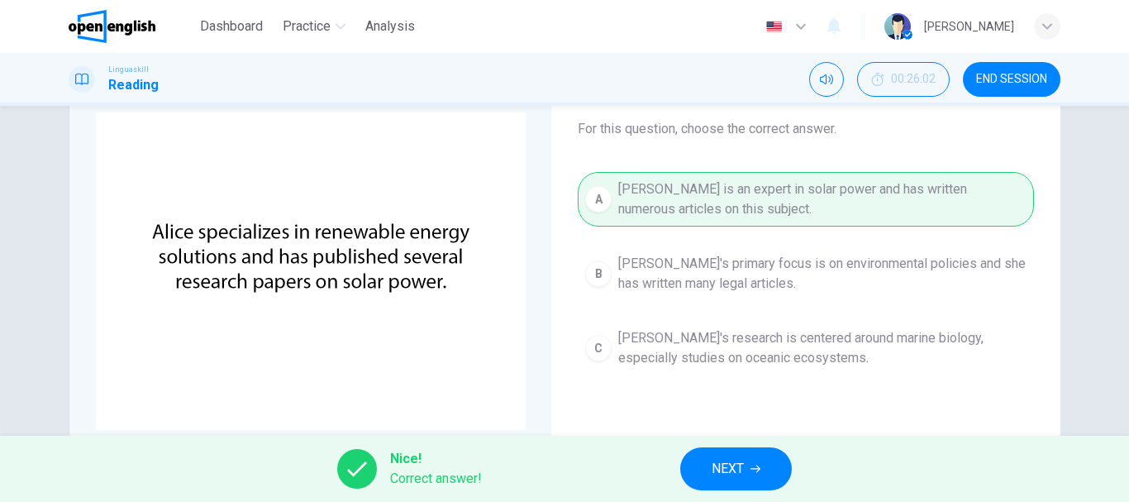
click at [759, 461] on button "NEXT" at bounding box center [736, 468] width 112 height 43
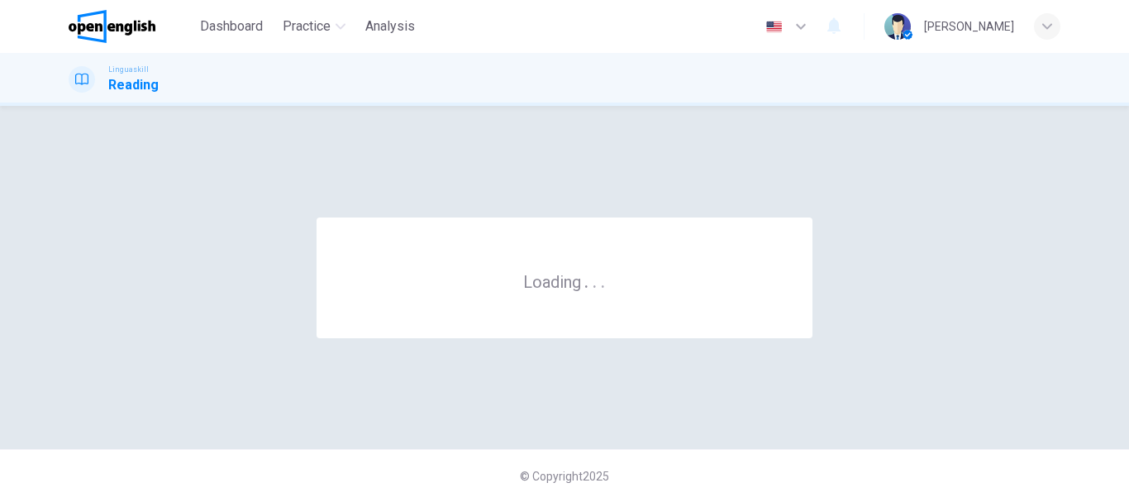
scroll to position [0, 0]
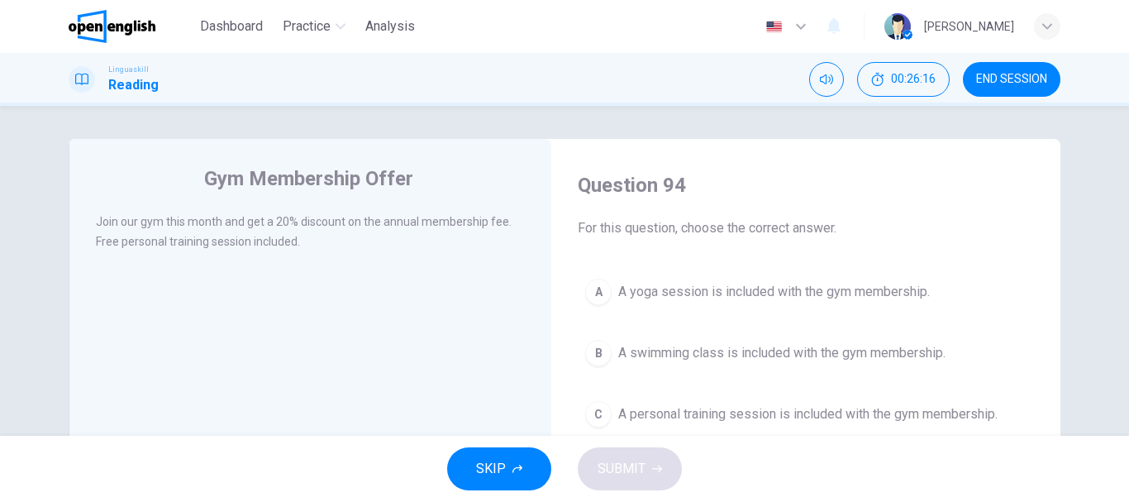
click at [762, 412] on span "A personal training session is included with the gym membership." at bounding box center [807, 414] width 379 height 20
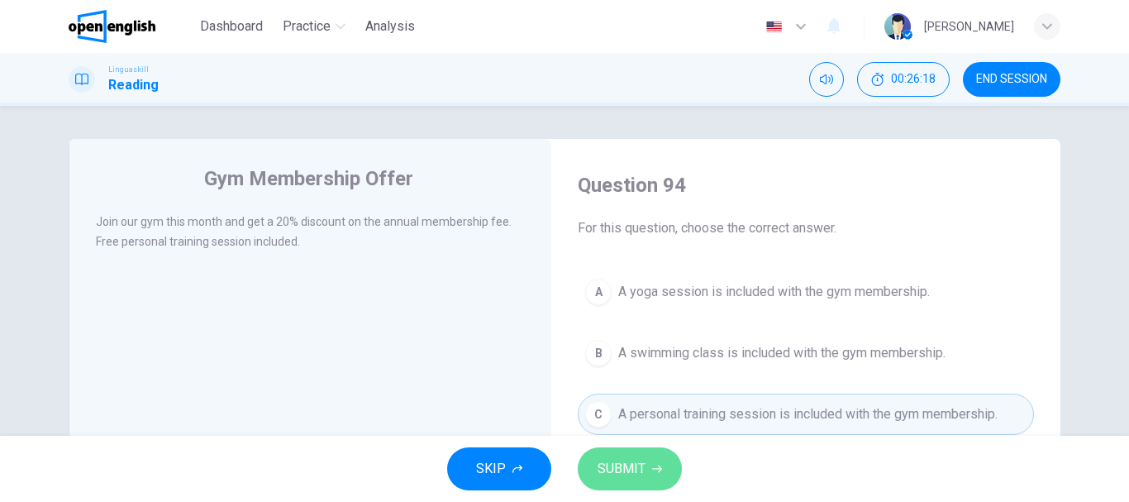
click at [621, 474] on span "SUBMIT" at bounding box center [621, 468] width 48 height 23
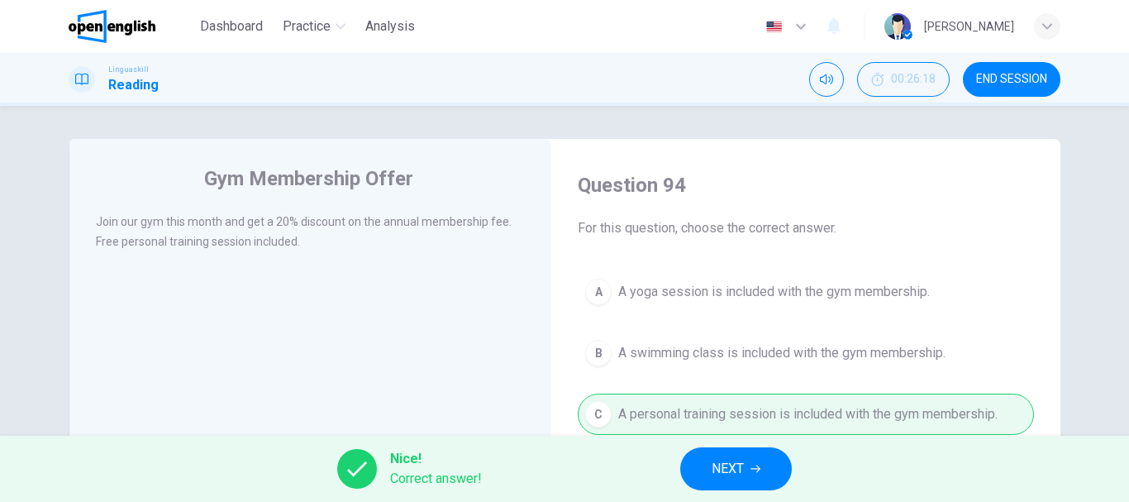
click at [722, 464] on span "NEXT" at bounding box center [728, 468] width 32 height 23
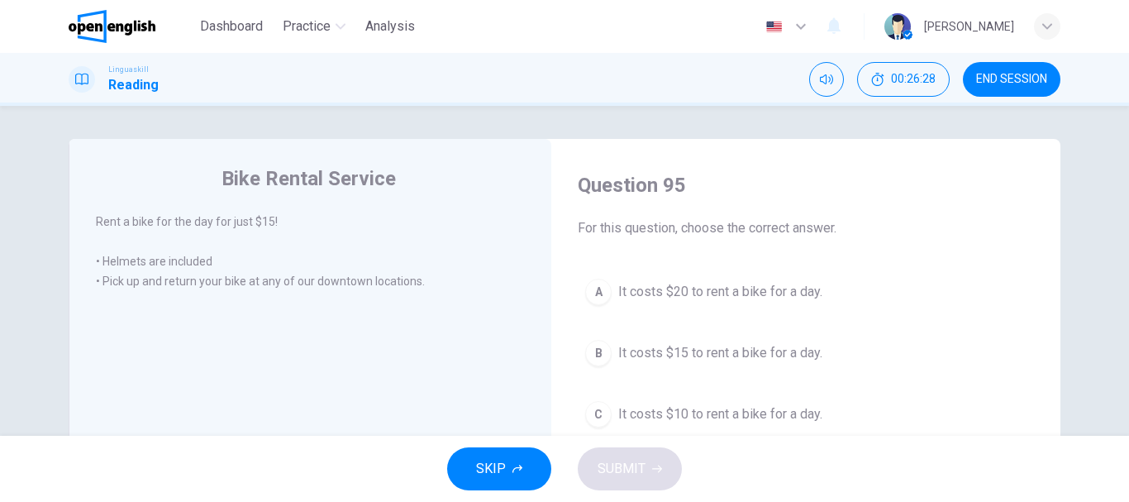
click at [713, 352] on span "It costs $15 to rent a bike for a day." at bounding box center [720, 353] width 204 height 20
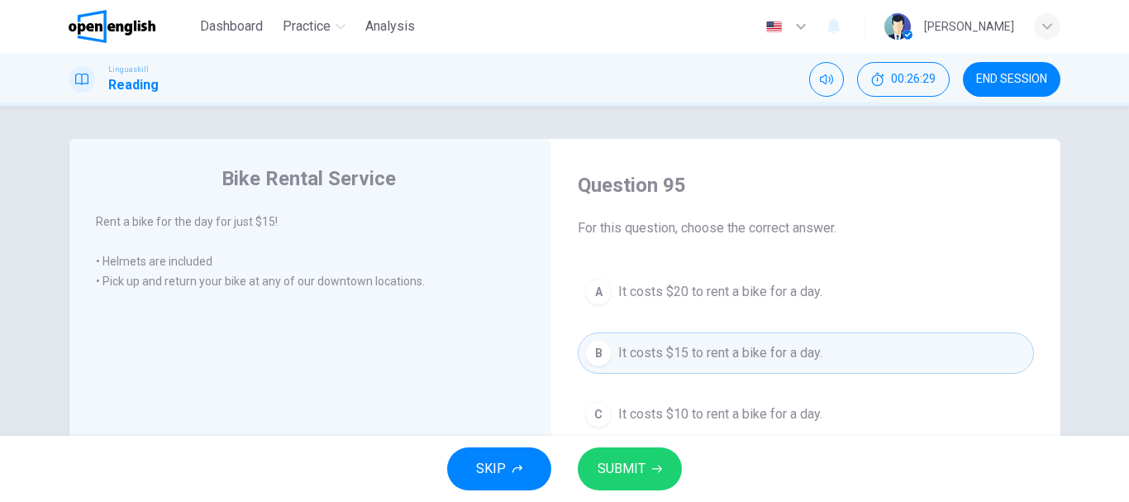
click at [631, 474] on span "SUBMIT" at bounding box center [621, 468] width 48 height 23
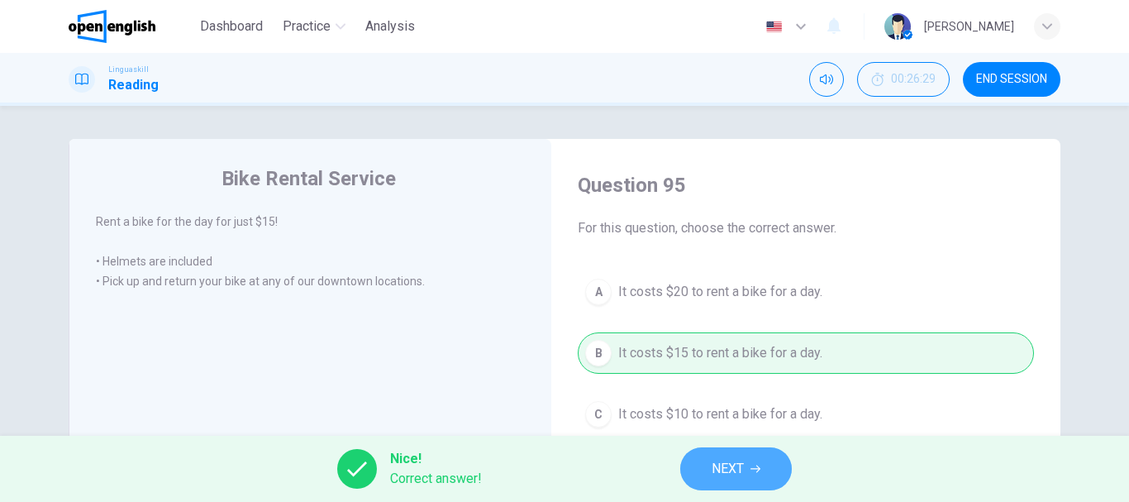
click at [735, 459] on span "NEXT" at bounding box center [728, 468] width 32 height 23
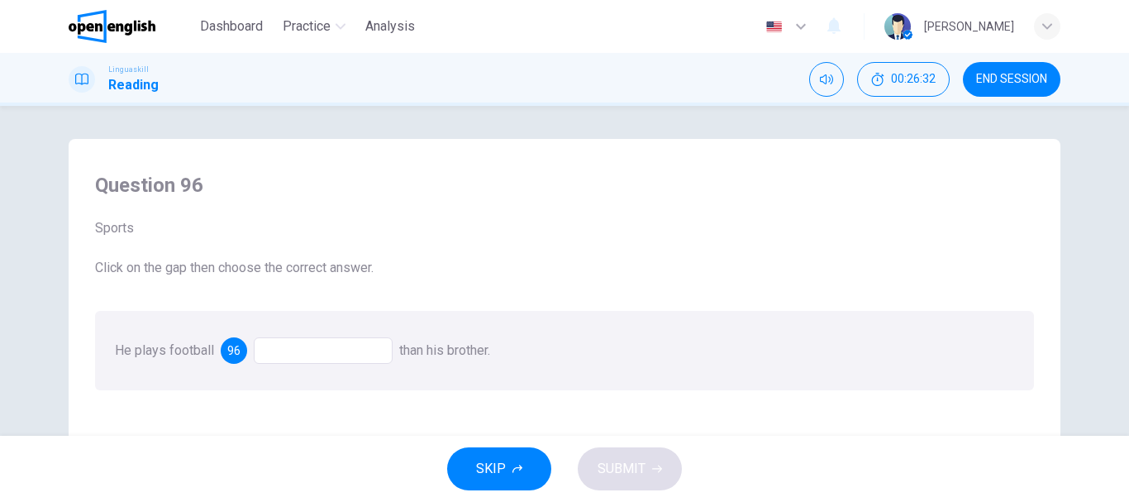
click at [317, 348] on div at bounding box center [323, 350] width 139 height 26
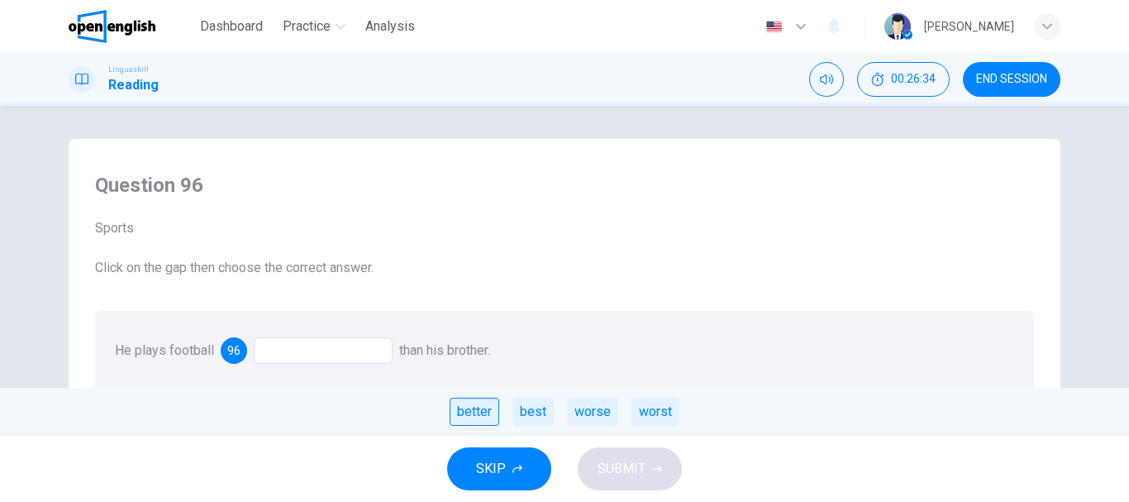
click at [469, 412] on div "better" at bounding box center [475, 412] width 50 height 28
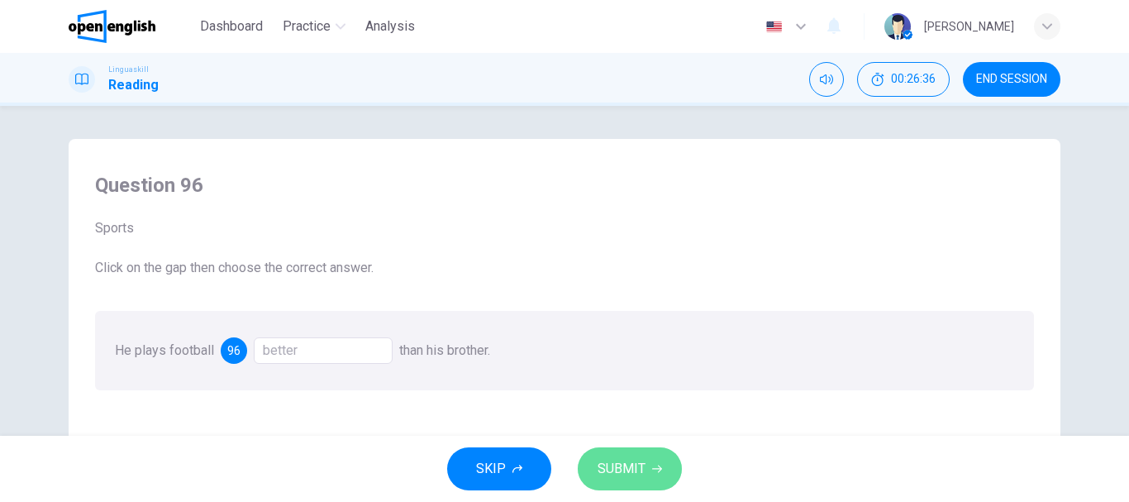
click at [648, 463] on button "SUBMIT" at bounding box center [630, 468] width 104 height 43
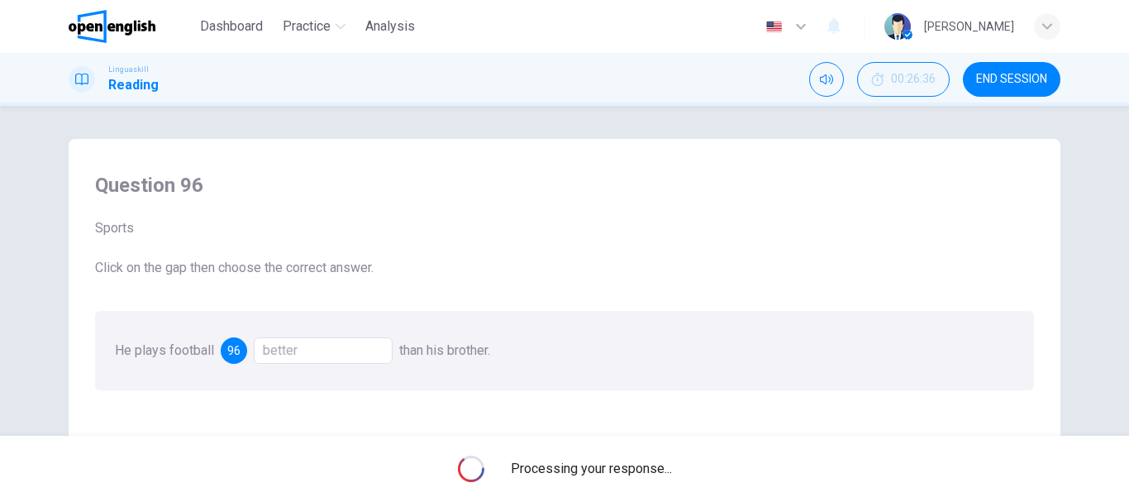
click at [648, 463] on span "Processing your response..." at bounding box center [591, 469] width 161 height 20
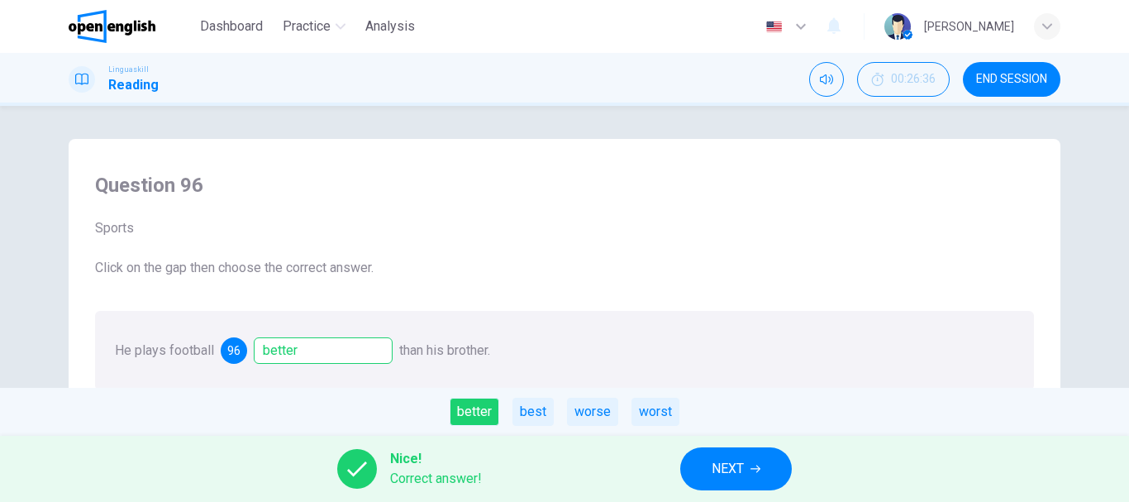
click at [750, 467] on button "NEXT" at bounding box center [736, 468] width 112 height 43
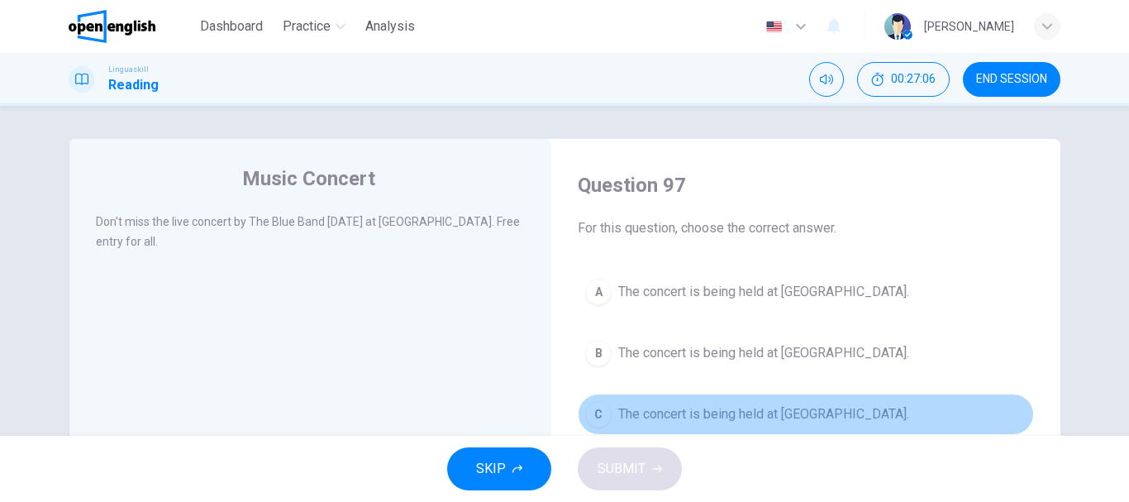
click at [815, 412] on span "The concert is being held at City Park." at bounding box center [763, 414] width 291 height 20
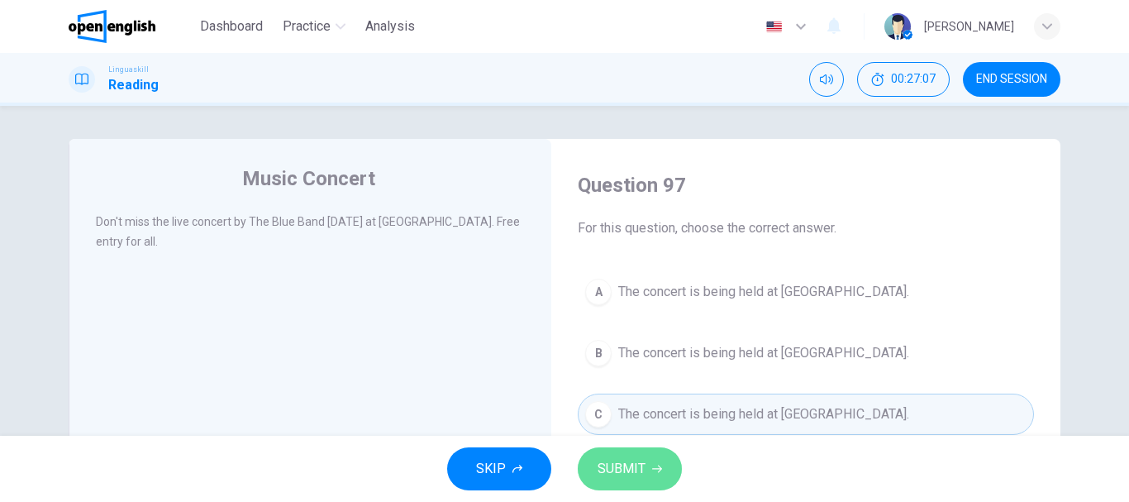
click at [617, 478] on span "SUBMIT" at bounding box center [621, 468] width 48 height 23
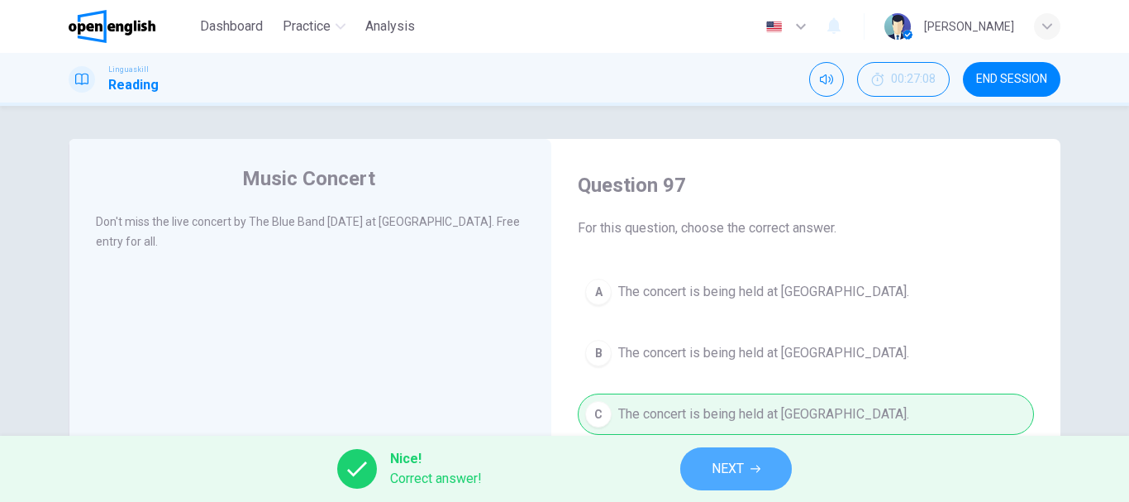
click at [753, 464] on icon "button" at bounding box center [755, 469] width 10 height 10
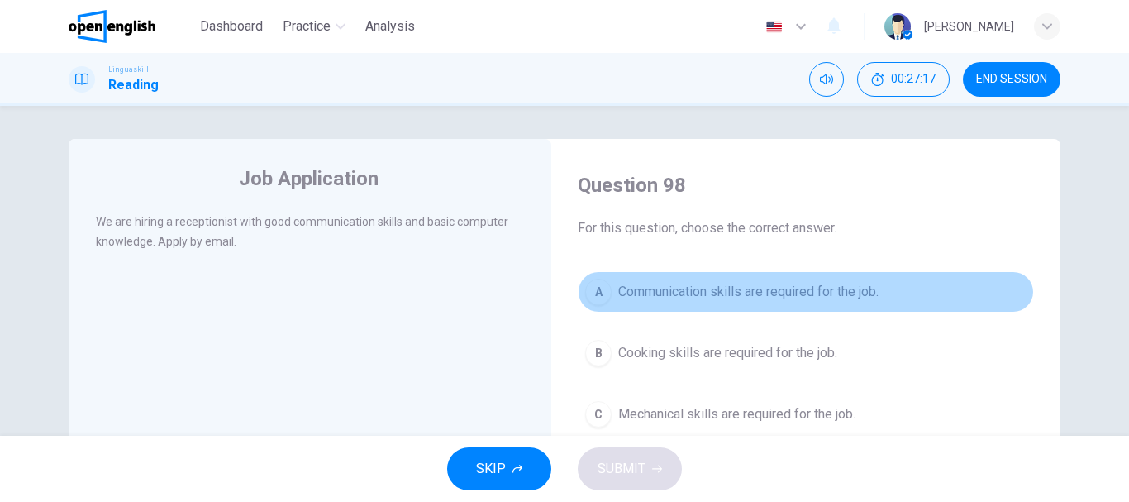
click at [807, 298] on span "Communication skills are required for the job." at bounding box center [748, 292] width 260 height 20
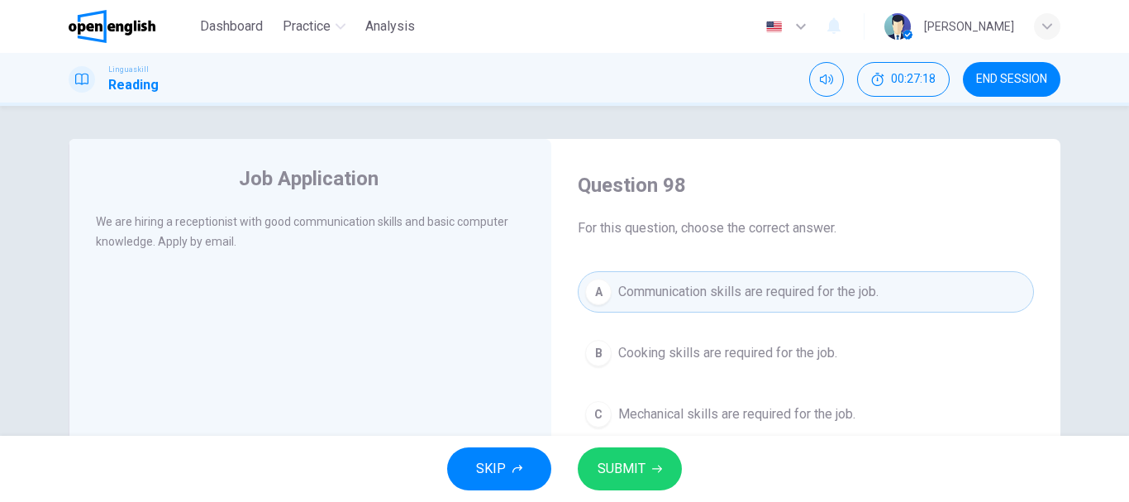
click at [654, 468] on icon "button" at bounding box center [657, 469] width 10 height 10
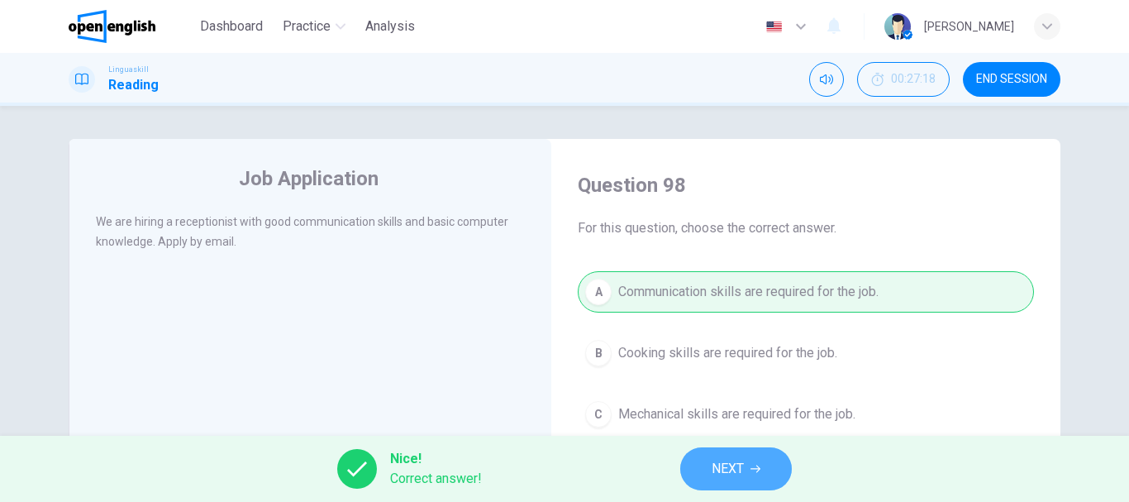
click at [712, 465] on span "NEXT" at bounding box center [728, 468] width 32 height 23
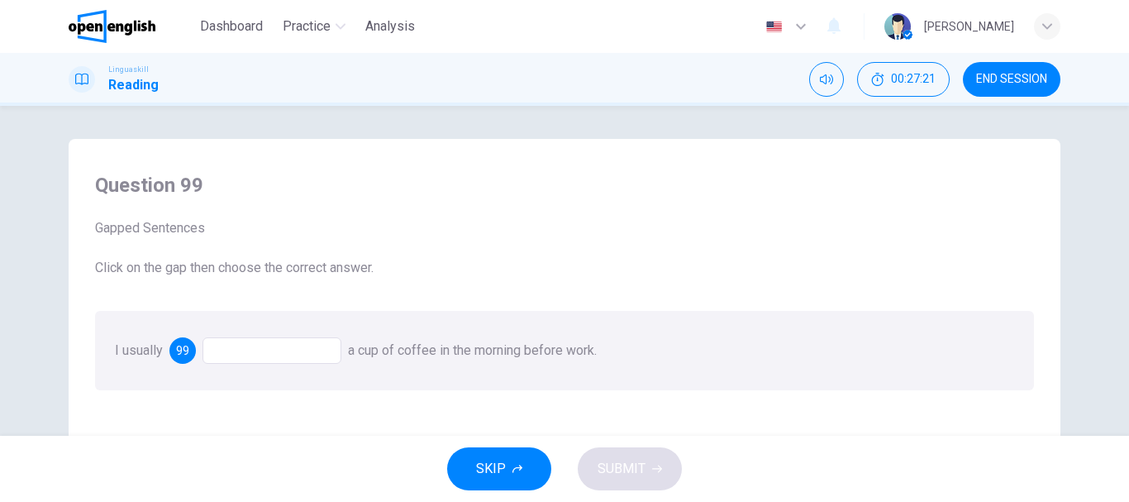
click at [240, 352] on div at bounding box center [271, 350] width 139 height 26
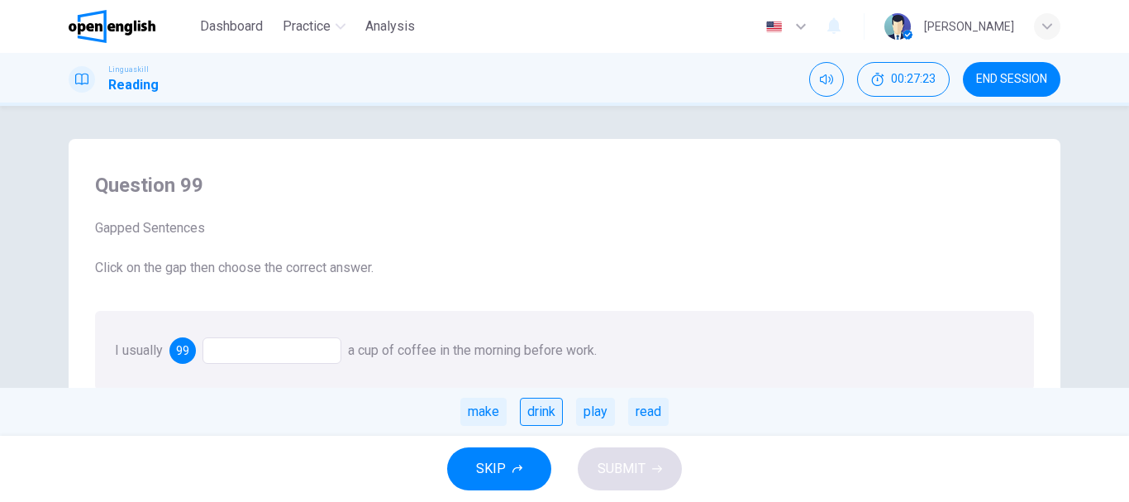
click at [553, 410] on div "drink" at bounding box center [541, 412] width 43 height 28
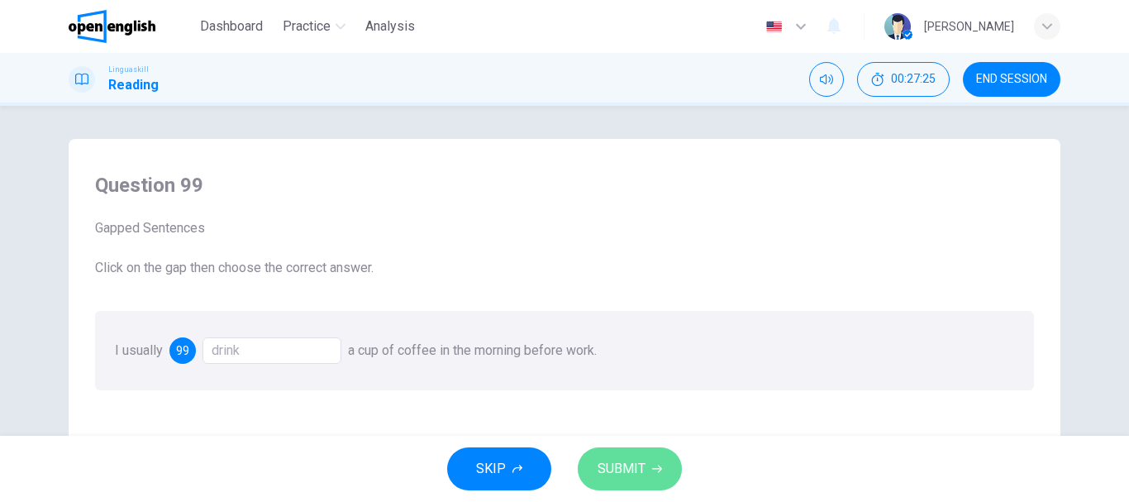
click at [629, 470] on span "SUBMIT" at bounding box center [621, 468] width 48 height 23
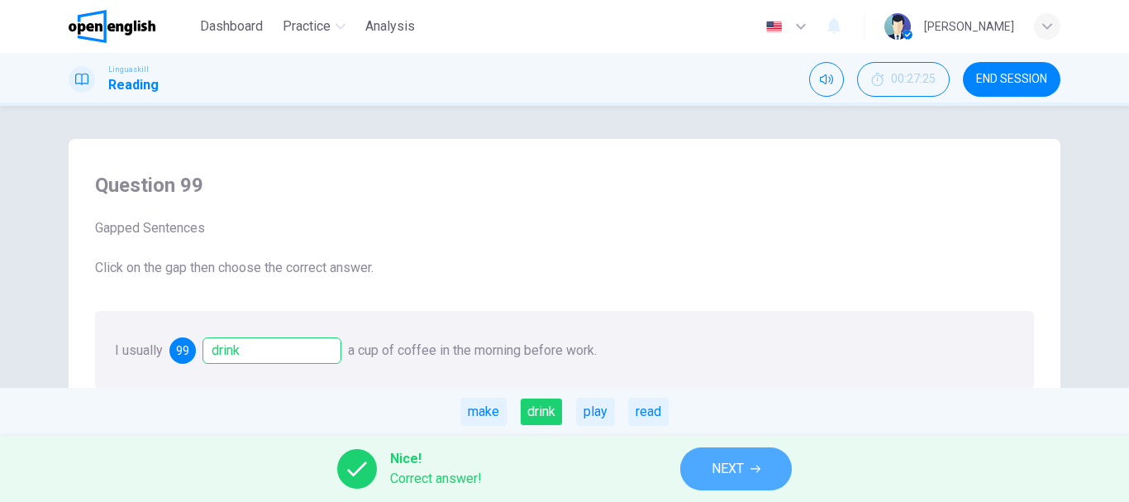
click at [712, 470] on span "NEXT" at bounding box center [728, 468] width 32 height 23
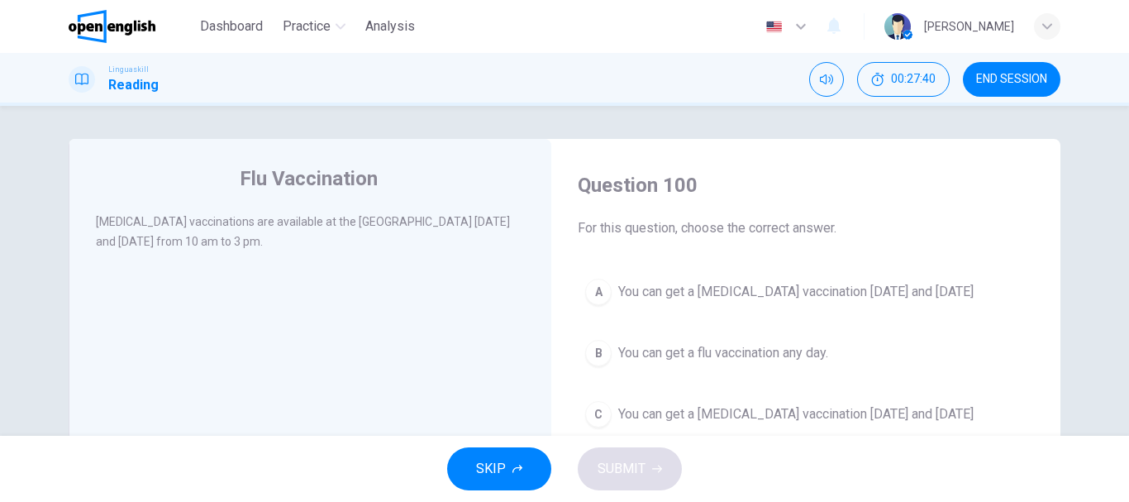
click at [859, 287] on span "You can get a flu vaccination on Monday and Thursday" at bounding box center [795, 292] width 355 height 20
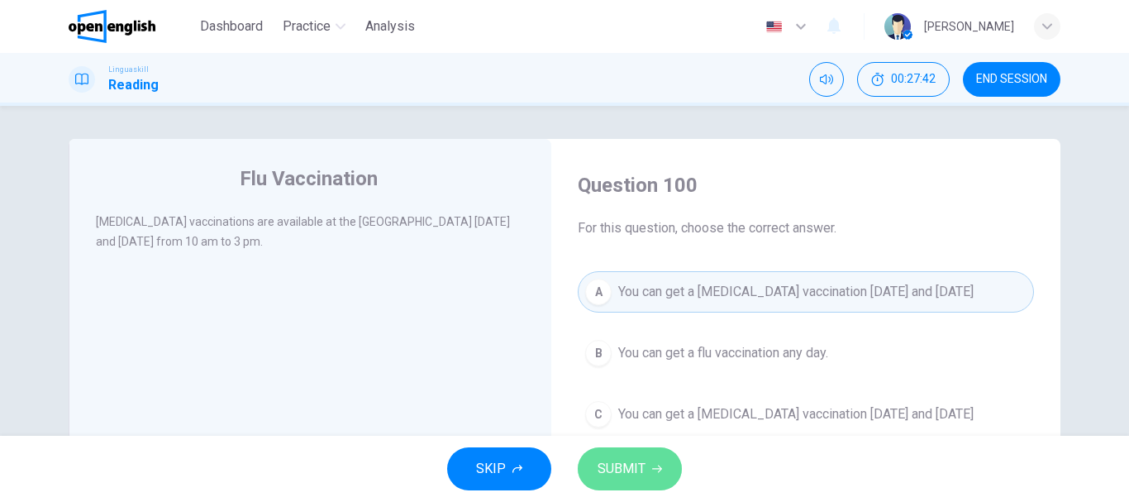
click at [646, 473] on button "SUBMIT" at bounding box center [630, 468] width 104 height 43
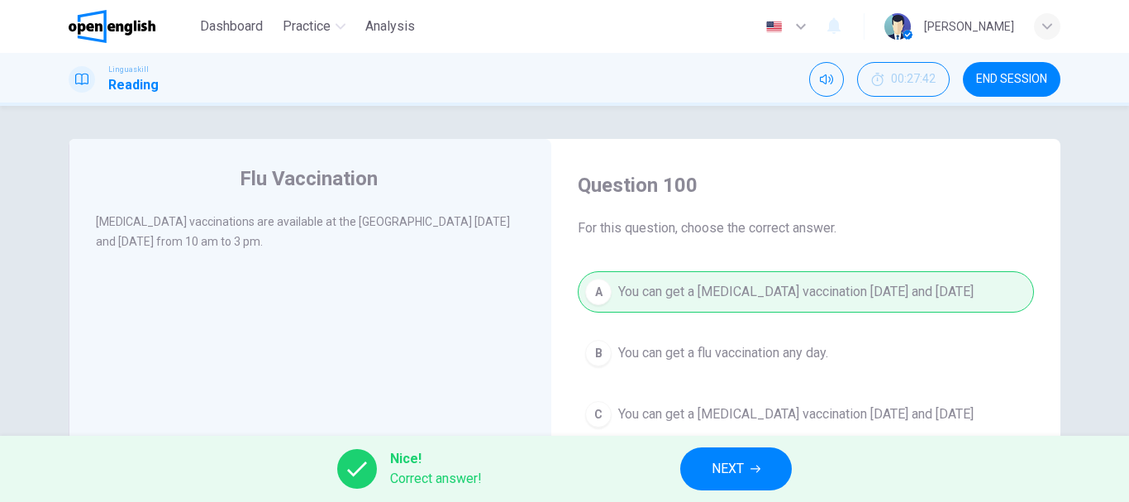
click at [715, 461] on span "NEXT" at bounding box center [728, 468] width 32 height 23
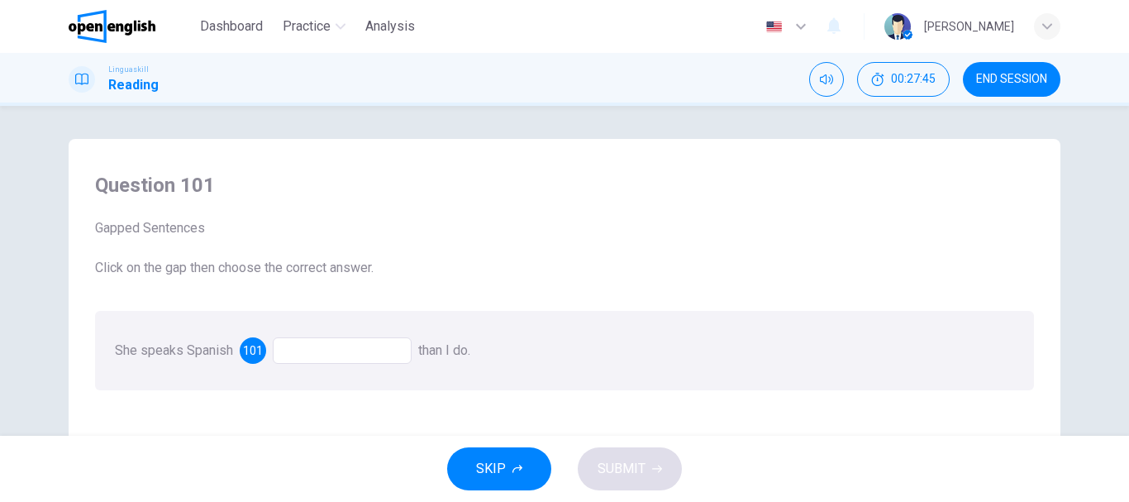
click at [371, 347] on div at bounding box center [342, 350] width 139 height 26
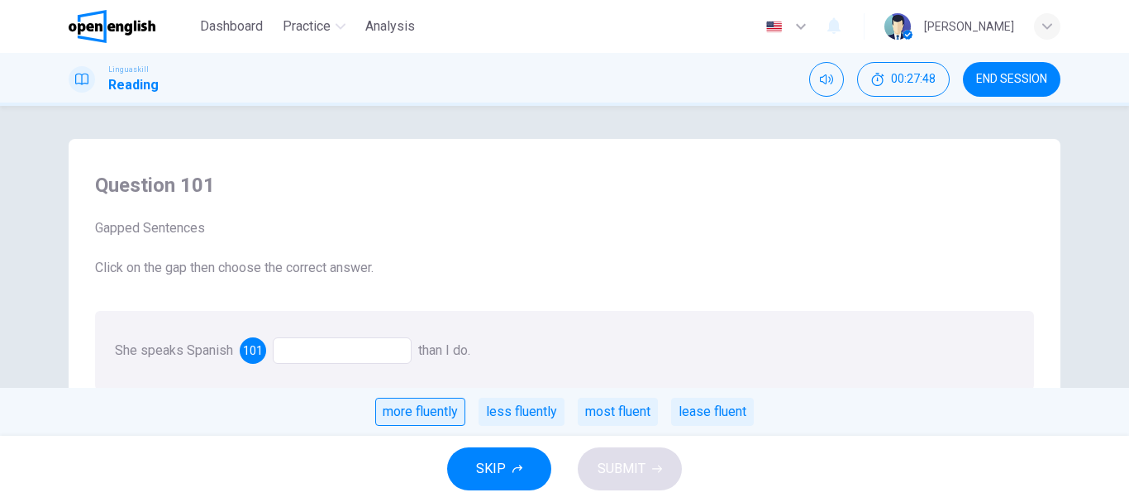
click at [395, 407] on div "more fluently" at bounding box center [420, 412] width 90 height 28
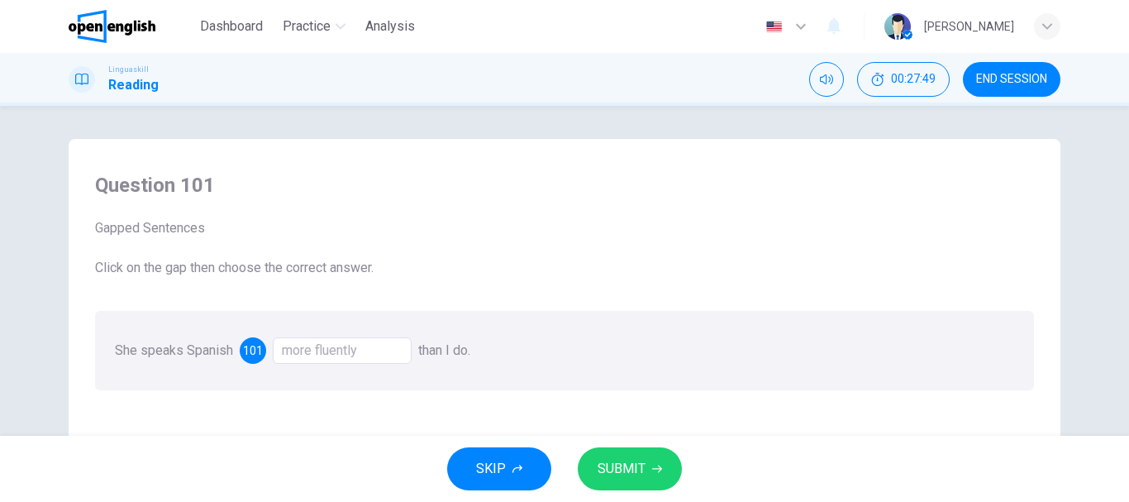
click at [632, 472] on span "SUBMIT" at bounding box center [621, 468] width 48 height 23
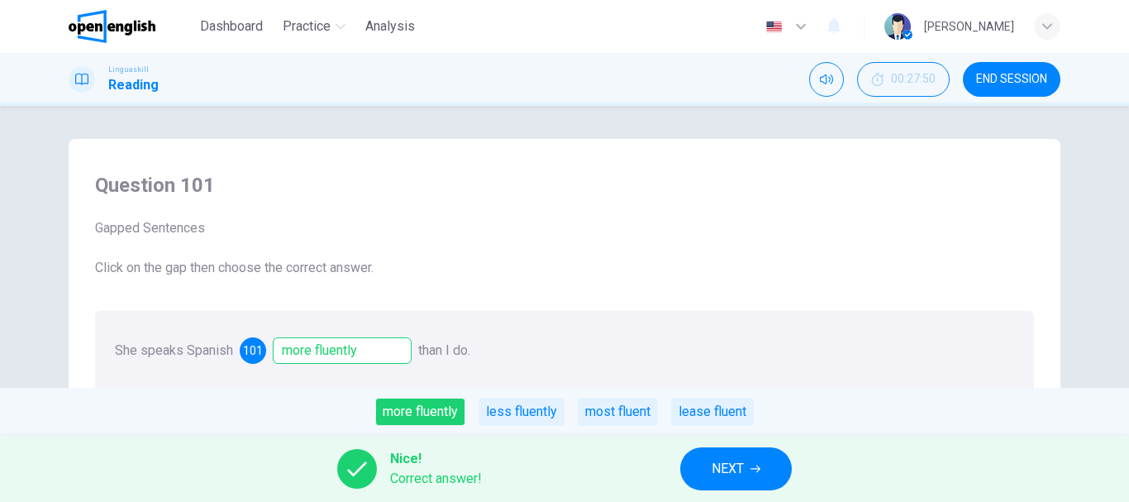
click at [705, 482] on button "NEXT" at bounding box center [736, 468] width 112 height 43
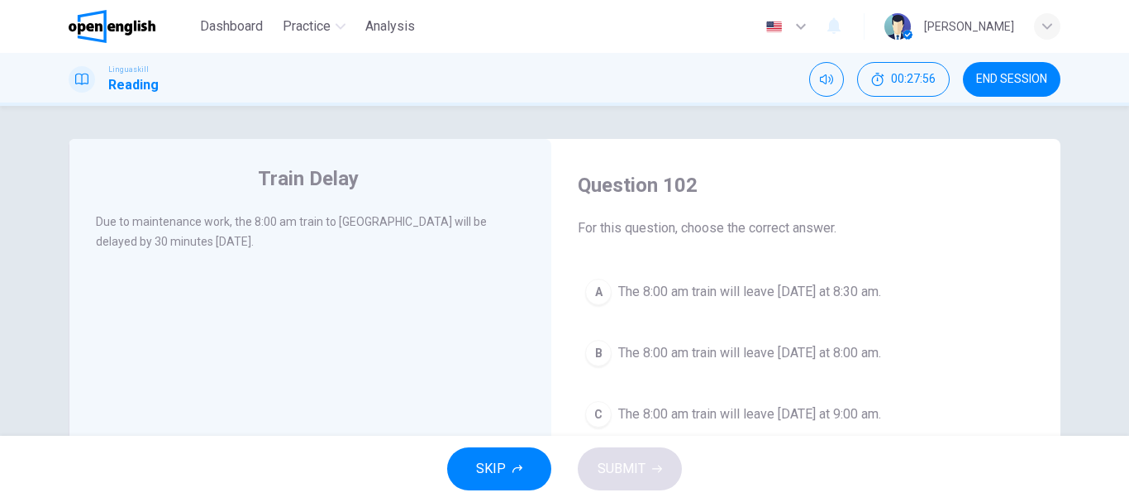
click at [797, 291] on span "The 8:00 am train will leave tomorrow at 8:30 am." at bounding box center [749, 292] width 263 height 20
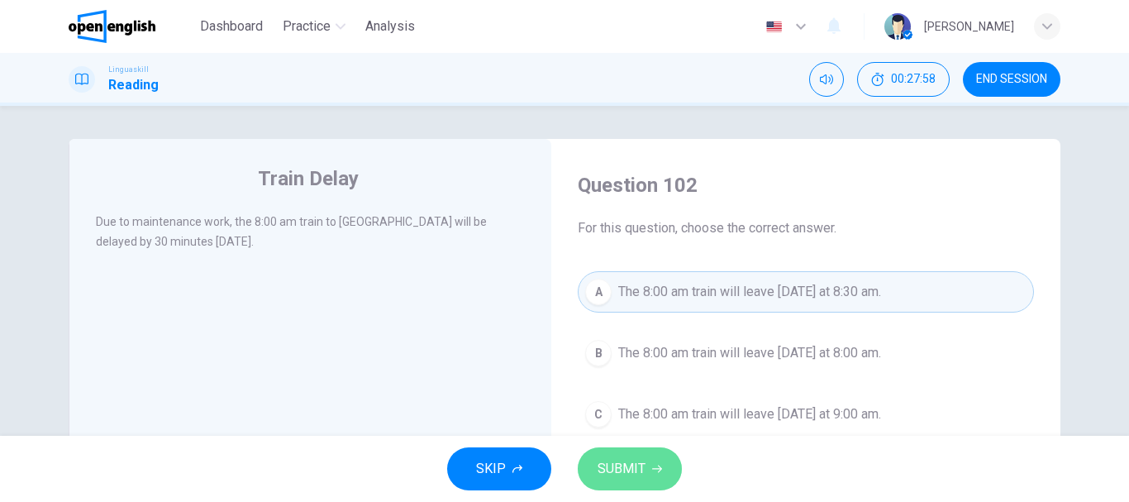
click at [662, 459] on button "SUBMIT" at bounding box center [630, 468] width 104 height 43
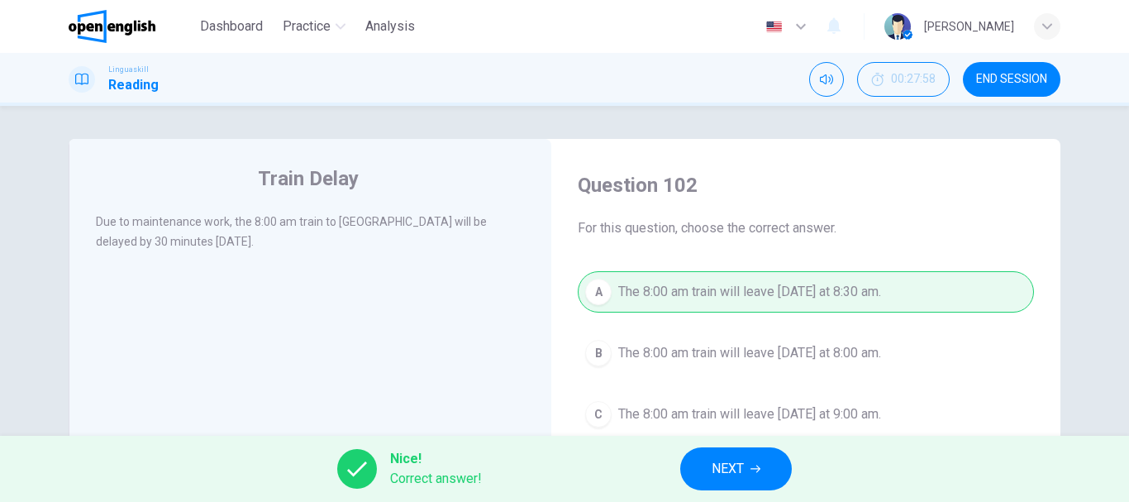
click at [715, 467] on span "NEXT" at bounding box center [728, 468] width 32 height 23
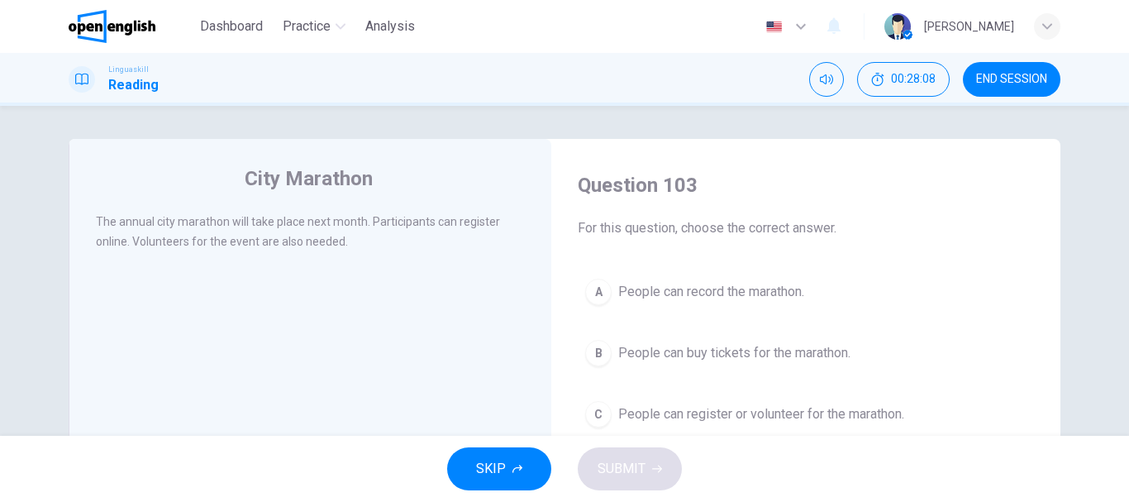
click at [862, 407] on span "People can register or volunteer for the marathon." at bounding box center [761, 414] width 286 height 20
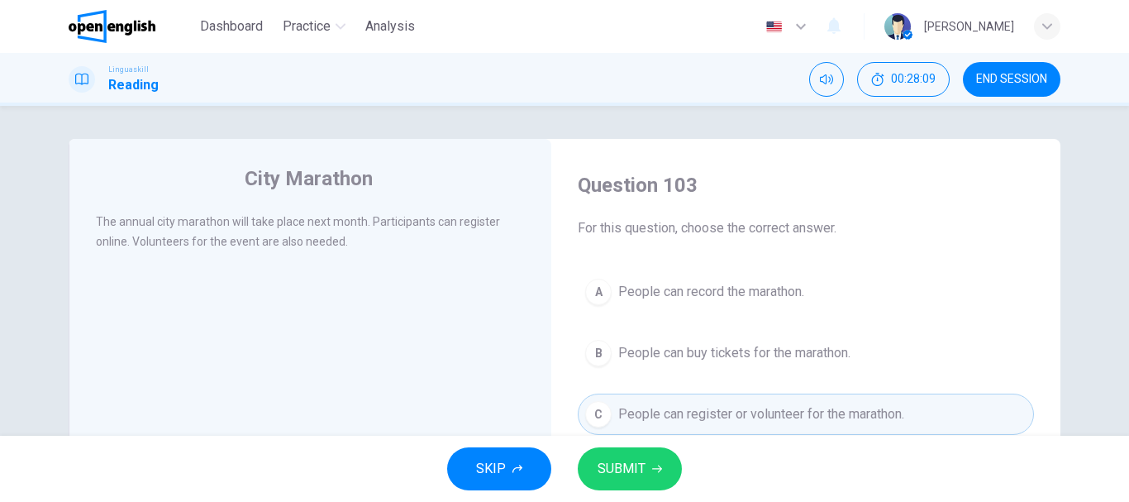
click at [655, 464] on icon "button" at bounding box center [657, 469] width 10 height 10
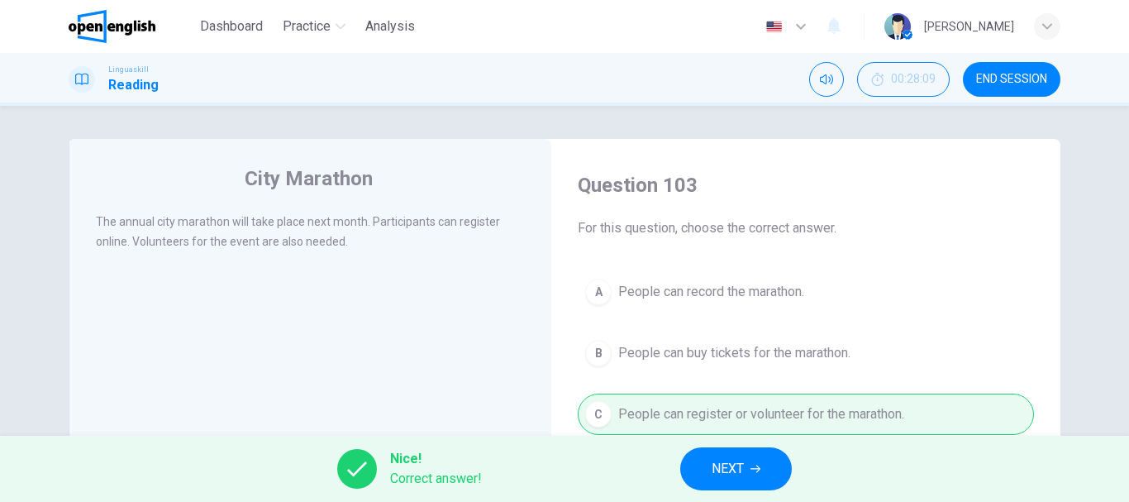
click at [726, 466] on span "NEXT" at bounding box center [728, 468] width 32 height 23
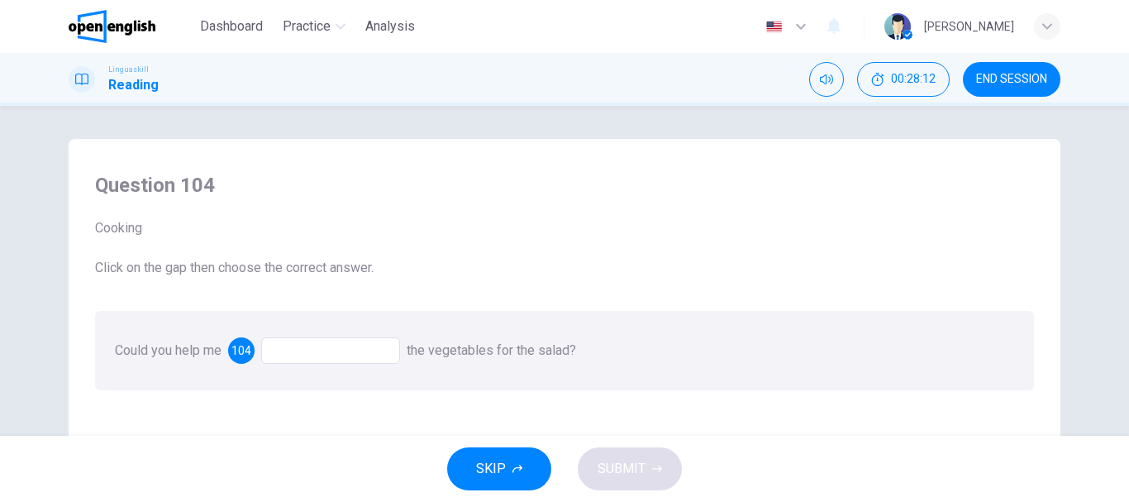
click at [362, 345] on div at bounding box center [330, 350] width 139 height 26
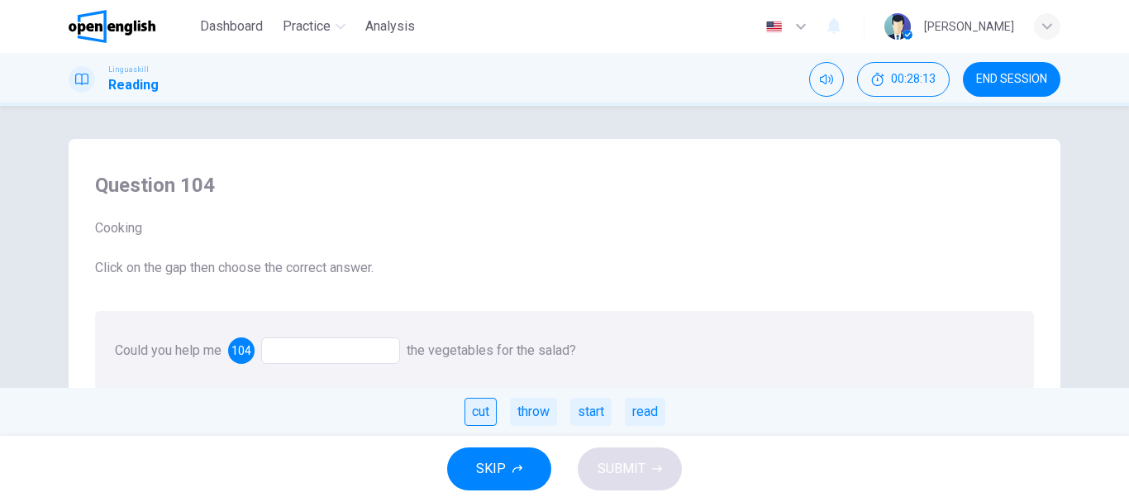
click at [493, 409] on div "cut" at bounding box center [480, 412] width 32 height 28
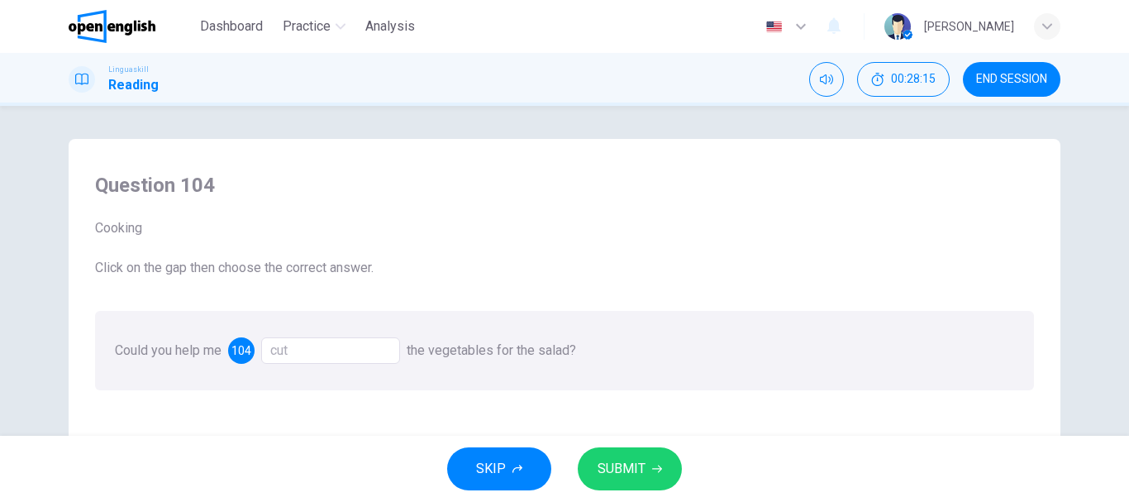
click at [615, 472] on span "SUBMIT" at bounding box center [621, 468] width 48 height 23
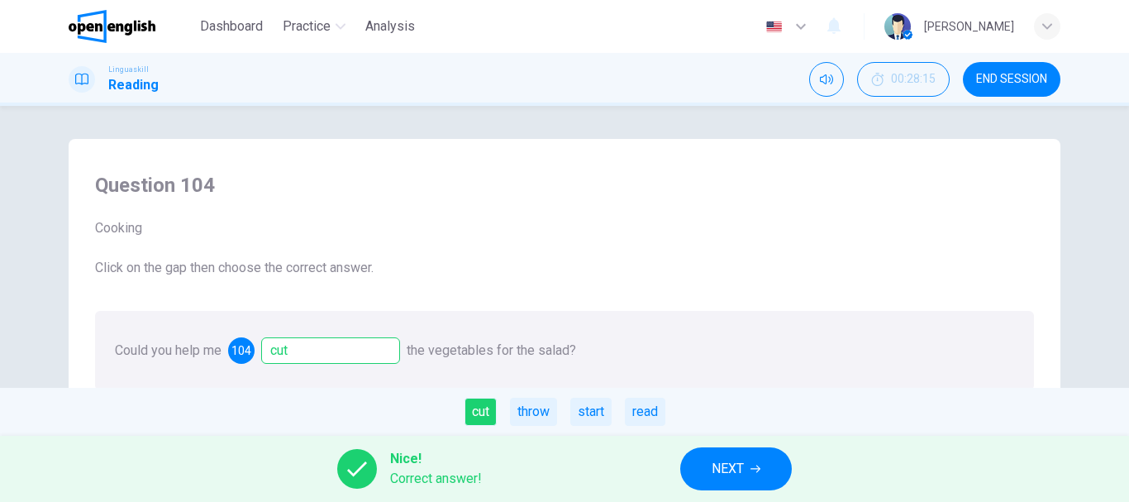
click at [730, 471] on span "NEXT" at bounding box center [728, 468] width 32 height 23
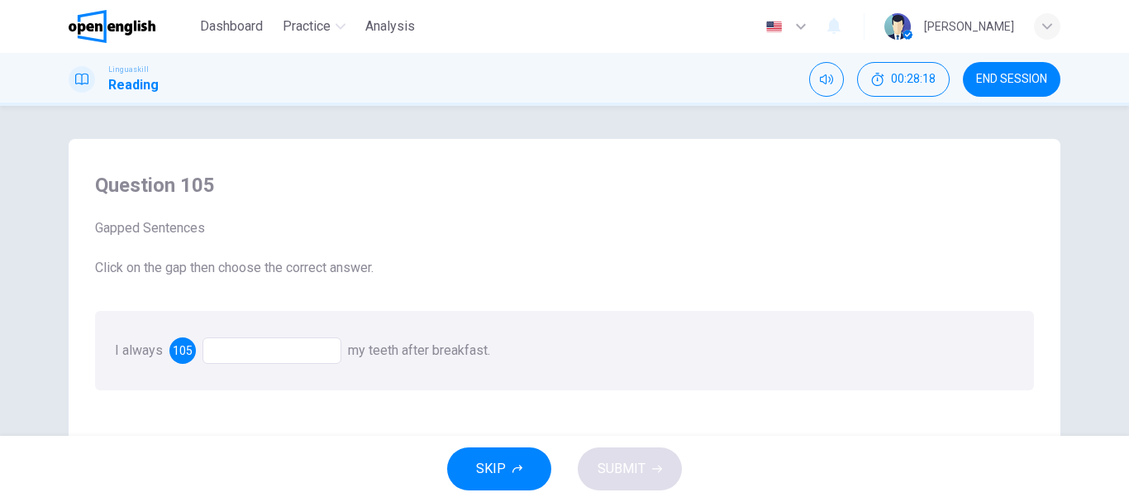
click at [310, 347] on div at bounding box center [271, 350] width 139 height 26
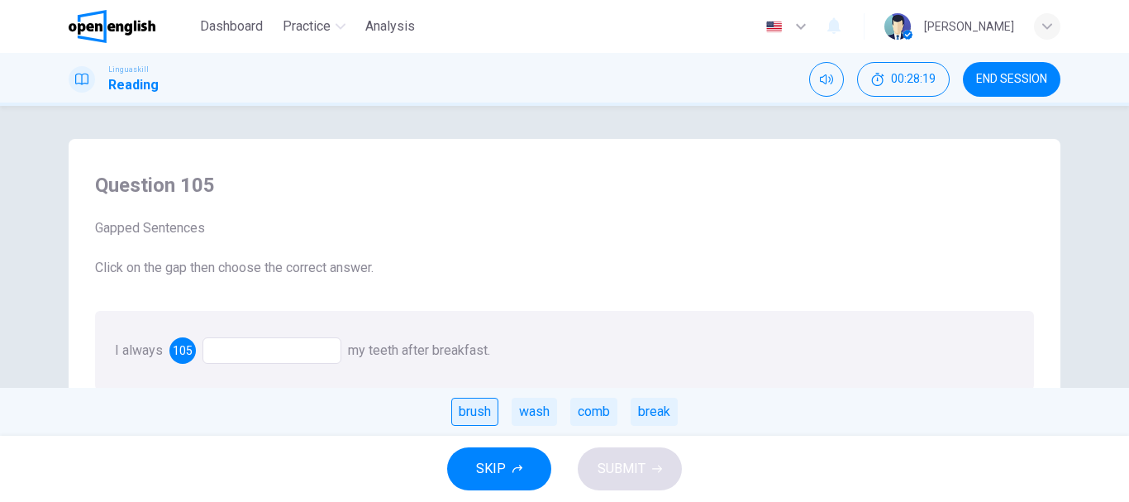
click at [471, 412] on div "brush" at bounding box center [474, 412] width 47 height 28
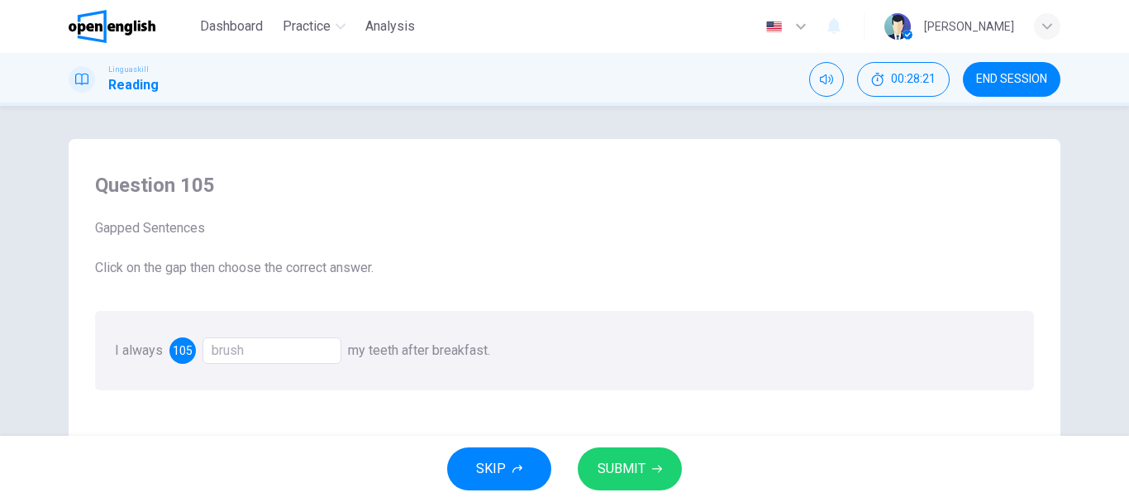
click at [629, 475] on span "SUBMIT" at bounding box center [621, 468] width 48 height 23
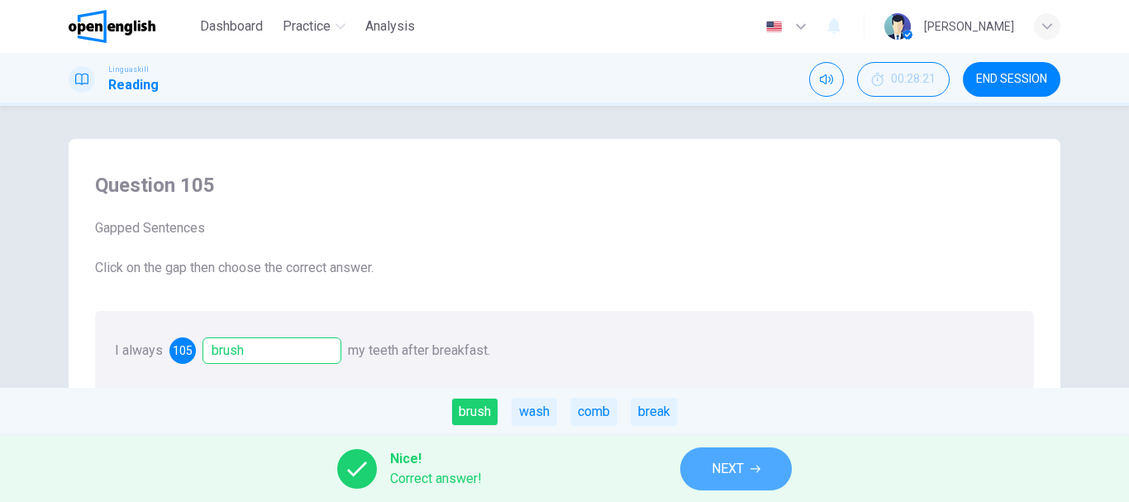
click at [731, 478] on span "NEXT" at bounding box center [728, 468] width 32 height 23
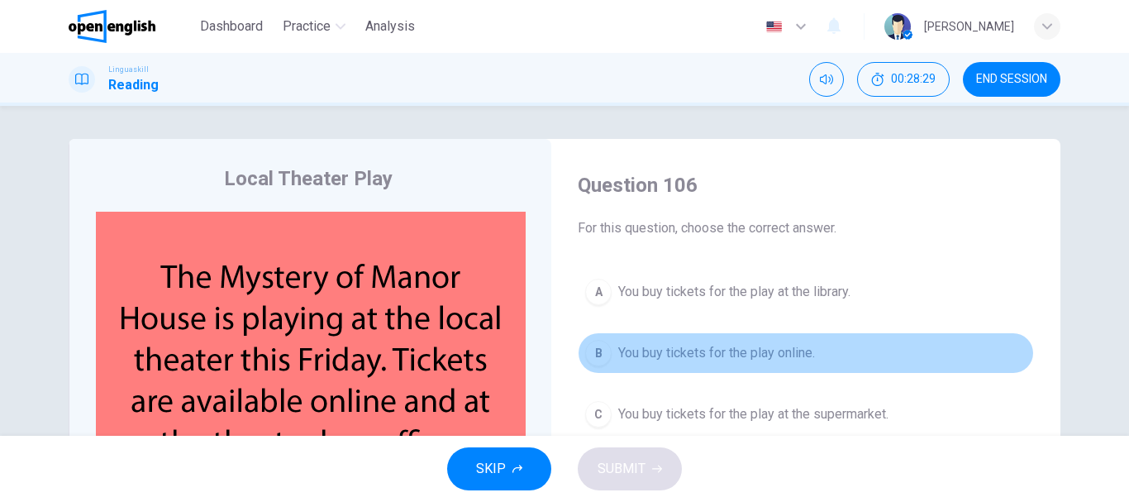
click at [774, 360] on span "You buy tickets for the play online." at bounding box center [716, 353] width 197 height 20
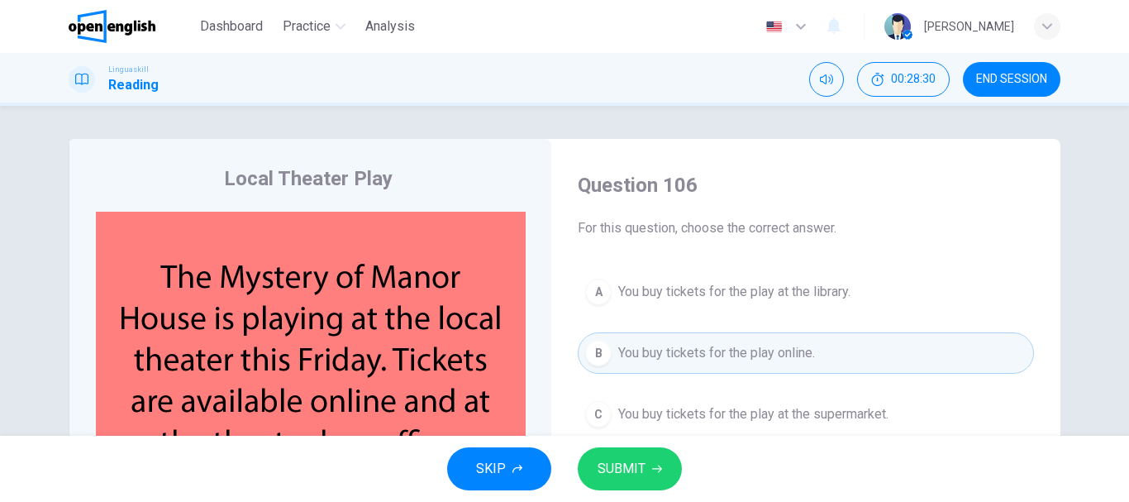
click at [640, 469] on span "SUBMIT" at bounding box center [621, 468] width 48 height 23
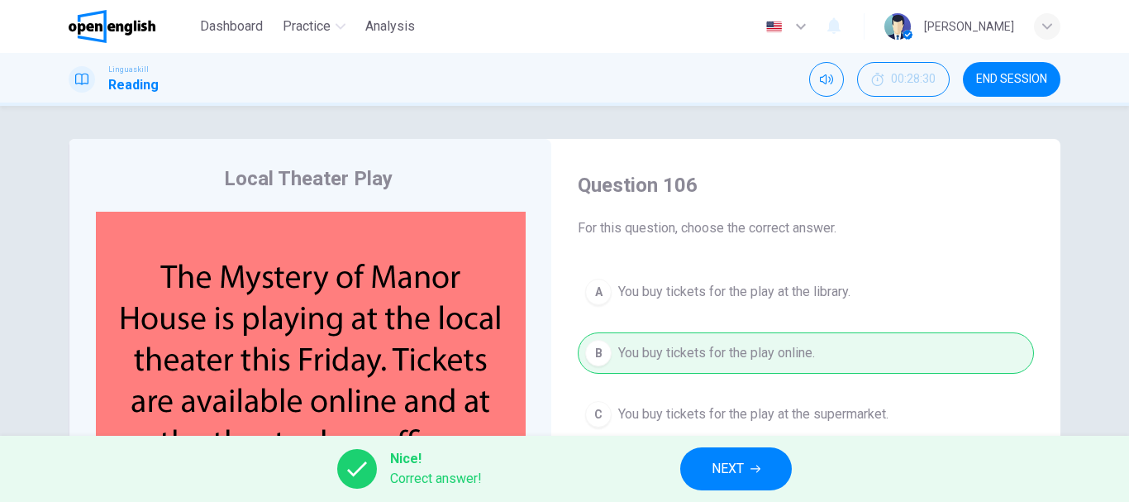
click at [720, 473] on span "NEXT" at bounding box center [728, 468] width 32 height 23
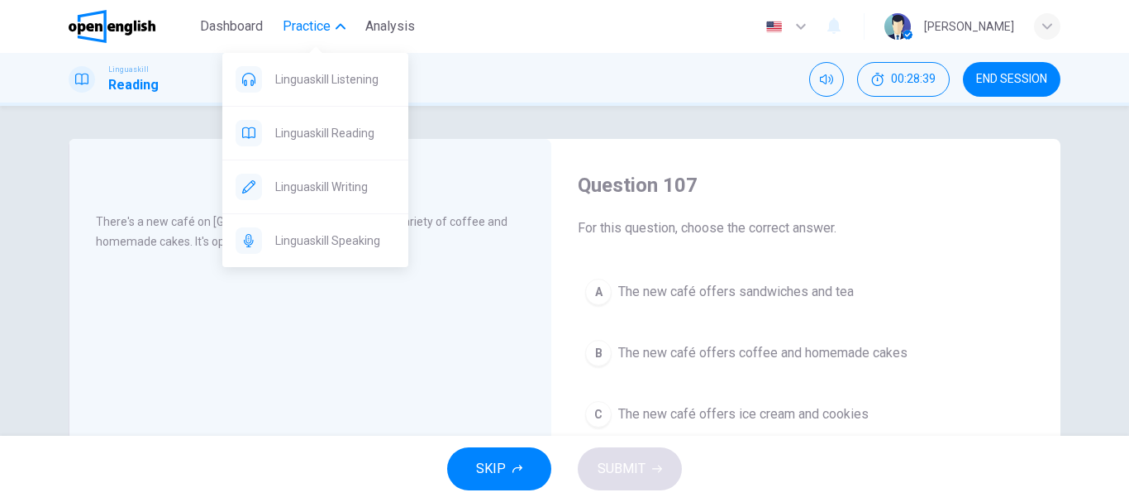
click at [331, 24] on span "Practice" at bounding box center [307, 27] width 48 height 20
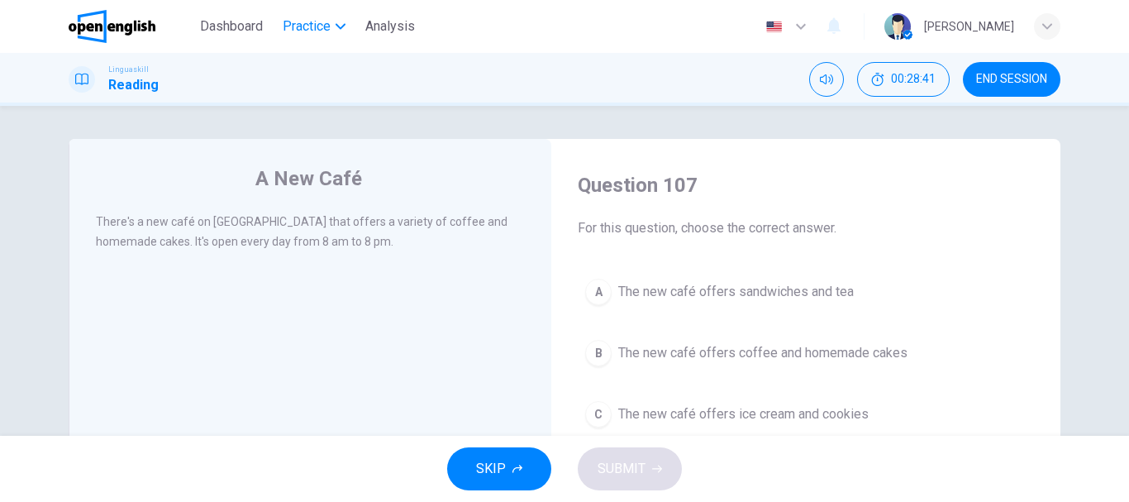
click at [331, 24] on span "Practice" at bounding box center [307, 27] width 48 height 20
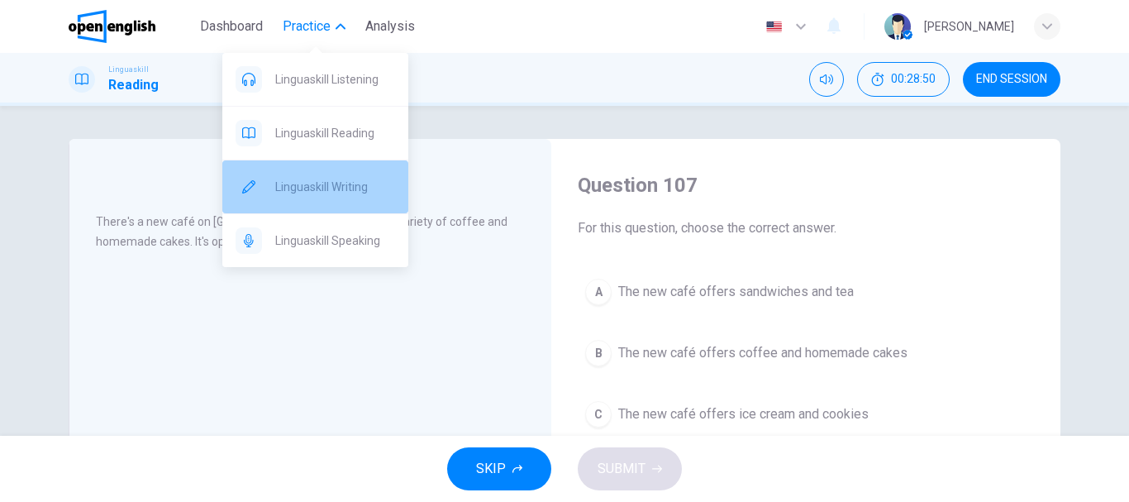
click at [323, 179] on span "Linguaskill Writing" at bounding box center [335, 187] width 120 height 20
